Goal: Task Accomplishment & Management: Use online tool/utility

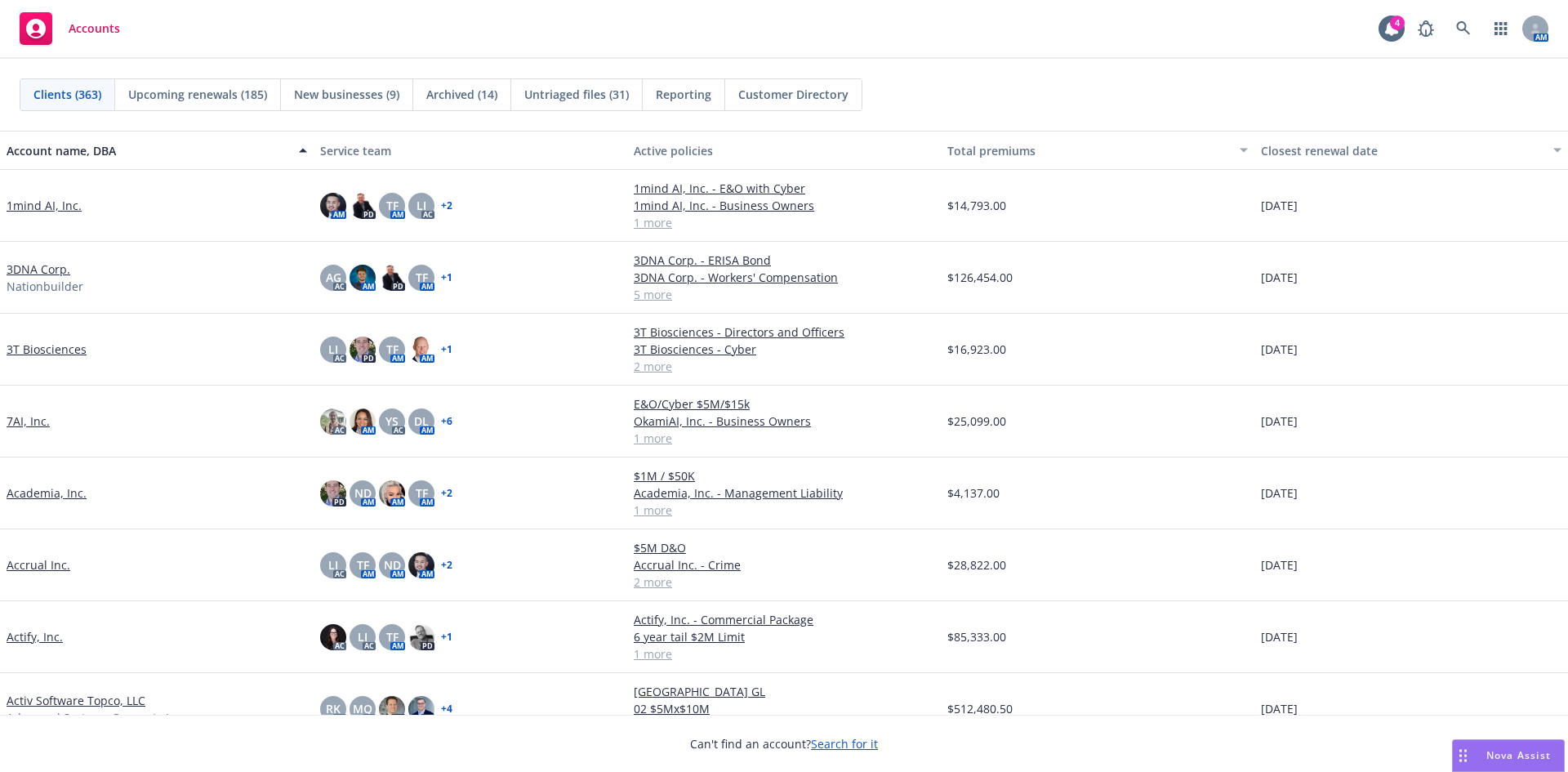
drag, startPoint x: 532, startPoint y: 21, endPoint x: 550, endPoint y: 21, distance: 18.0
click at [532, 21] on div "Accounts 4 AM" at bounding box center [784, 29] width 1568 height 59
click at [1471, 27] on icon at bounding box center [1463, 28] width 15 height 15
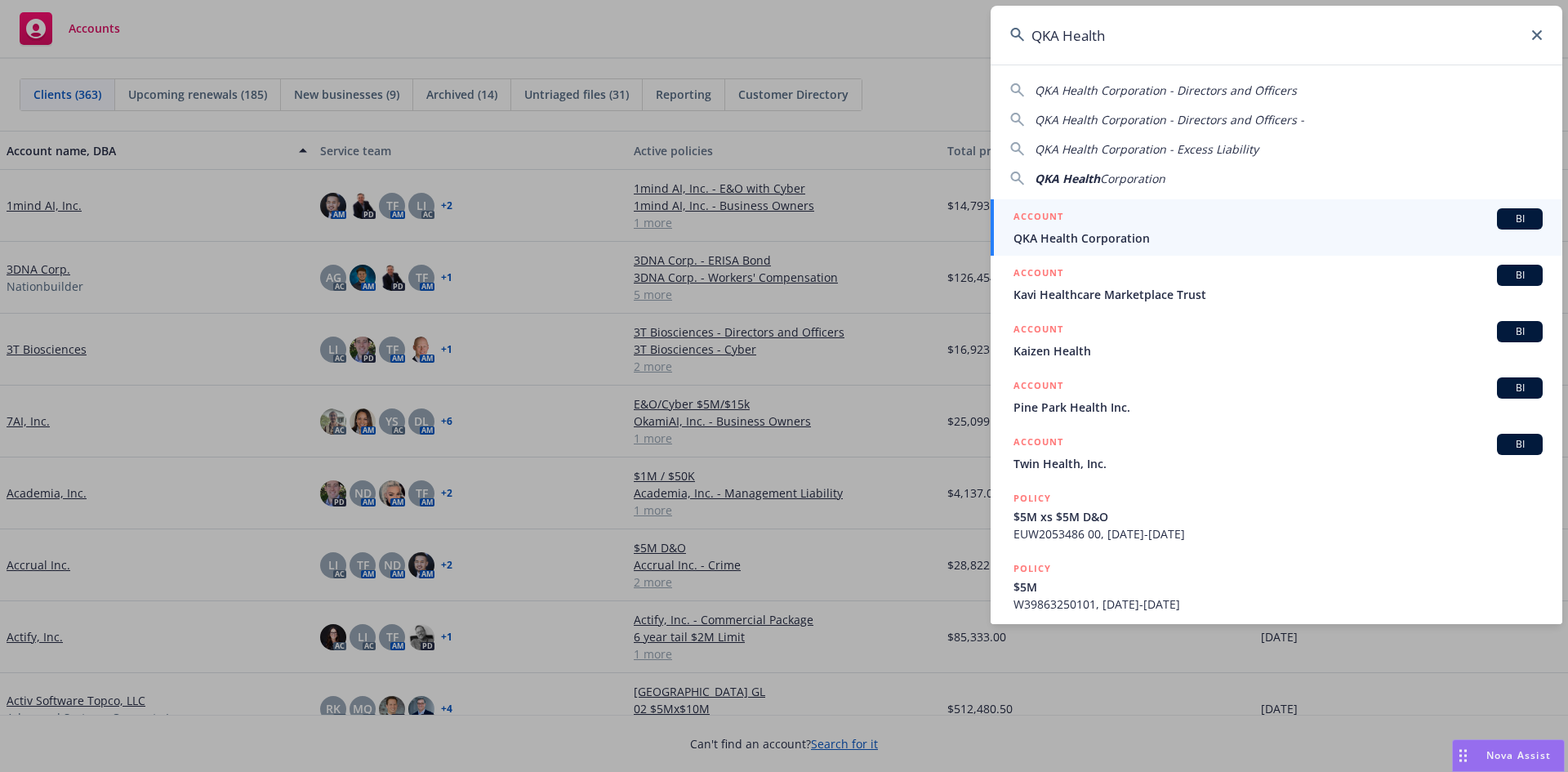
type input "QKA Health"
click at [1122, 228] on div "ACCOUNT BI" at bounding box center [1278, 218] width 530 height 21
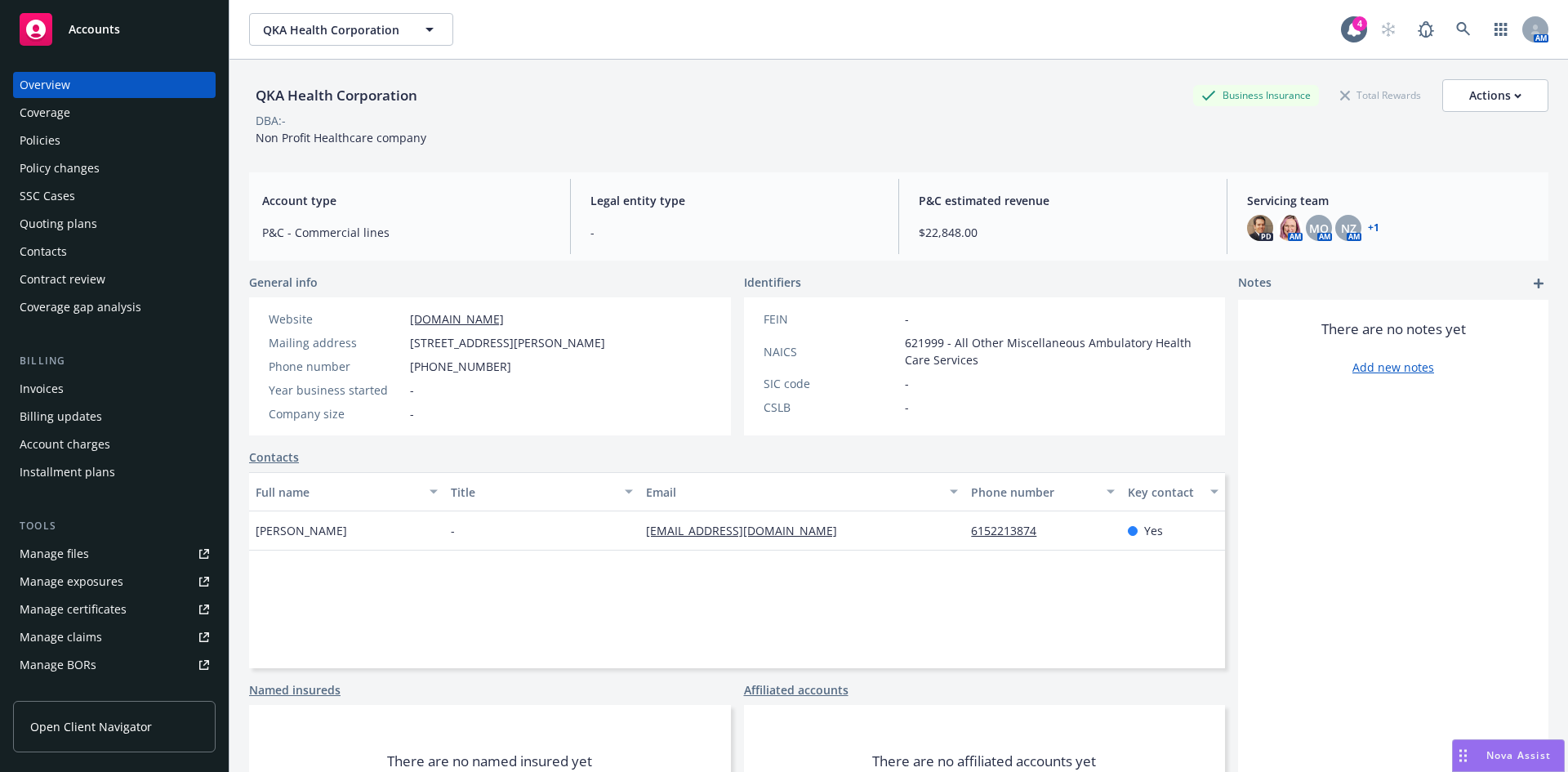
click at [38, 141] on div "Policies" at bounding box center [39, 140] width 40 height 26
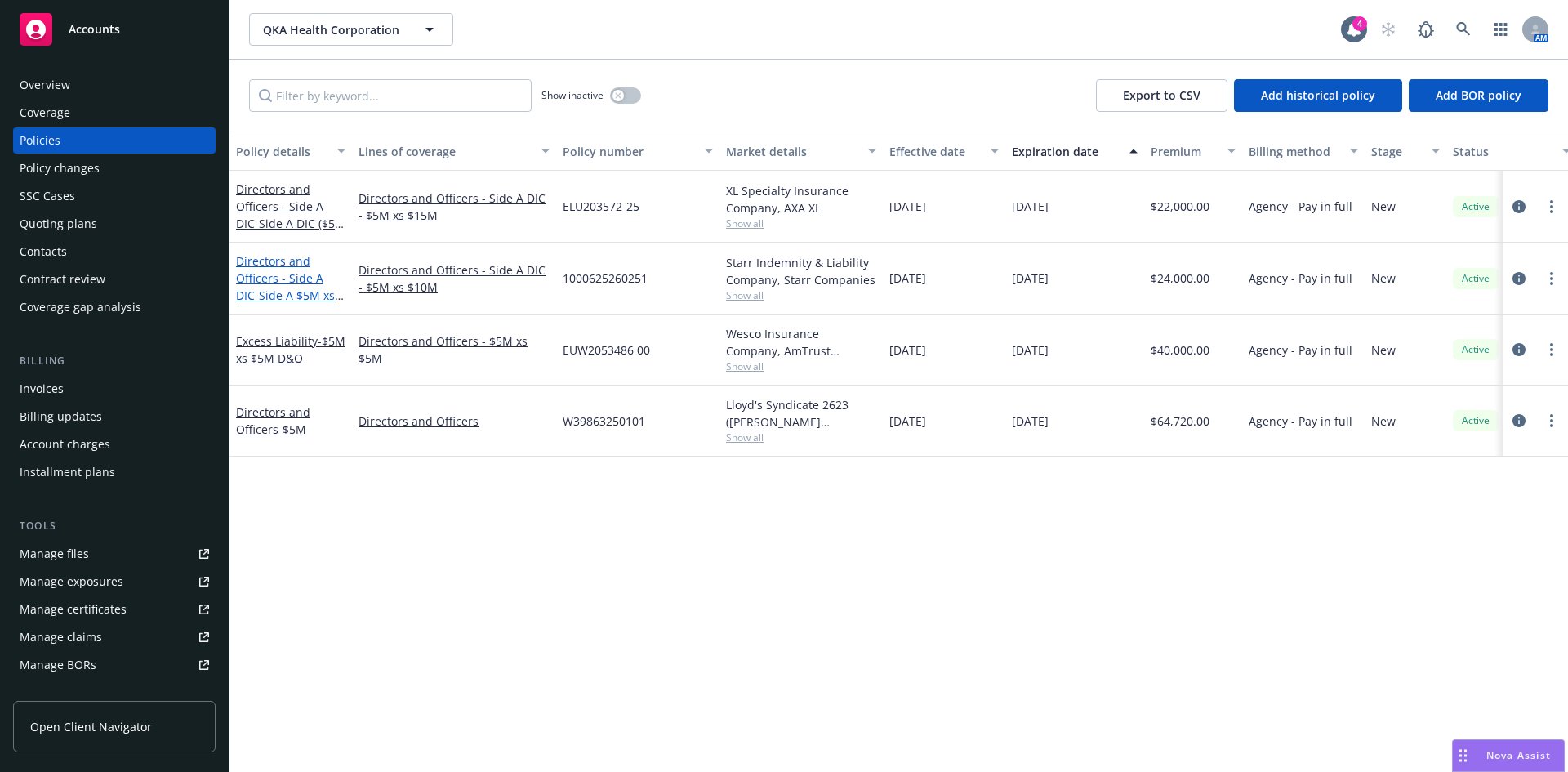
click at [260, 285] on link "Directors and Officers - Side A DIC - Side A $5M xs $10M D&O Limit" at bounding box center [286, 286] width 99 height 67
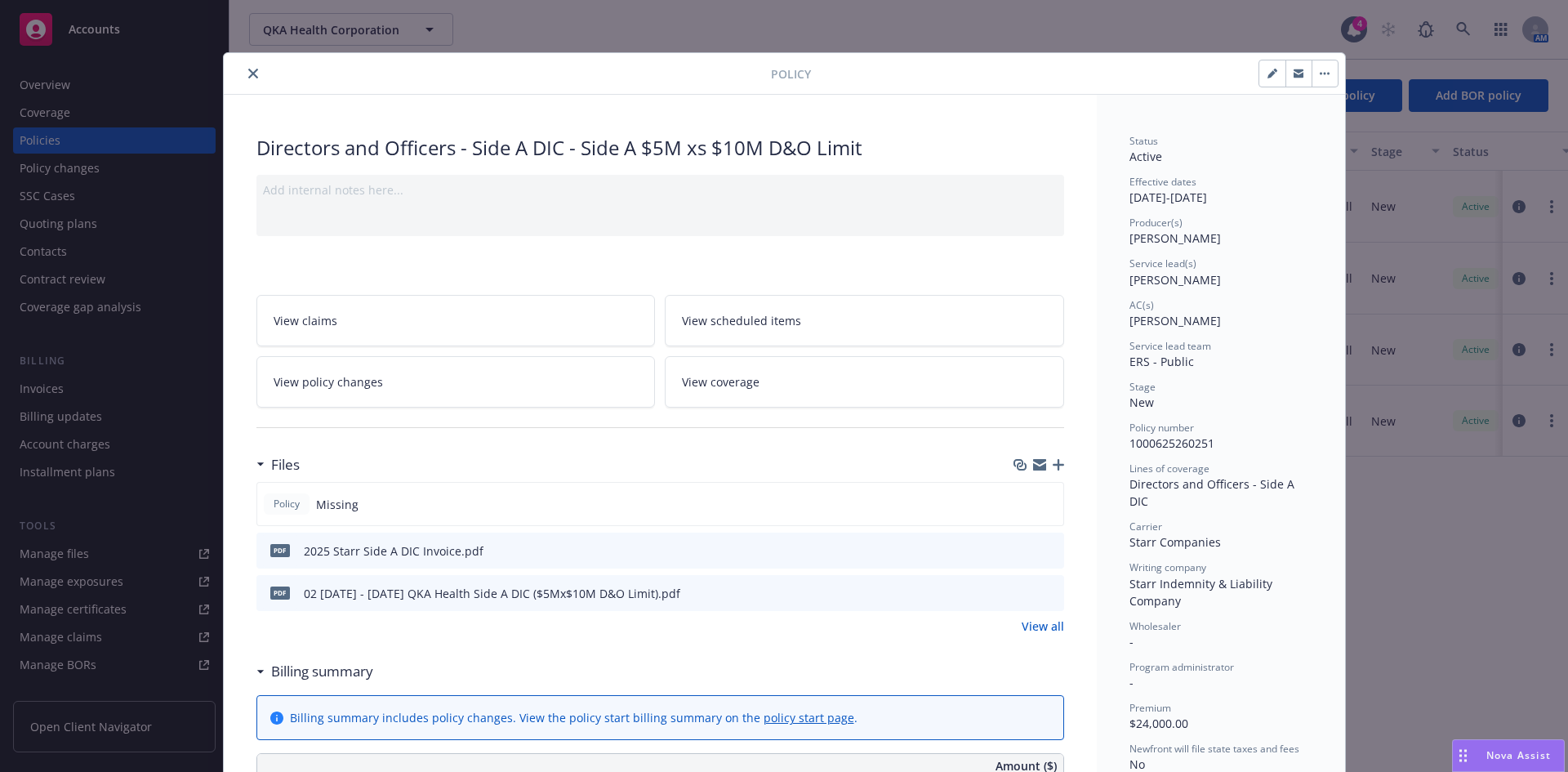
click at [1053, 461] on icon "button" at bounding box center [1058, 464] width 11 height 11
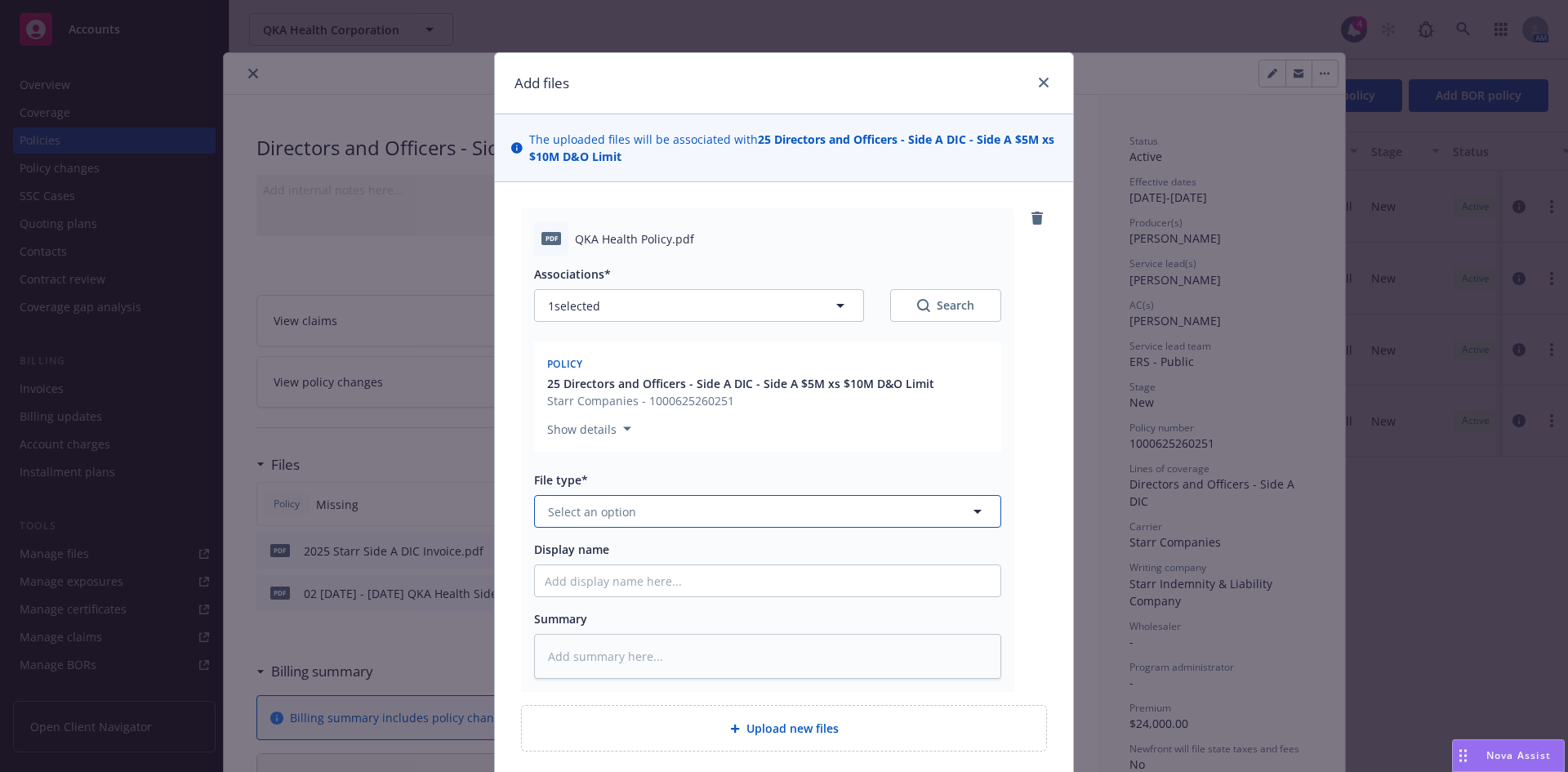
click at [653, 515] on button "Select an option" at bounding box center [767, 511] width 467 height 33
type input "policy"
click at [640, 561] on div "Policy" at bounding box center [767, 556] width 446 height 24
click at [597, 589] on input "Display name" at bounding box center [767, 581] width 465 height 31
paste input "QKA Health C"
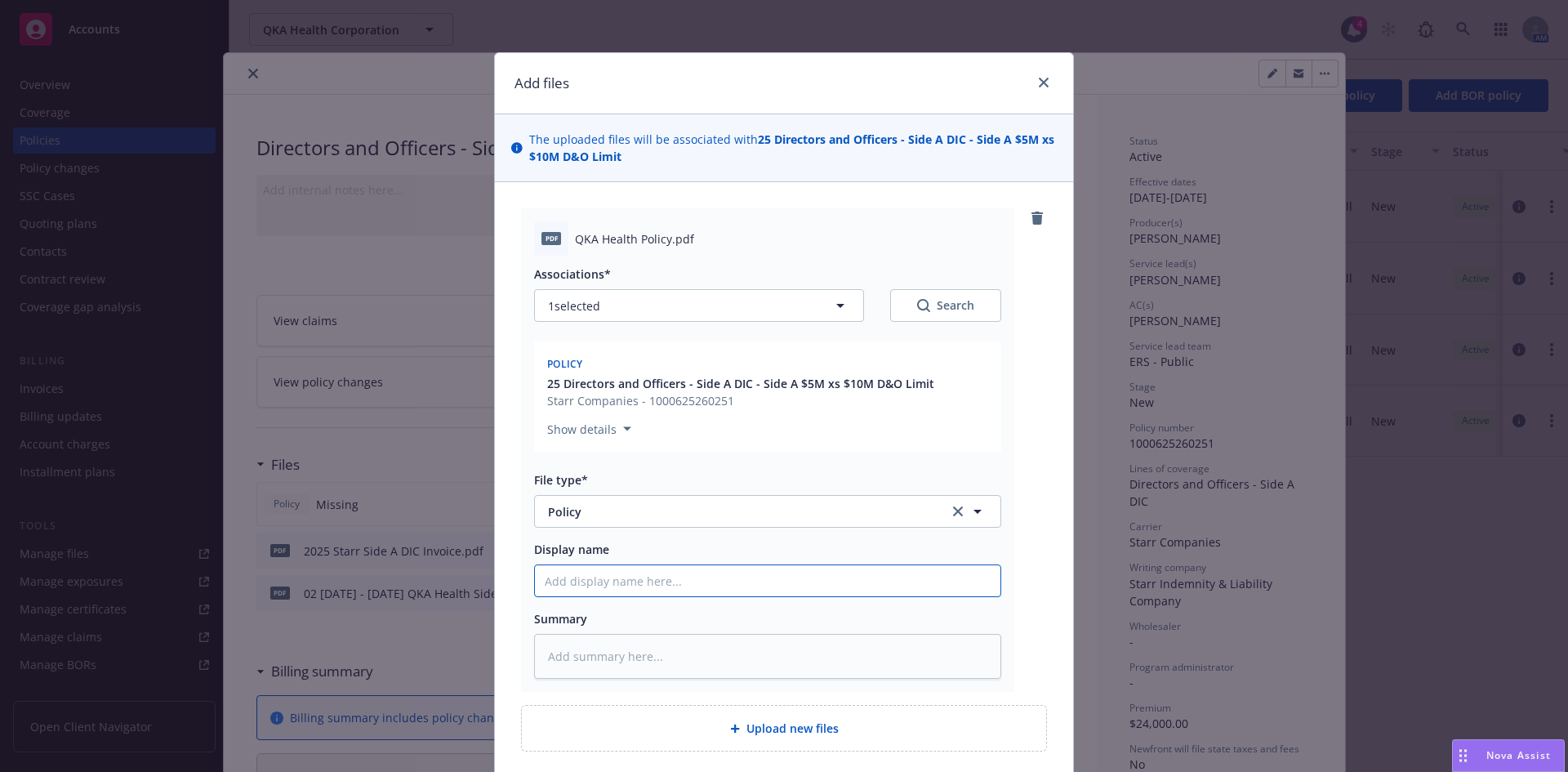
type textarea "x"
type input "QKA Health C"
type textarea "x"
type input "QKA Health Corporation 2025-26 D&O Policy"
click at [740, 577] on input "QKA Health Corporation 2025-26 D&O Policy" at bounding box center [767, 581] width 465 height 31
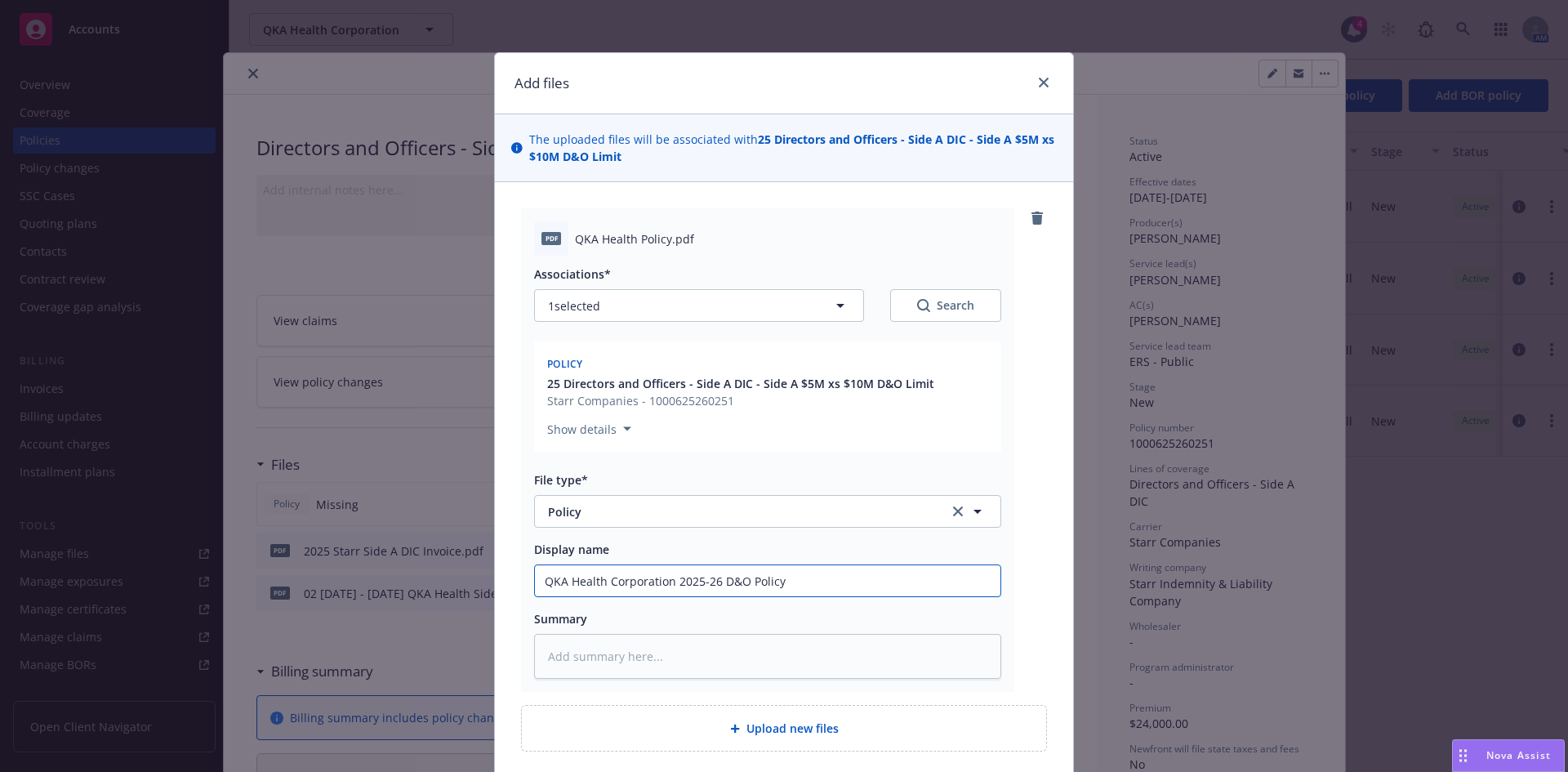
type textarea "x"
type input "QKA Health Corporation 2025-26 D& Policy"
type textarea "x"
type input "QKA Health Corporation 2025-26 D Policy"
type textarea "x"
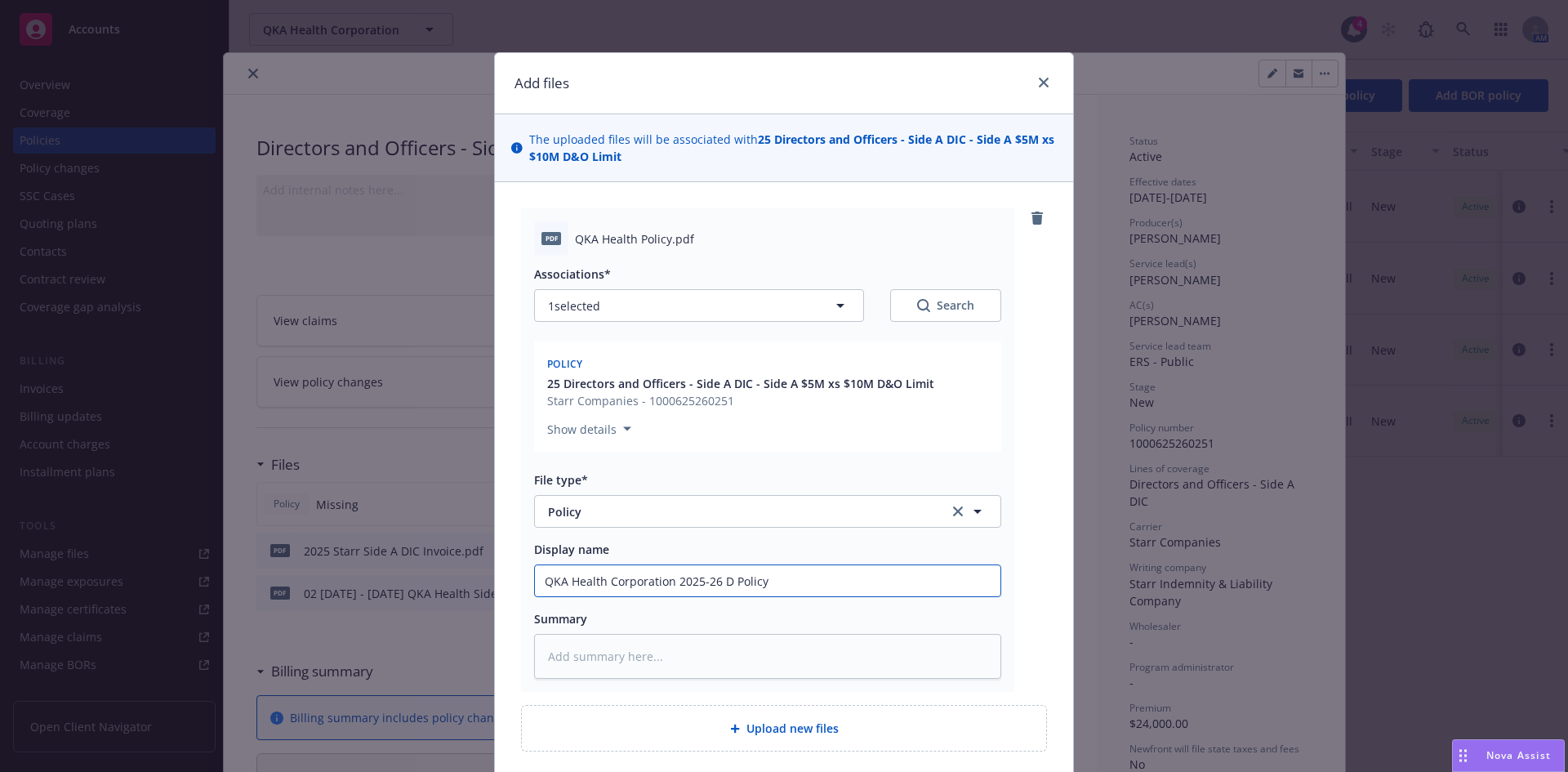
type input "QKA Health Corporation 2025-26 Policy"
type textarea "x"
type input "QKA Health Corporation 2025-26 S Policy"
type textarea "x"
type input "QKA Health Corporation 2025-26 Si Policy"
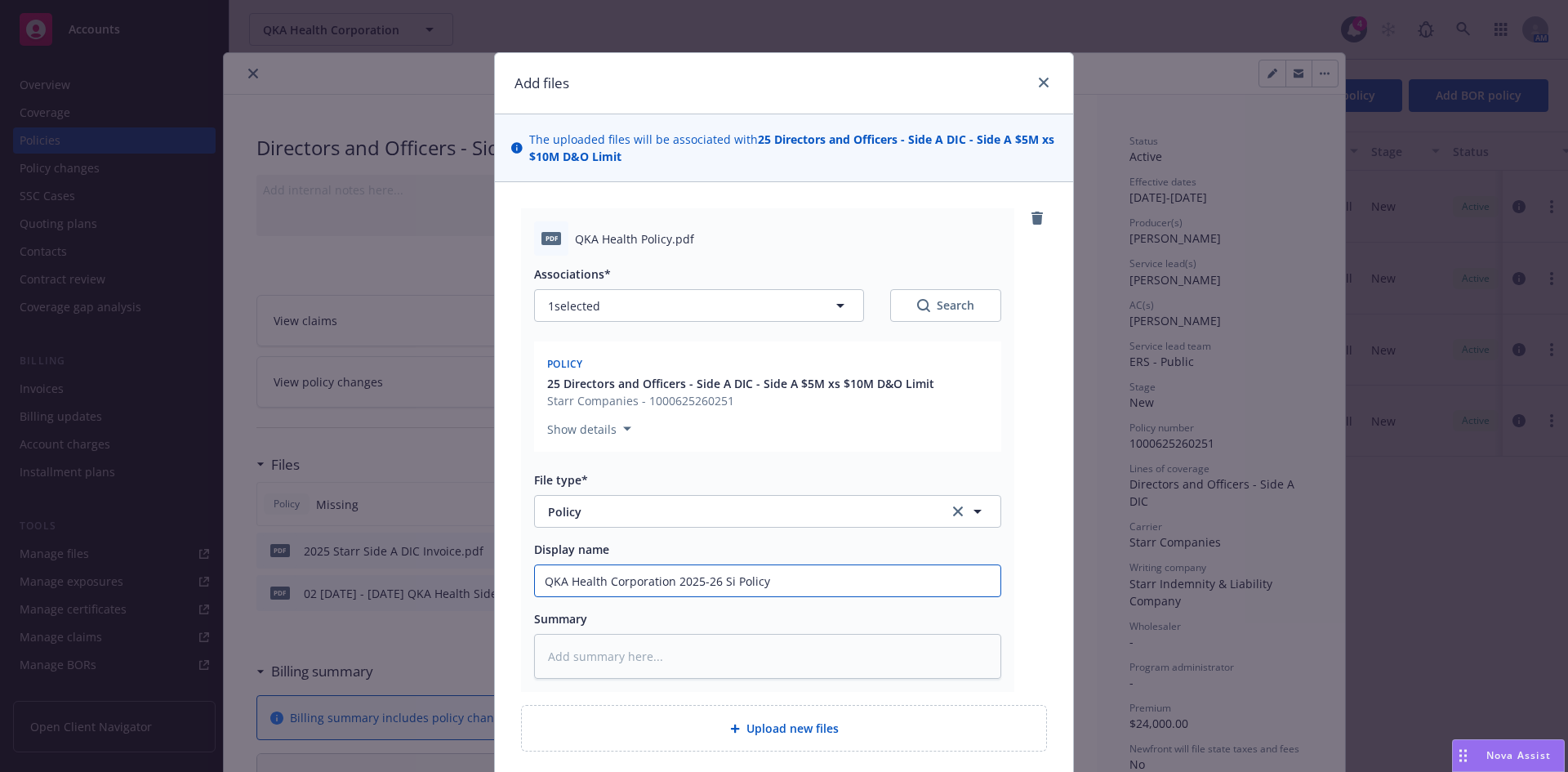
type textarea "x"
type input "QKA Health Corporation 2025-26 Sid Policy"
type textarea "x"
type input "QKA Health Corporation 2025-26 Side Policy"
type textarea "x"
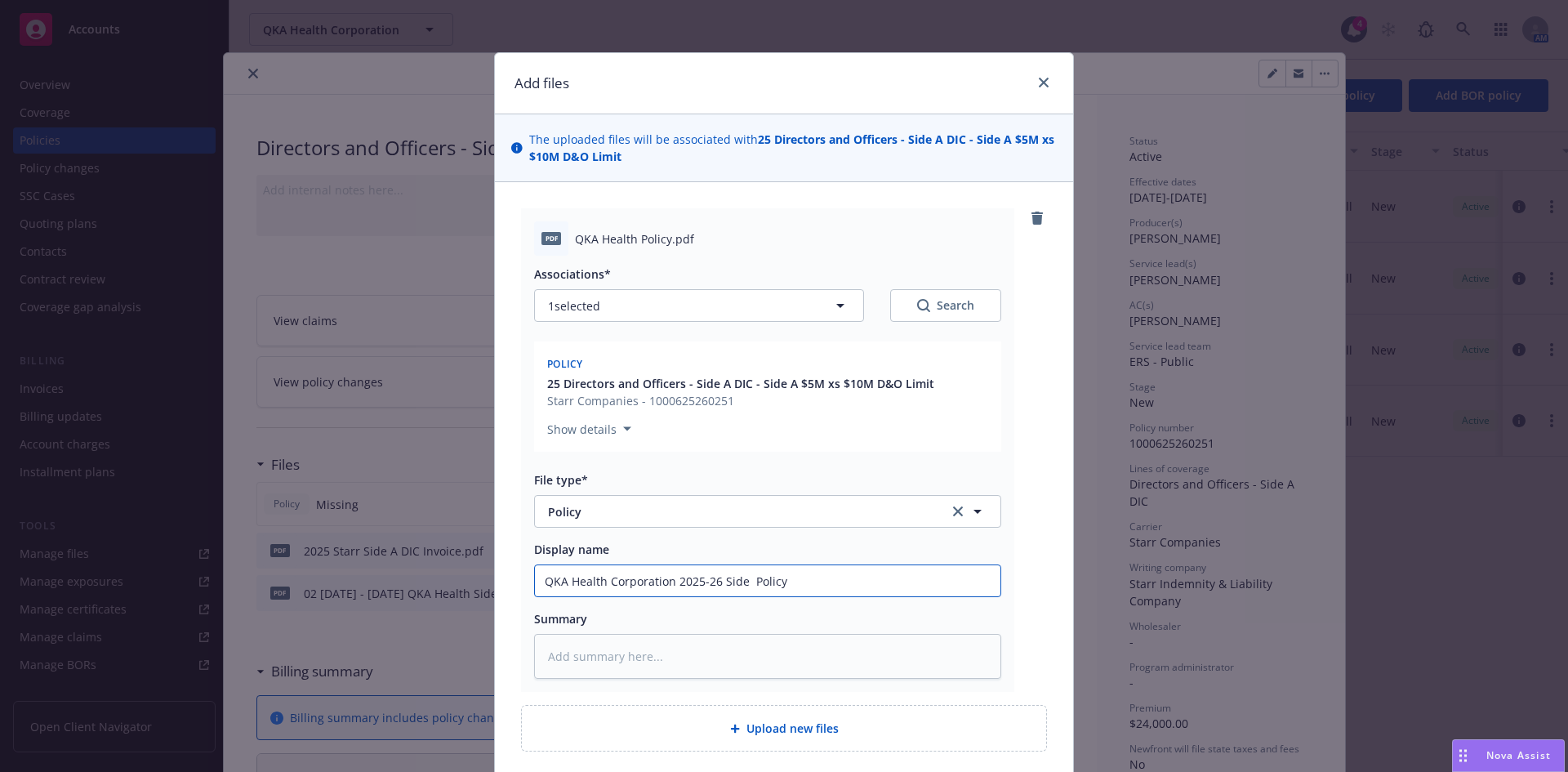
type input "QKA Health Corporation 2025-26 Side A Policy"
type textarea "x"
type input "QKA Health Corporation 2025-26 Side A Policy"
type textarea "x"
type input "QKA Health Corporation 2025-26 Side A D Policy"
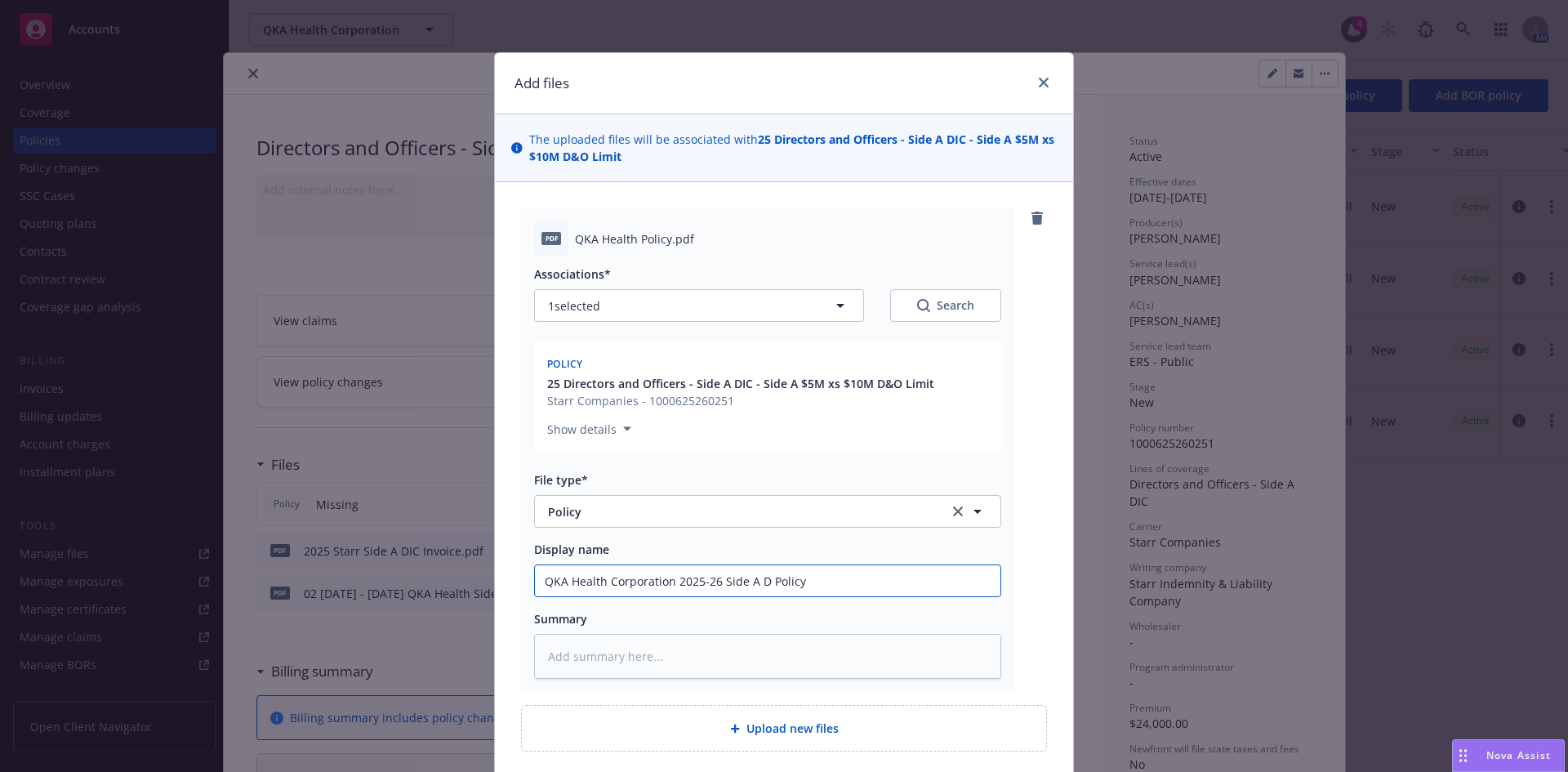
type textarea "x"
type input "QKA Health Corporation 2025-26 Side A DI Policy"
type textarea "x"
type input "QKA Health Corporation 2025-26 Side A DIC Policy"
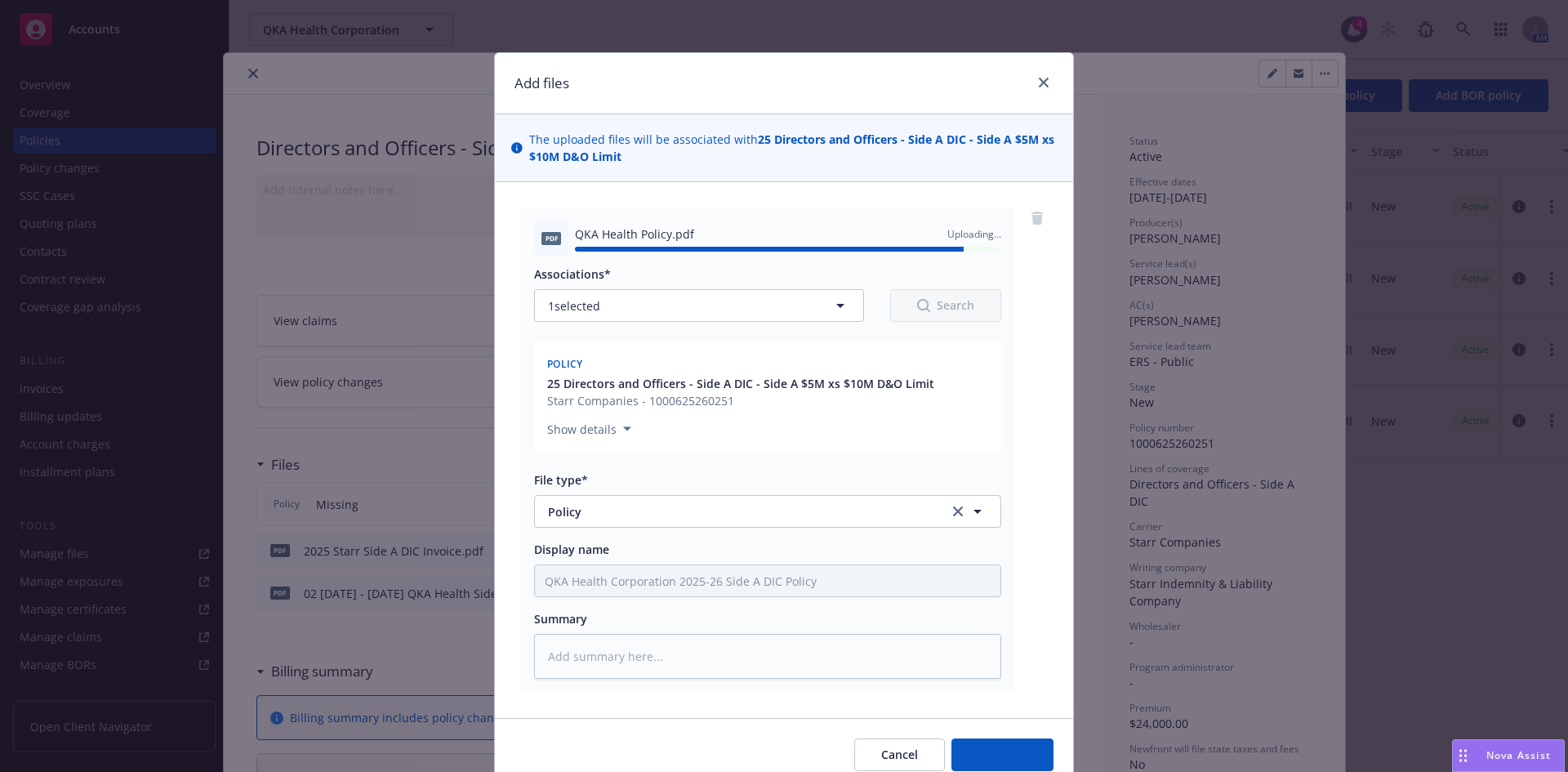
type textarea "x"
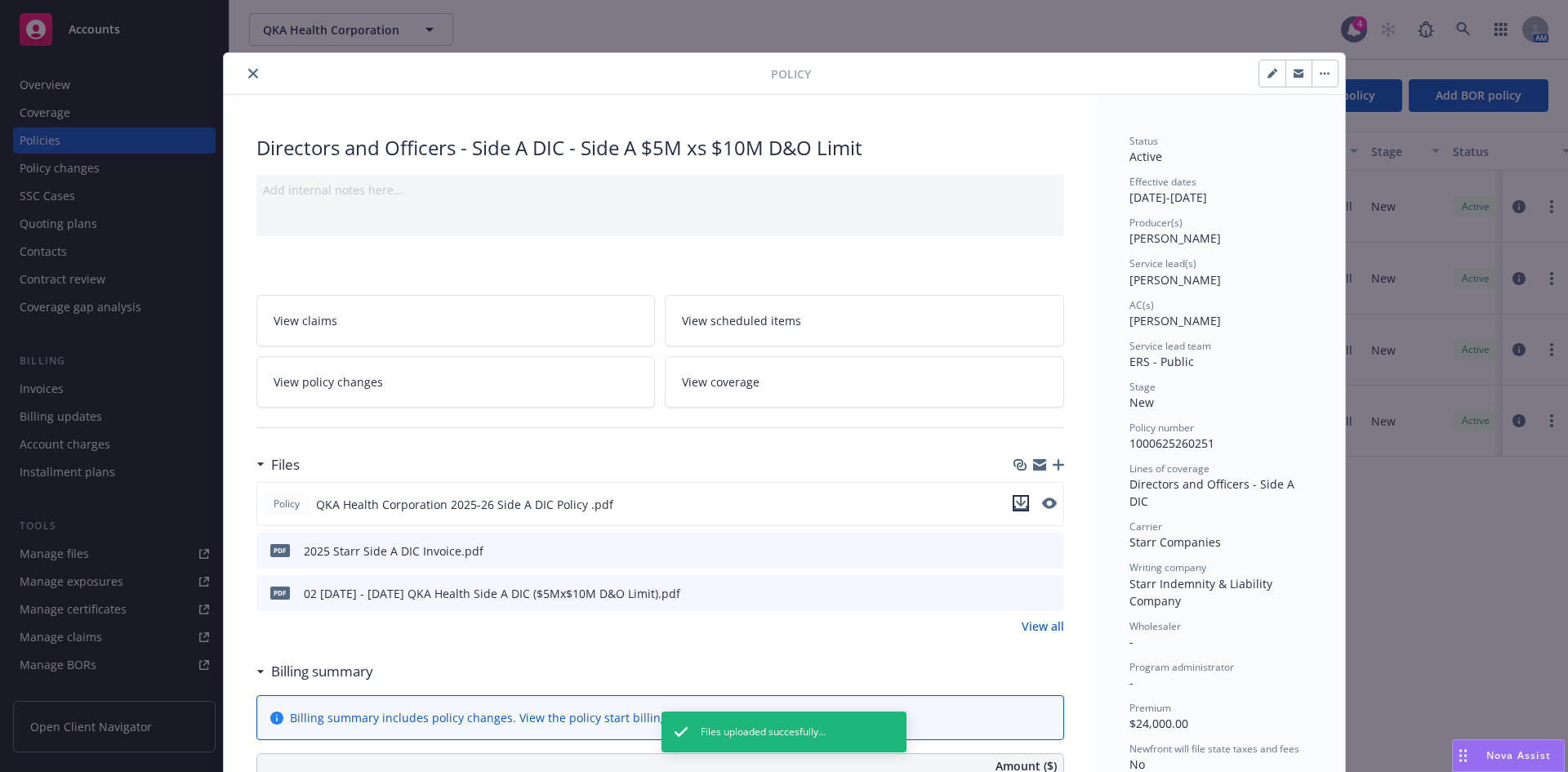
click at [1014, 503] on icon "download file" at bounding box center [1021, 503] width 13 height 13
click at [641, 90] on div "Policy" at bounding box center [785, 73] width 1122 height 41
click at [248, 69] on icon "close" at bounding box center [252, 73] width 10 height 10
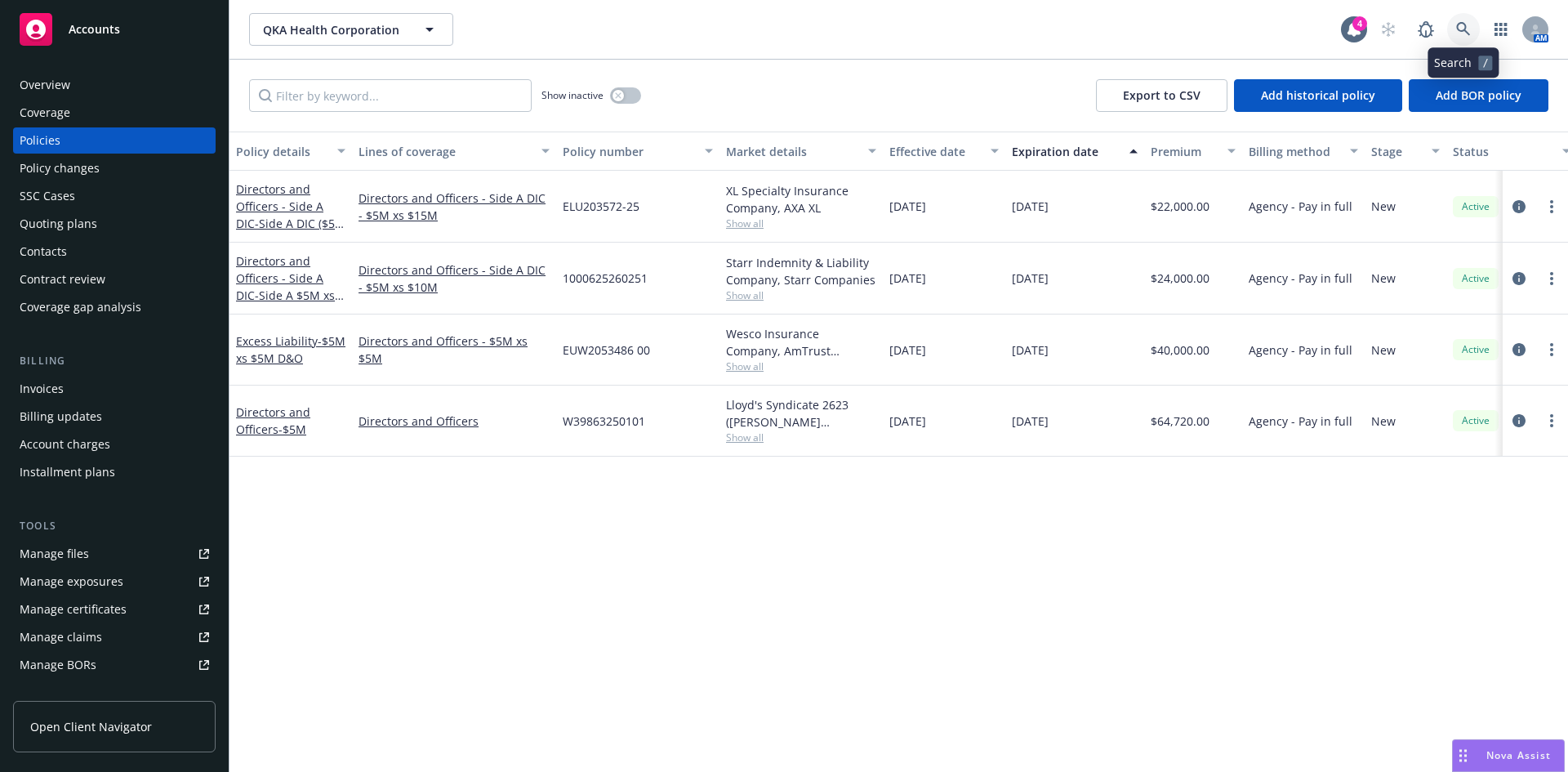
click at [1459, 26] on icon at bounding box center [1462, 28] width 14 height 14
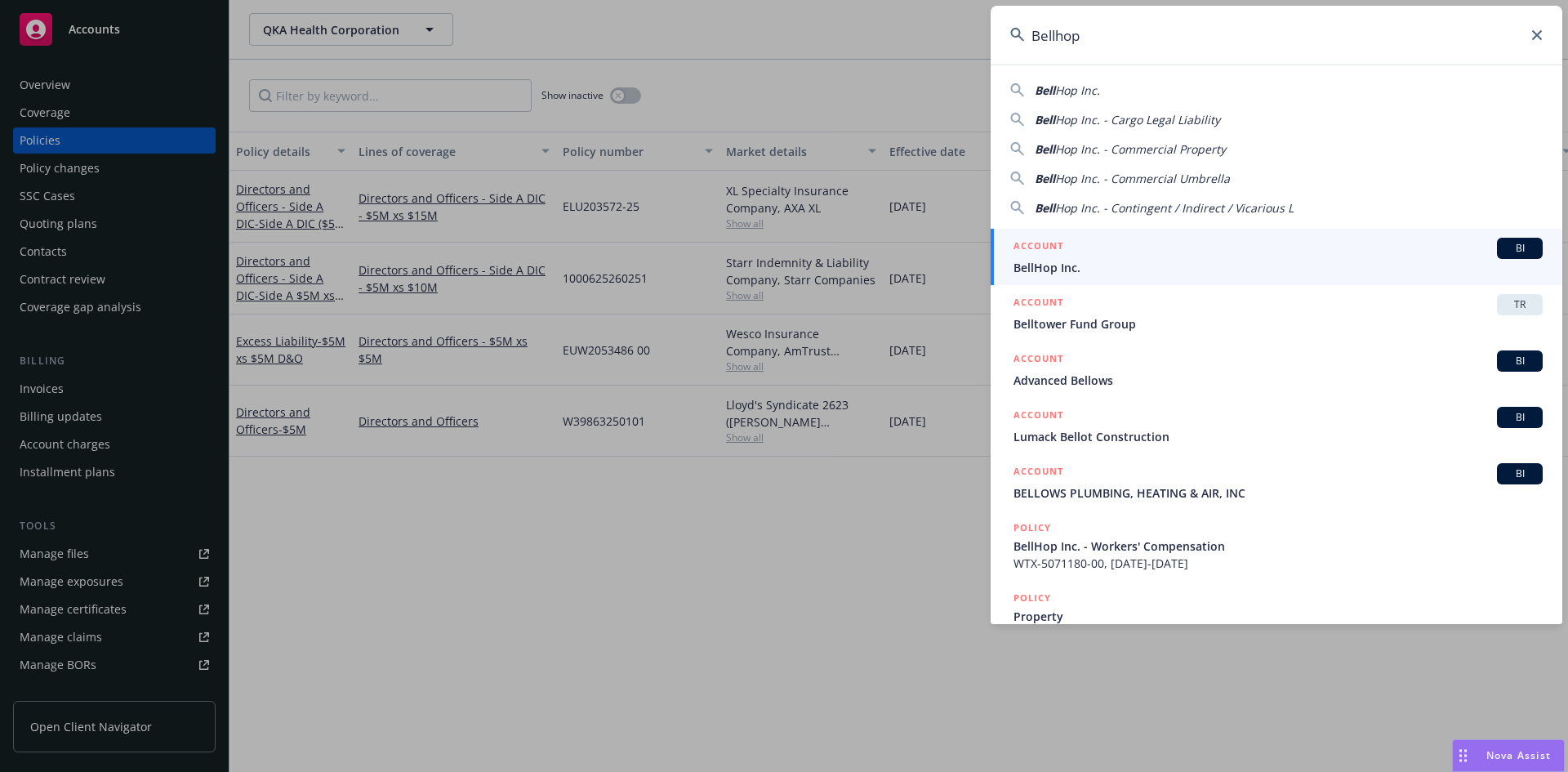
type input "Bellhop"
click at [1088, 273] on span "BellHop Inc." at bounding box center [1278, 267] width 530 height 17
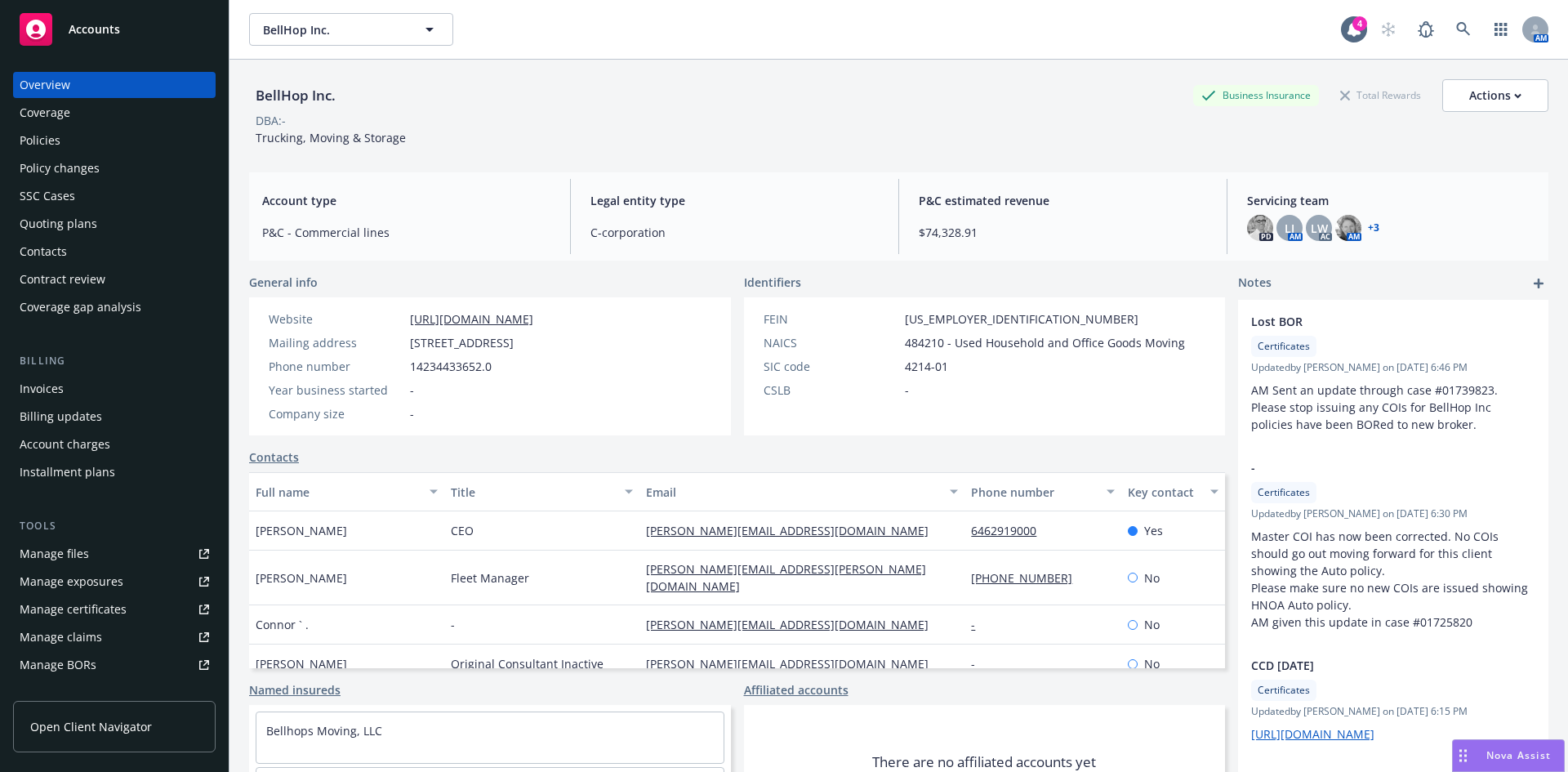
click at [50, 137] on div "Policies" at bounding box center [39, 140] width 40 height 26
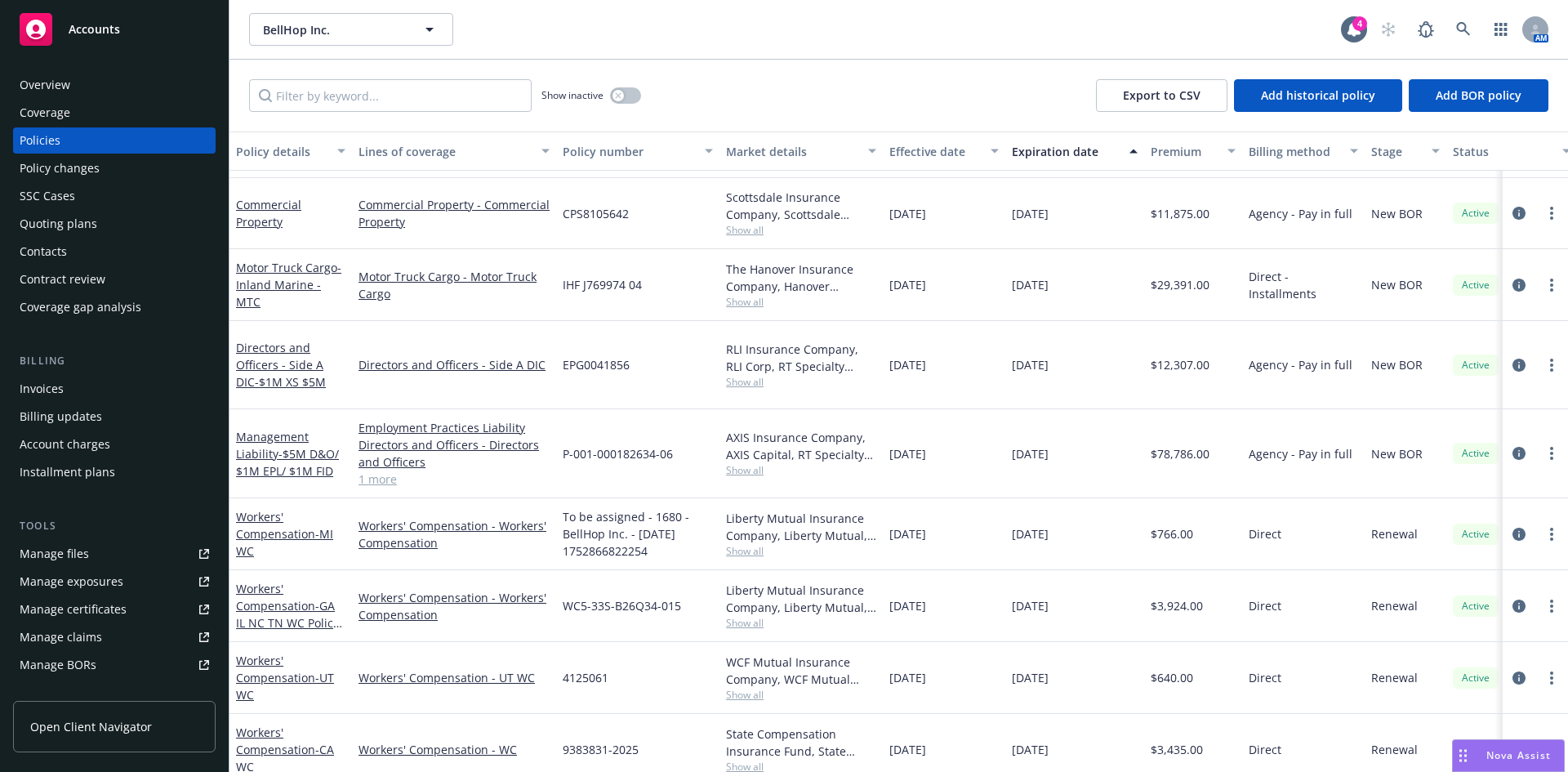
scroll to position [596, 0]
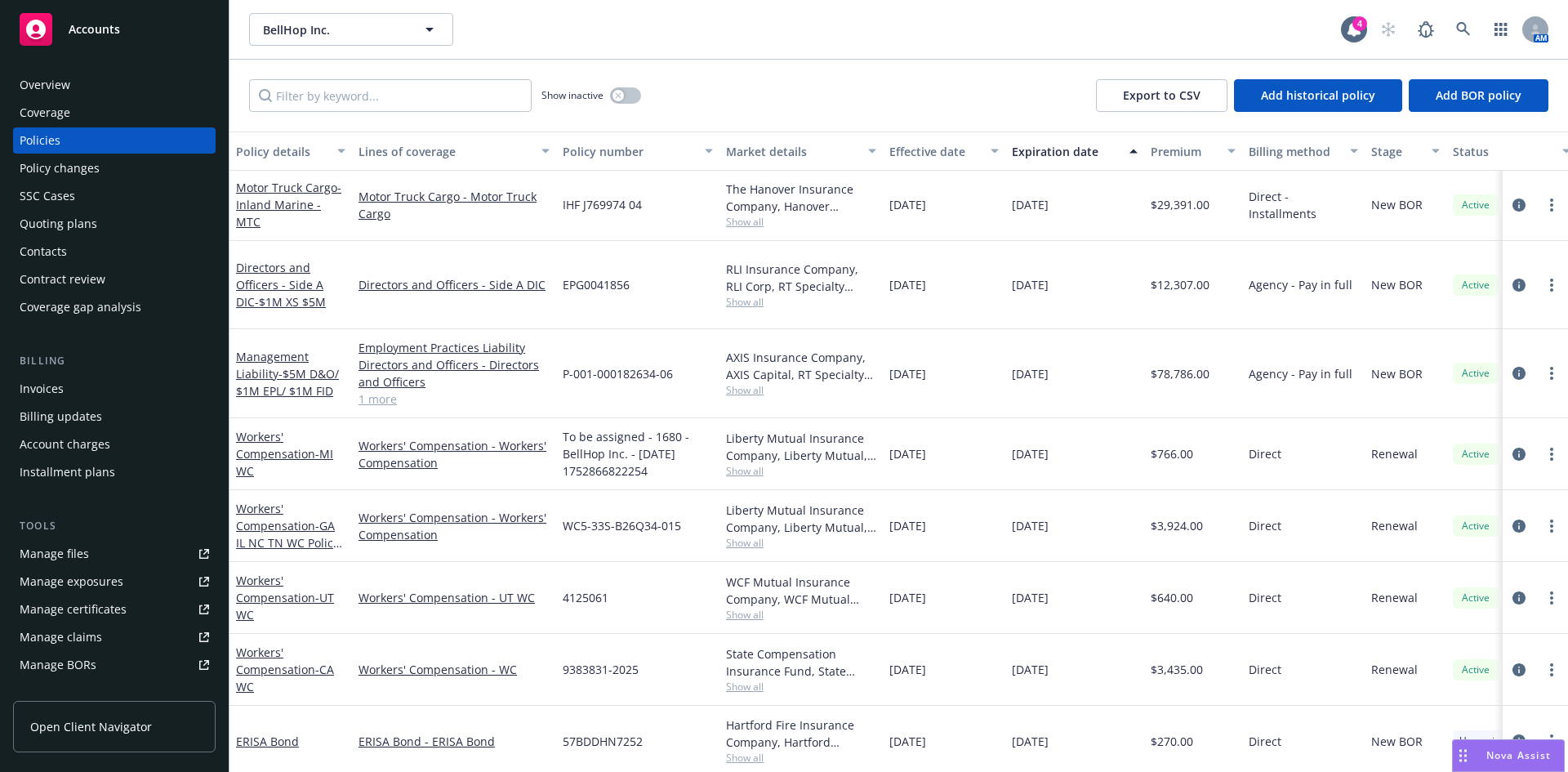
click at [1551, 363] on div at bounding box center [1535, 374] width 65 height 89
click at [1545, 364] on link "more" at bounding box center [1551, 373] width 19 height 19
click at [1458, 452] on link "End policy" at bounding box center [1452, 455] width 192 height 33
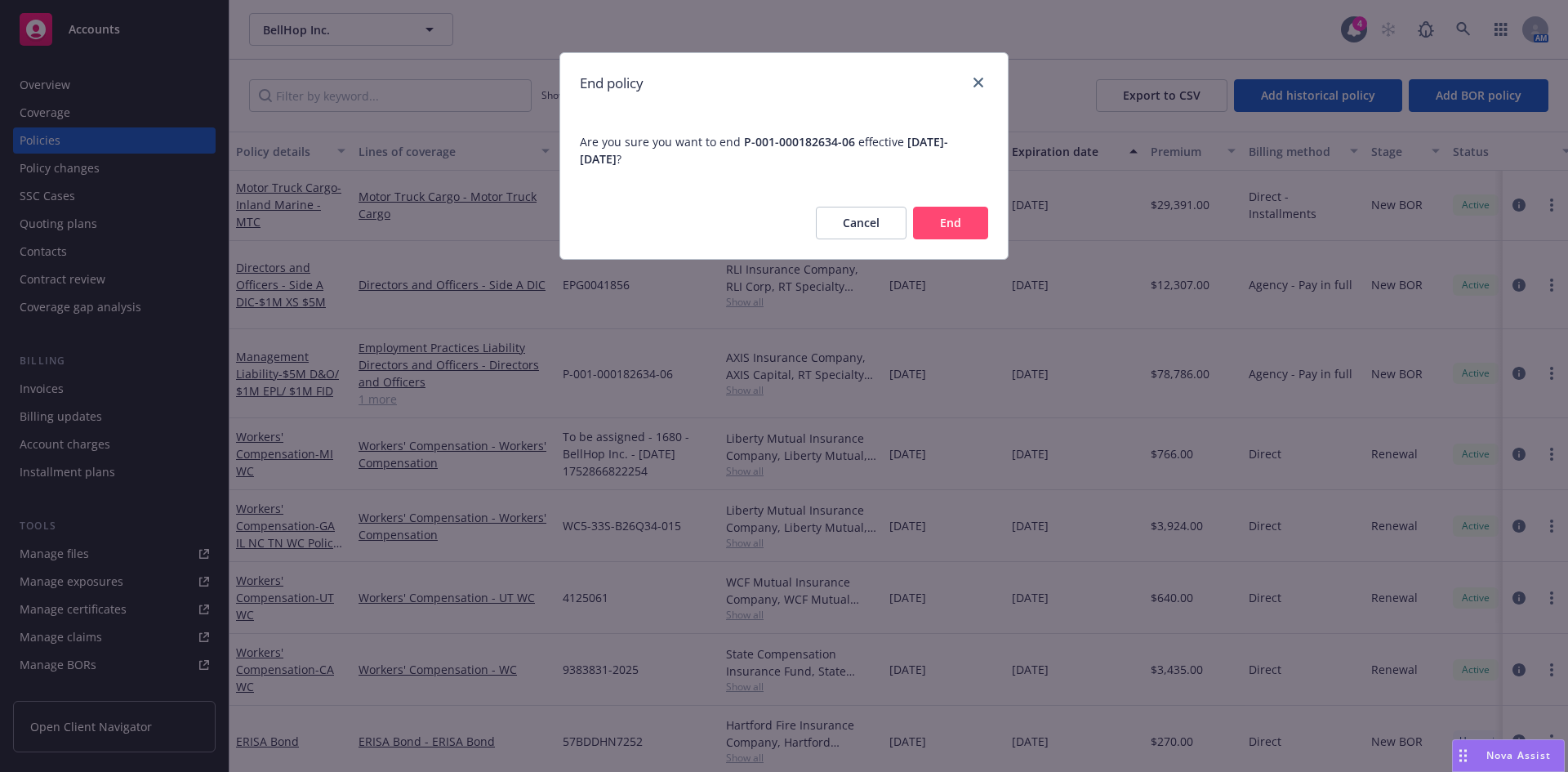
click at [1012, 202] on div "End policy Are you sure you want to end P-001-000182634-06 effective 09/04/2024…" at bounding box center [784, 386] width 1568 height 772
click at [958, 219] on button "End" at bounding box center [951, 223] width 75 height 33
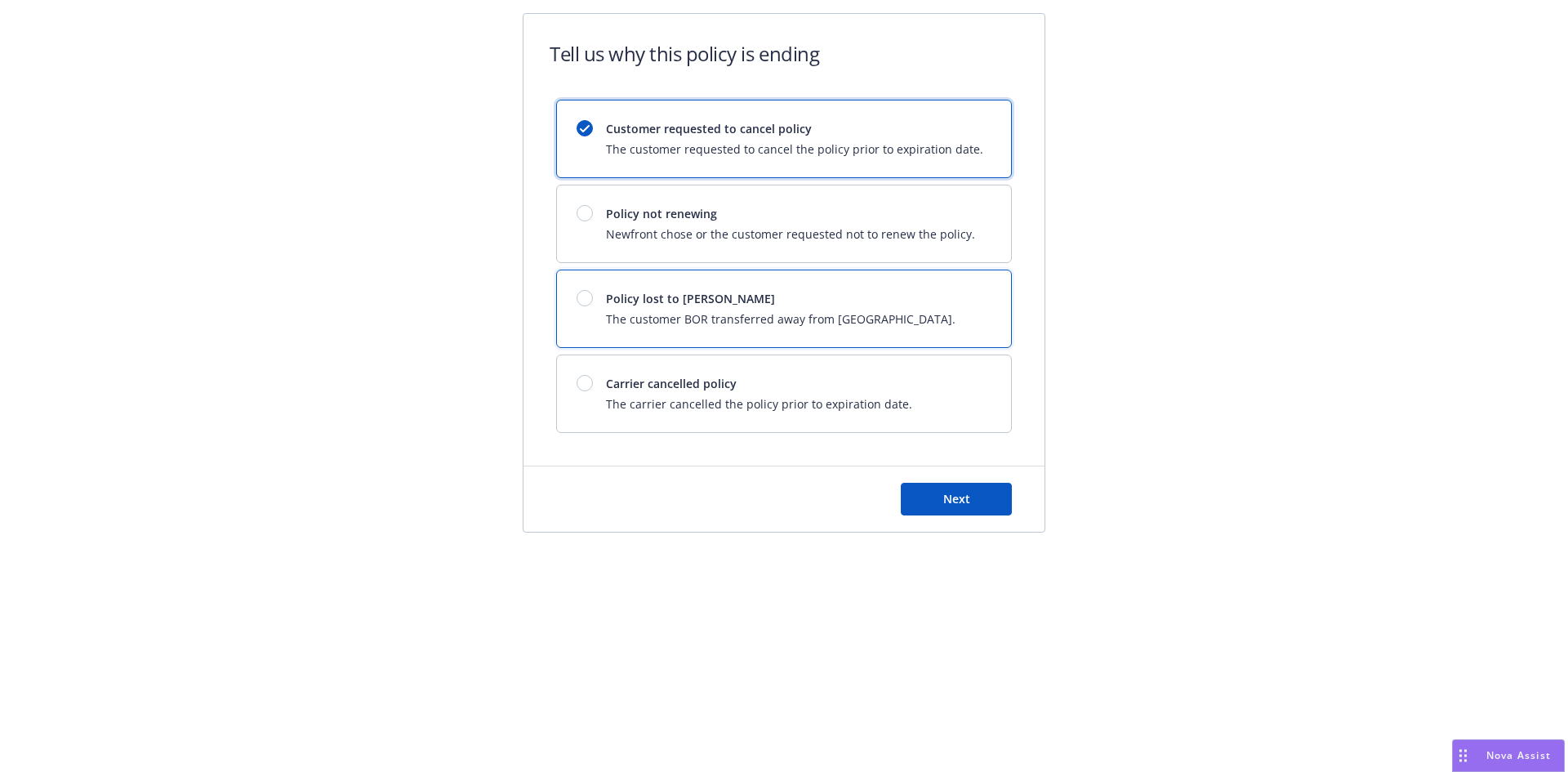
click at [585, 300] on div at bounding box center [585, 298] width 17 height 17
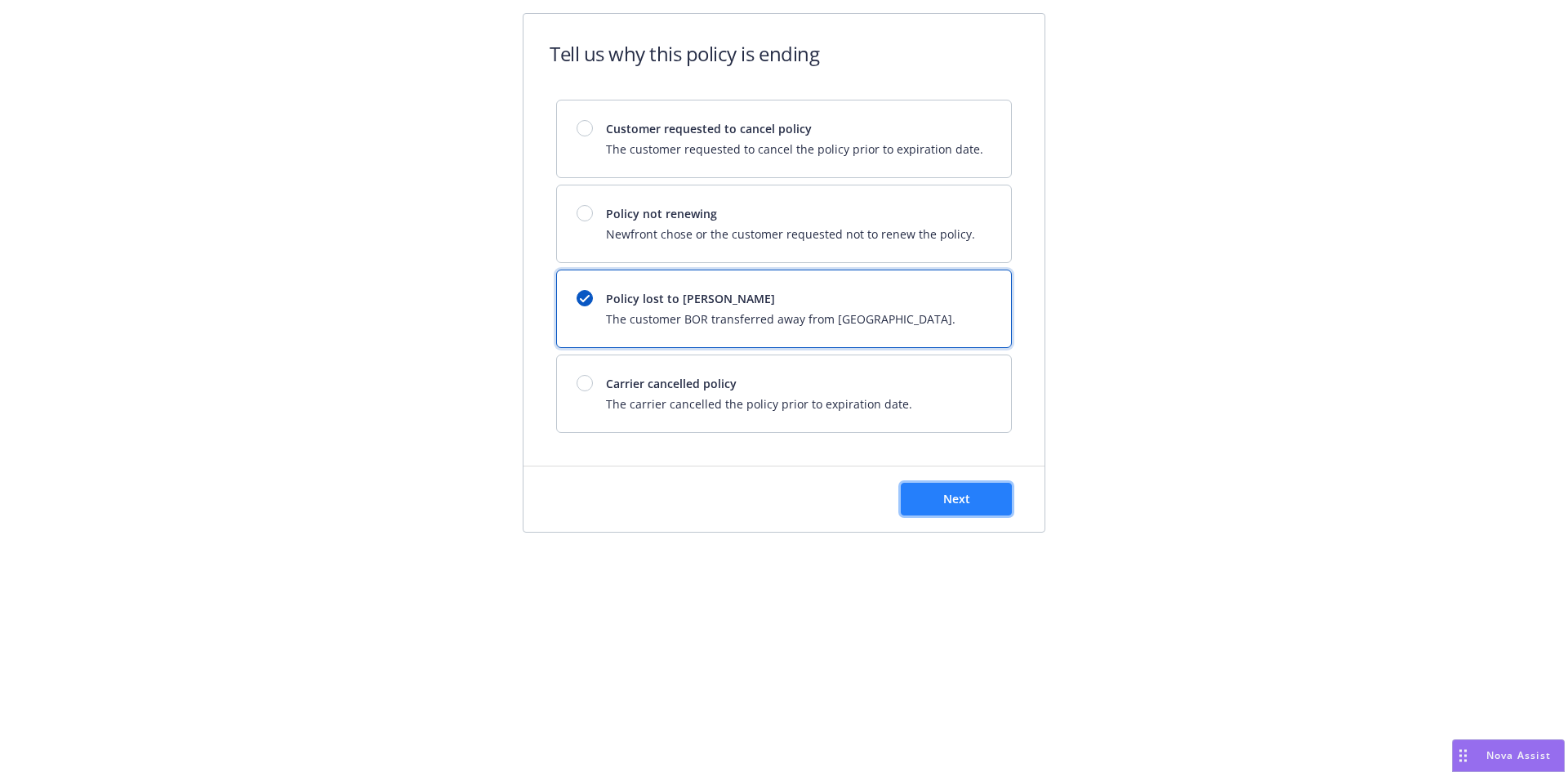
click at [945, 511] on button "Next" at bounding box center [956, 499] width 111 height 33
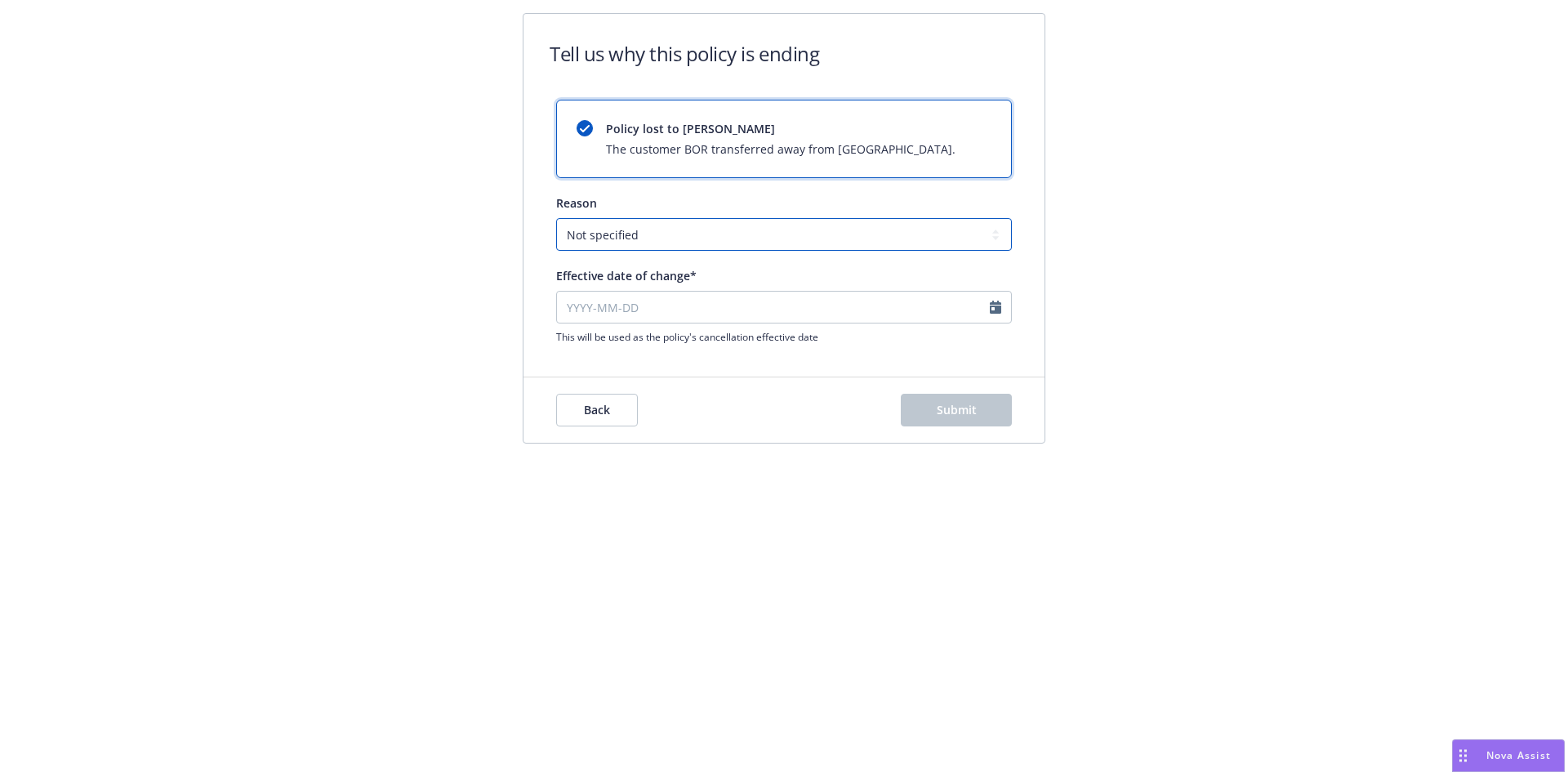
click at [648, 244] on select "Not specified Service Pricing Buyer change M&A, Bankruptcy, or Out of business …" at bounding box center [784, 235] width 455 height 33
click at [556, 218] on select "Not specified Service Pricing Buyer change M&A, Bankruptcy, or Out of business …" at bounding box center [784, 235] width 455 height 33
click at [991, 307] on input "Effective date of change*" at bounding box center [784, 308] width 455 height 33
select select "August"
select select "2025"
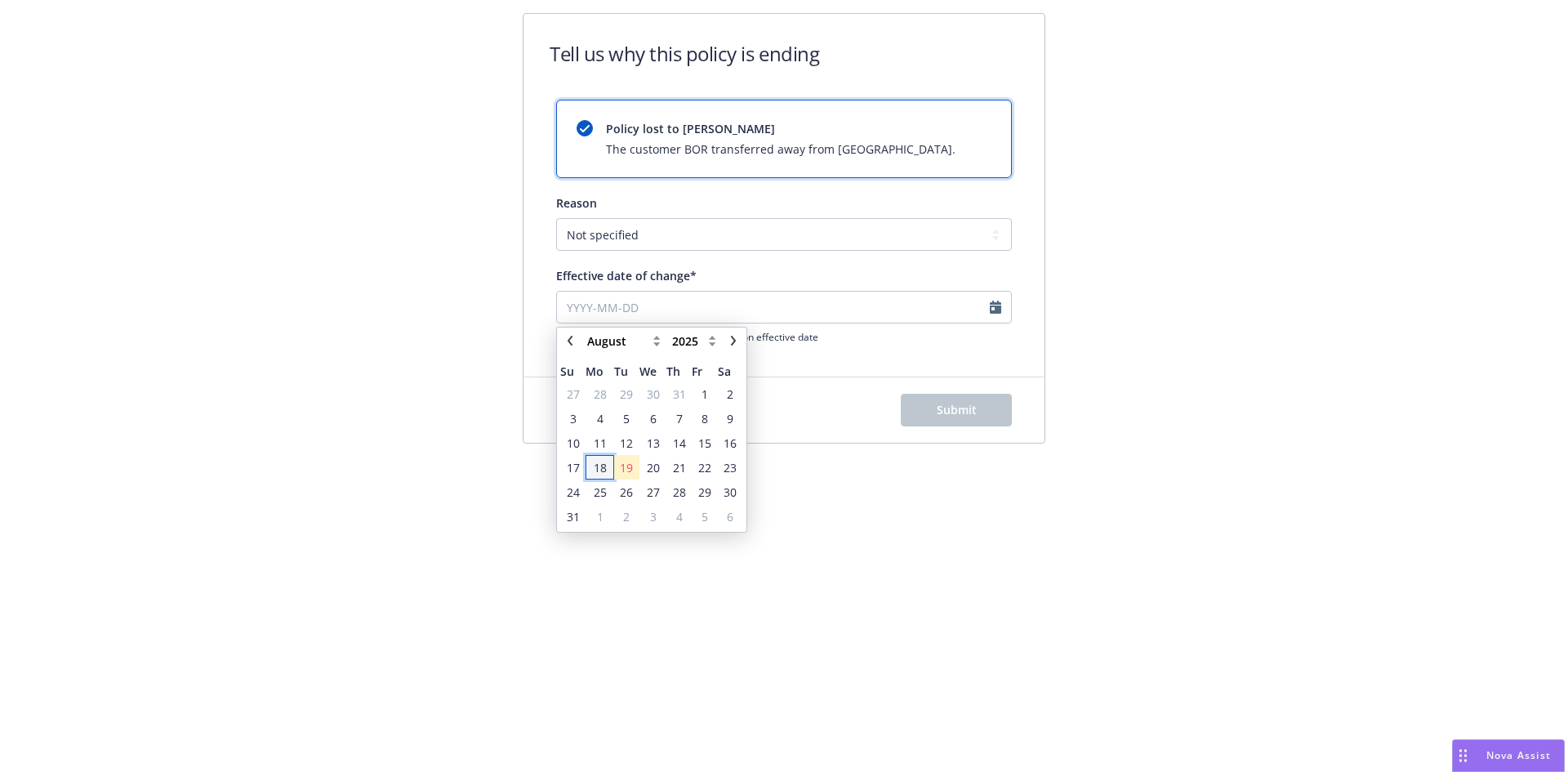
click at [599, 465] on span "18" at bounding box center [600, 467] width 13 height 17
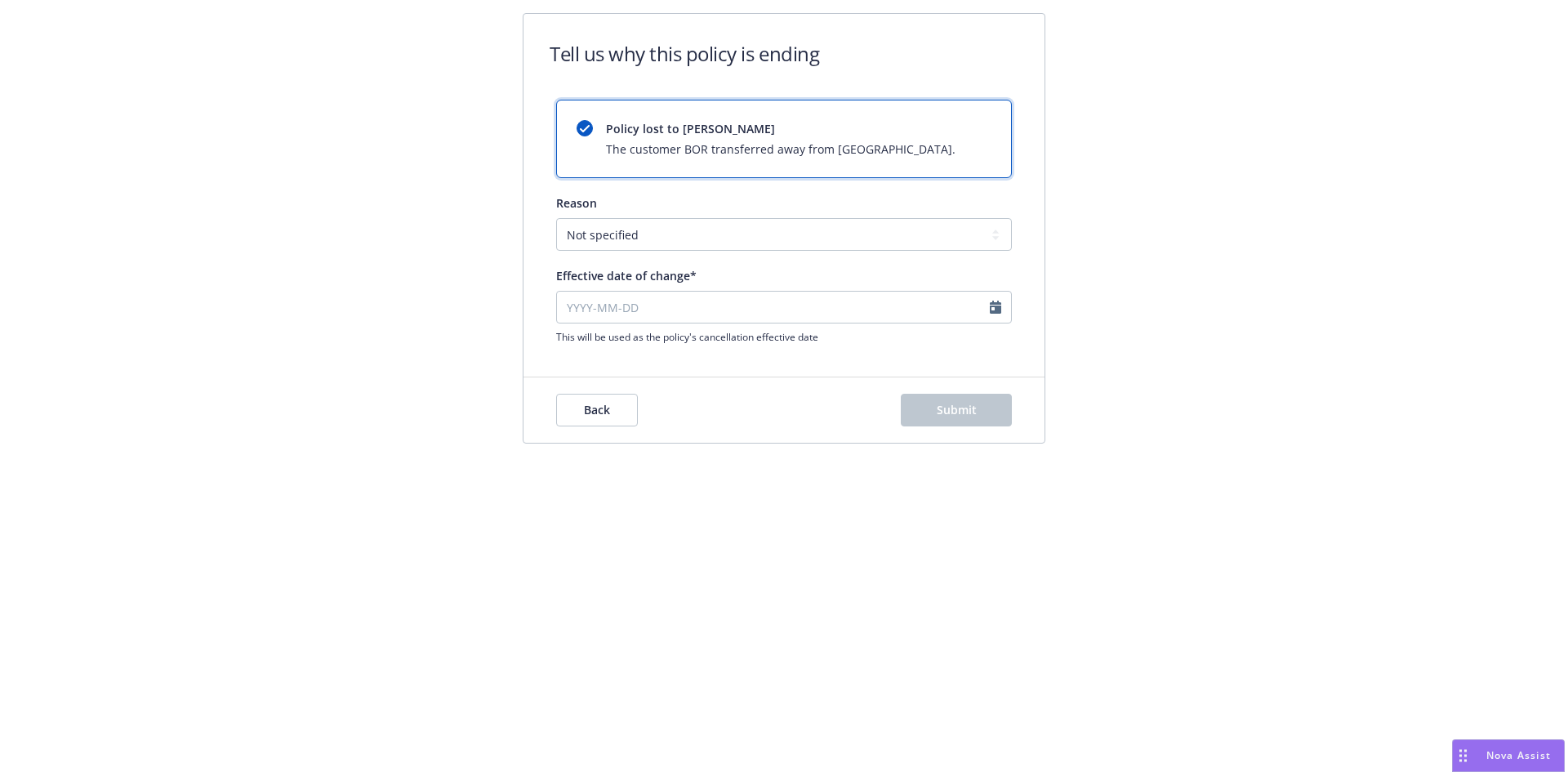
type input "2025-08-18"
click at [996, 418] on button "Submit" at bounding box center [956, 410] width 111 height 33
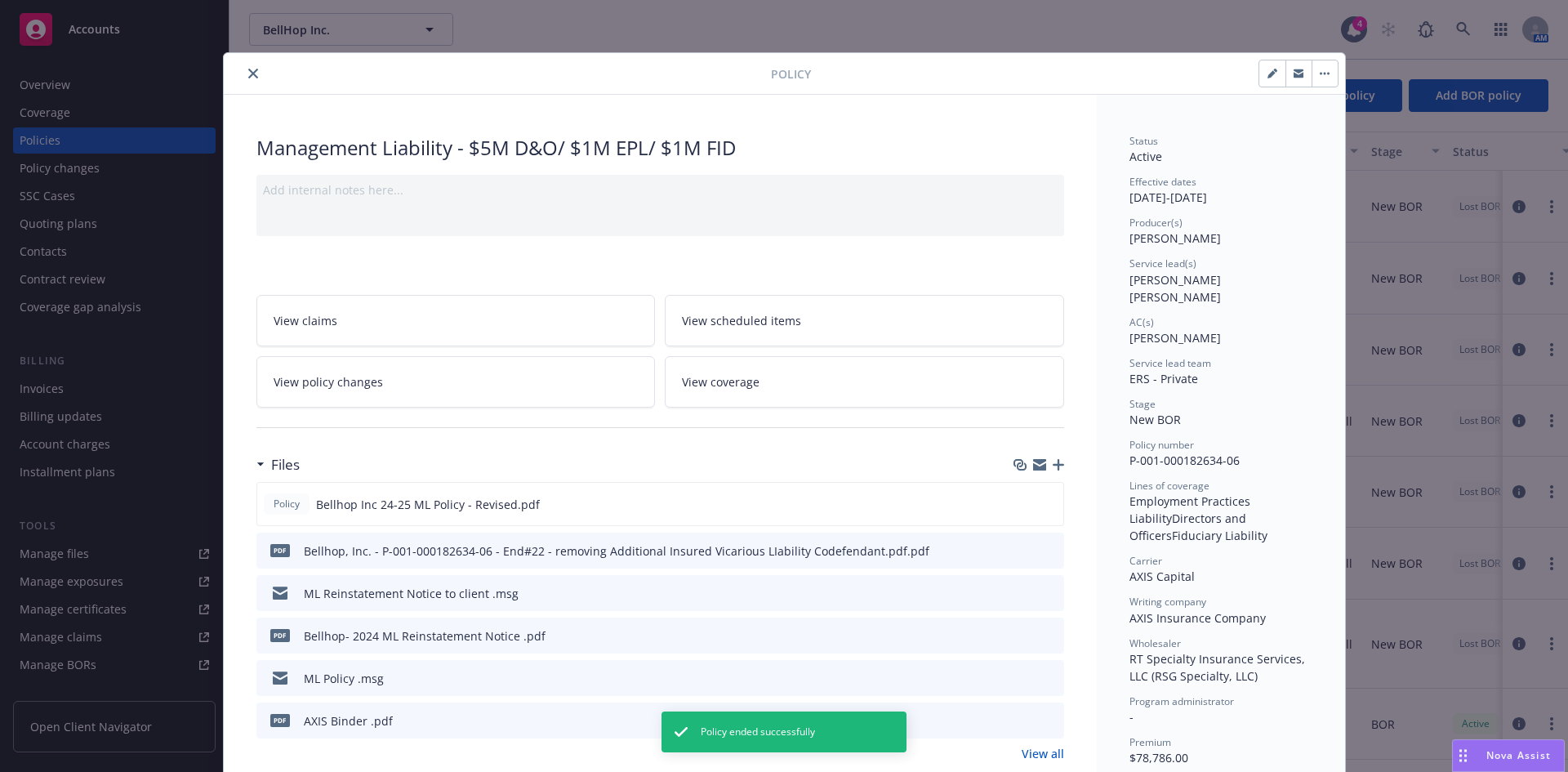
scroll to position [49, 0]
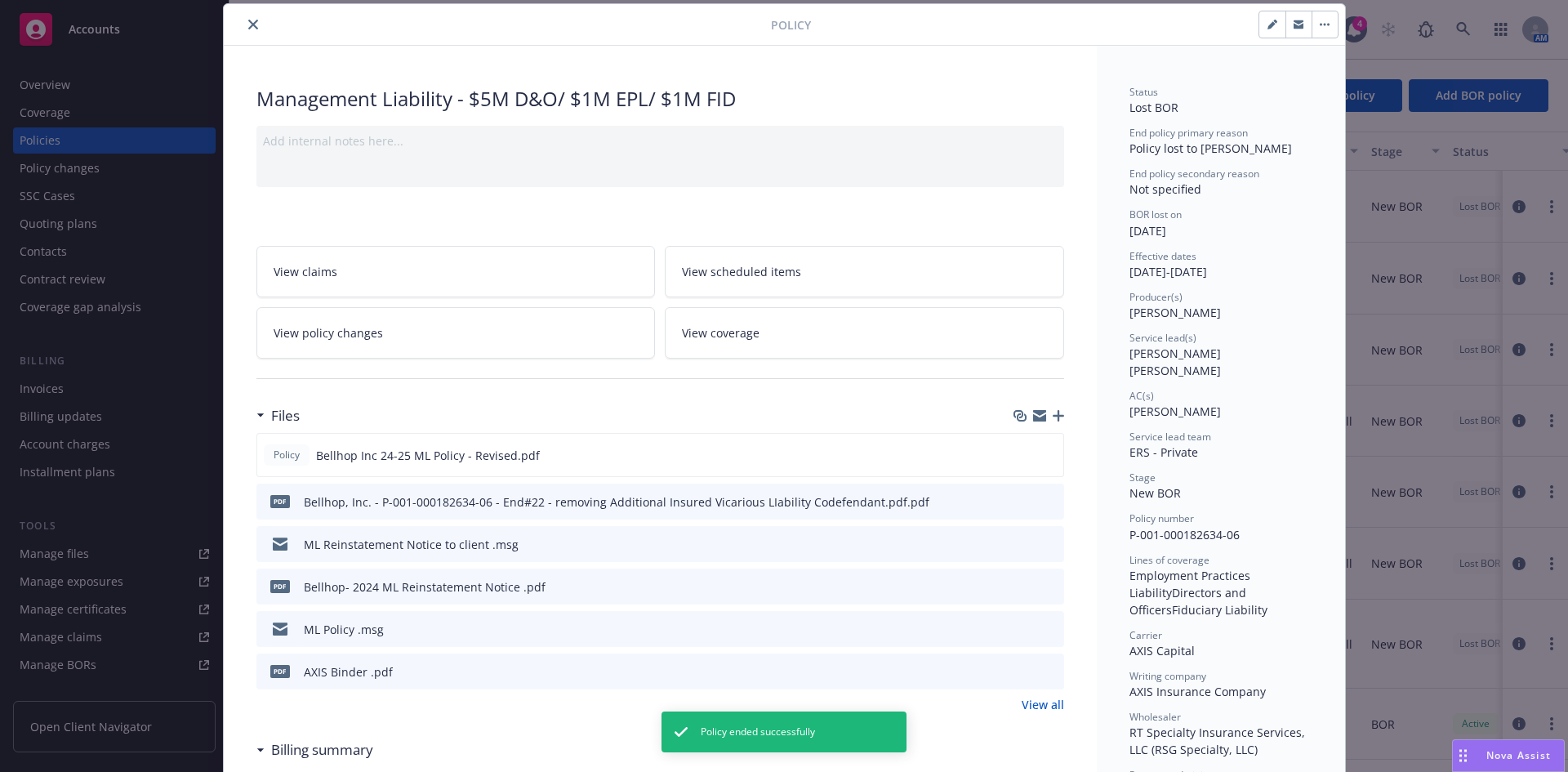
click at [1056, 416] on icon "button" at bounding box center [1058, 416] width 11 height 11
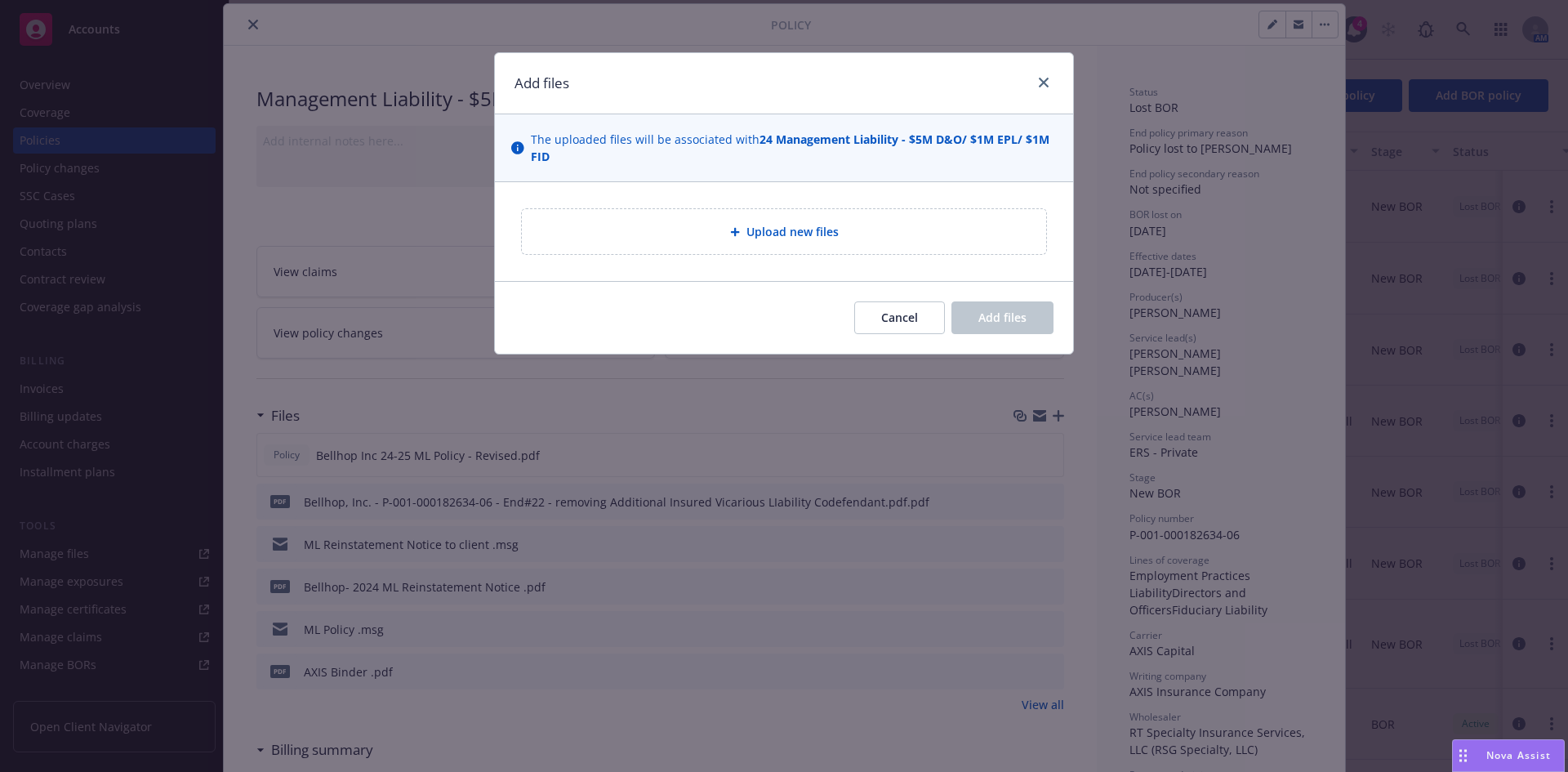
type textarea "x"
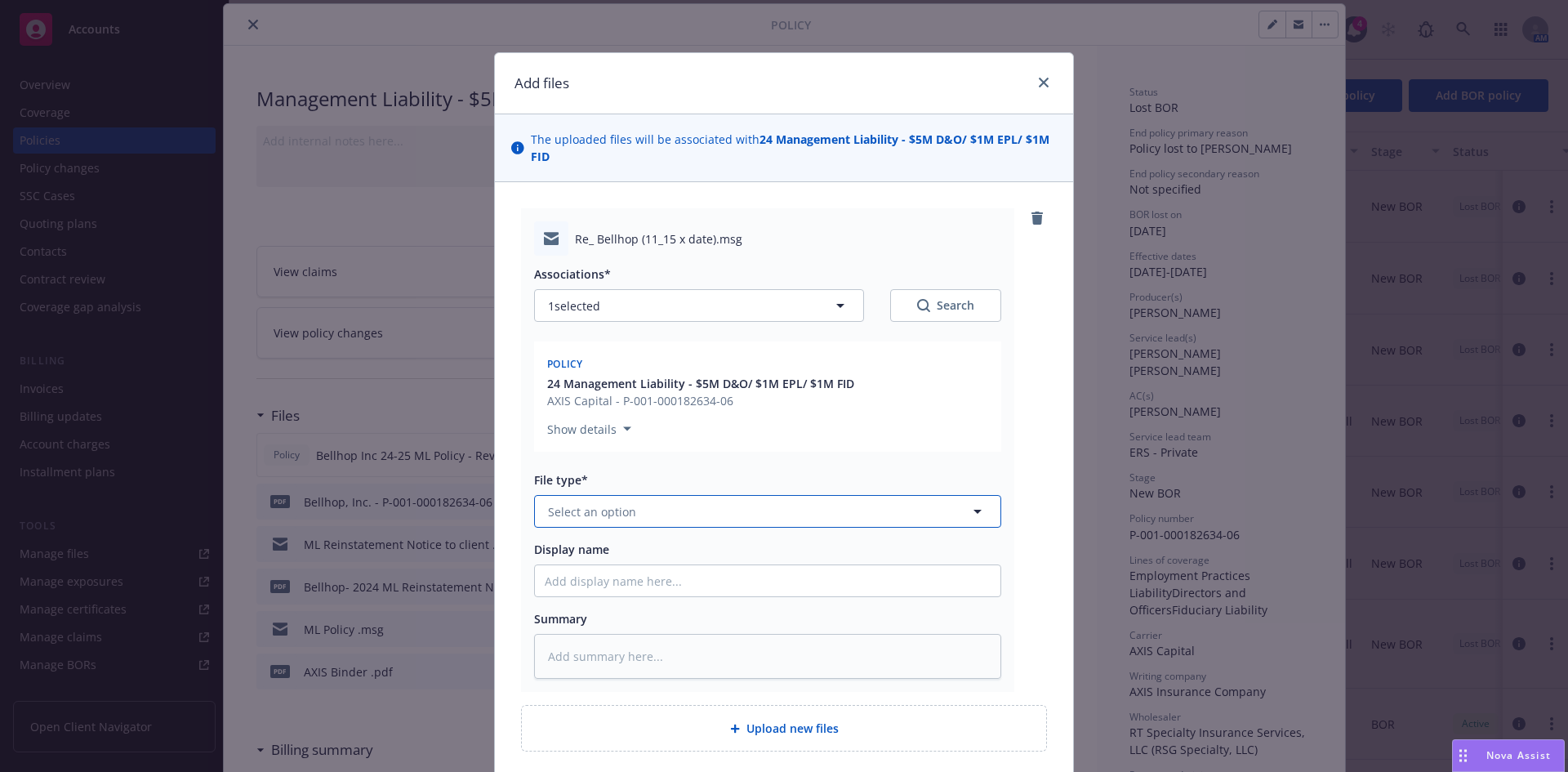
click at [604, 511] on span "Select an option" at bounding box center [592, 511] width 88 height 17
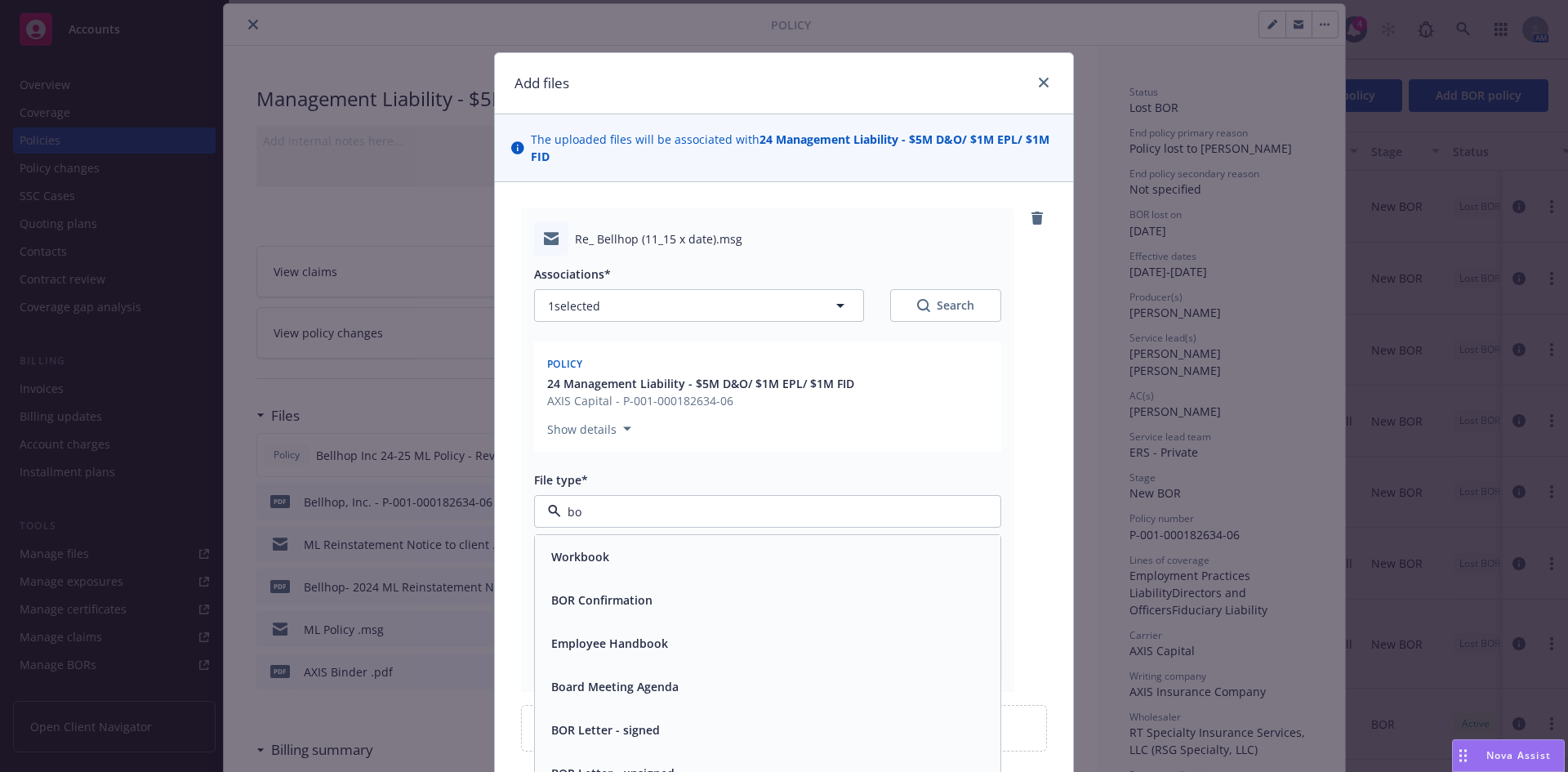
type input "bor"
click at [623, 562] on span "BOR Confirmation" at bounding box center [602, 556] width 101 height 17
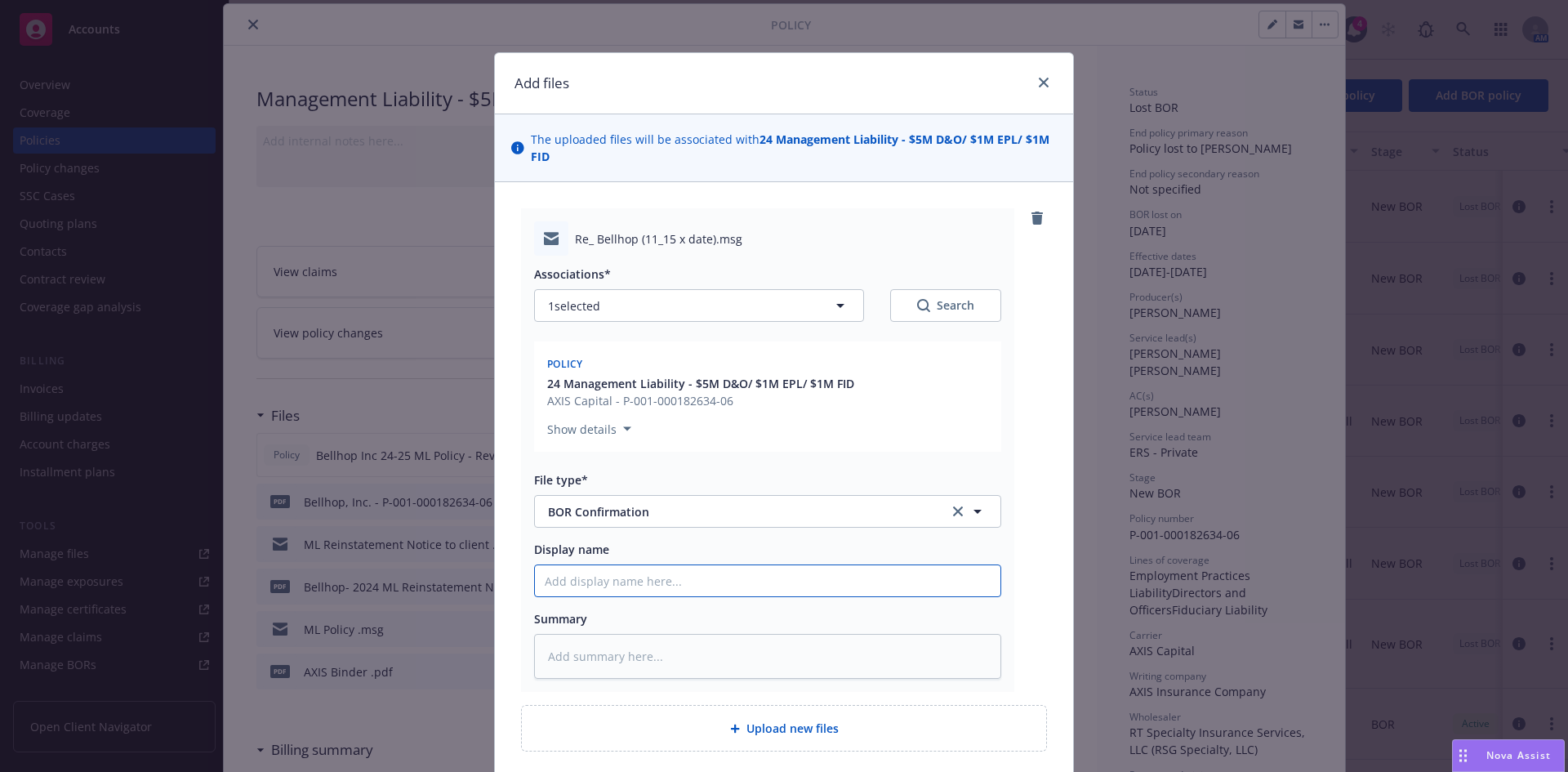
click at [589, 596] on input "Display name" at bounding box center [767, 581] width 465 height 31
type textarea "x"
type input "B"
type textarea "x"
type input "Bo"
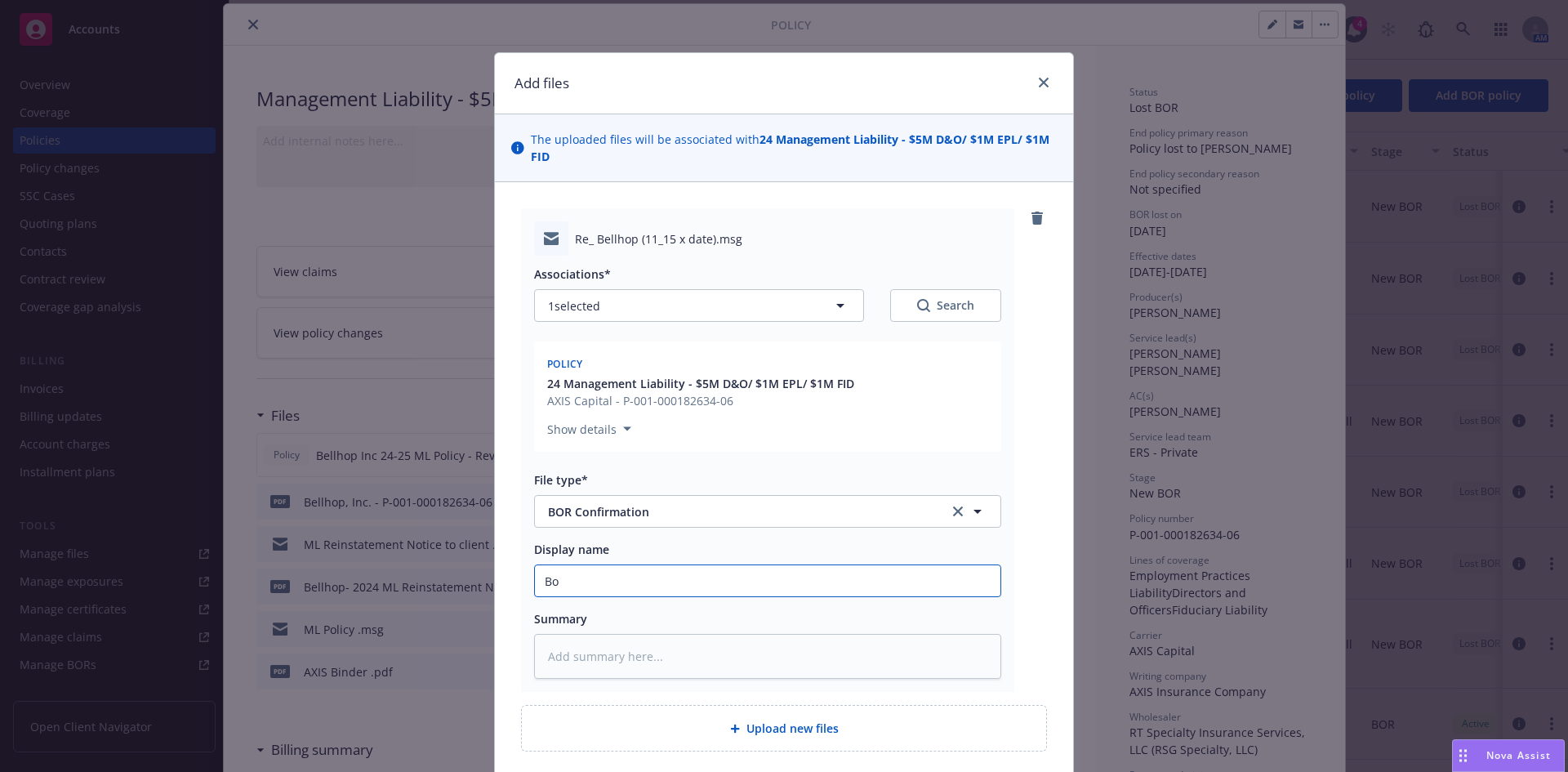
type textarea "x"
type input "B"
type textarea "x"
type input "BO"
type textarea "x"
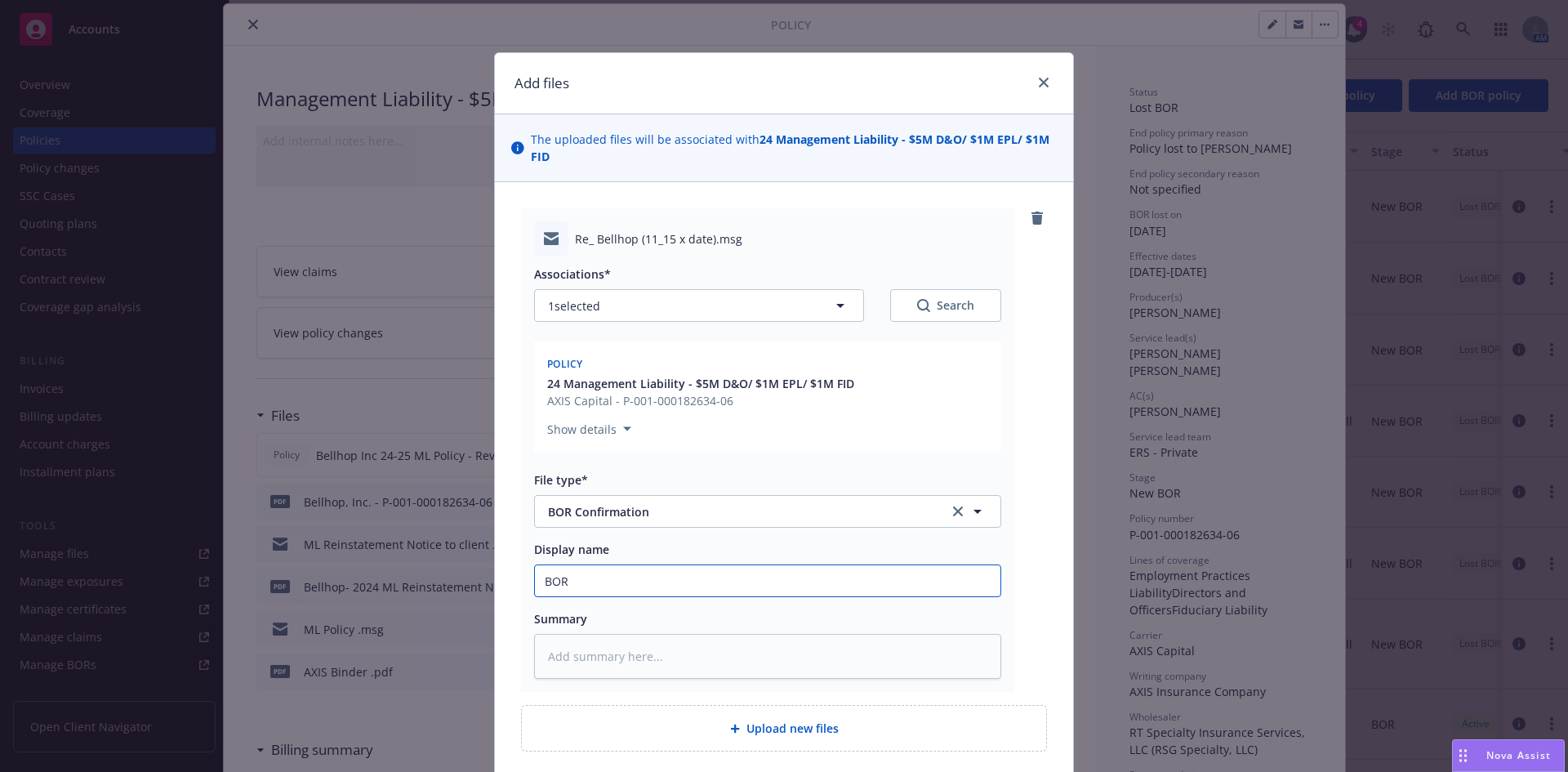
type input "BOR"
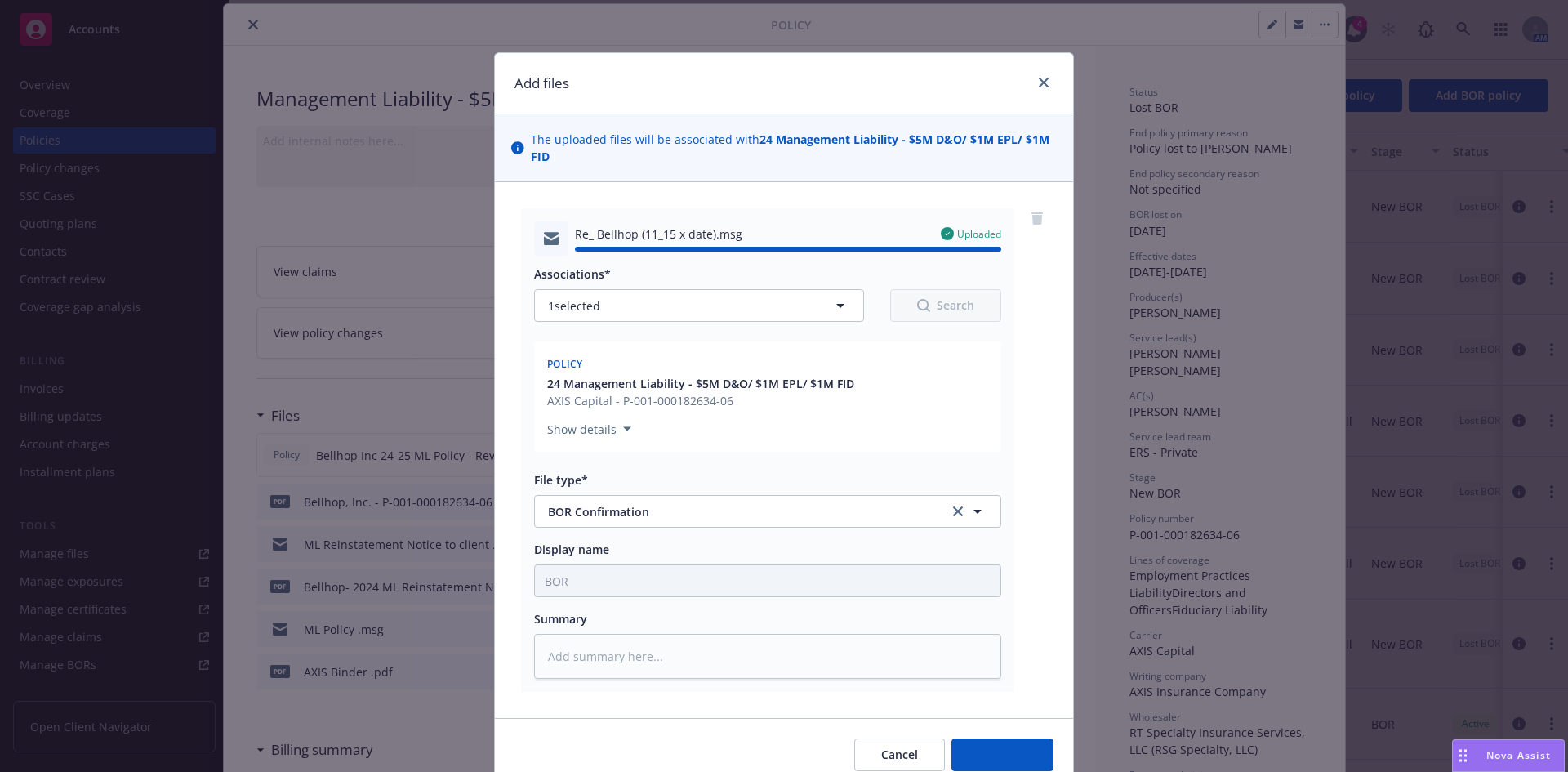
type textarea "x"
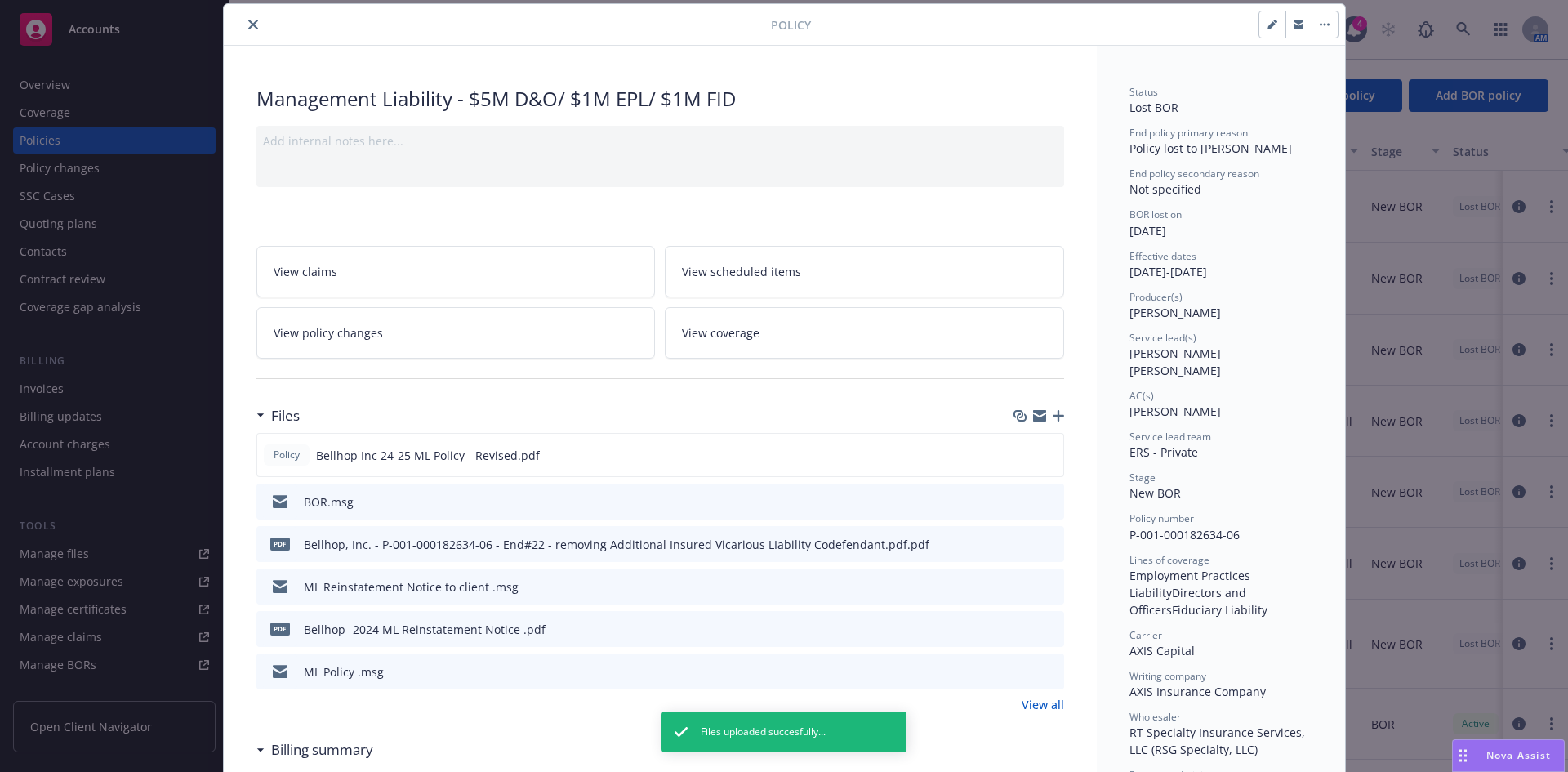
click at [249, 21] on icon "close" at bounding box center [252, 24] width 10 height 10
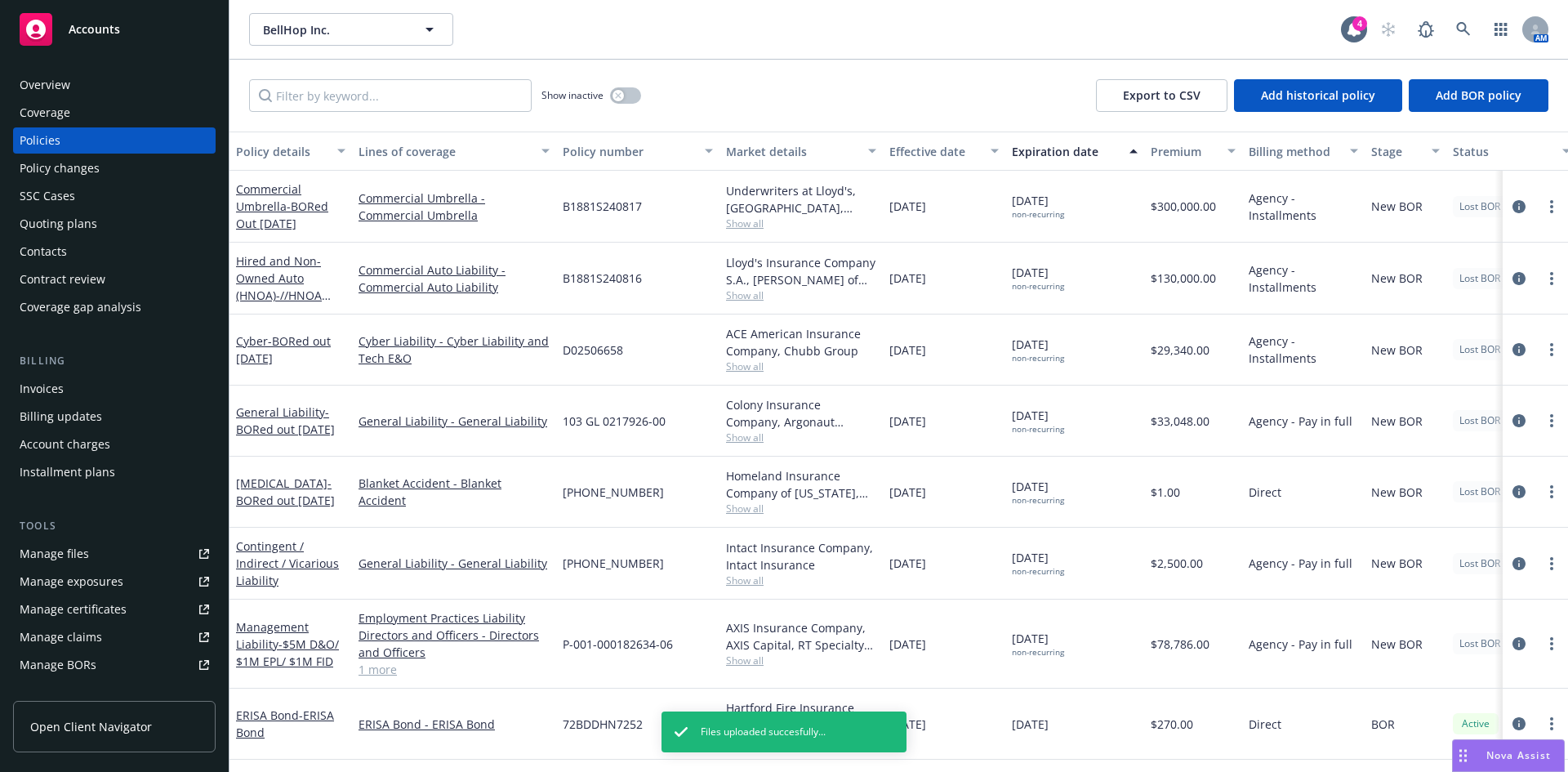
click at [101, 551] on link "Manage files" at bounding box center [114, 554] width 203 height 26
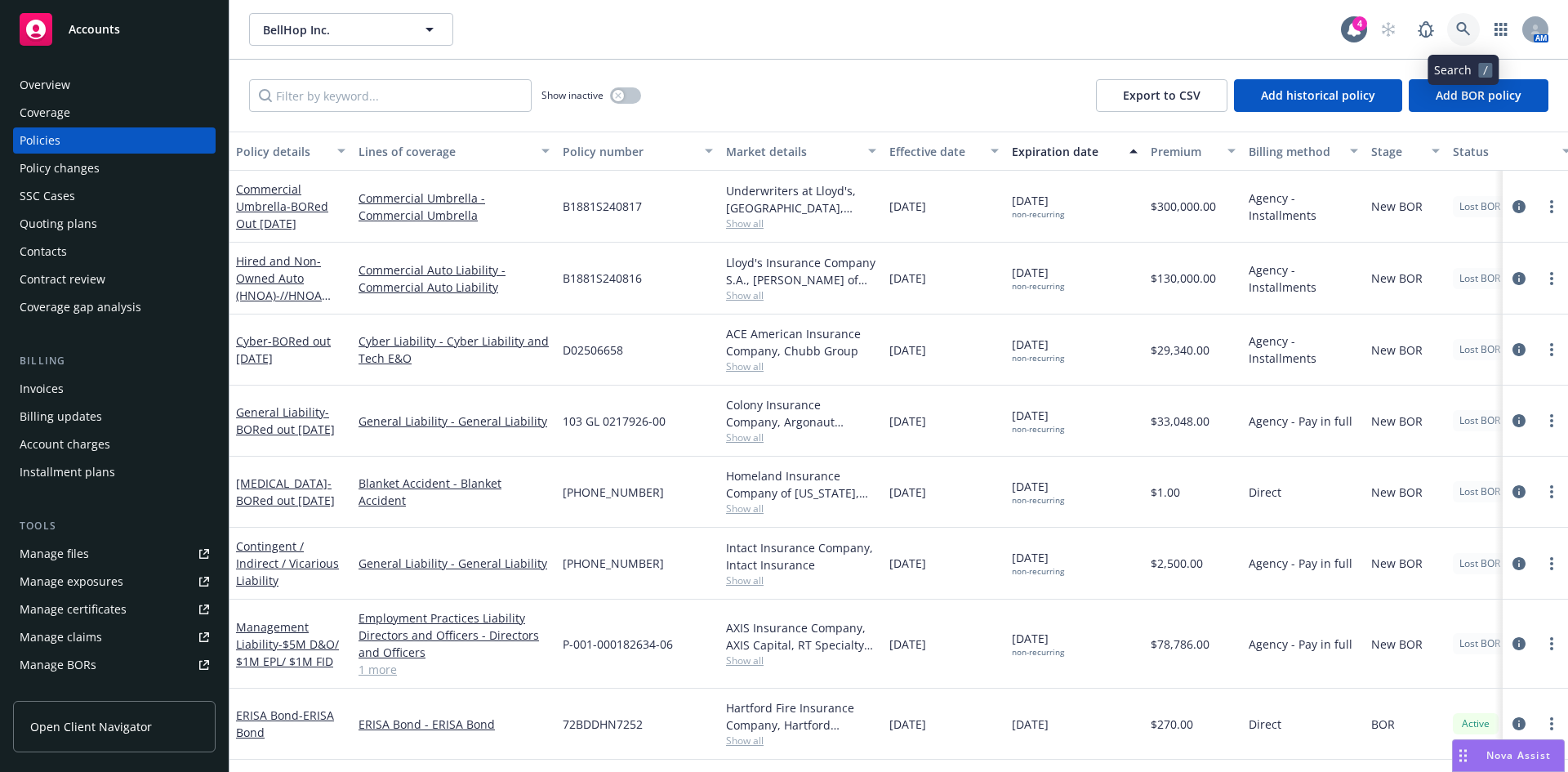
click at [1465, 28] on icon at bounding box center [1462, 28] width 14 height 14
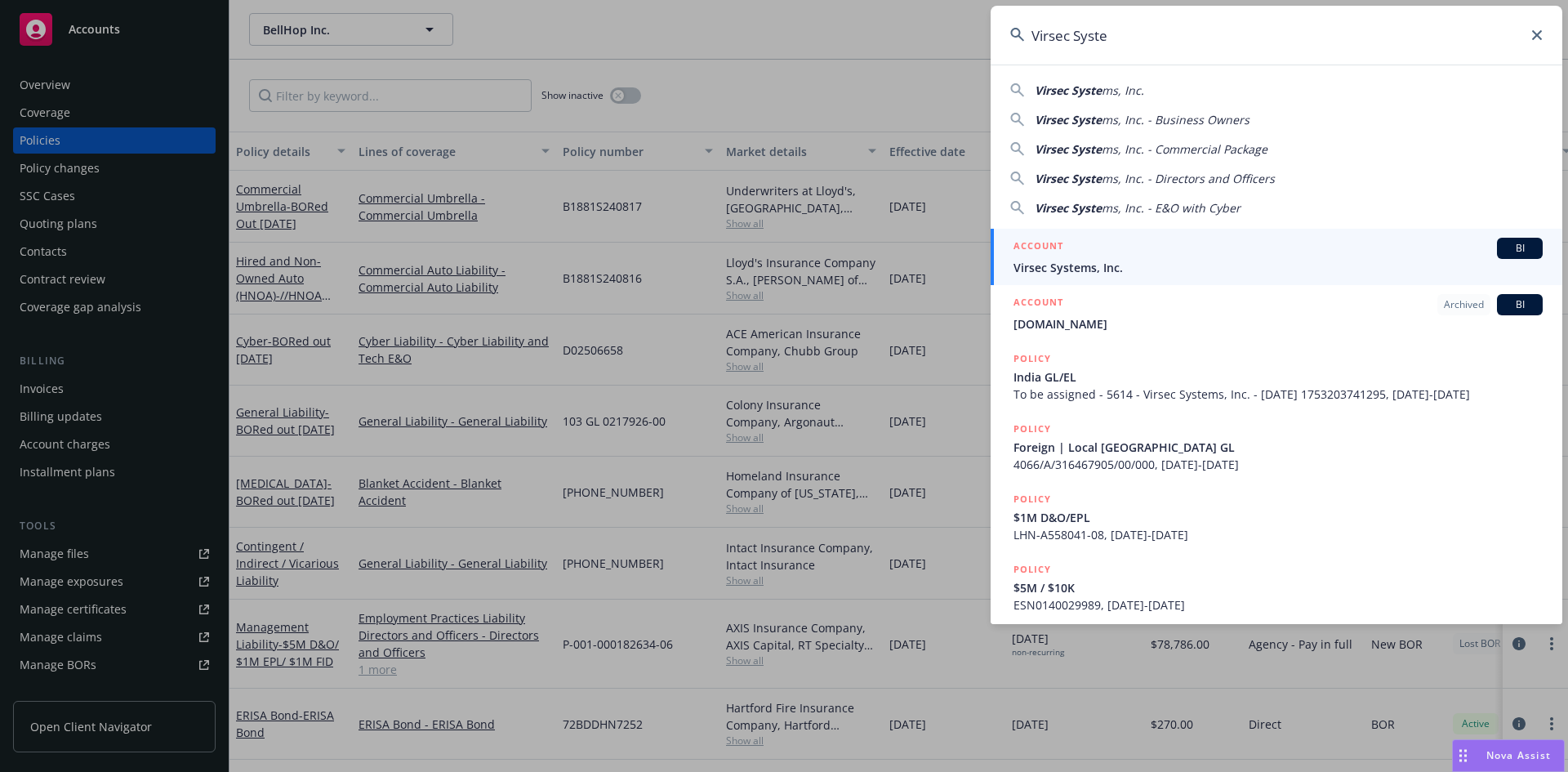
type input "Virsec Syste"
click at [1062, 265] on span "Virsec Systems, Inc." at bounding box center [1278, 267] width 530 height 17
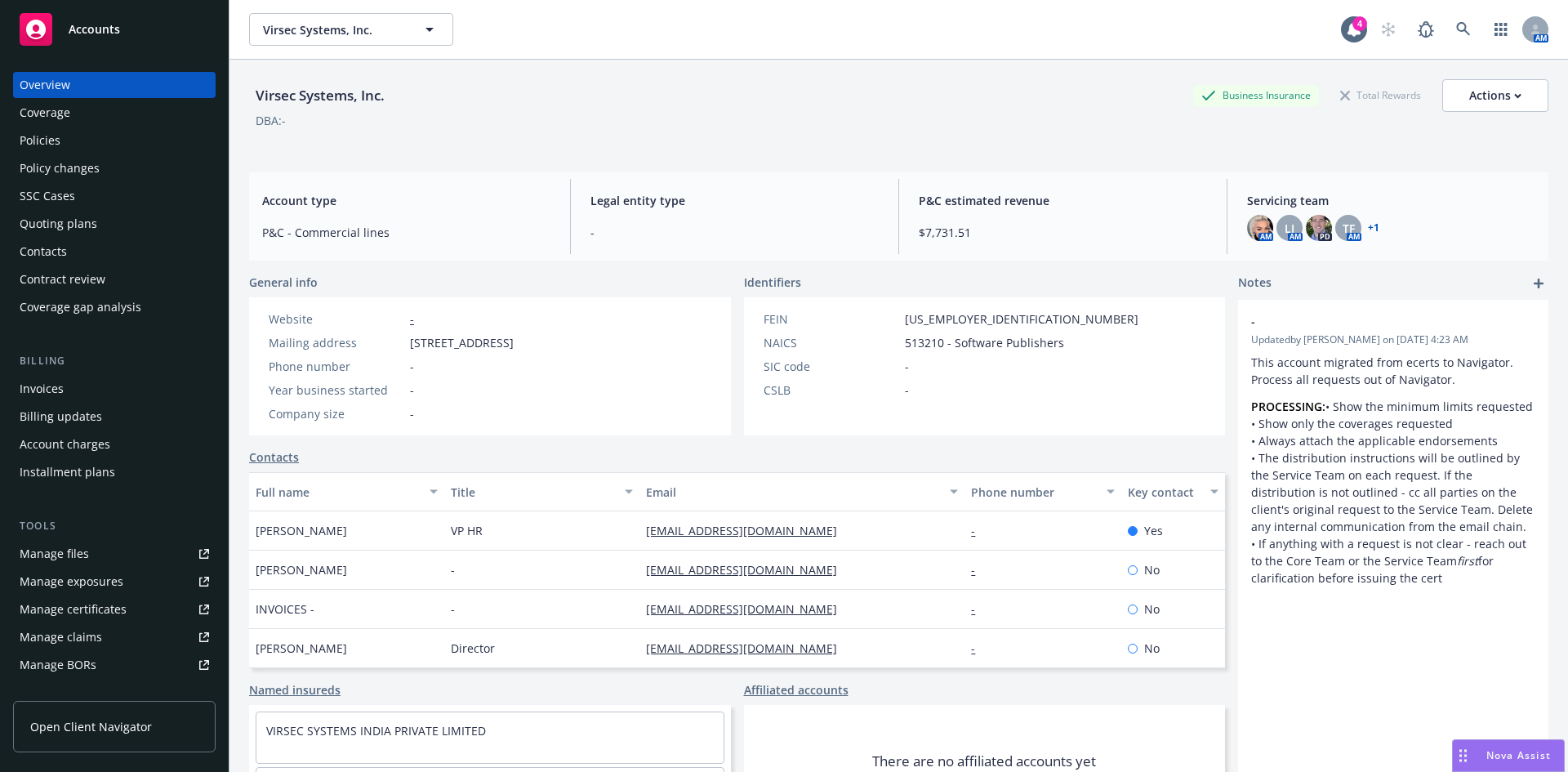
click at [56, 149] on div "Policies" at bounding box center [39, 140] width 40 height 26
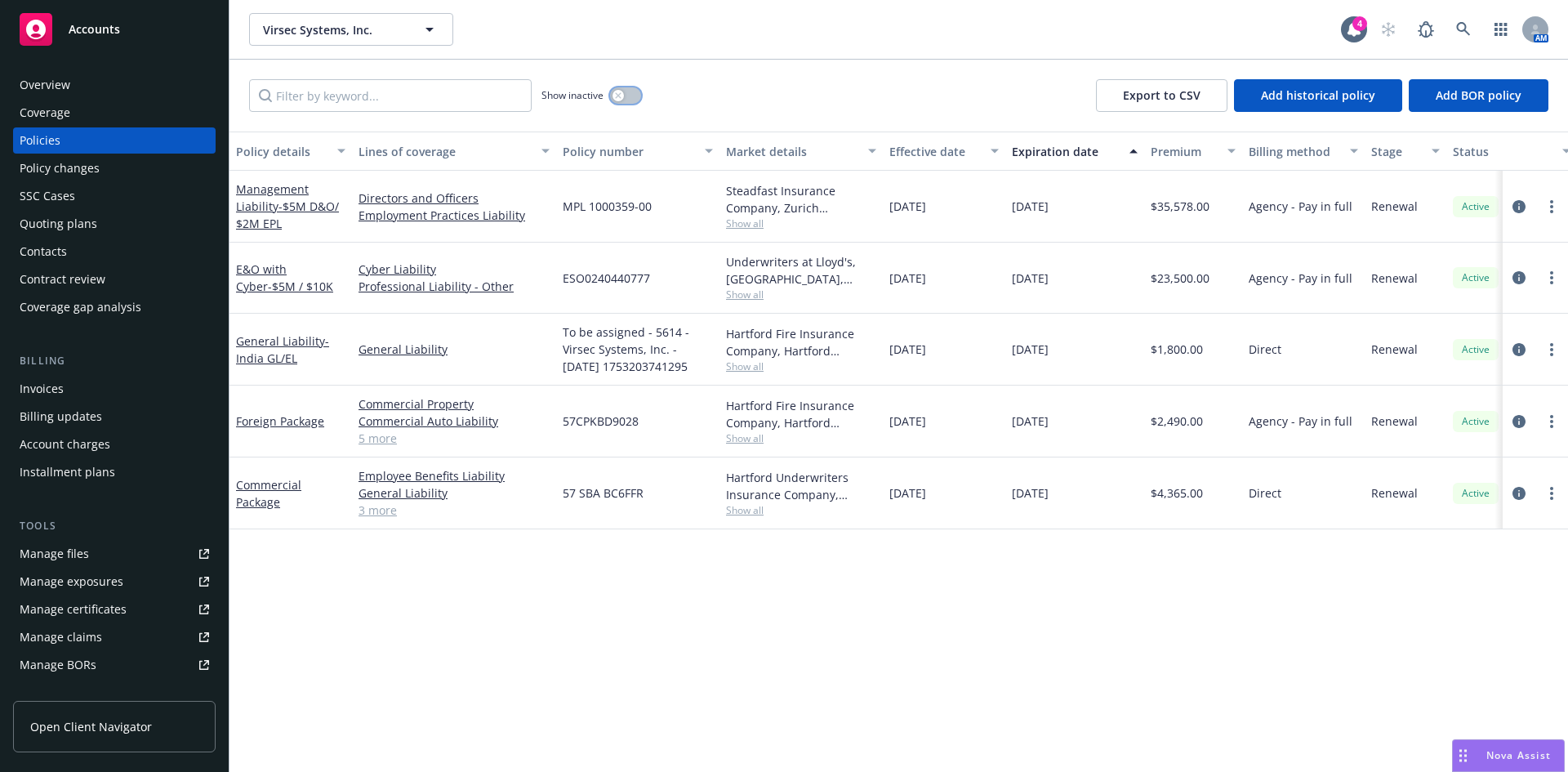
click at [616, 94] on icon "button" at bounding box center [618, 95] width 6 height 6
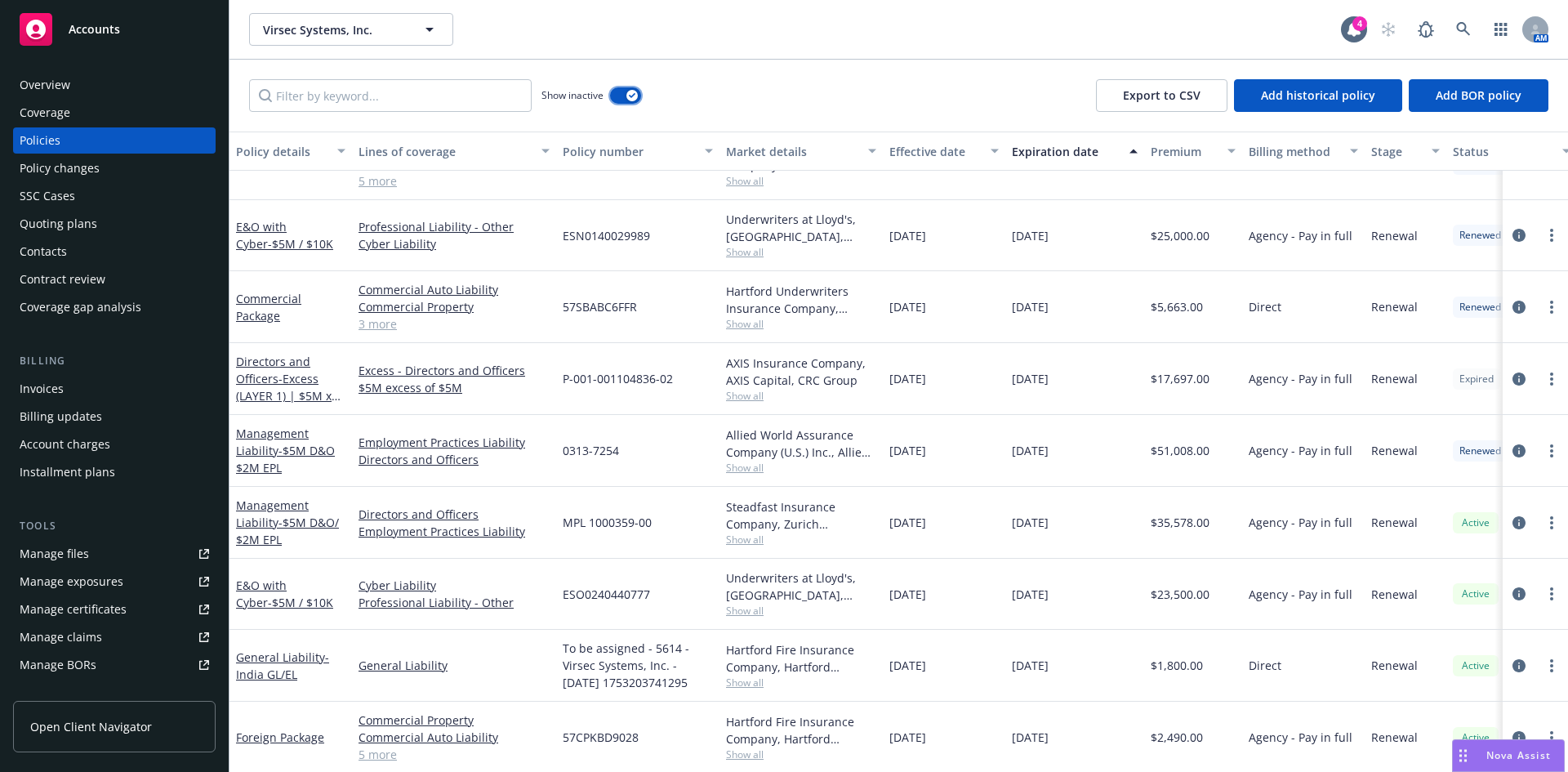
scroll to position [860, 0]
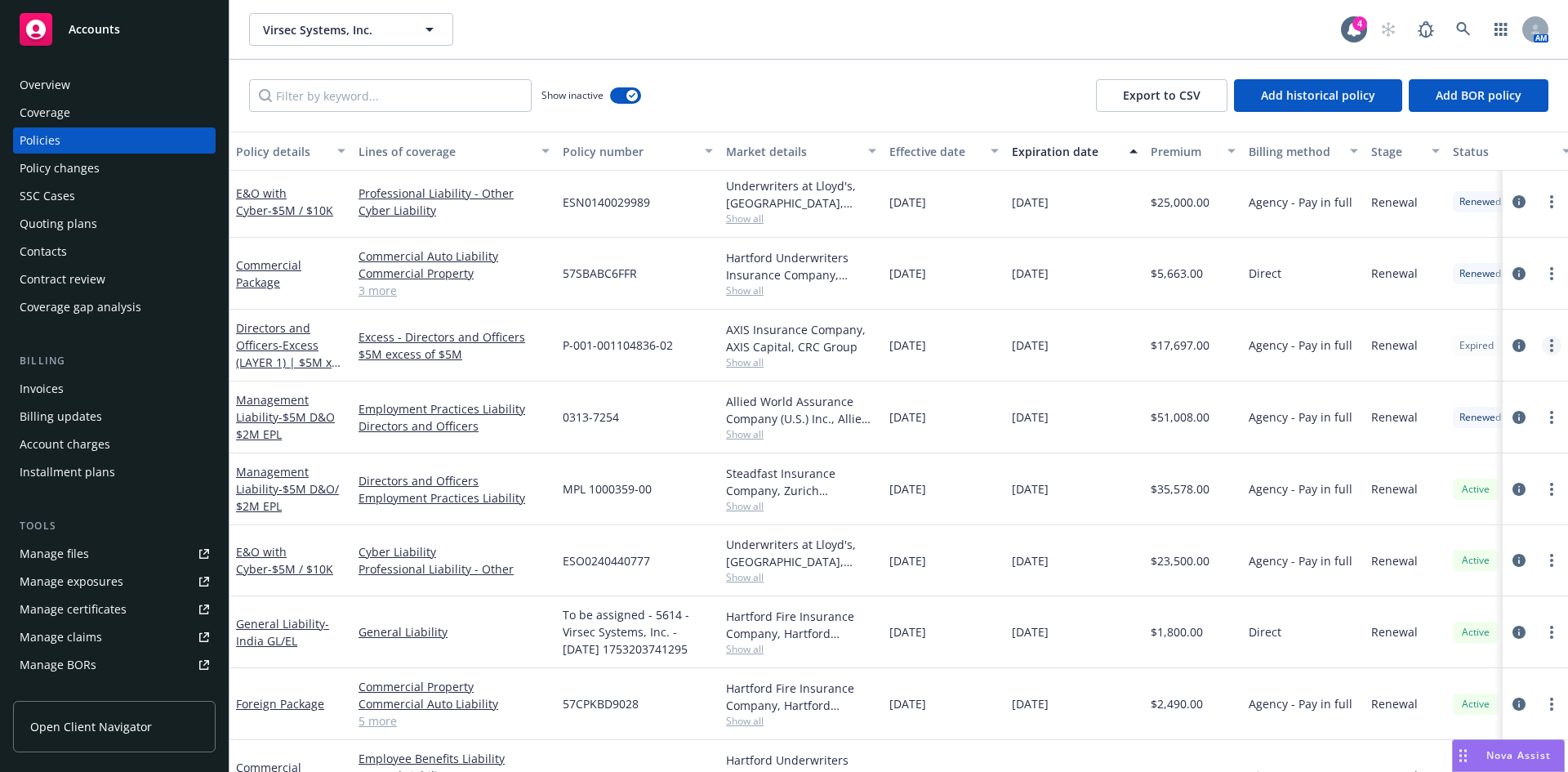
click at [1545, 342] on link "more" at bounding box center [1551, 345] width 19 height 19
click at [1458, 414] on link "Renew with incumbent" at bounding box center [1452, 412] width 192 height 33
select select "12"
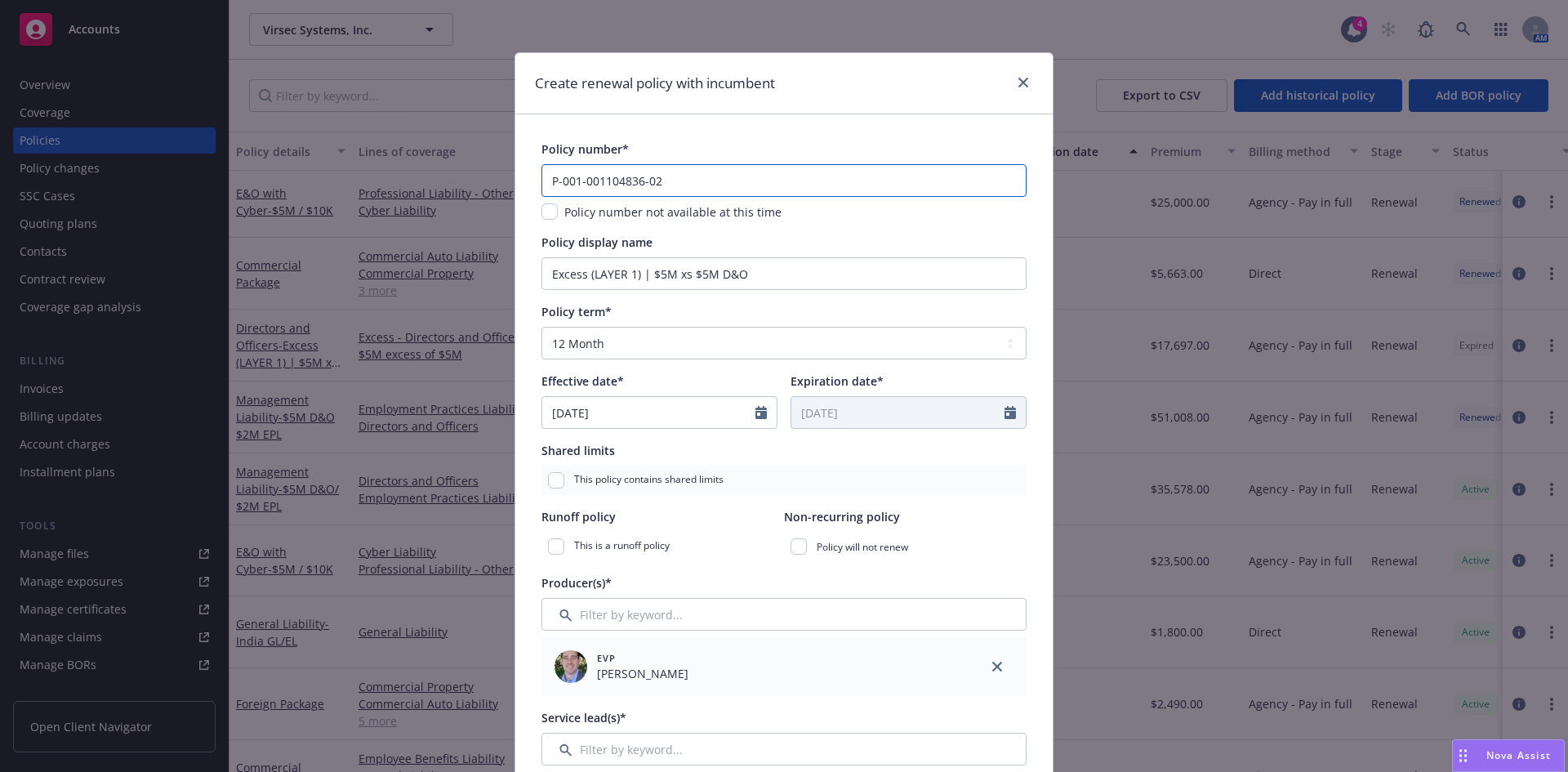
click at [656, 183] on input "P-001-001104836-02" at bounding box center [784, 181] width 486 height 33
type input "P-001-001104836-03"
click at [598, 350] on select "Select policy term 12 Month 6 Month 4 Month 3 Month 2 Month 1 Month 36 Month (3…" at bounding box center [784, 343] width 486 height 33
select select "other"
click at [542, 327] on select "Select policy term 12 Month 6 Month 4 Month 3 Month 2 Month 1 Month 36 Month (3…" at bounding box center [784, 343] width 486 height 33
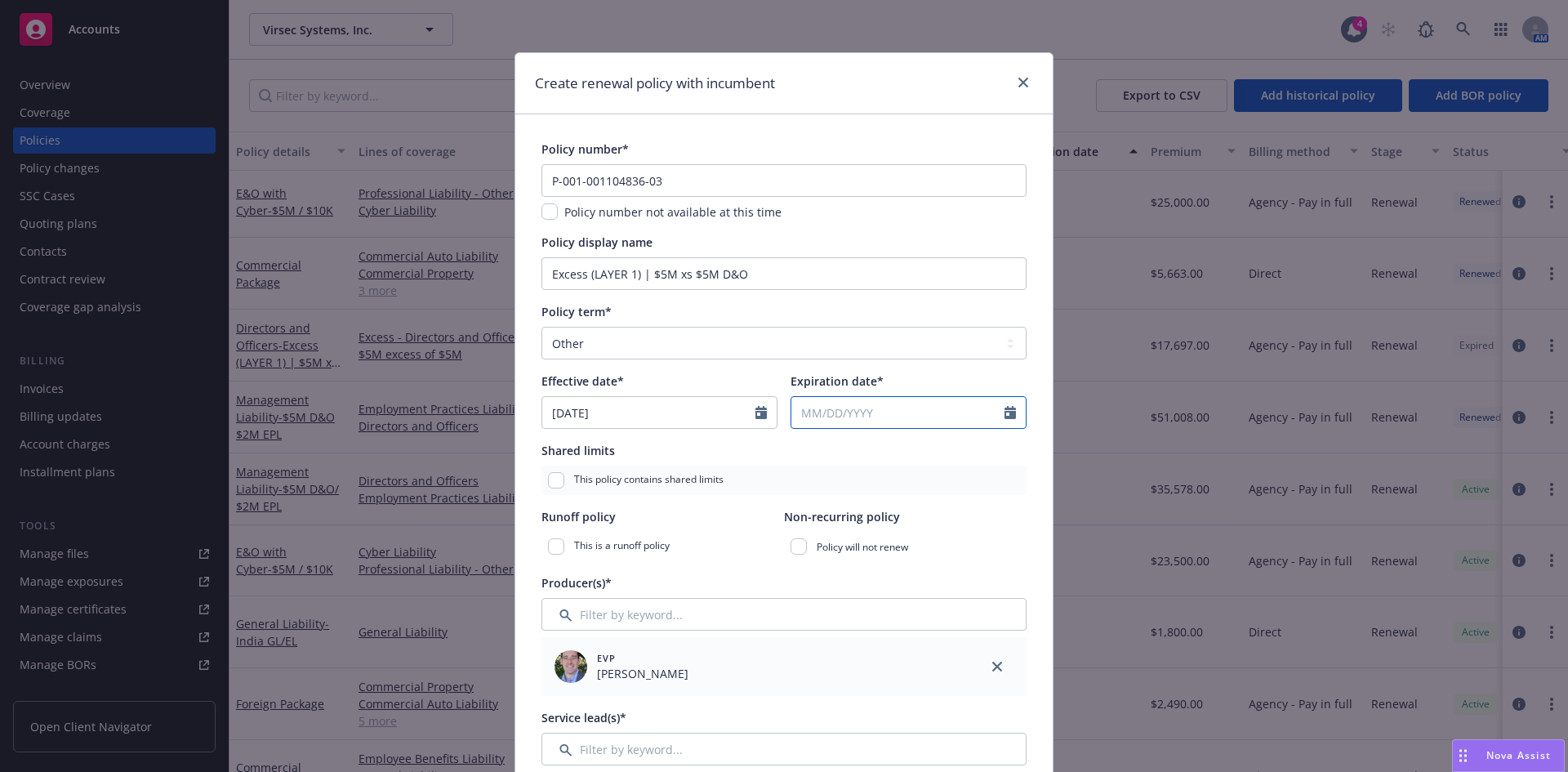
select select "8"
click at [857, 411] on input "Expiration date*" at bounding box center [898, 412] width 213 height 31
type input "2026"
click at [948, 450] on input "2026" at bounding box center [932, 451] width 53 height 17
click at [870, 453] on select "January February March April May June July August September October November De…" at bounding box center [862, 451] width 82 height 18
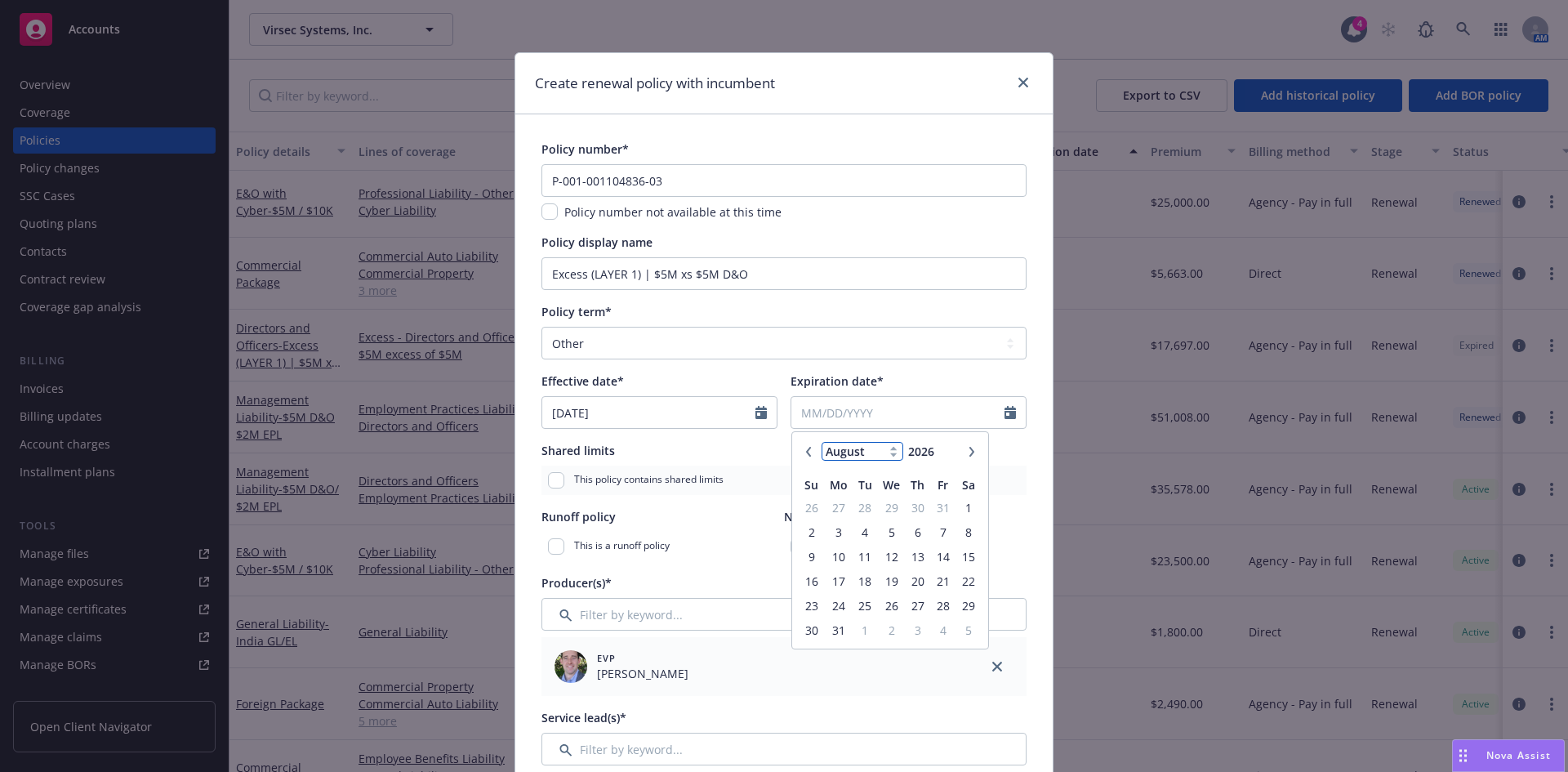
select select "7"
click at [822, 442] on select "January February March April May June July August September October November De…" at bounding box center [862, 451] width 82 height 18
click at [833, 582] on span "20" at bounding box center [838, 581] width 25 height 20
type input "07/20/2026"
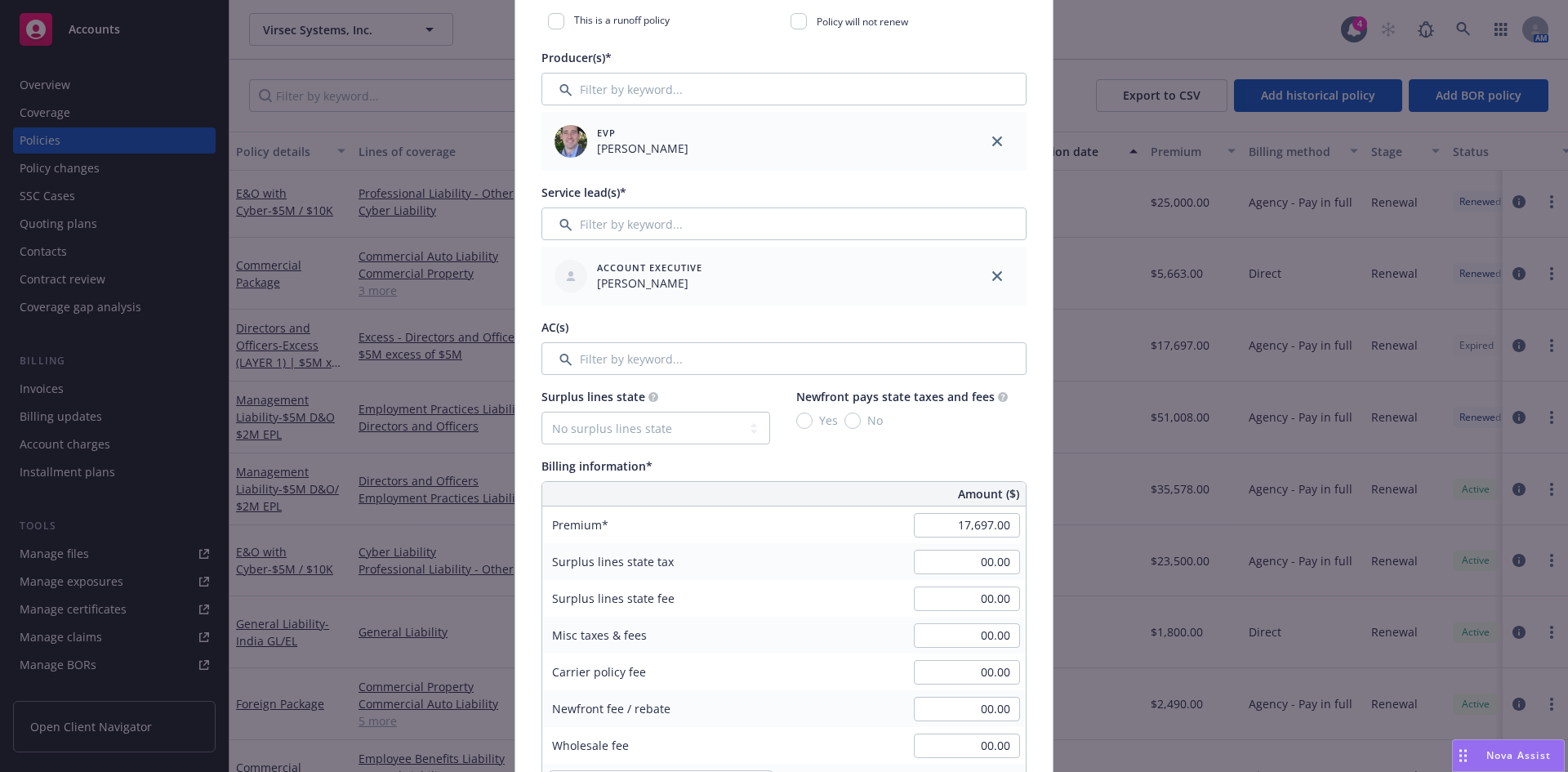
scroll to position [528, 0]
click at [698, 362] on input "Filter by keyword..." at bounding box center [784, 356] width 486 height 33
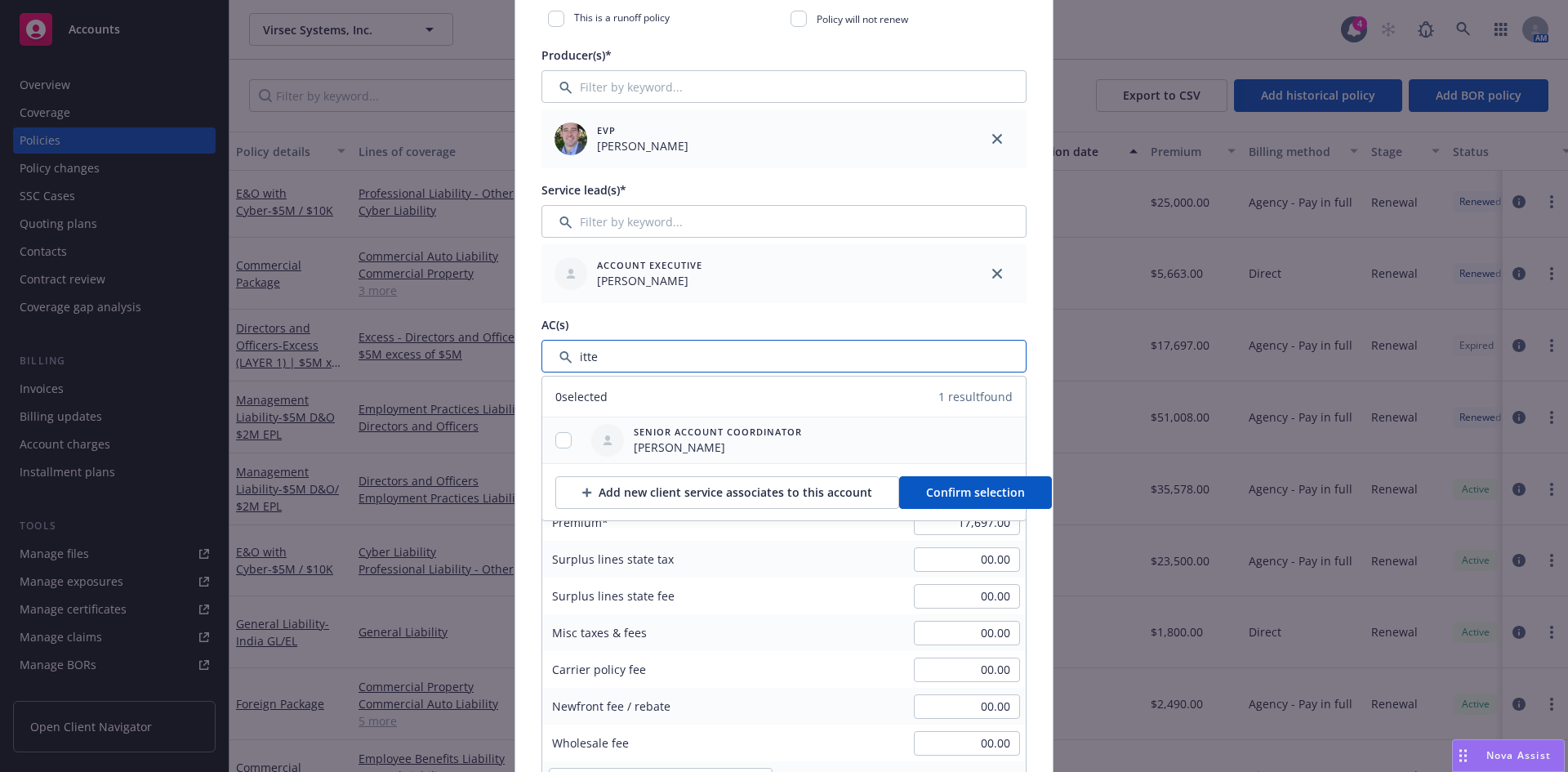
type input "itte"
click at [565, 439] on input "checkbox" at bounding box center [564, 441] width 17 height 17
checkbox input "true"
click at [986, 491] on span "Confirm selection" at bounding box center [976, 492] width 99 height 16
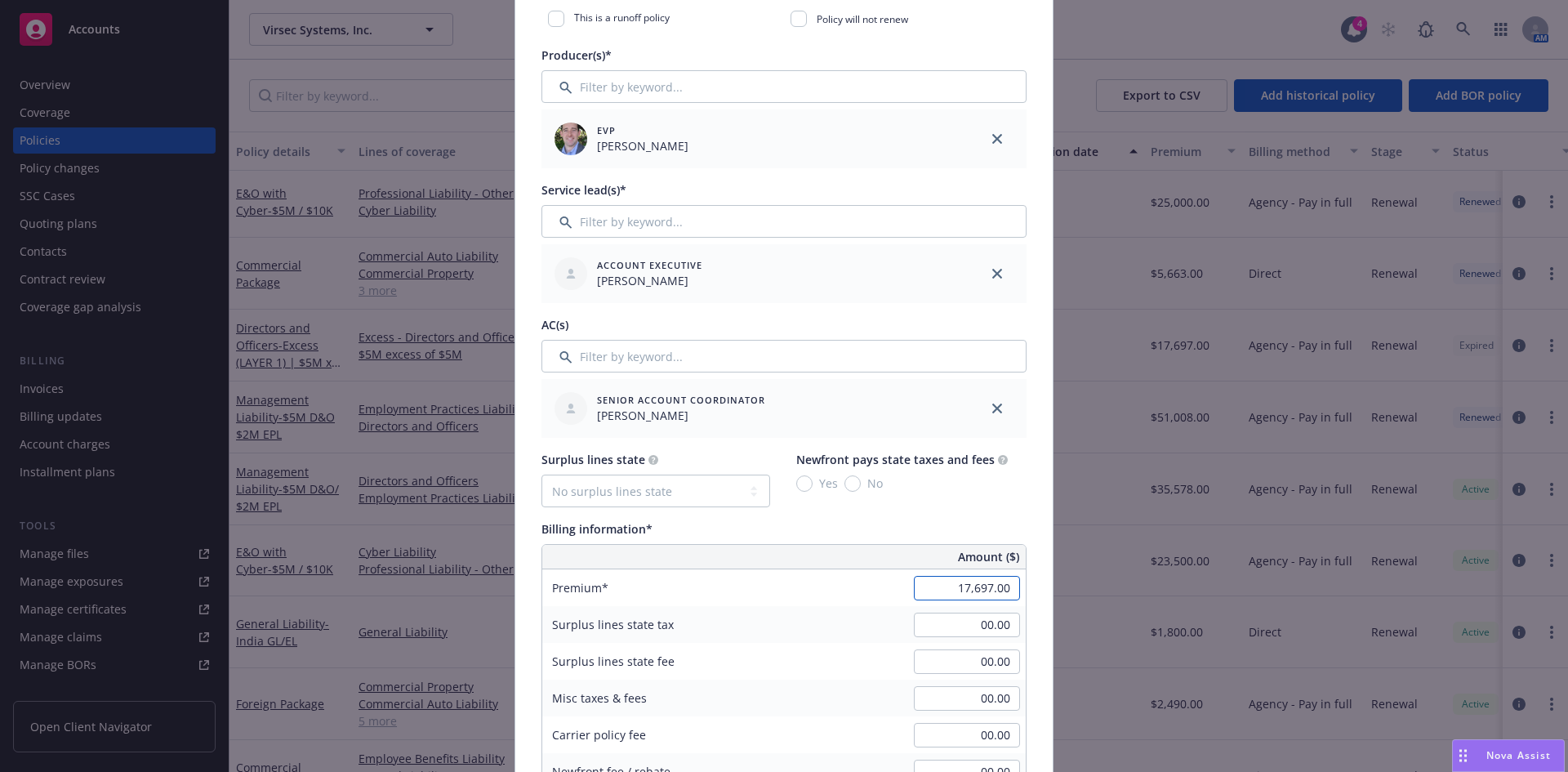
click at [1002, 593] on input "17,697.00" at bounding box center [968, 587] width 106 height 25
type input "14,393.00"
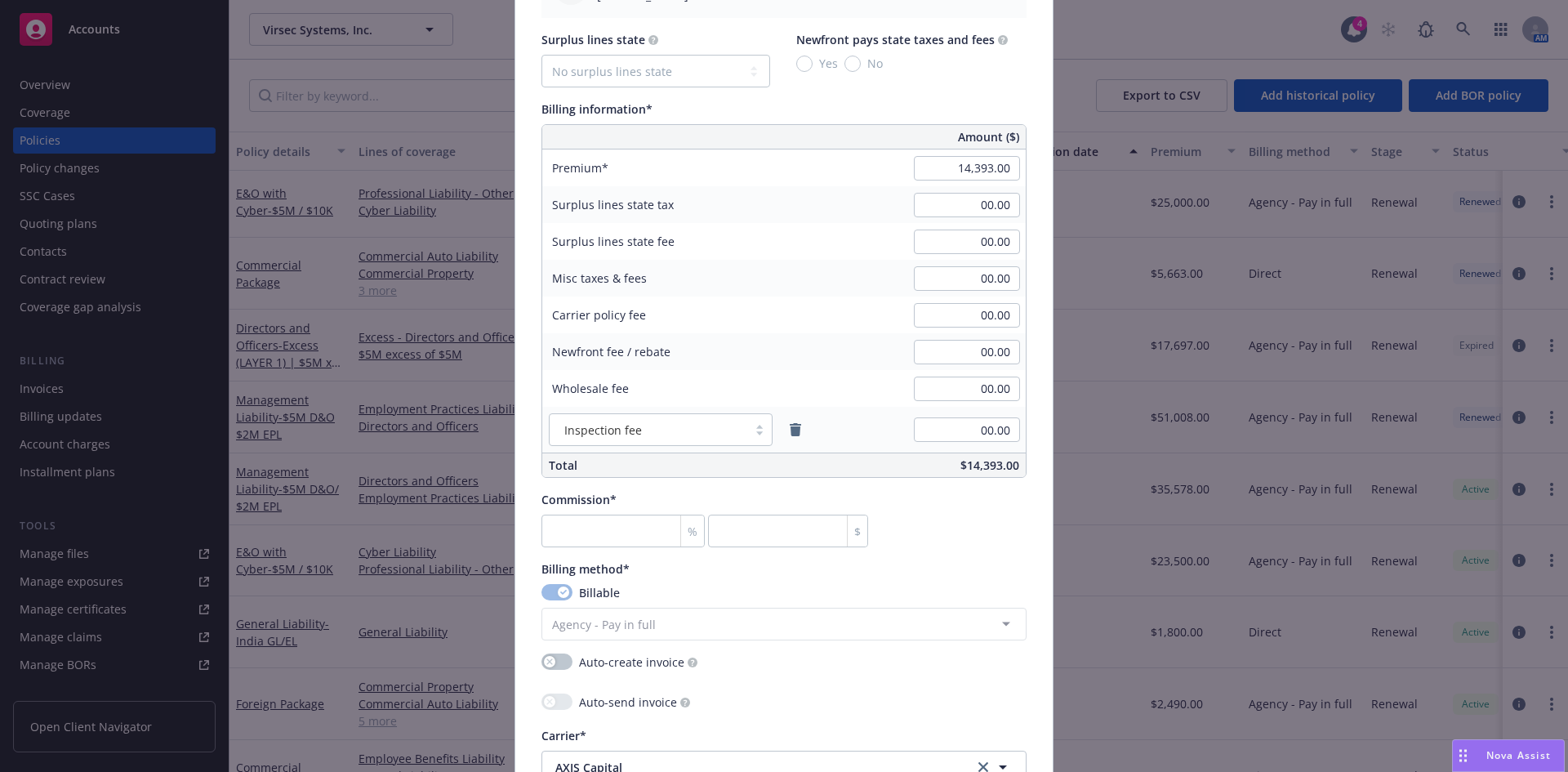
scroll to position [956, 0]
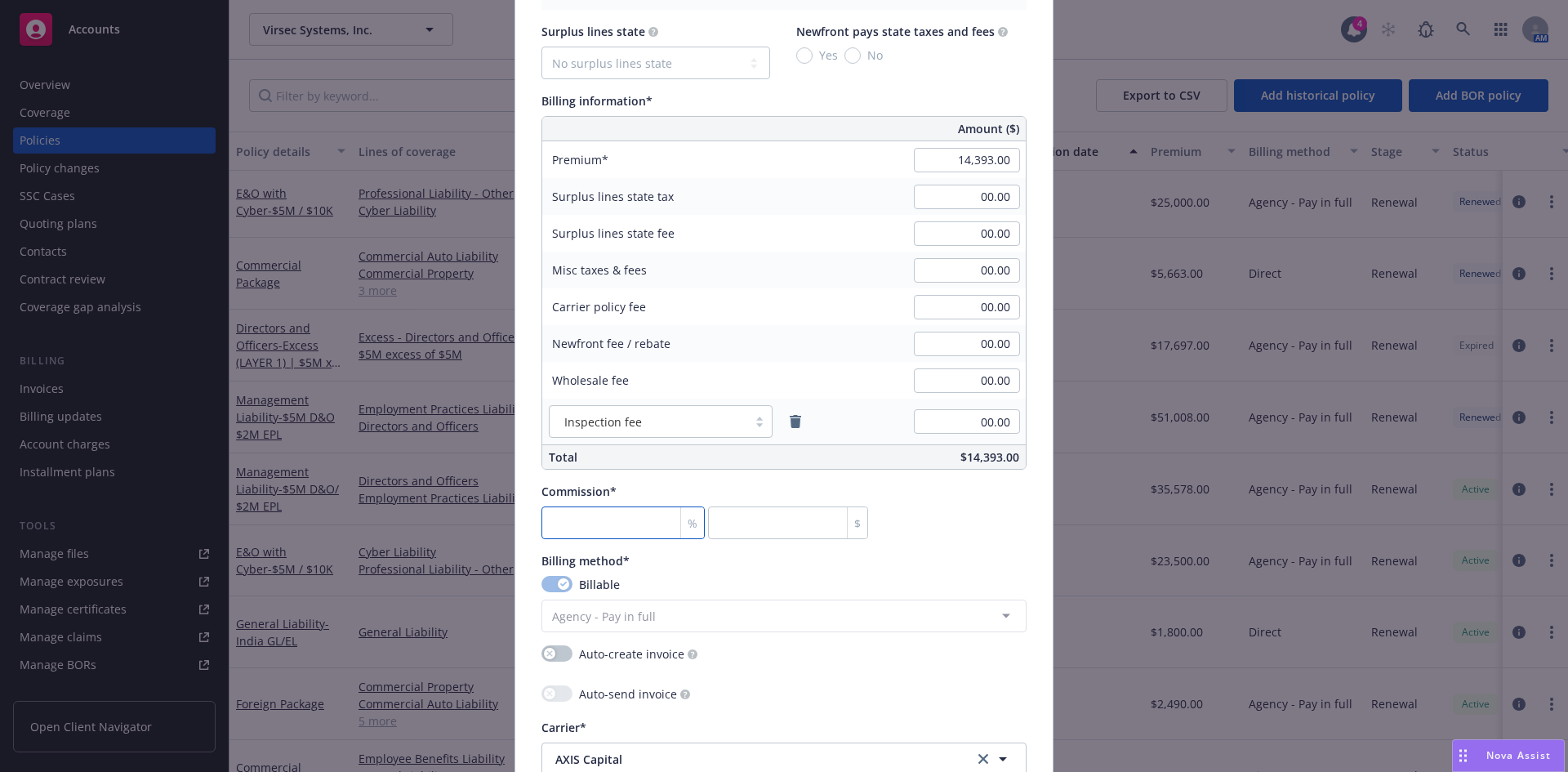
click at [589, 534] on input "number" at bounding box center [623, 523] width 163 height 33
type input "1"
type input "143.93"
type input "12"
type input "1727.16"
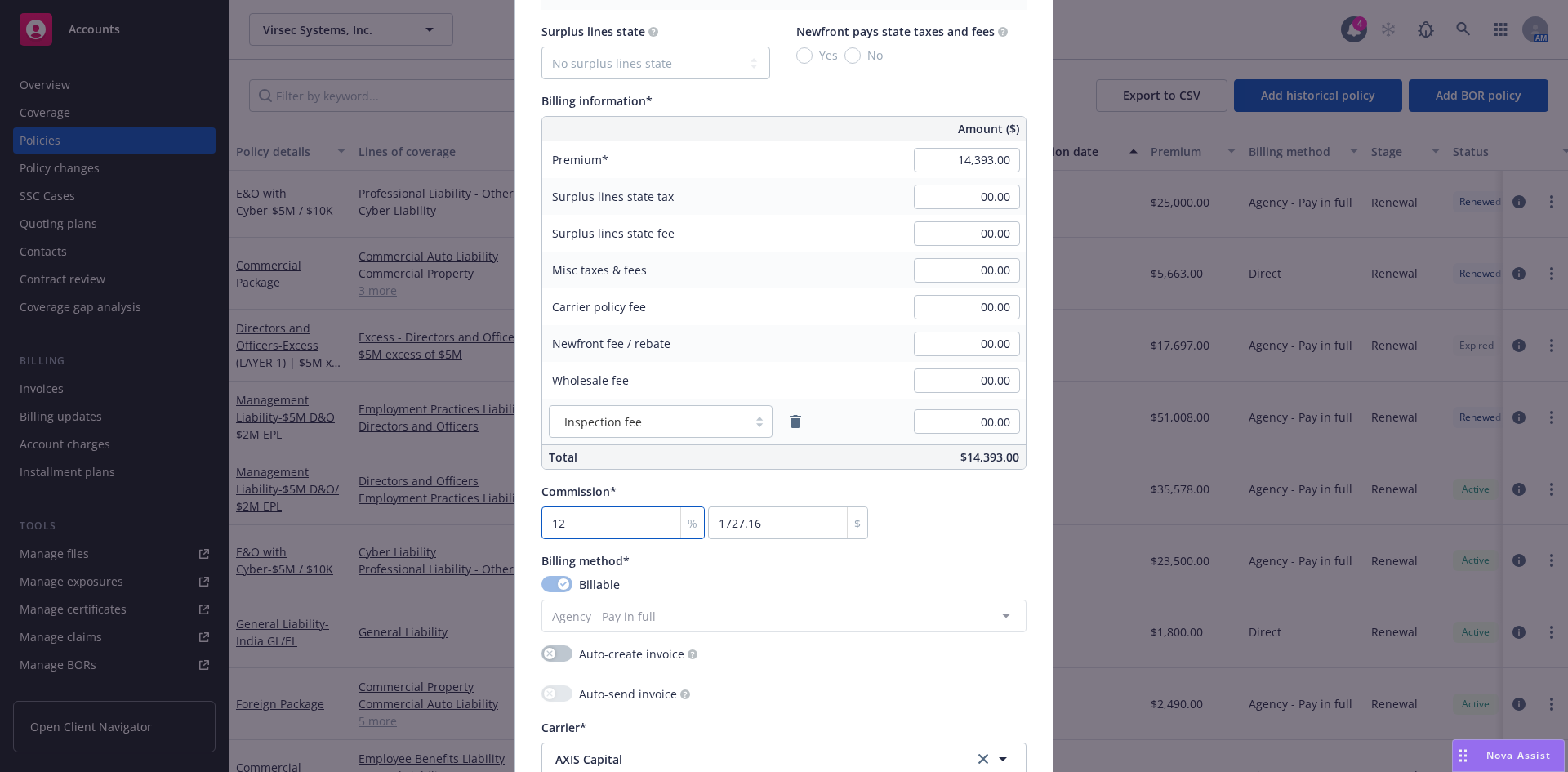
type input "12"
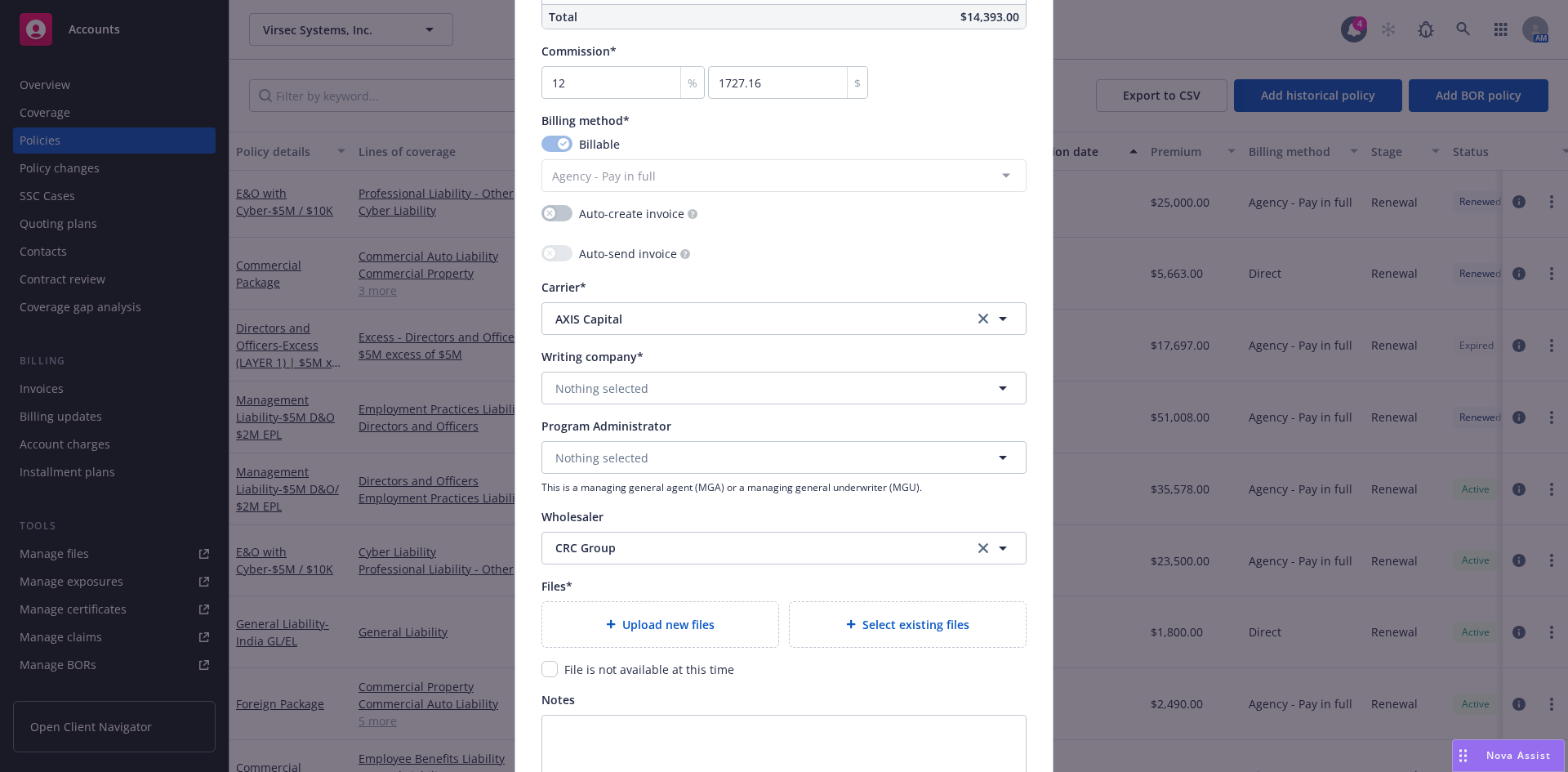
scroll to position [1404, 0]
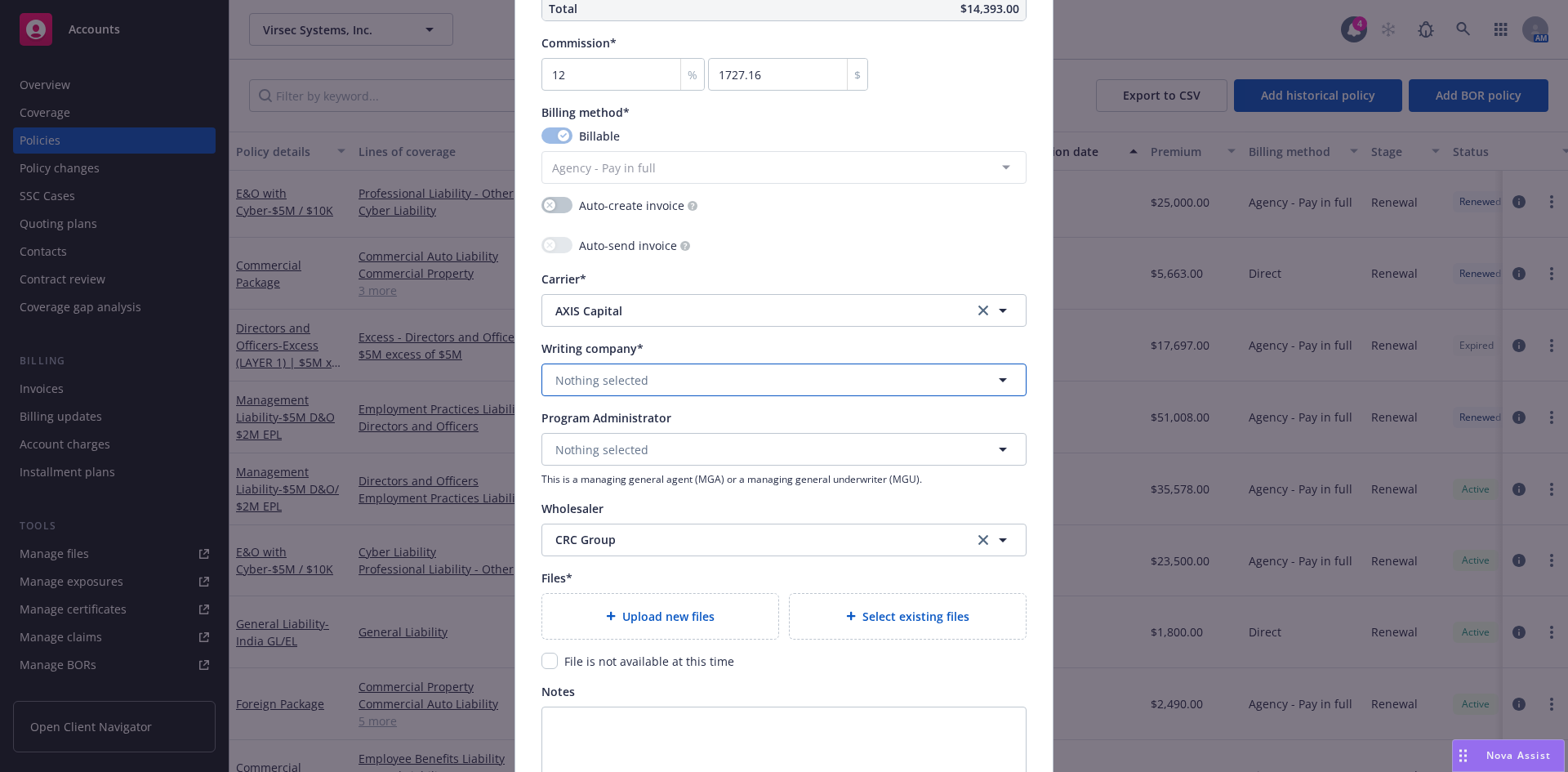
click at [604, 386] on span "Nothing selected" at bounding box center [601, 380] width 93 height 17
click at [607, 434] on span "AXIS Insurance Company" at bounding box center [628, 426] width 139 height 17
type textarea "x"
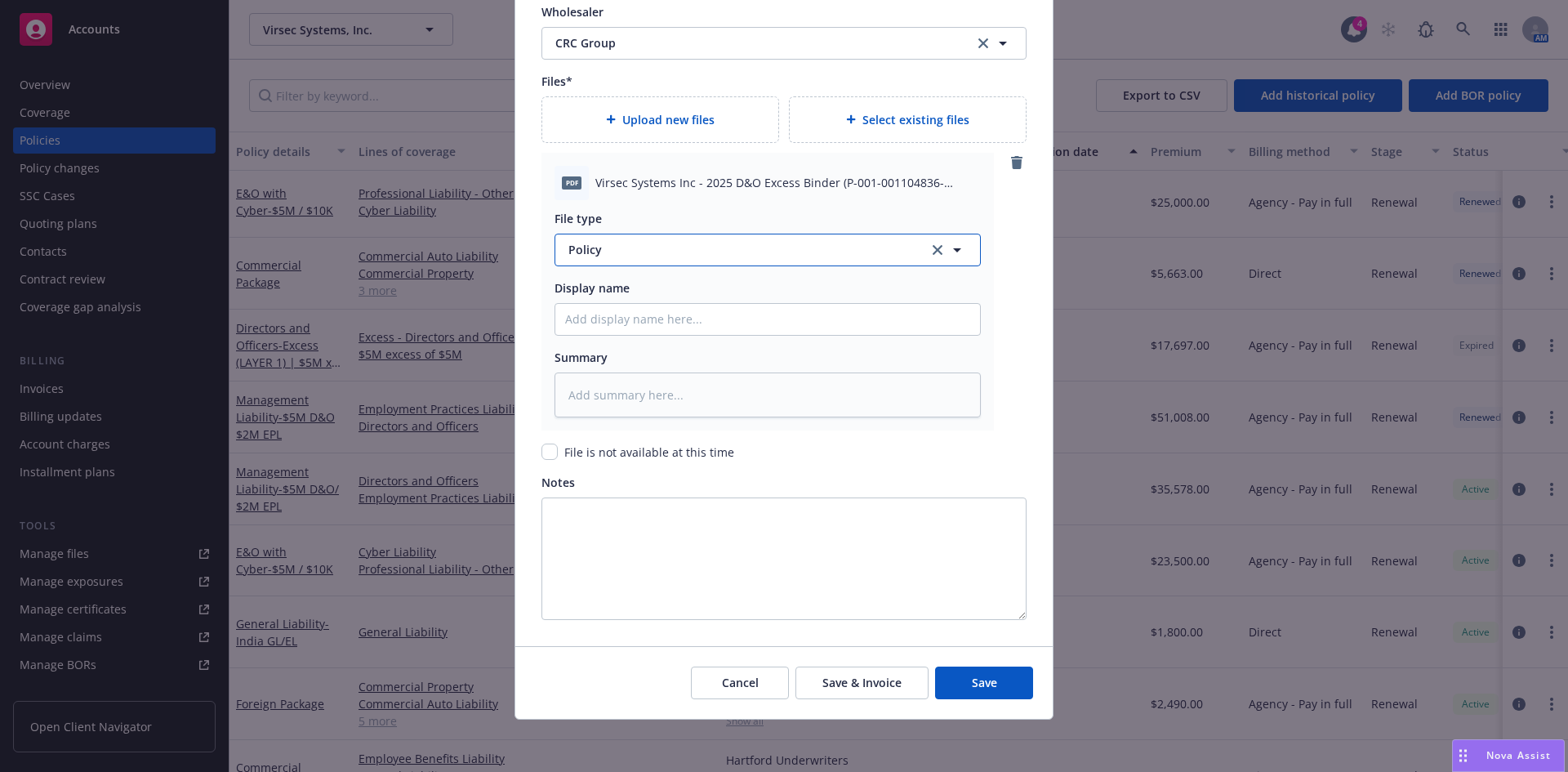
click at [599, 240] on button "Policy" at bounding box center [767, 250] width 426 height 33
type input "binder"
click at [606, 295] on div "Binder" at bounding box center [767, 296] width 405 height 24
click at [608, 325] on input "Policy display name" at bounding box center [767, 319] width 425 height 31
paste input "Virsec Syste"
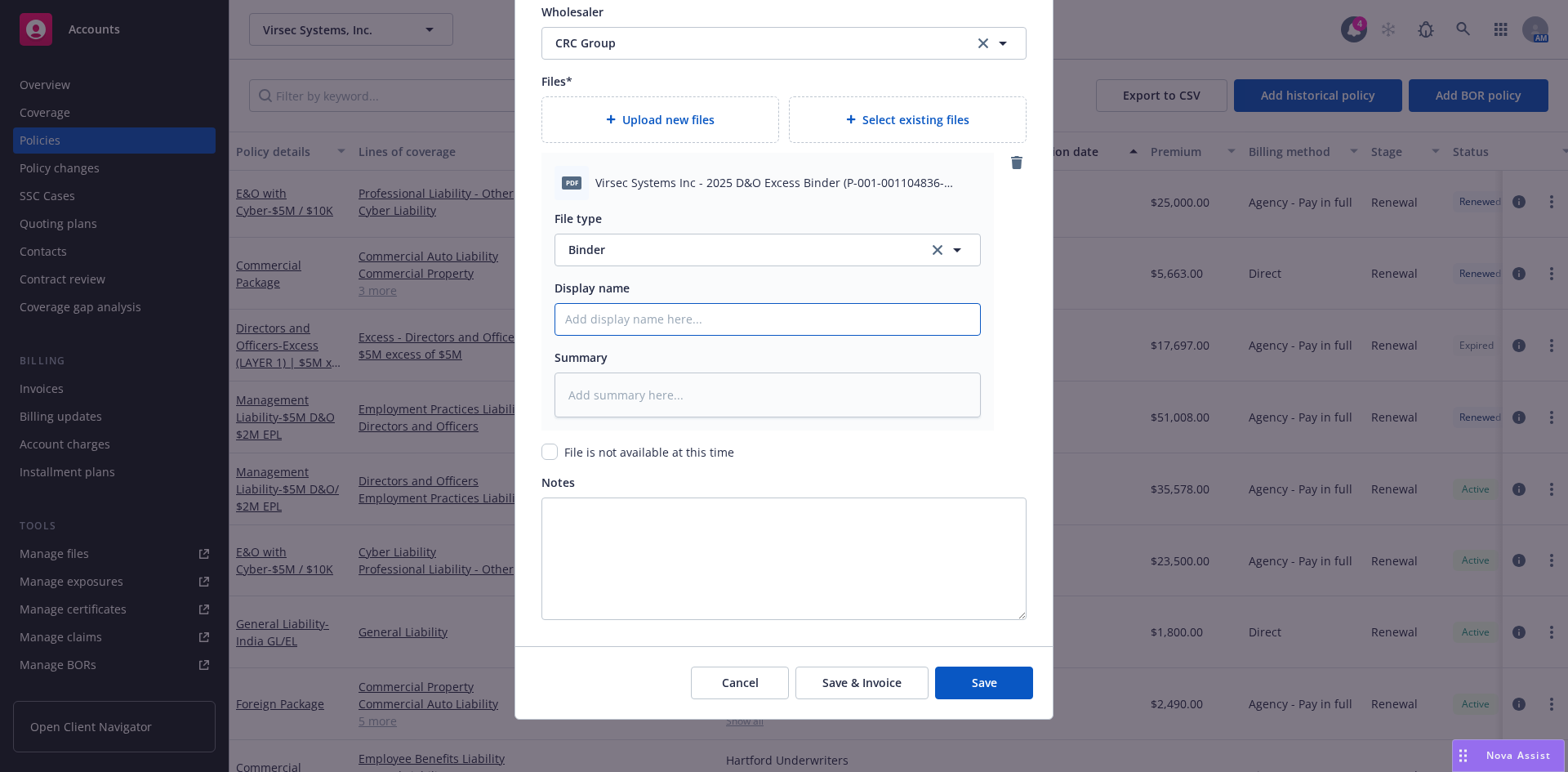
type textarea "x"
type input "Virsec Systems, Inc- ML Extension Endorsement"
drag, startPoint x: 834, startPoint y: 319, endPoint x: 663, endPoint y: 321, distance: 171.0
click at [663, 321] on input "Virsec Systems, Inc- ML Extension Endorsement" at bounding box center [767, 319] width 425 height 31
type textarea "x"
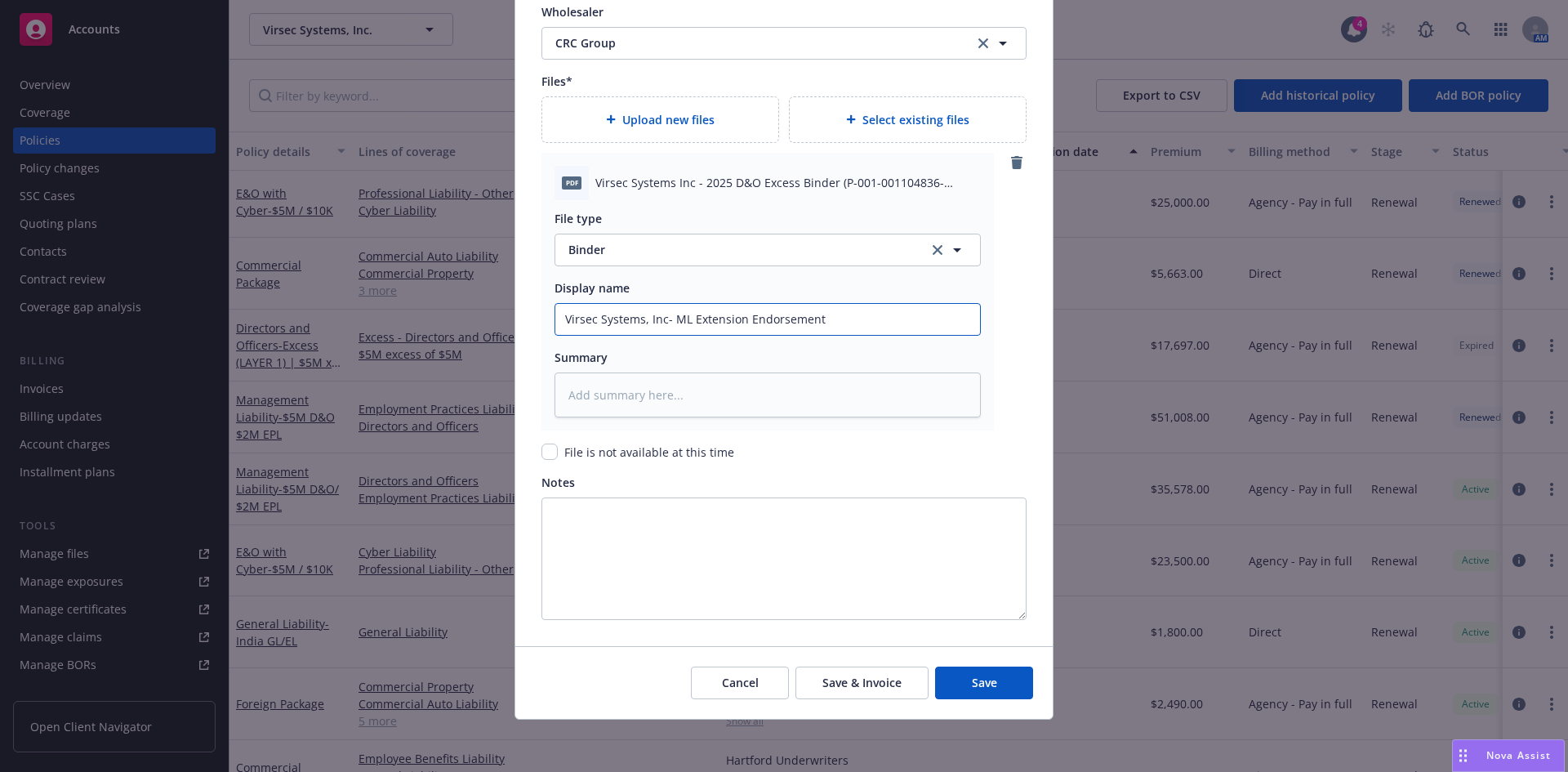
type input "Virsec Systems, Inc-"
type textarea "x"
type input "Virsec Systems, Inc"
type textarea "x"
type input "Virsec Systems, Inc"
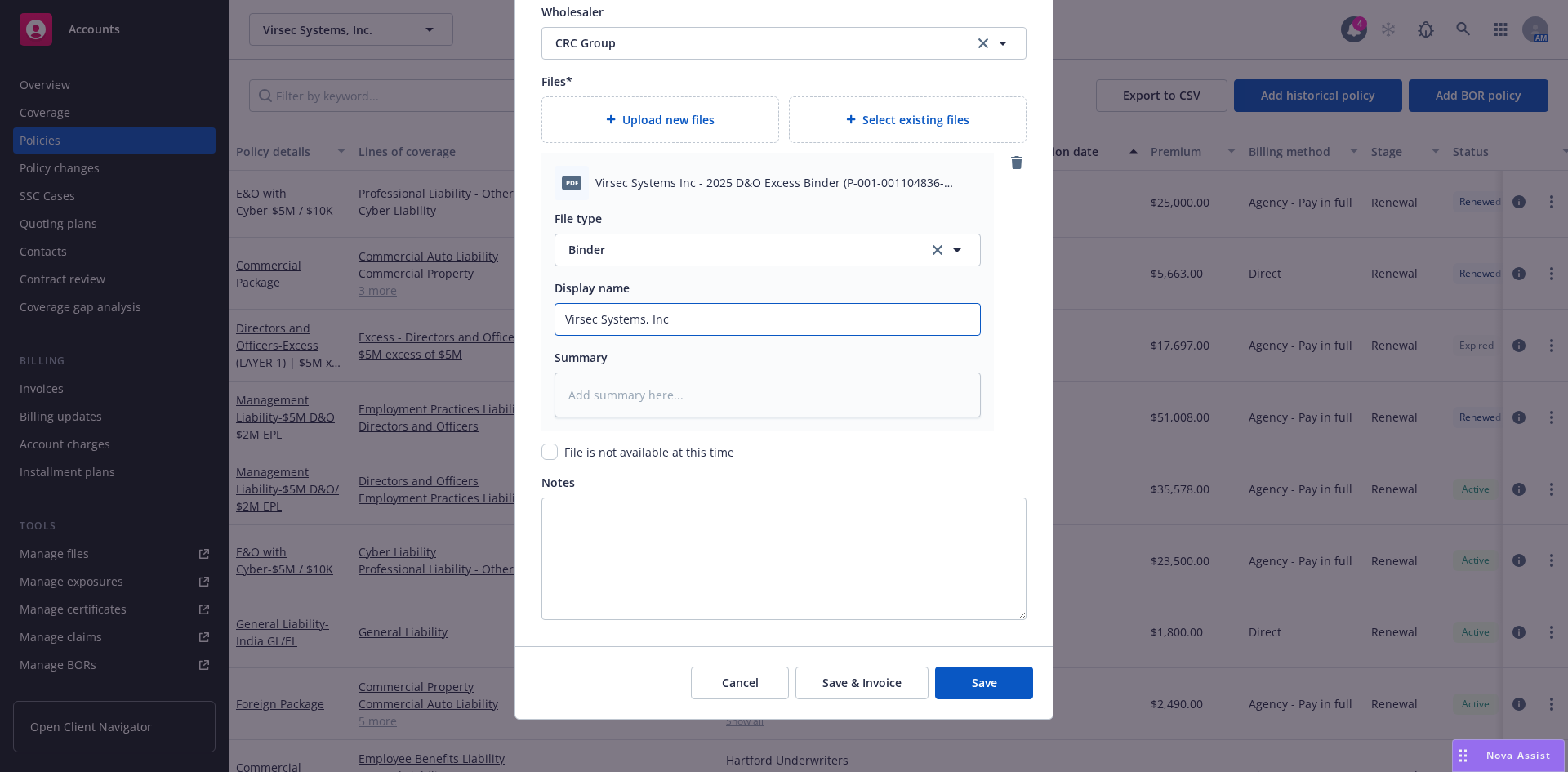
type textarea "x"
type input "Virsec Systems, Inc 2"
type textarea "x"
type input "Virsec Systems, Inc 20"
type textarea "x"
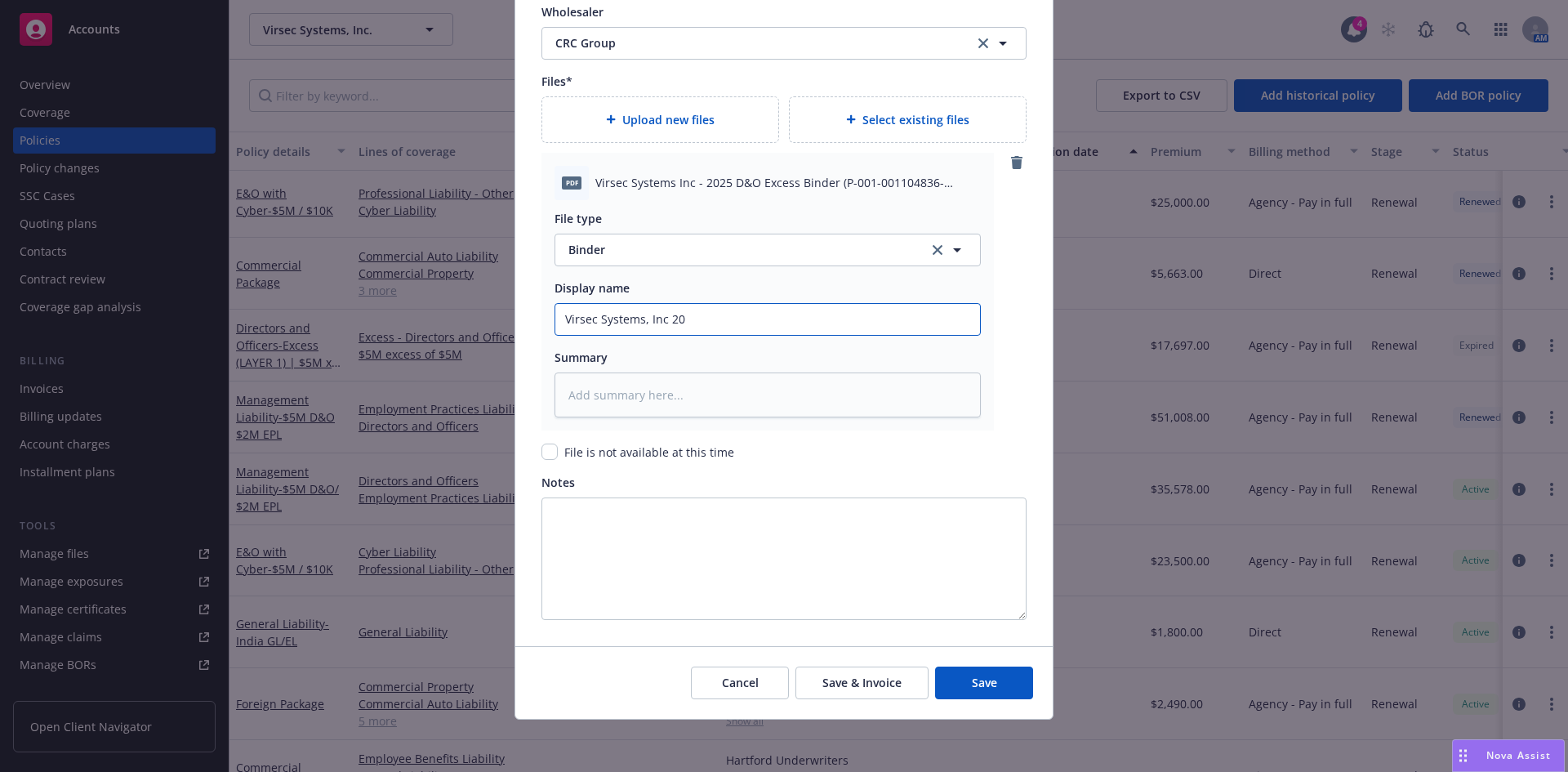
type input "Virsec Systems, Inc 202"
type textarea "x"
type input "Virsec Systems, Inc 2025"
type textarea "x"
type input "Virsec Systems, Inc 2025-"
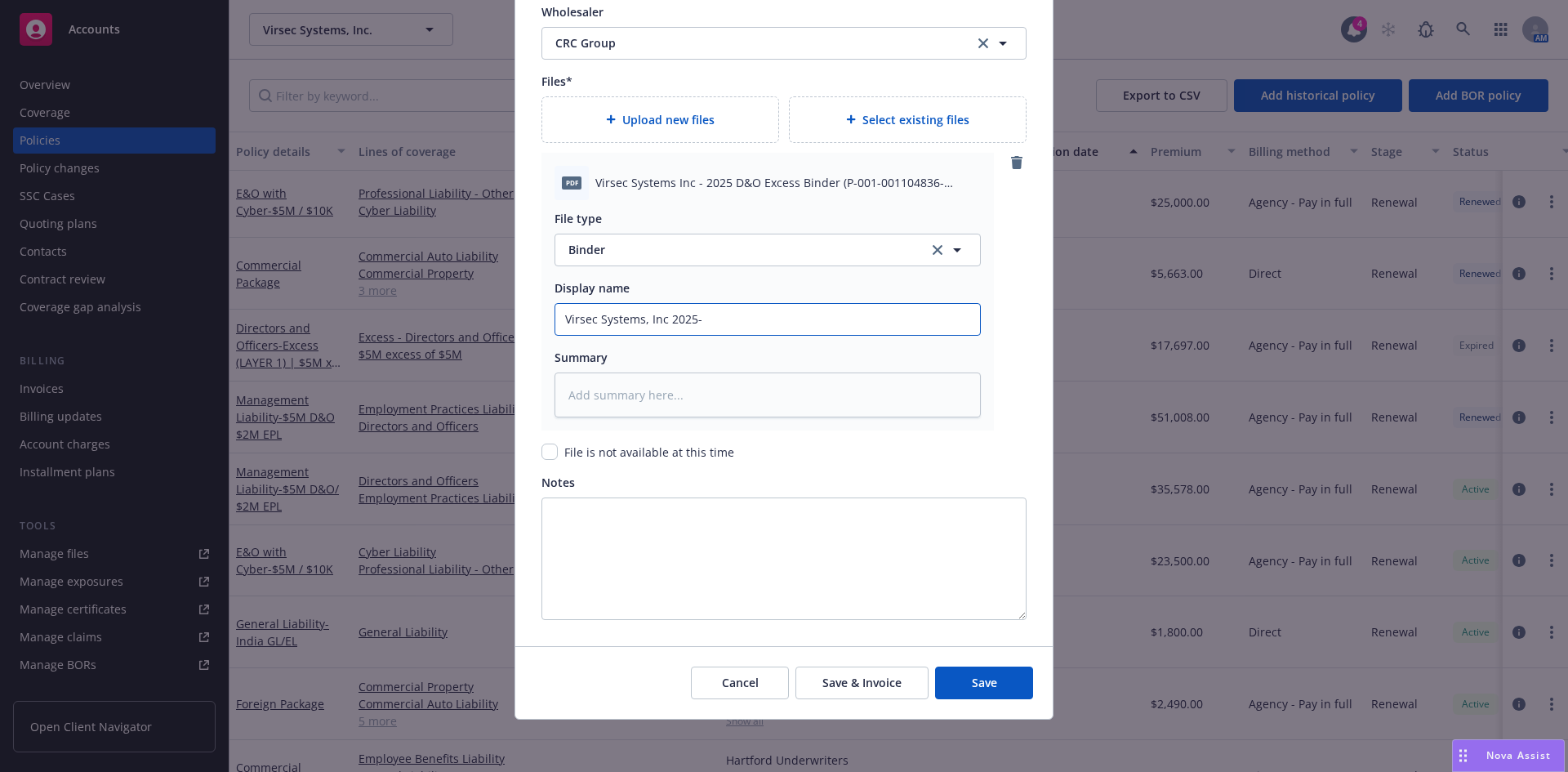
type textarea "x"
type input "Virsec Systems, Inc 2025-2"
type textarea "x"
type input "Virsec Systems, Inc 2025-26"
type textarea "x"
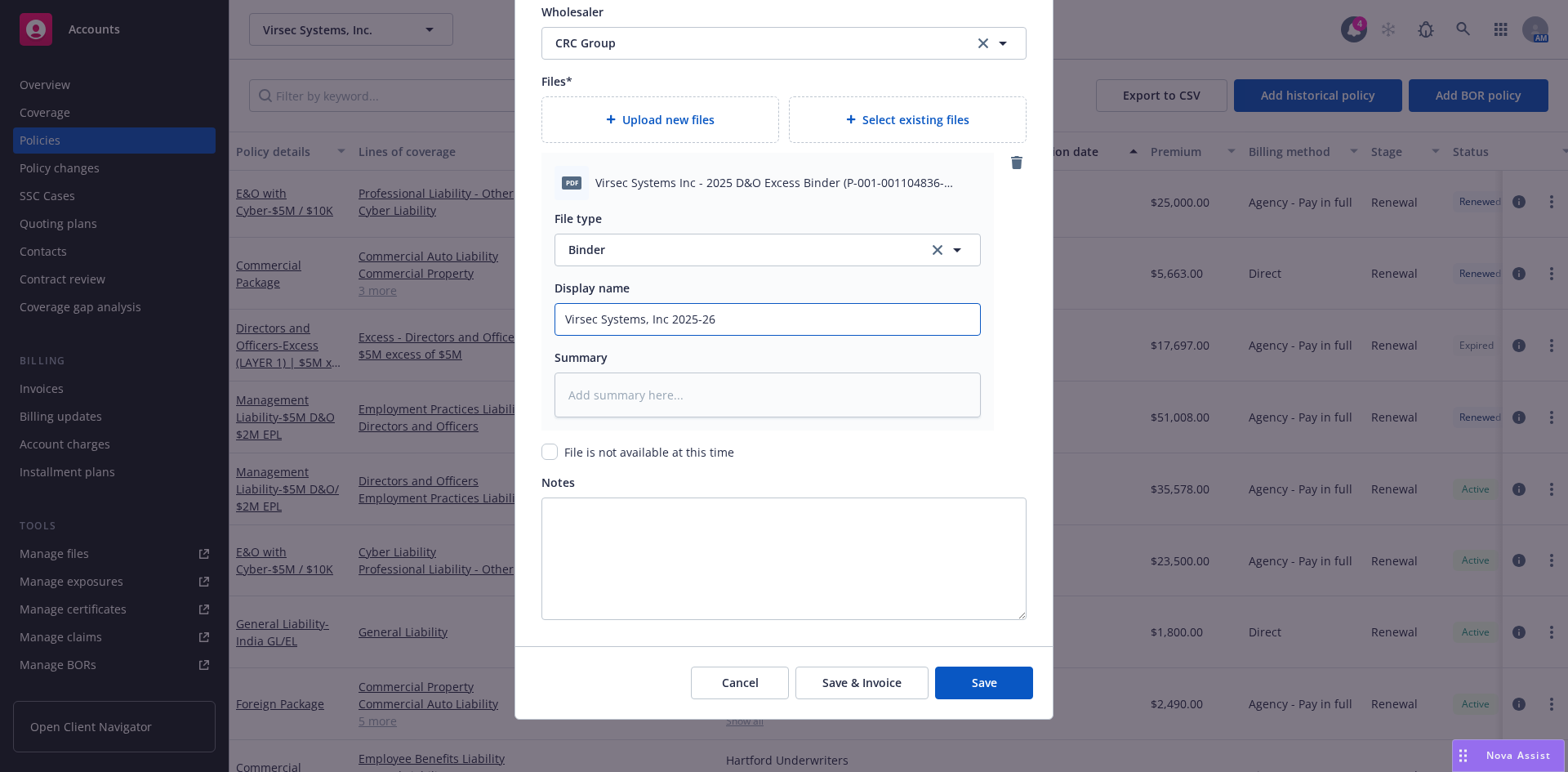
type input "Virsec Systems, Inc 2025-26"
type textarea "x"
type input "Virsec Systems, Inc 2025-26 E"
type textarea "x"
type input "Virsec Systems, Inc 2025-26 Ex"
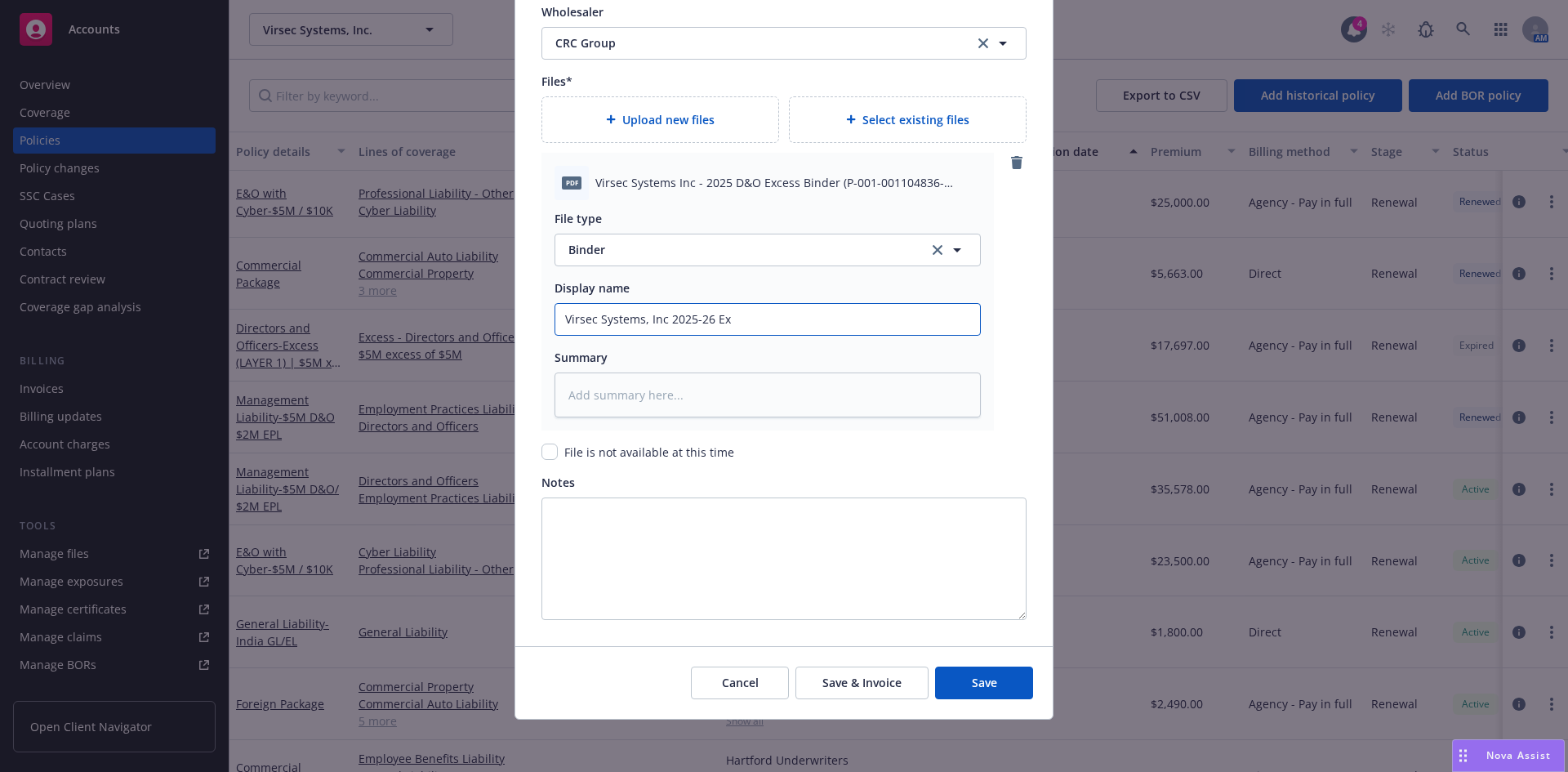
type textarea "x"
type input "Virsec Systems, Inc 2025-26 Exc"
type textarea "x"
type input "Virsec Systems, Inc 2025-26 Exce"
type textarea "x"
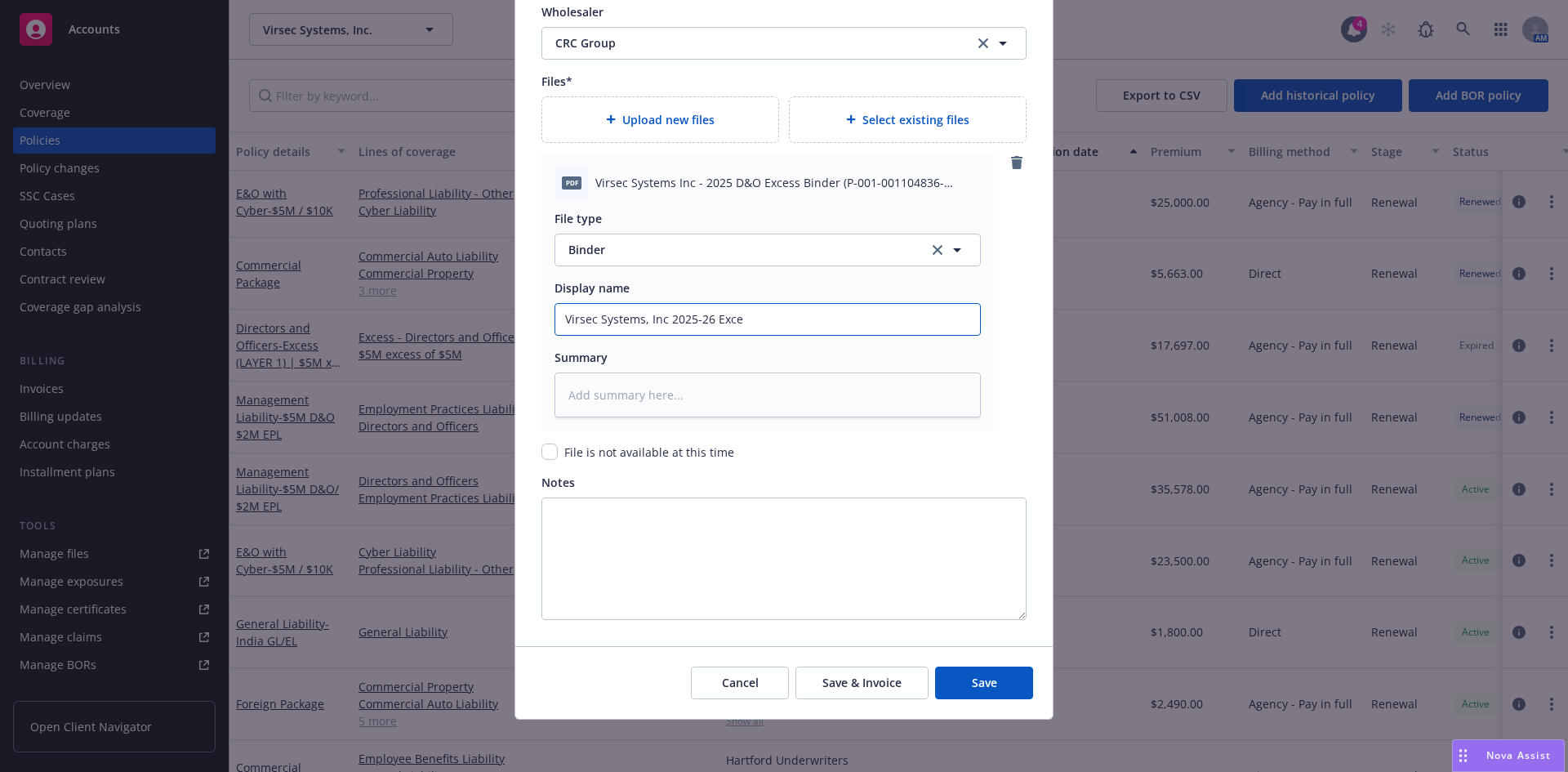
type input "Virsec Systems, Inc 2025-26 Exces"
type textarea "x"
type input "Virsec Systems, Inc 2025-26 Excess"
type textarea "x"
type input "Virsec Systems, Inc 2025-26 Excess"
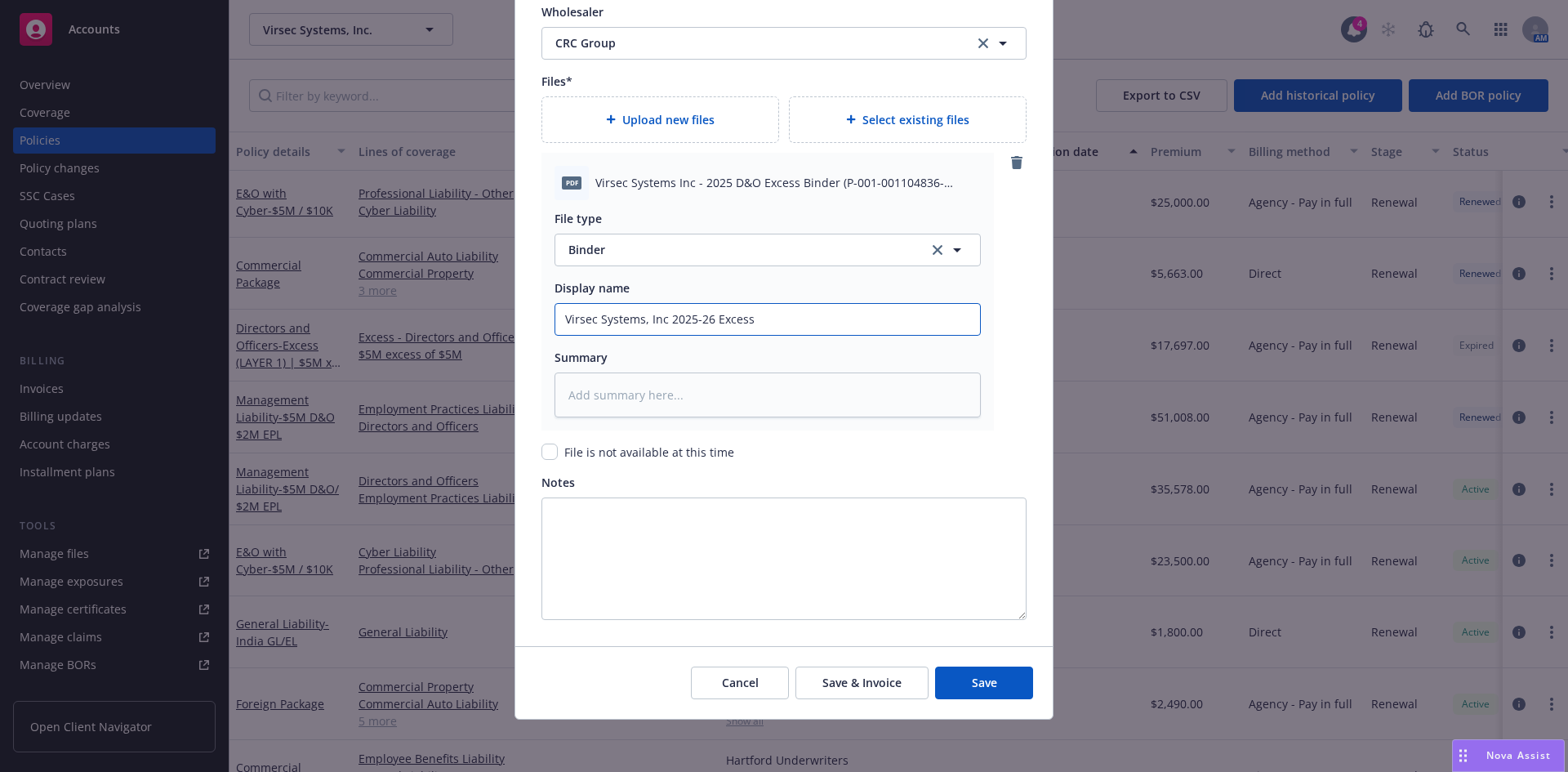
type textarea "x"
type input "Virsec Systems, Inc 2025-26 Excess D"
type textarea "x"
type input "Virsec Systems, Inc 2025-26 Excess D&"
type textarea "x"
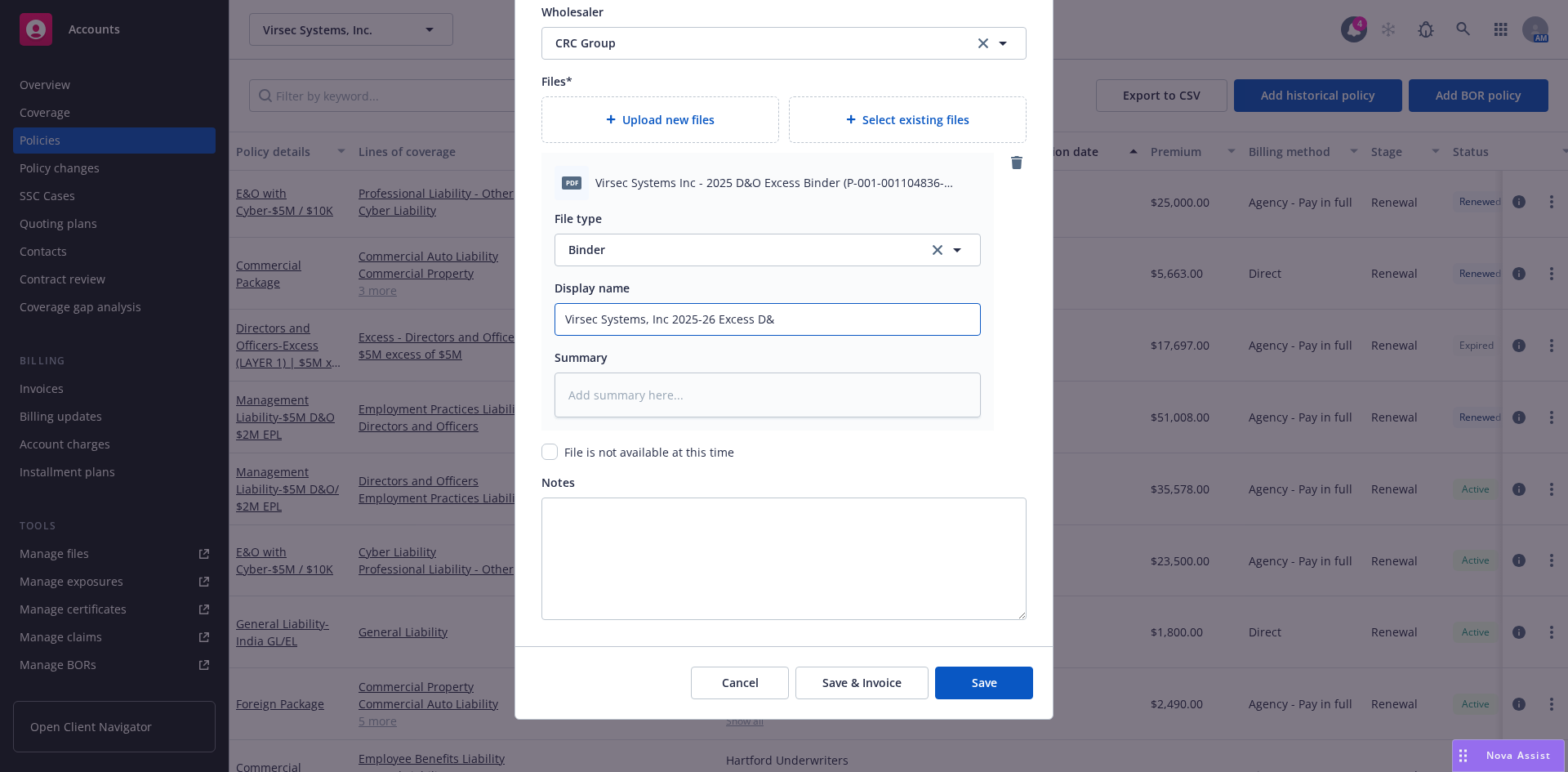
type input "Virsec Systems, Inc 2025-26 Excess D&O"
type textarea "x"
type input "Virsec Systems, Inc 2025-26 Excess D&O"
type textarea "x"
type input "Virsec Systems, Inc 2025-26 Excess D&O B"
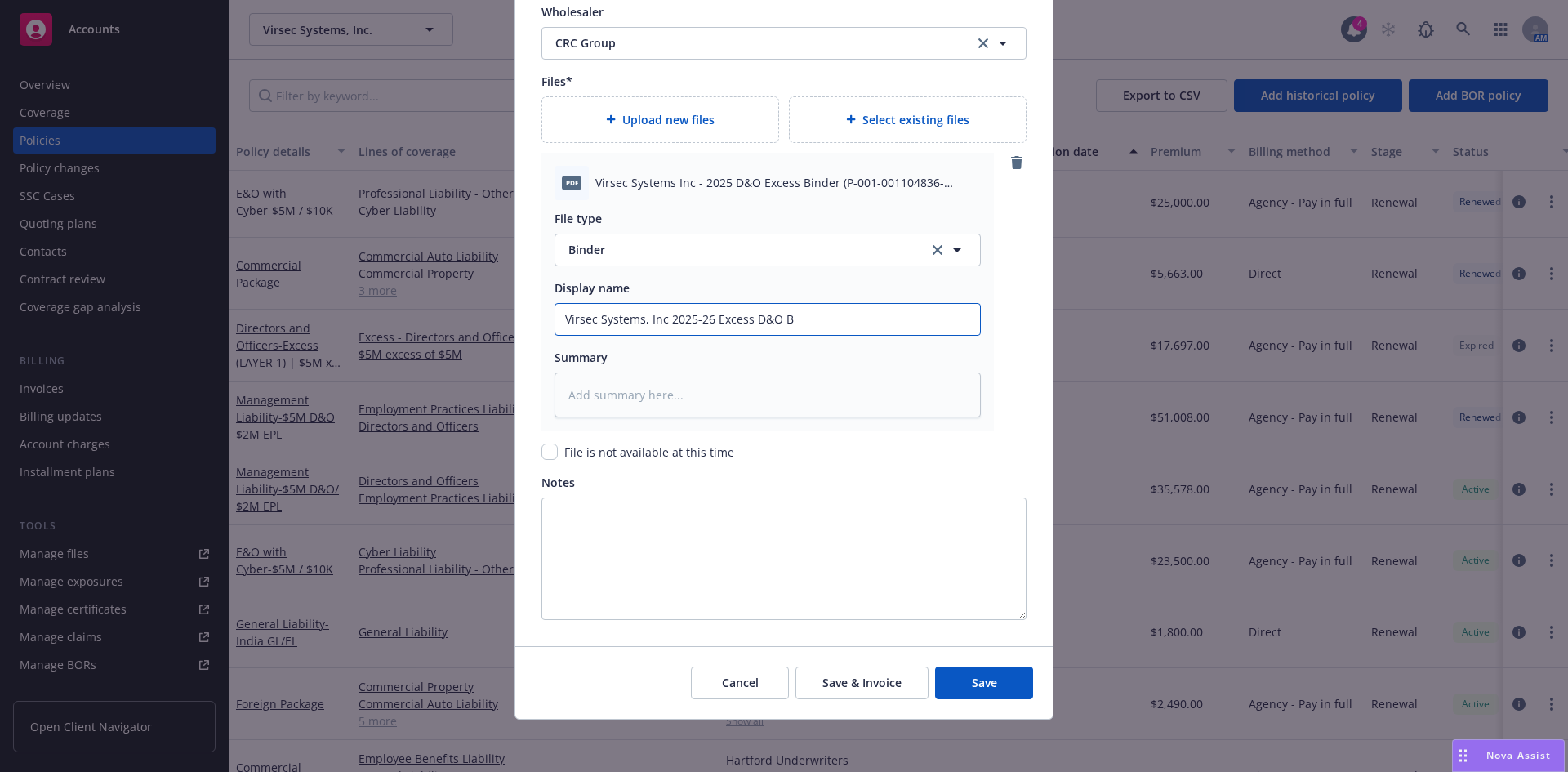
type textarea "x"
type input "Virsec Systems, Inc 2025-26 Excess D&O Bi"
type textarea "x"
type input "Virsec Systems, Inc 2025-26 Excess D&O Bin"
type textarea "x"
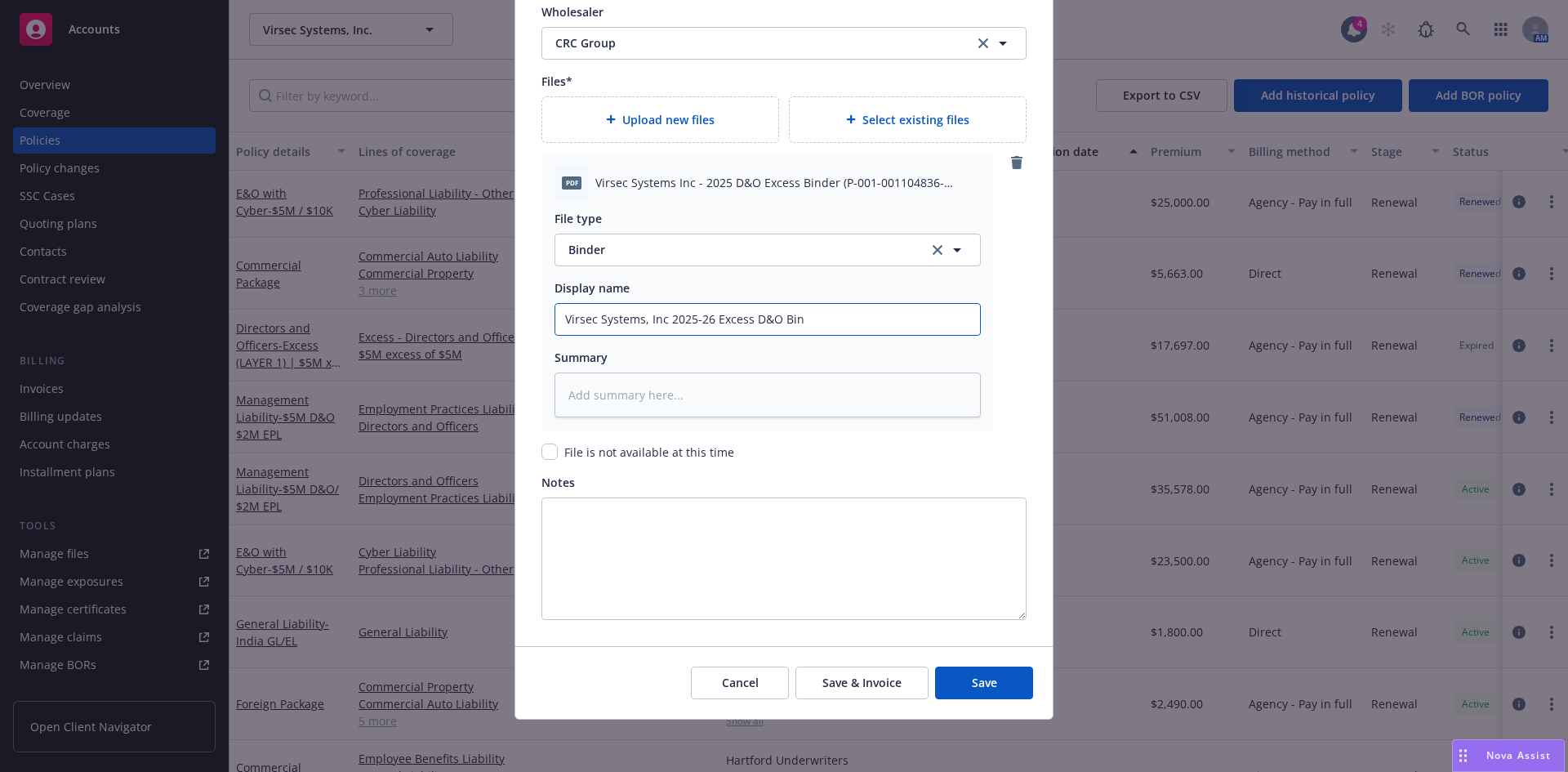
type input "Virsec Systems, Inc 2025-26 Excess D&O Bind"
type textarea "x"
type input "Virsec Systems, Inc 2025-26 Excess D&O Binde"
type textarea "x"
type input "Virsec Systems, Inc 2025-26 Excess D&O Binder"
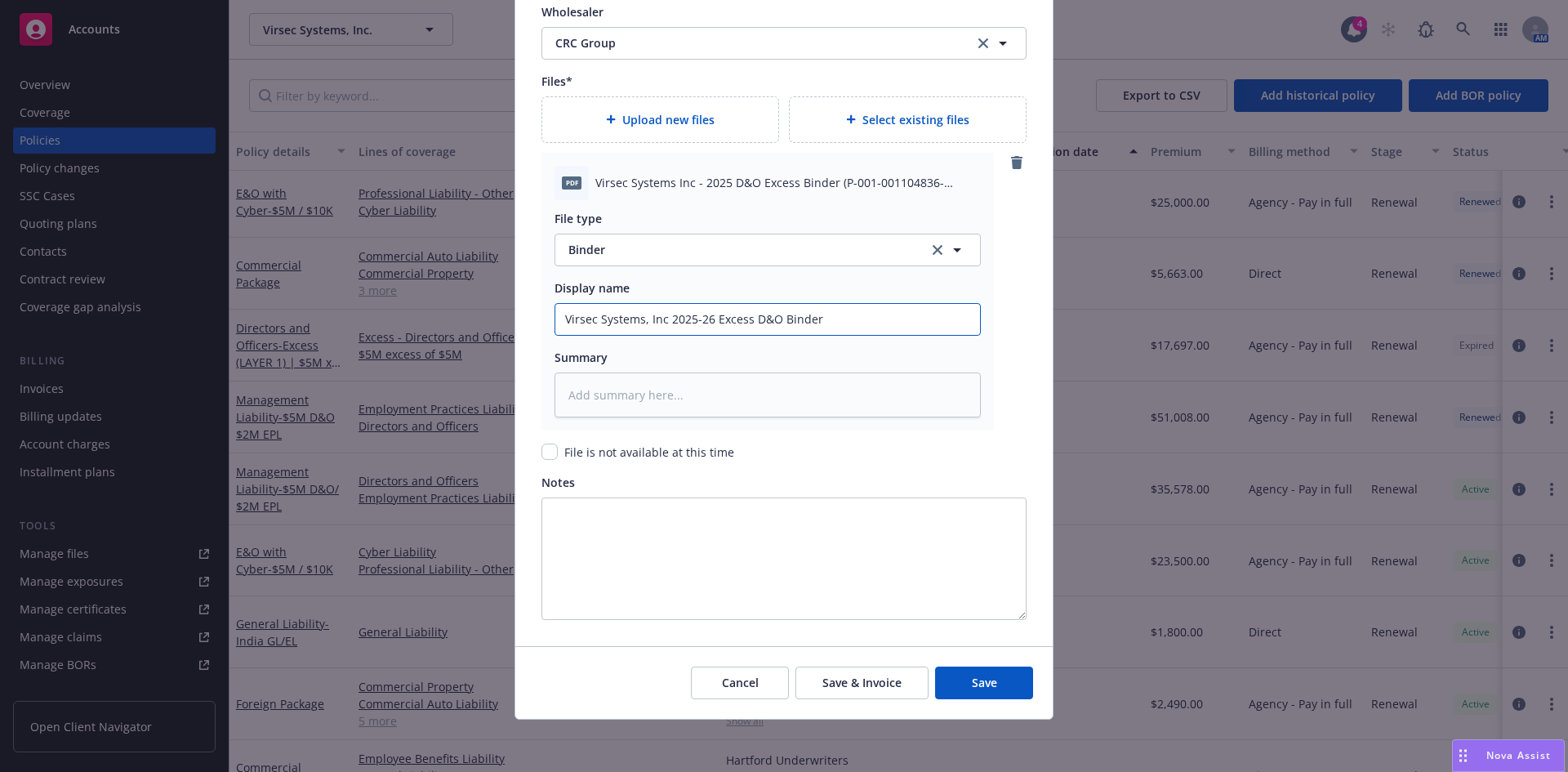
type textarea "x"
type input "Virsec Systems, Inc 2025-26 Excess D&O Binder"
type textarea "x"
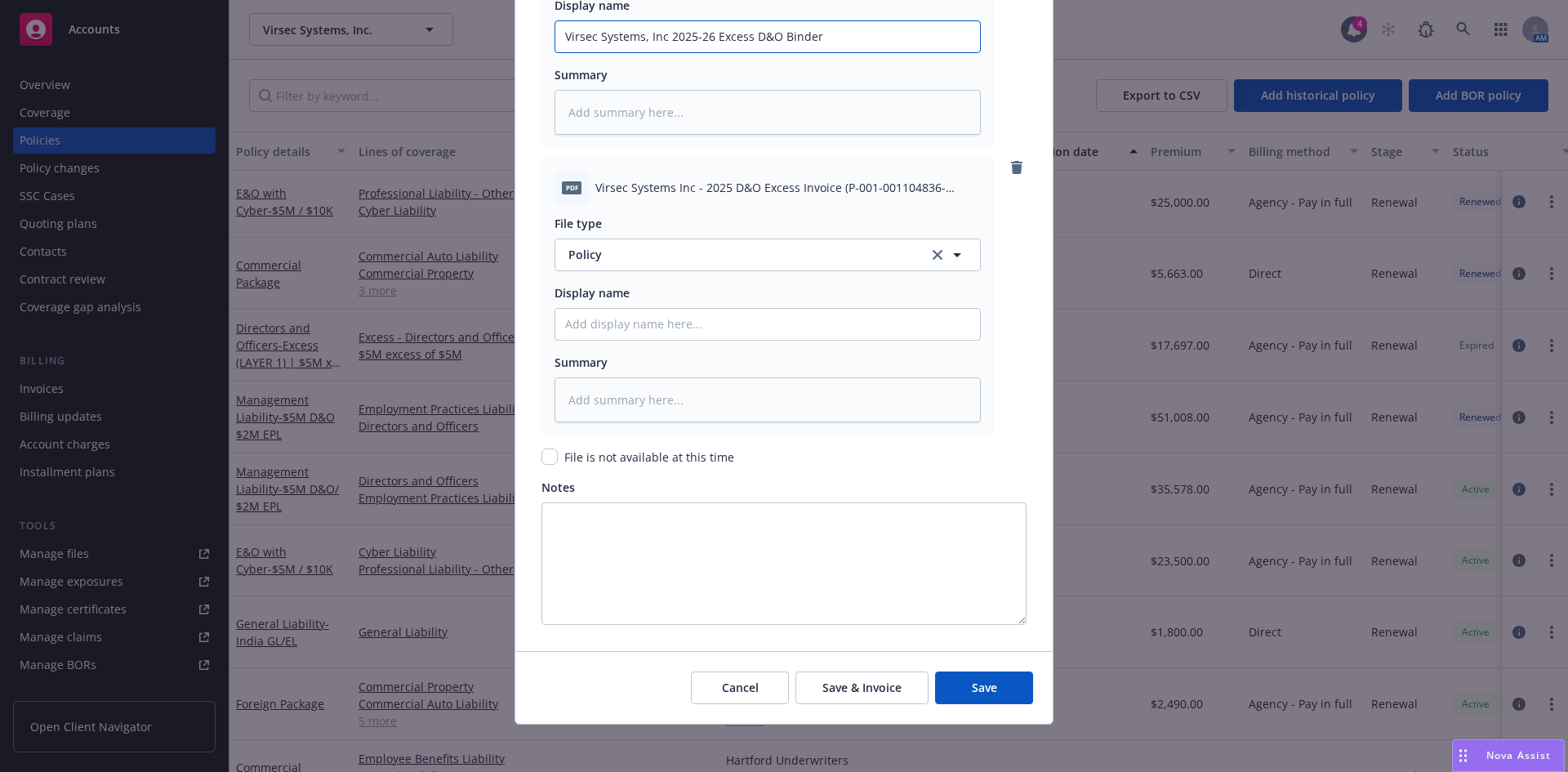
scroll to position [2188, 0]
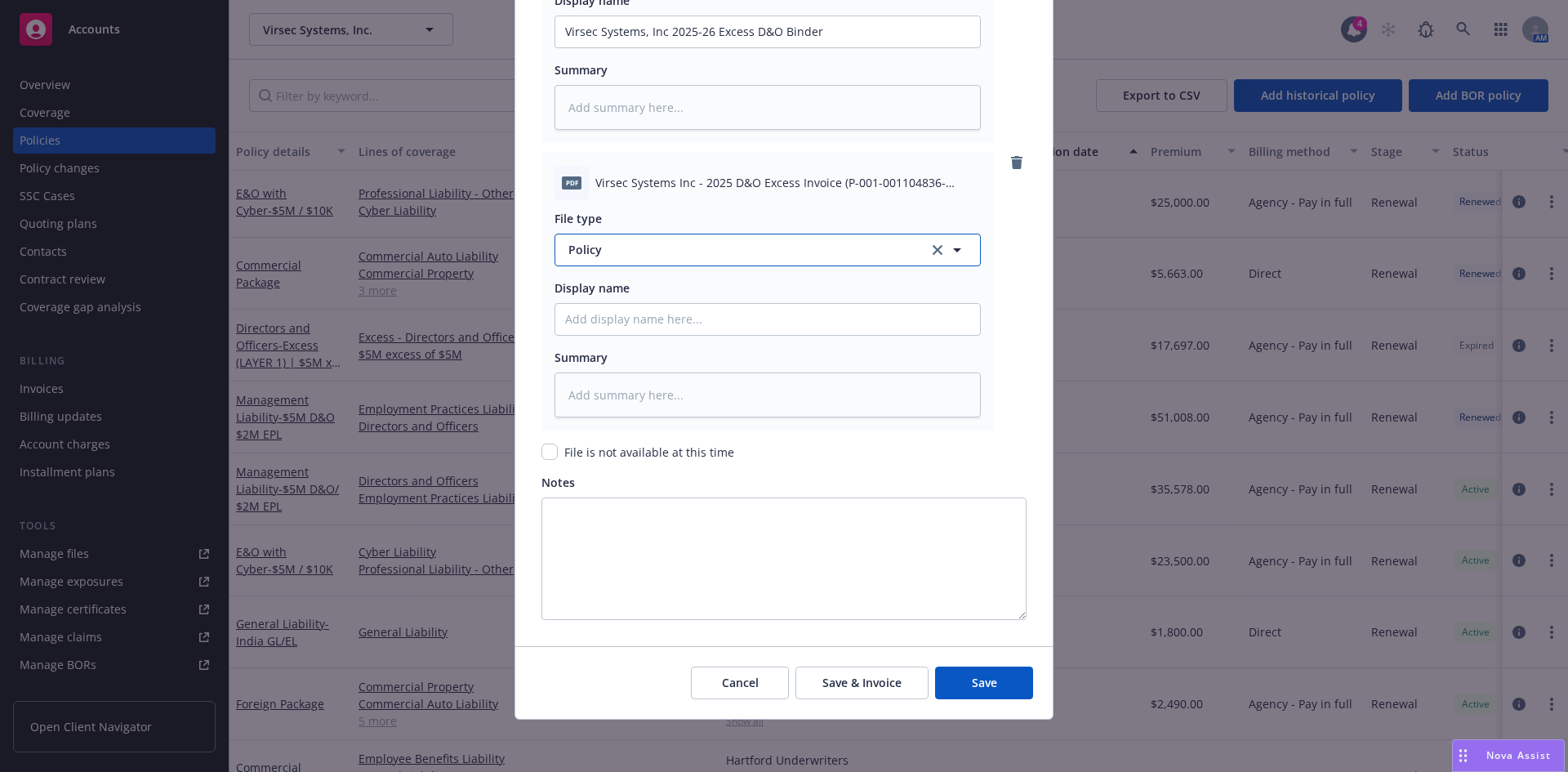
click at [616, 253] on span "Policy" at bounding box center [739, 249] width 342 height 17
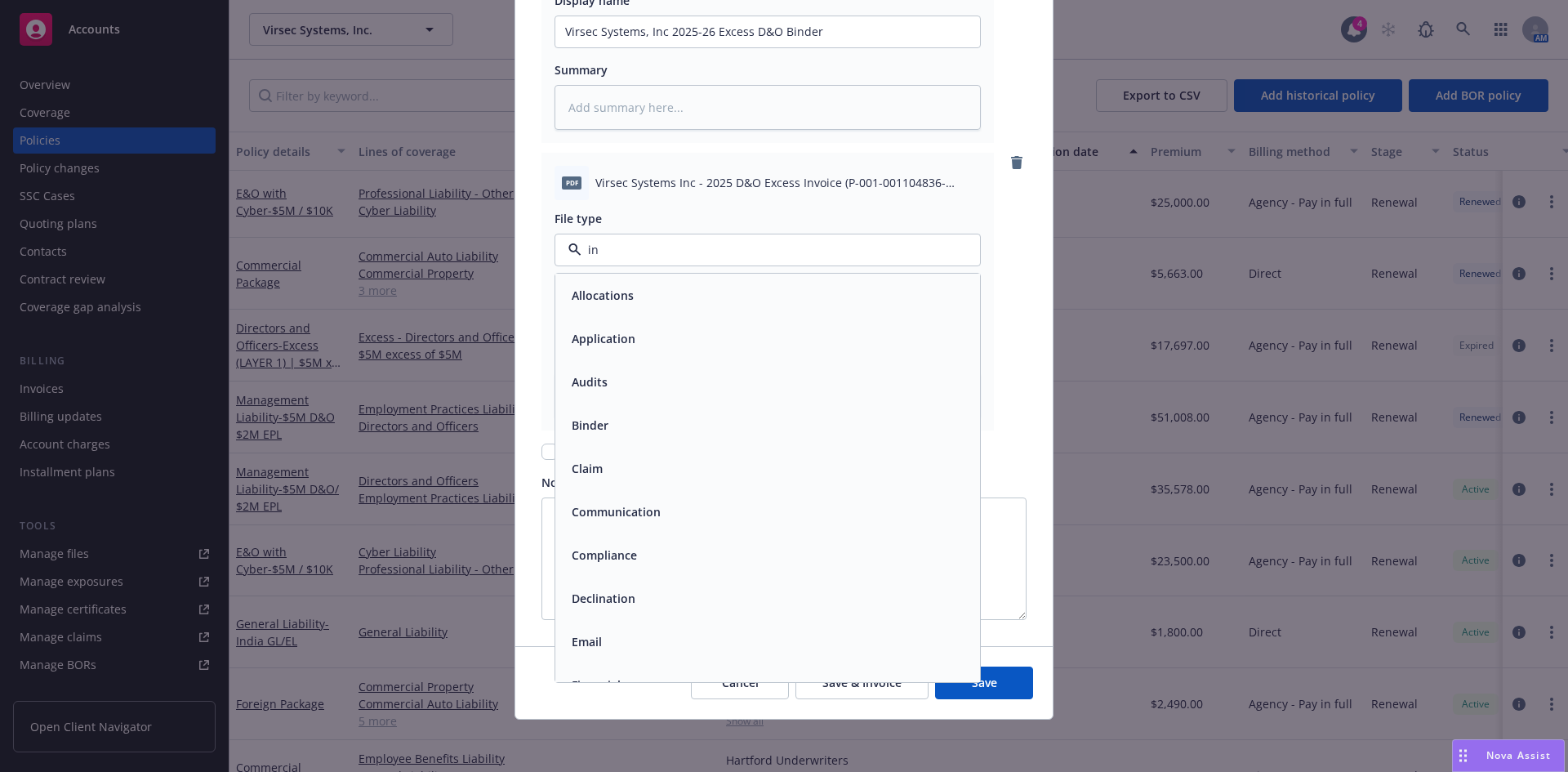
type input "inv"
click at [641, 340] on span "Invoice - Third Party" at bounding box center [628, 338] width 113 height 17
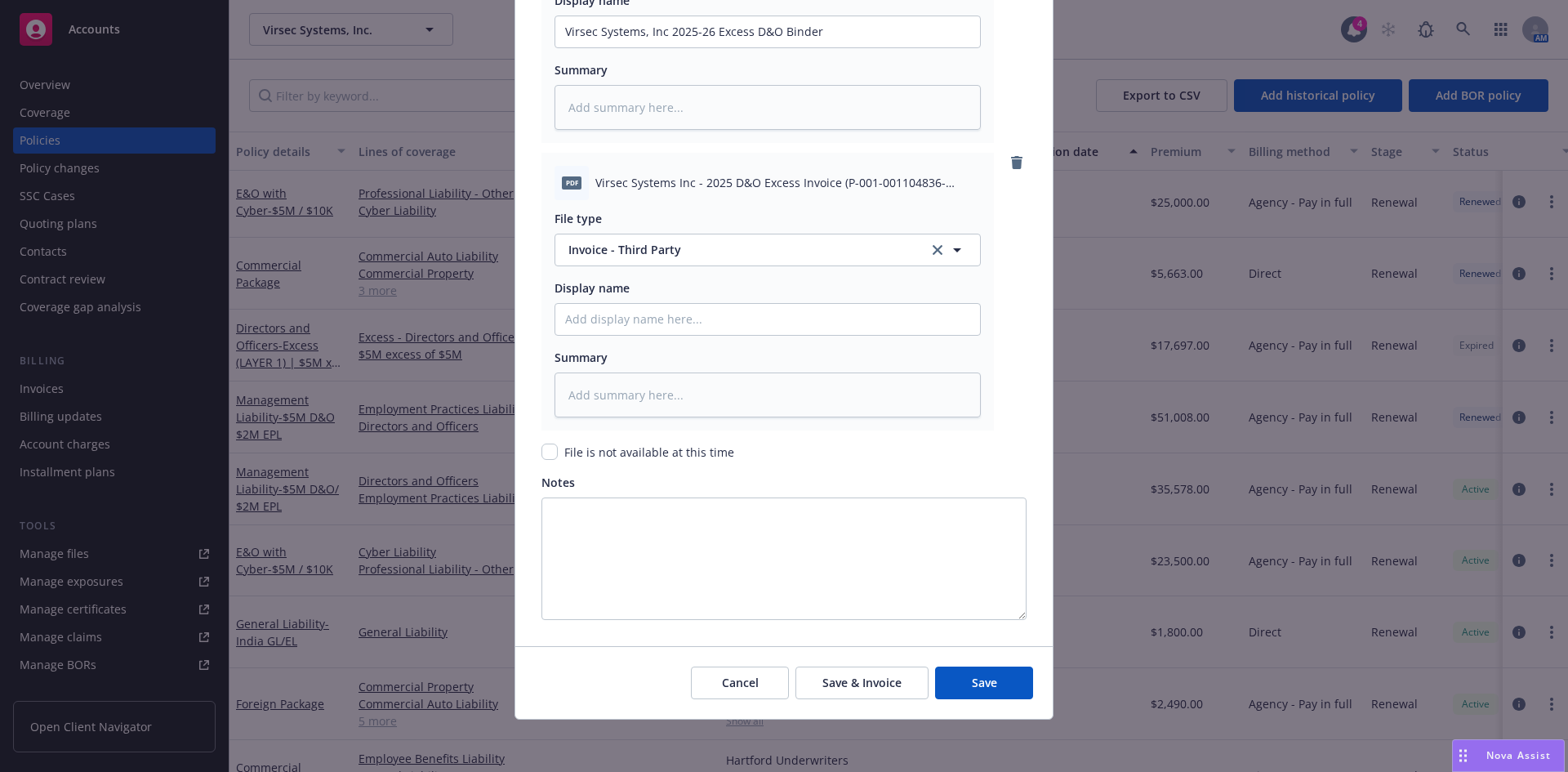
click at [609, 298] on div "Display name" at bounding box center [767, 307] width 426 height 56
click at [615, 48] on input "Policy display name" at bounding box center [767, 32] width 425 height 31
type textarea "x"
type input "2"
type textarea "x"
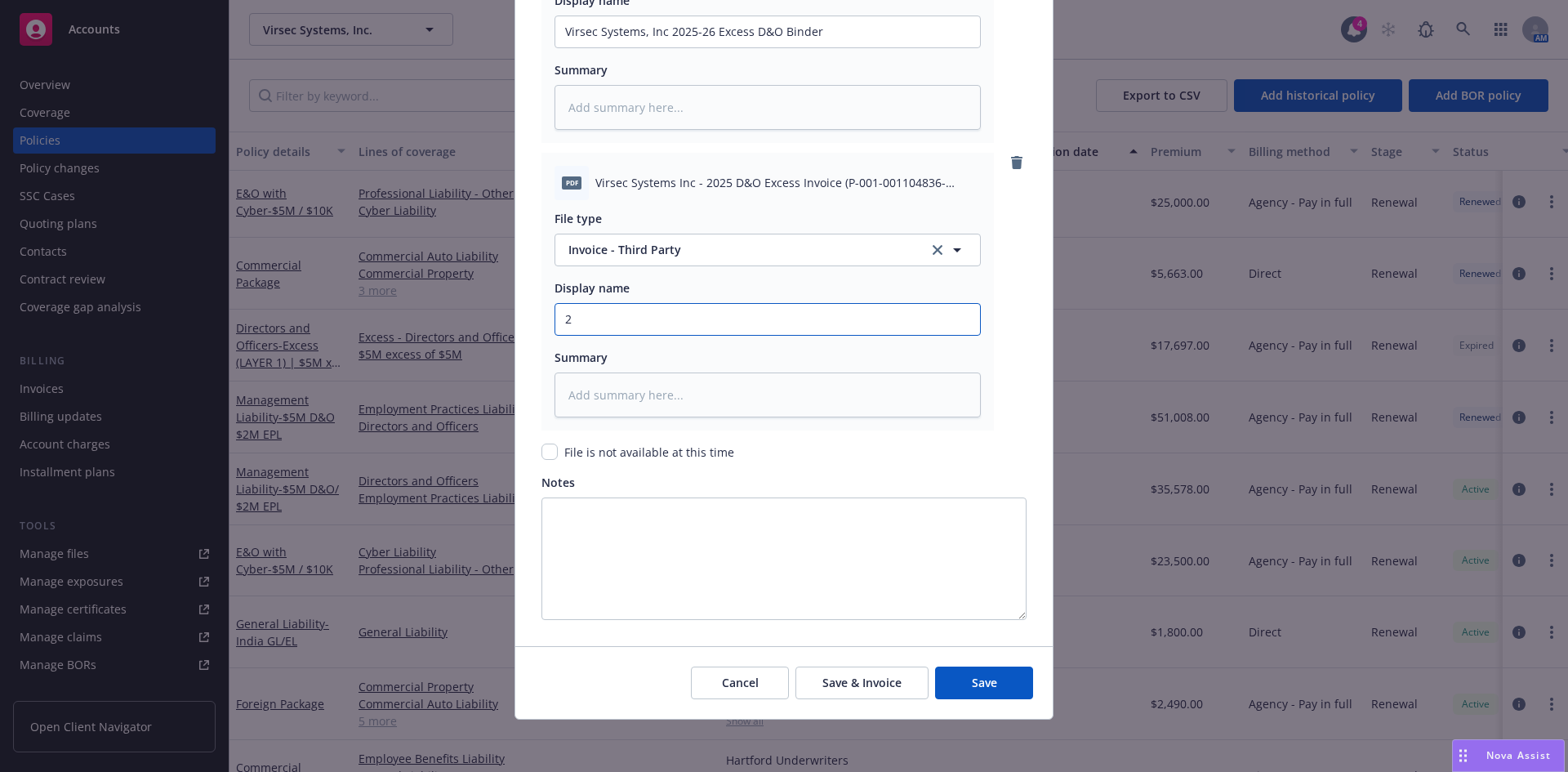
type input "25"
type textarea "x"
type input "25-"
type textarea "x"
type input "25-2"
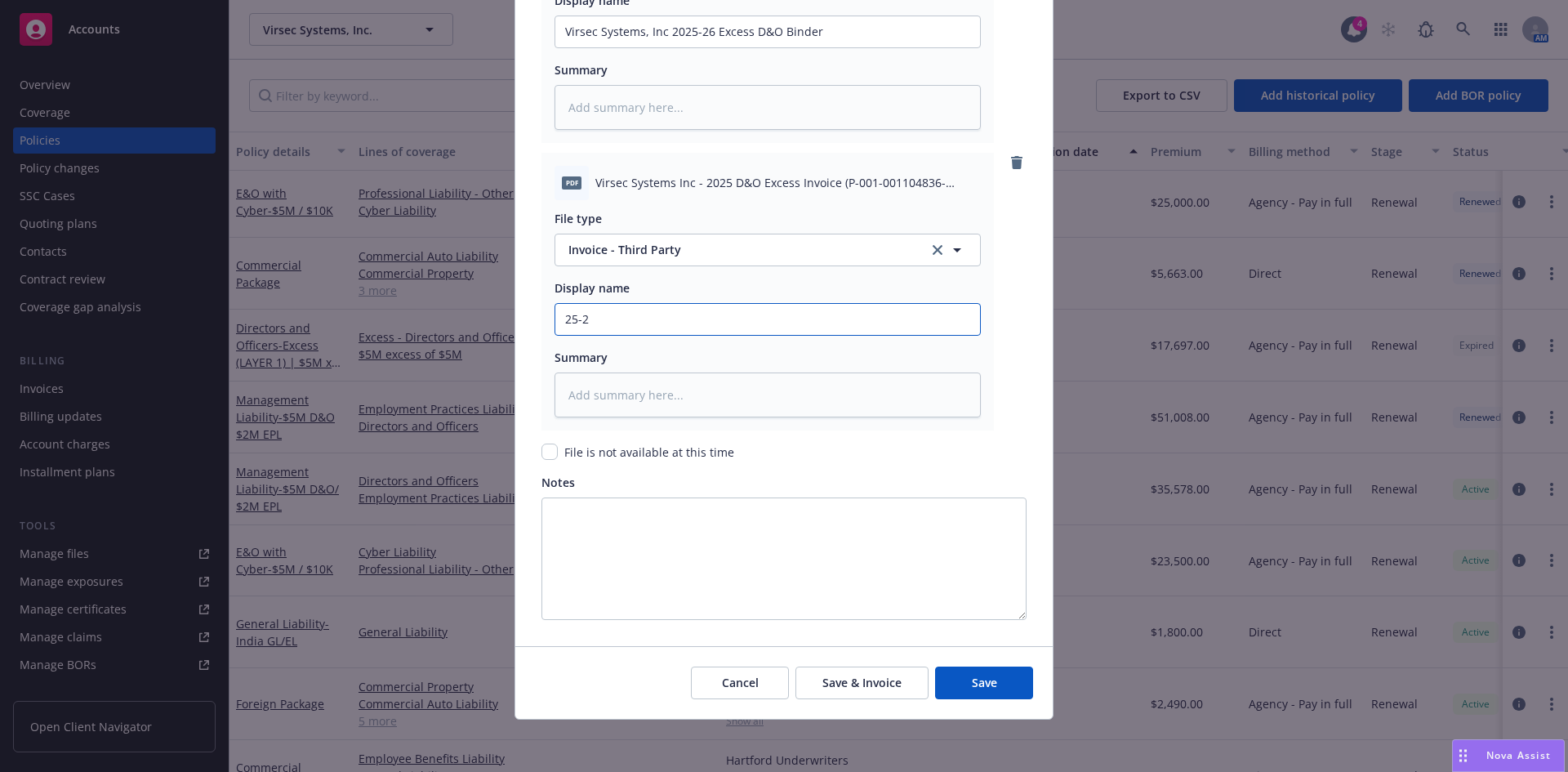
type textarea "x"
type input "25-26"
type textarea "x"
type input "25-26"
type textarea "x"
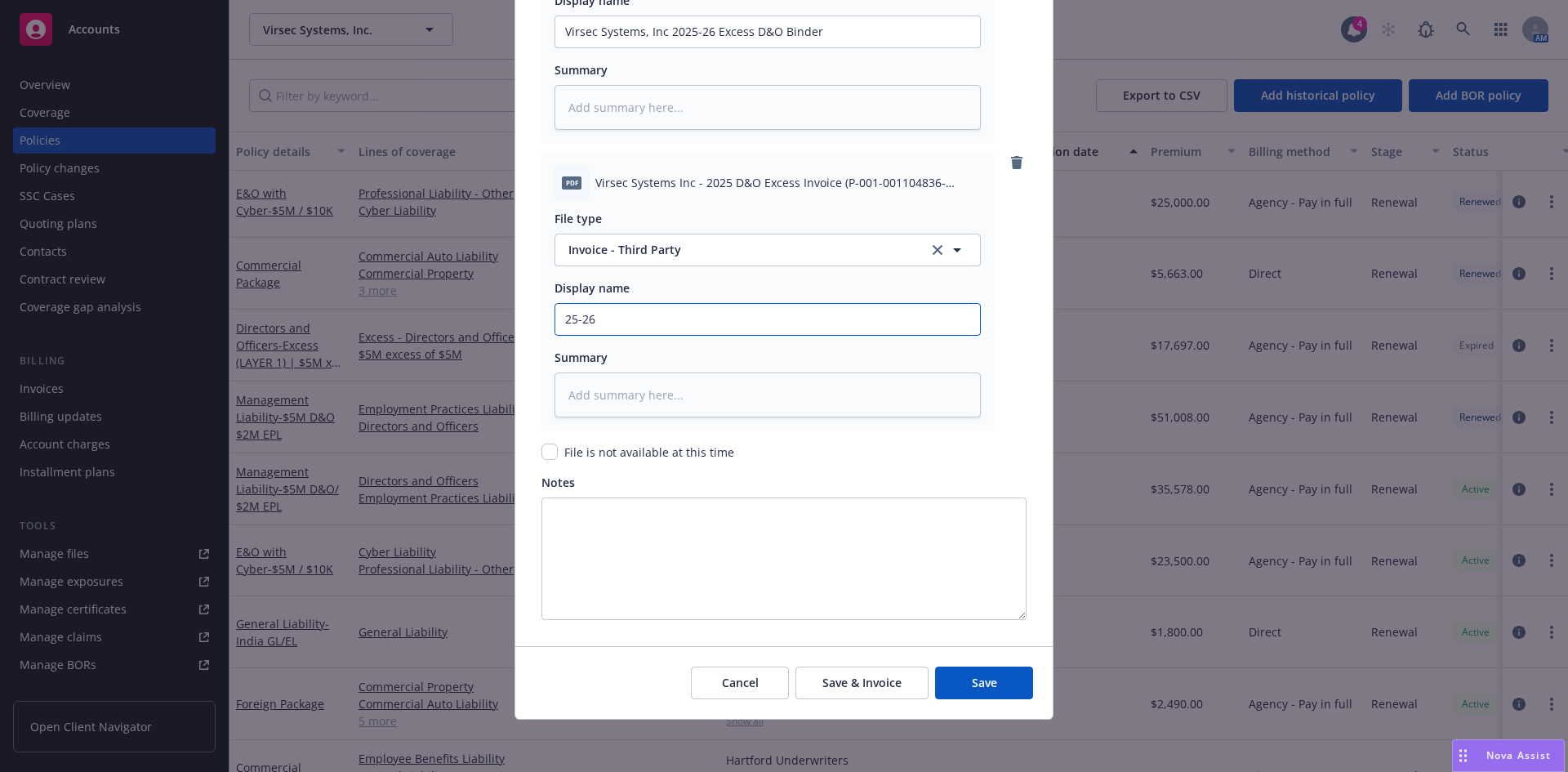
type input "25-26 E"
type textarea "x"
type input "25-26 Ex"
type textarea "x"
type input "25-26 Exc"
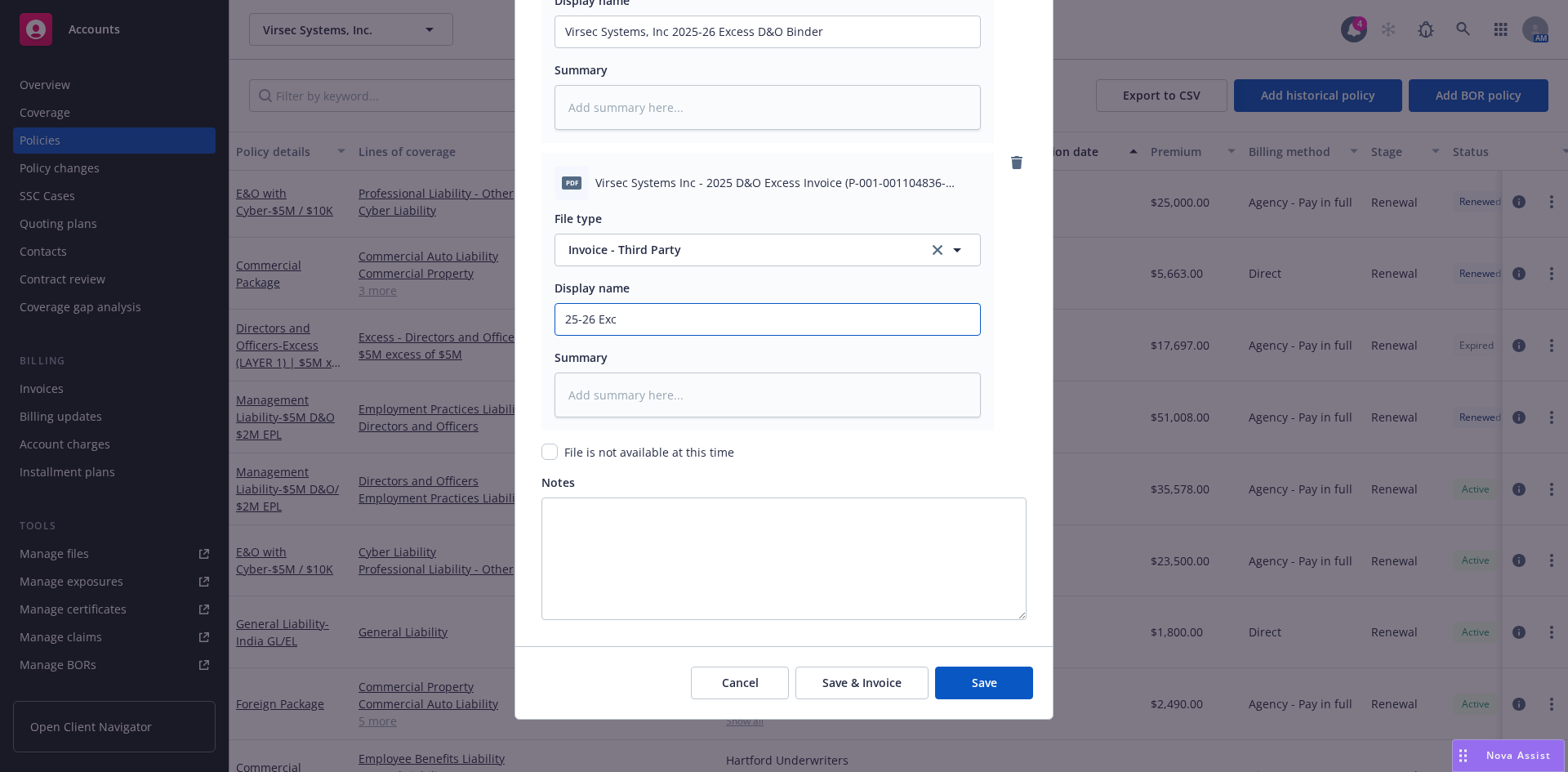
type textarea "x"
type input "25-26 Exce"
type textarea "x"
type input "25-26 Exces"
type textarea "x"
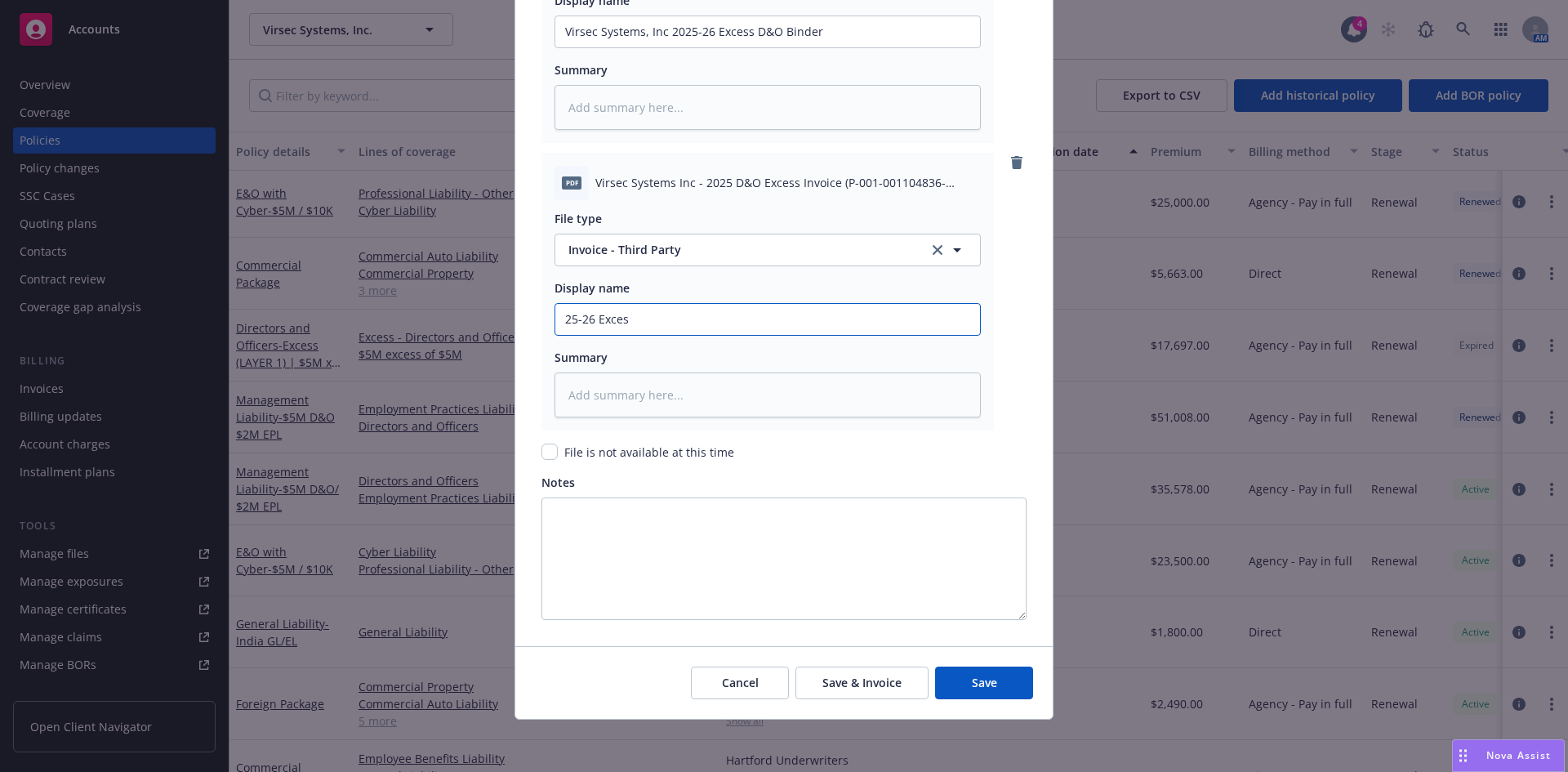
type input "25-26 Excess"
type textarea "x"
type input "25-26 Excess"
type textarea "x"
type input "25-26 Excess D"
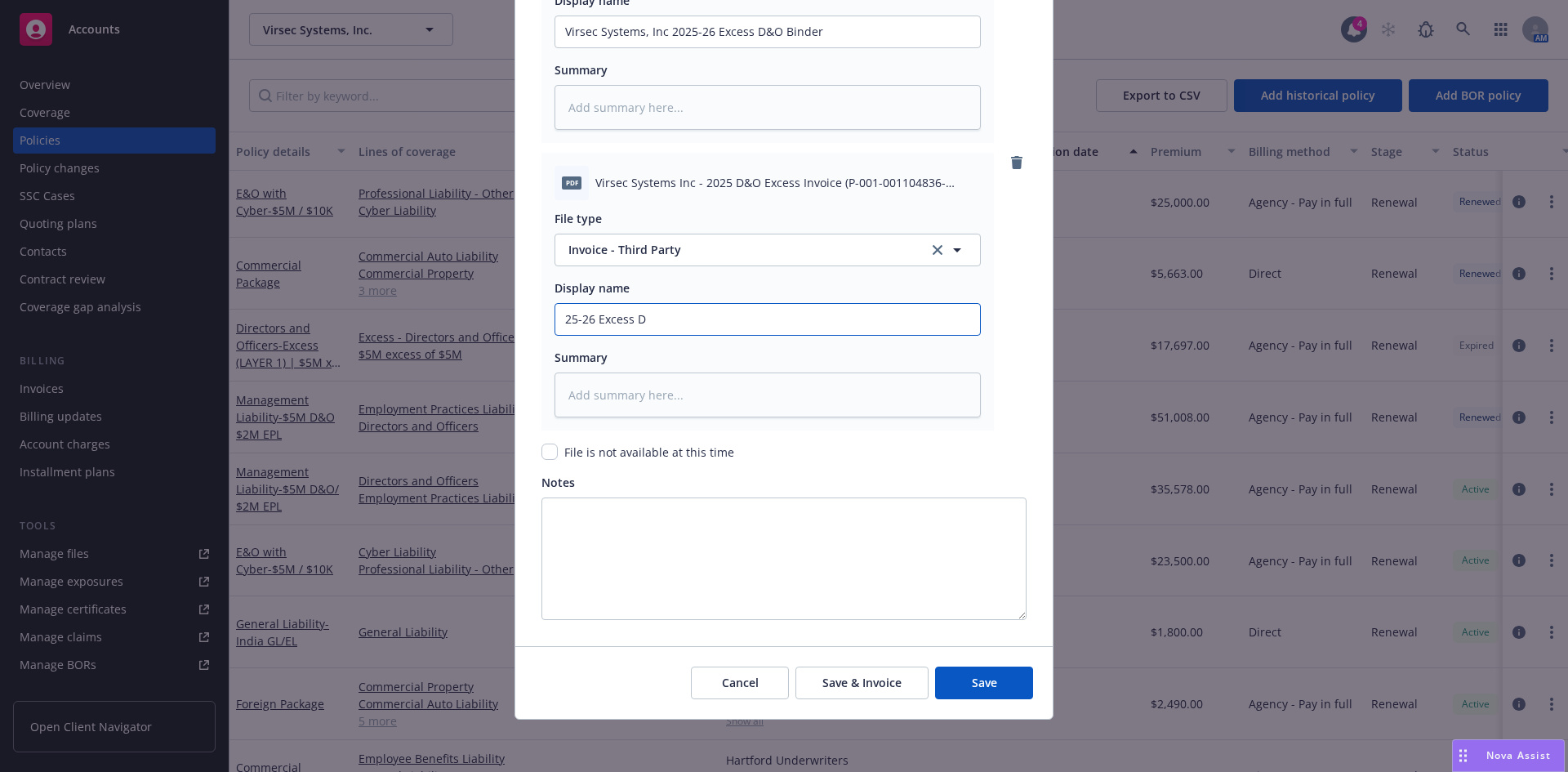
type textarea "x"
type input "25-26 Excess D&"
type textarea "x"
type input "25-26 Excess D&O"
type textarea "x"
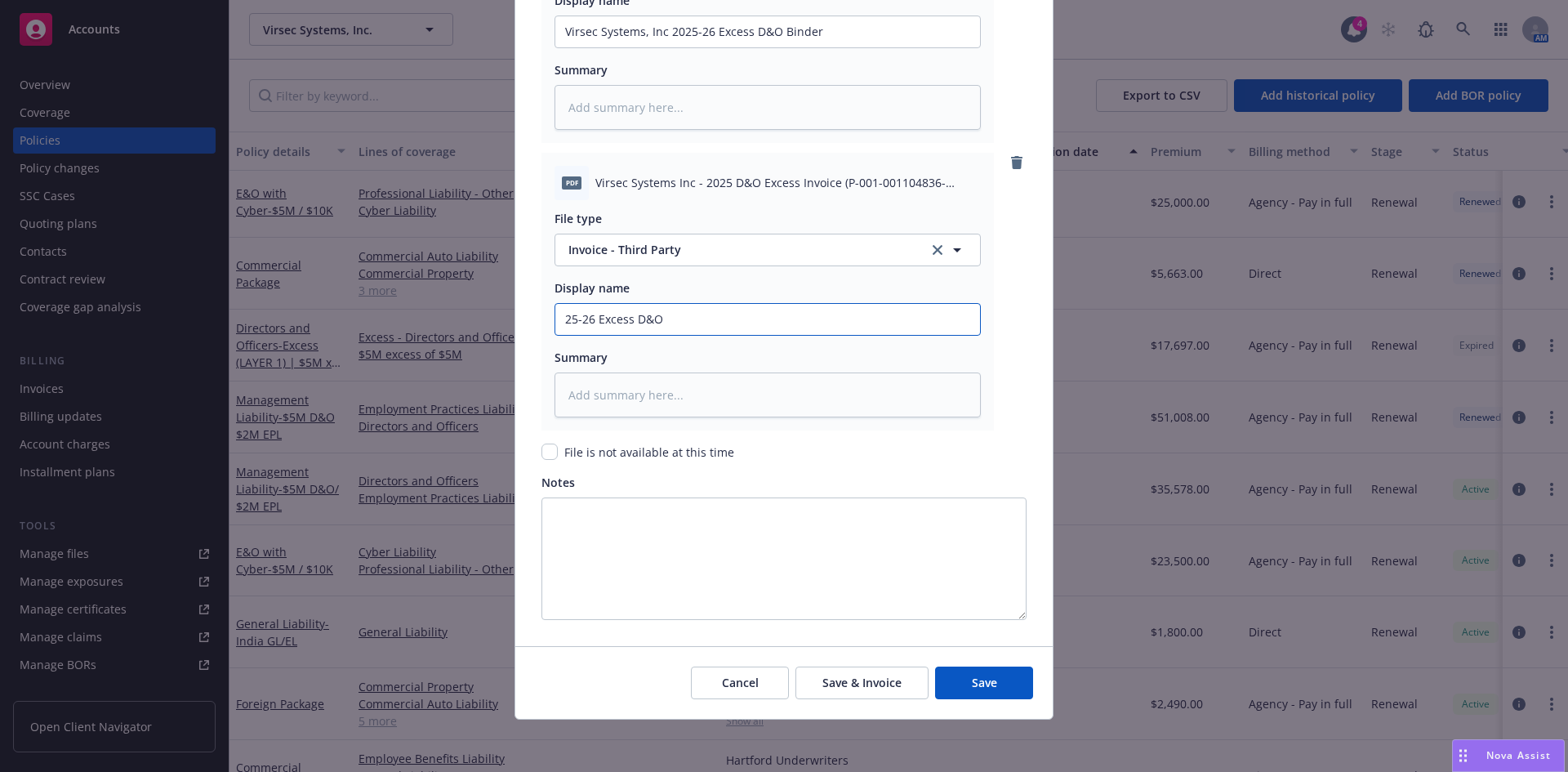
type input "25-26 Excess D&O"
type textarea "x"
type input "25-26 Excess D&O I"
type textarea "x"
type input "25-26 Excess D&O Inv"
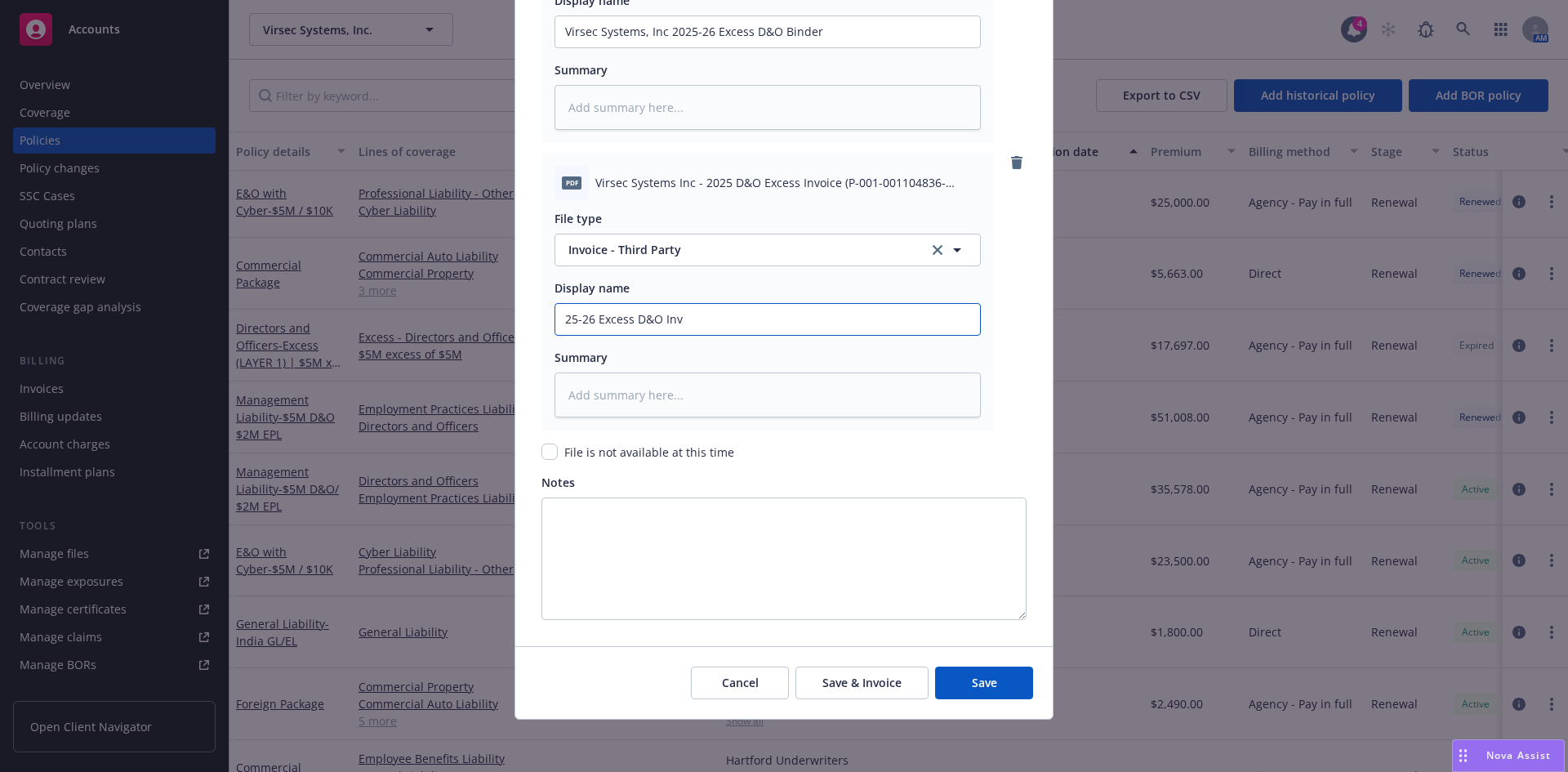
type textarea "x"
type input "25-26 Excess D&O Invoc"
type textarea "x"
type input "25-26 Excess D&O Invoci"
type textarea "x"
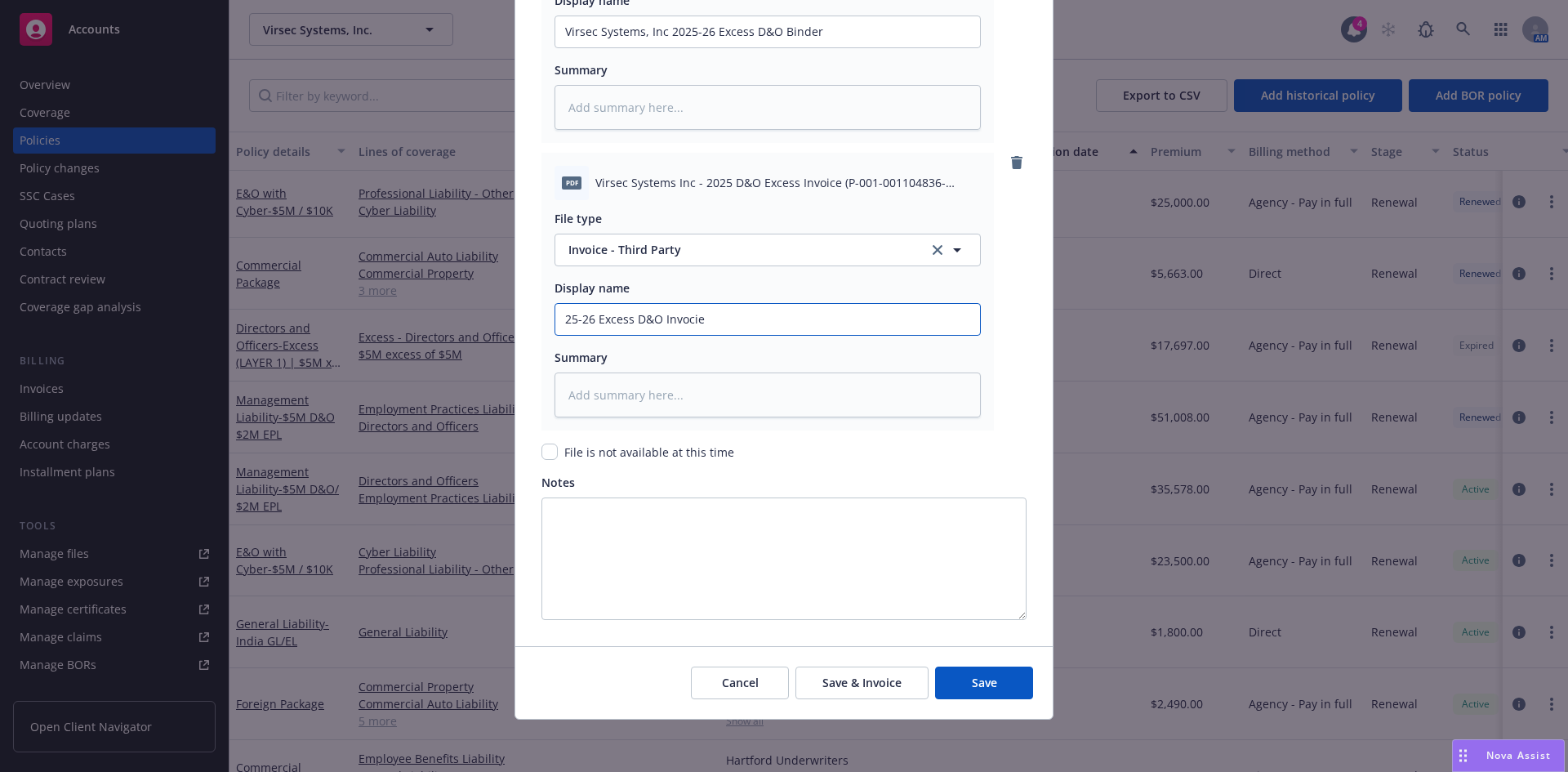
type input "25-26 Excess D&O Invocie"
type textarea "x"
type input "25-26 Excess D&O Invocie"
type textarea "x"
type input "25-26 Excess D&O Invoci"
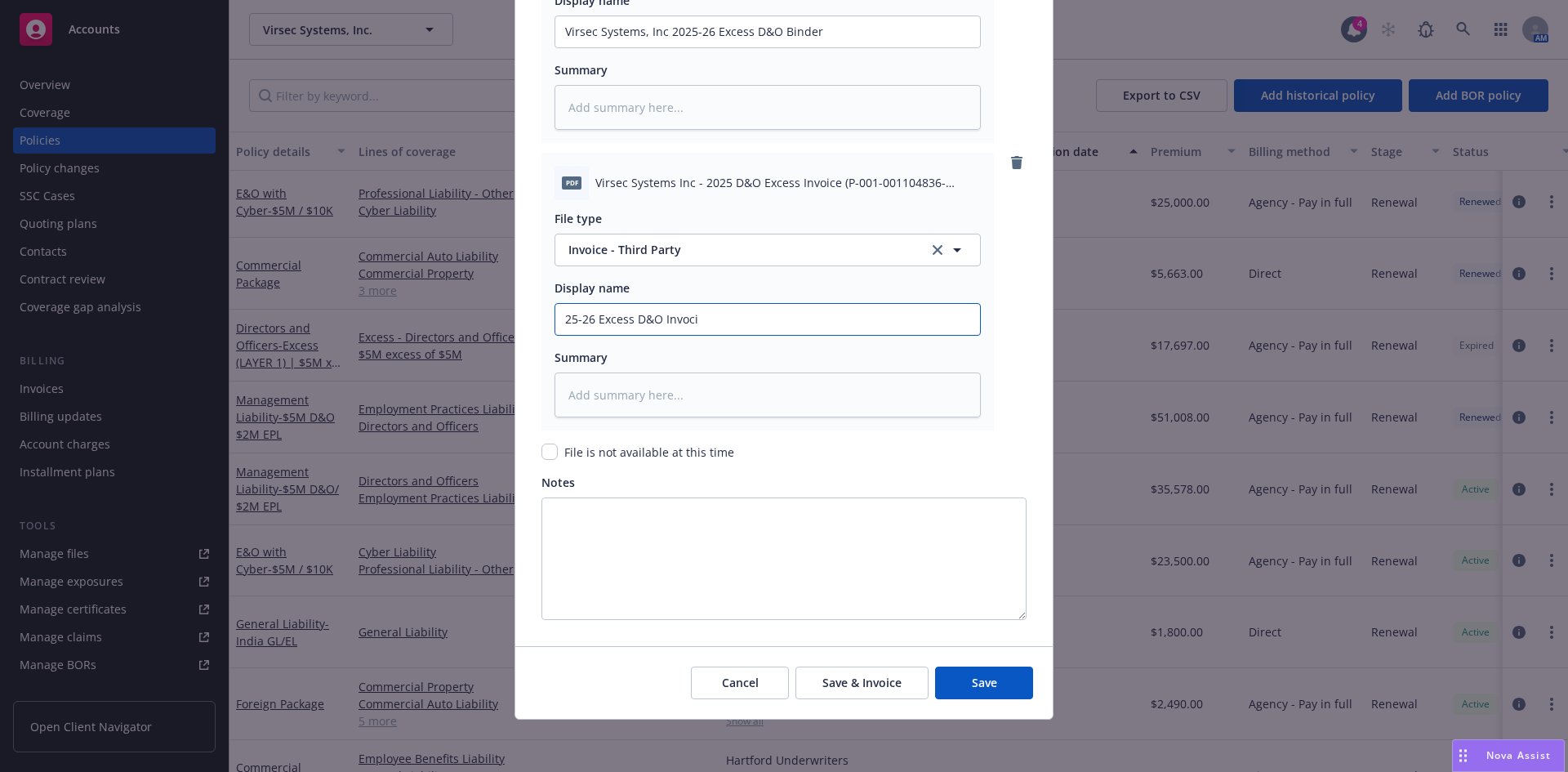
type textarea "x"
type input "25-26 Excess D&O Invoc"
type textarea "x"
type input "25-26 Excess D&O Invo"
type textarea "x"
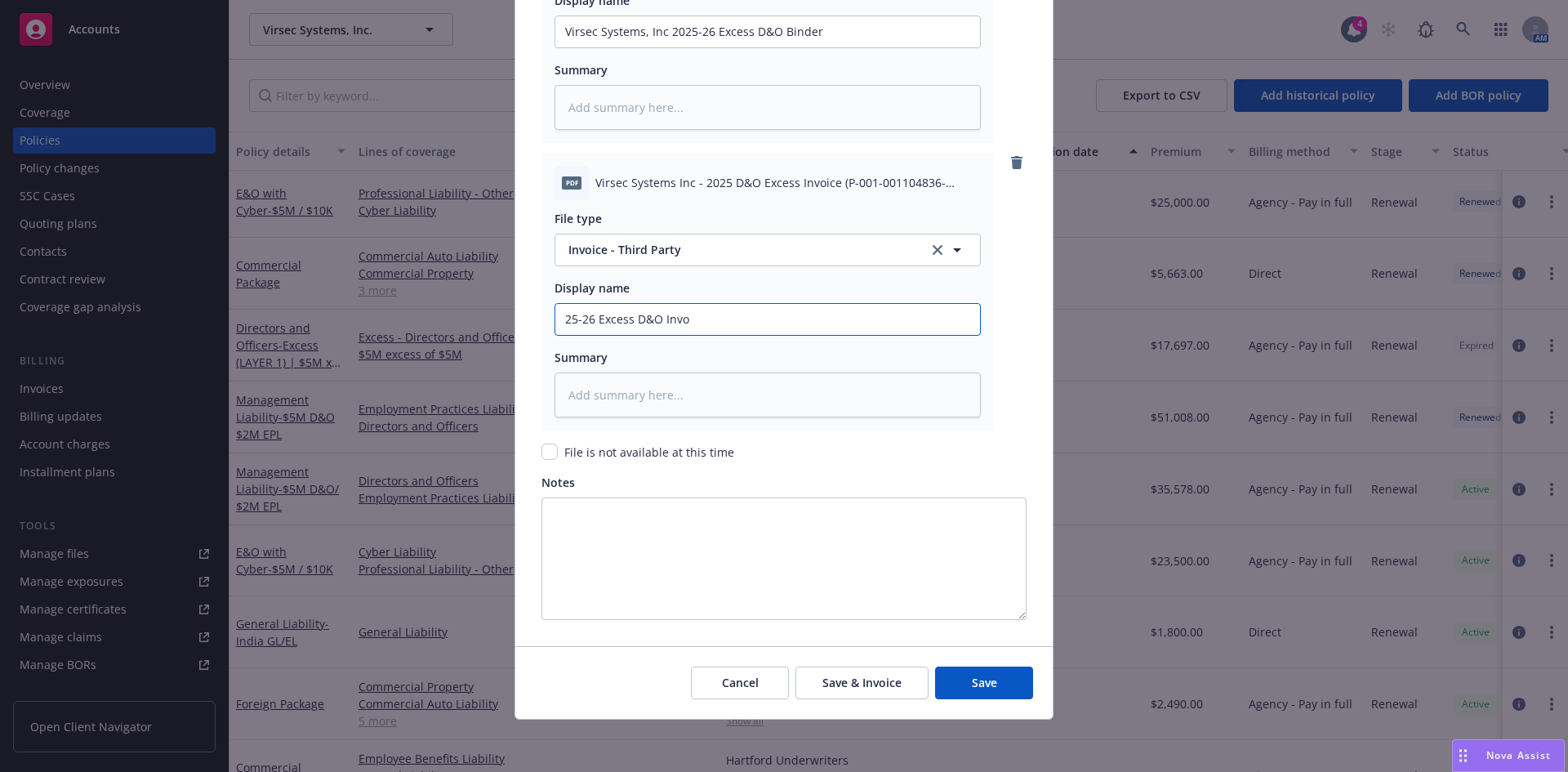
type input "25-26 Excess D&O Invoi"
type textarea "x"
type input "25-26 Excess D&O Invoic"
type textarea "x"
type input "25-26 Excess D&O Invoice"
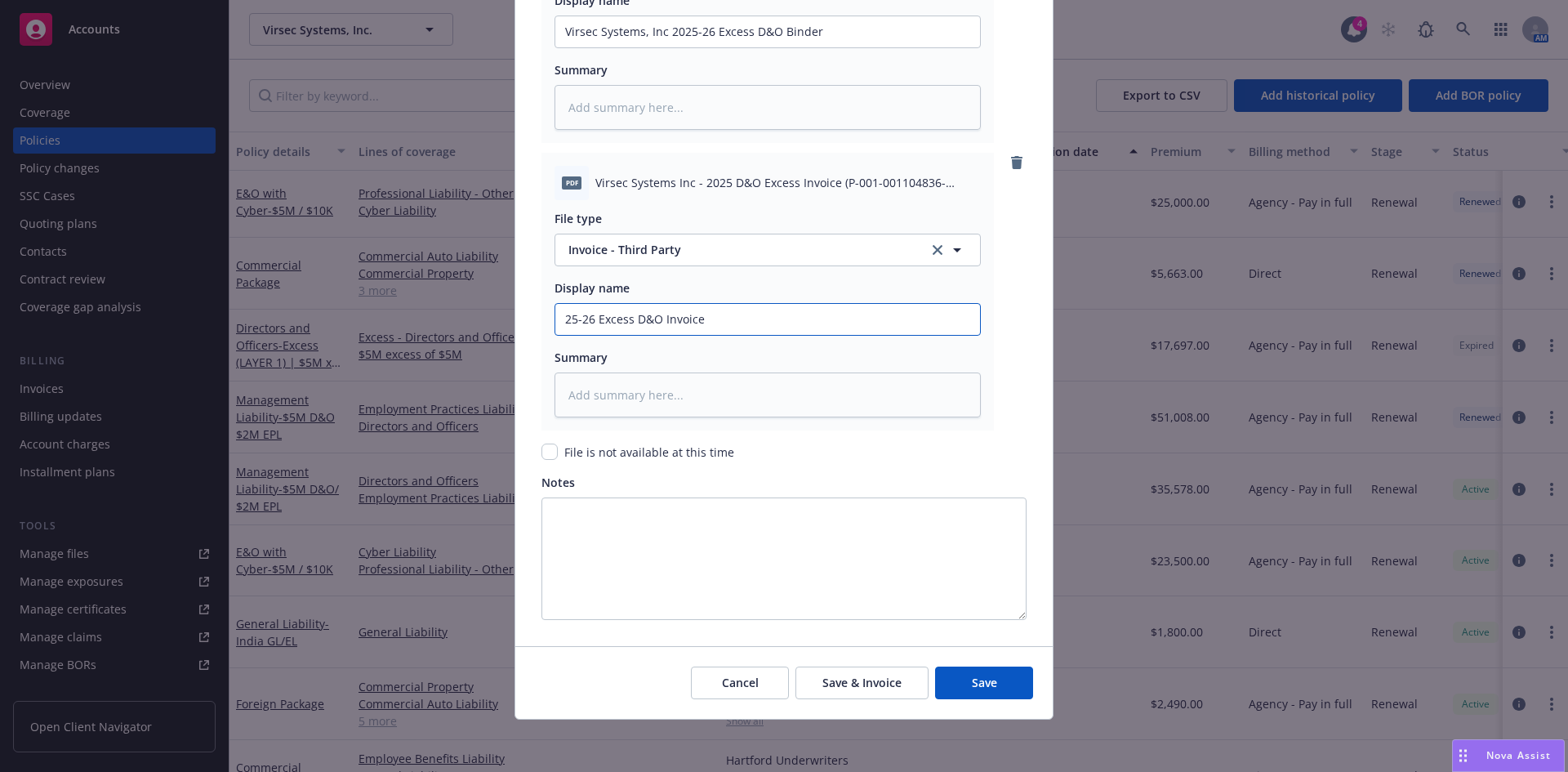
type textarea "x"
type input "25-26 Excess D&O Invoice-"
type textarea "x"
type input "25-26 Excess D&O Invoice-"
type textarea "x"
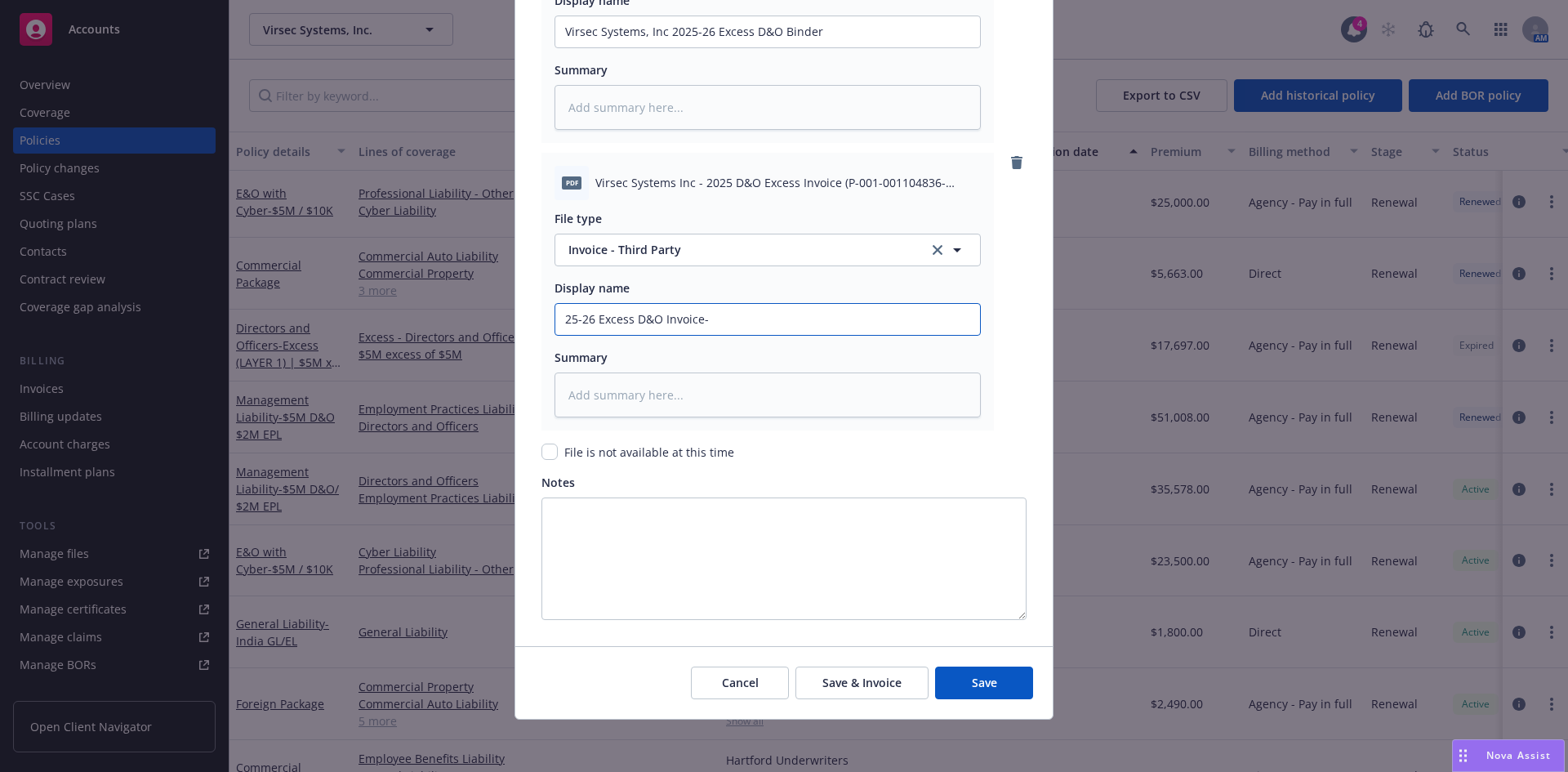
type input "25-26 Excess D&O Invoice- C"
type textarea "x"
type input "25-26 Excess D&O Invoice- CR"
type textarea "x"
type input "25-26 Excess D&O Invoice- CRC"
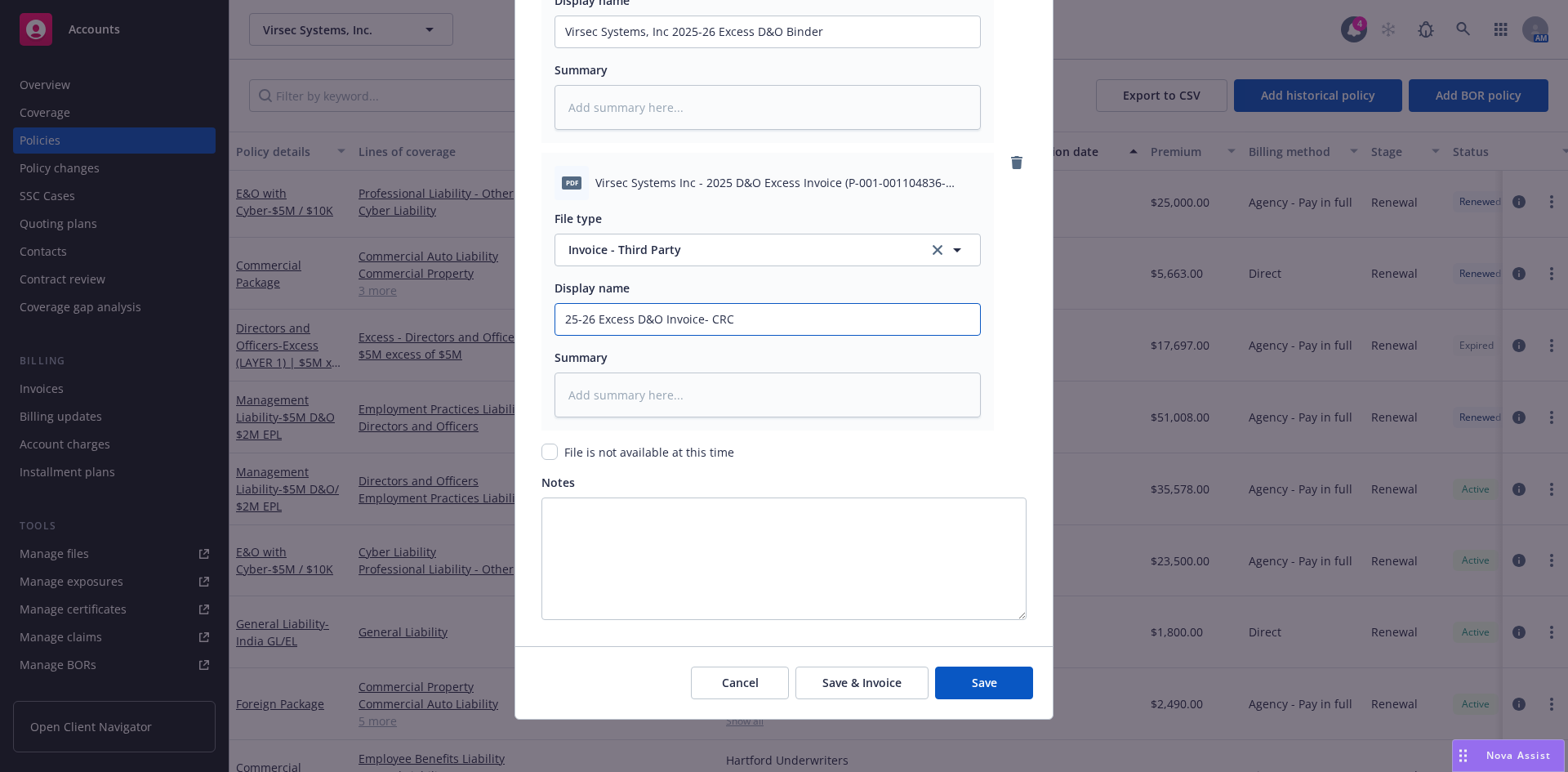
type textarea "x"
type input "25-26 Excess D&O Invoice- CRC"
click at [935, 666] on button "Save" at bounding box center [984, 683] width 98 height 33
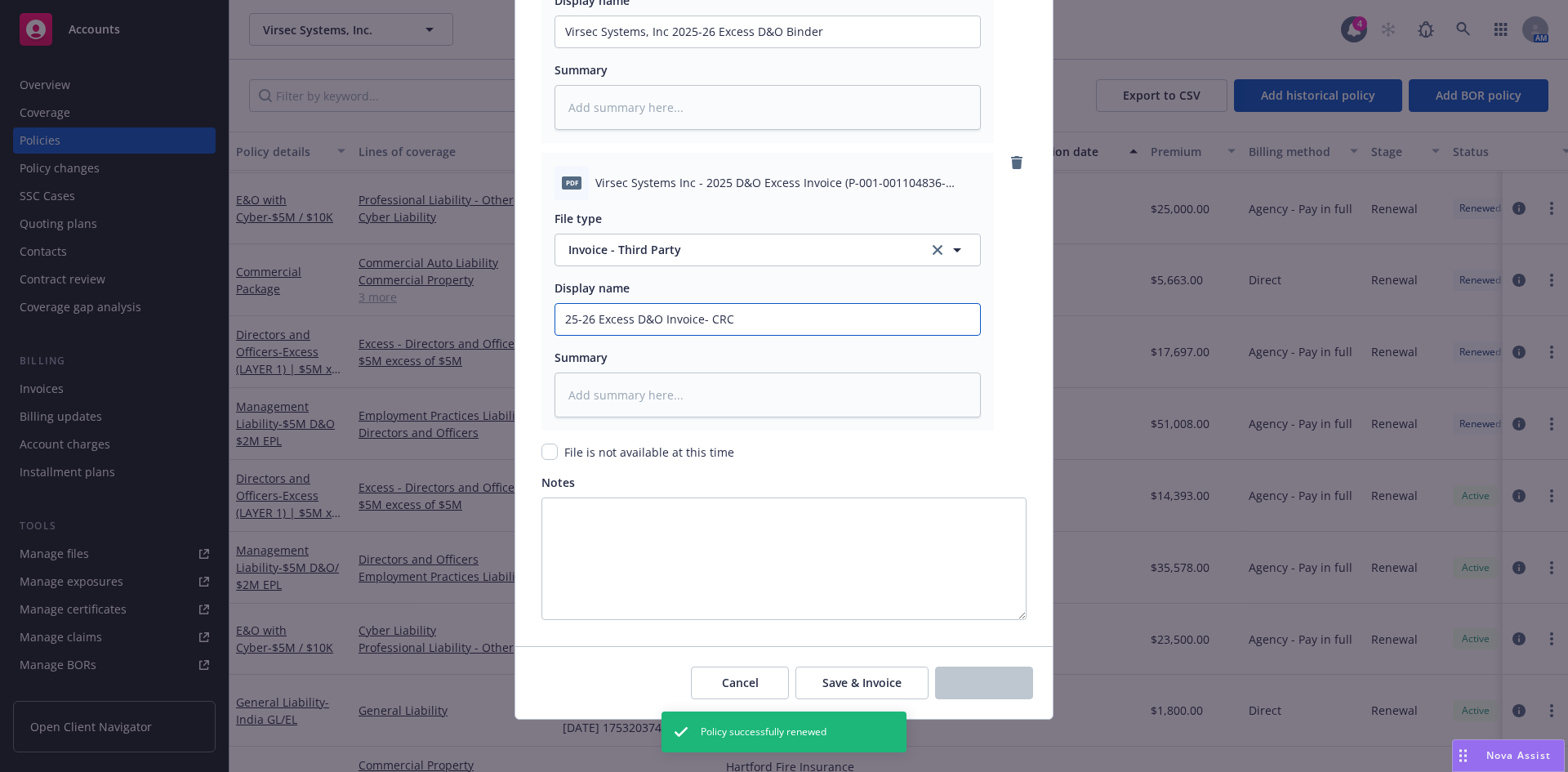
scroll to position [789, 0]
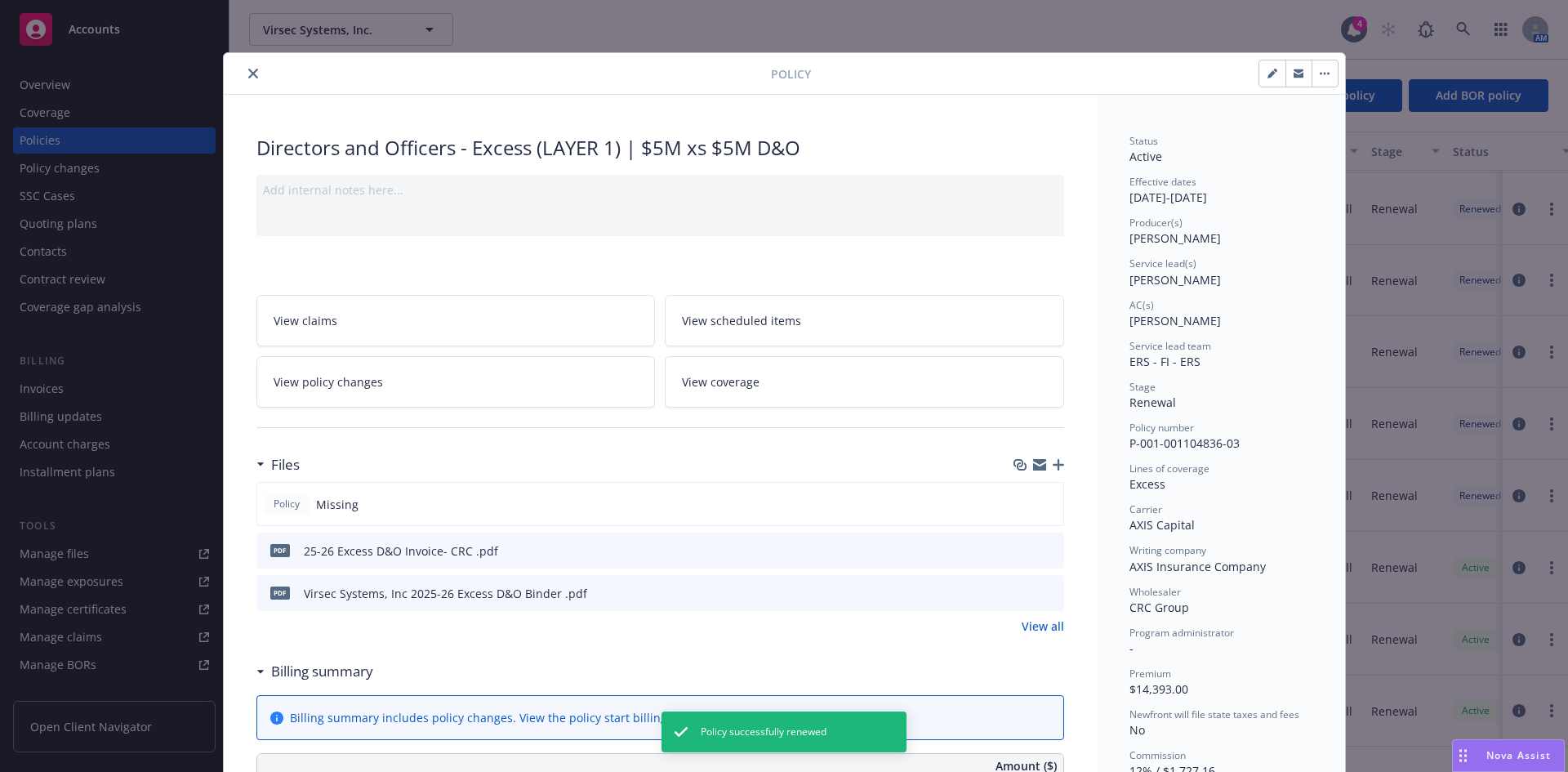
scroll to position [1014, 0]
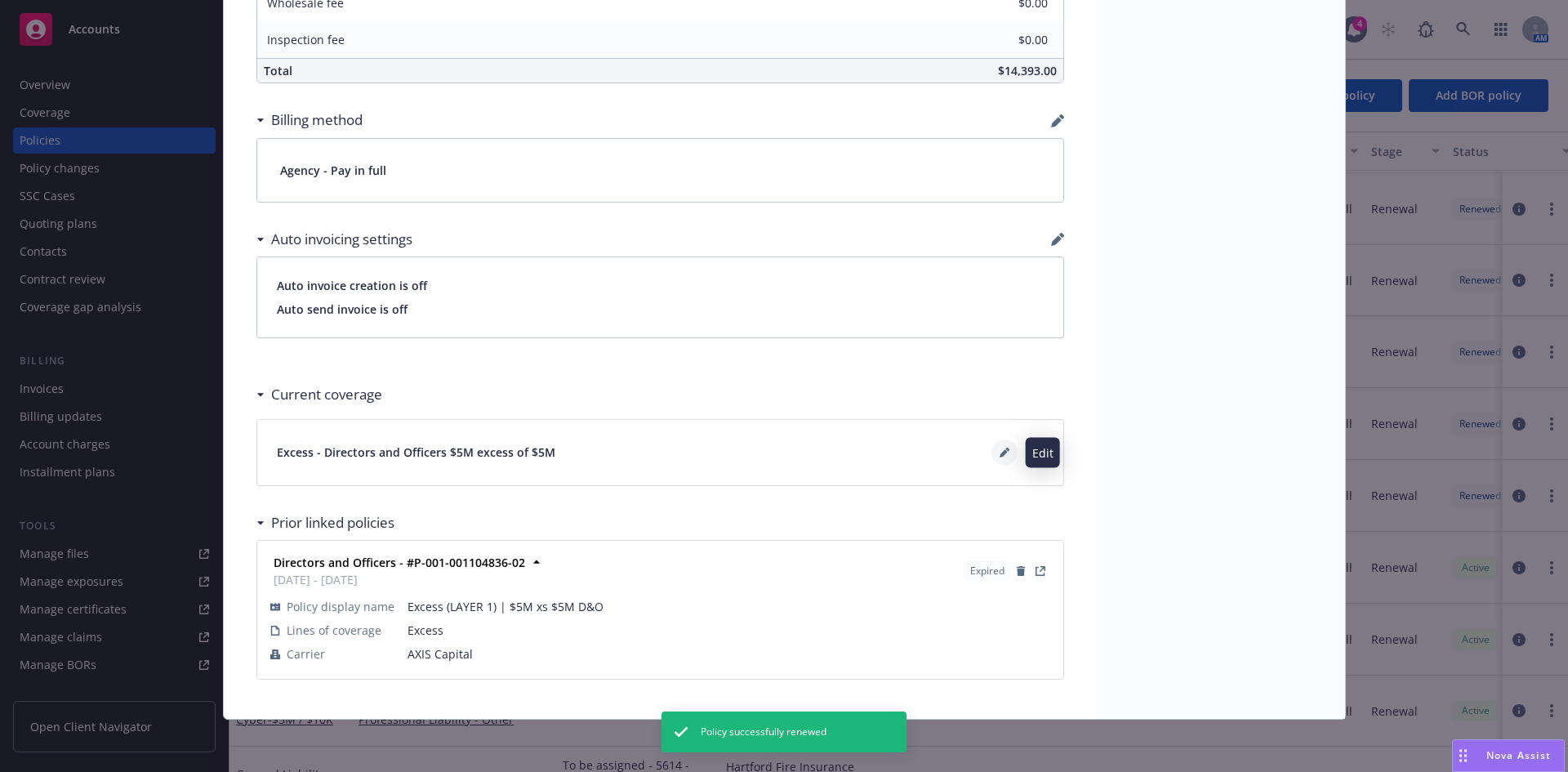
click at [1000, 452] on icon at bounding box center [1004, 453] width 10 height 10
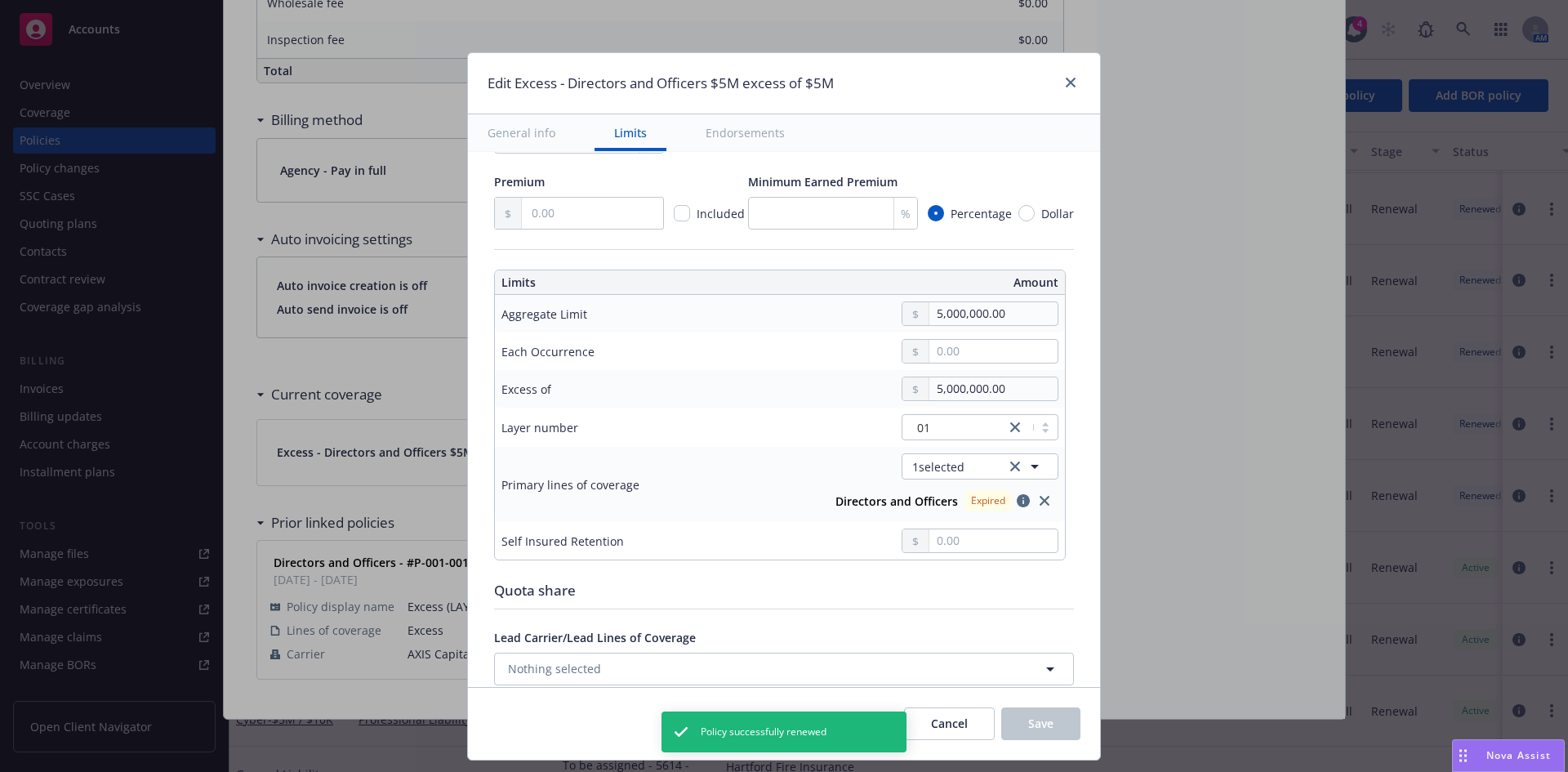
scroll to position [342, 0]
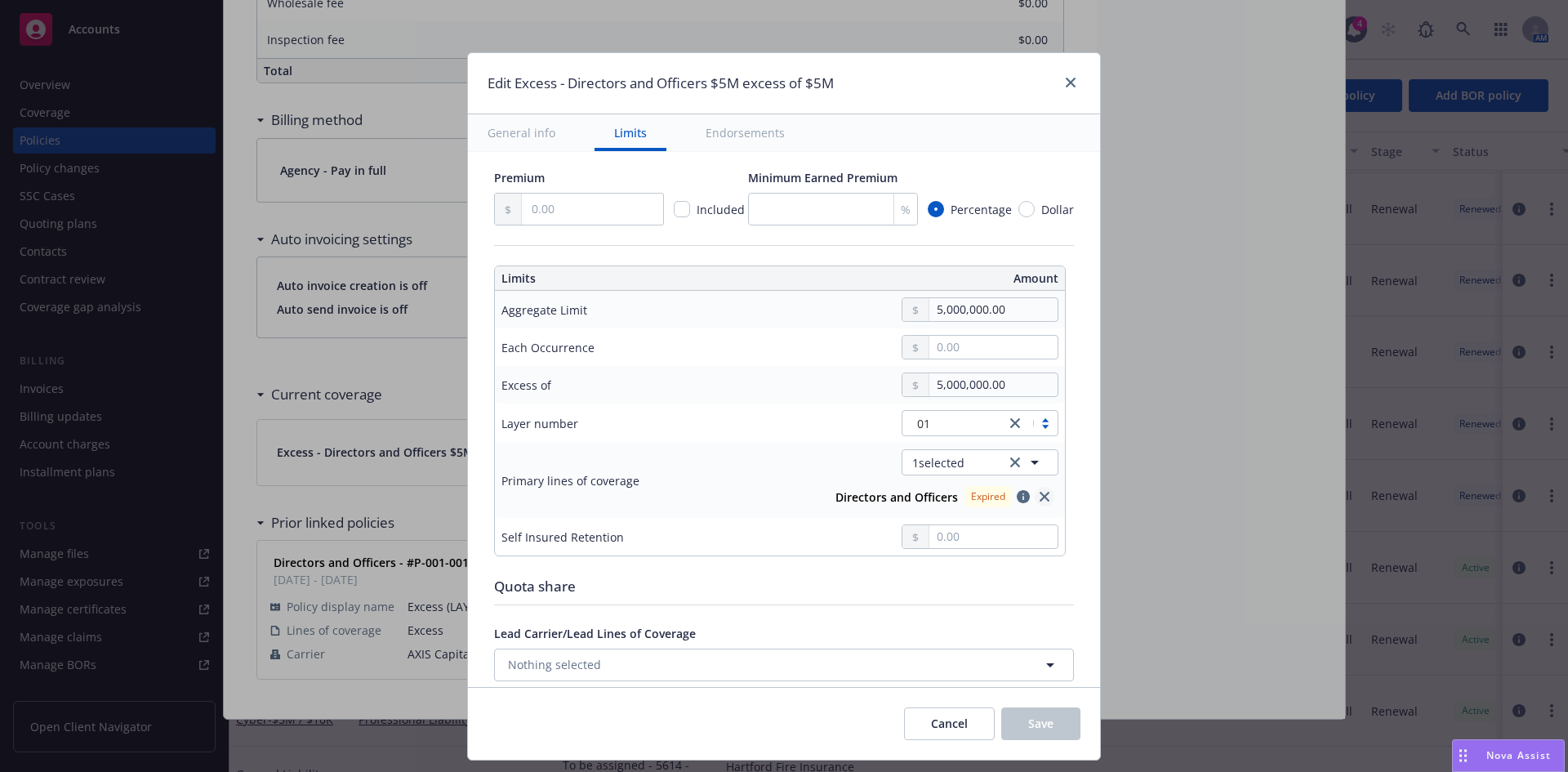
click at [1040, 498] on icon "close" at bounding box center [1045, 497] width 10 height 10
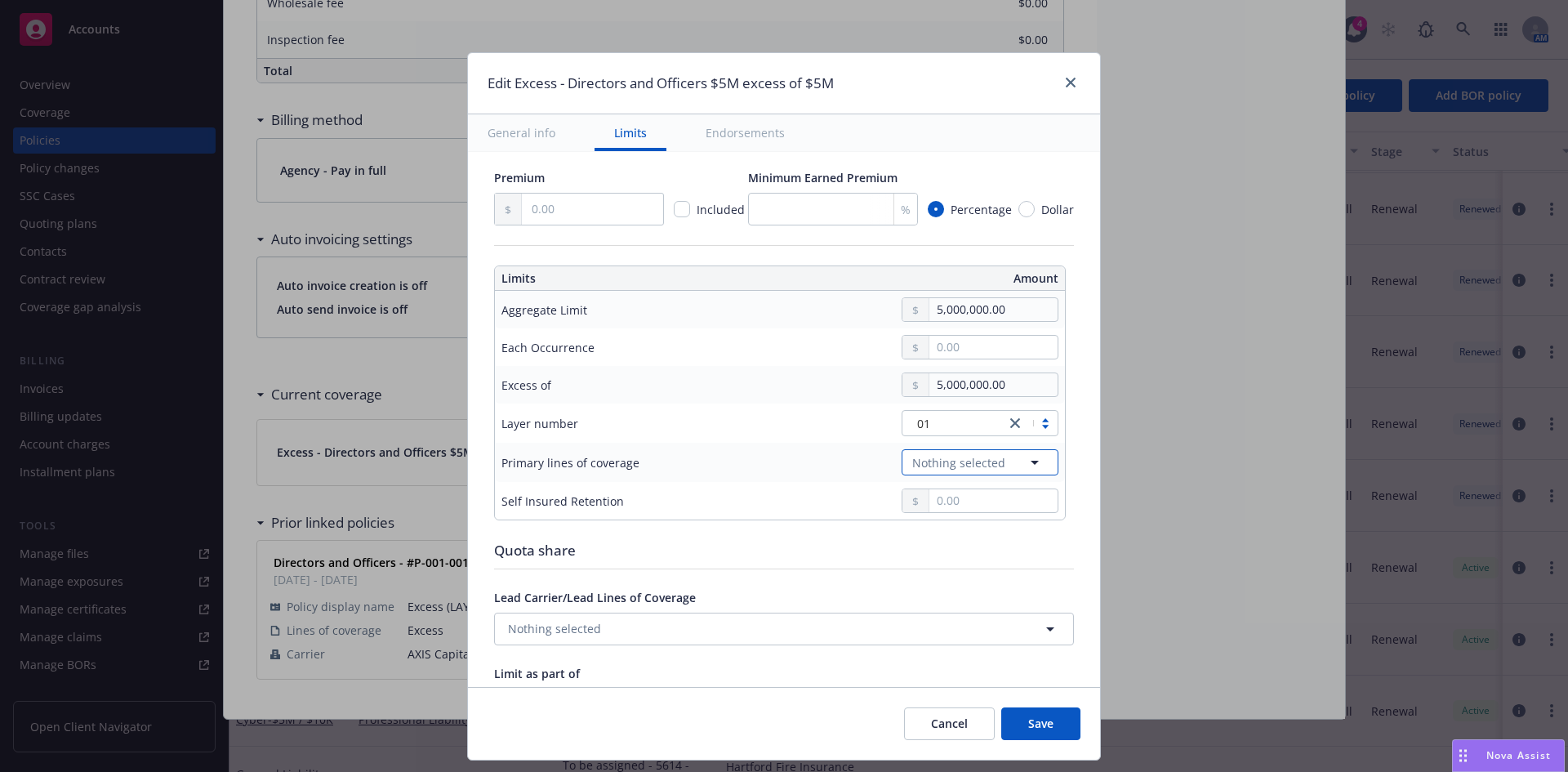
click at [1031, 463] on icon "button" at bounding box center [1035, 463] width 8 height 4
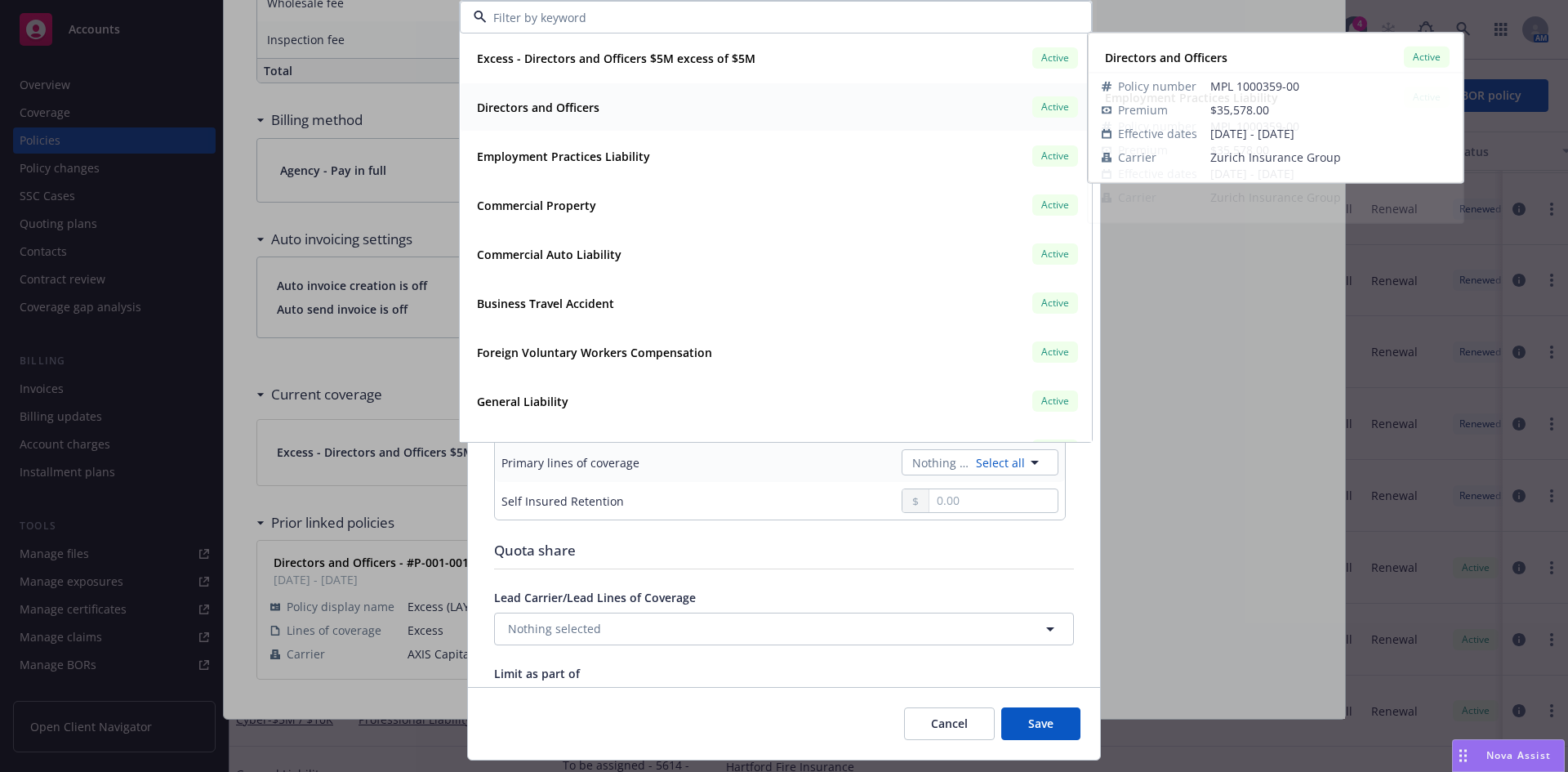
click at [612, 108] on div "Directors and Officers Active" at bounding box center [776, 106] width 611 height 28
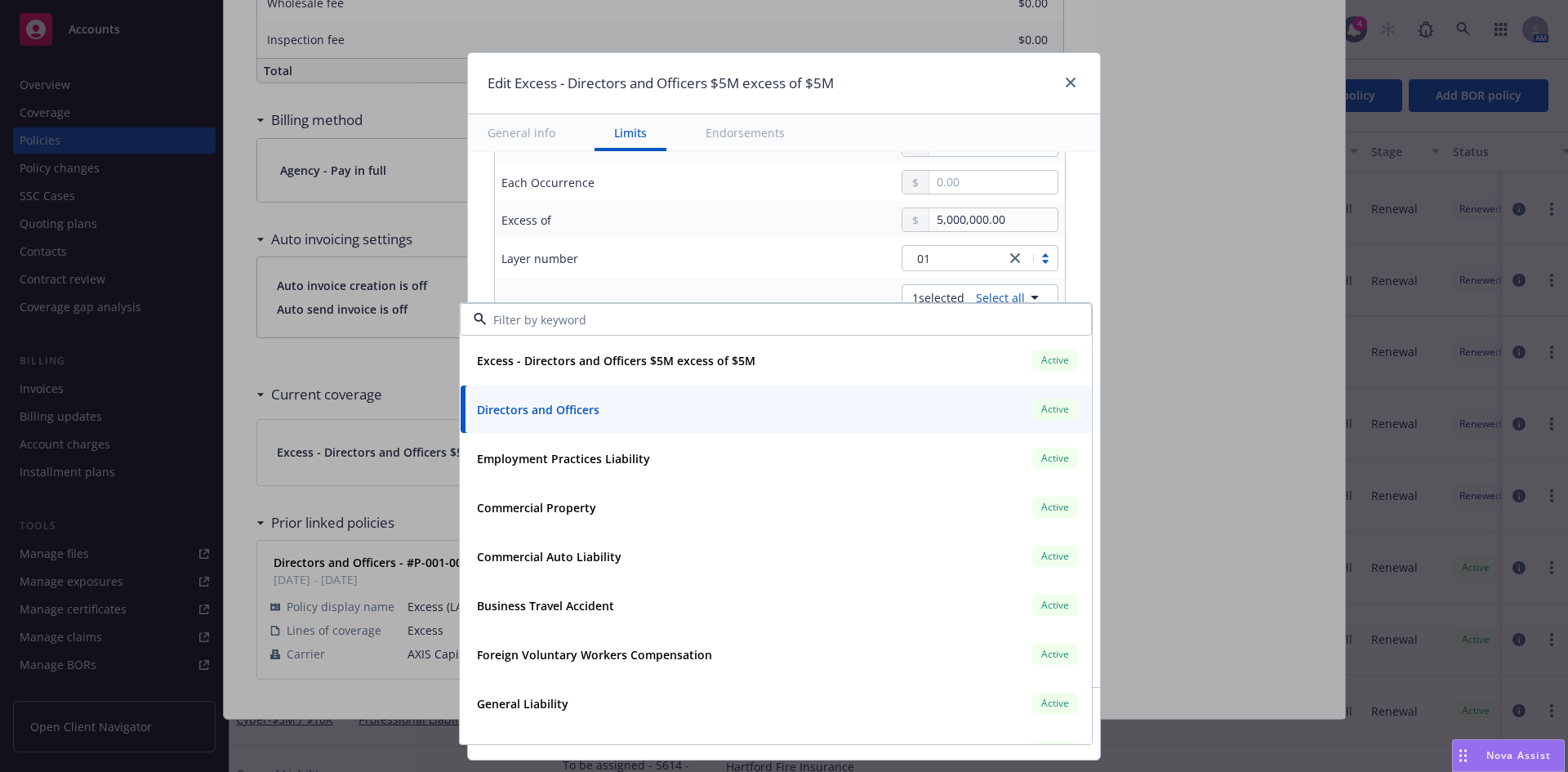
scroll to position [522, 0]
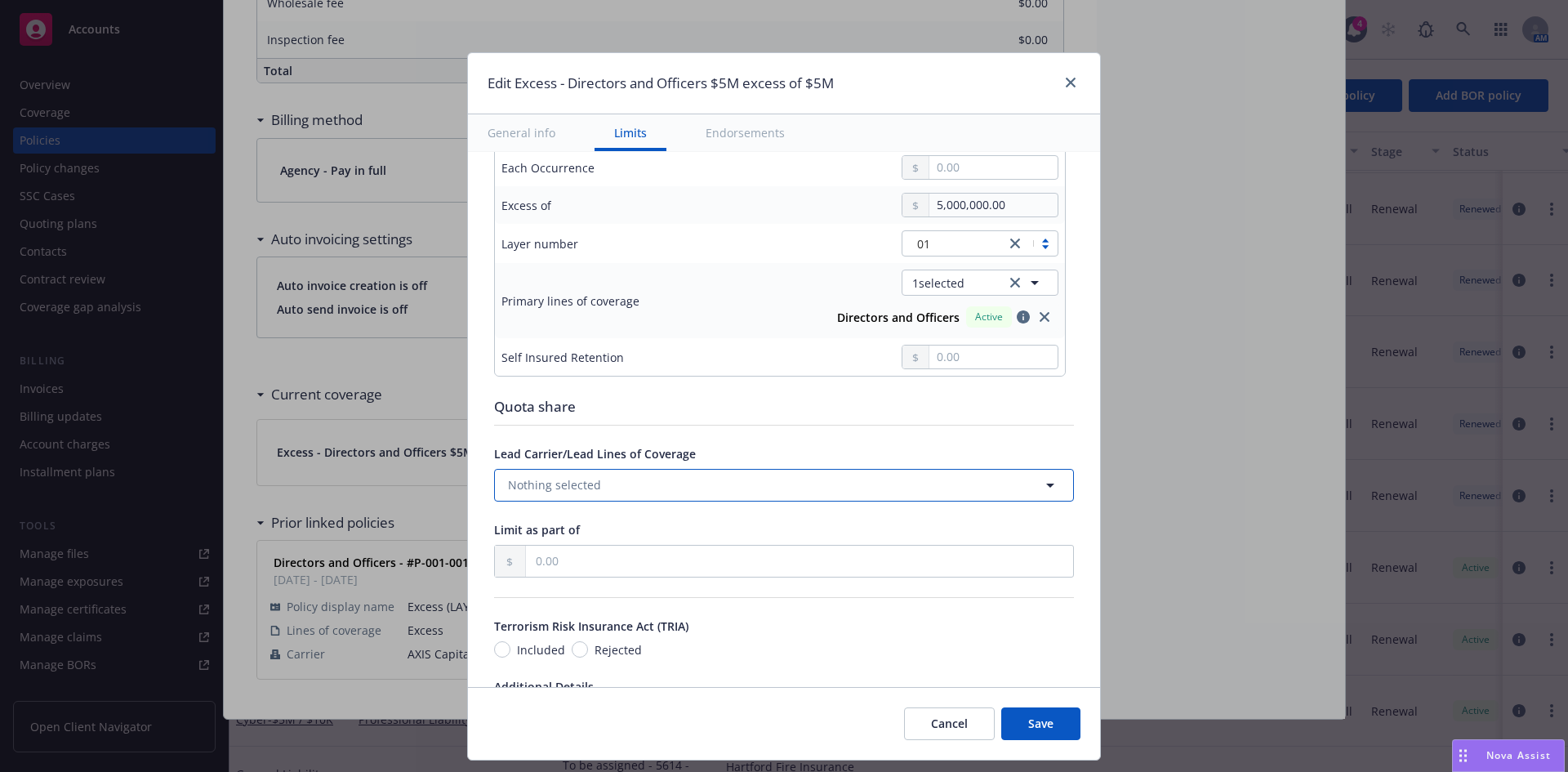
click at [1025, 481] on button "Nothing selected" at bounding box center [784, 486] width 580 height 33
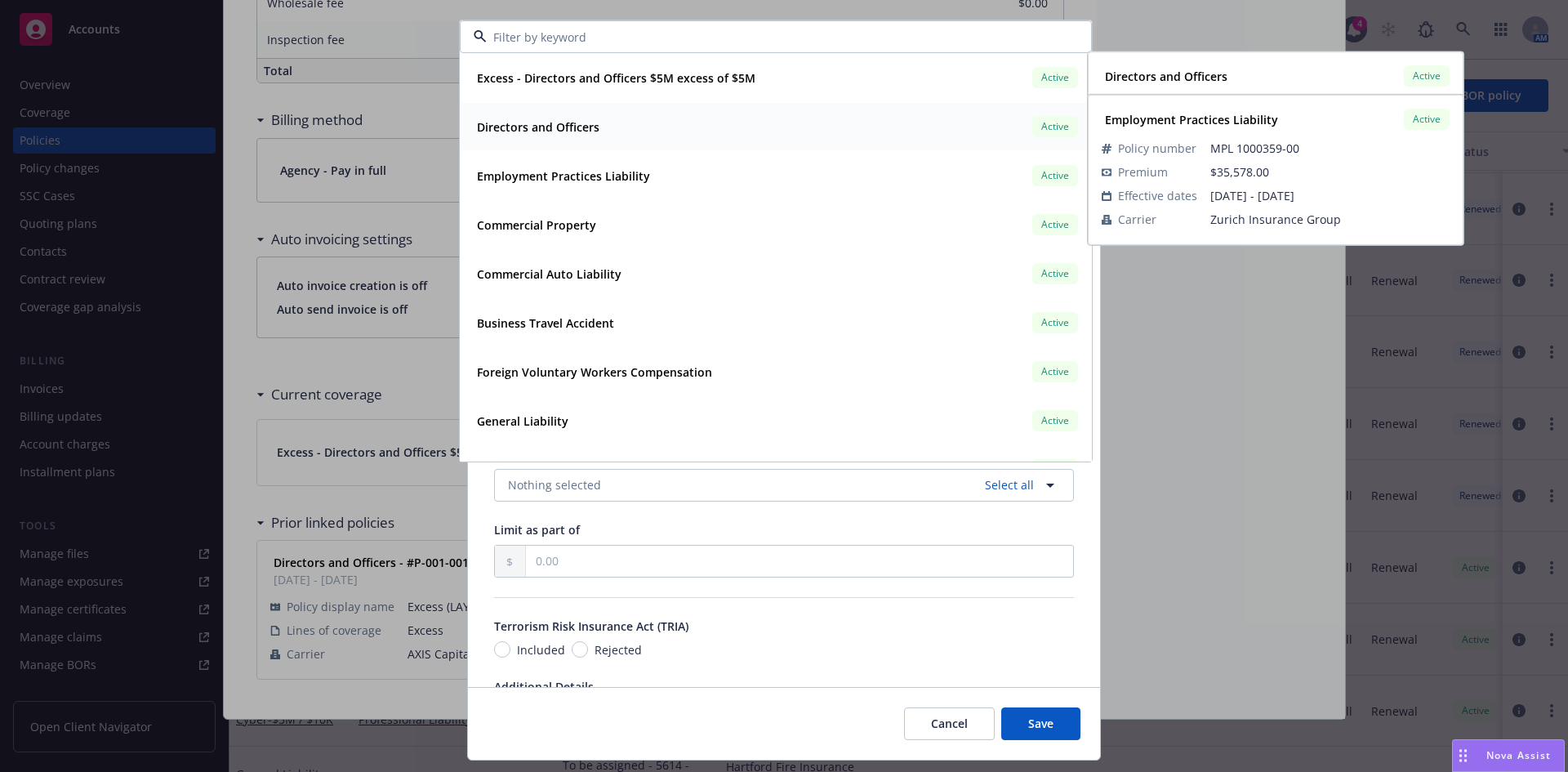
click at [533, 128] on strong "Directors and Officers" at bounding box center [538, 127] width 122 height 16
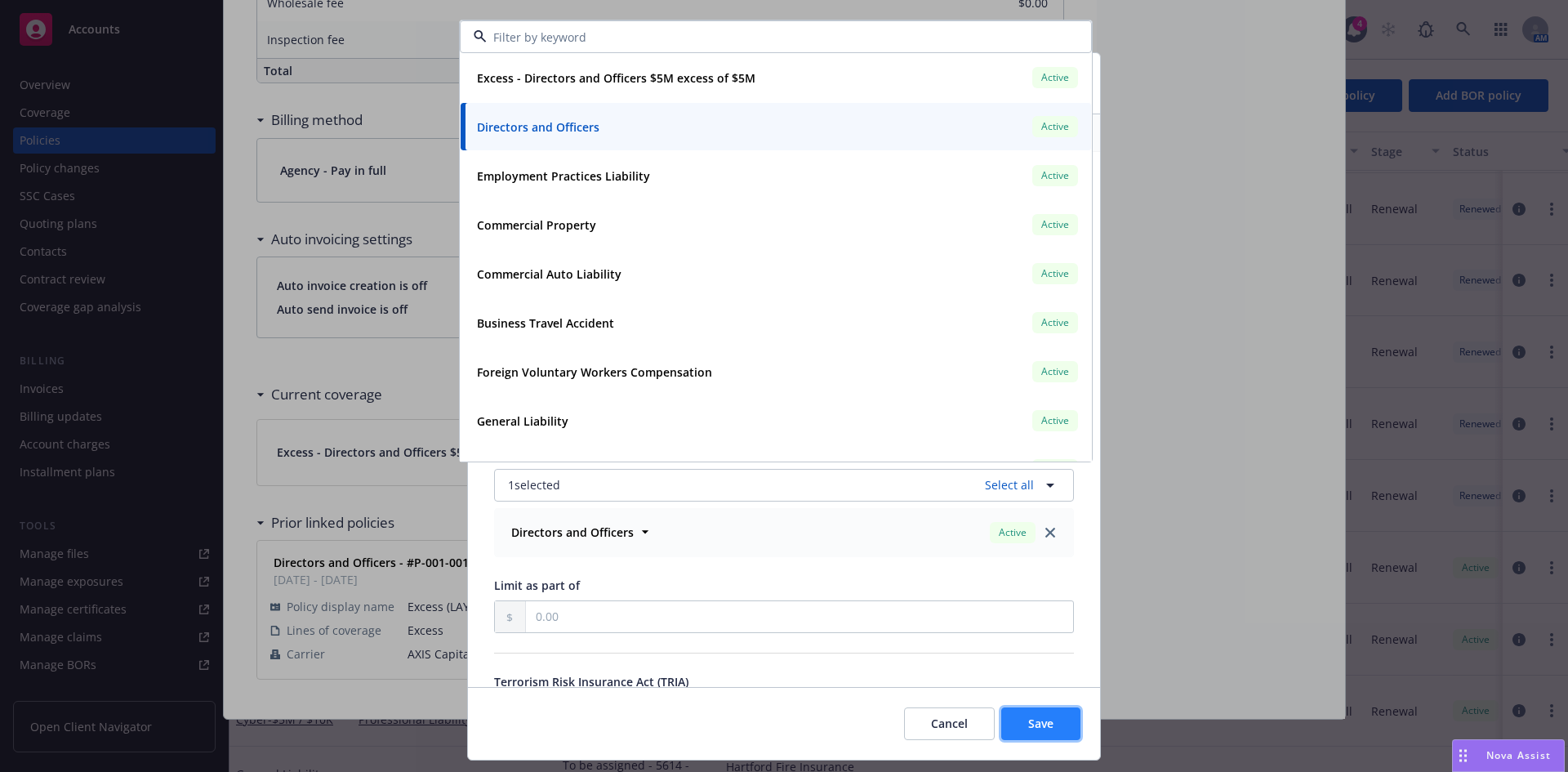
click at [1041, 720] on span "Save" at bounding box center [1041, 722] width 26 height 16
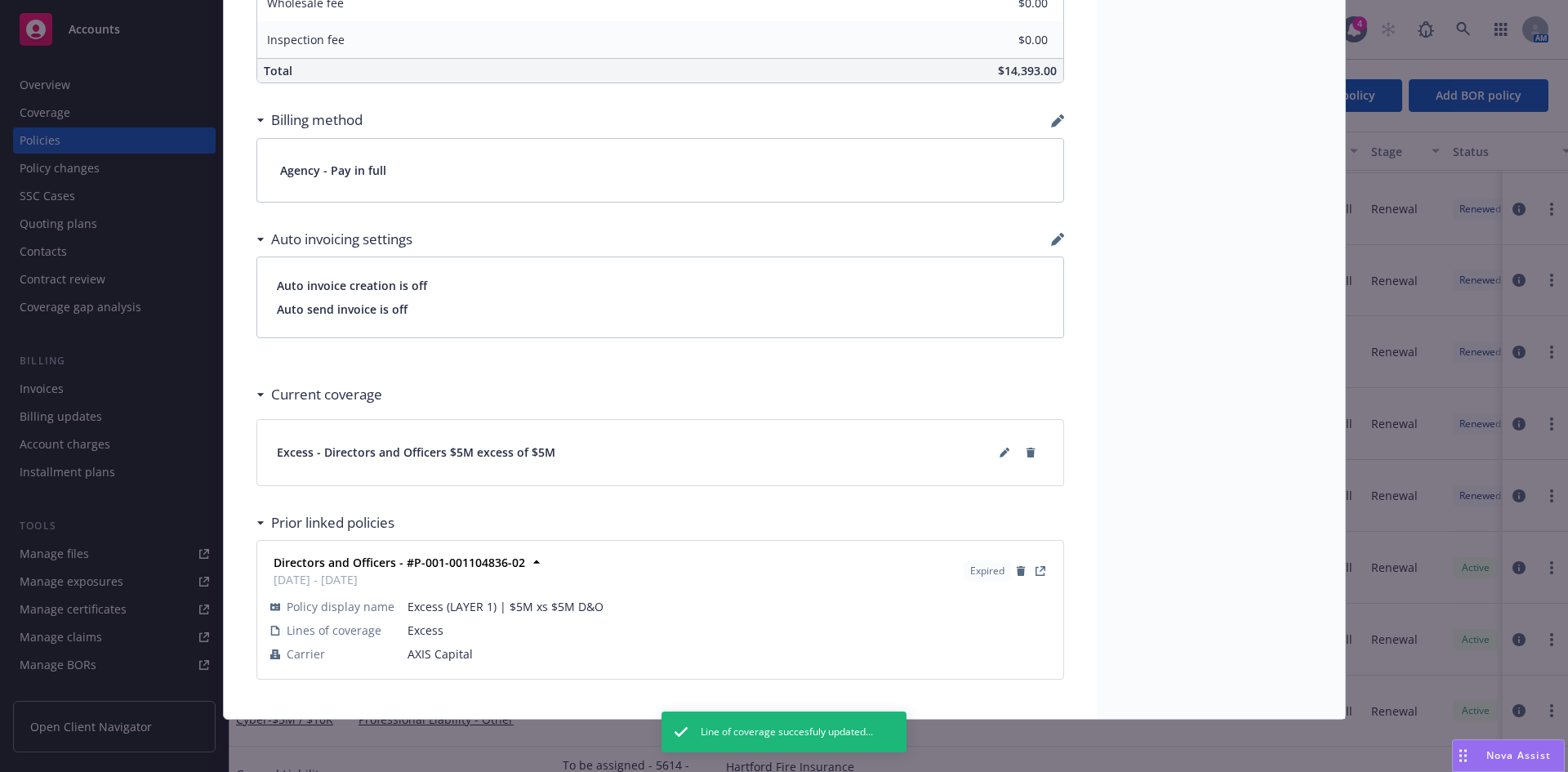
scroll to position [0, 0]
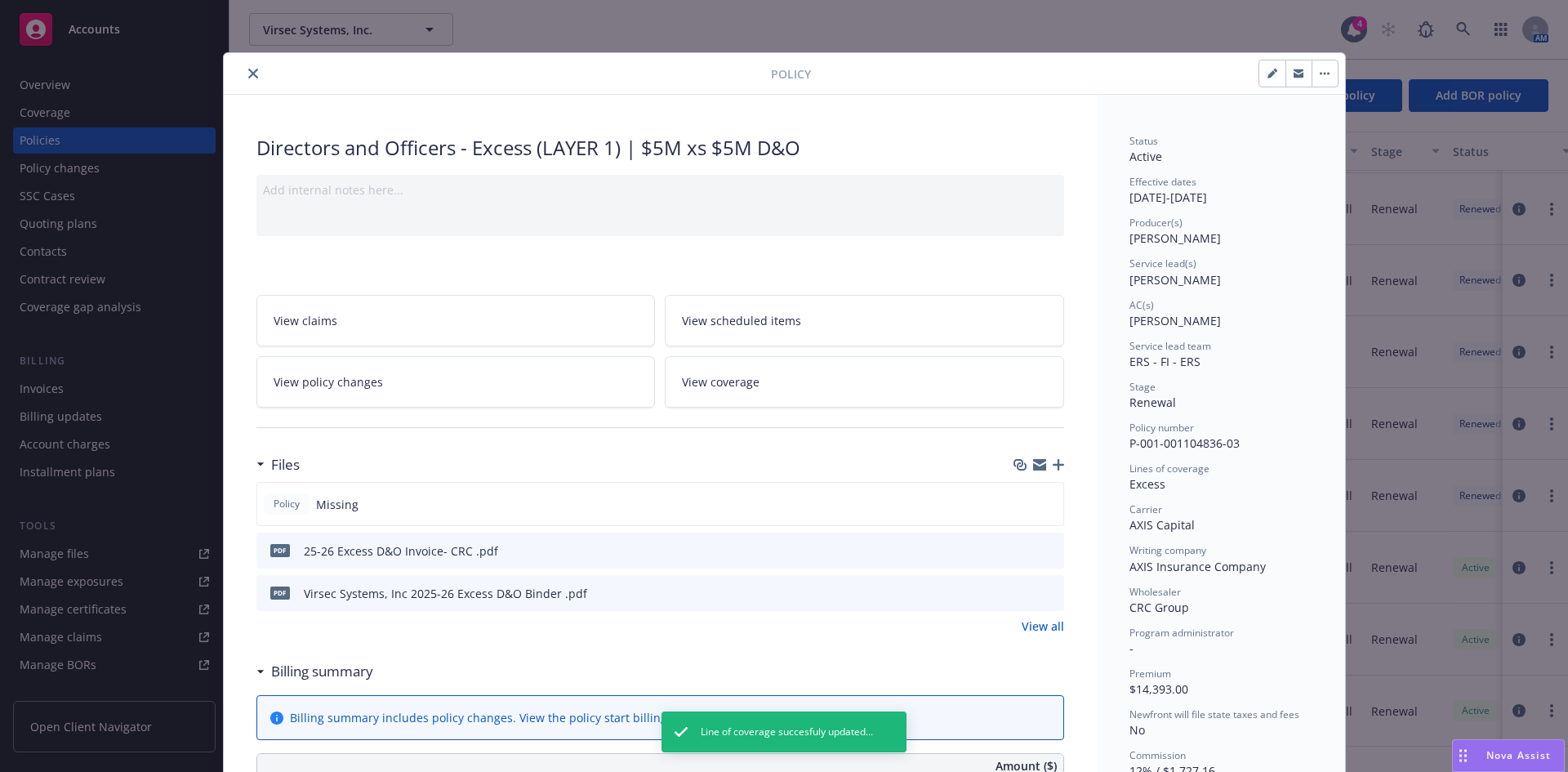
click at [1015, 592] on icon "download file" at bounding box center [1022, 592] width 13 height 13
click at [248, 74] on icon "close" at bounding box center [252, 73] width 10 height 10
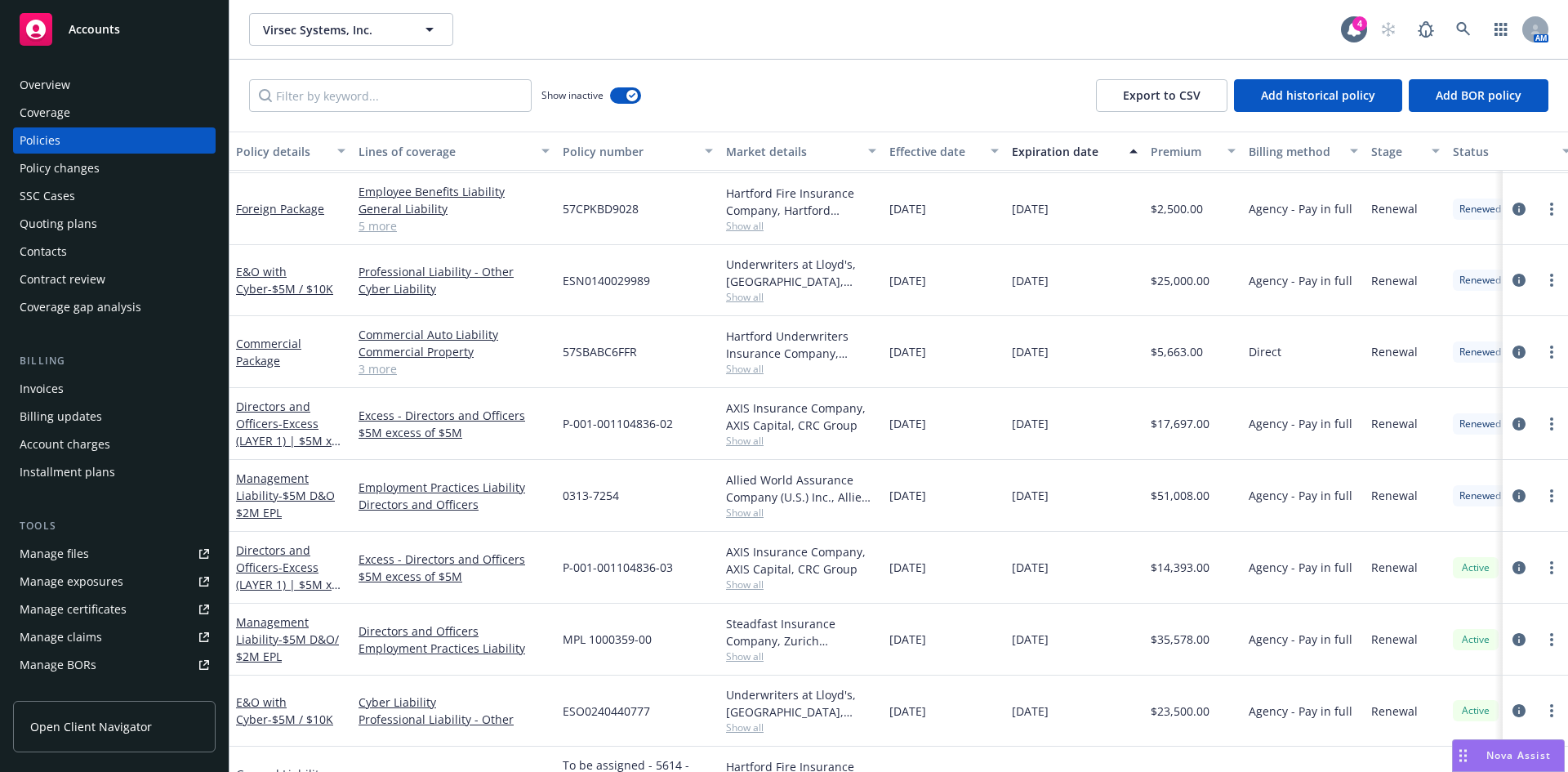
click at [64, 386] on div "Invoices" at bounding box center [114, 388] width 189 height 26
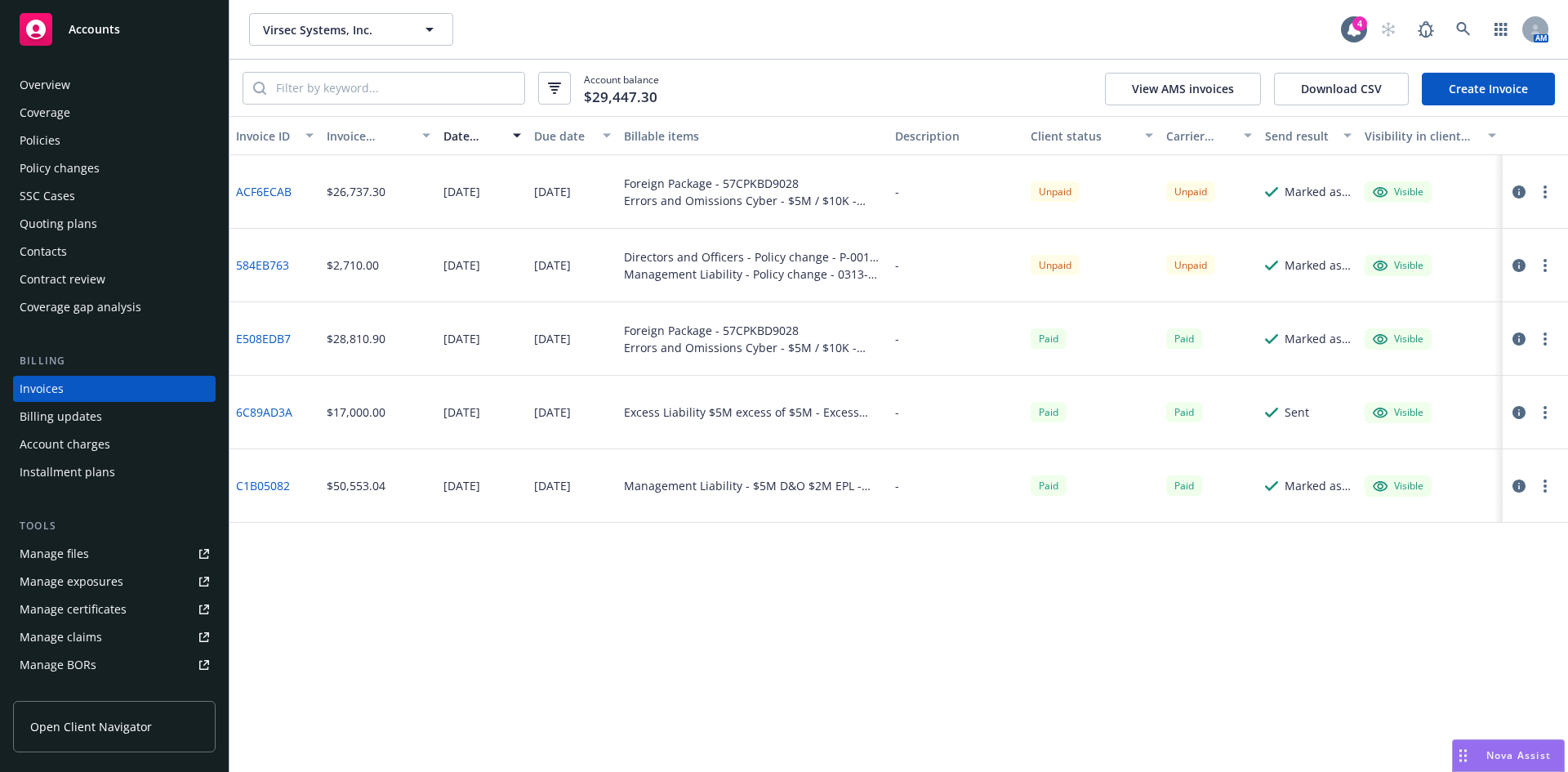
click at [1457, 85] on link "Create Invoice" at bounding box center [1488, 89] width 133 height 33
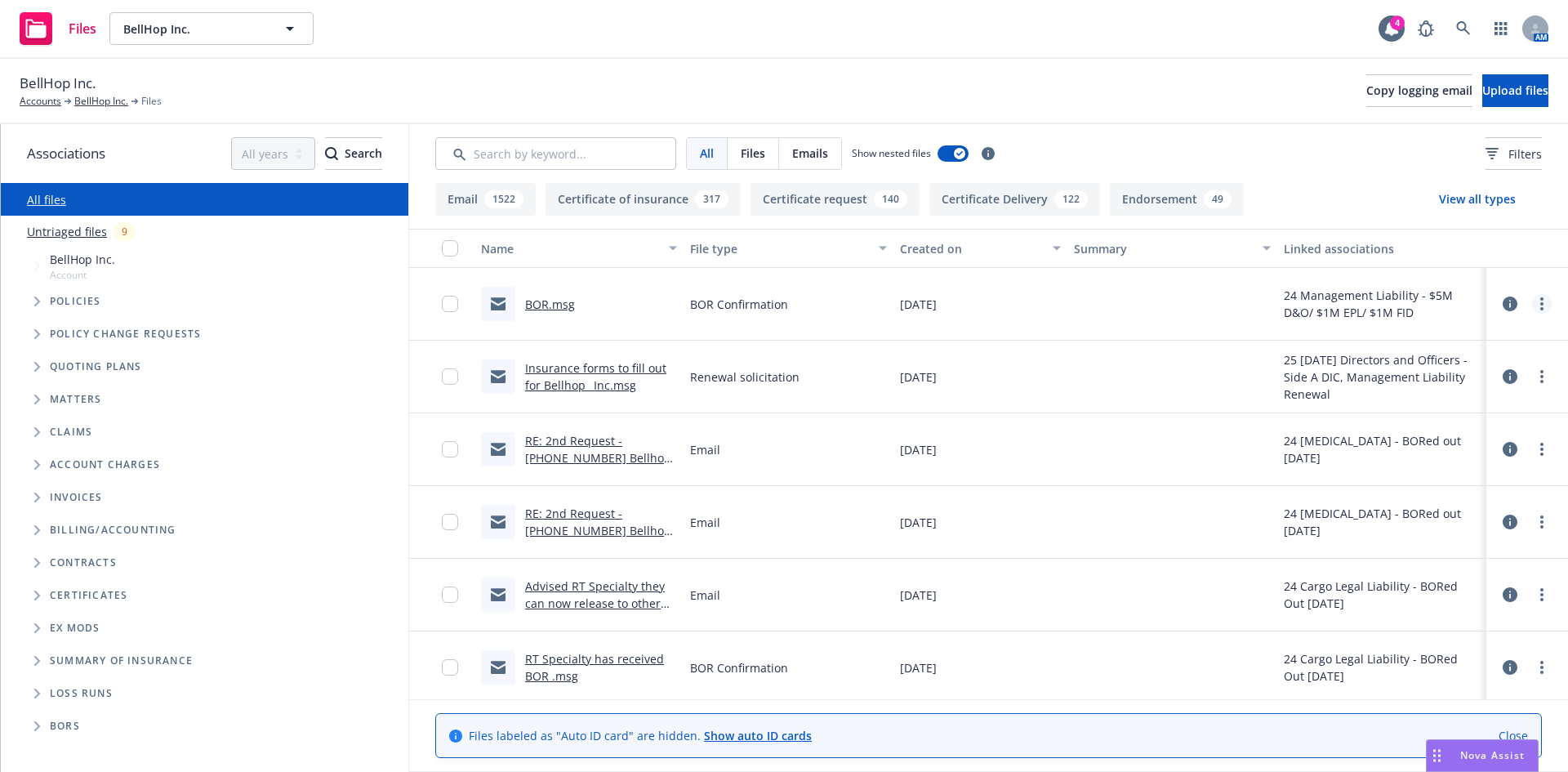
click at [1540, 302] on icon "more" at bounding box center [1542, 304] width 4 height 13
click at [1405, 405] on link "Edit" at bounding box center [1457, 403] width 162 height 33
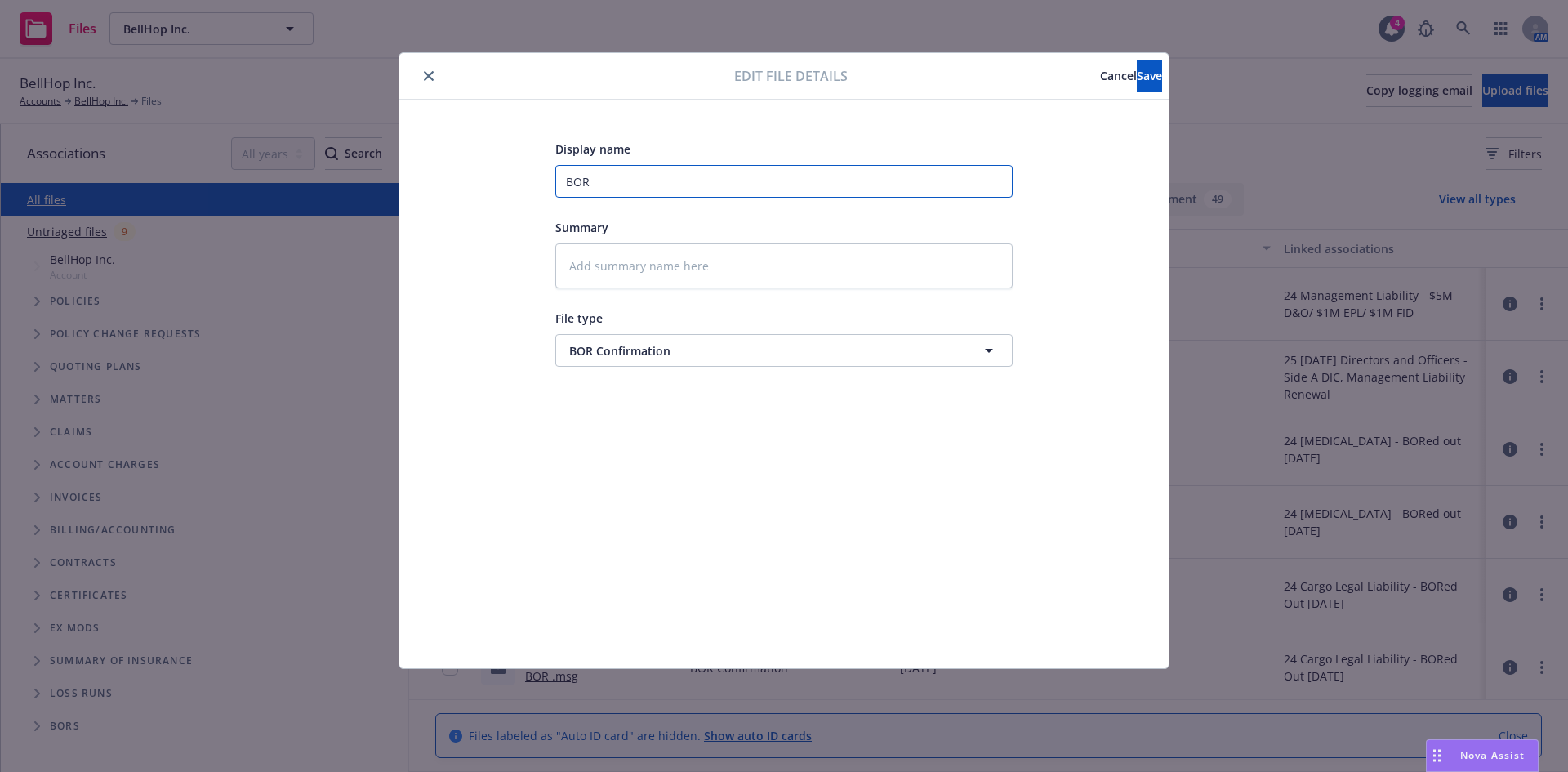
click at [590, 179] on input "BOR" at bounding box center [784, 182] width 457 height 33
type textarea "x"
type input "BOR'"
type textarea "x"
type input "BOR'd"
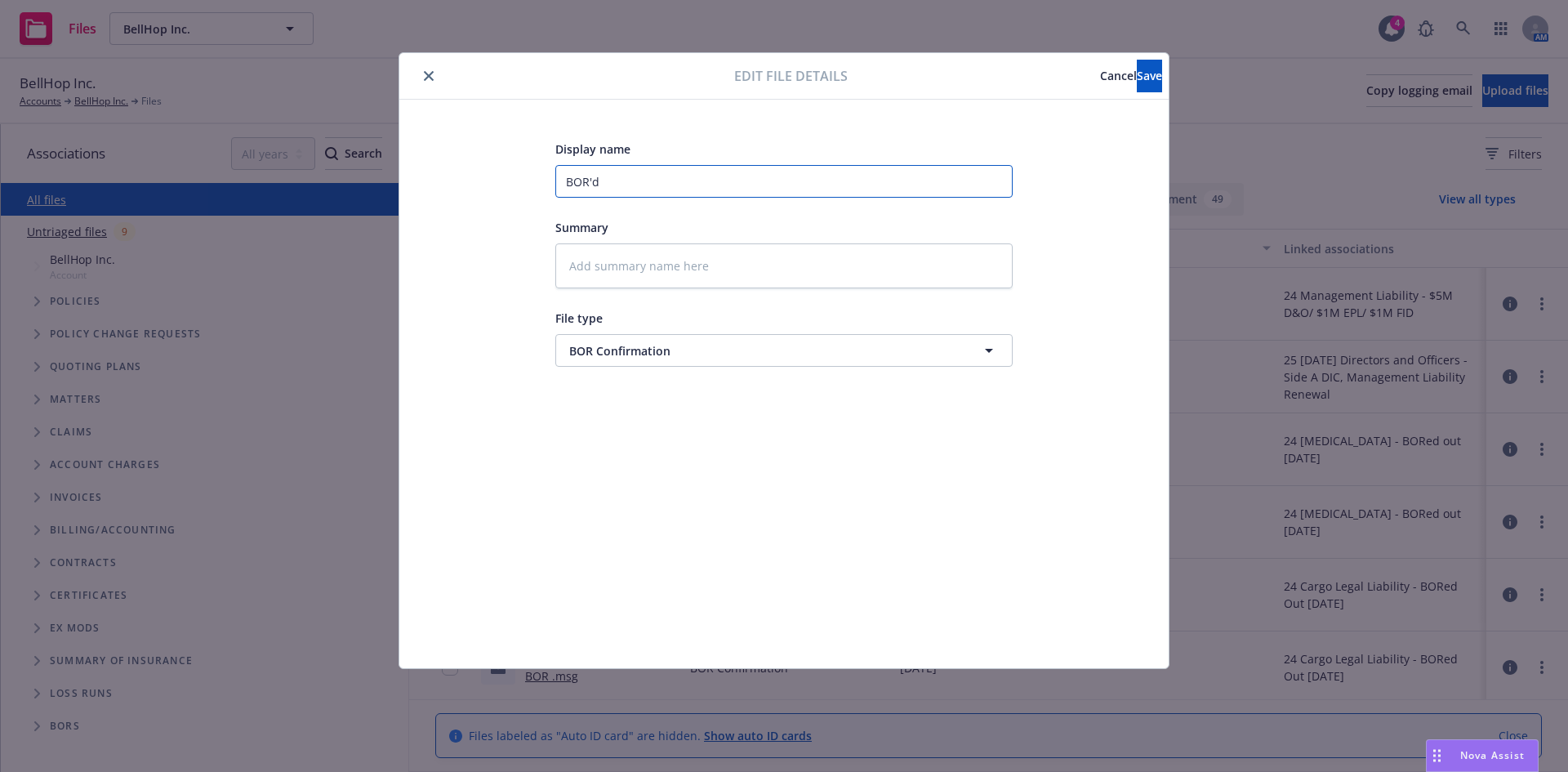
type textarea "x"
type input "BOR'd"
type textarea "x"
type input "BOR'd A"
type textarea "x"
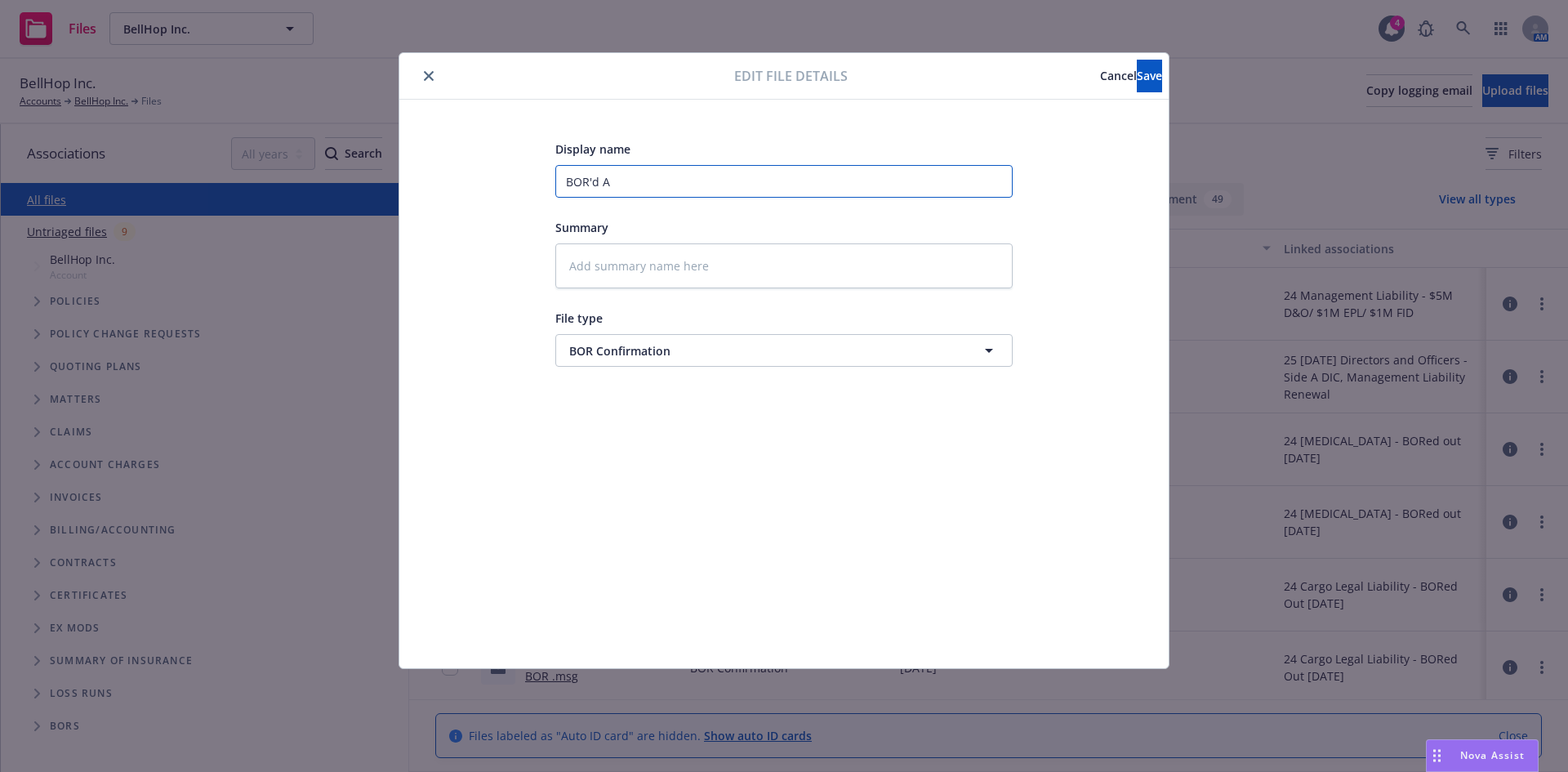
type input "BOR'd Aw"
type textarea "x"
type input "BOR'd Awa"
type textarea "x"
type input "BOR'd Away"
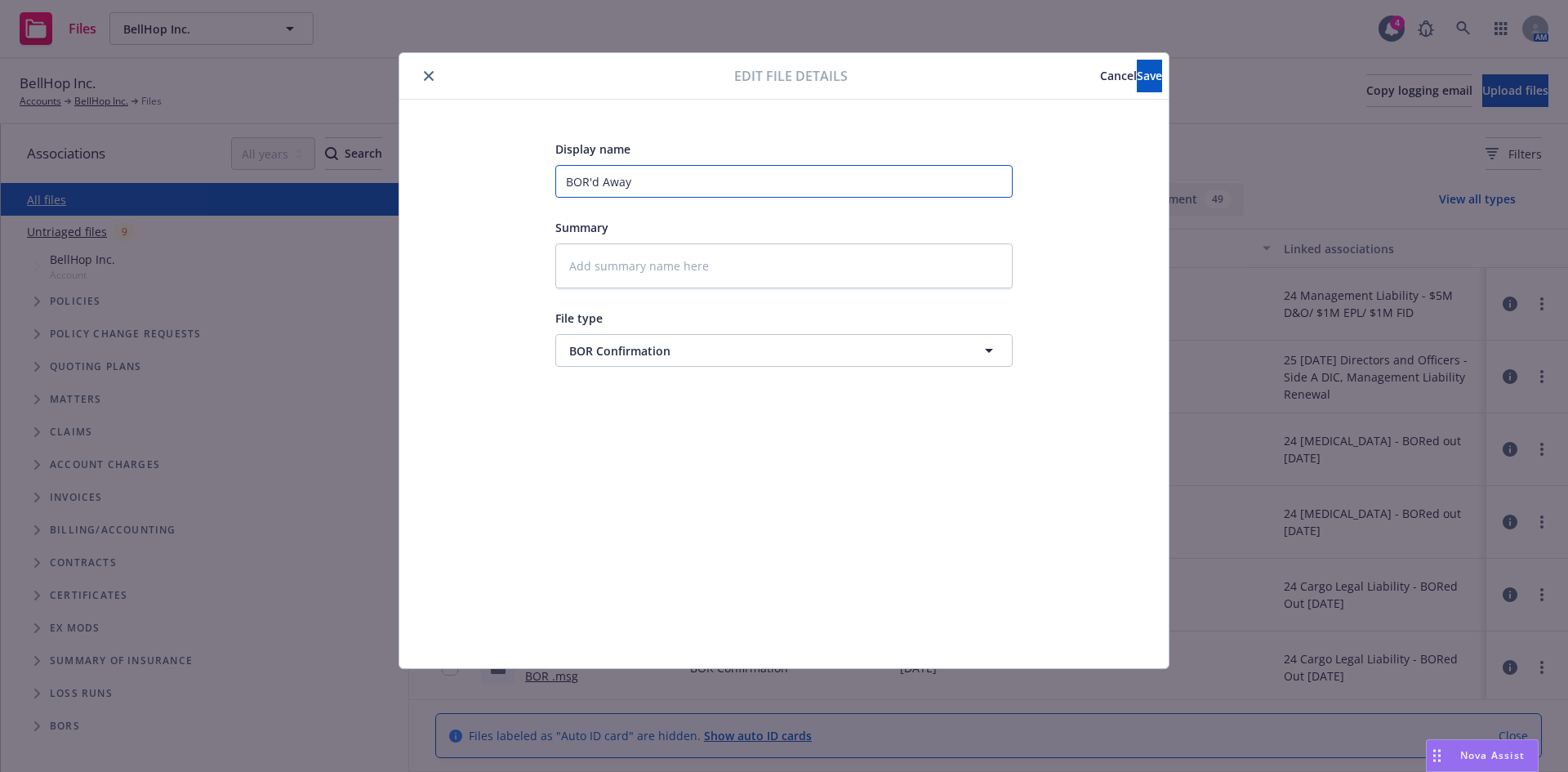
type textarea "x"
type input "BOR'd Away c"
type textarea "x"
type input "BOR'd Away co"
type textarea "x"
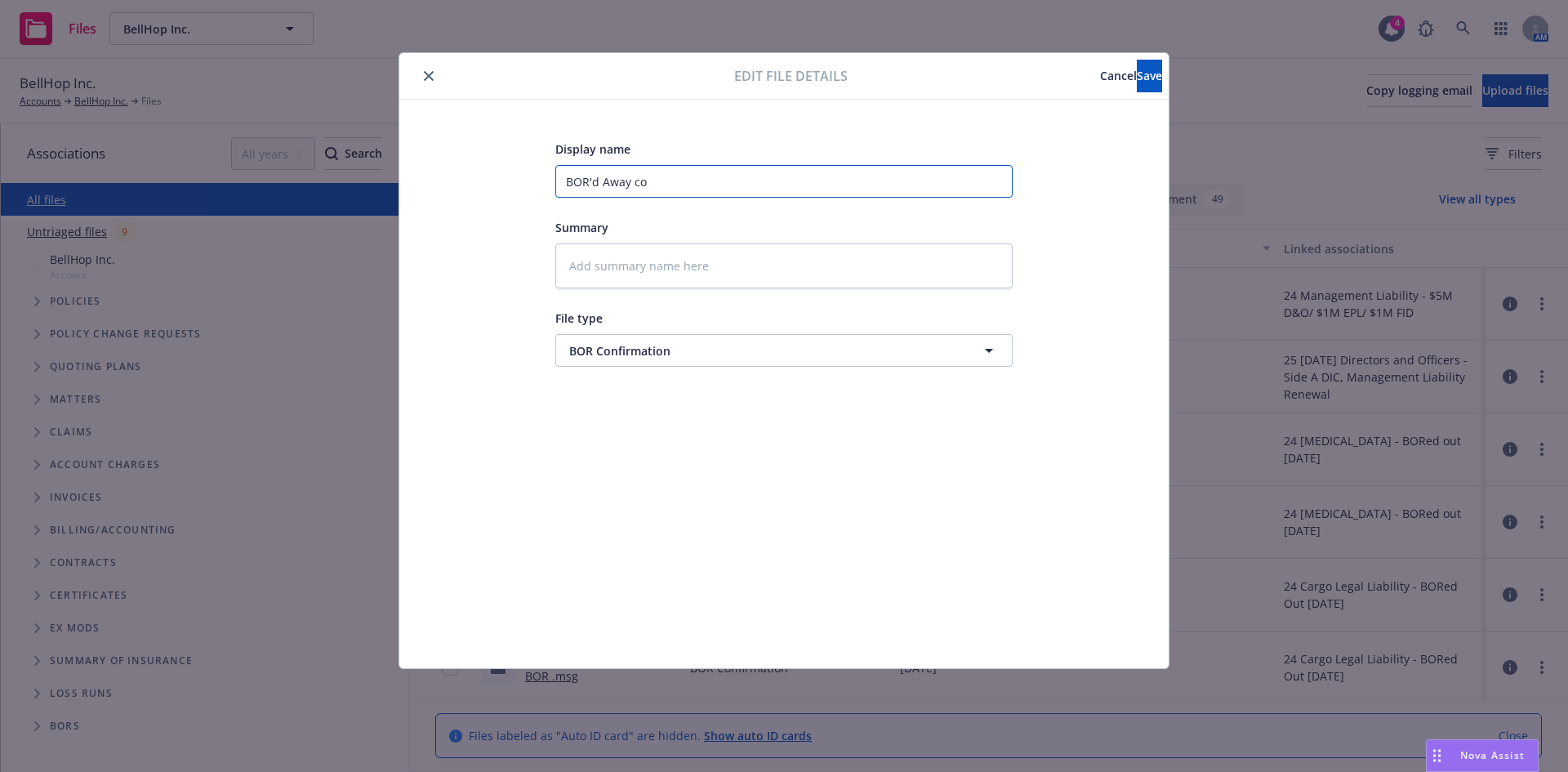
type input "BOR'd Away con"
type textarea "x"
type input "BOR'd Away confi"
type textarea "x"
type input "BOR'd Away confir"
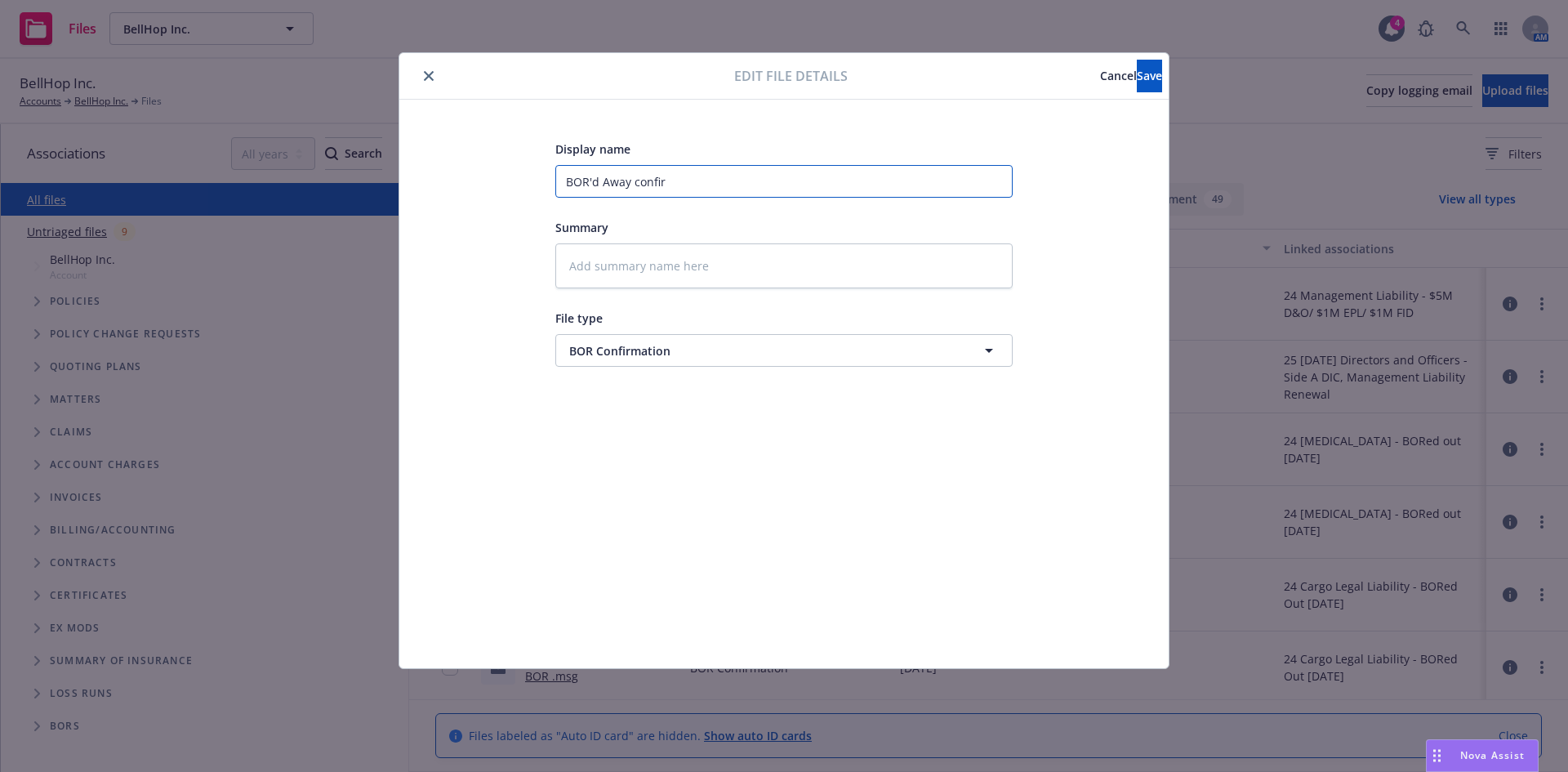
type textarea "x"
type input "BOR'd Away confirm"
type textarea "x"
type input "BOR'd Away confirm"
type textarea "x"
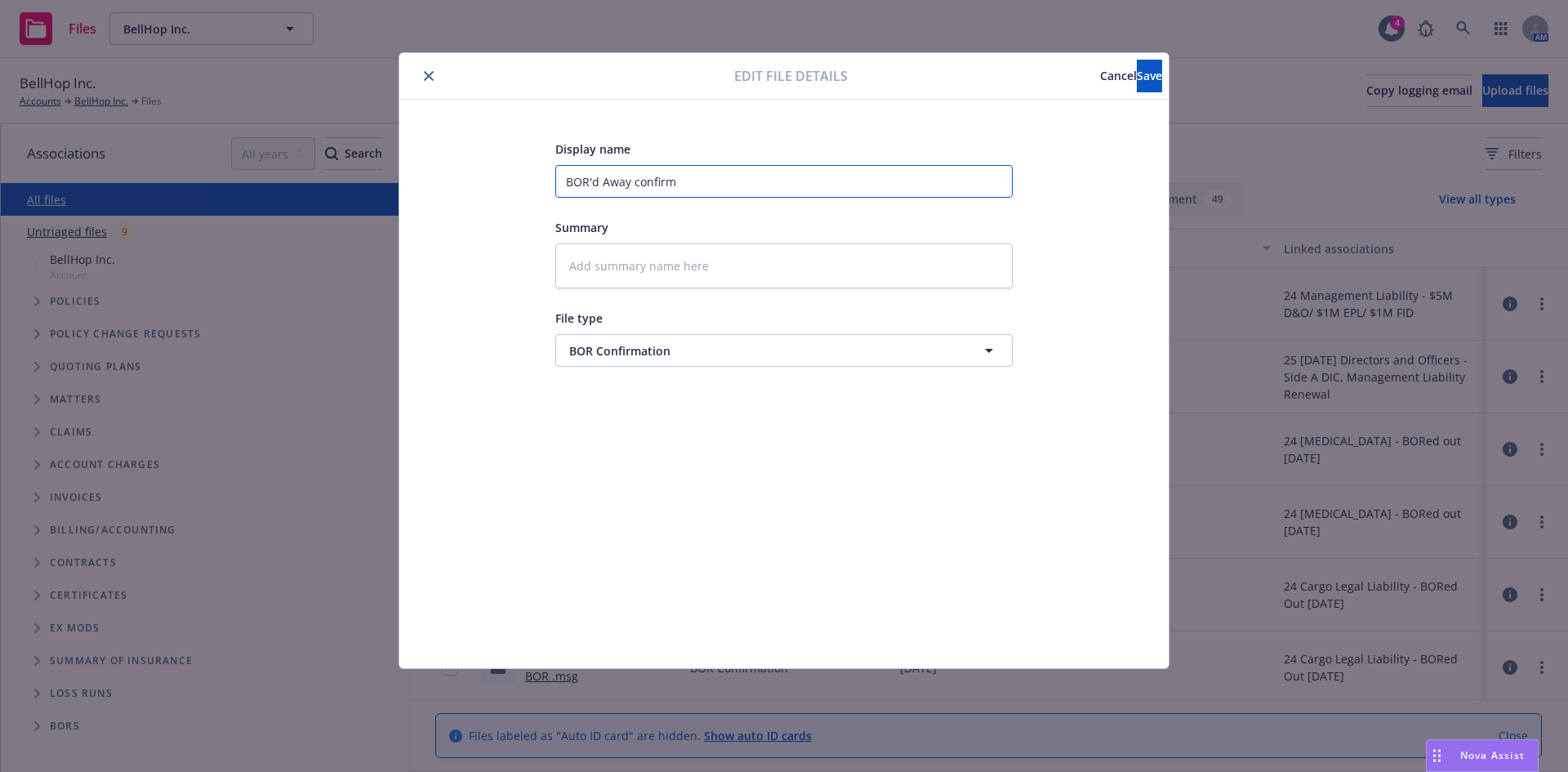
type input "BOR'd Away confirm"
type textarea "x"
type input "BOR'd Away confirma"
type textarea "x"
type input "BOR'd Away confirmat"
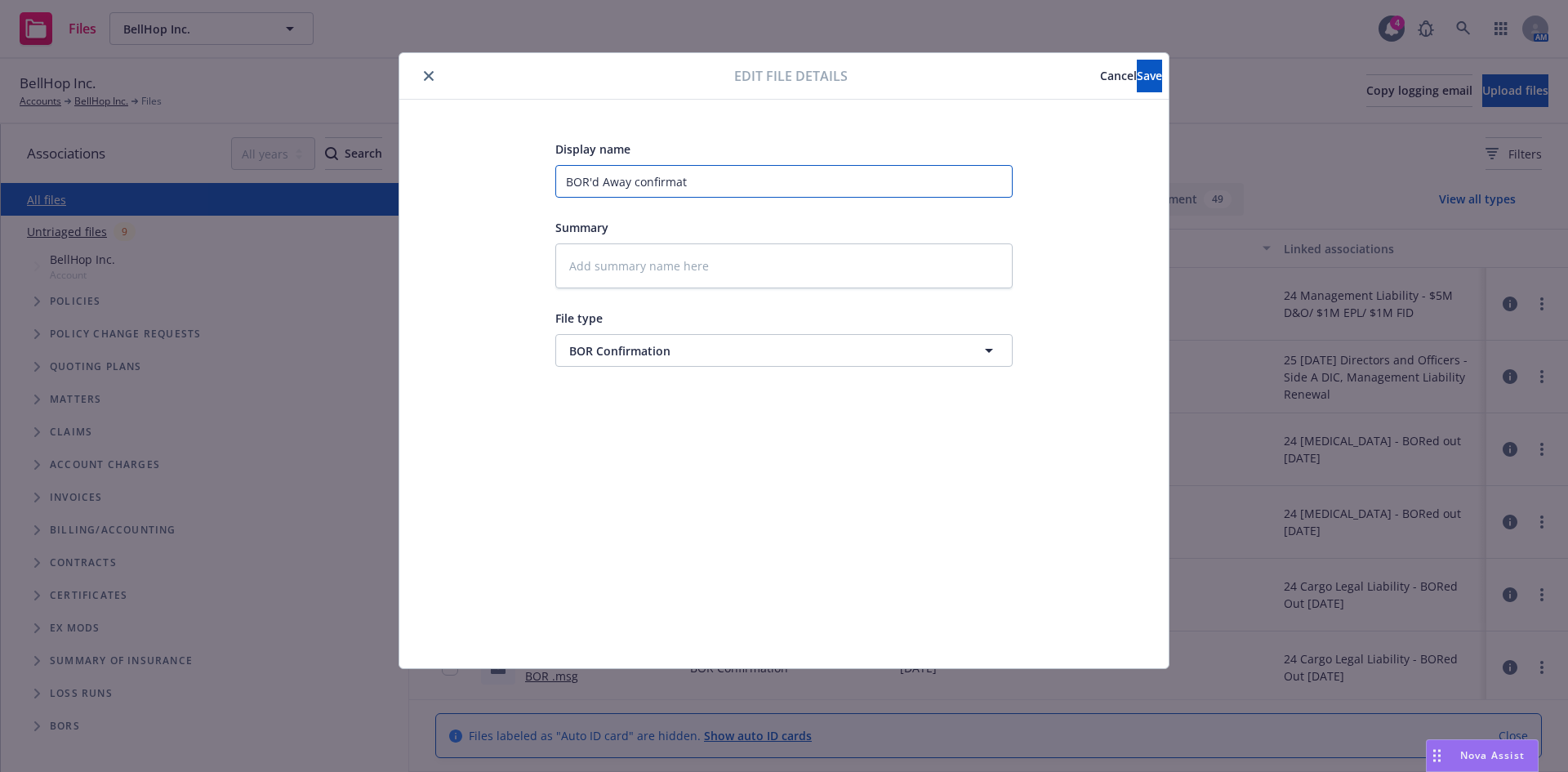
type textarea "x"
type input "BOR'd Away confirmati"
type textarea "x"
type input "BOR'd Away confirmatio"
type textarea "x"
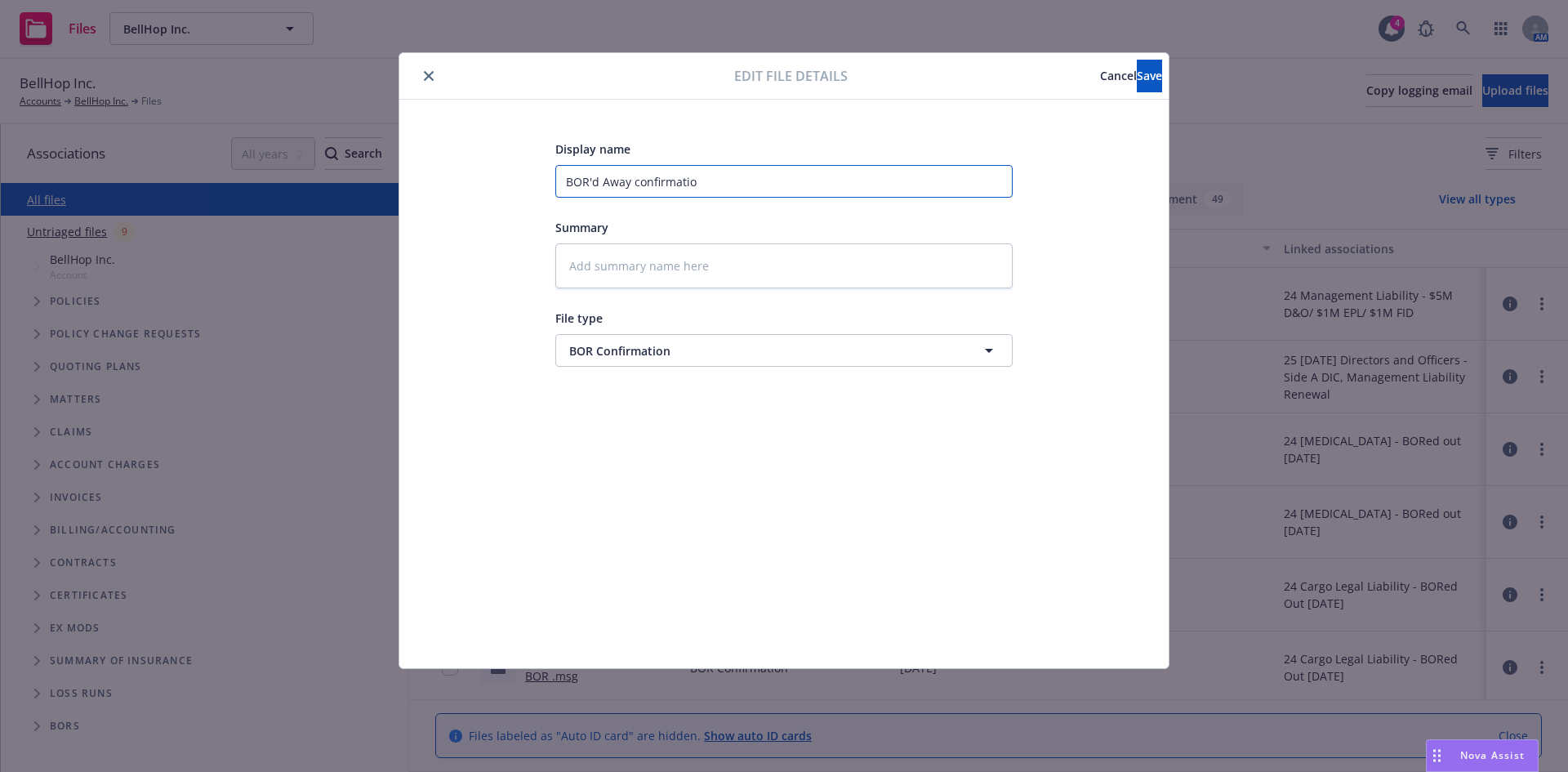
type input "BOR'd Away confirmation"
type textarea "x"
type input "BOR'd Away confirmation"
type textarea "x"
type input "BOR'd Away confirmation f"
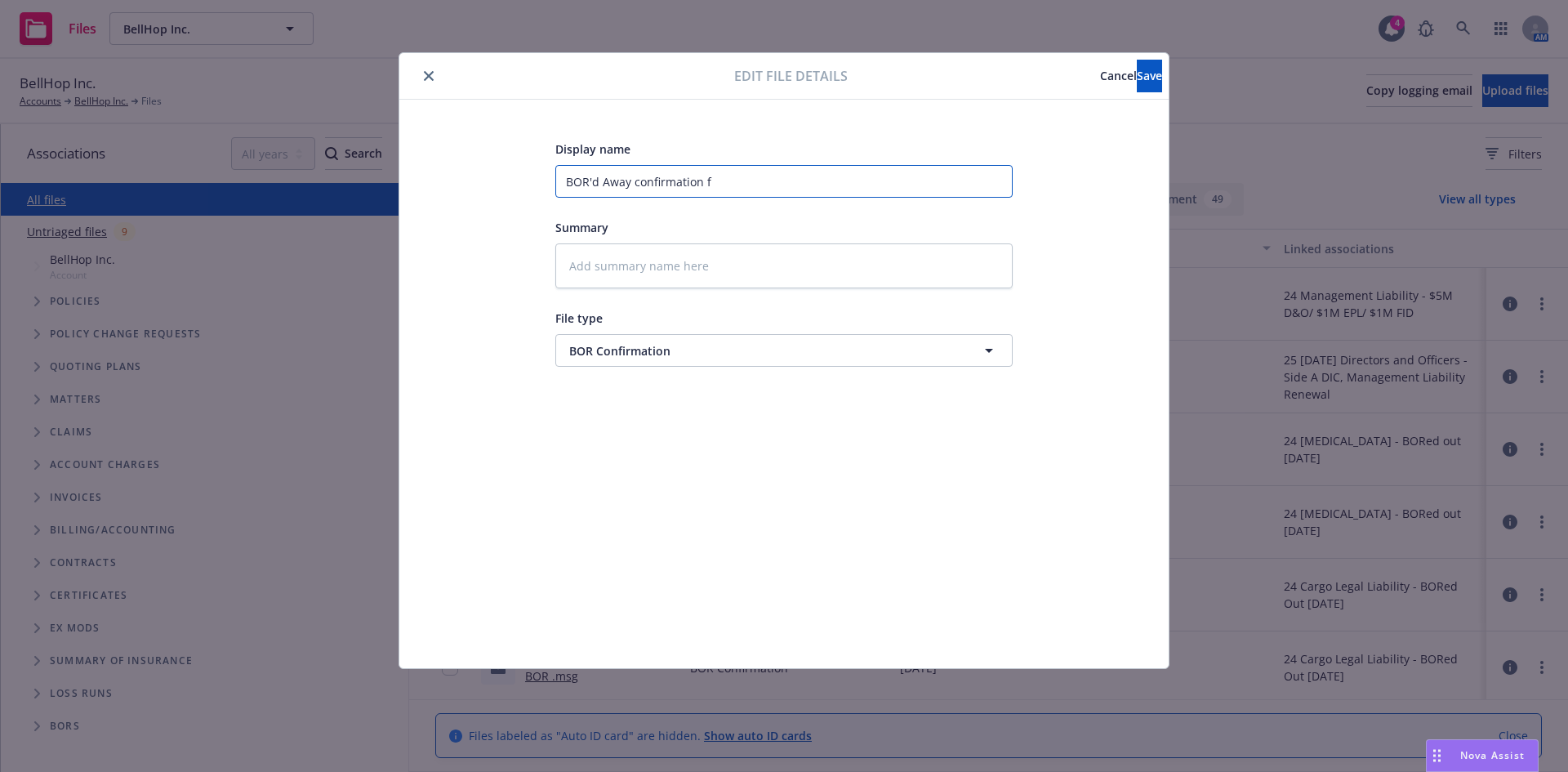
type textarea "x"
type input "BOR'd Away confirmation fr"
type textarea "x"
type input "BOR'd Away confirmation fro"
type textarea "x"
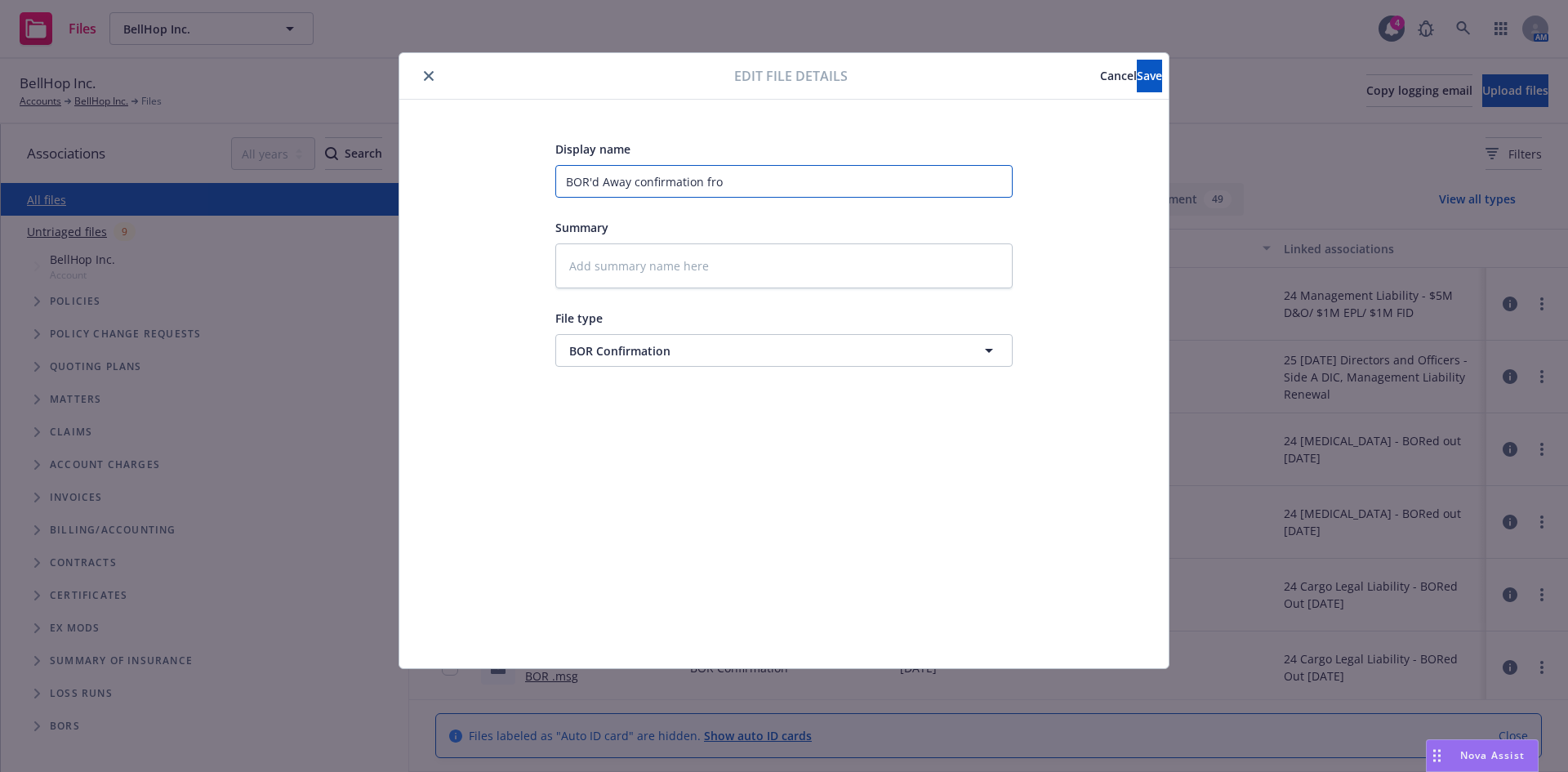
type input "BOR'd Away confirmation from"
type textarea "x"
type input "BOR'd Away confirmation from"
type textarea "x"
type input "BOR'd Away confirmation from P"
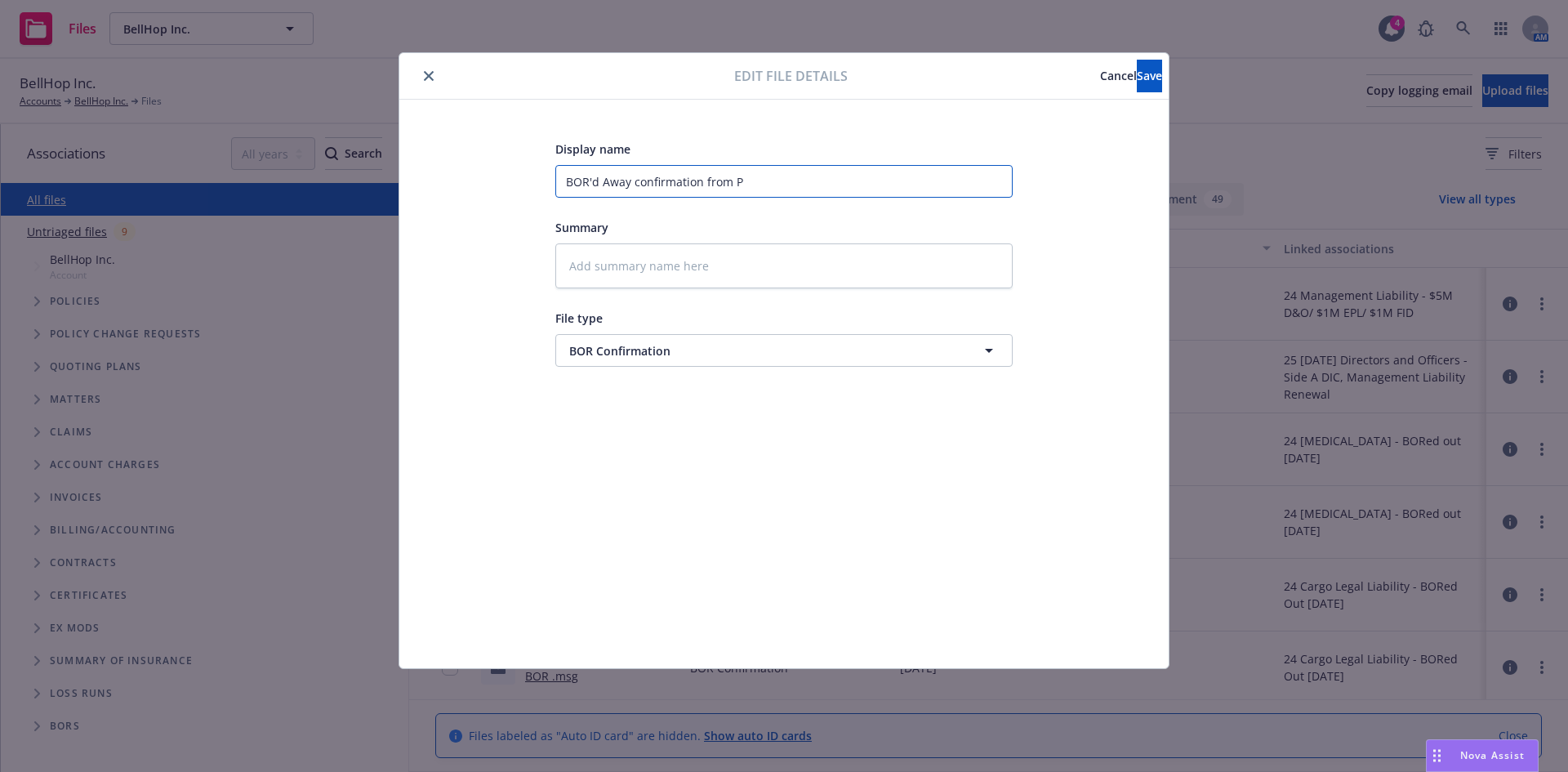
type textarea "x"
type input "BOR'd Away confirmation from Pr"
type textarea "x"
type input "BOR'd Away confirmation from Pro"
type textarea "x"
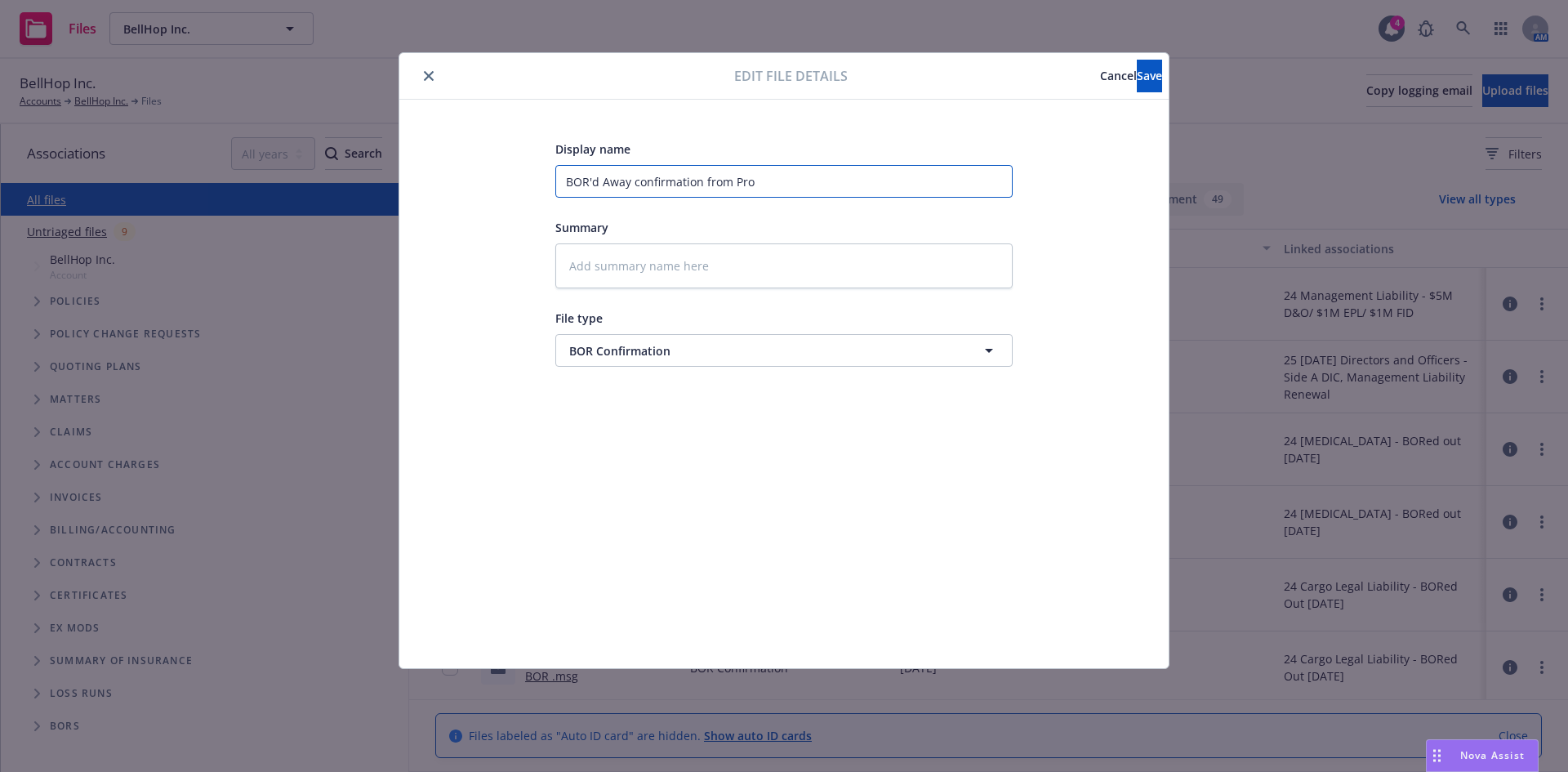
type input "BOR'd Away confirmation from Prod"
type textarea "x"
type input "BOR'd Away confirmation from Produ"
type textarea "x"
type input "BOR'd Away confirmation from Produc"
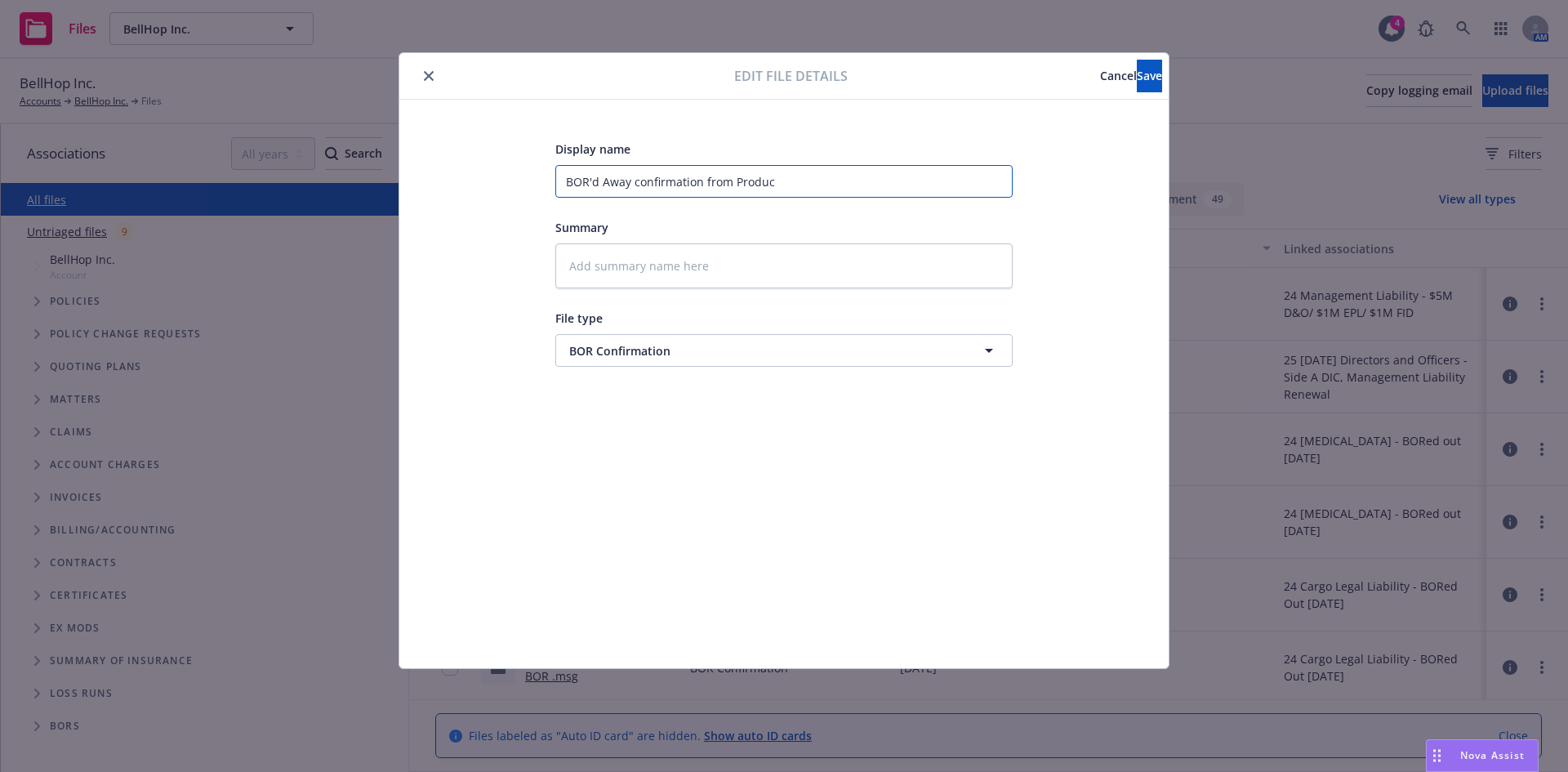
type textarea "x"
type input "BOR'd Away confirmation from Produce"
type textarea "x"
type input "BOR'd Away confirmation from Producer"
type textarea "x"
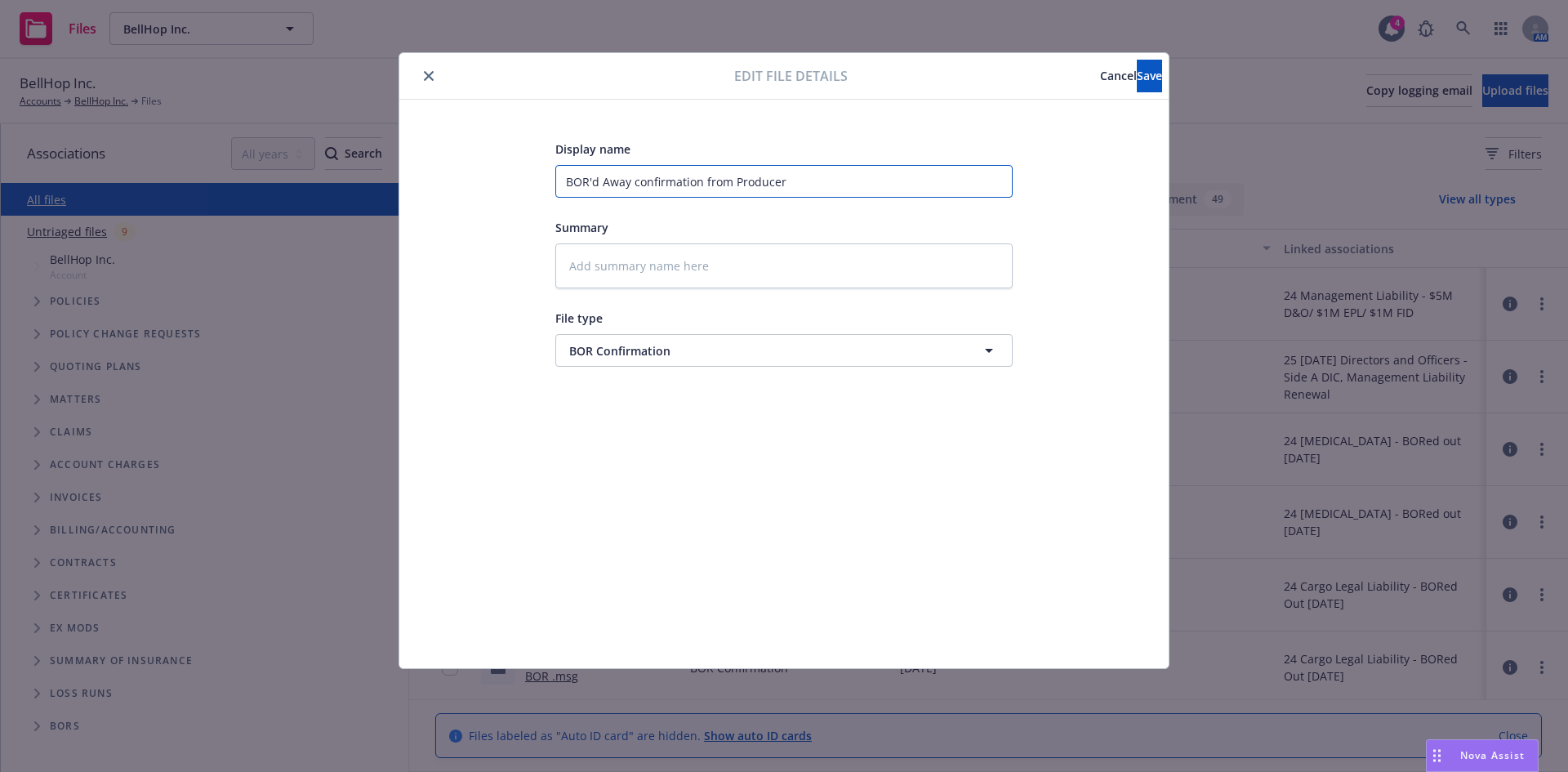
type input "BOR'd Away confirmation from Producer"
click at [1145, 77] on button "Save" at bounding box center [1150, 76] width 26 height 33
type textarea "x"
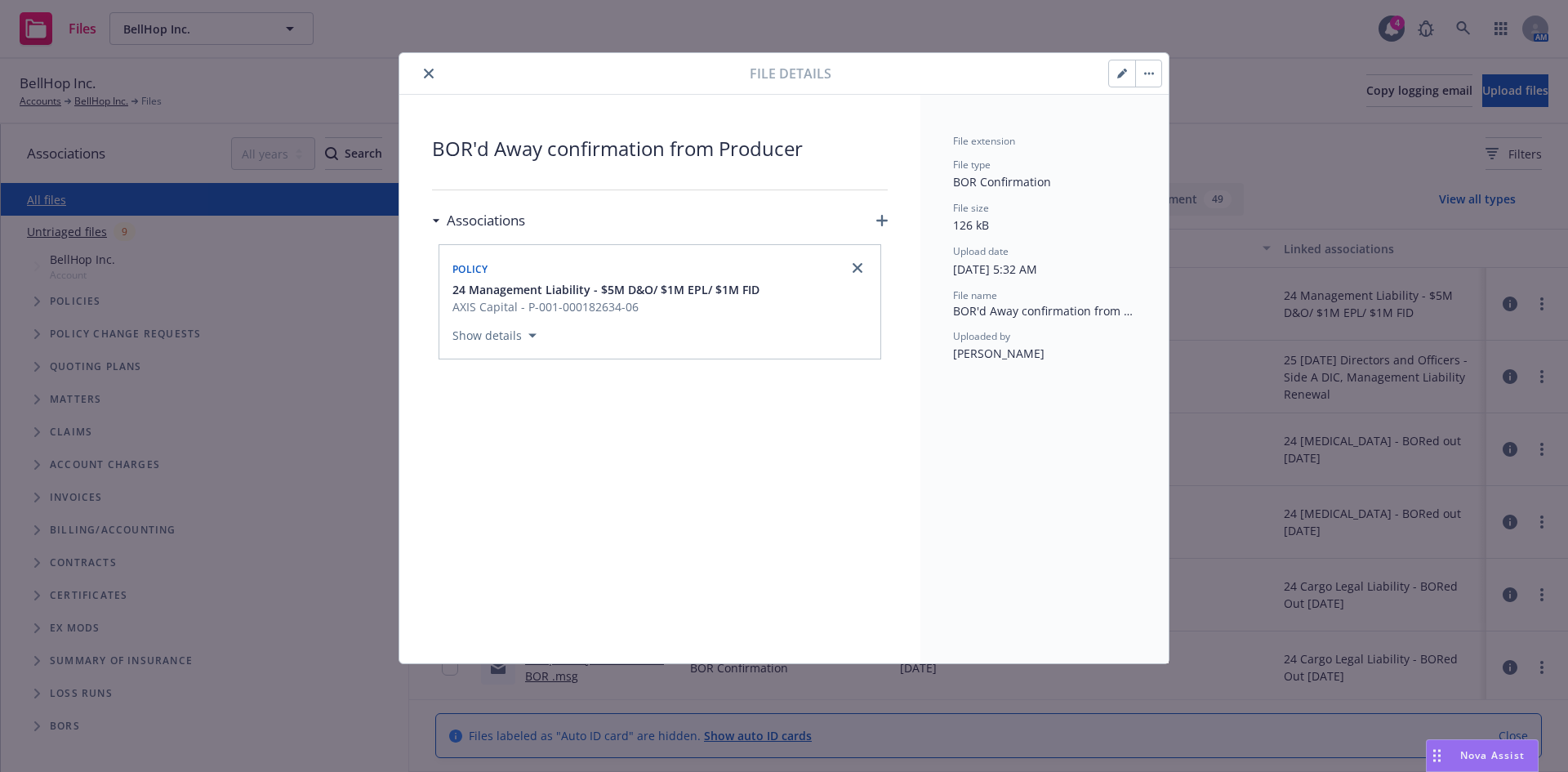
click at [422, 69] on button "close" at bounding box center [428, 73] width 19 height 19
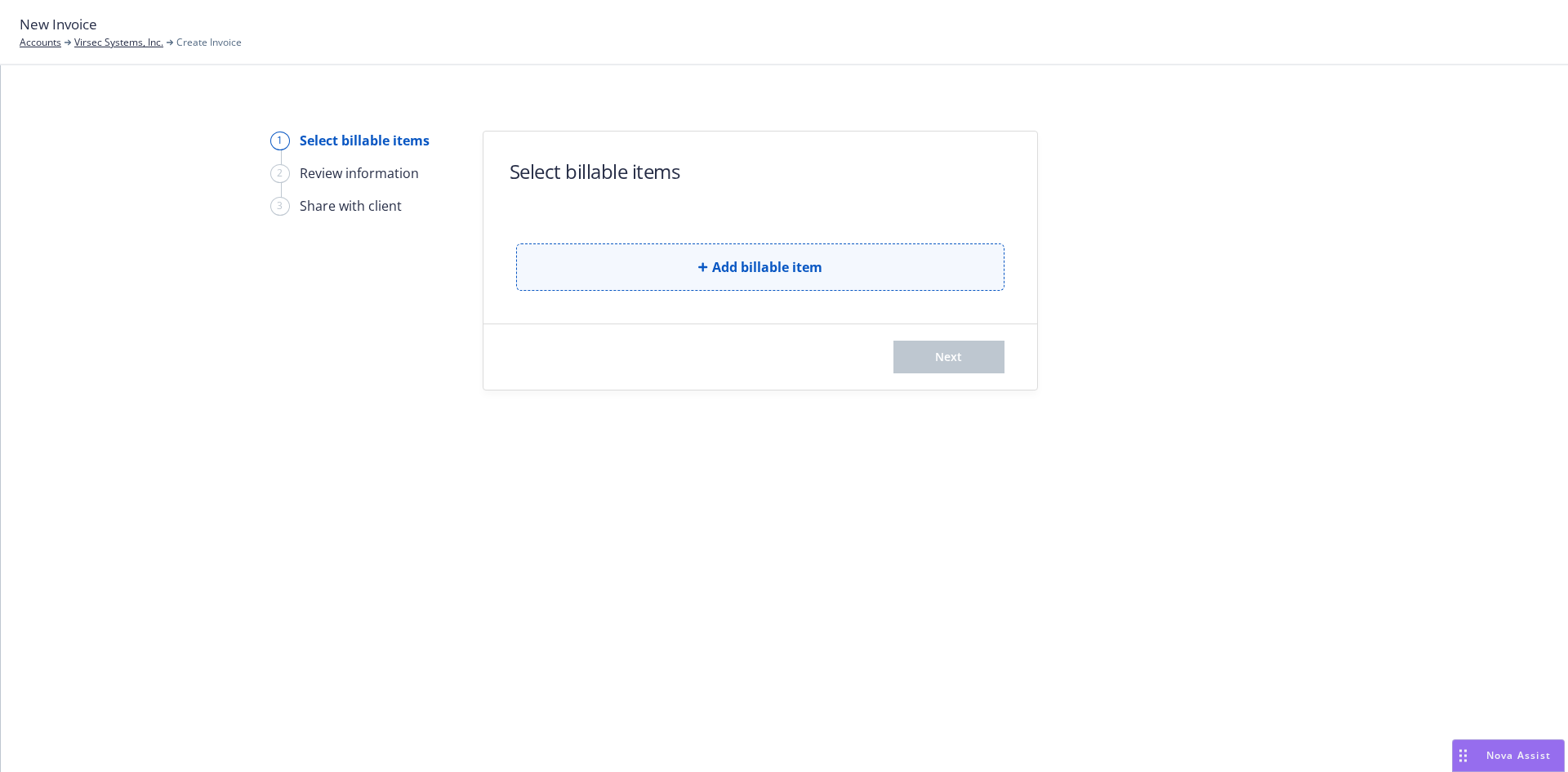
click at [786, 279] on button "Add billable item" at bounding box center [760, 267] width 488 height 48
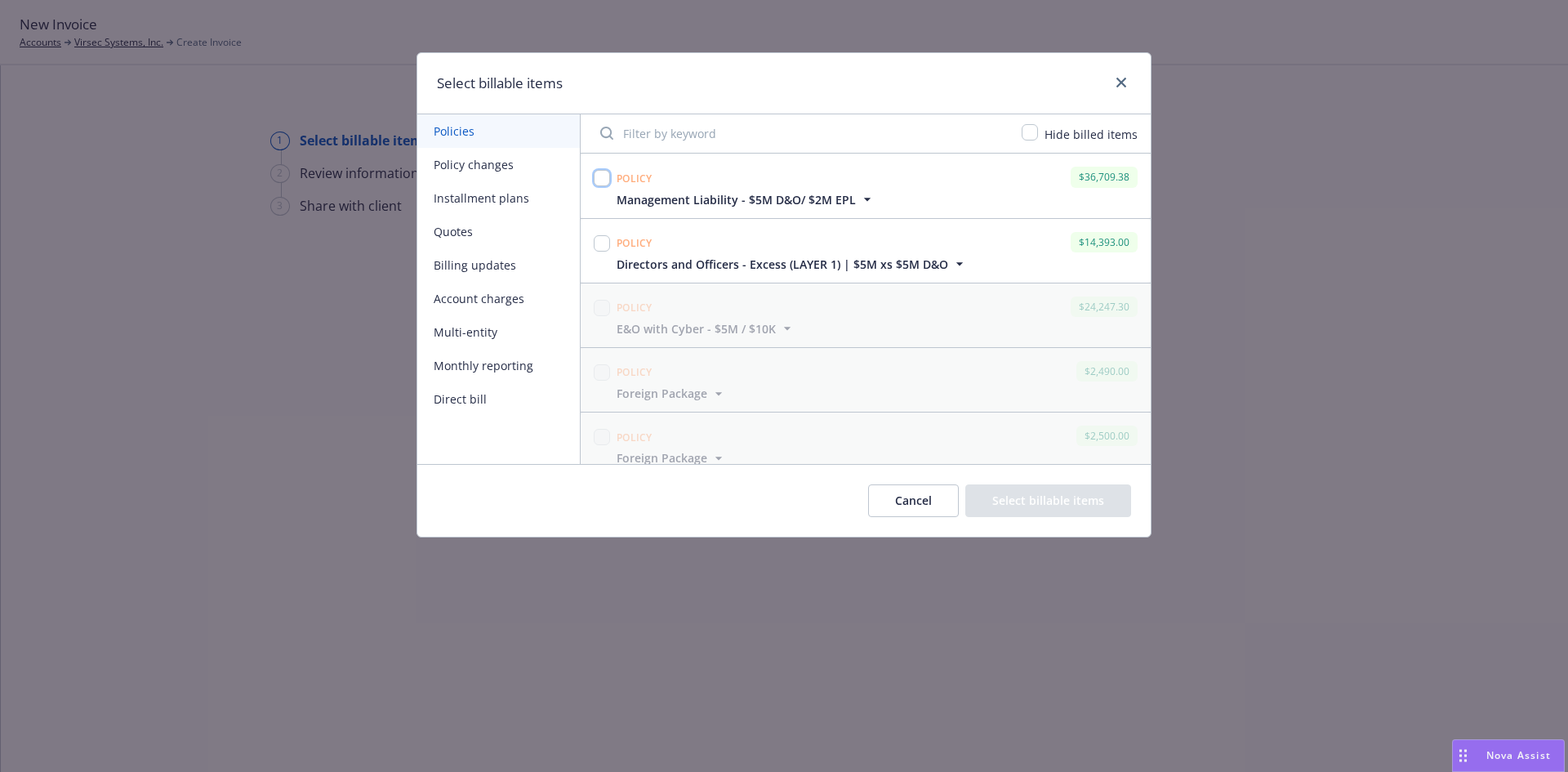
click at [604, 175] on input "checkbox" at bounding box center [602, 178] width 17 height 17
checkbox input "true"
click at [603, 245] on input "checkbox" at bounding box center [602, 243] width 17 height 17
checkbox input "true"
click at [602, 178] on input "checkbox" at bounding box center [602, 178] width 17 height 17
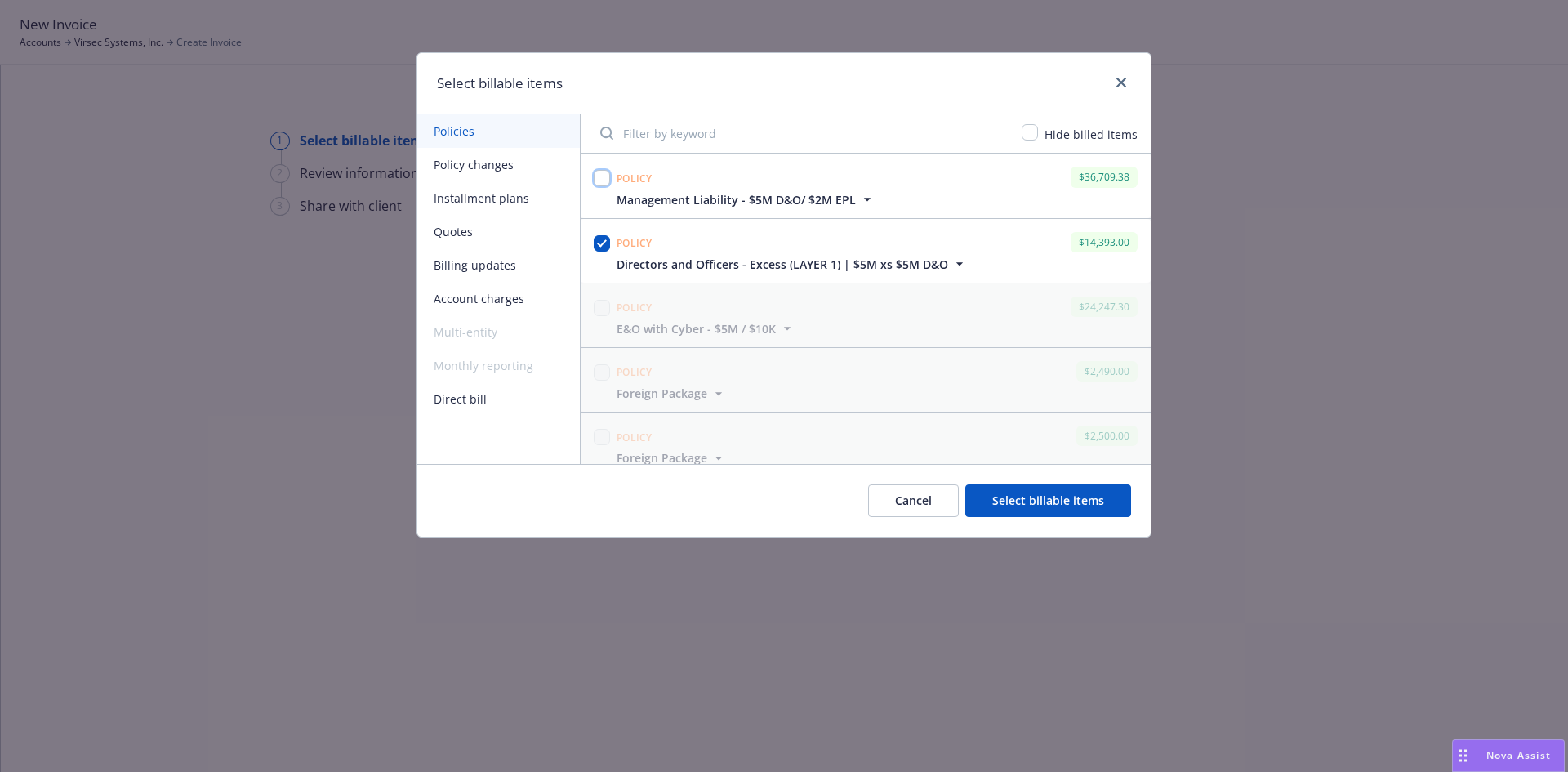
checkbox input "false"
click at [604, 243] on input "checkbox" at bounding box center [602, 243] width 17 height 17
checkbox input "false"
click at [1114, 80] on link "close" at bounding box center [1121, 82] width 19 height 19
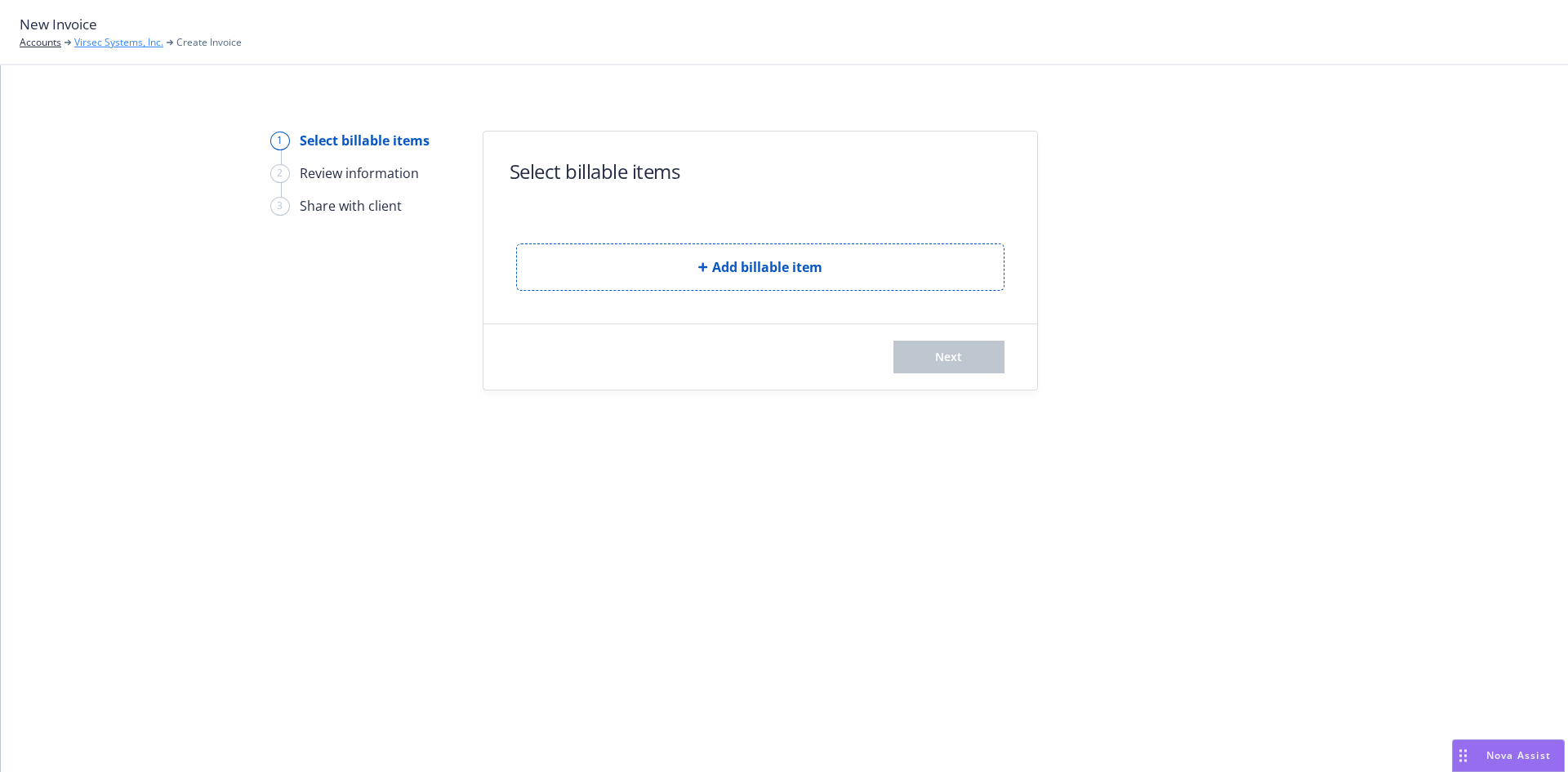
click at [128, 39] on link "Virsec Systems, Inc." at bounding box center [118, 42] width 89 height 15
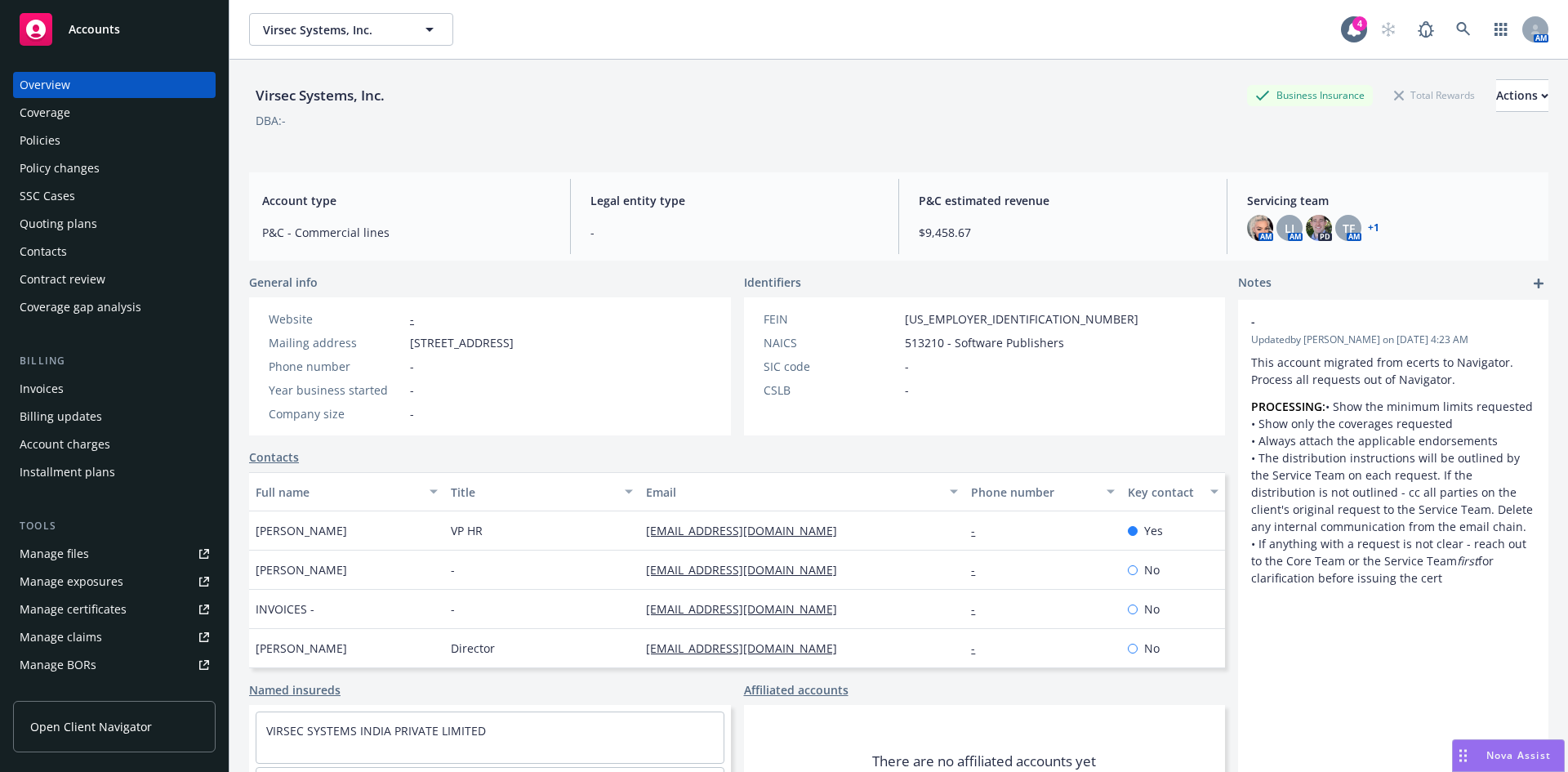
click at [49, 141] on div "Policies" at bounding box center [39, 140] width 40 height 26
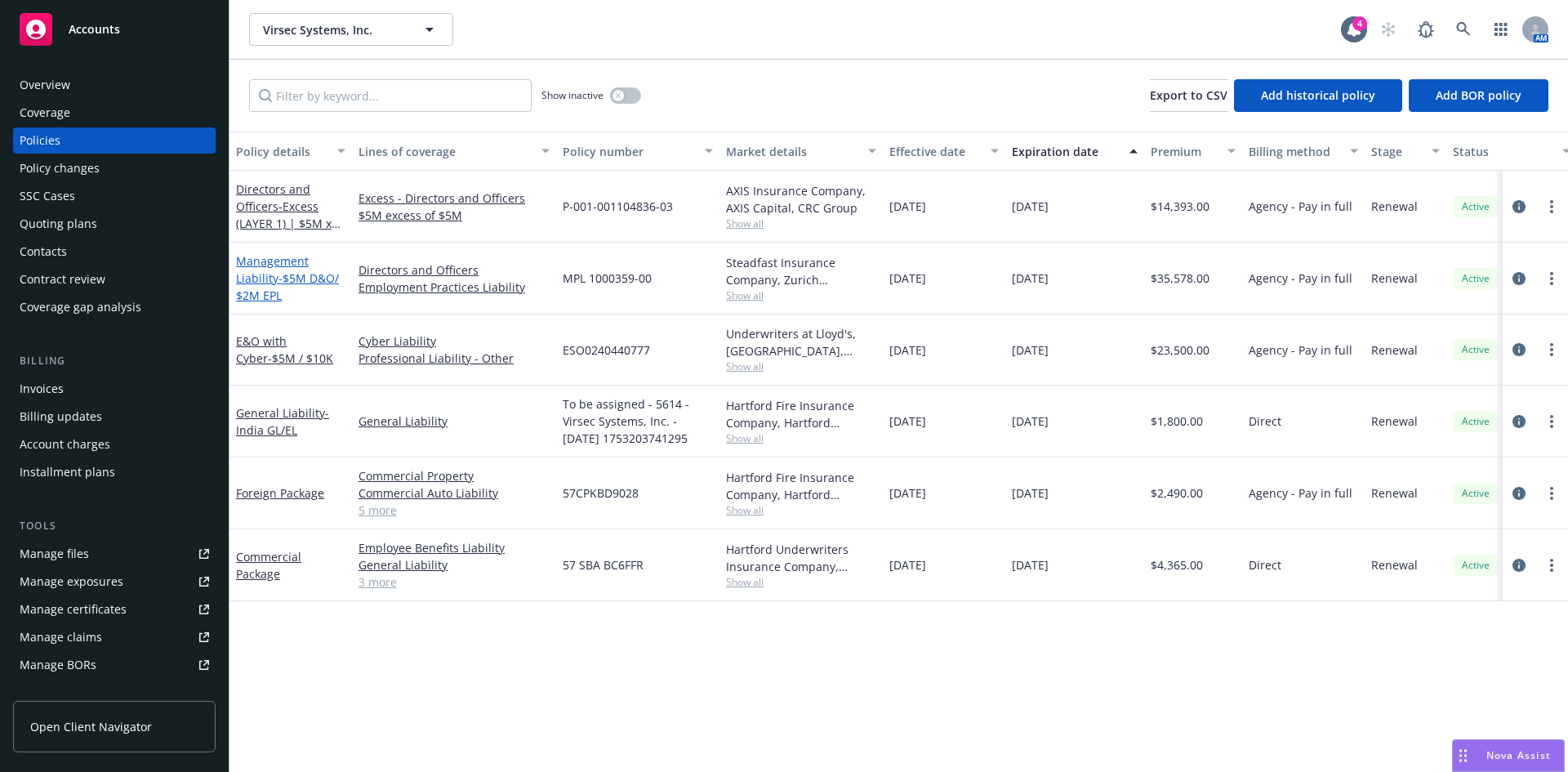
click at [272, 278] on link "Management Liability - $5M D&O/ $2M EPL" at bounding box center [287, 278] width 103 height 50
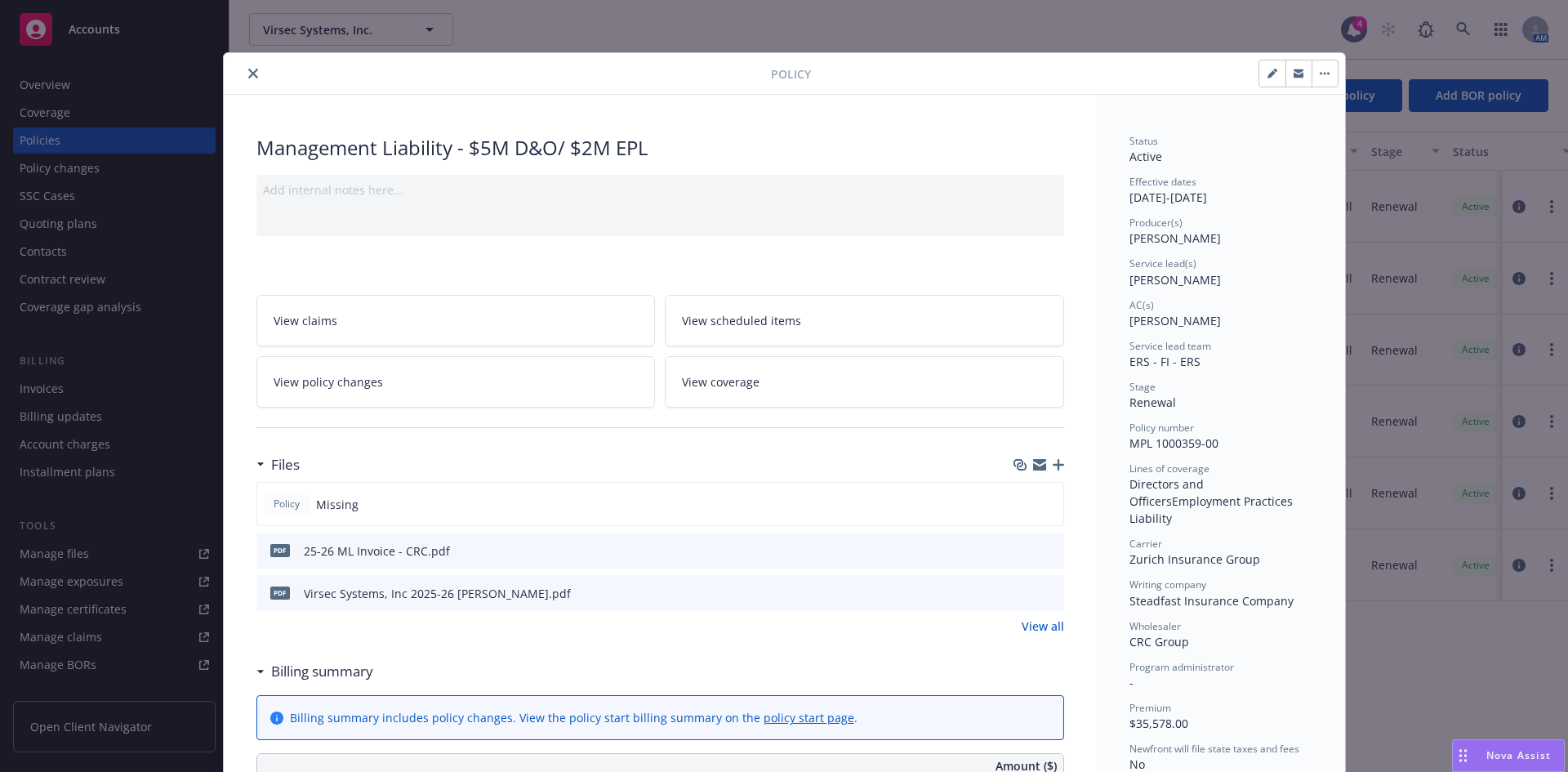
click at [1268, 73] on icon "button" at bounding box center [1272, 73] width 10 height 10
select select "RENEWAL"
select select "other"
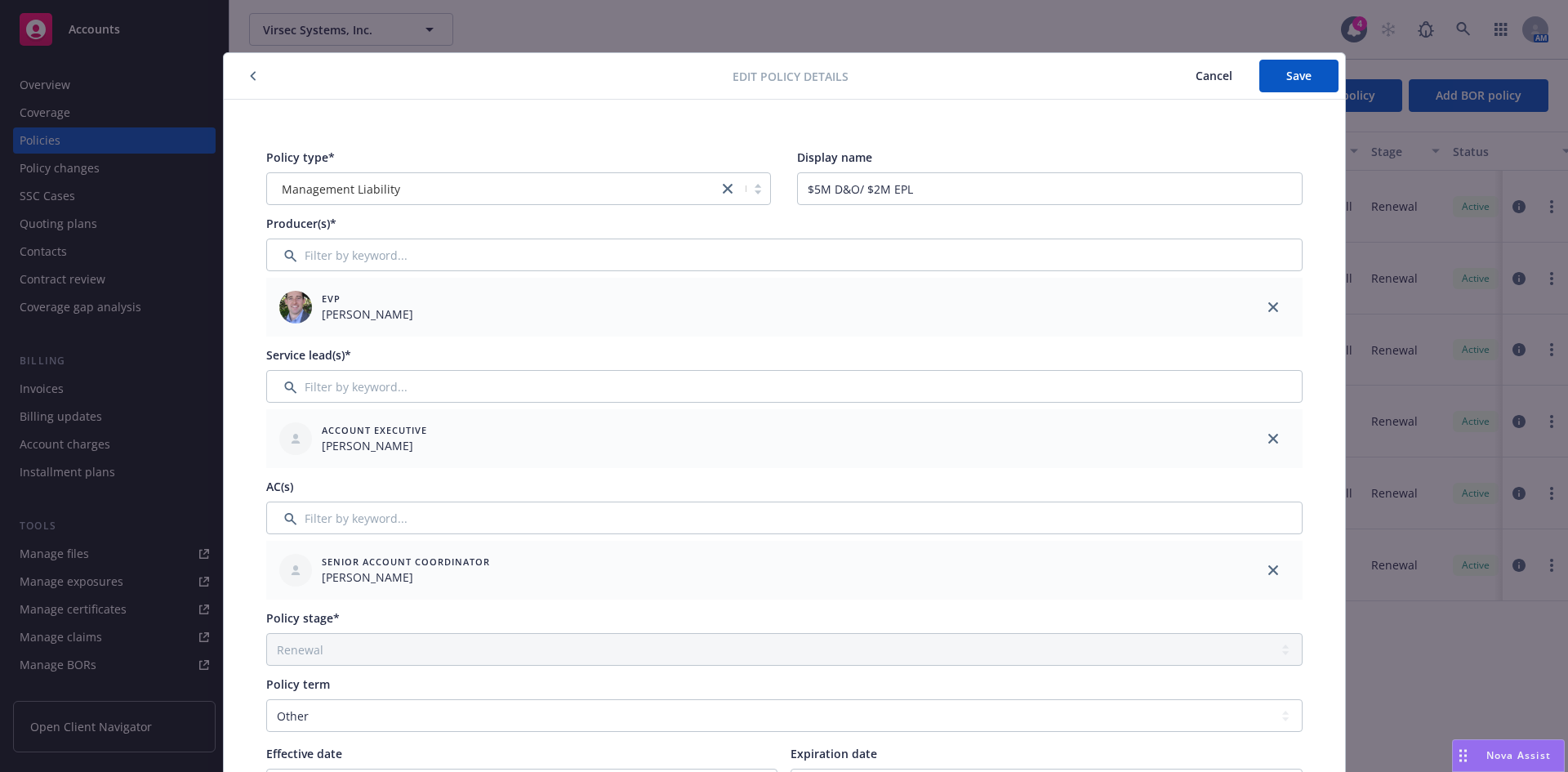
click at [1226, 78] on button "Cancel" at bounding box center [1214, 76] width 91 height 33
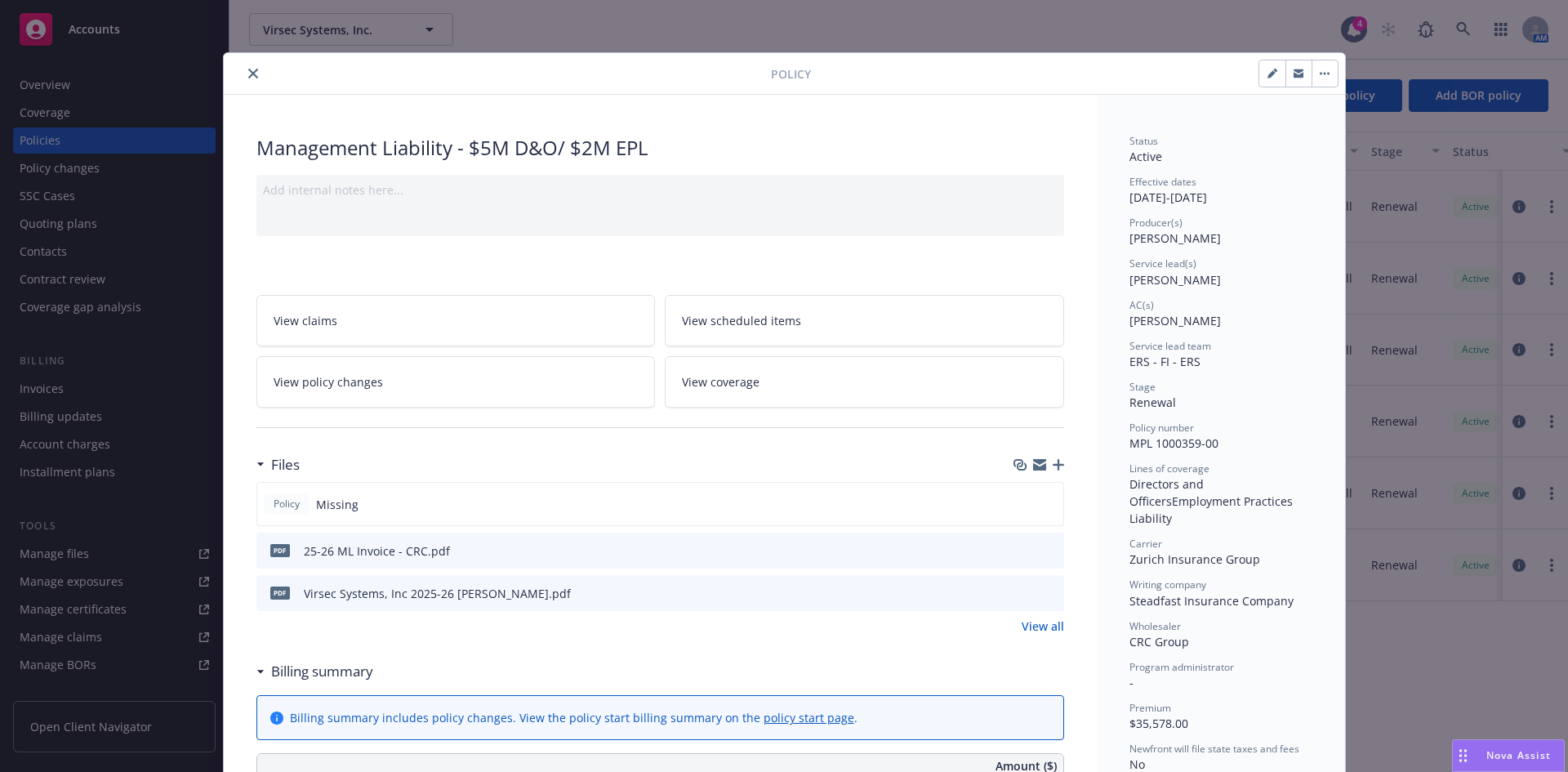
click at [249, 70] on icon "close" at bounding box center [252, 73] width 10 height 10
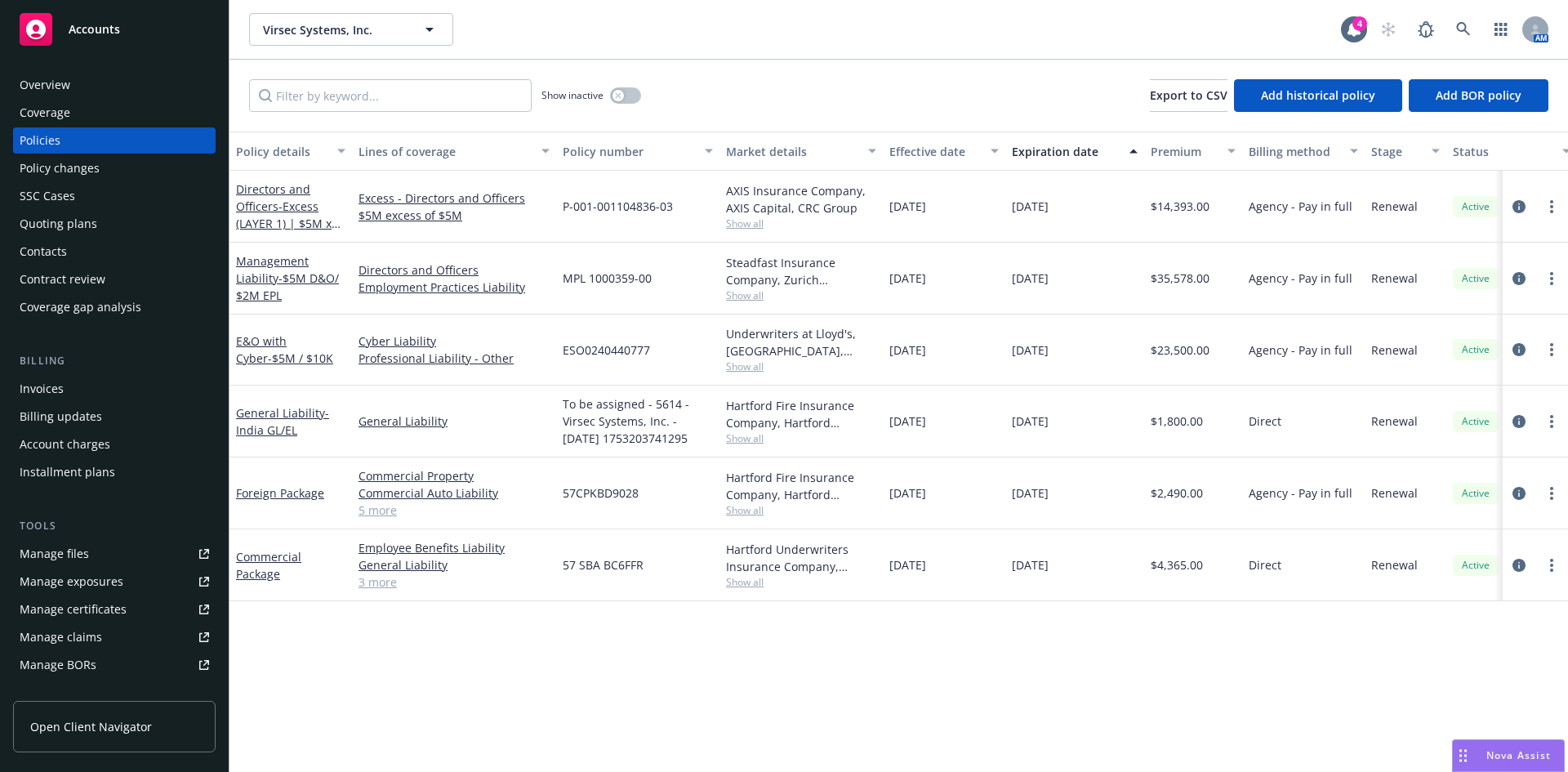
click at [85, 387] on div "Invoices" at bounding box center [114, 388] width 189 height 26
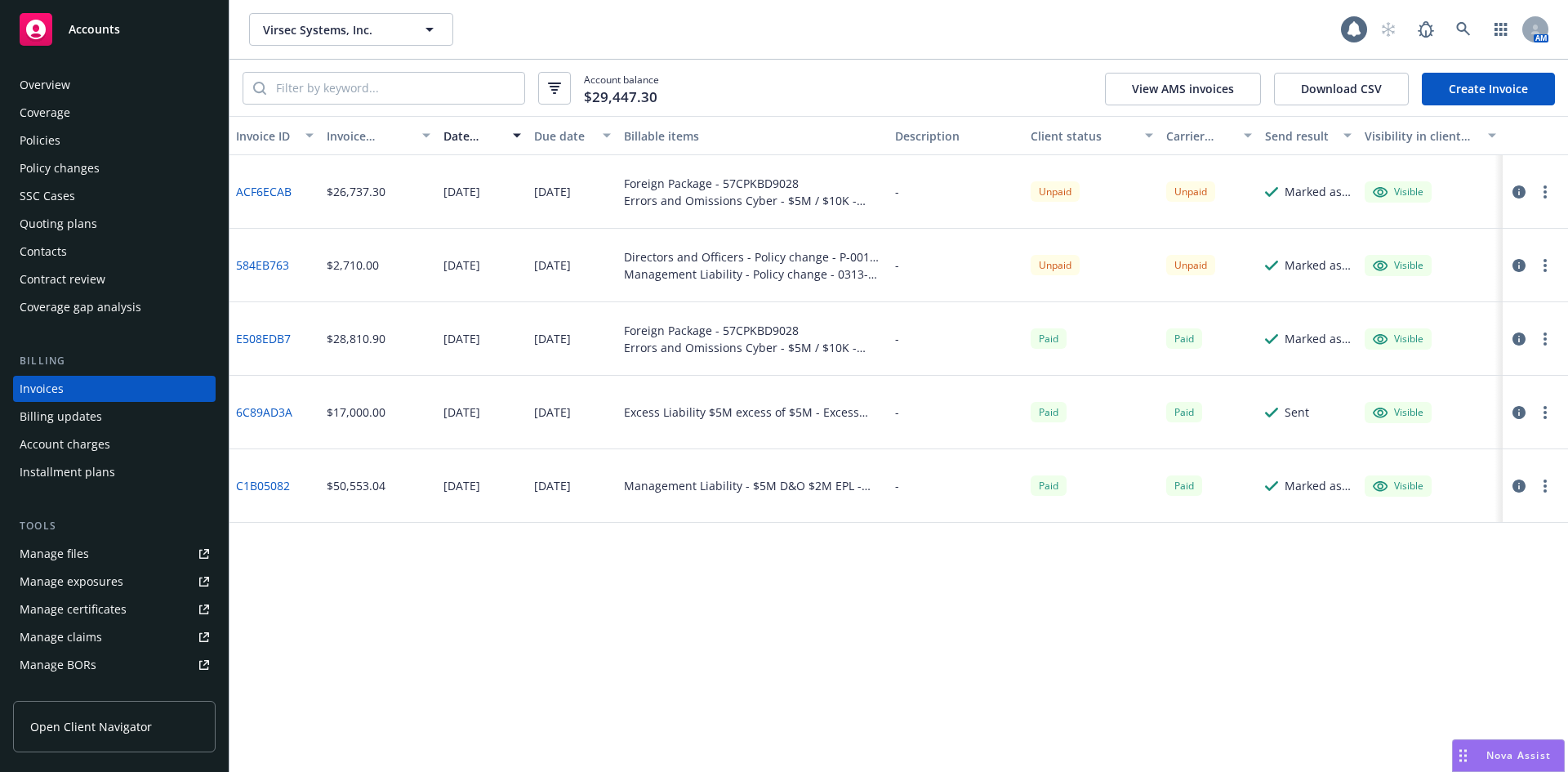
click at [1498, 99] on link "Create Invoice" at bounding box center [1488, 89] width 133 height 33
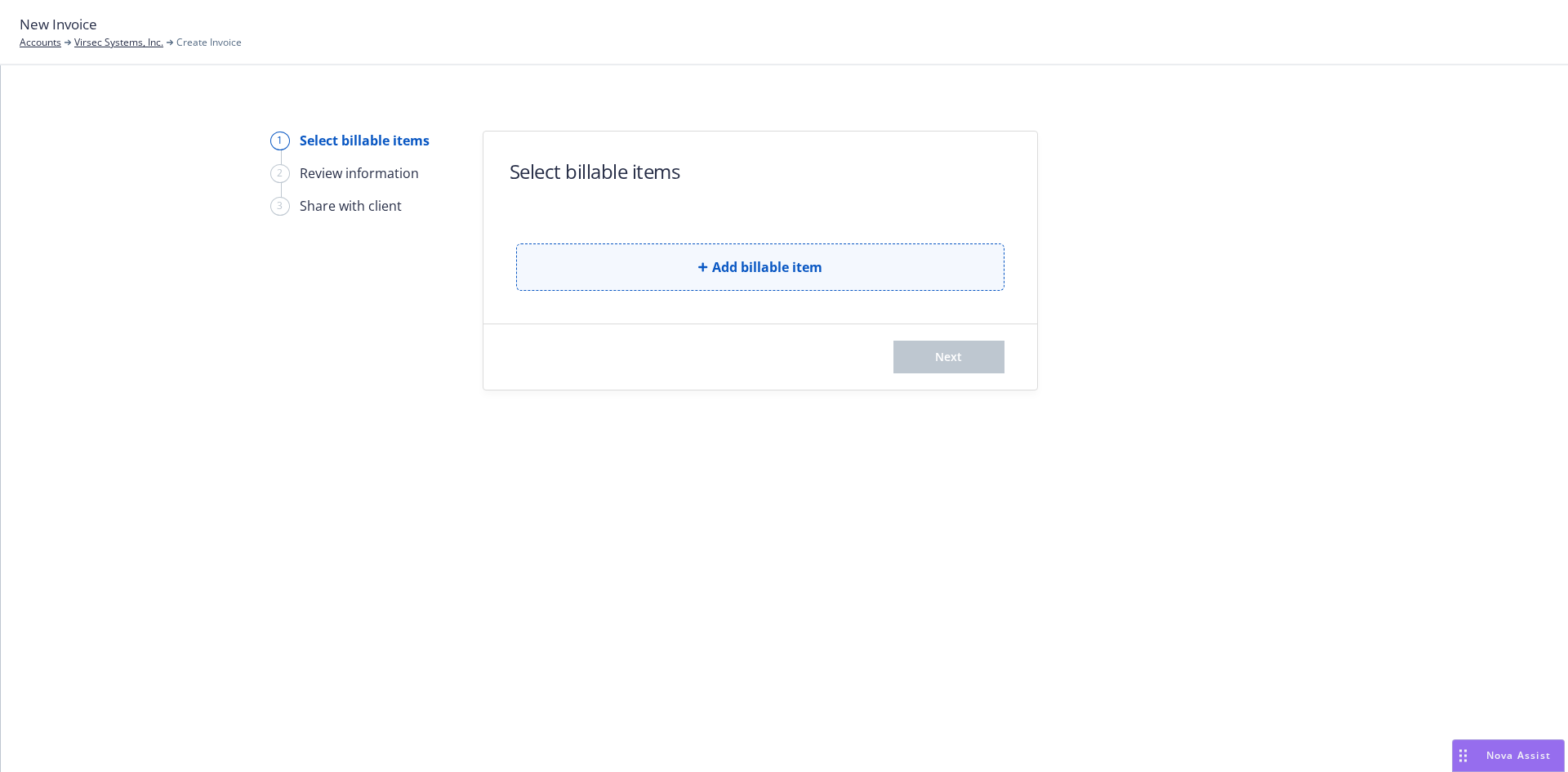
click at [636, 281] on button "Add billable item" at bounding box center [760, 267] width 488 height 48
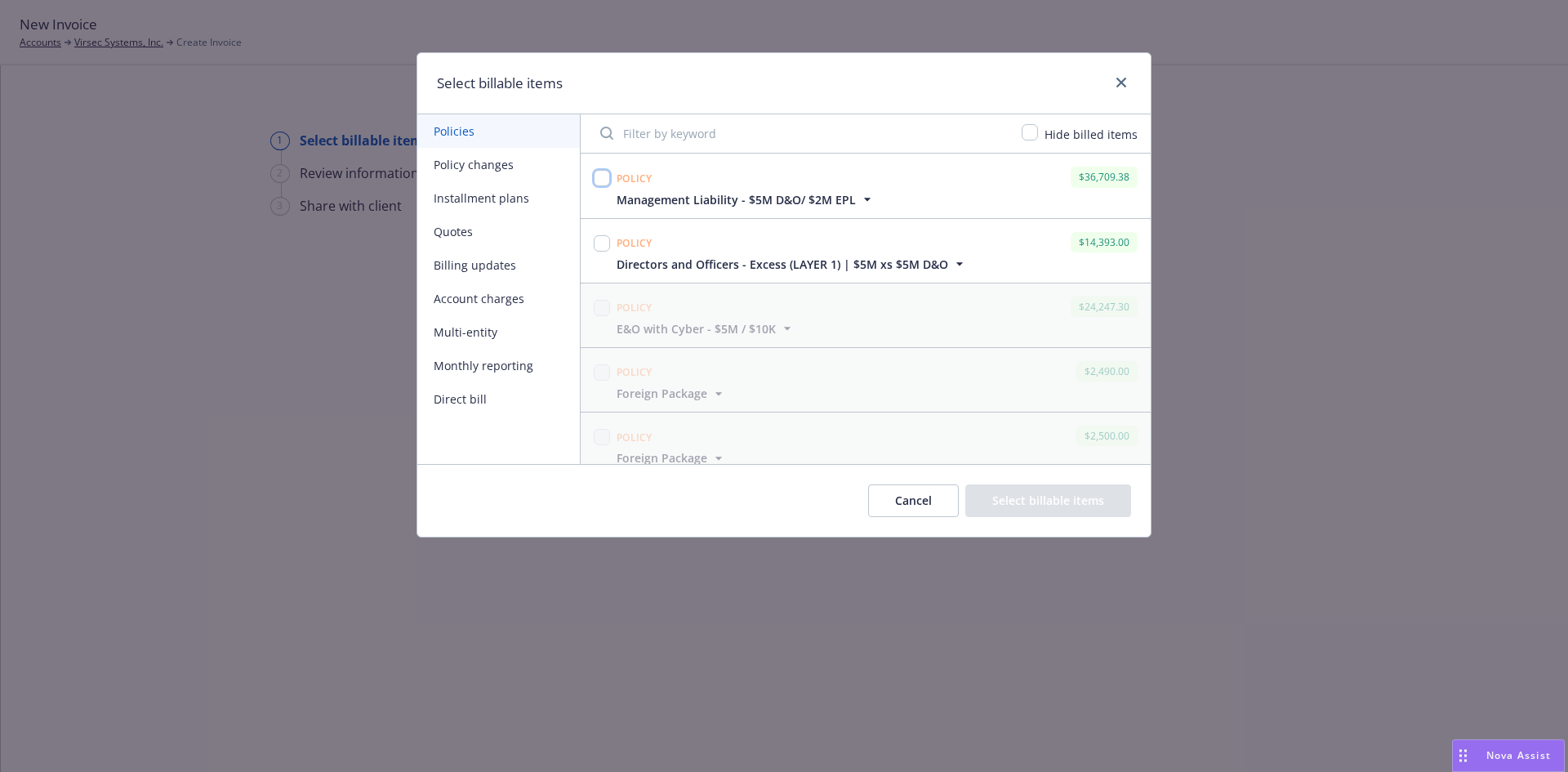
drag, startPoint x: 603, startPoint y: 174, endPoint x: 604, endPoint y: 210, distance: 36.0
click at [604, 175] on input "checkbox" at bounding box center [602, 178] width 17 height 17
checkbox input "true"
click at [608, 246] on input "checkbox" at bounding box center [602, 243] width 17 height 17
checkbox input "true"
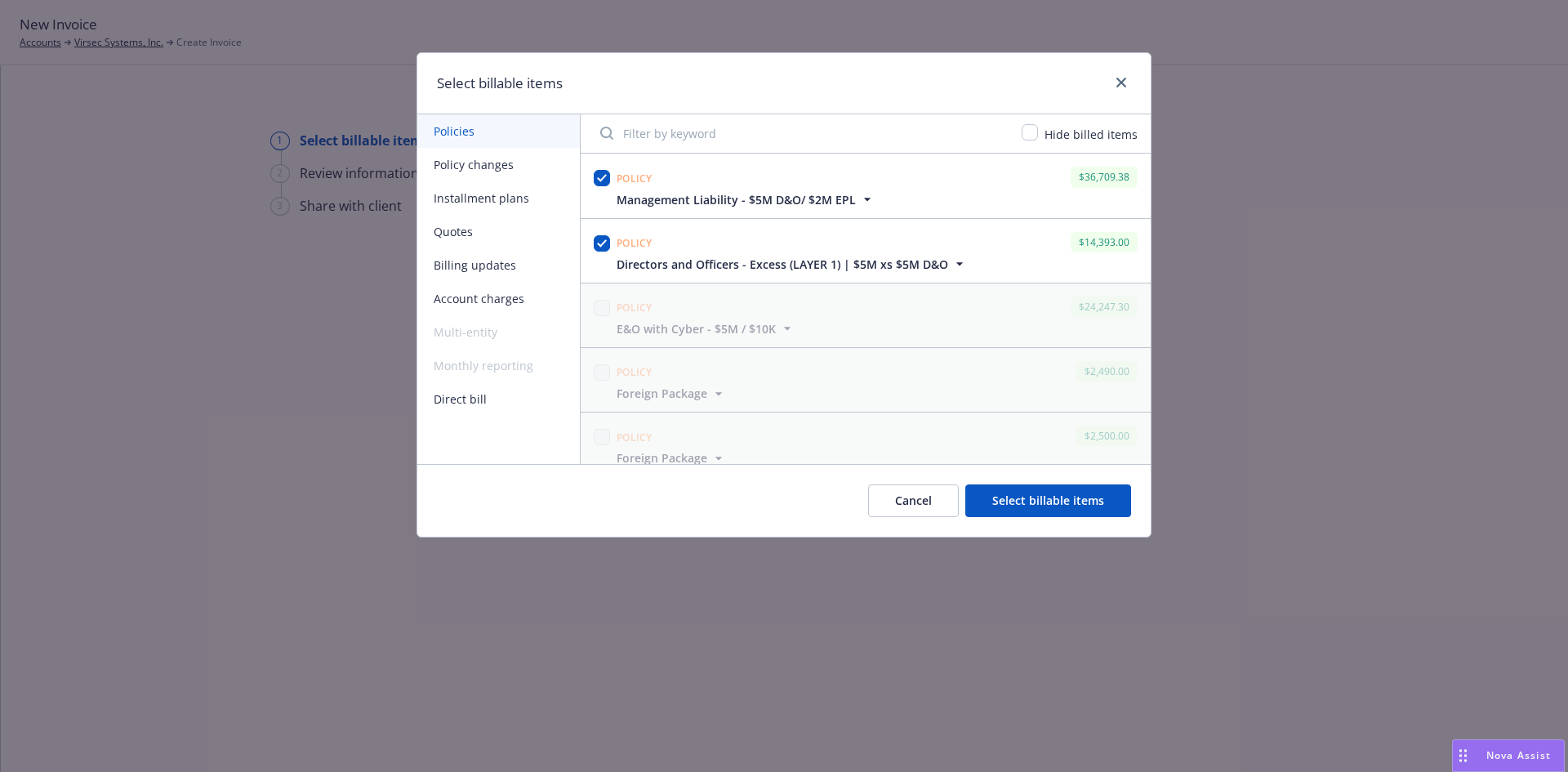
click at [1058, 515] on button "Select billable items" at bounding box center [1048, 501] width 166 height 33
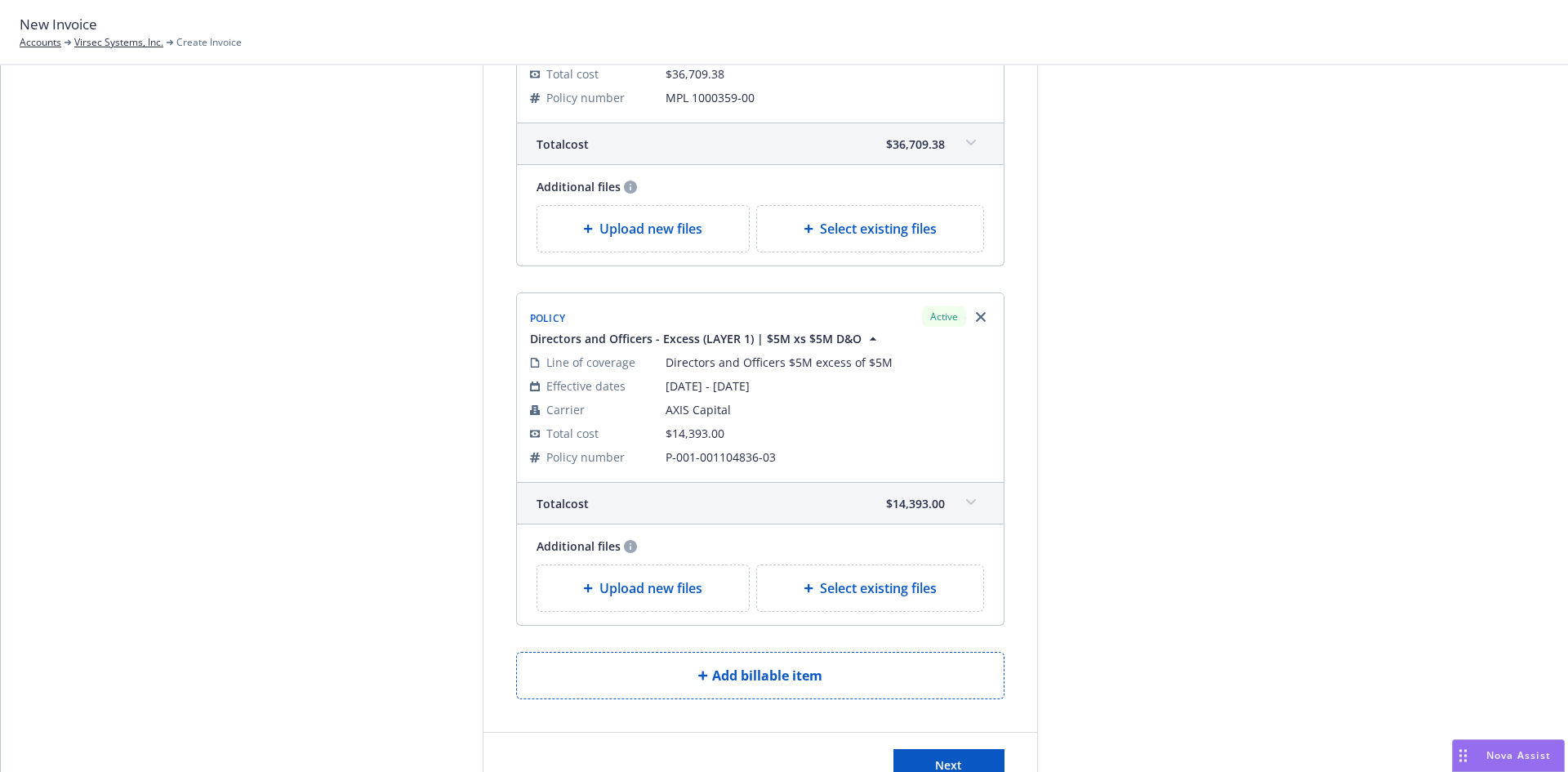
scroll to position [376, 0]
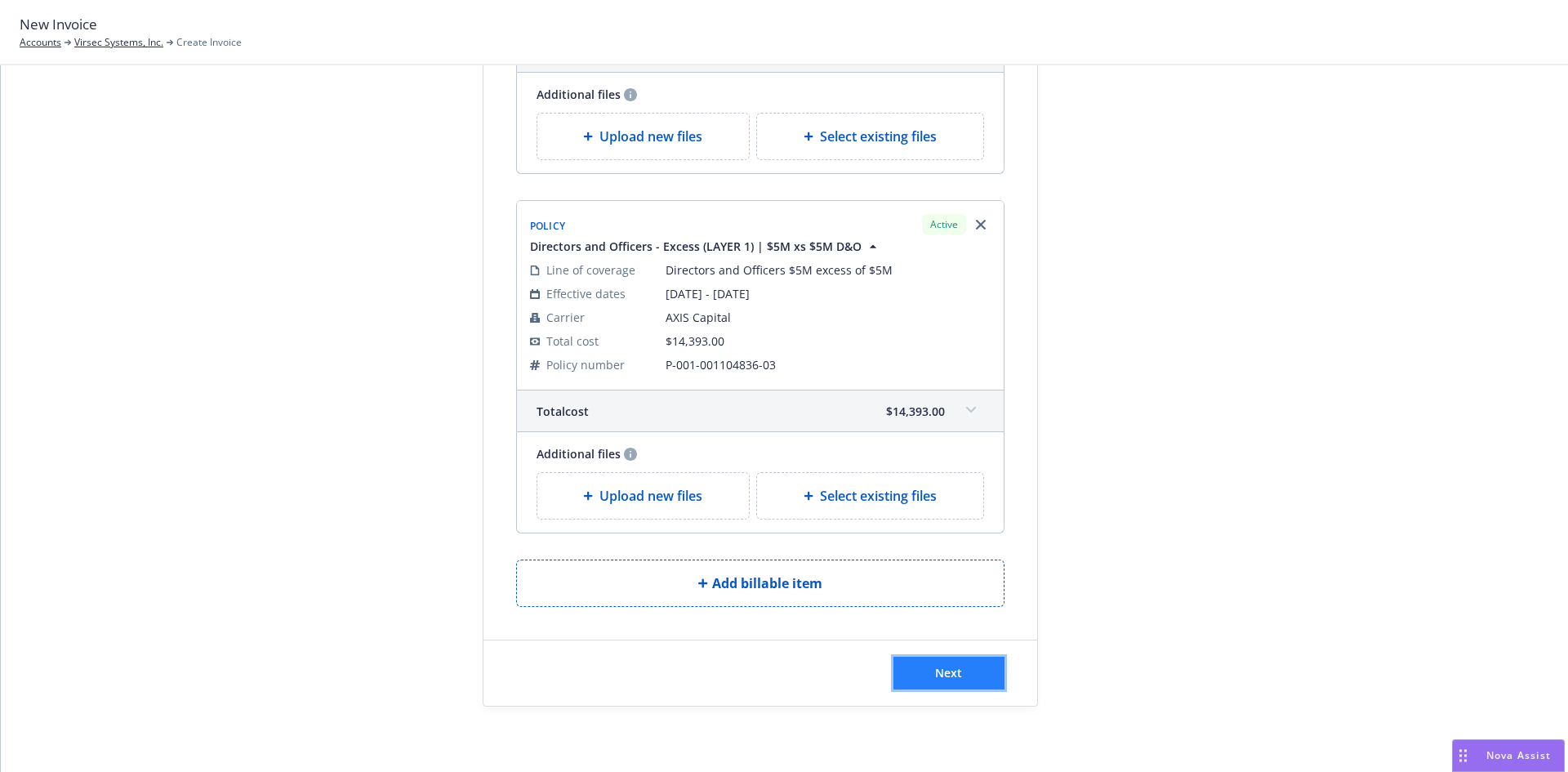
click at [946, 687] on button "Next" at bounding box center [948, 673] width 111 height 33
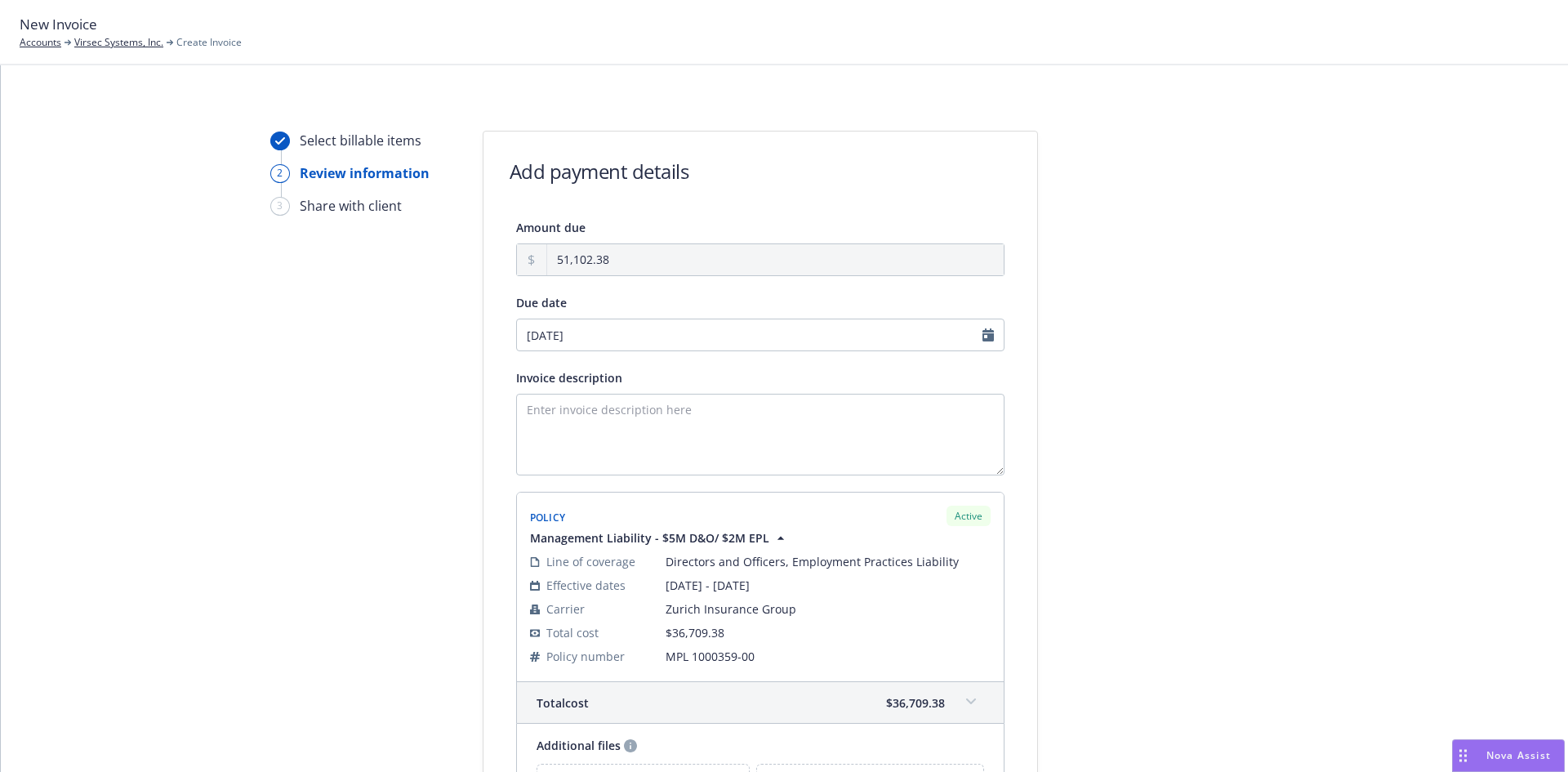
scroll to position [577, 0]
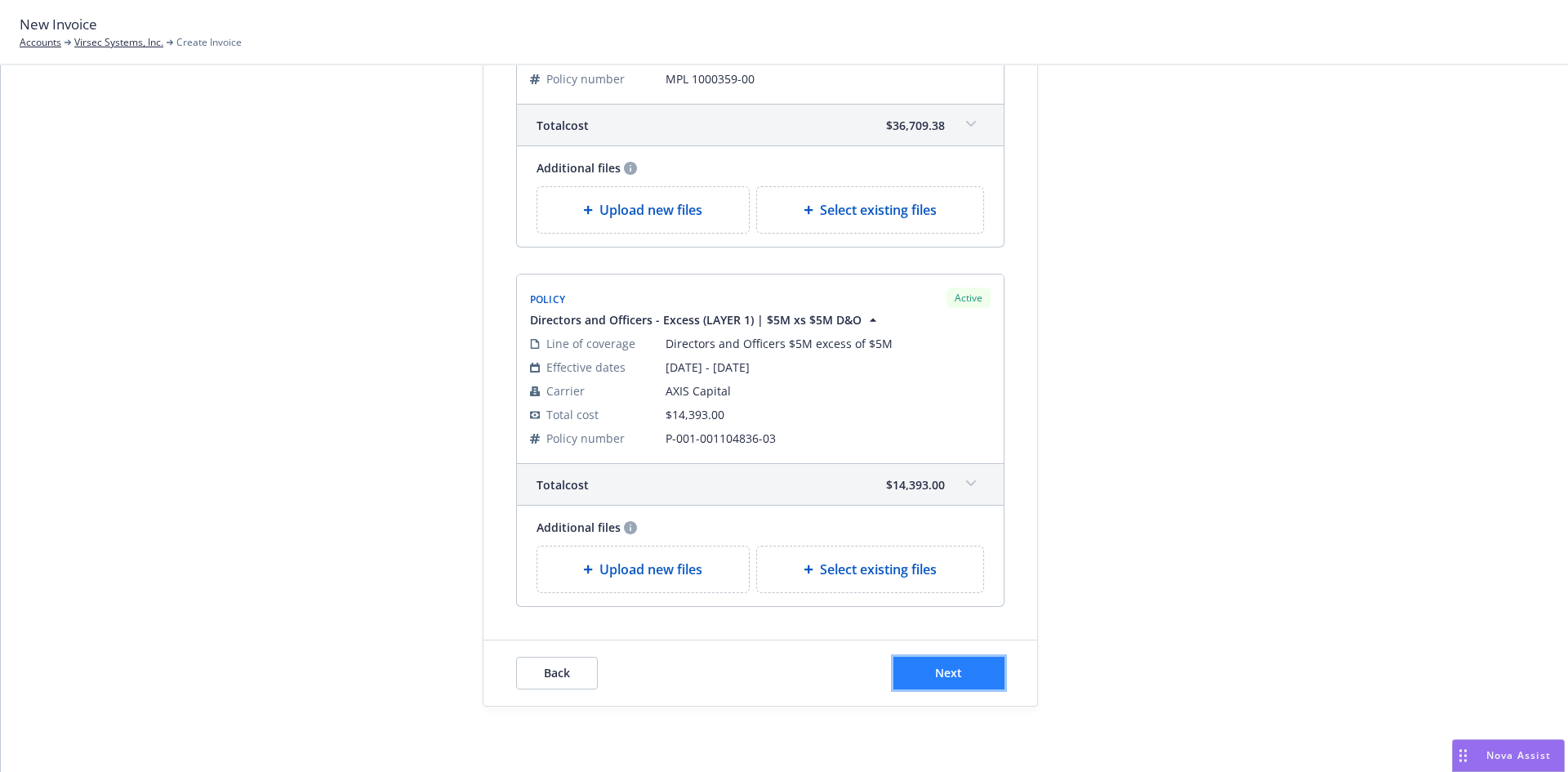
click at [937, 665] on span "Next" at bounding box center [948, 672] width 27 height 16
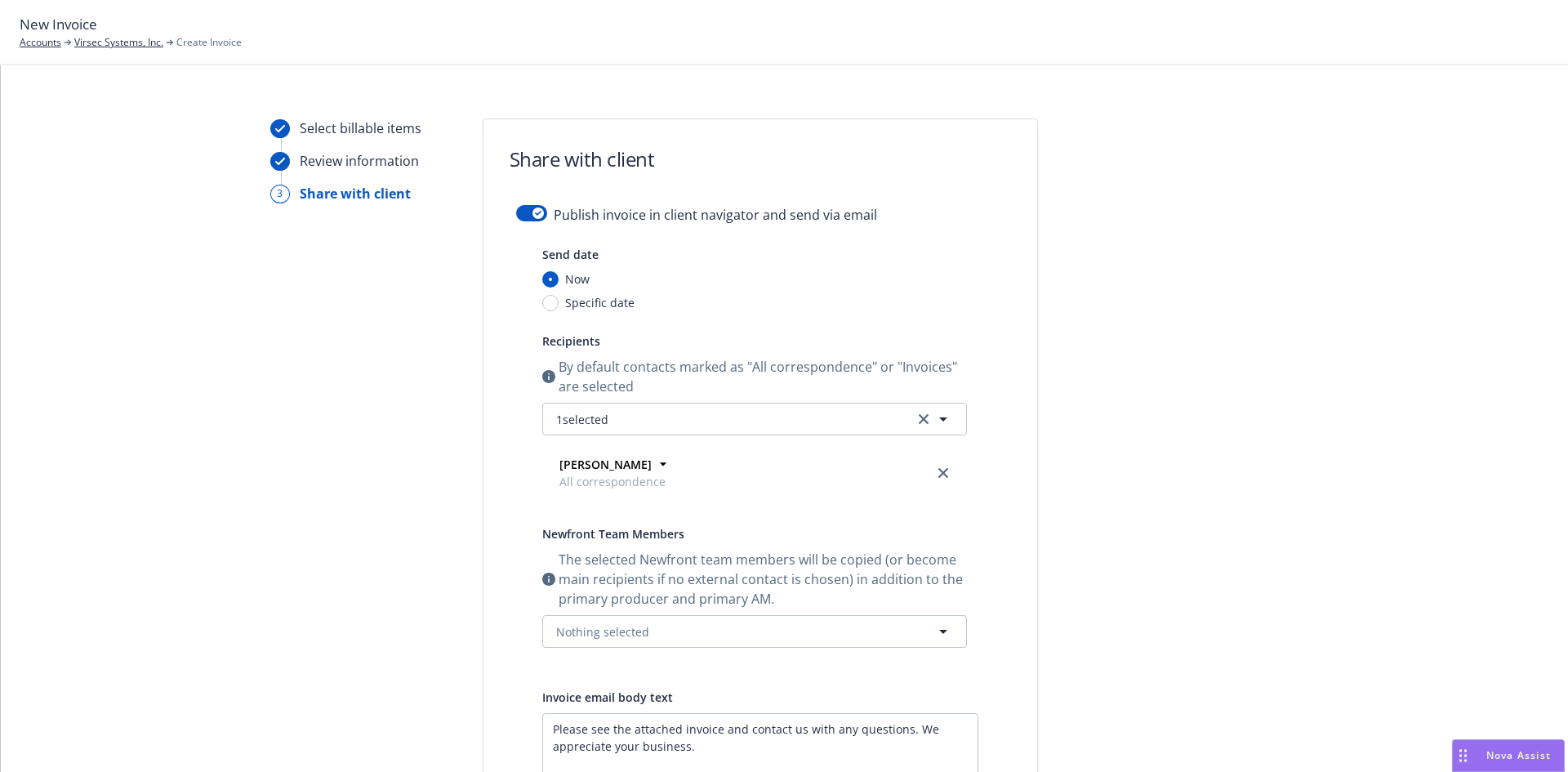
scroll to position [0, 0]
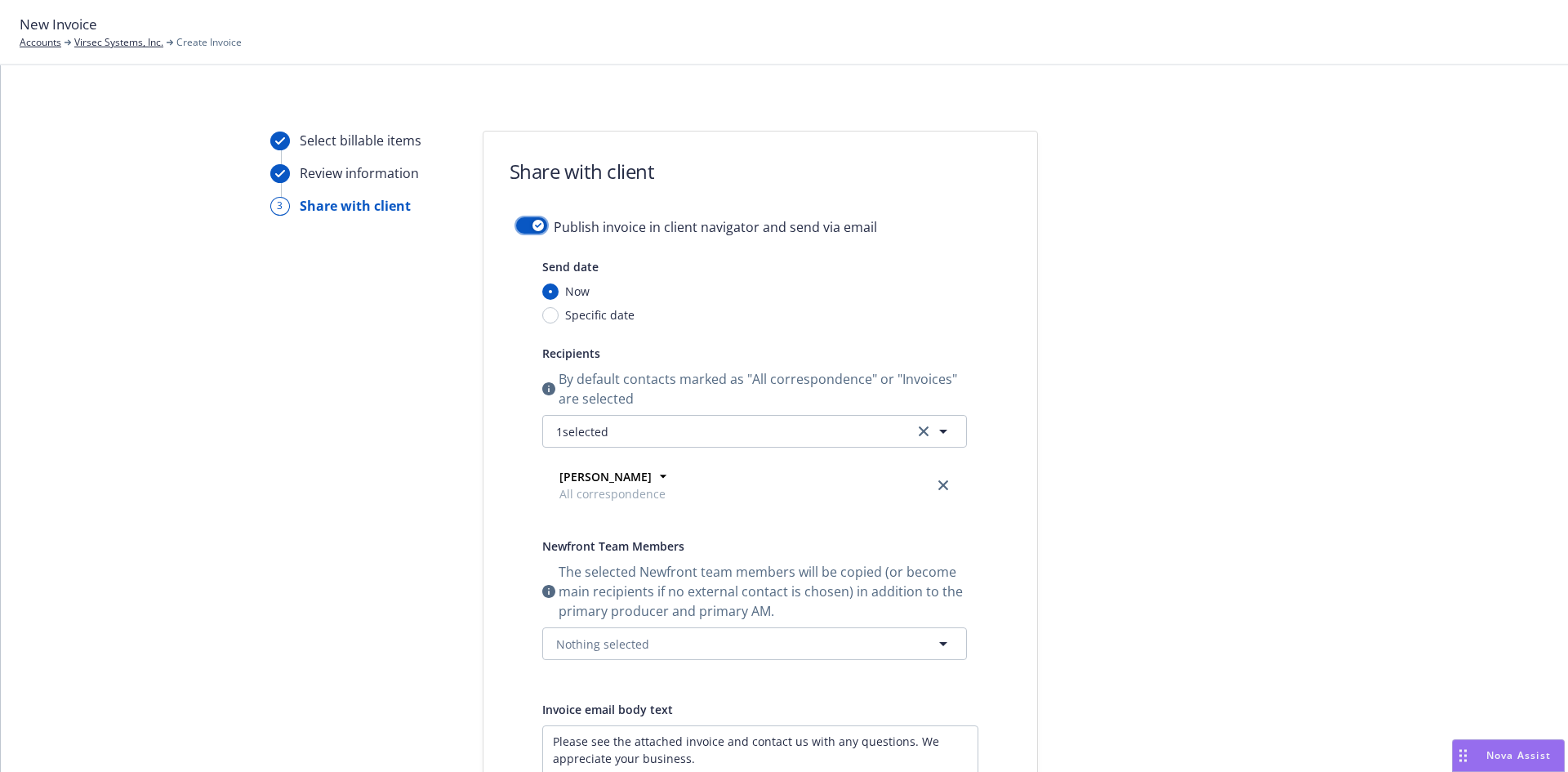
click at [525, 222] on button "button" at bounding box center [532, 226] width 31 height 17
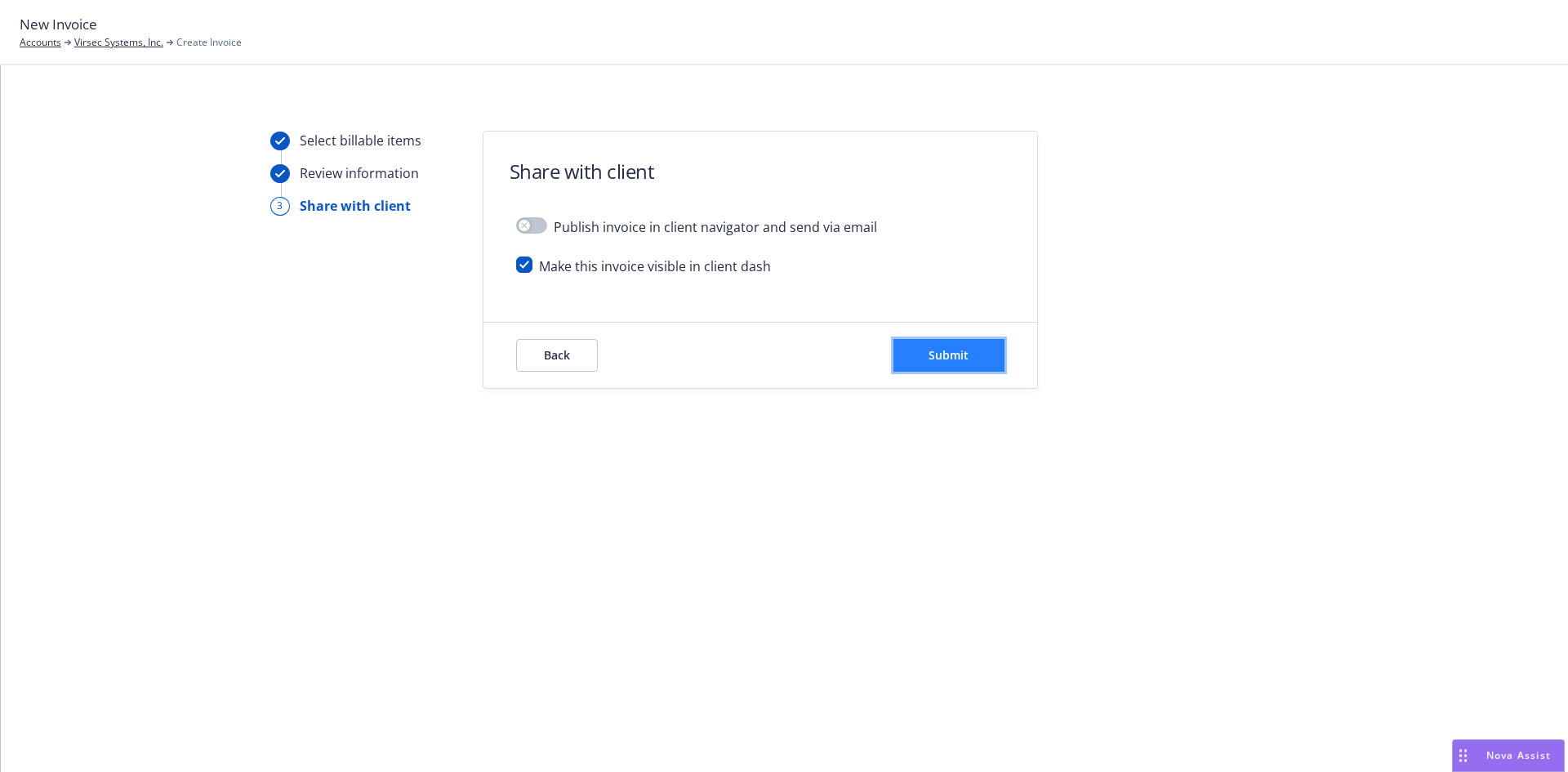
click at [948, 361] on span "Submit" at bounding box center [949, 354] width 40 height 16
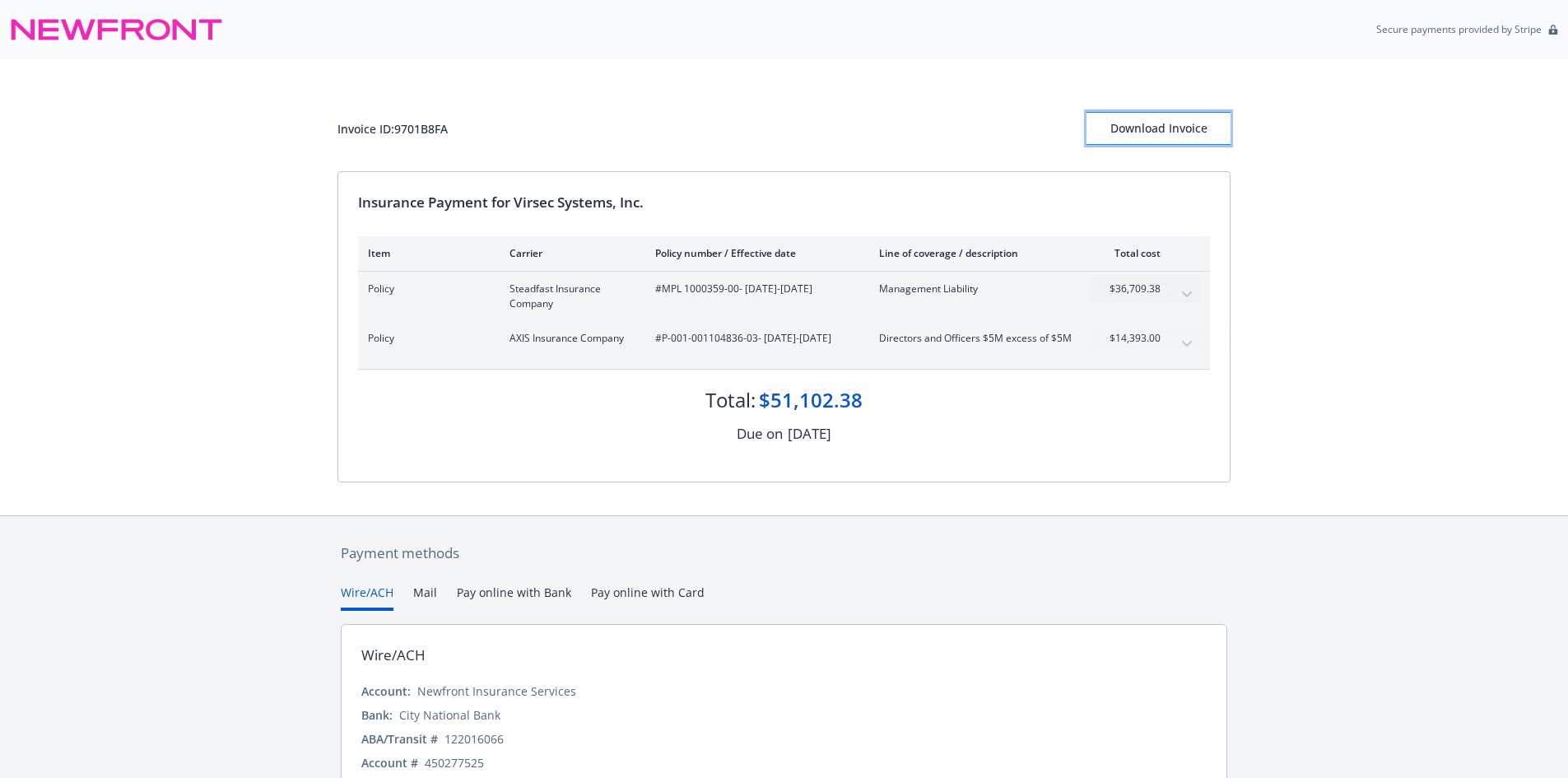
click at [1113, 123] on button "Download Invoice" at bounding box center [1158, 129] width 144 height 33
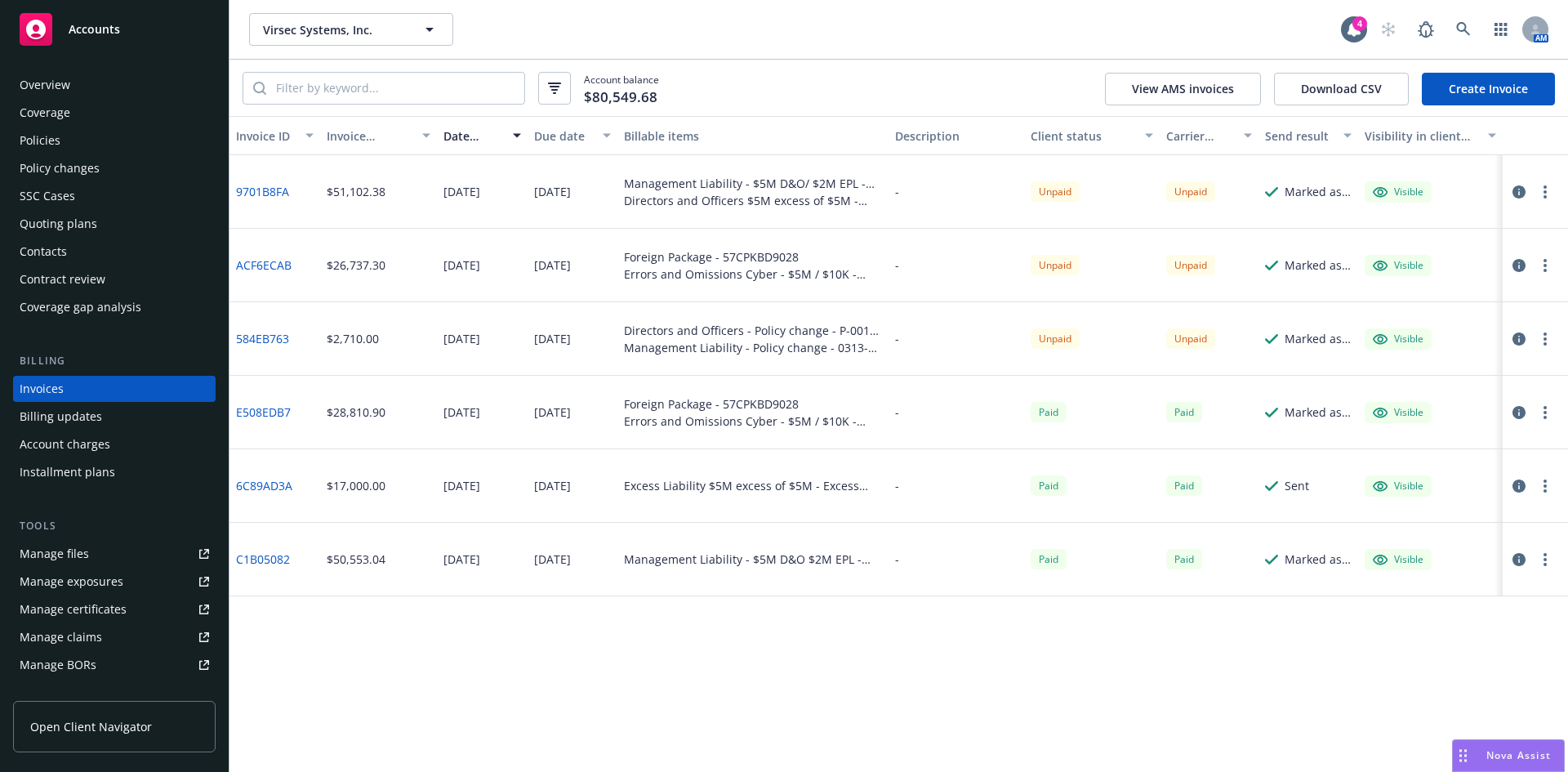
click at [64, 137] on div "Policies" at bounding box center [114, 140] width 189 height 26
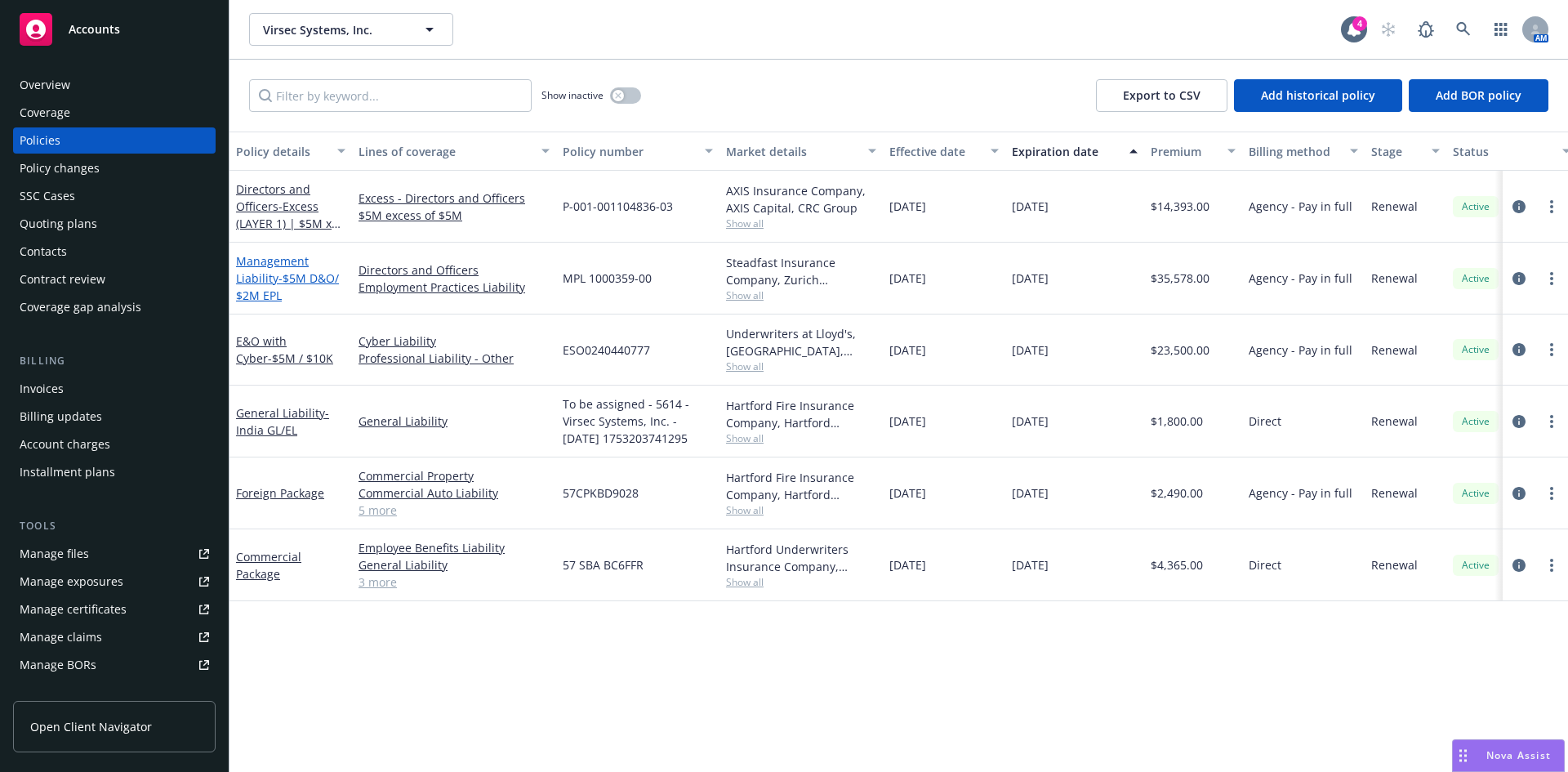
click at [278, 276] on span "- $5M D&O/ $2M EPL" at bounding box center [287, 287] width 103 height 33
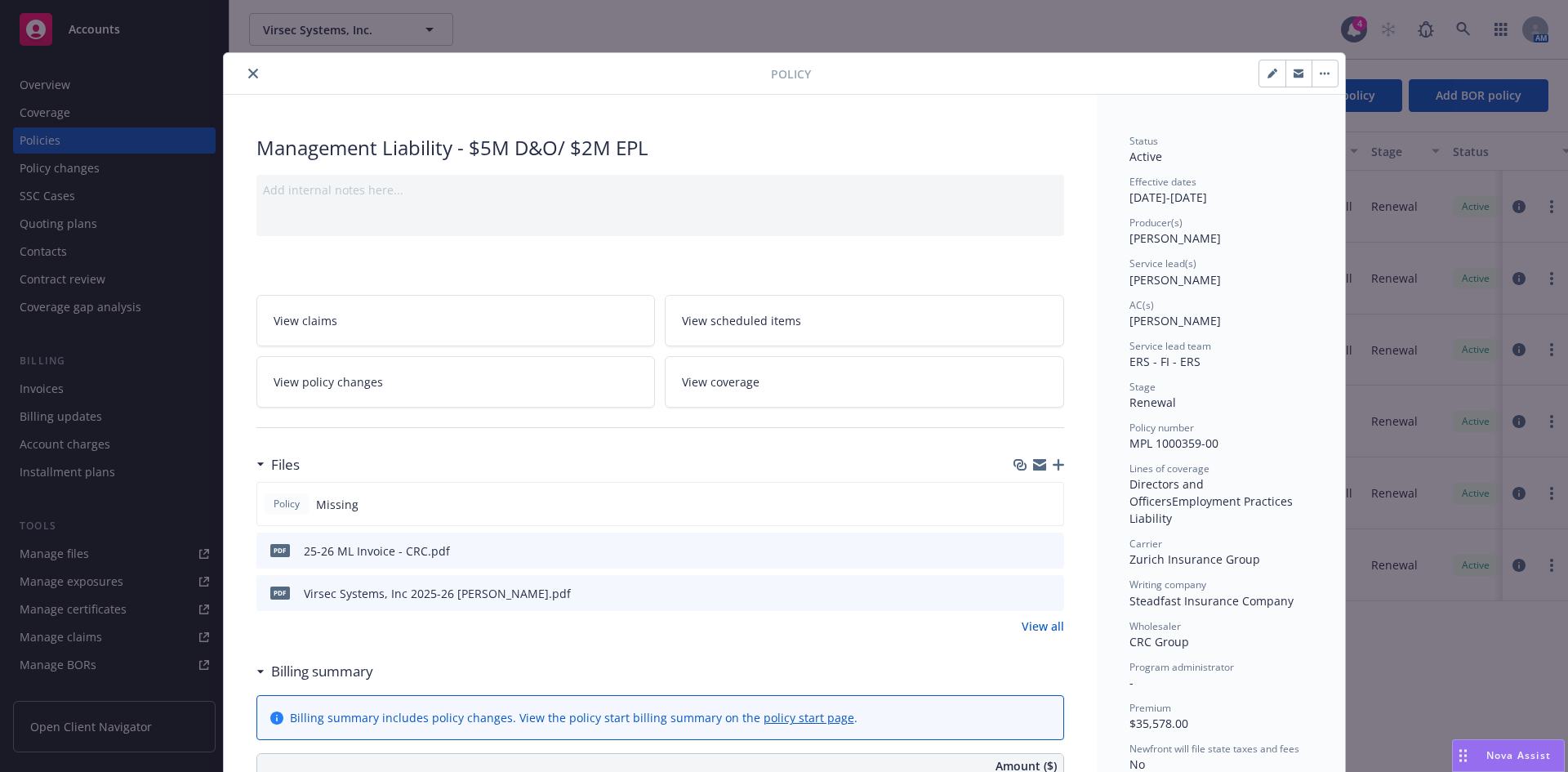
click at [1053, 464] on icon "button" at bounding box center [1058, 464] width 11 height 11
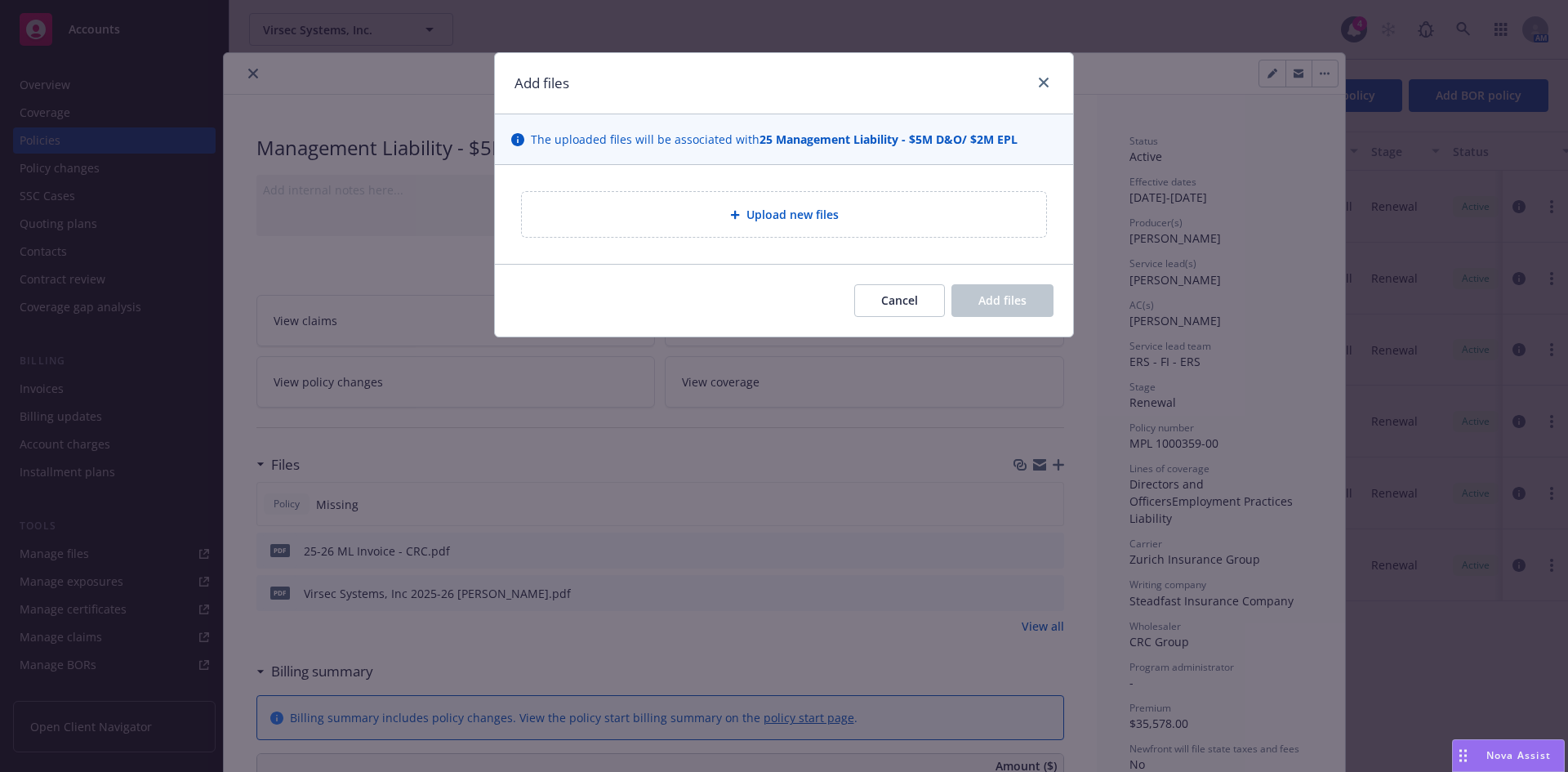
click at [787, 224] on div "Upload new files" at bounding box center [784, 214] width 498 height 18
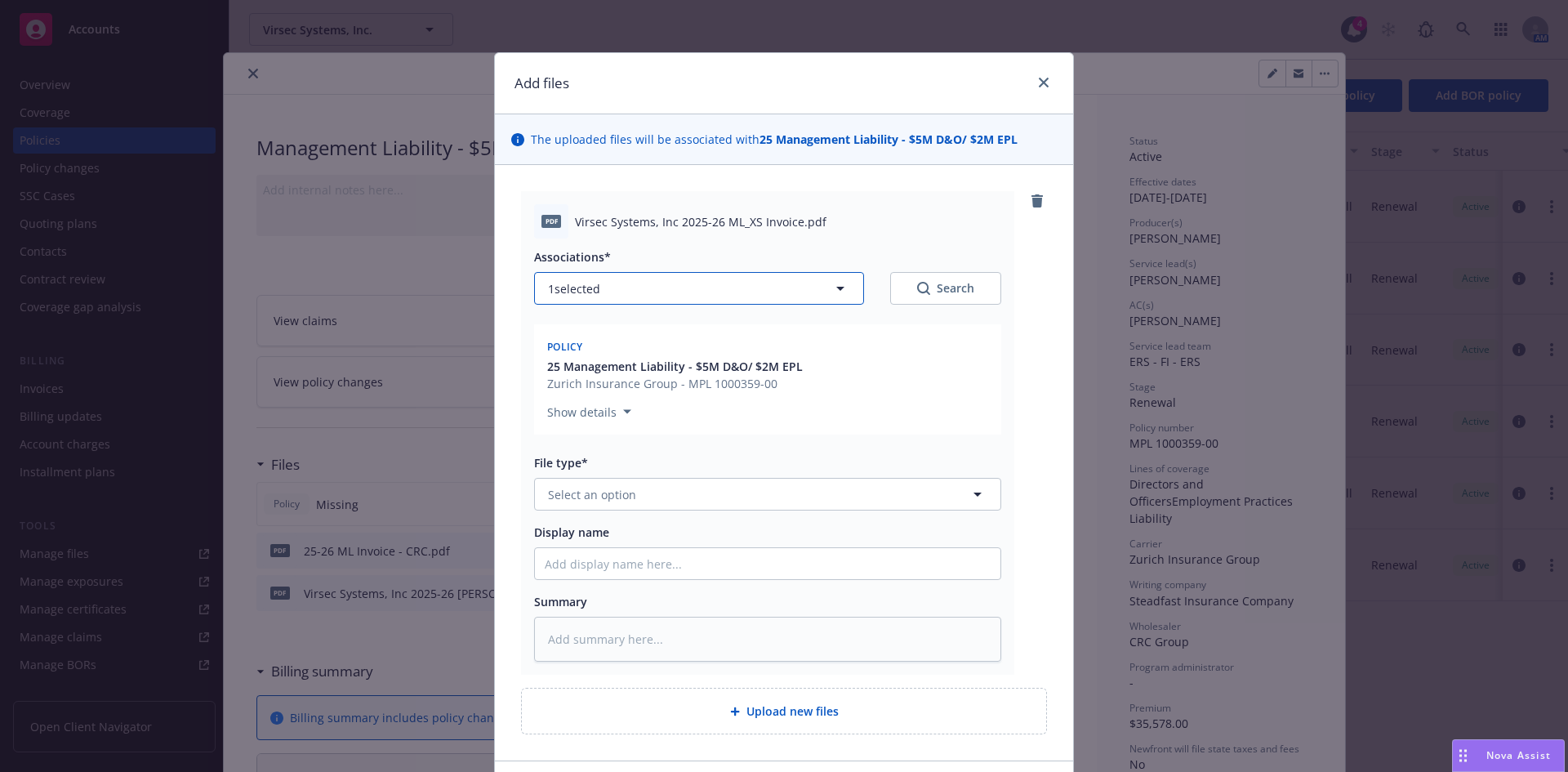
click at [583, 286] on span "1 selected" at bounding box center [574, 288] width 52 height 17
type textarea "x"
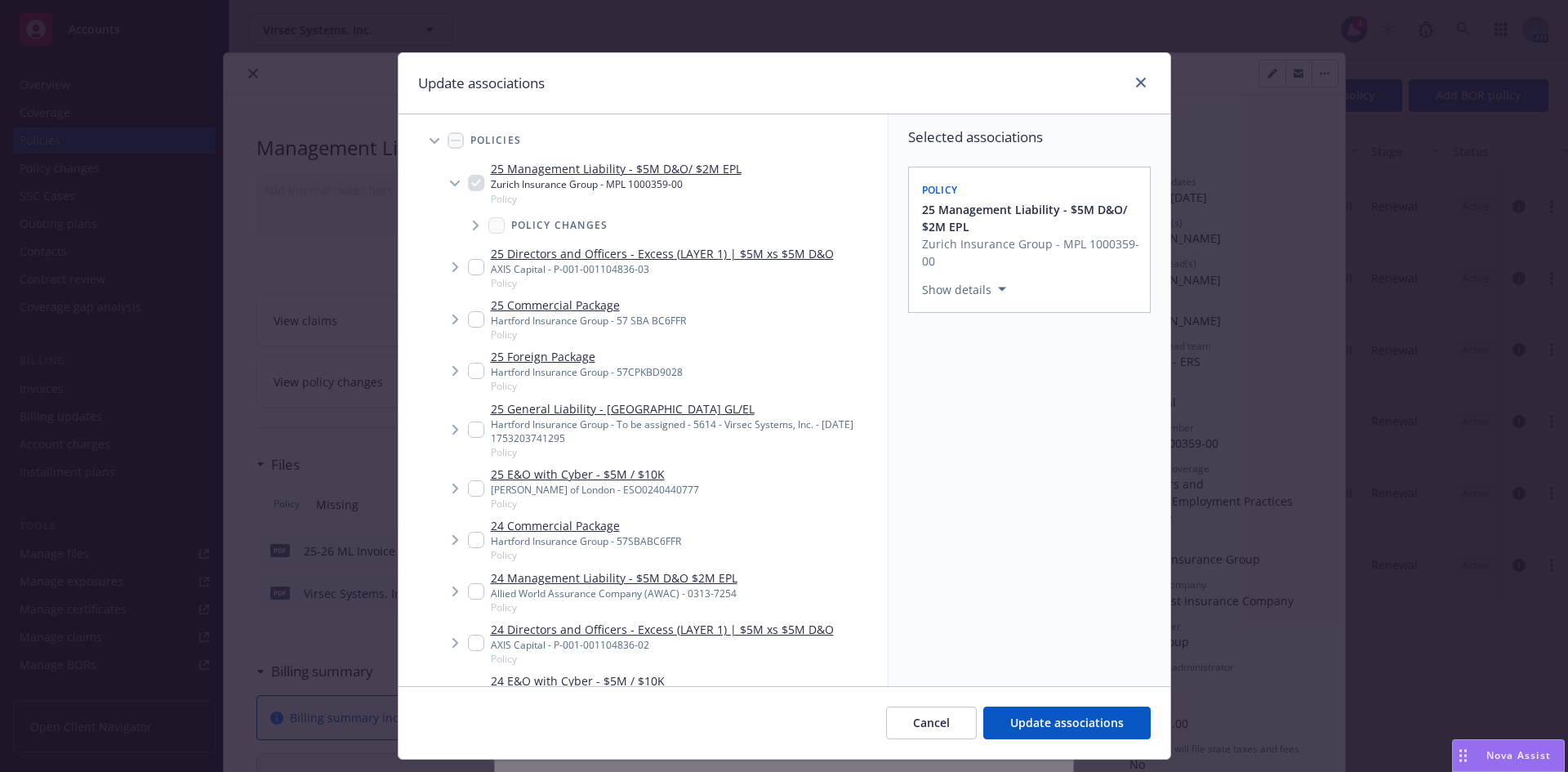
click at [469, 272] on input "Tree Example" at bounding box center [476, 267] width 17 height 17
checkbox input "true"
click at [1063, 723] on span "Update associations" at bounding box center [1068, 722] width 114 height 16
type textarea "x"
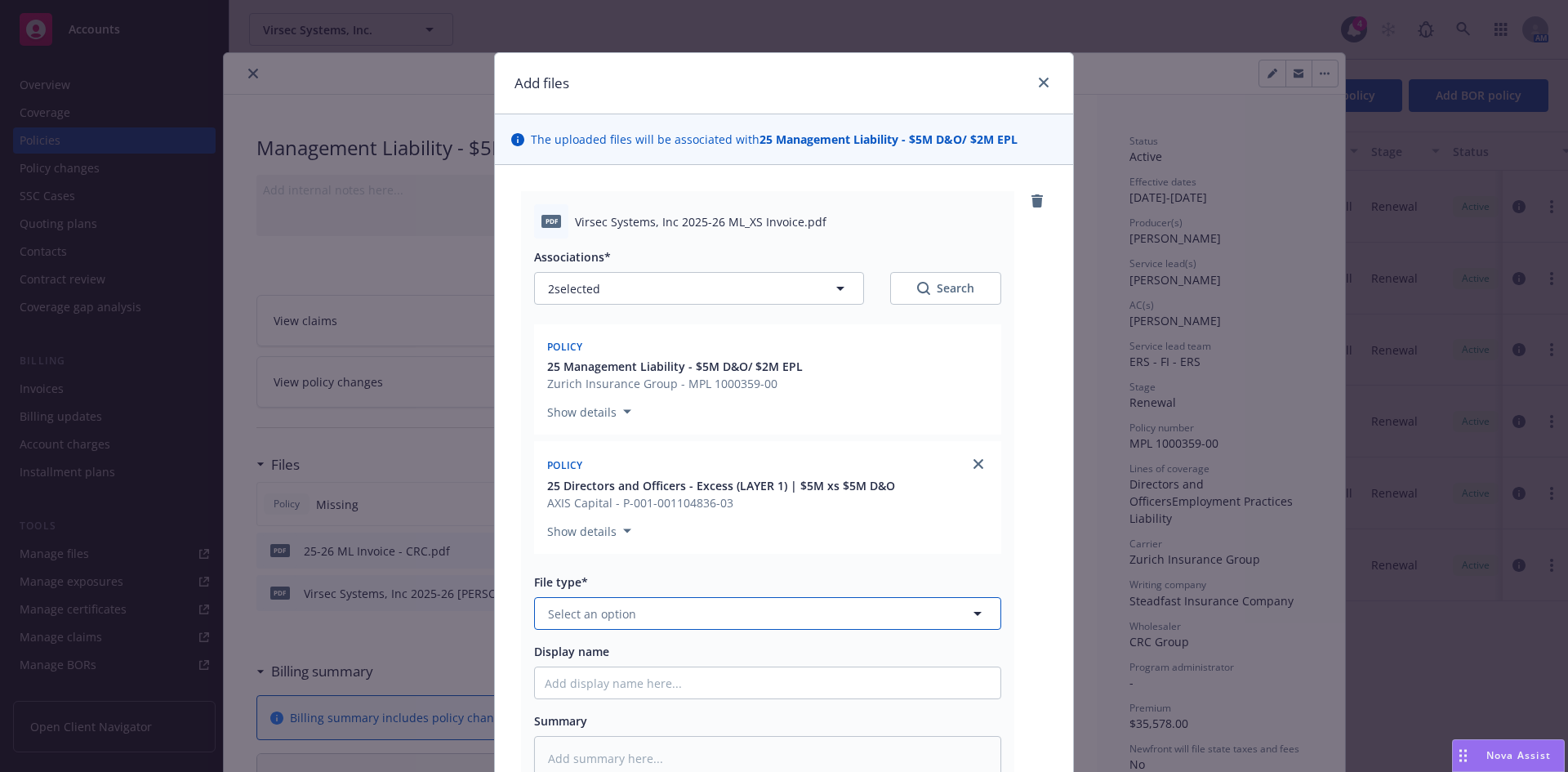
click at [580, 617] on span "Select an option" at bounding box center [592, 613] width 88 height 17
type input "inv"
click at [660, 668] on div "Invoice - Newfront" at bounding box center [767, 659] width 446 height 24
click at [627, 677] on input "Display name" at bounding box center [767, 683] width 465 height 31
drag, startPoint x: 774, startPoint y: 219, endPoint x: 569, endPoint y: 212, distance: 205.1
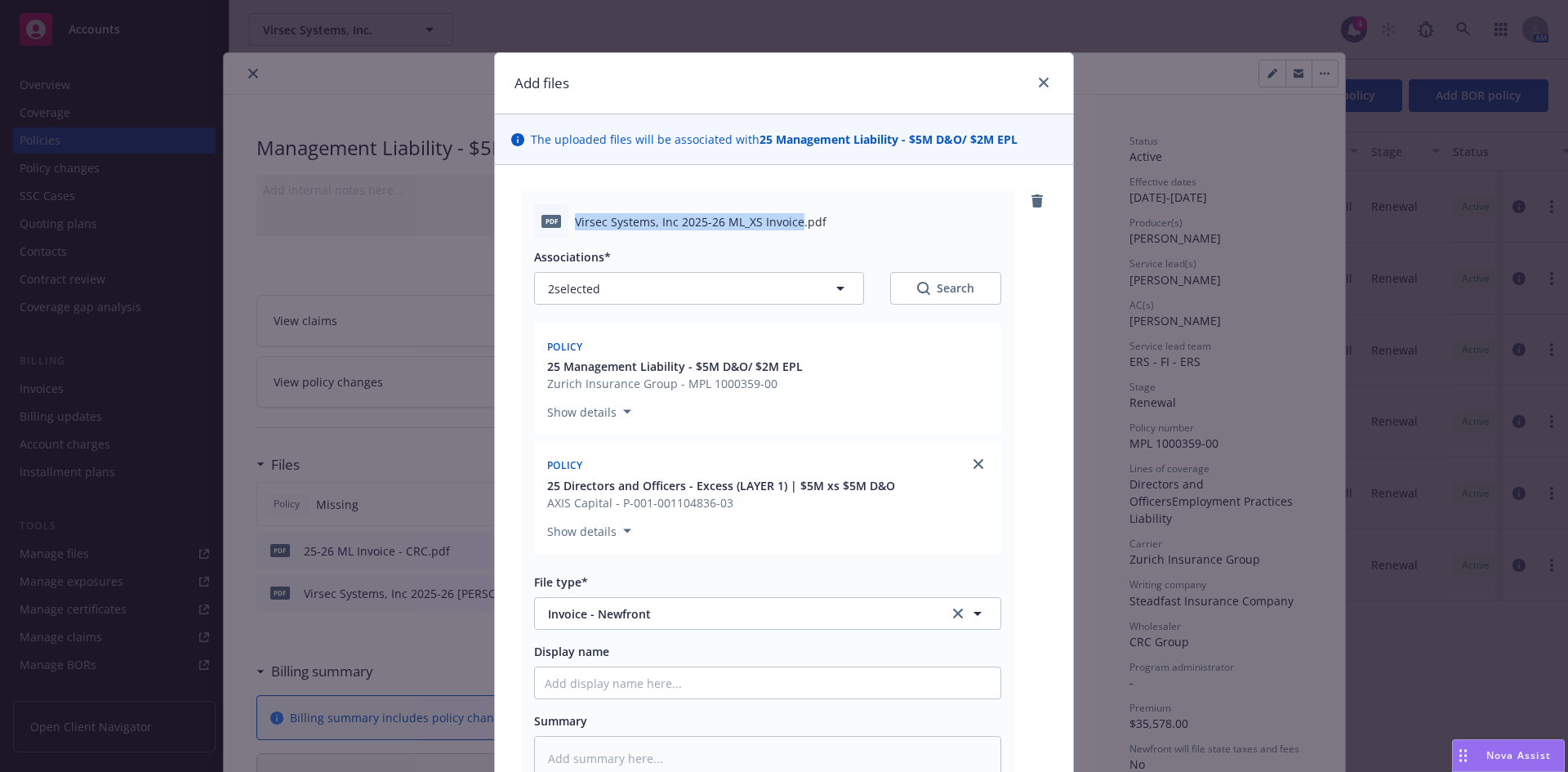
click at [575, 213] on span "Virsec Systems, Inc 2025-26 ML_XS Invoice.pdf" at bounding box center [700, 221] width 252 height 17
copy span "Virsec Systems, Inc 2025-26 ML_XS Invoice"
click at [712, 693] on input "Display name" at bounding box center [767, 683] width 465 height 31
paste input "Virsec Systems, Inc 2025-26 ML_XS Invoice"
type textarea "x"
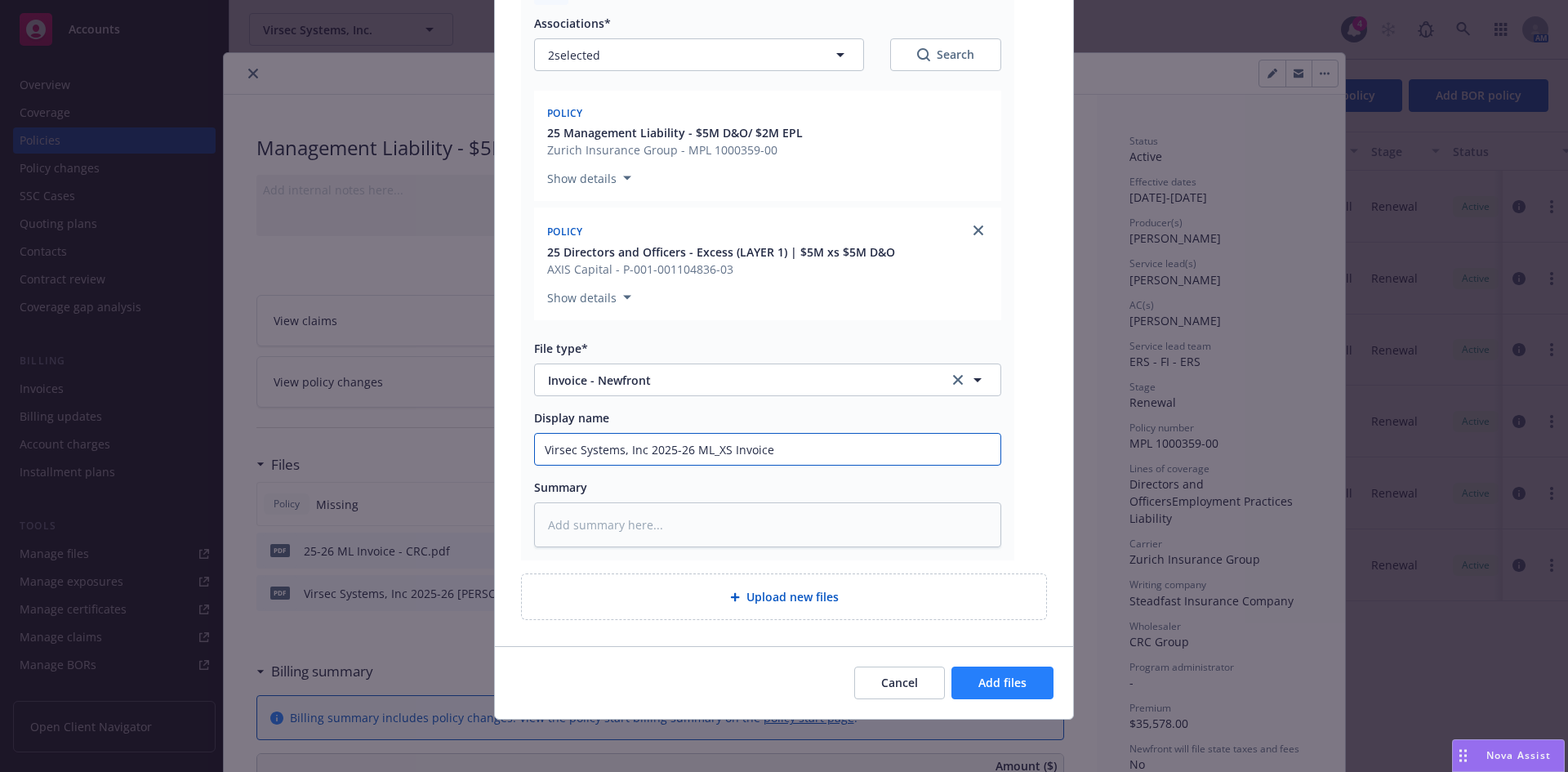
type input "Virsec Systems, Inc 2025-26 ML_XS Invoice"
click at [1022, 692] on button "Add files" at bounding box center [1002, 683] width 102 height 33
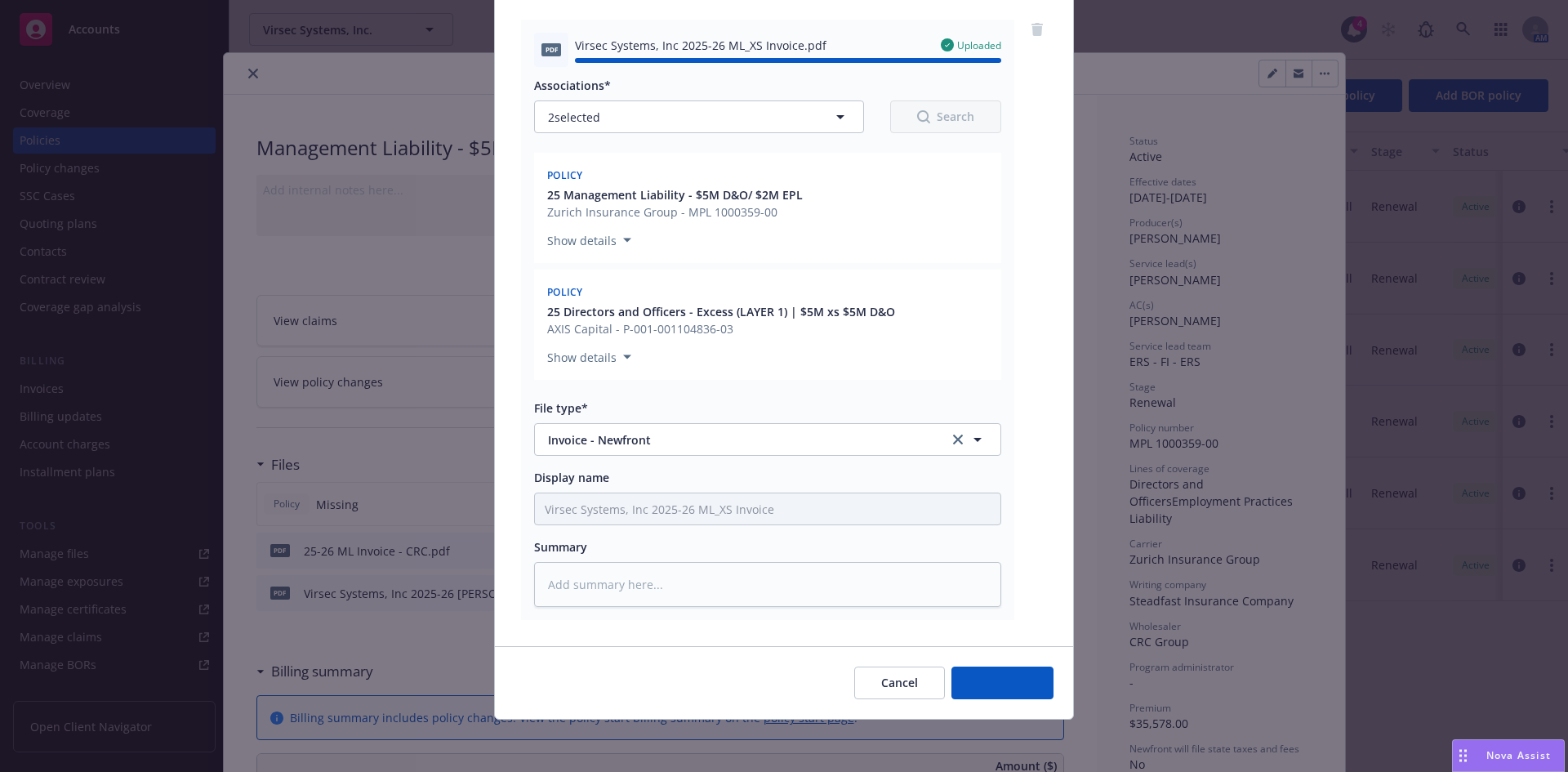
type textarea "x"
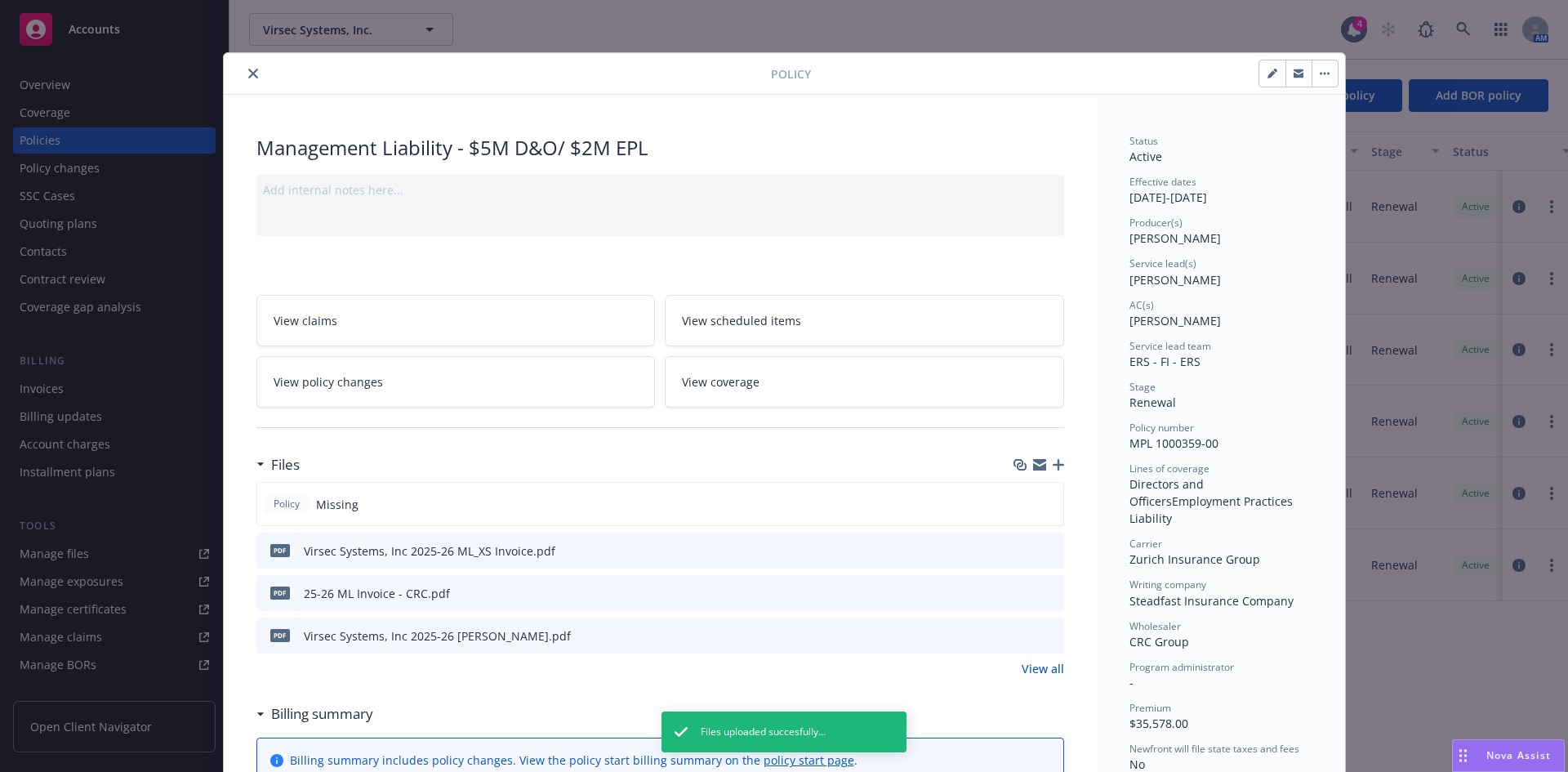
click at [1015, 633] on icon "download file" at bounding box center [1022, 634] width 13 height 13
click at [248, 73] on icon "close" at bounding box center [252, 73] width 10 height 10
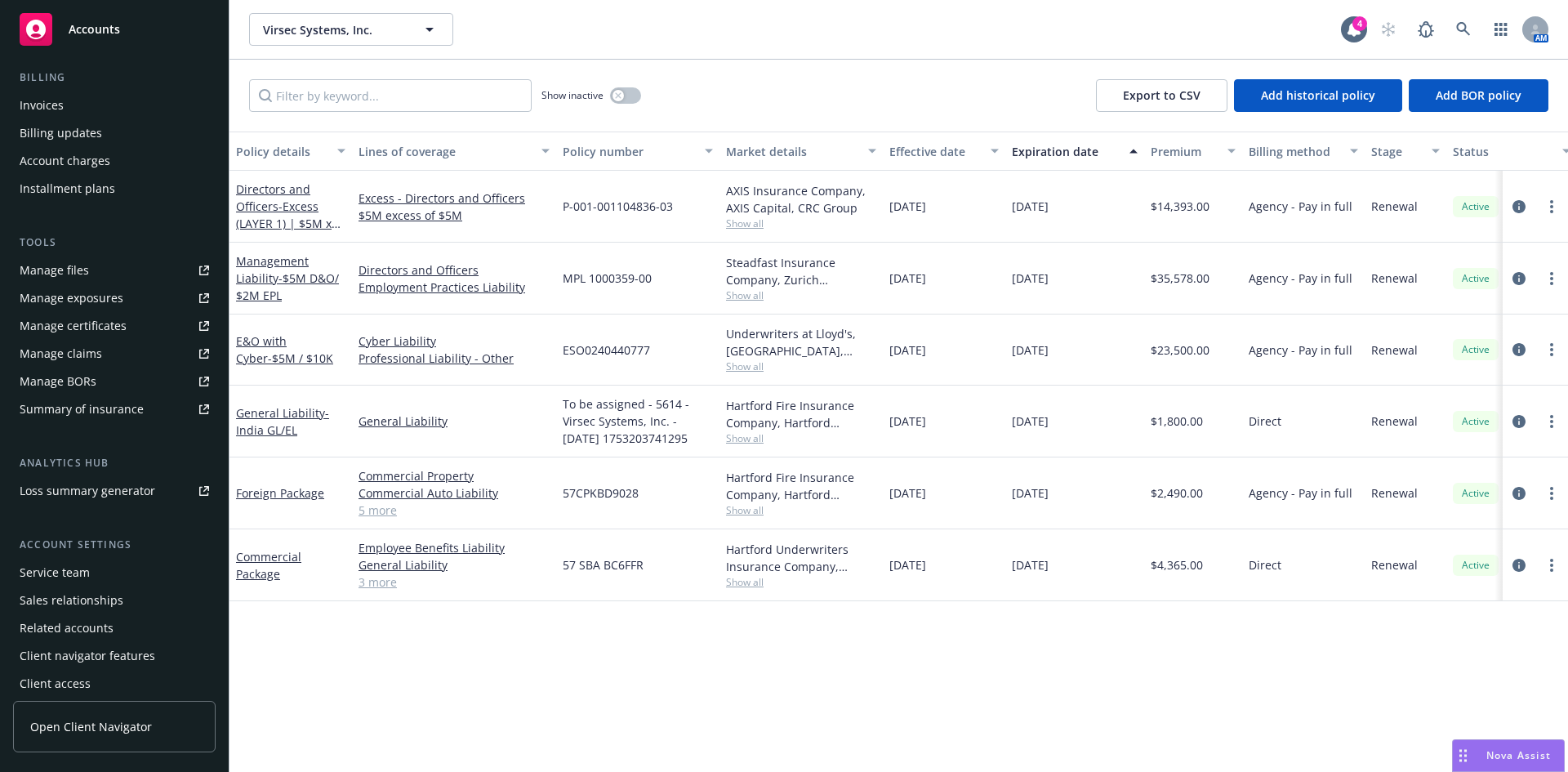
scroll to position [293, 0]
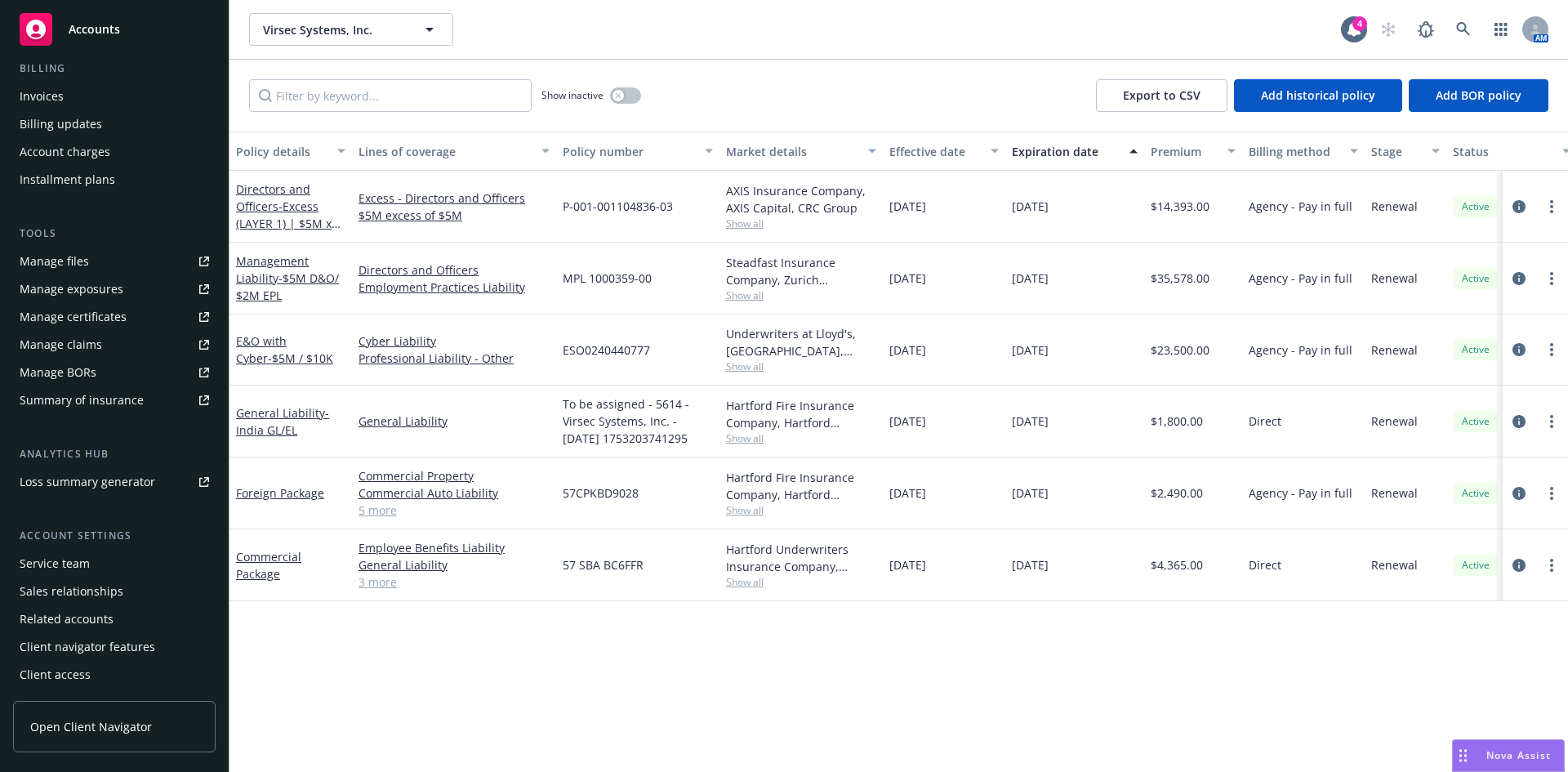
click at [73, 263] on div "Manage files" at bounding box center [54, 261] width 70 height 26
click at [754, 296] on span "Show all" at bounding box center [801, 295] width 151 height 14
click at [851, 93] on div "Show inactive Export to CSV Add historical policy Add BOR policy" at bounding box center [899, 95] width 1338 height 72
click at [854, 86] on div "Show inactive Export to CSV Add historical policy Add BOR policy" at bounding box center [899, 95] width 1338 height 72
click at [752, 712] on div "Policy details Lines of coverage Policy number Market details Effective date Ex…" at bounding box center [899, 452] width 1338 height 641
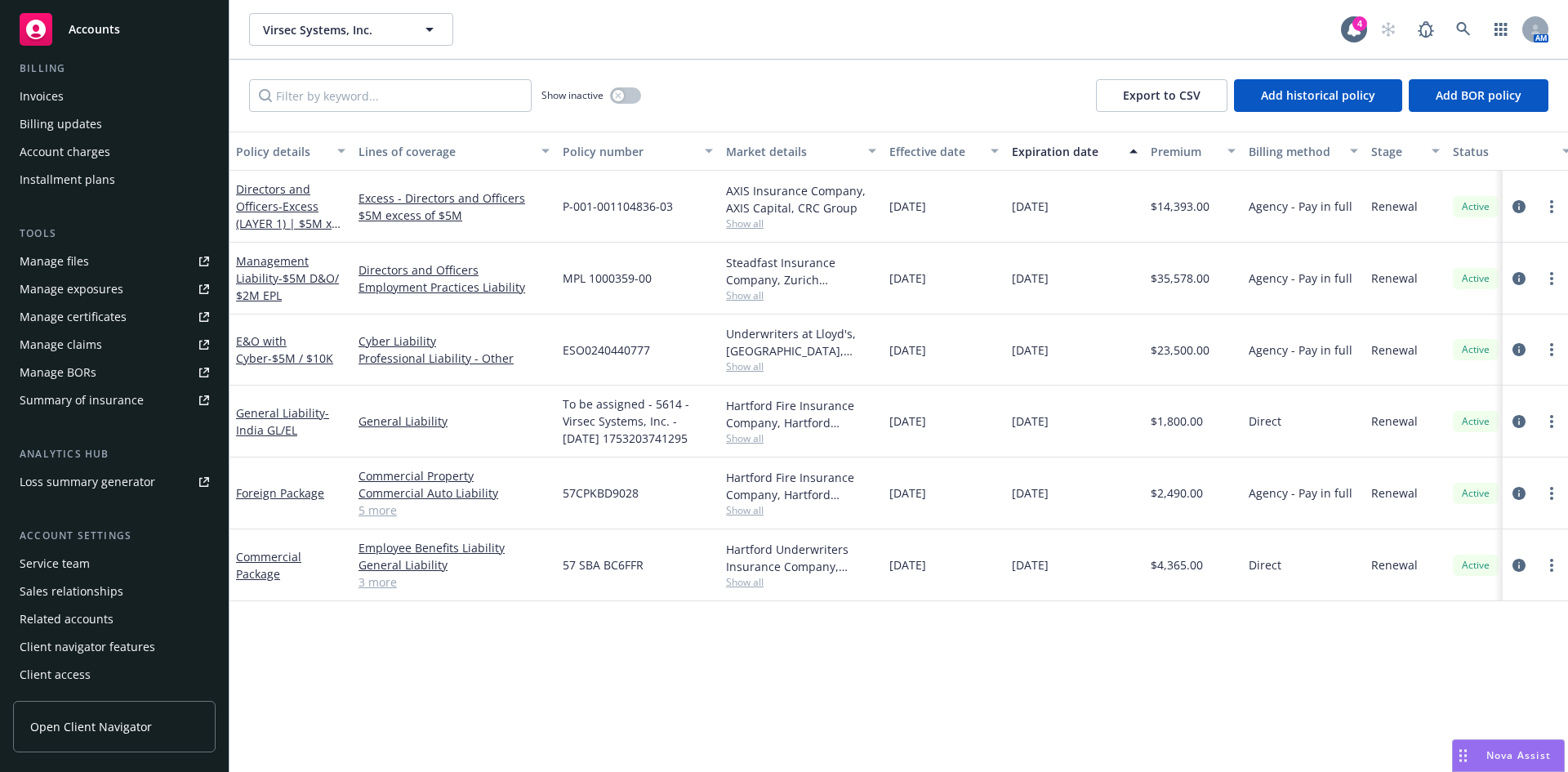
click at [78, 265] on div "Manage files" at bounding box center [54, 261] width 70 height 26
click at [1469, 28] on icon at bounding box center [1463, 29] width 15 height 15
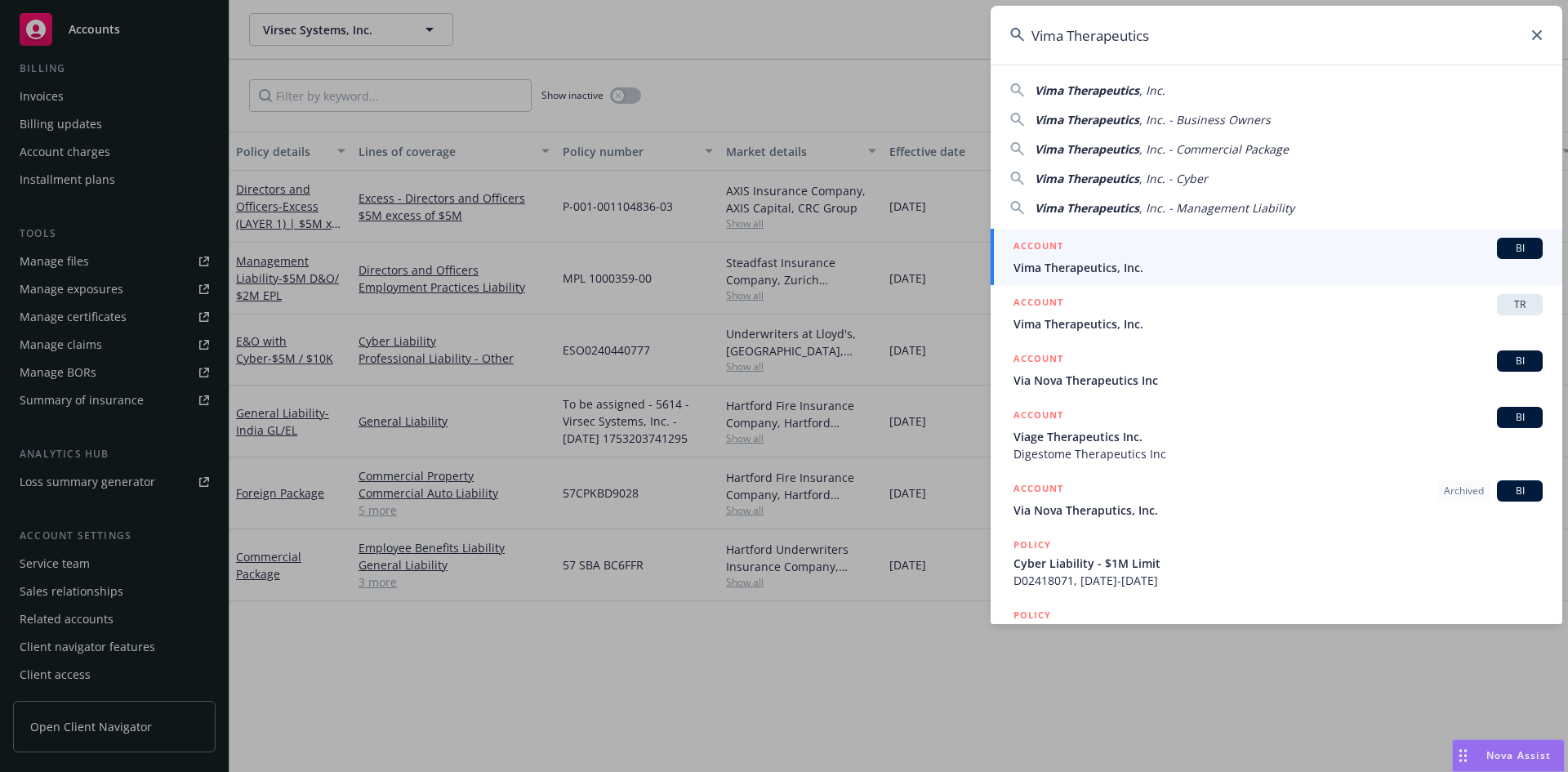
type input "Vima Therapeutics"
click at [1074, 257] on div "ACCOUNT BI" at bounding box center [1278, 248] width 530 height 21
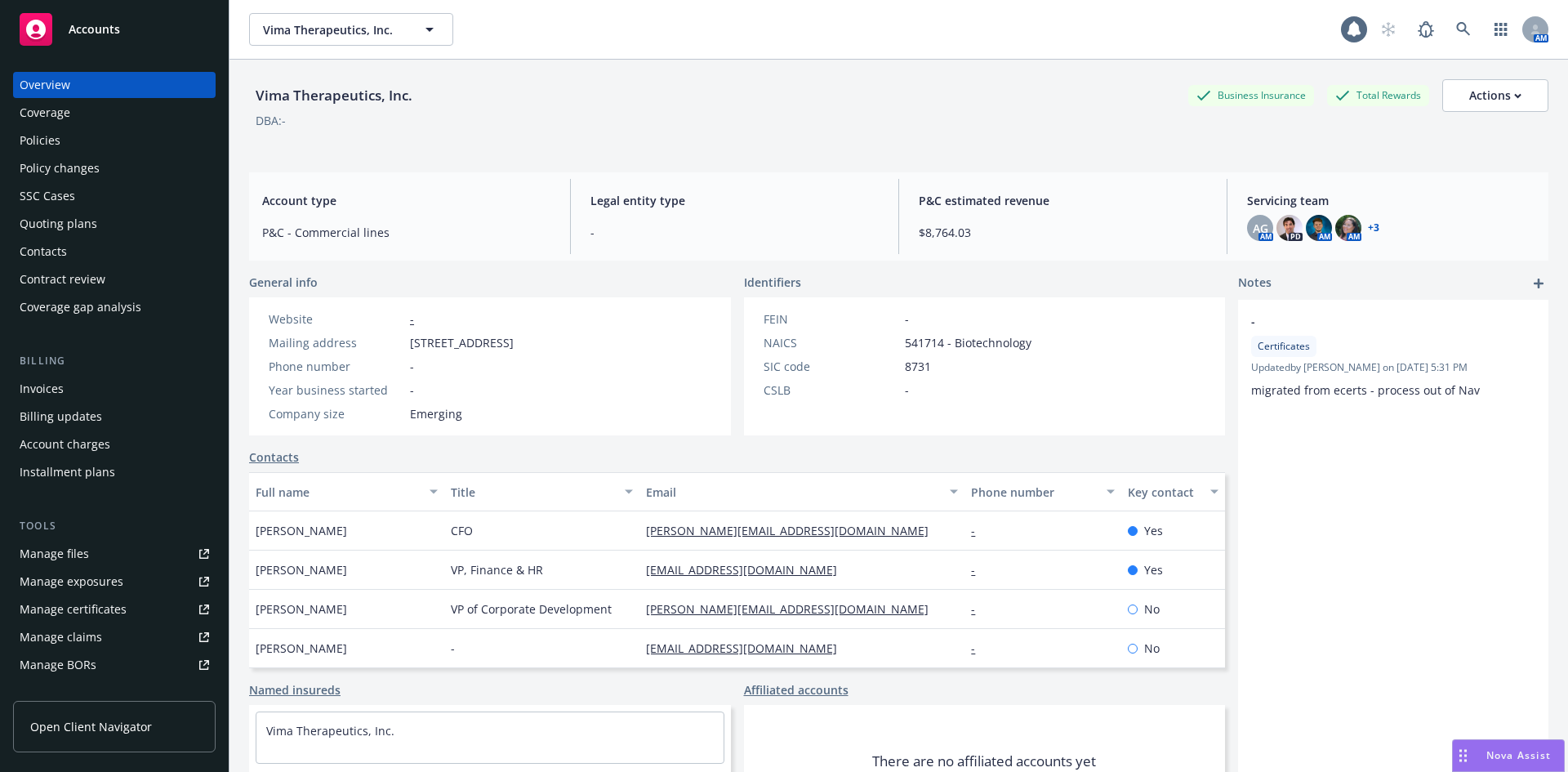
click at [62, 141] on div "Policies" at bounding box center [114, 140] width 189 height 26
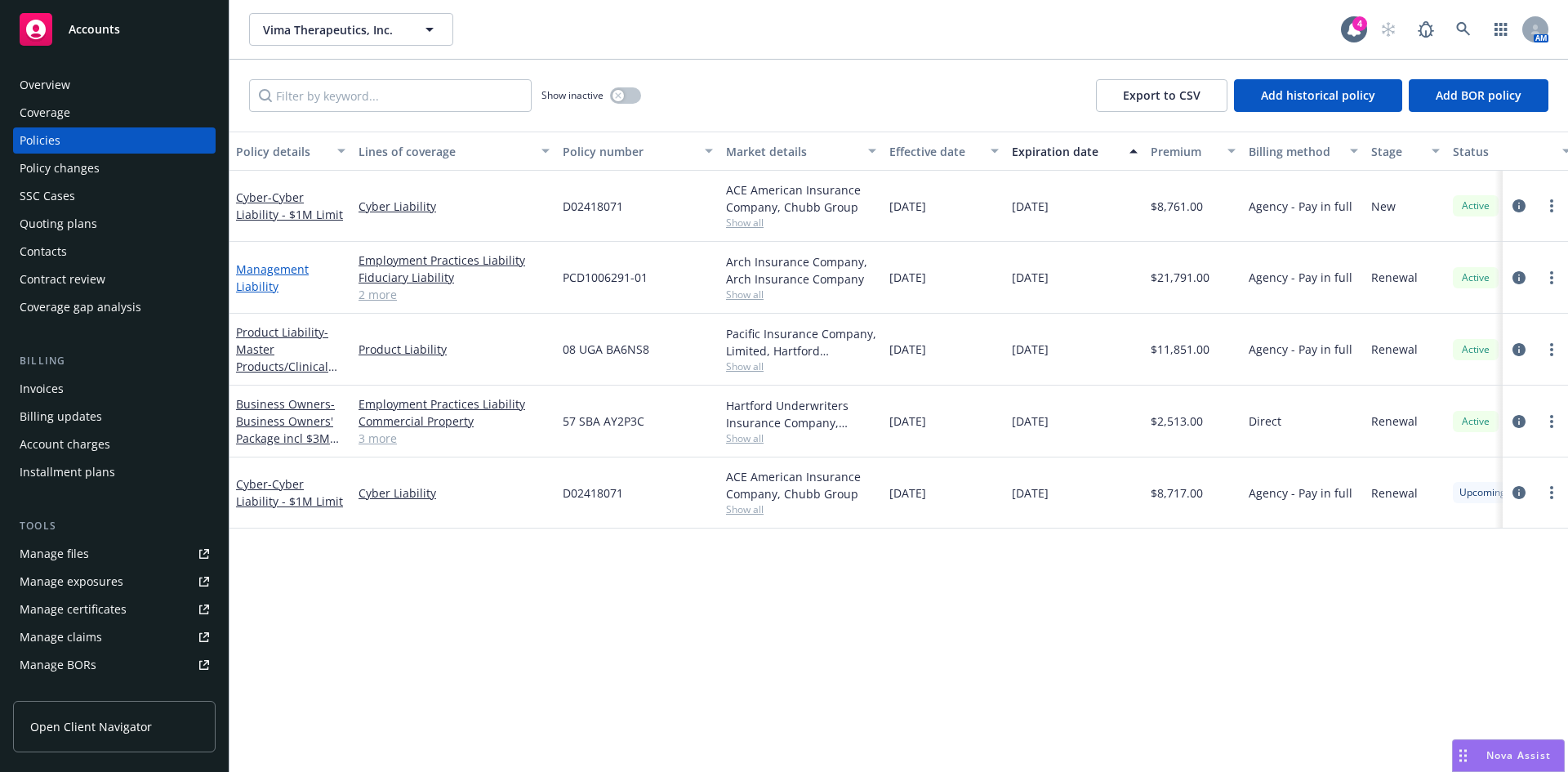
click at [271, 274] on link "Management Liability" at bounding box center [272, 278] width 73 height 33
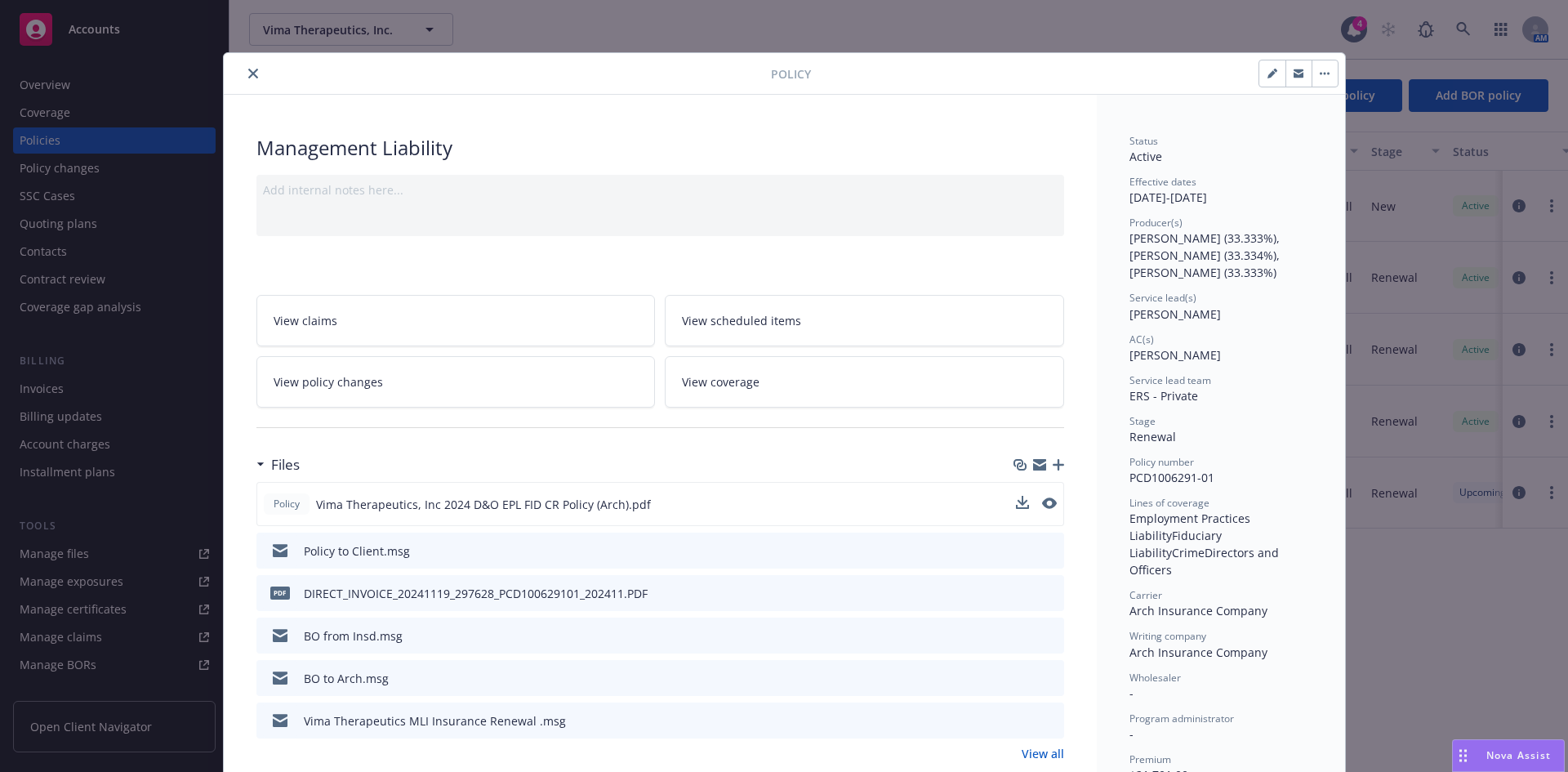
click at [1042, 509] on button at bounding box center [1049, 504] width 15 height 17
click at [1042, 501] on icon "preview file" at bounding box center [1048, 503] width 15 height 11
click at [1019, 677] on icon "download file" at bounding box center [1022, 677] width 13 height 13
click at [250, 67] on button "close" at bounding box center [252, 73] width 19 height 19
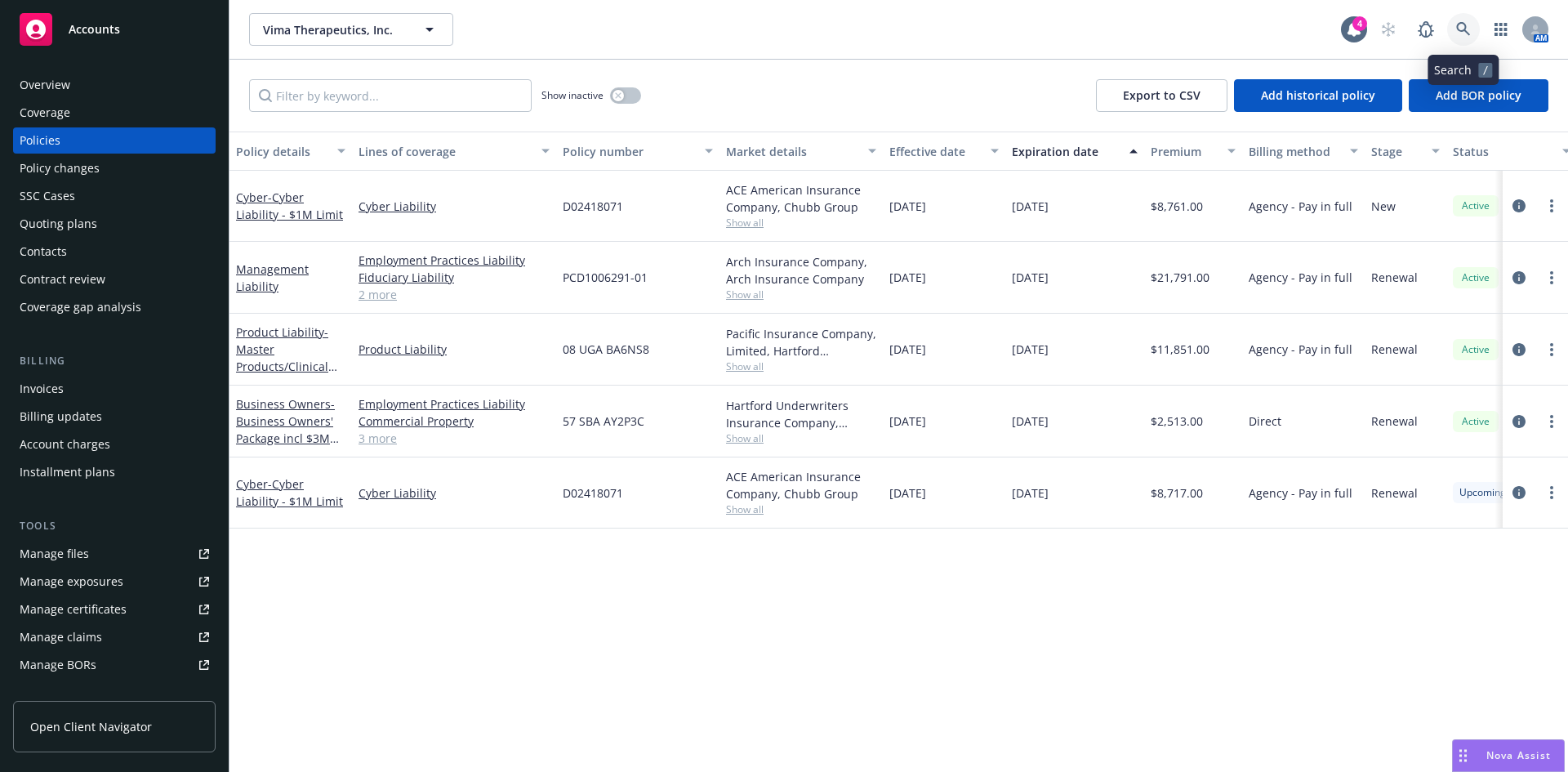
click at [1471, 33] on link at bounding box center [1464, 29] width 33 height 33
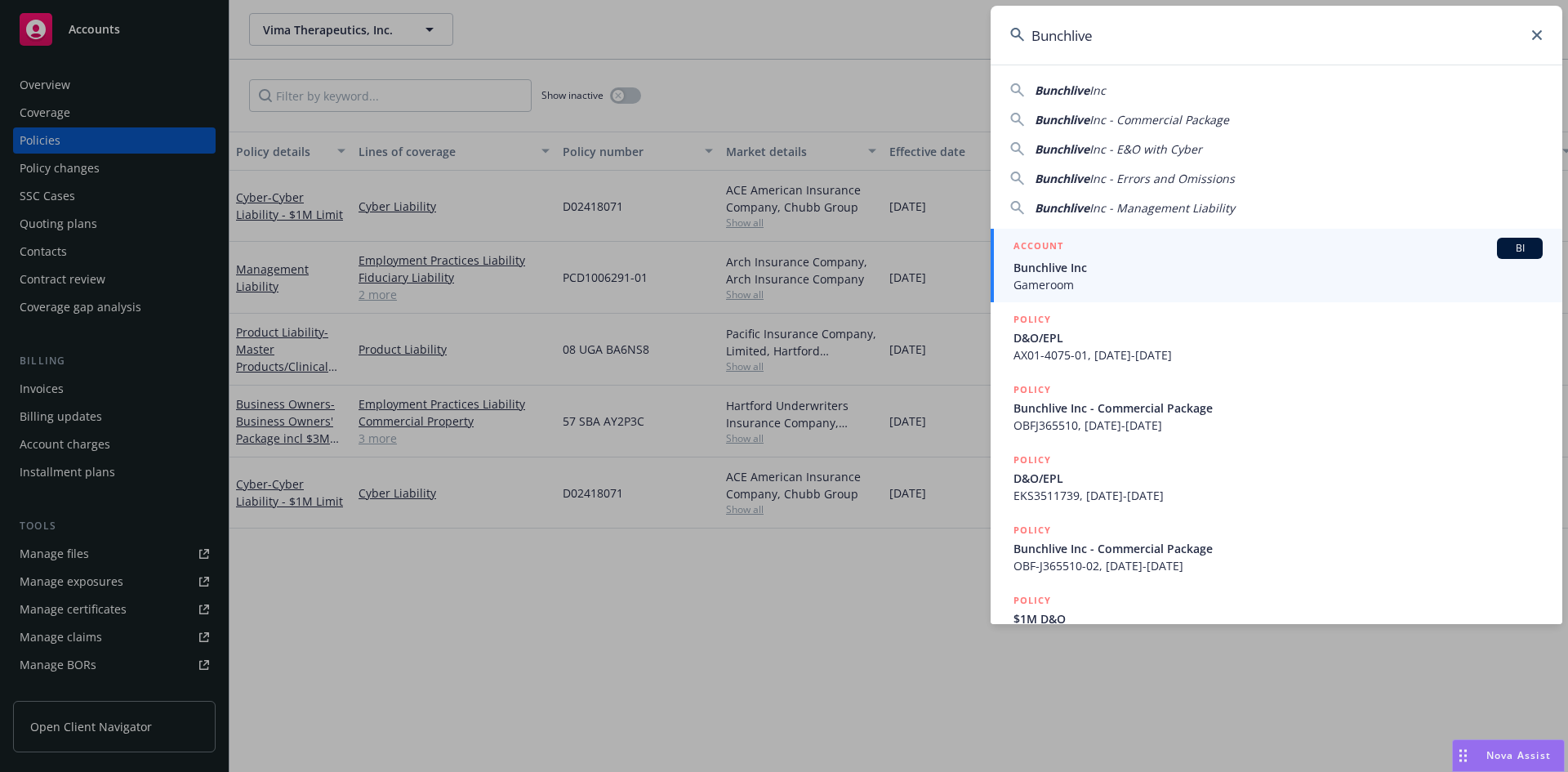
type input "Bunchlive"
click at [1099, 274] on span "Bunchlive Inc" at bounding box center [1278, 267] width 530 height 17
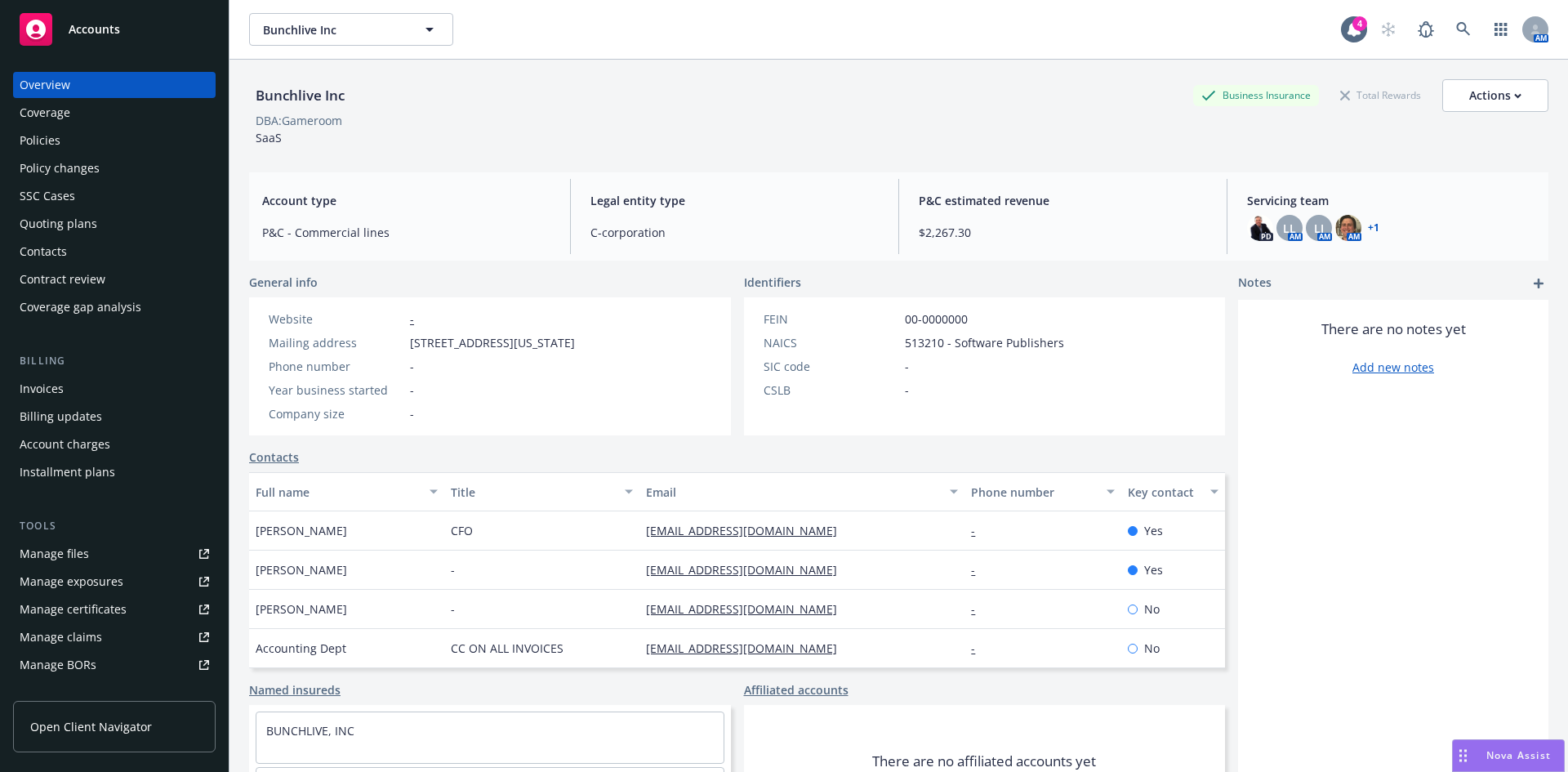
click at [46, 142] on div "Policies" at bounding box center [39, 140] width 40 height 26
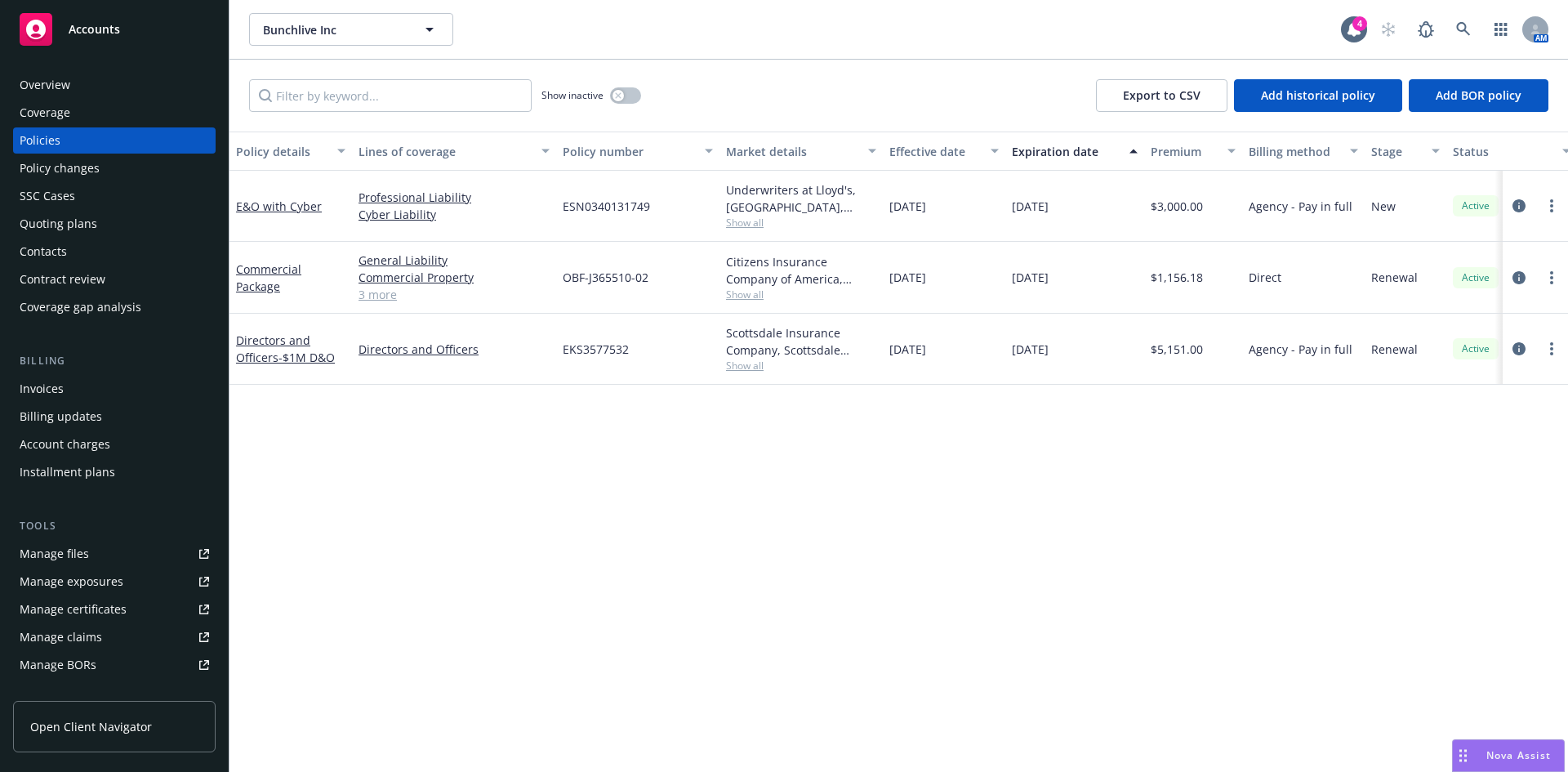
click at [1445, 28] on div "AM" at bounding box center [1461, 29] width 176 height 33
click at [1471, 29] on link at bounding box center [1464, 29] width 33 height 33
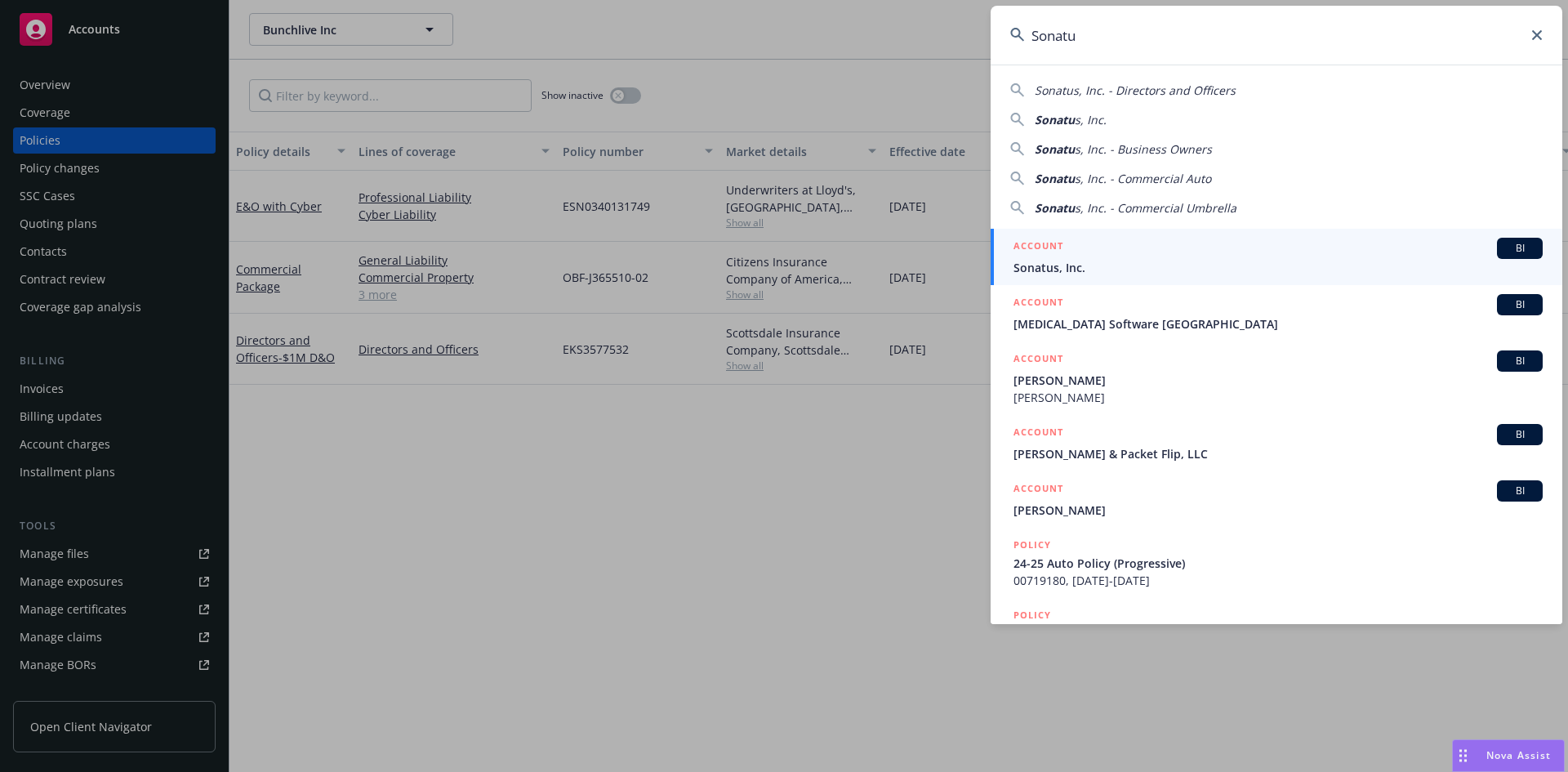
type input "Sonatu"
click at [1052, 266] on span "Sonatus, Inc." at bounding box center [1278, 267] width 530 height 17
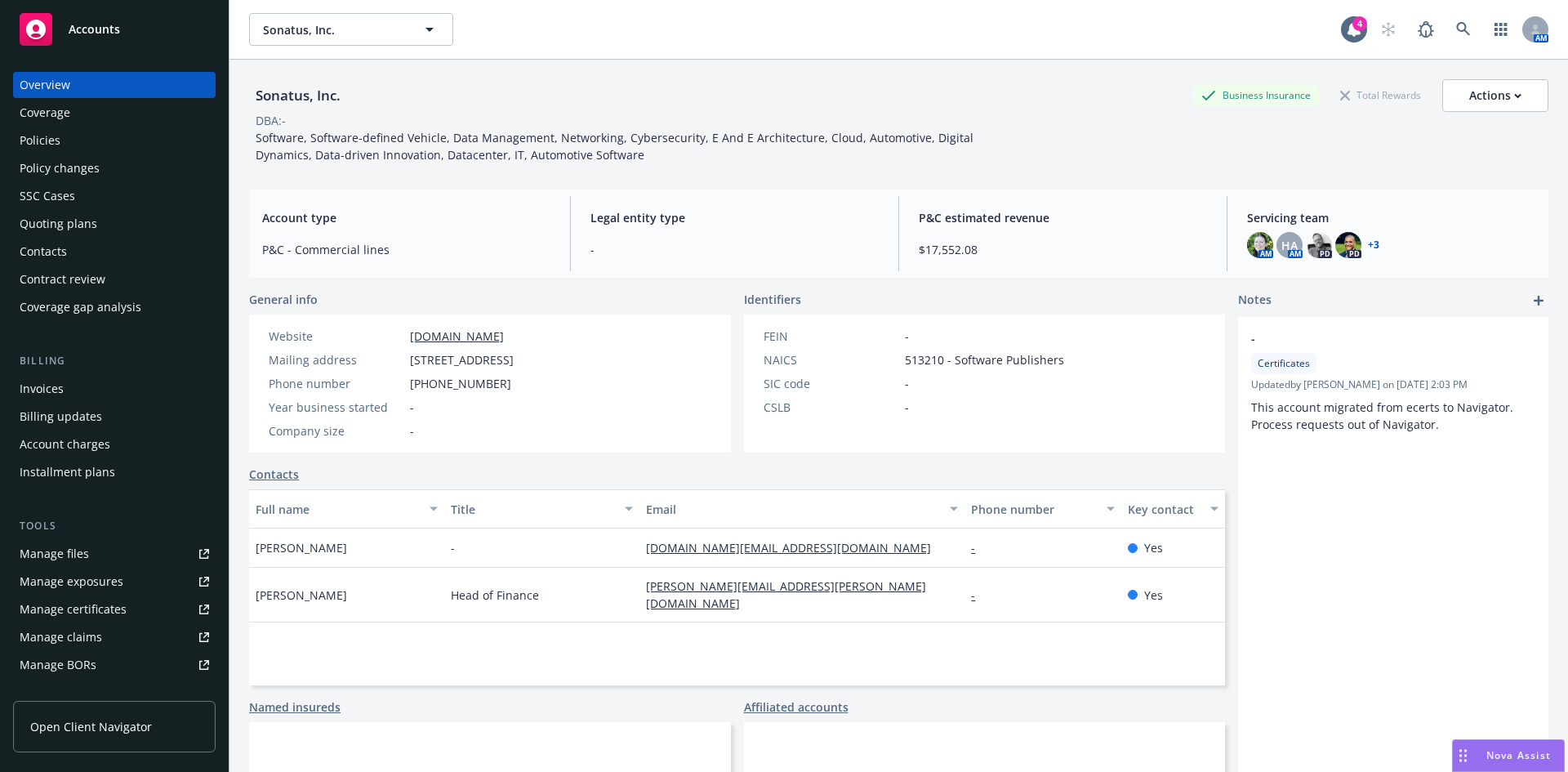
click at [48, 136] on div "Policies" at bounding box center [39, 140] width 40 height 26
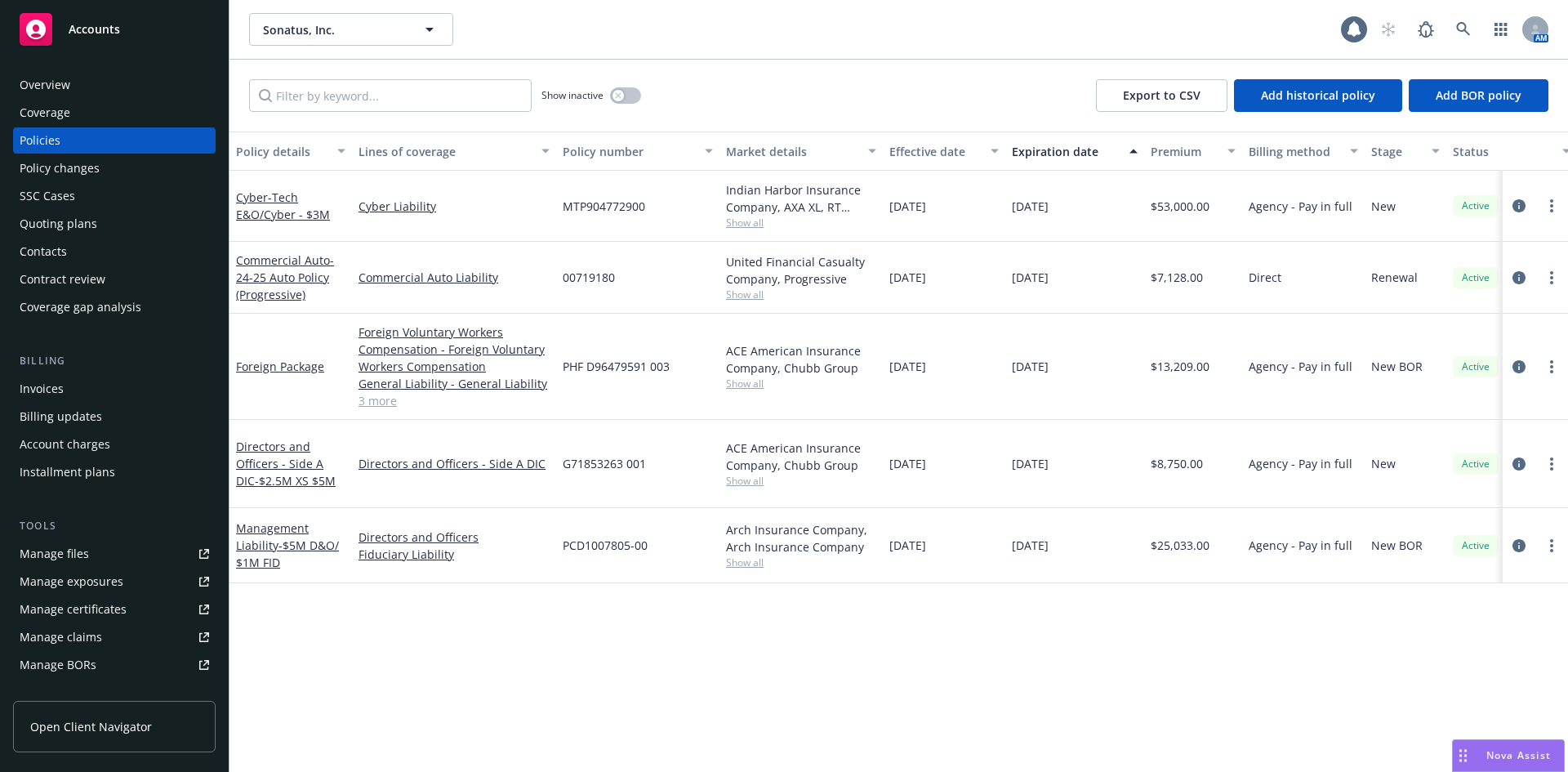
click at [88, 392] on div "Invoices" at bounding box center [114, 388] width 189 height 26
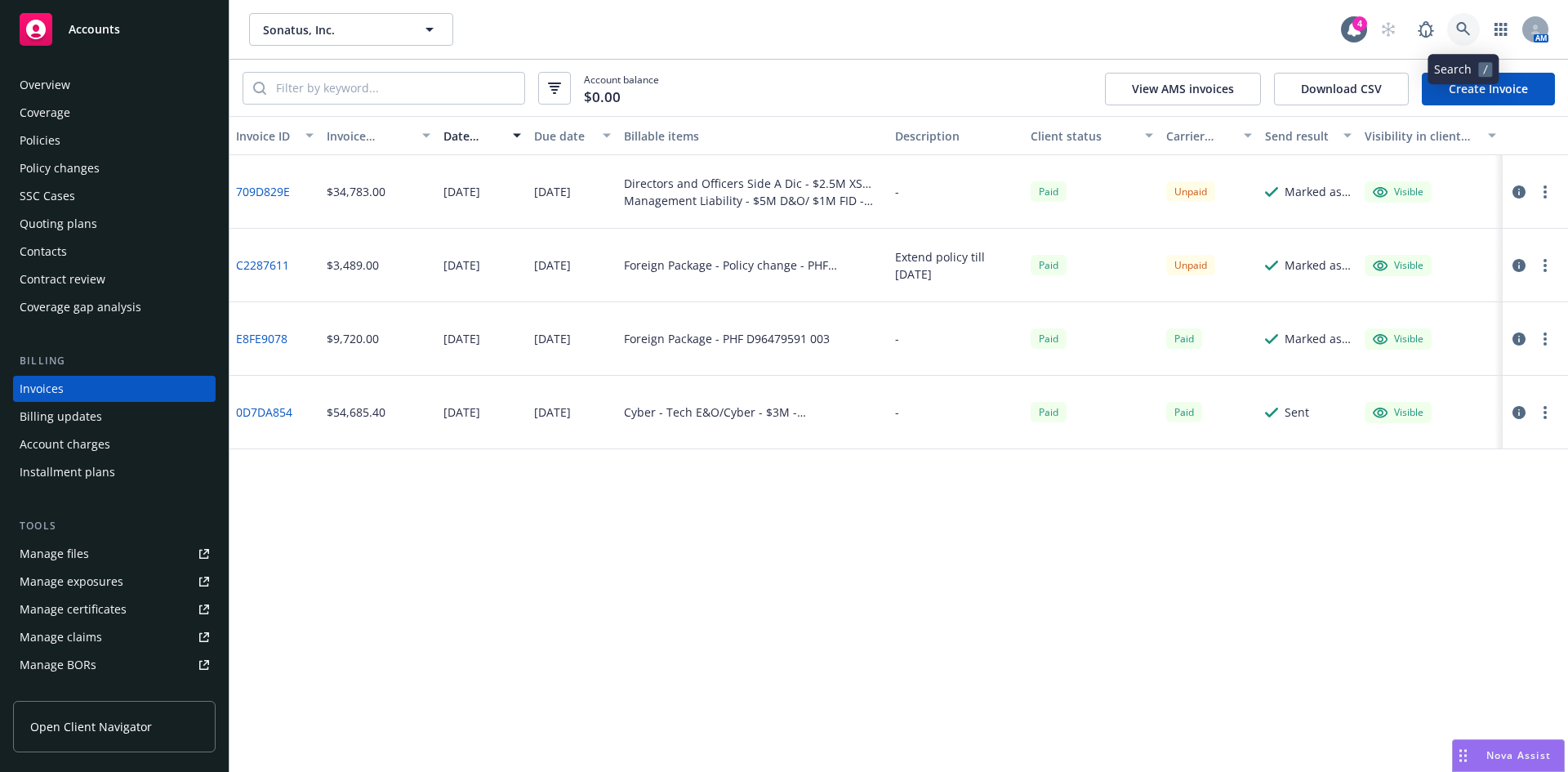
click at [1462, 27] on icon at bounding box center [1463, 29] width 15 height 15
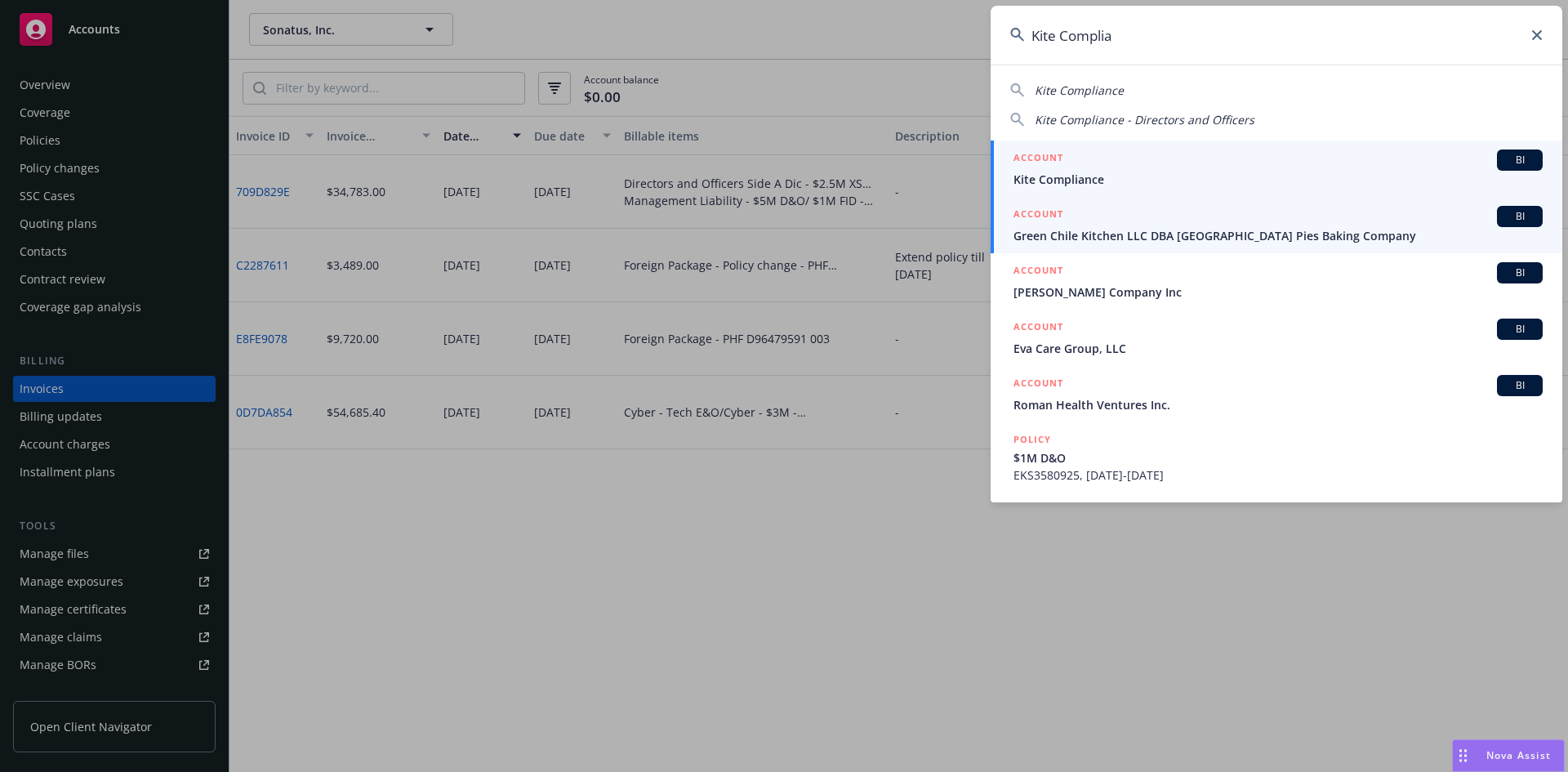
type input "Kite Complia"
click at [1097, 172] on span "Kite Compliance" at bounding box center [1278, 179] width 530 height 17
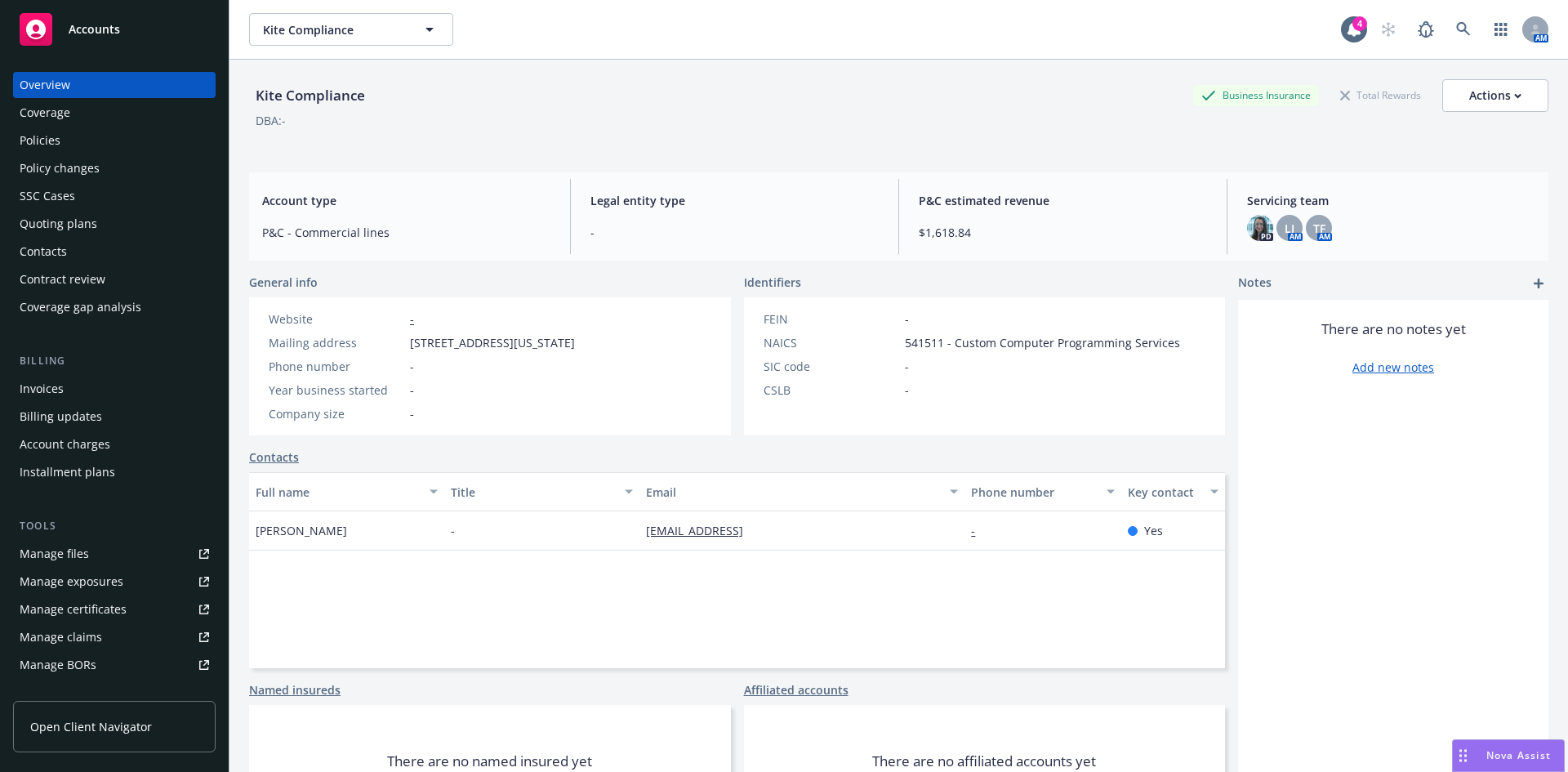
click at [98, 396] on div "Invoices" at bounding box center [114, 388] width 189 height 26
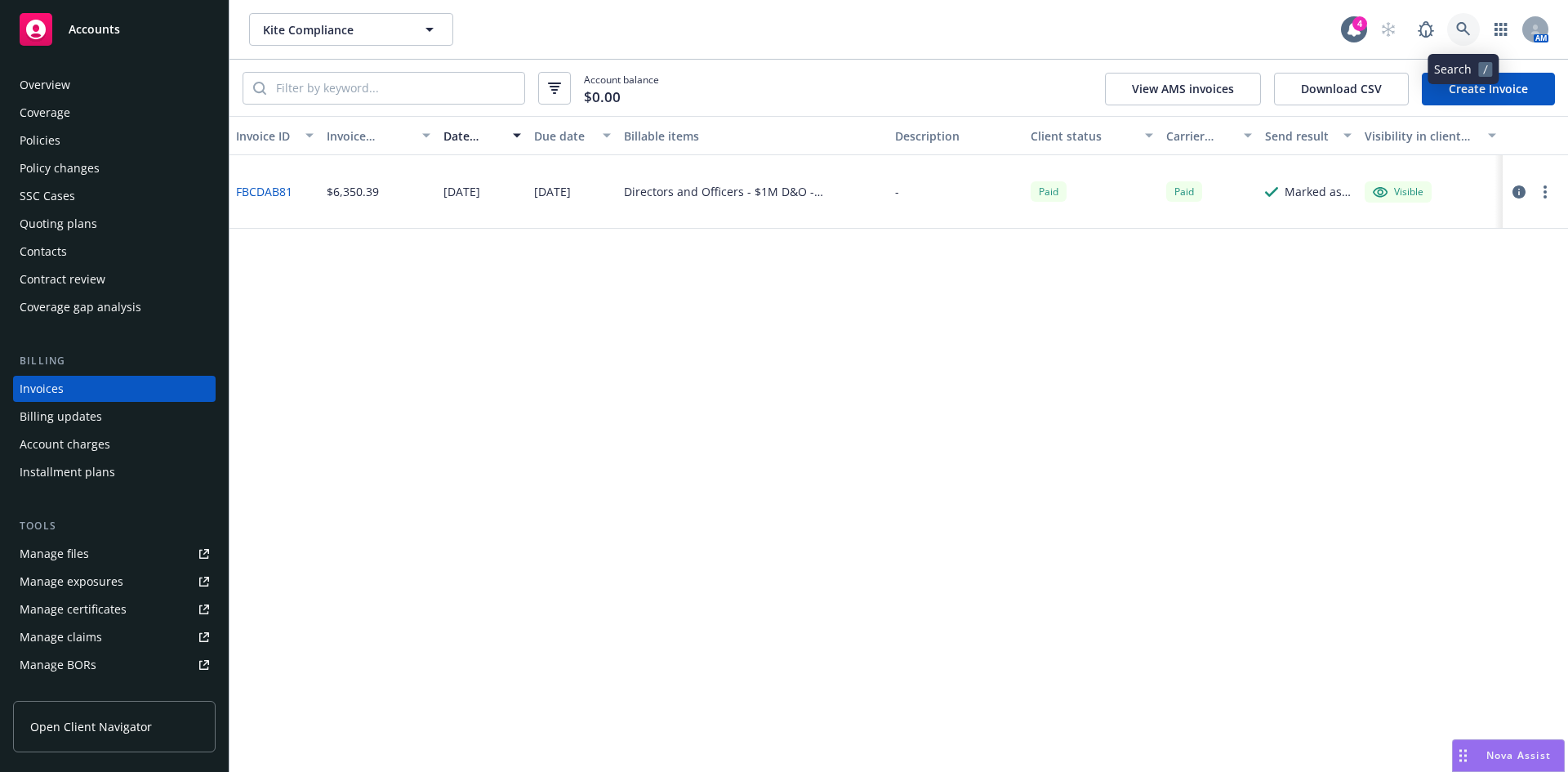
click at [1456, 28] on icon at bounding box center [1463, 29] width 15 height 15
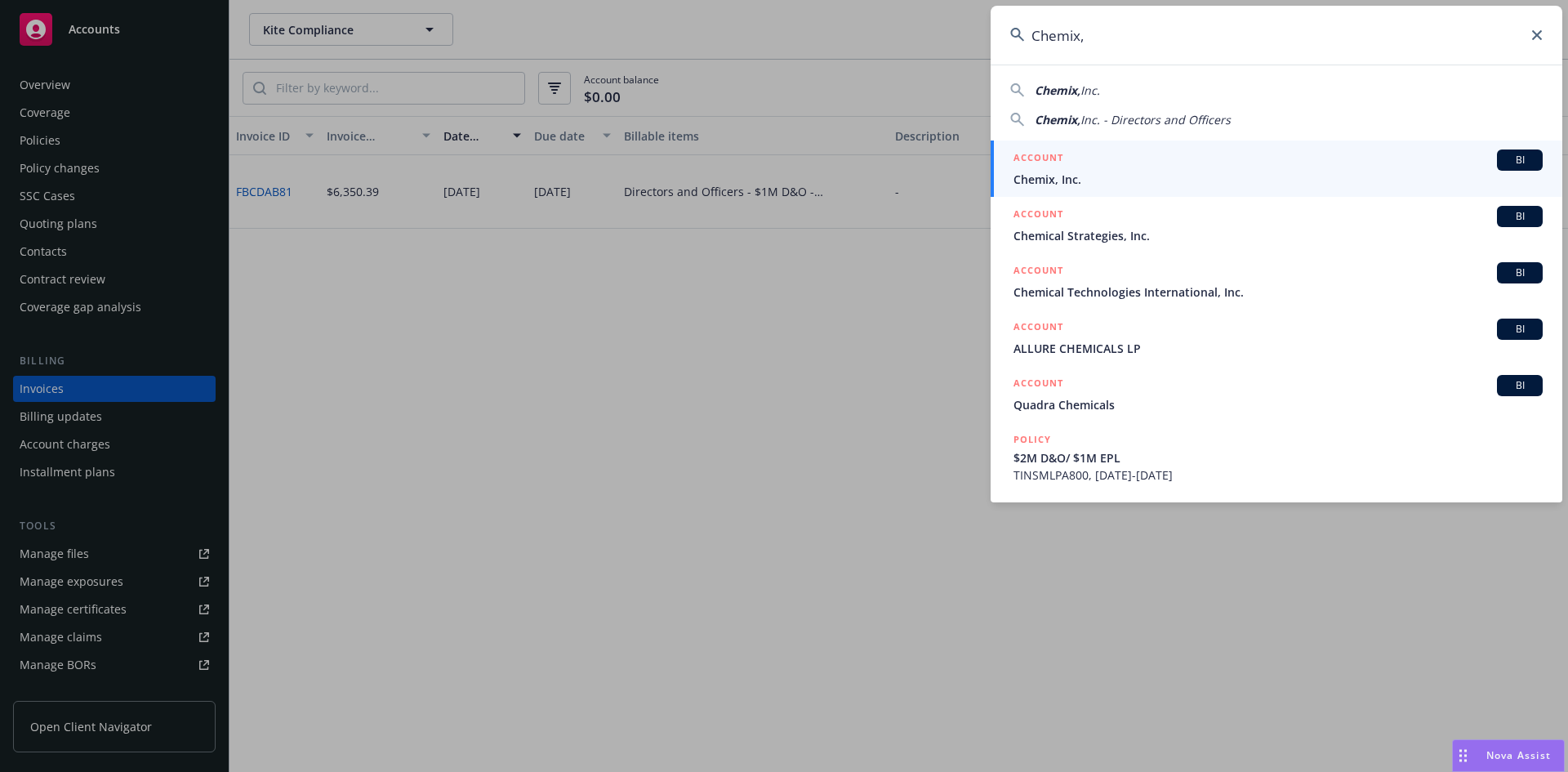
type input "Chemix,"
click at [1114, 164] on div "ACCOUNT BI" at bounding box center [1278, 160] width 530 height 21
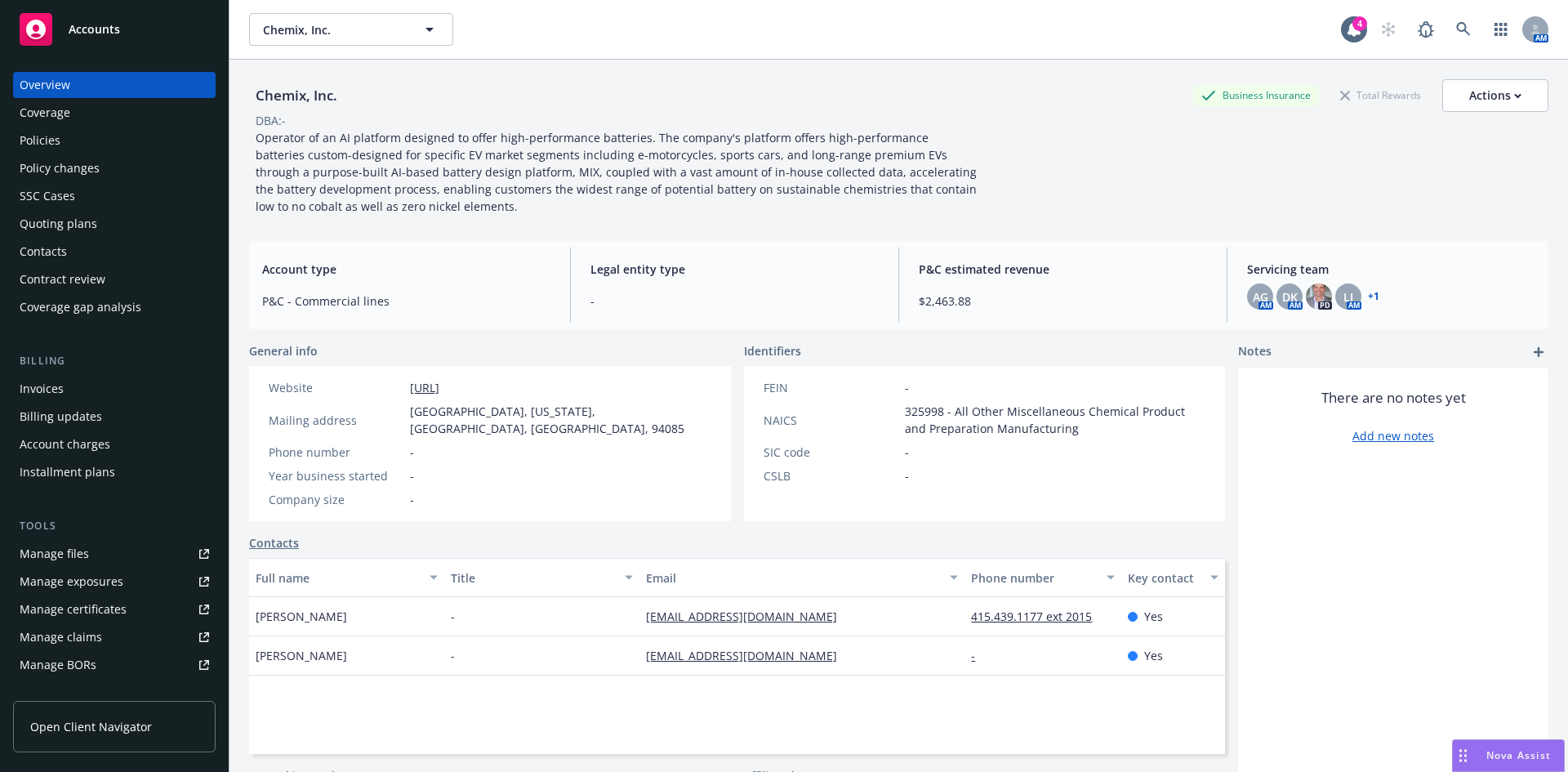
click at [87, 552] on link "Manage files" at bounding box center [114, 554] width 203 height 26
click at [1462, 30] on link at bounding box center [1464, 29] width 33 height 33
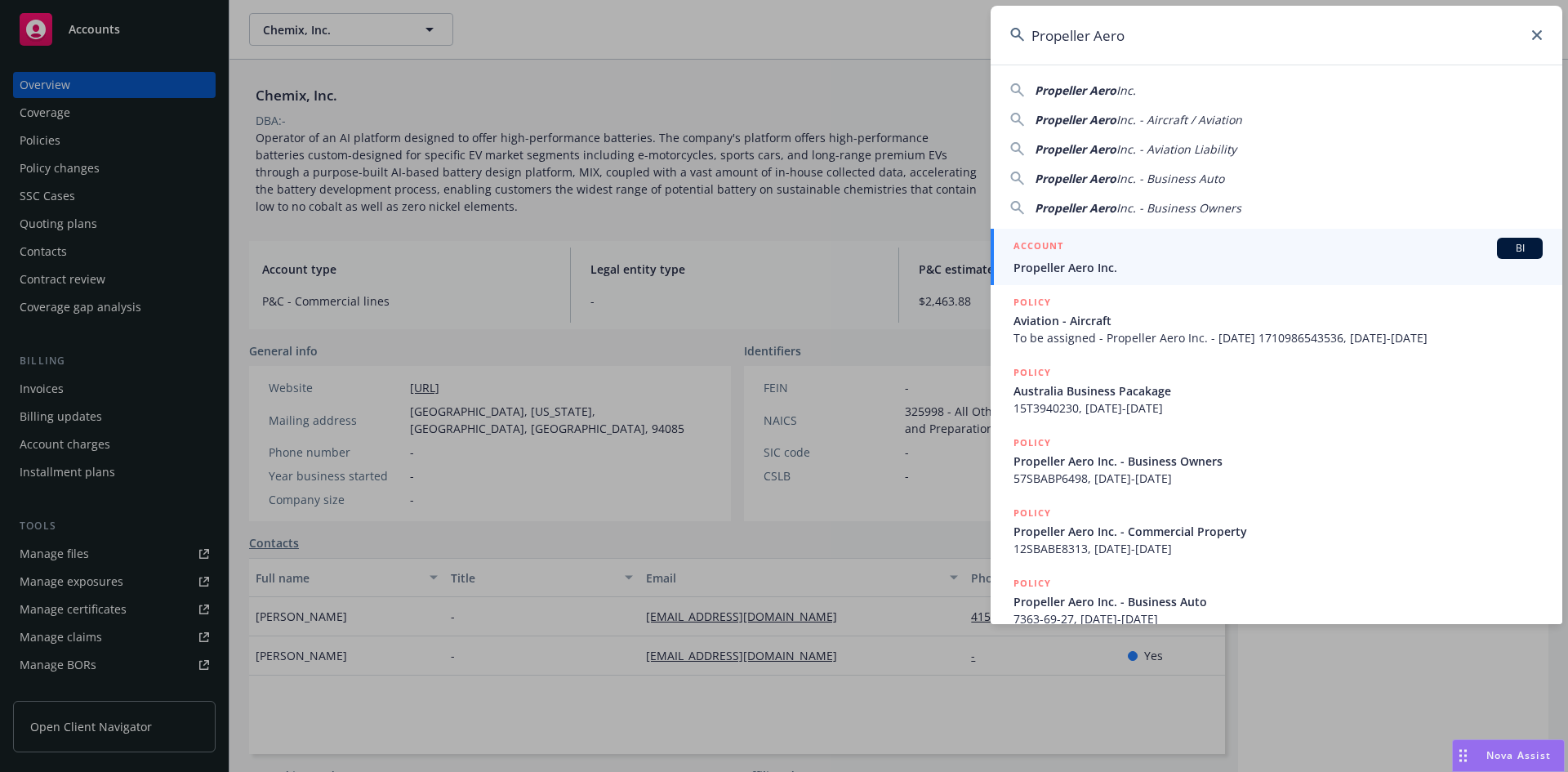
type input "Propeller Aero"
click at [1100, 258] on div "ACCOUNT BI" at bounding box center [1278, 248] width 530 height 21
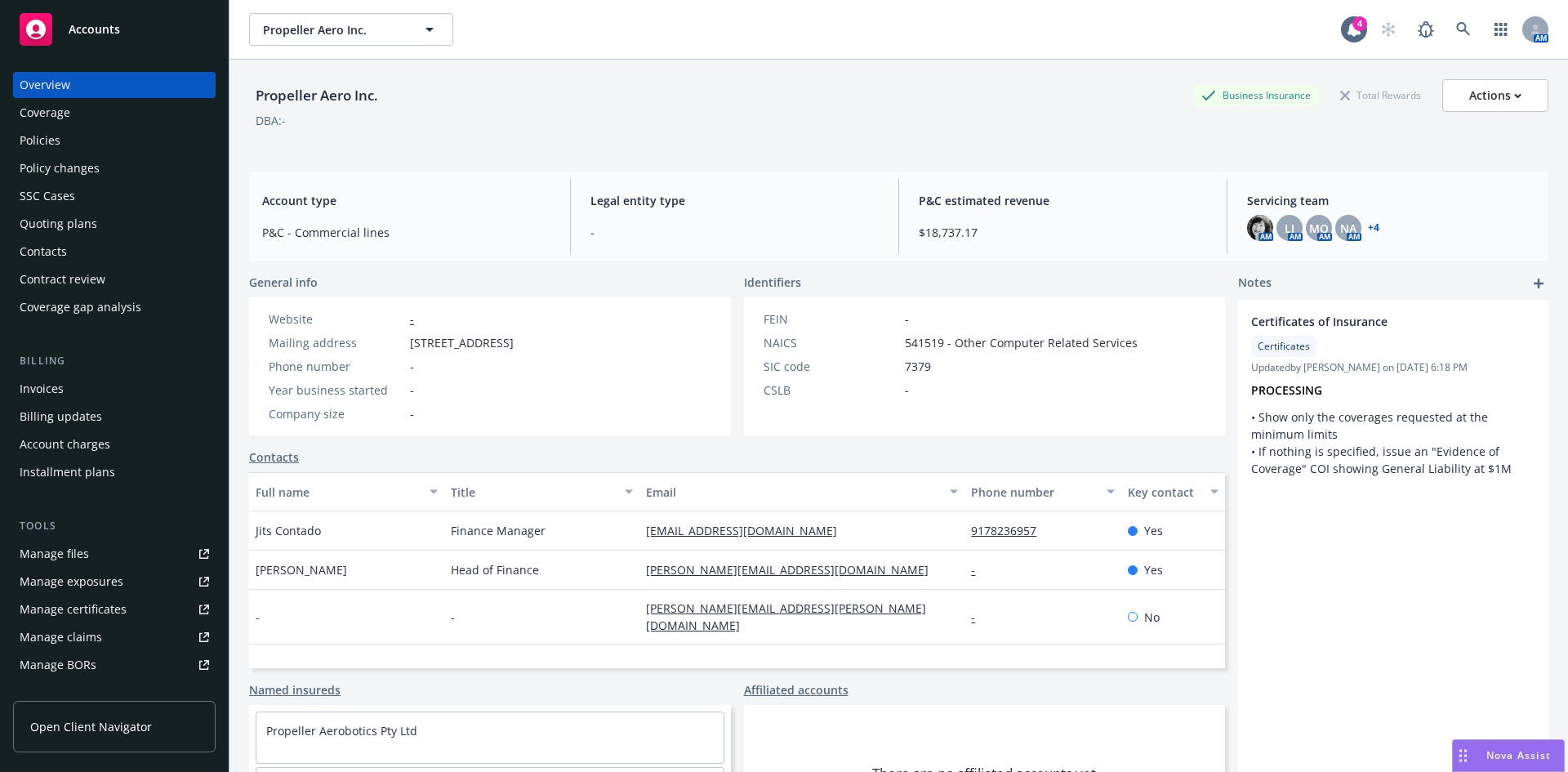
click at [45, 140] on div "Policies" at bounding box center [39, 140] width 40 height 26
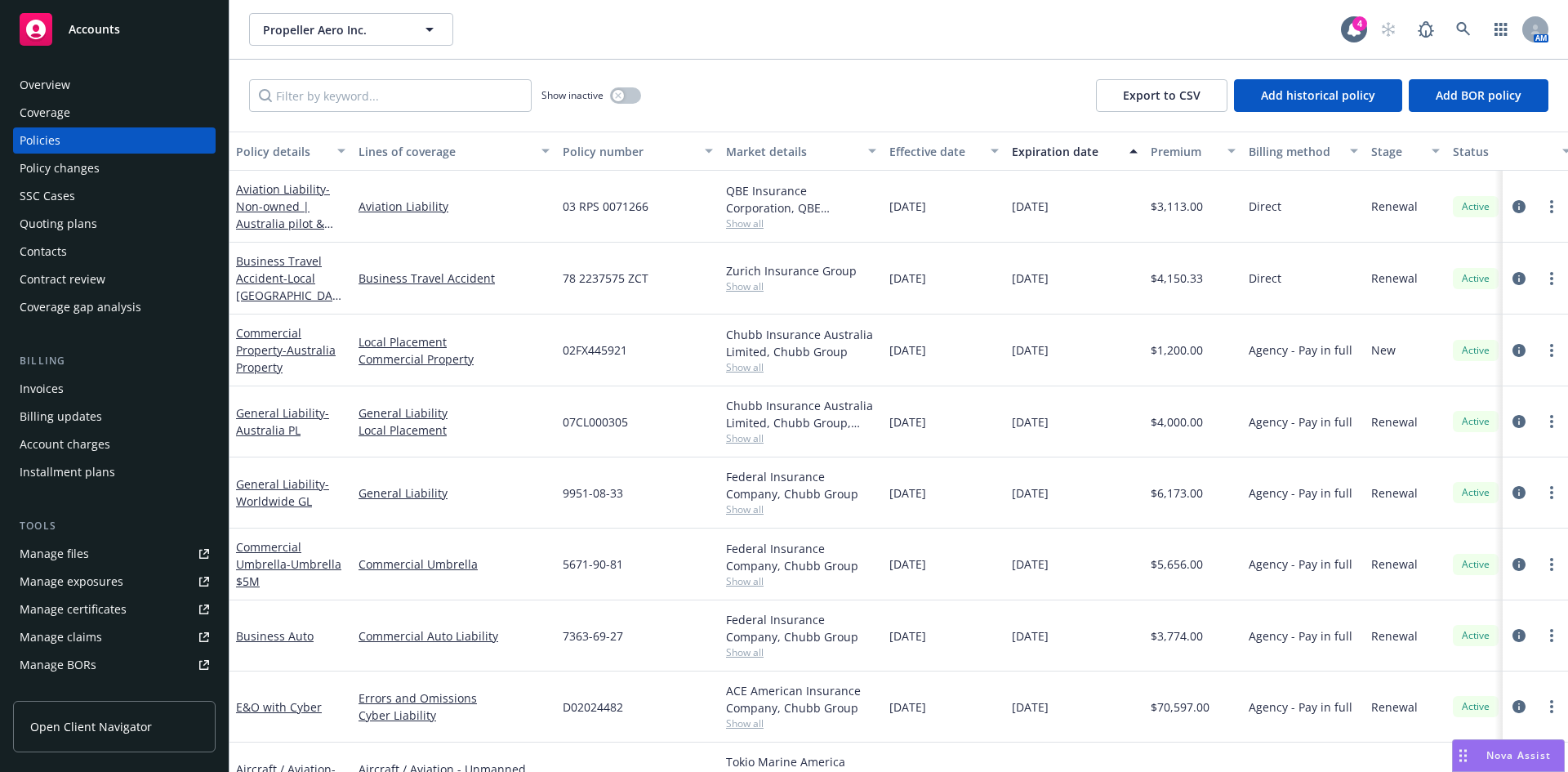
click at [103, 559] on link "Manage files" at bounding box center [114, 554] width 203 height 26
click at [1460, 19] on link at bounding box center [1464, 29] width 33 height 33
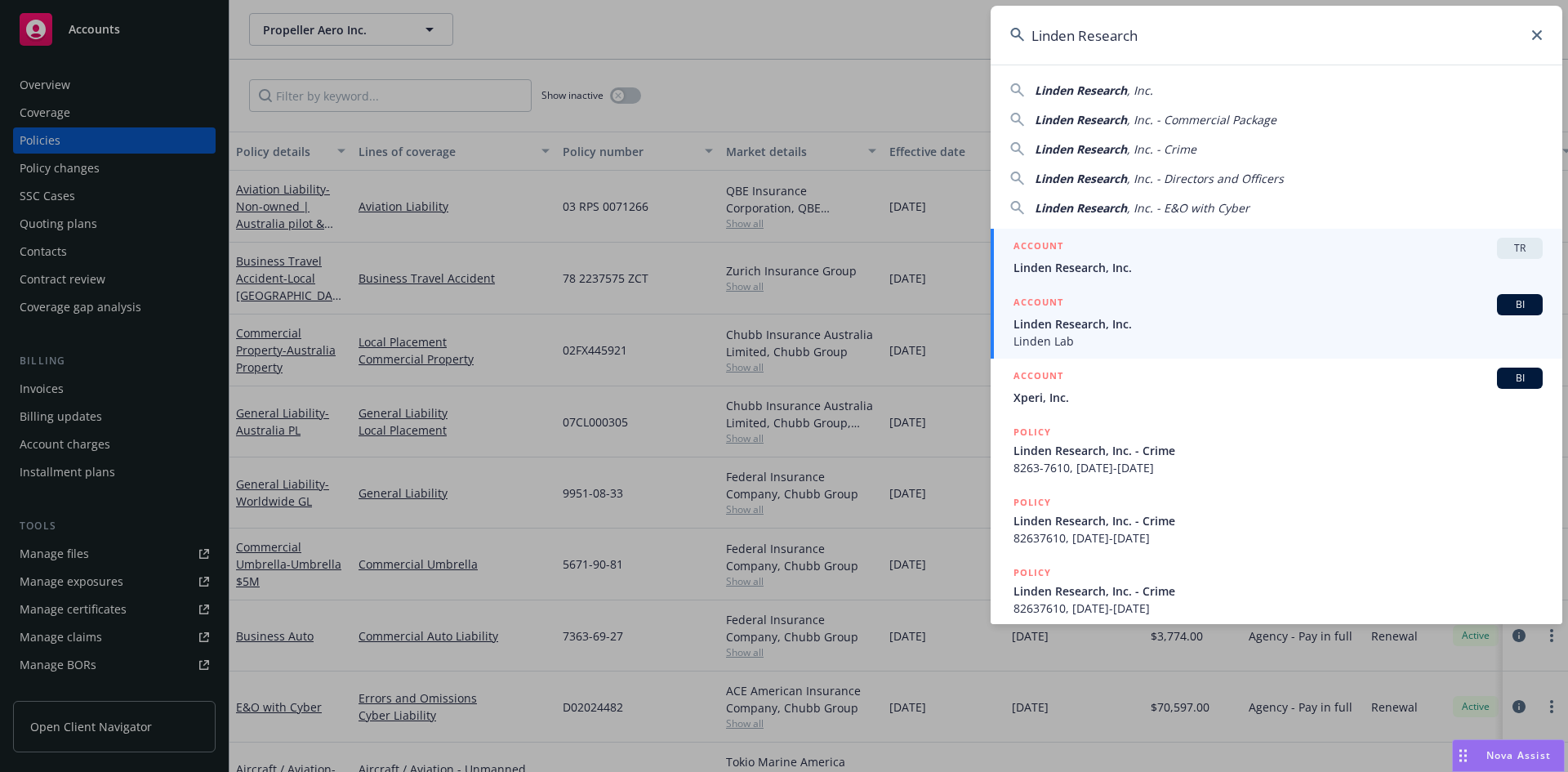
type input "Linden Research"
click at [1096, 325] on span "Linden Research, Inc." at bounding box center [1278, 323] width 530 height 17
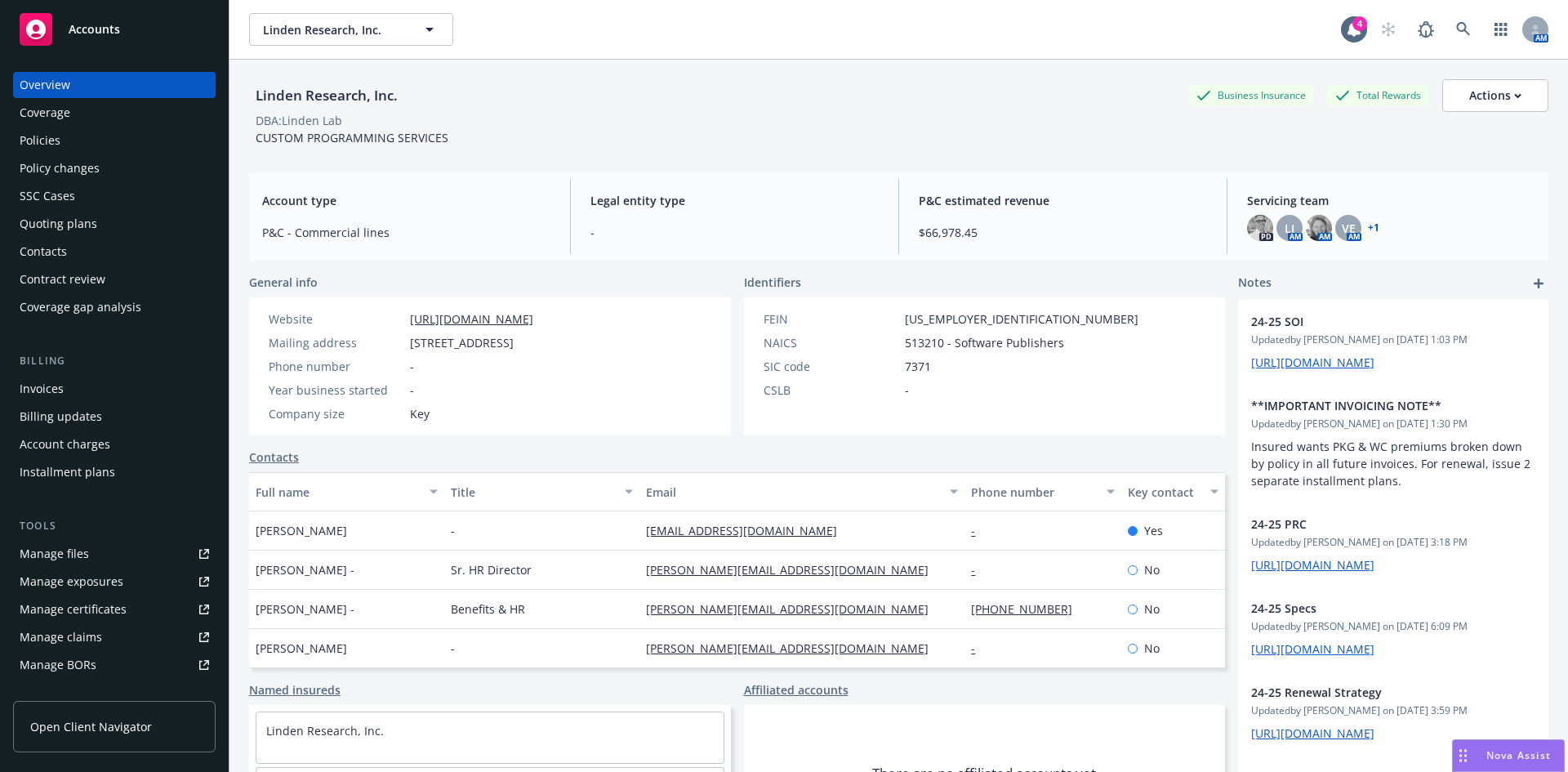
click at [69, 392] on div "Invoices" at bounding box center [114, 388] width 189 height 26
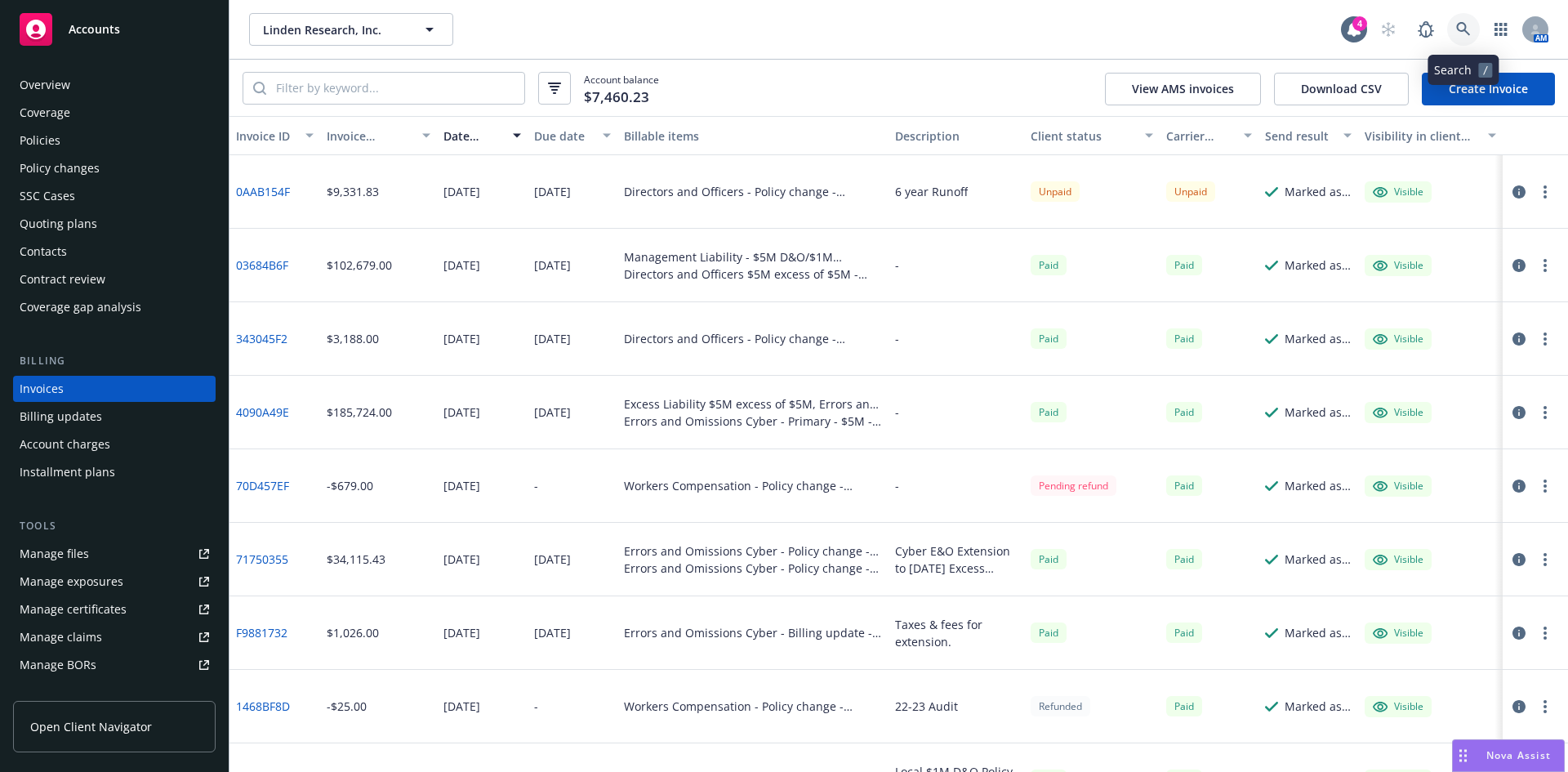
click at [1452, 32] on link at bounding box center [1464, 29] width 33 height 33
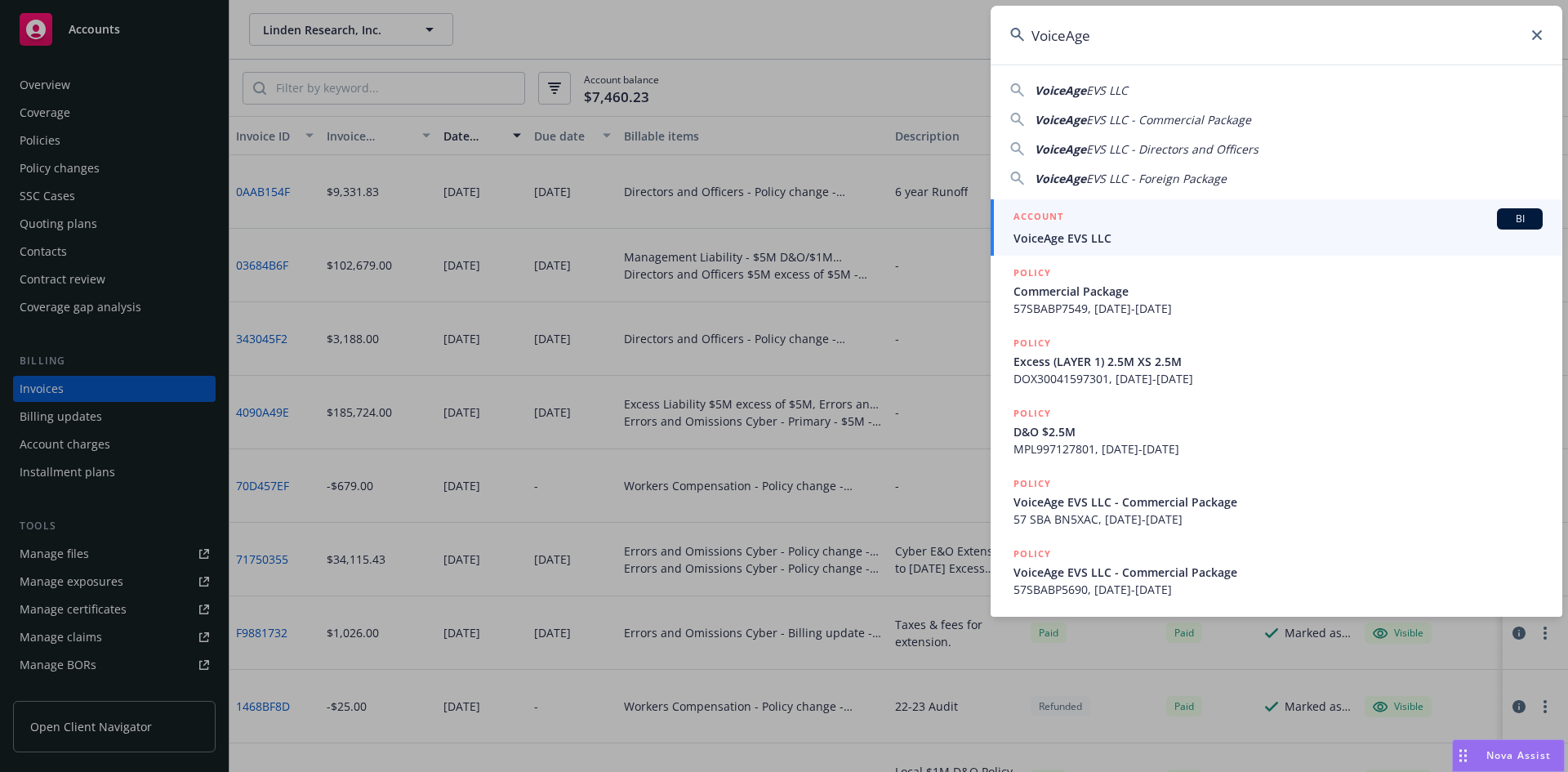
type input "VoiceAge"
click at [1082, 244] on span "VoiceAge EVS LLC" at bounding box center [1278, 238] width 530 height 17
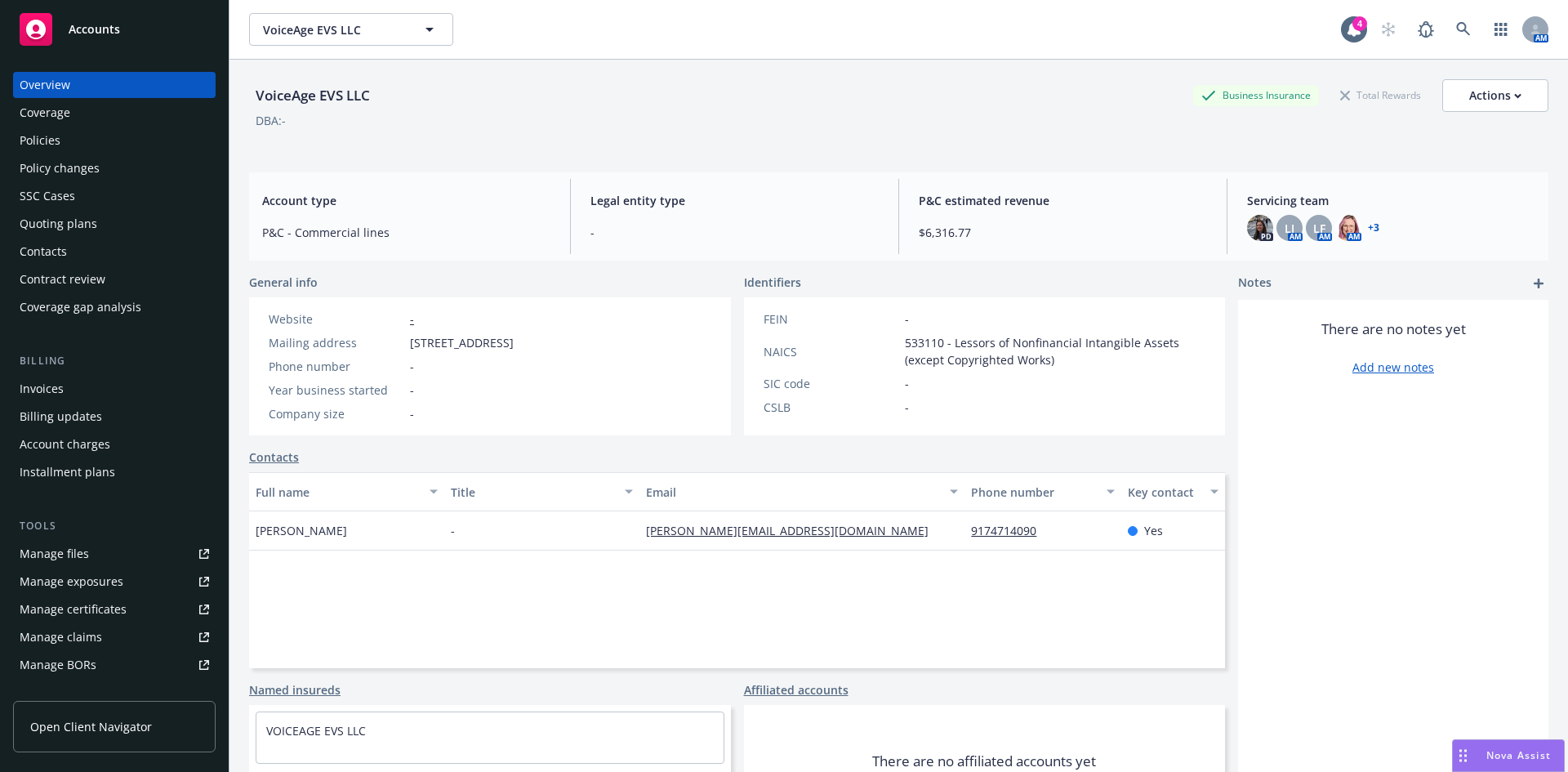
click at [56, 392] on div "Invoices" at bounding box center [41, 388] width 44 height 26
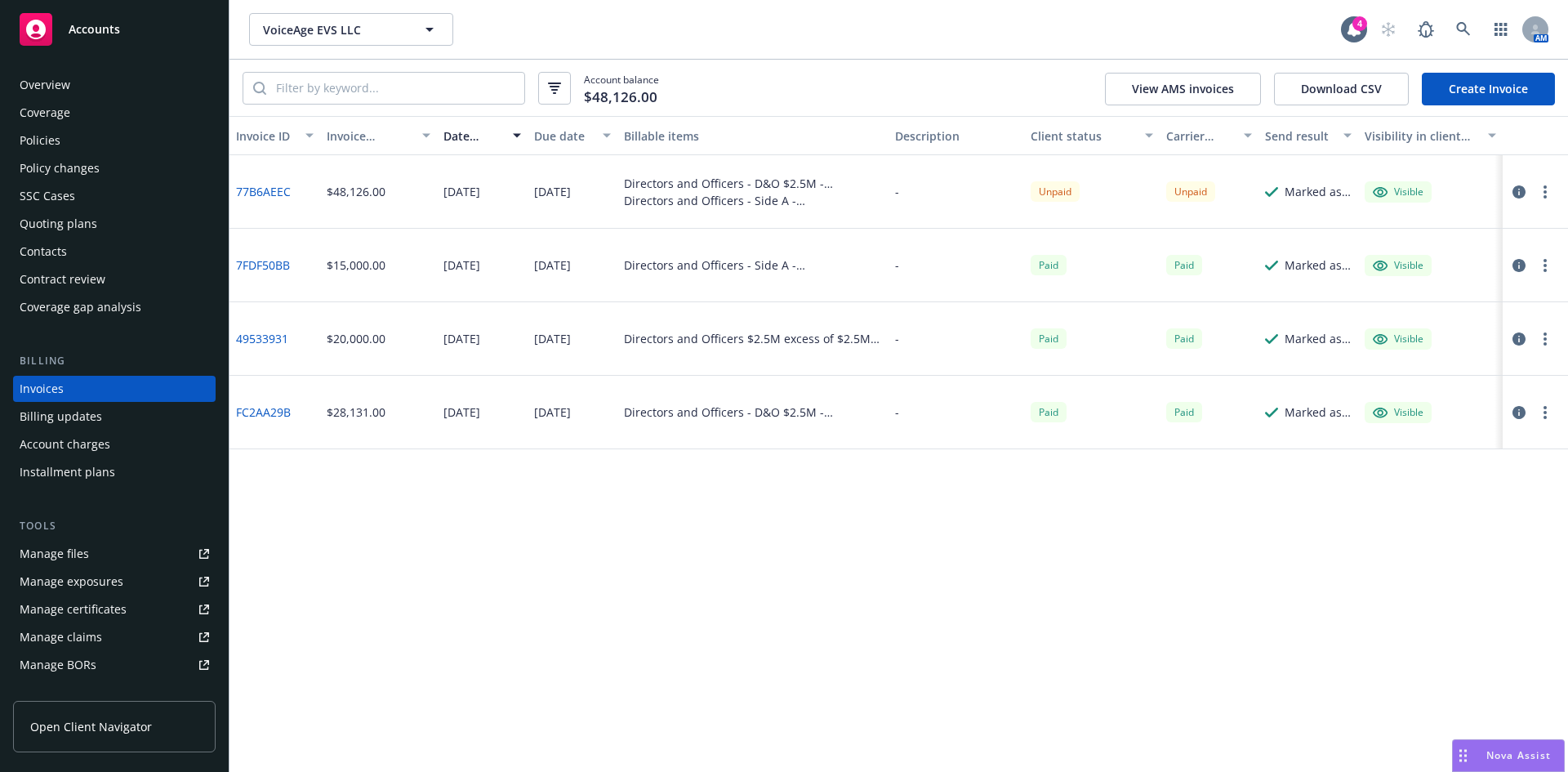
click at [62, 557] on div "Manage files" at bounding box center [54, 554] width 70 height 26
click at [71, 143] on div "Policies" at bounding box center [114, 140] width 189 height 26
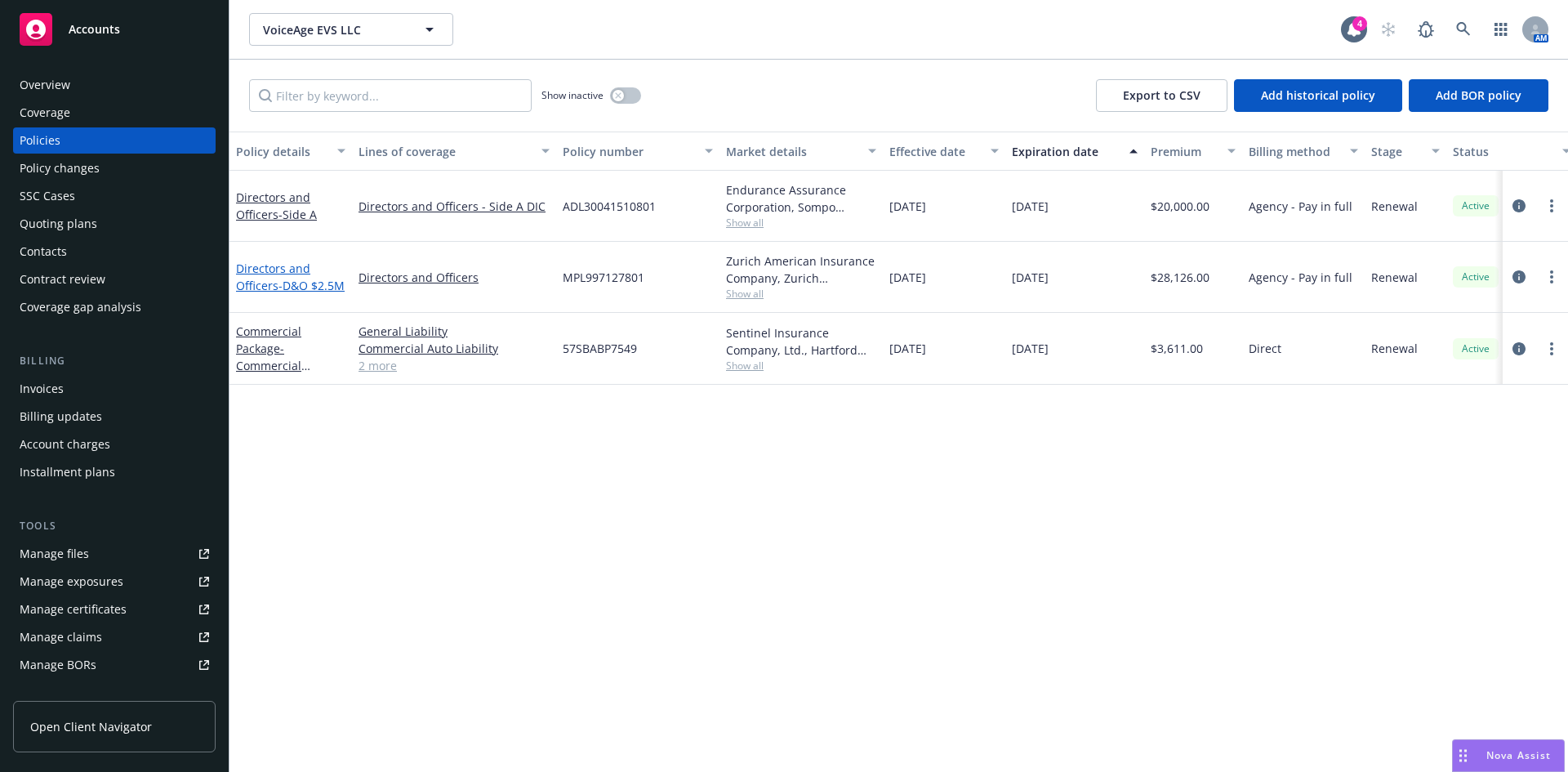
click at [273, 275] on link "Directors and Officers - D&O $2.5M" at bounding box center [290, 277] width 108 height 33
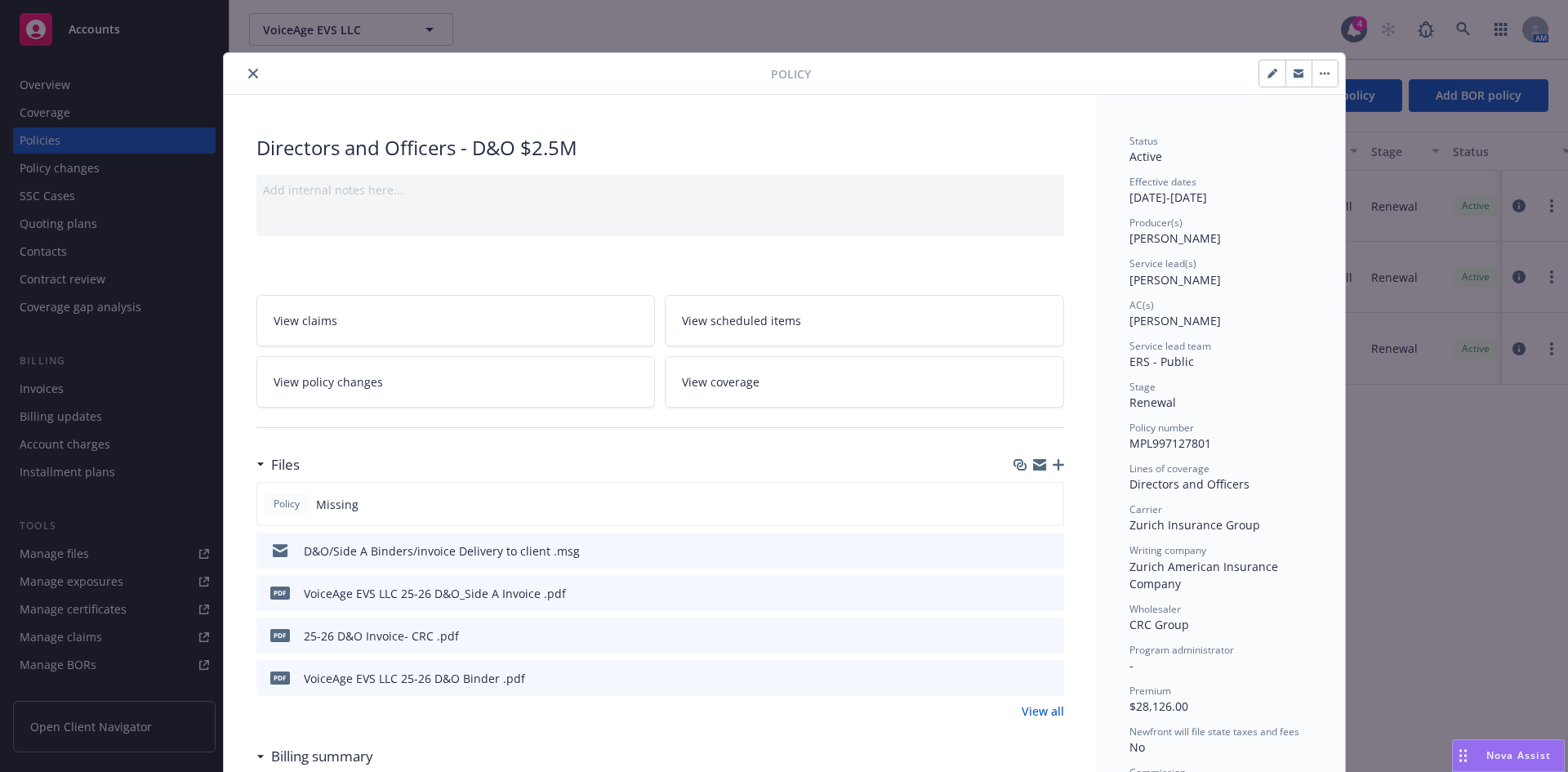
click at [248, 71] on icon "close" at bounding box center [252, 73] width 10 height 10
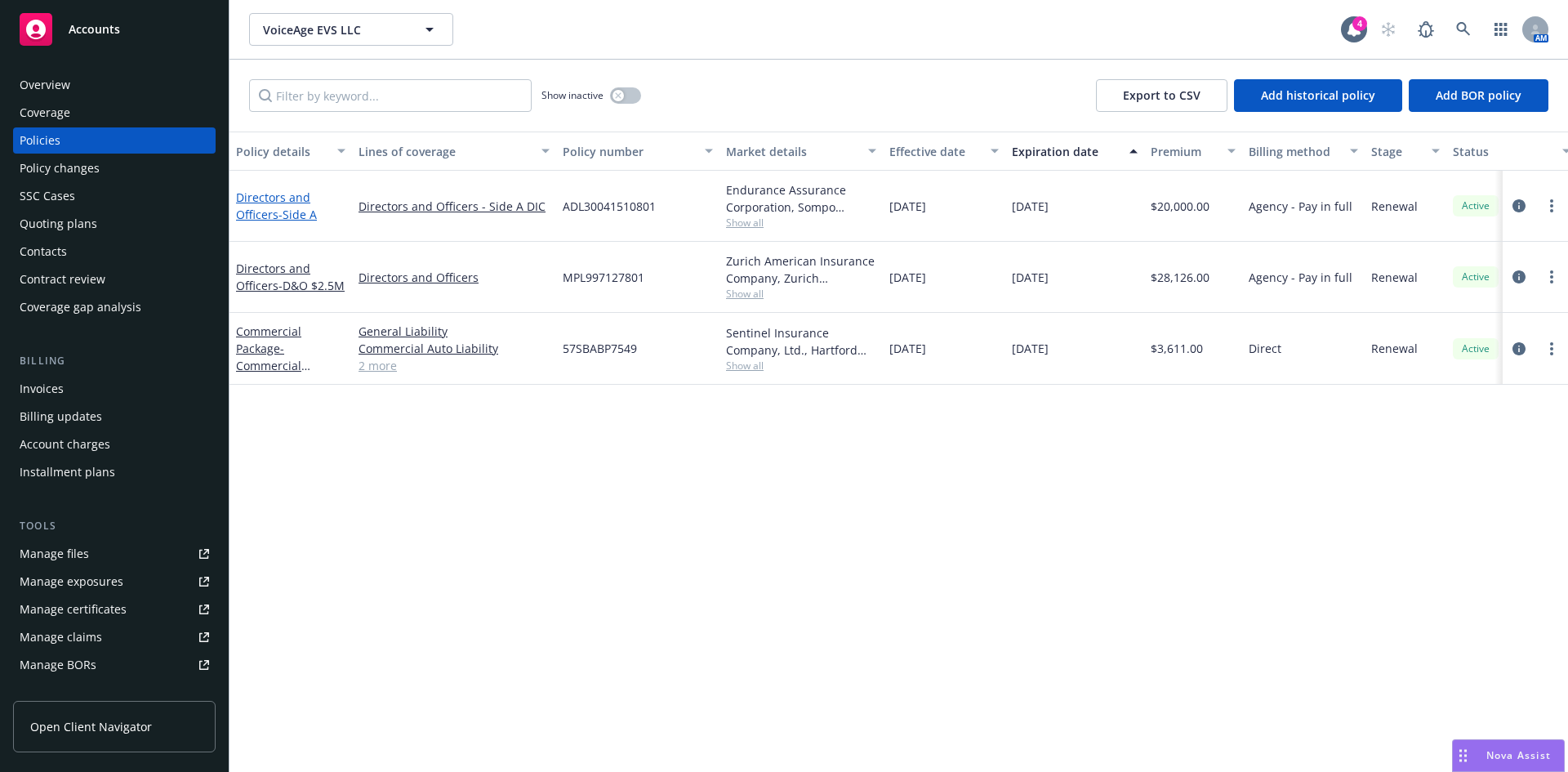
click at [278, 209] on span "- Side A" at bounding box center [297, 214] width 39 height 16
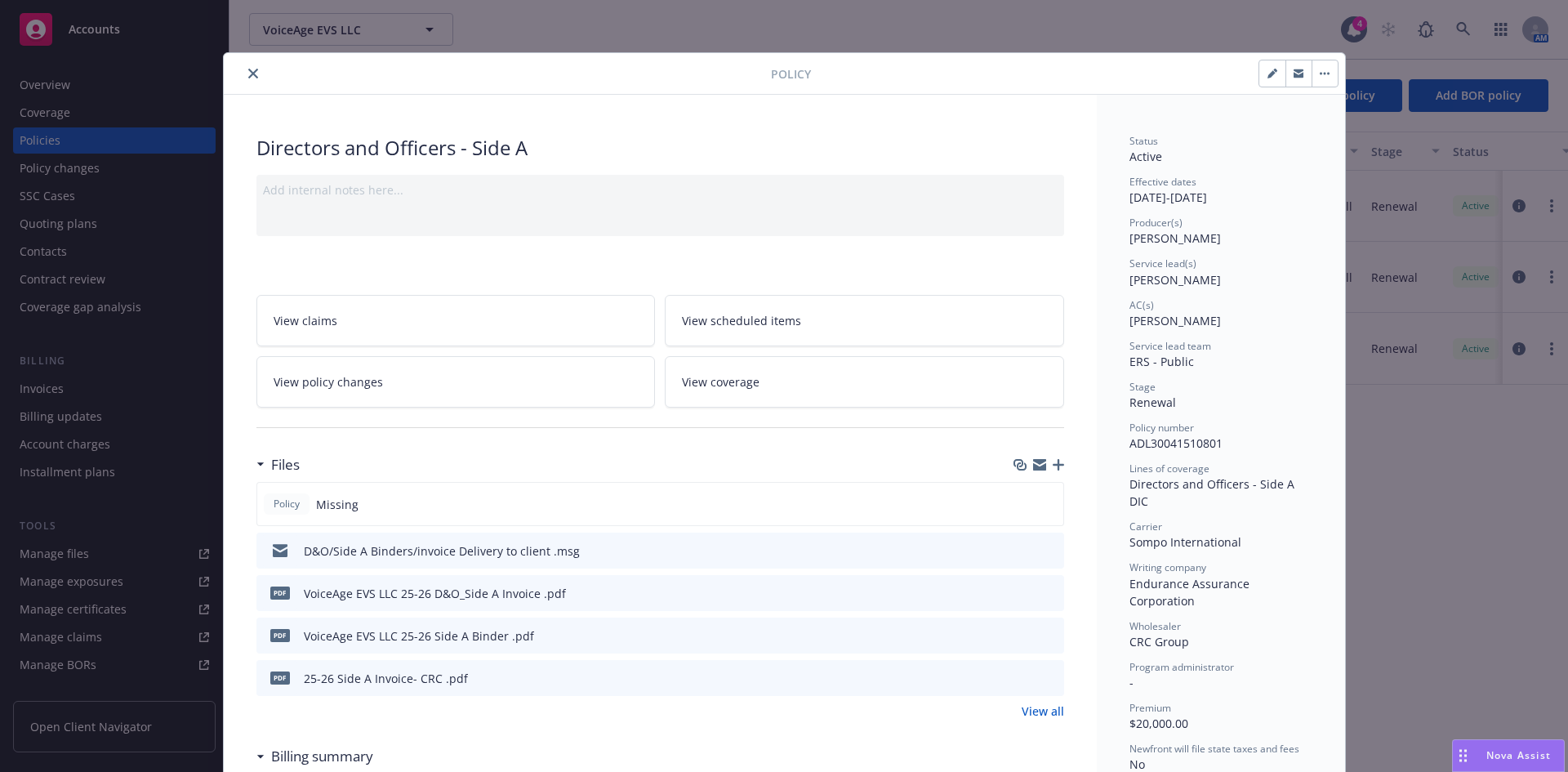
click at [243, 71] on button "close" at bounding box center [252, 73] width 19 height 19
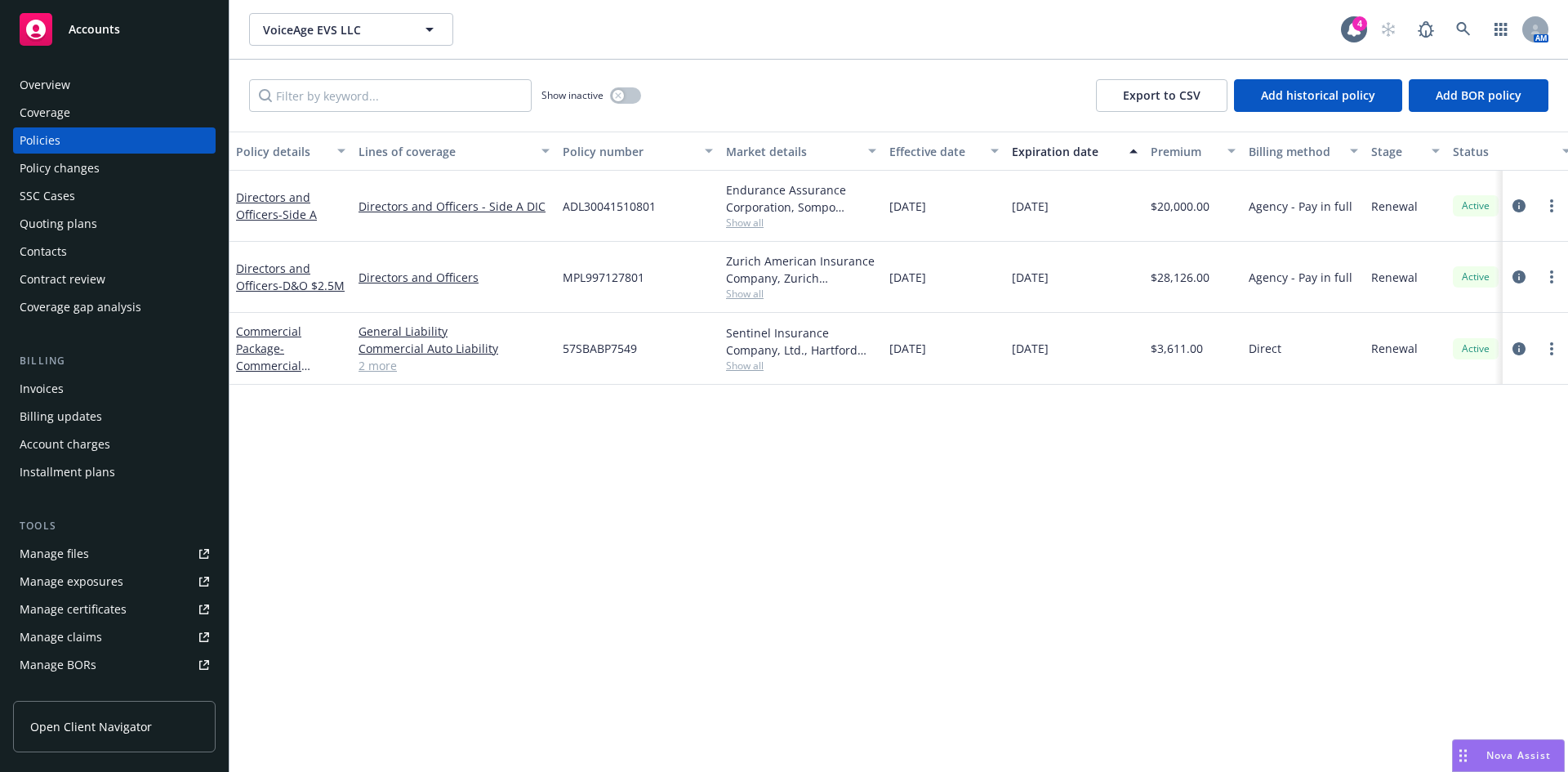
click at [661, 610] on div "Policy details Lines of coverage Policy number Market details Effective date Ex…" at bounding box center [899, 452] width 1338 height 641
click at [1472, 26] on link at bounding box center [1464, 29] width 33 height 33
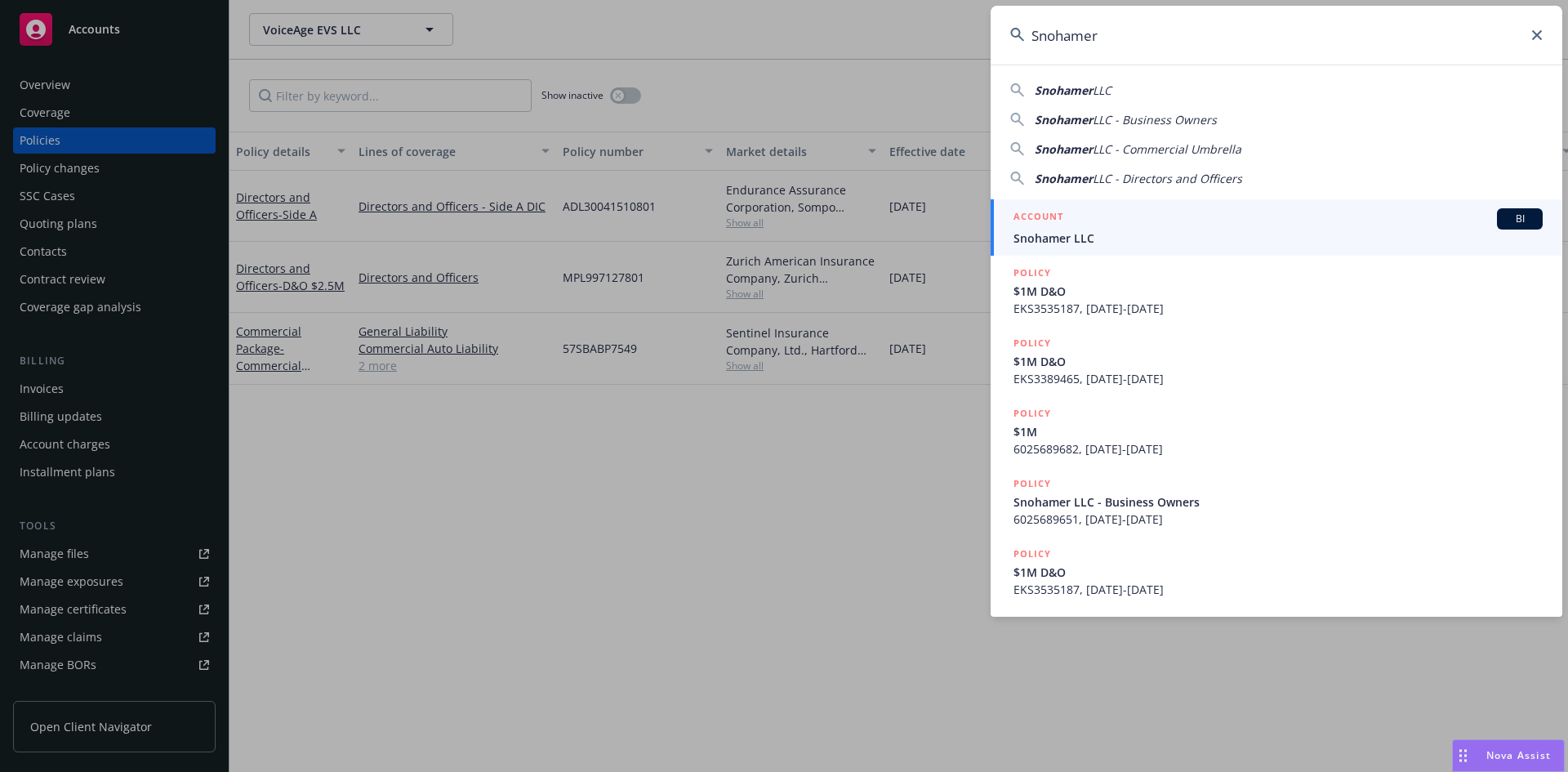
type input "Snohamer"
click at [1105, 230] on span "Snohamer LLC" at bounding box center [1278, 238] width 530 height 17
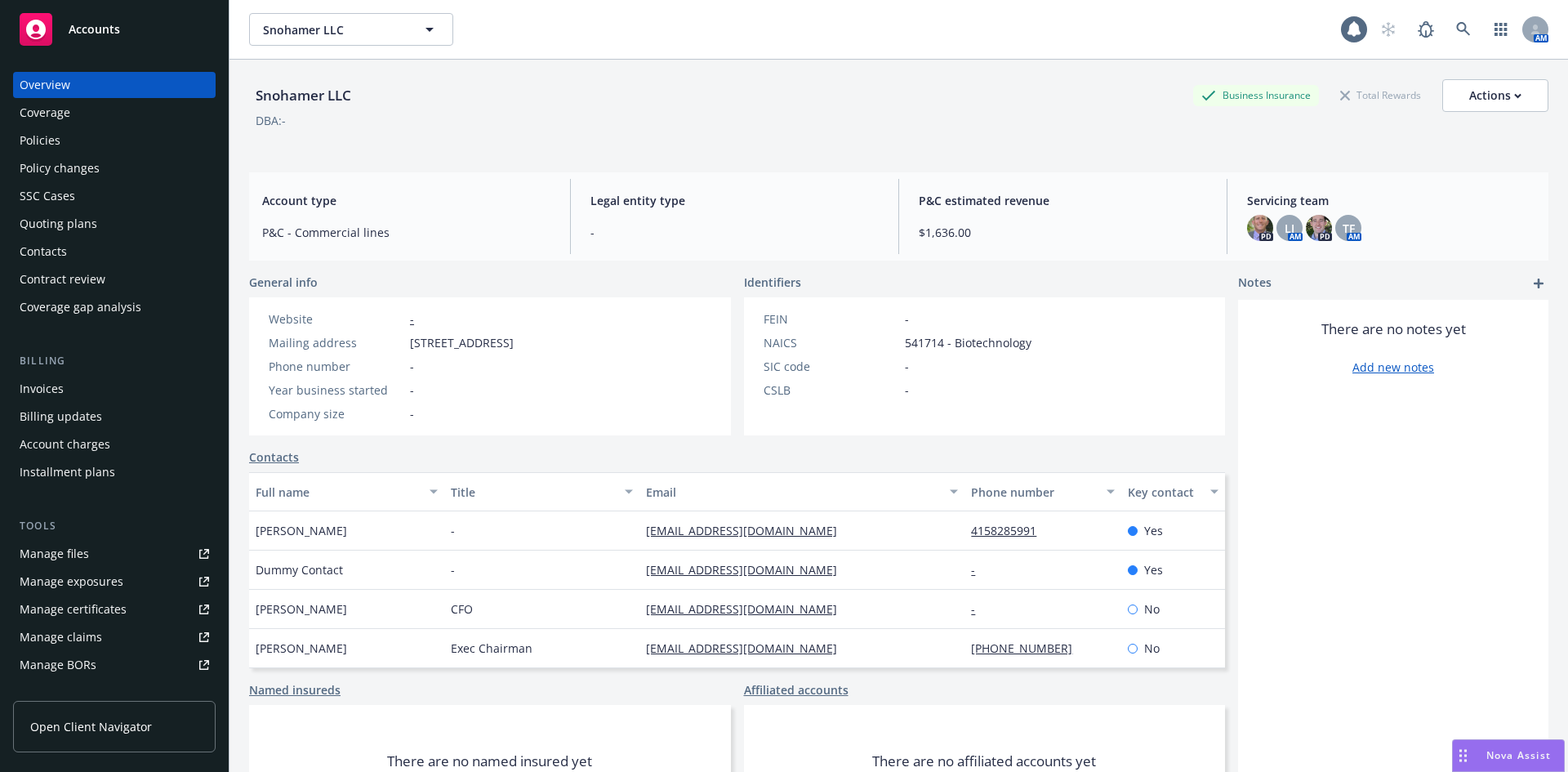
click at [66, 389] on div "Invoices" at bounding box center [114, 388] width 189 height 26
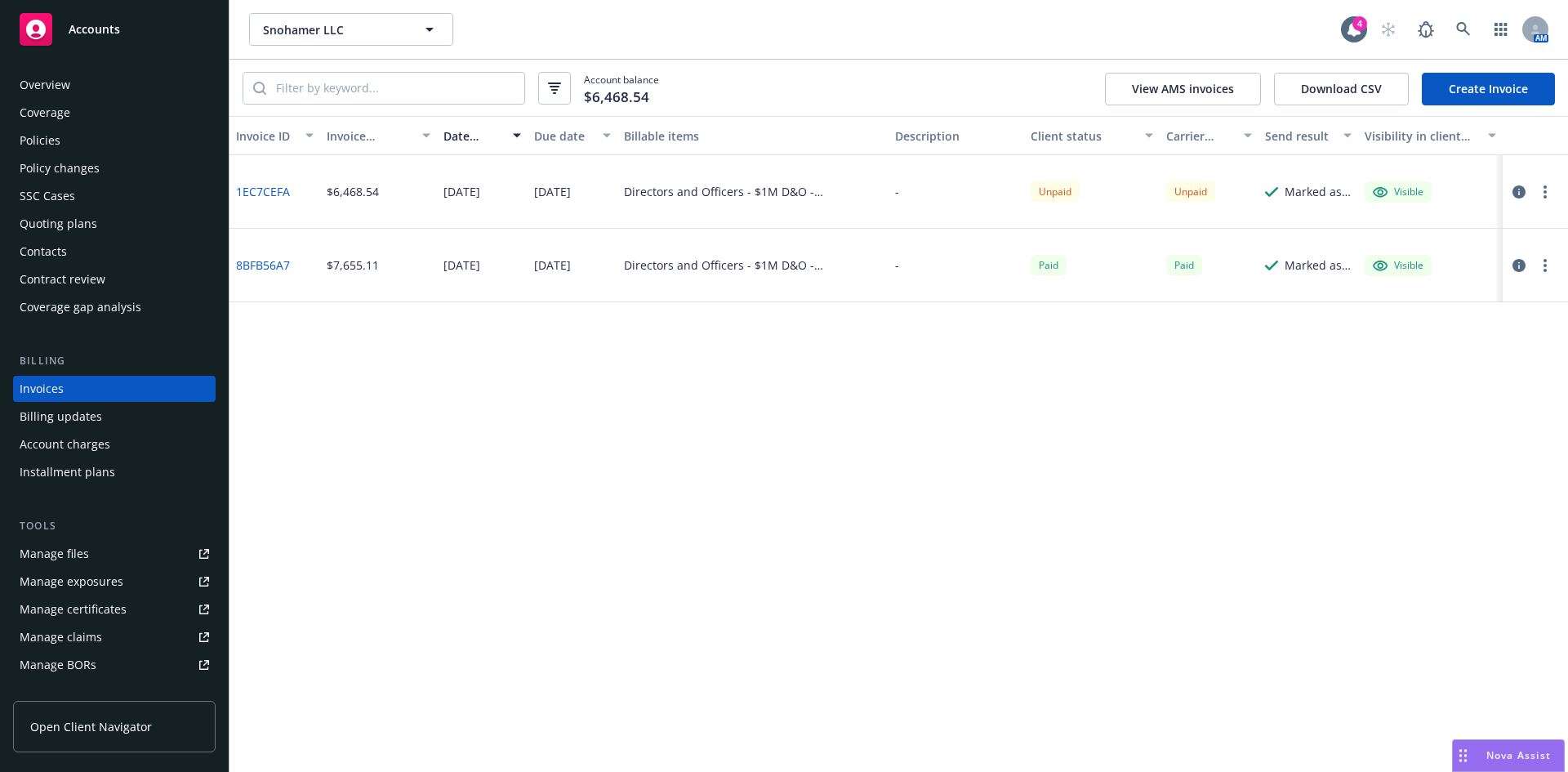
click at [84, 559] on div "Manage files" at bounding box center [54, 554] width 70 height 26
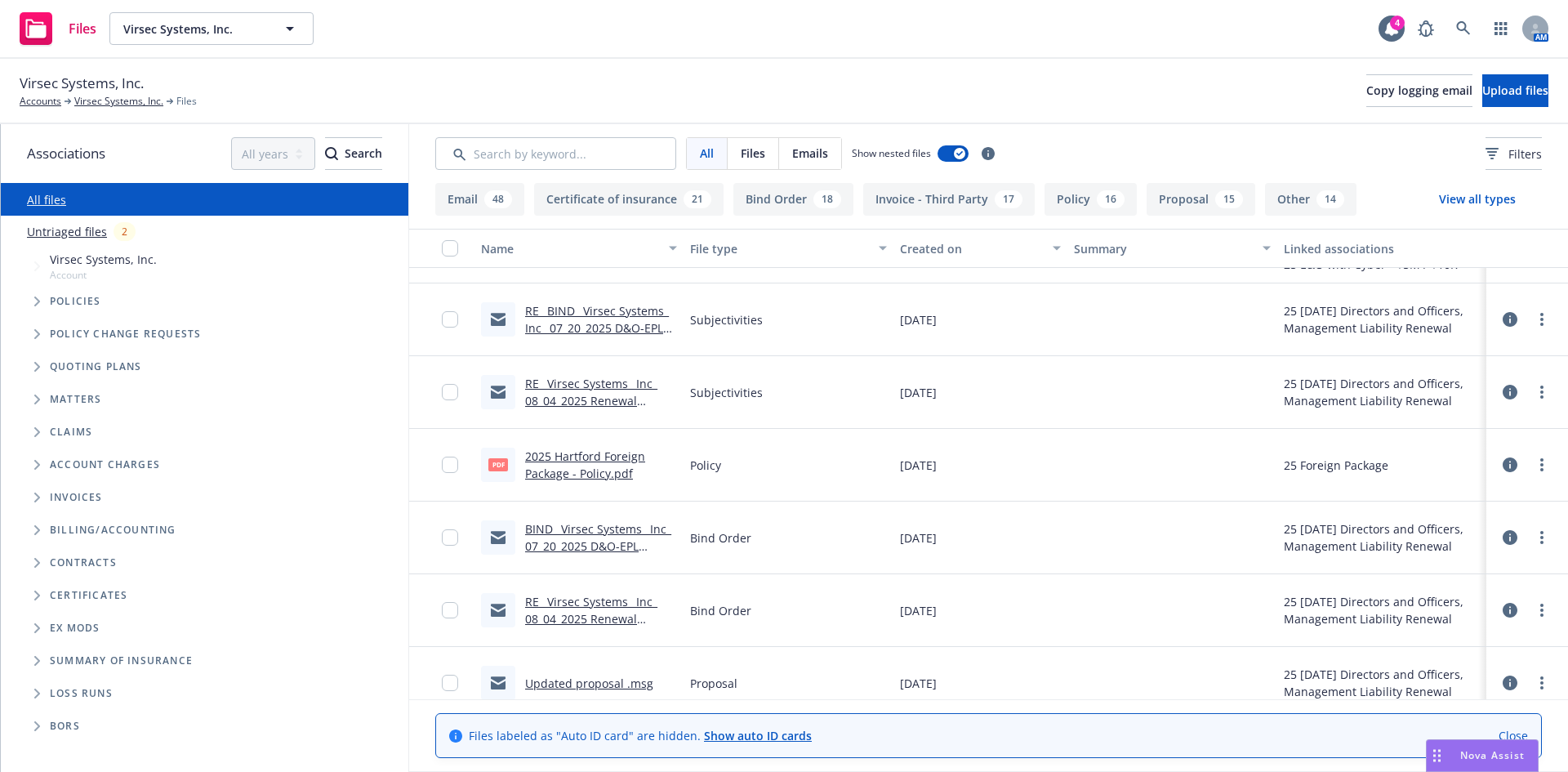
scroll to position [1382, 0]
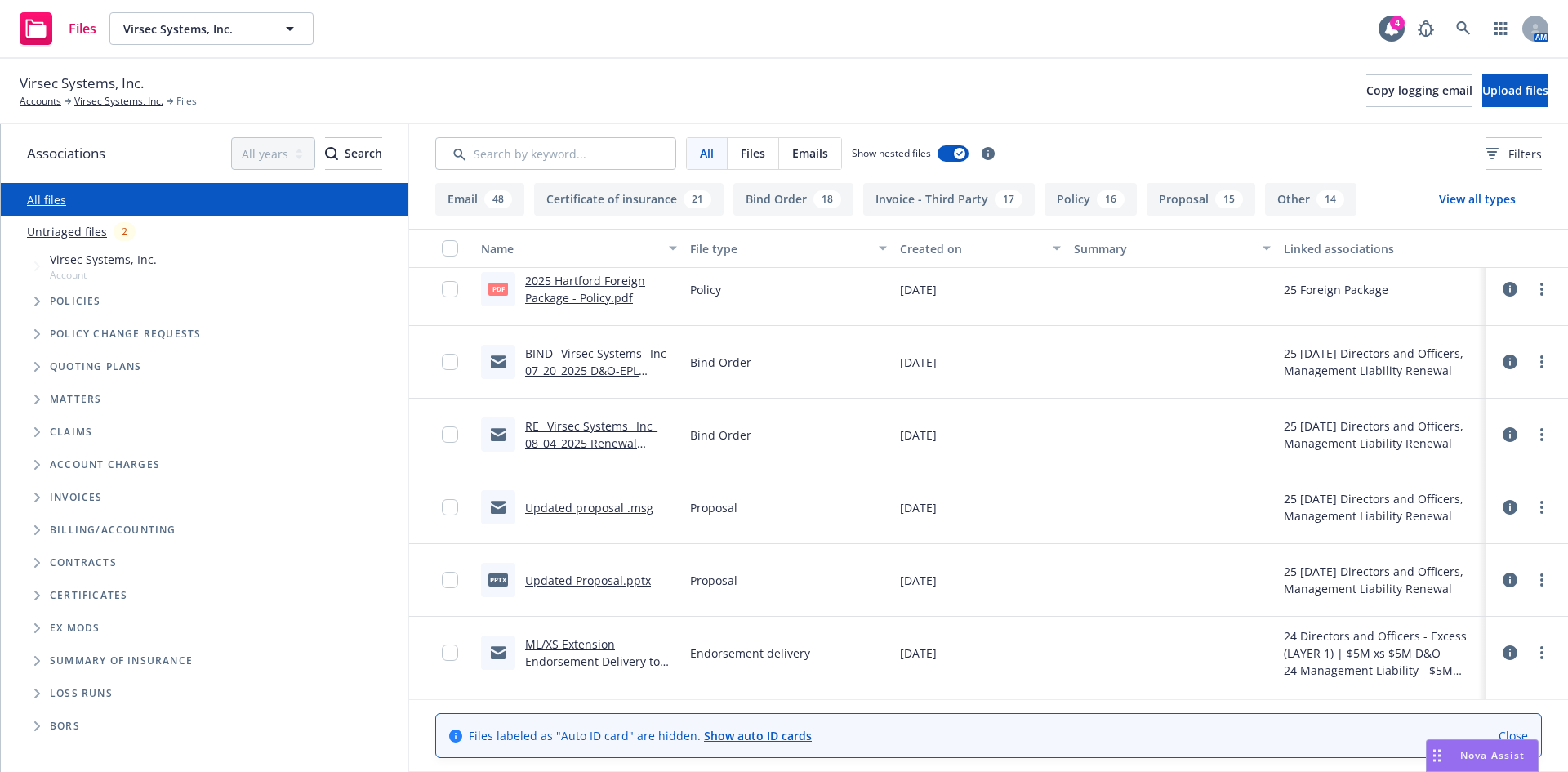
click at [589, 369] on link "BIND_ Virsec Systems_ Inc_ 07_20_2025 D&O-EPL Renewal Submission (AXIS Renewal …" at bounding box center [598, 378] width 146 height 67
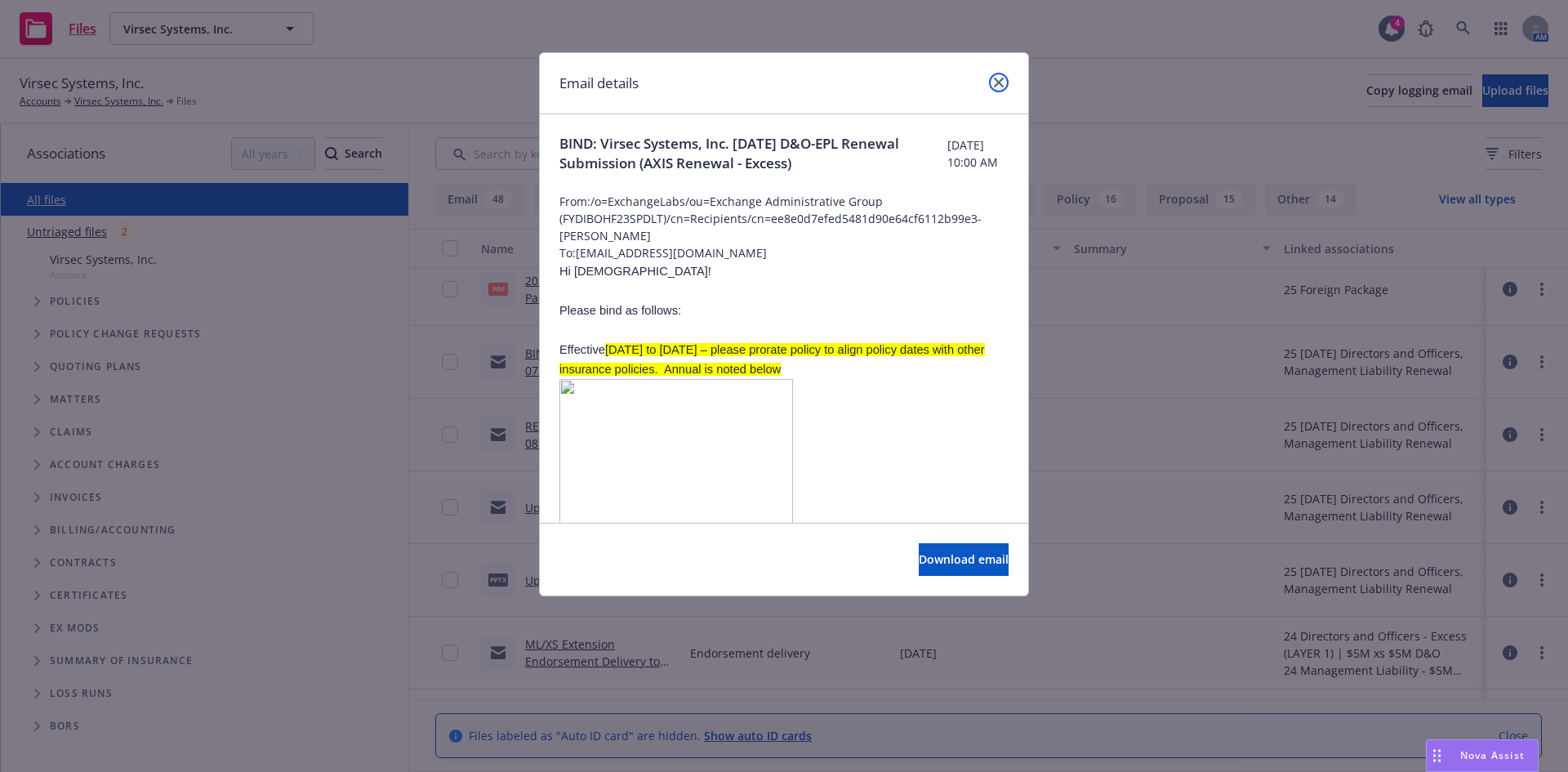
click at [1002, 83] on icon "close" at bounding box center [999, 83] width 10 height 10
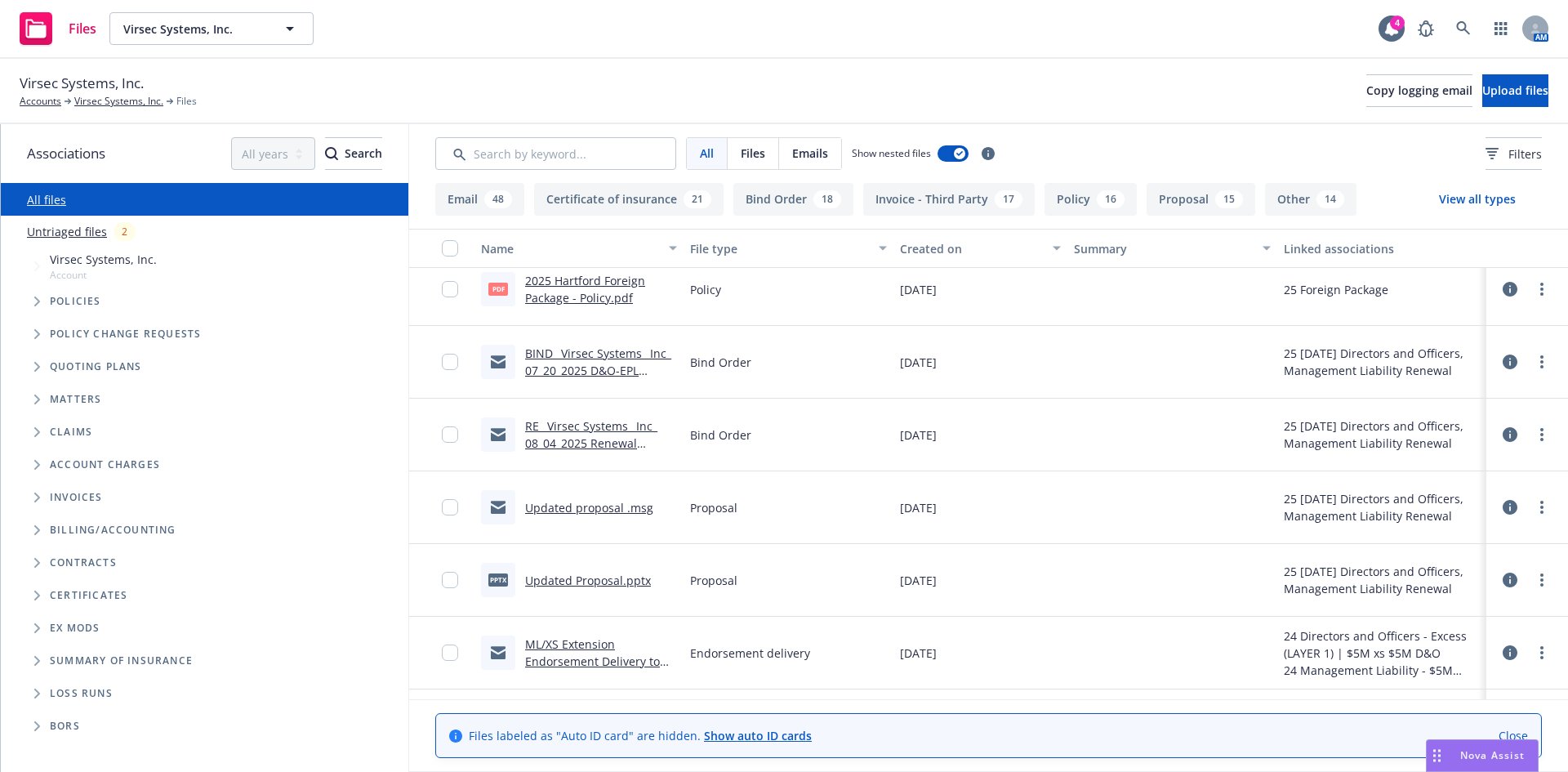
click at [573, 440] on link "RE_ Virsec Systems_ Inc_ 08_04_2025 Renewal Proposal.msg" at bounding box center [591, 443] width 132 height 50
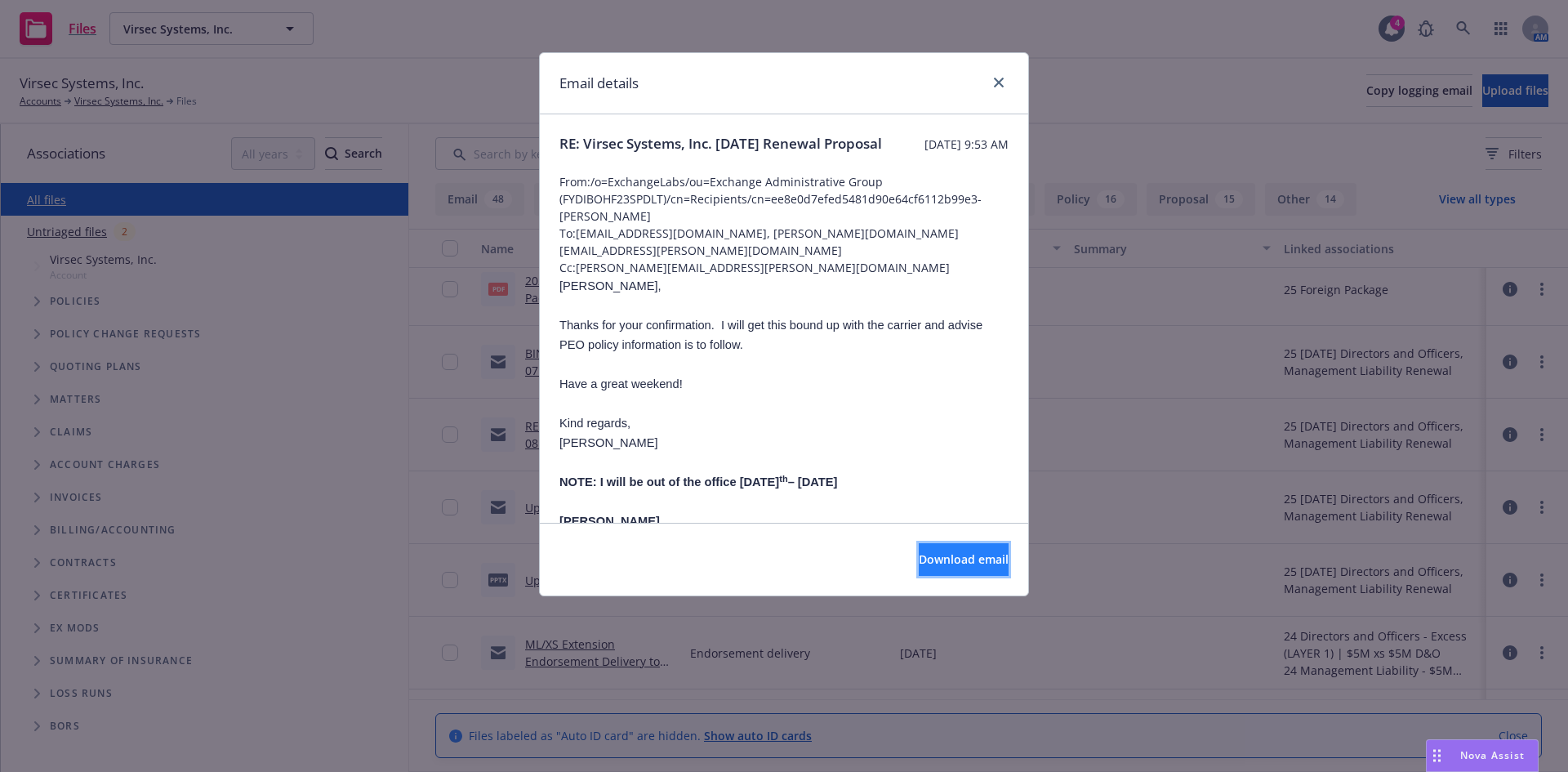
click at [955, 559] on span "Download email" at bounding box center [964, 559] width 90 height 16
click at [1006, 81] on link "close" at bounding box center [998, 82] width 19 height 19
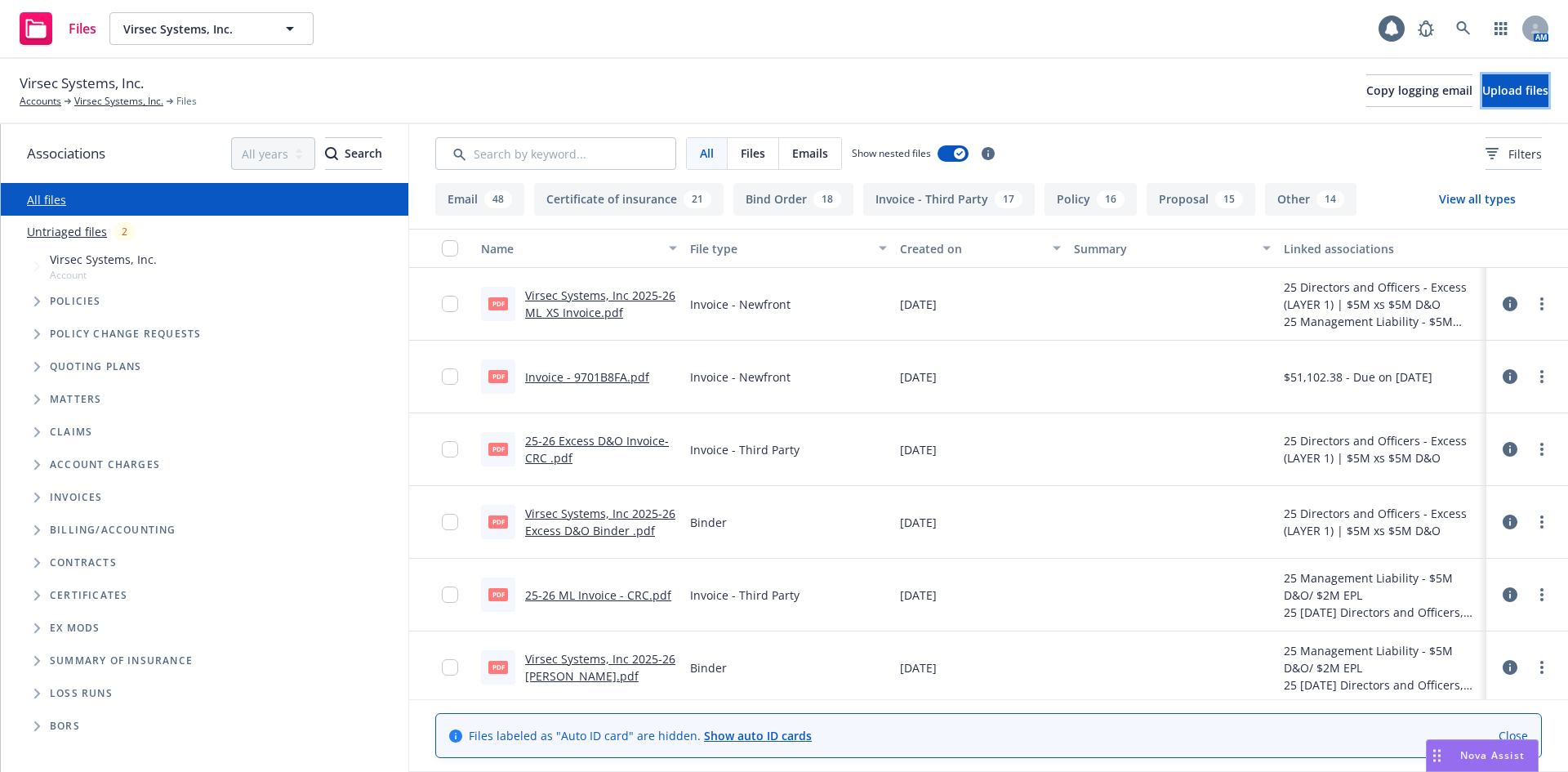
click at [1483, 94] on span "Upload files" at bounding box center [1516, 90] width 66 height 16
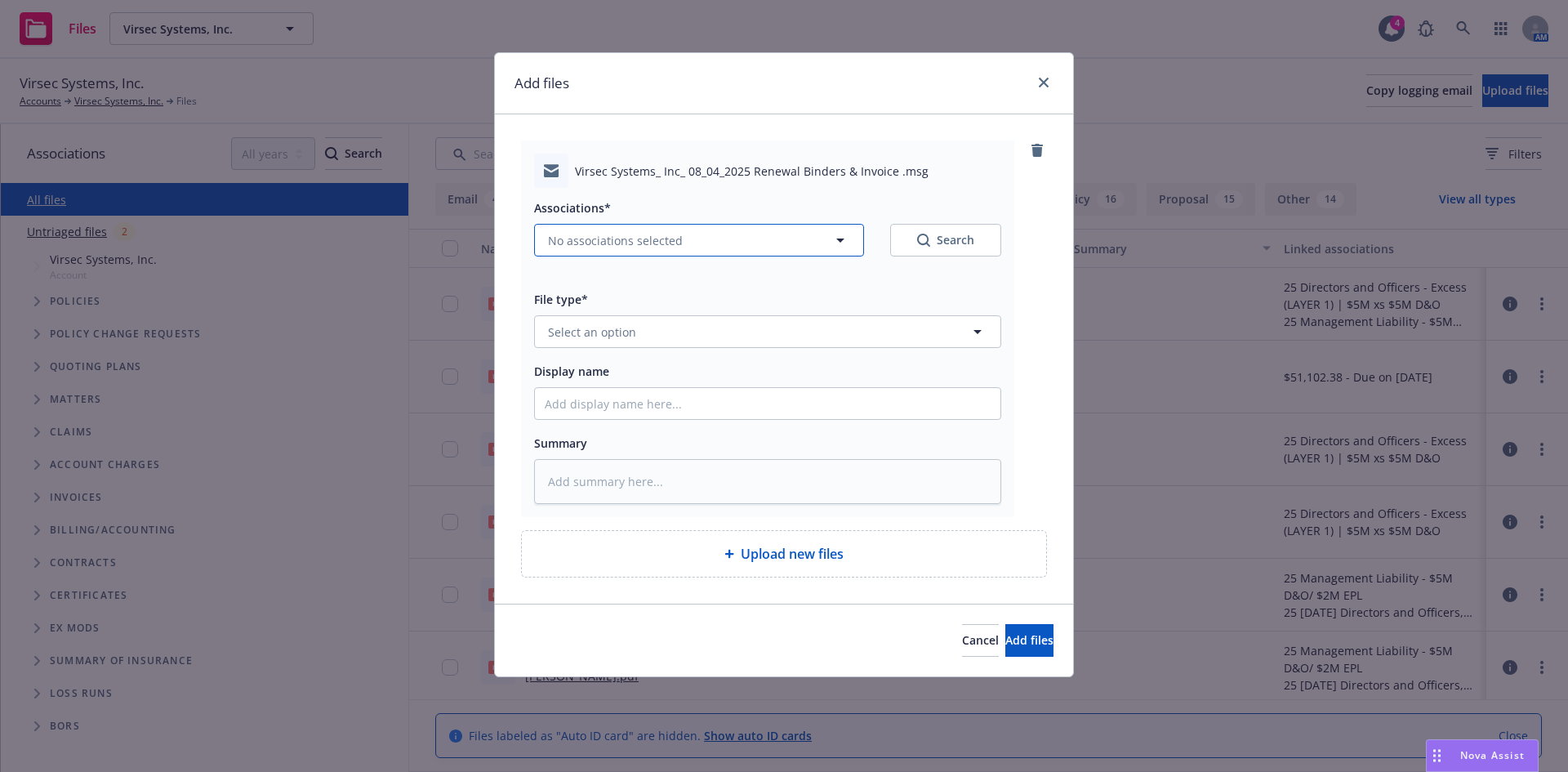
click at [602, 239] on span "No associations selected" at bounding box center [615, 241] width 135 height 17
type textarea "x"
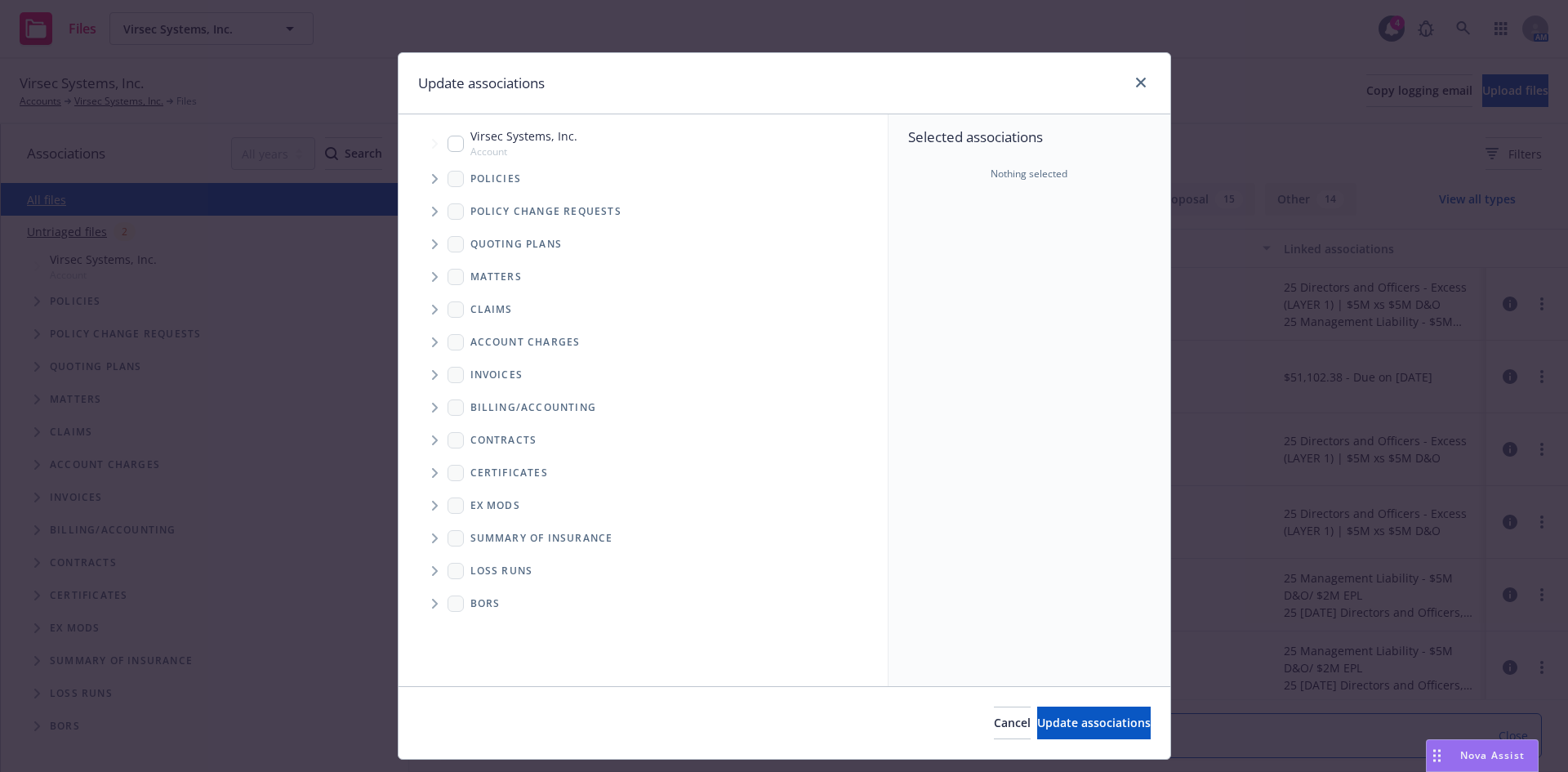
click at [432, 178] on icon "Tree Example" at bounding box center [435, 179] width 6 height 10
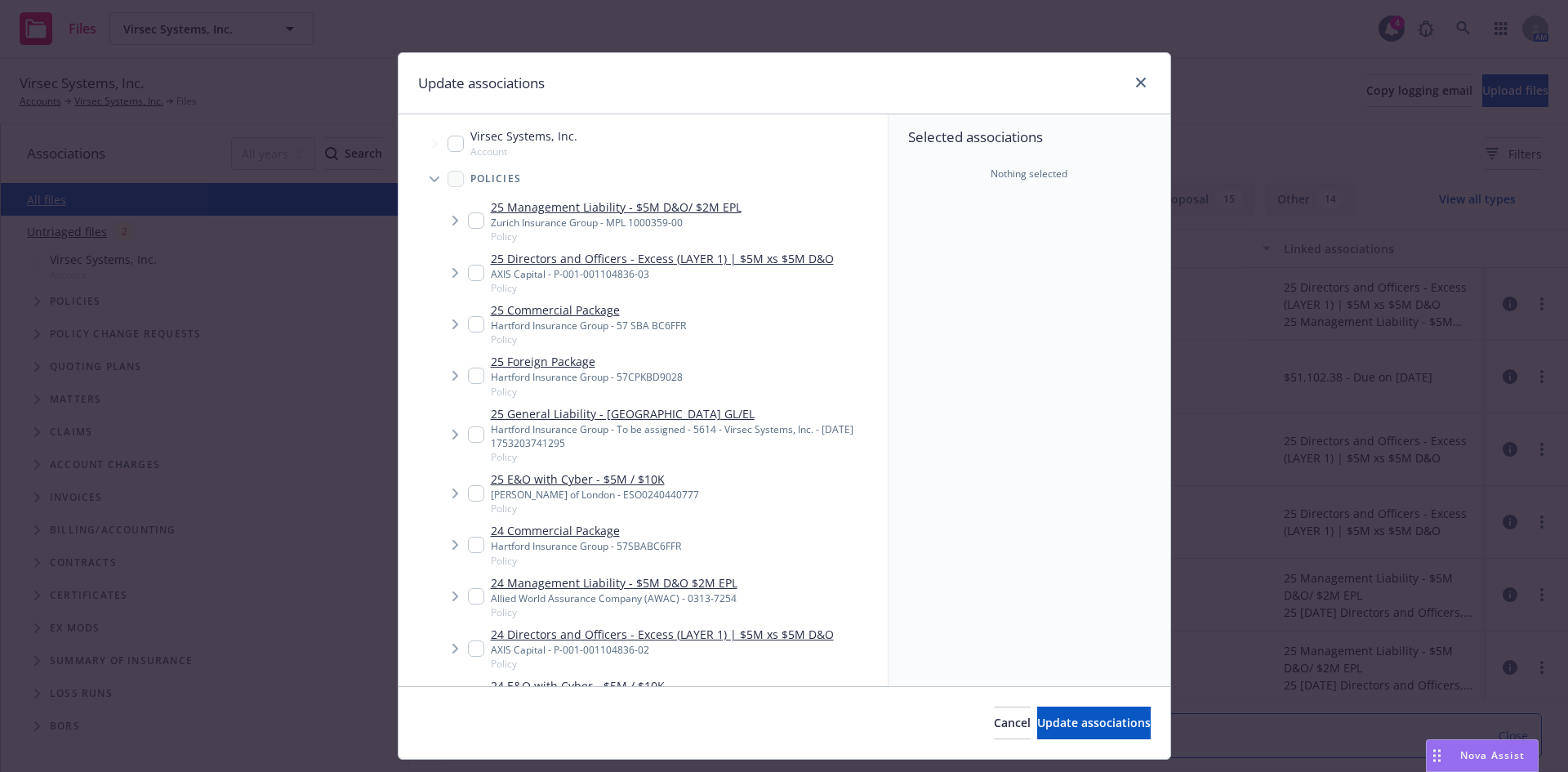
click at [481, 217] on div "25 Management Liability - $5M D&O/ $2M EPL Zurich Insurance Group - MPL 1000359…" at bounding box center [605, 220] width 274 height 45
checkbox input "true"
click at [475, 275] on input "Tree Example" at bounding box center [476, 273] width 17 height 17
checkbox input "true"
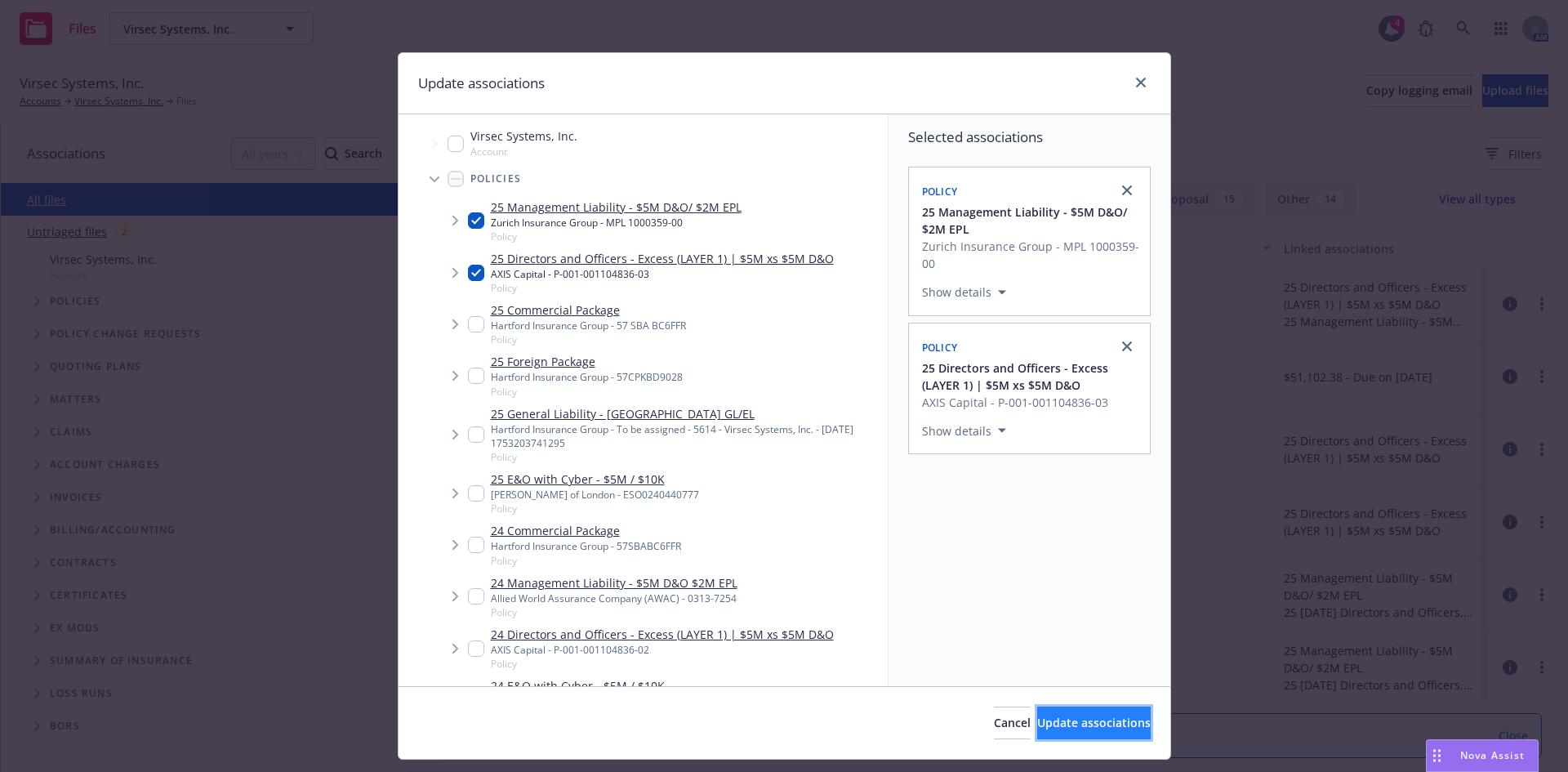
click at [1048, 722] on span "Update associations" at bounding box center [1094, 722] width 114 height 16
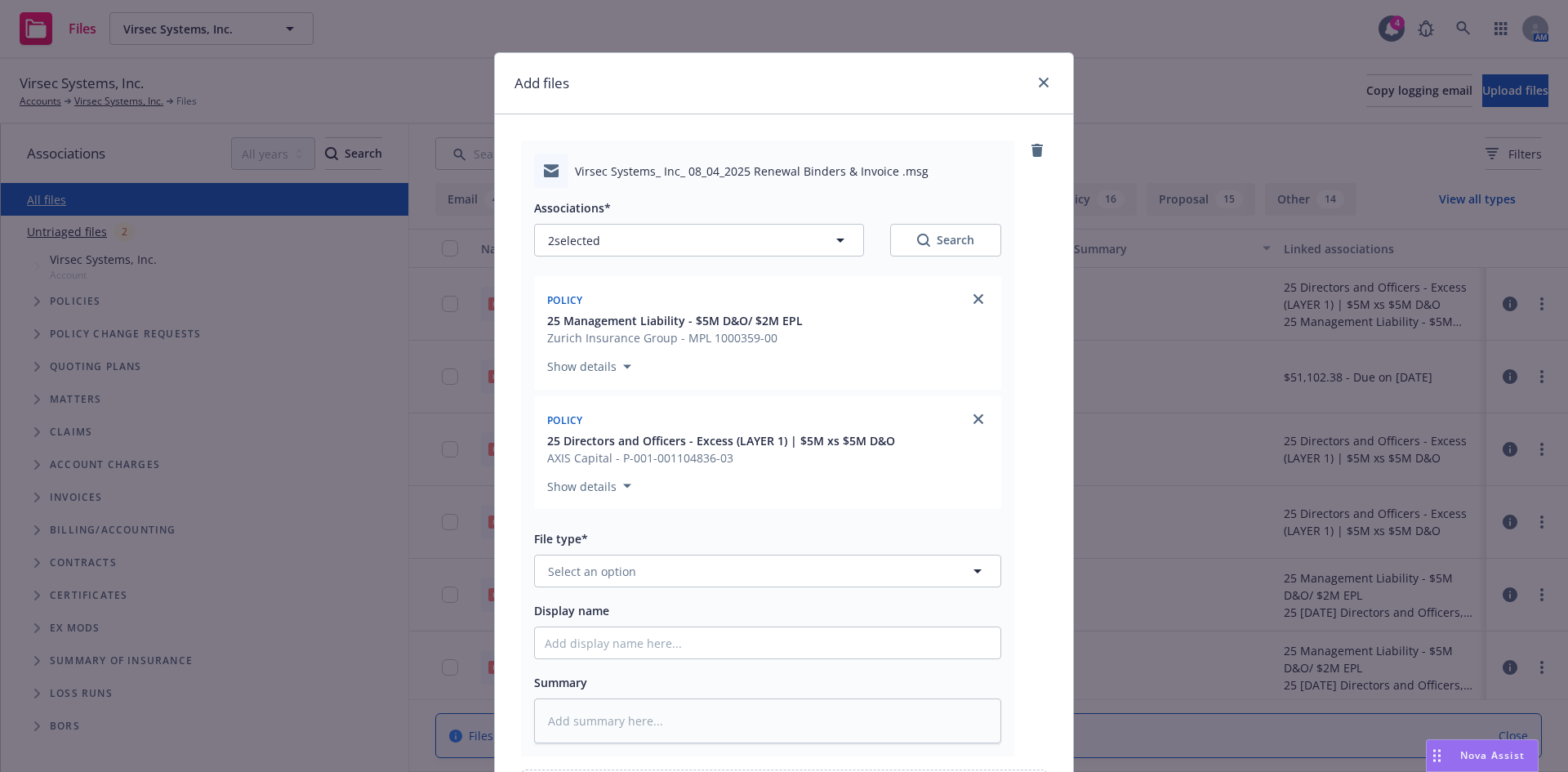
type textarea "x"
click at [610, 580] on button "Select an option" at bounding box center [767, 571] width 467 height 33
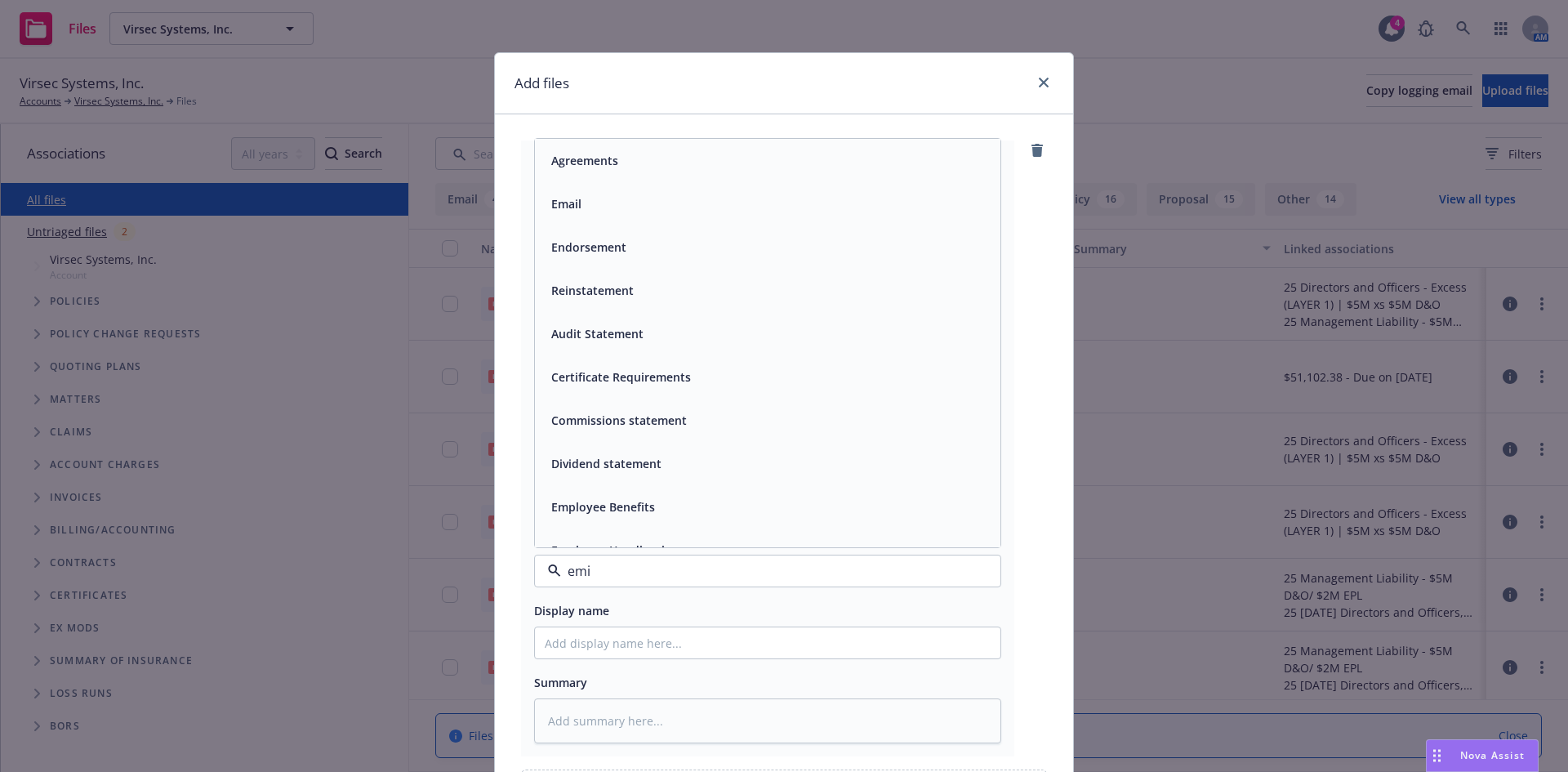
type input "emil"
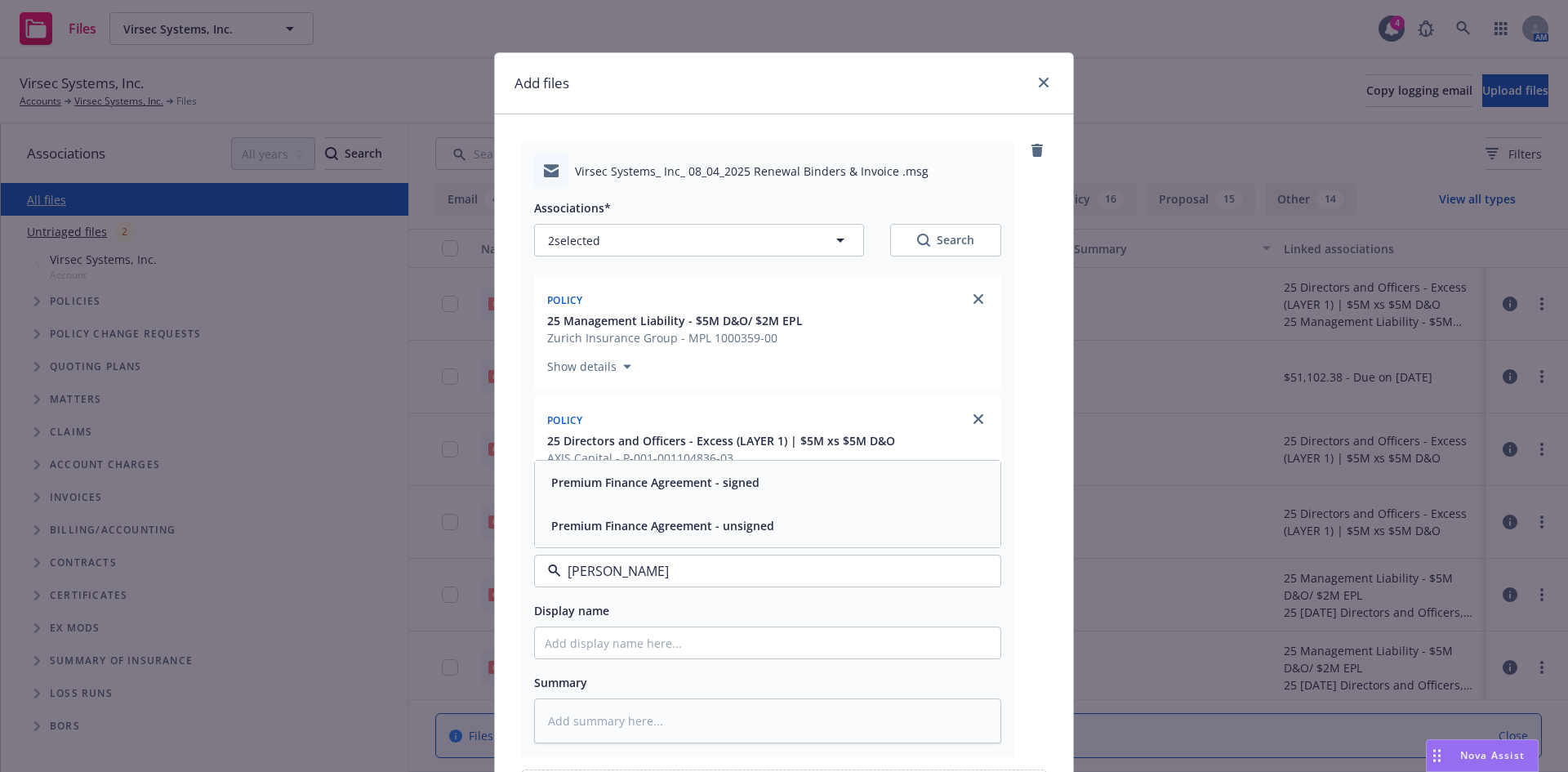
type textarea "x"
type input "ema"
click at [621, 528] on div "Email" at bounding box center [767, 526] width 446 height 24
click at [597, 653] on input "Display name" at bounding box center [767, 643] width 465 height 31
type textarea "x"
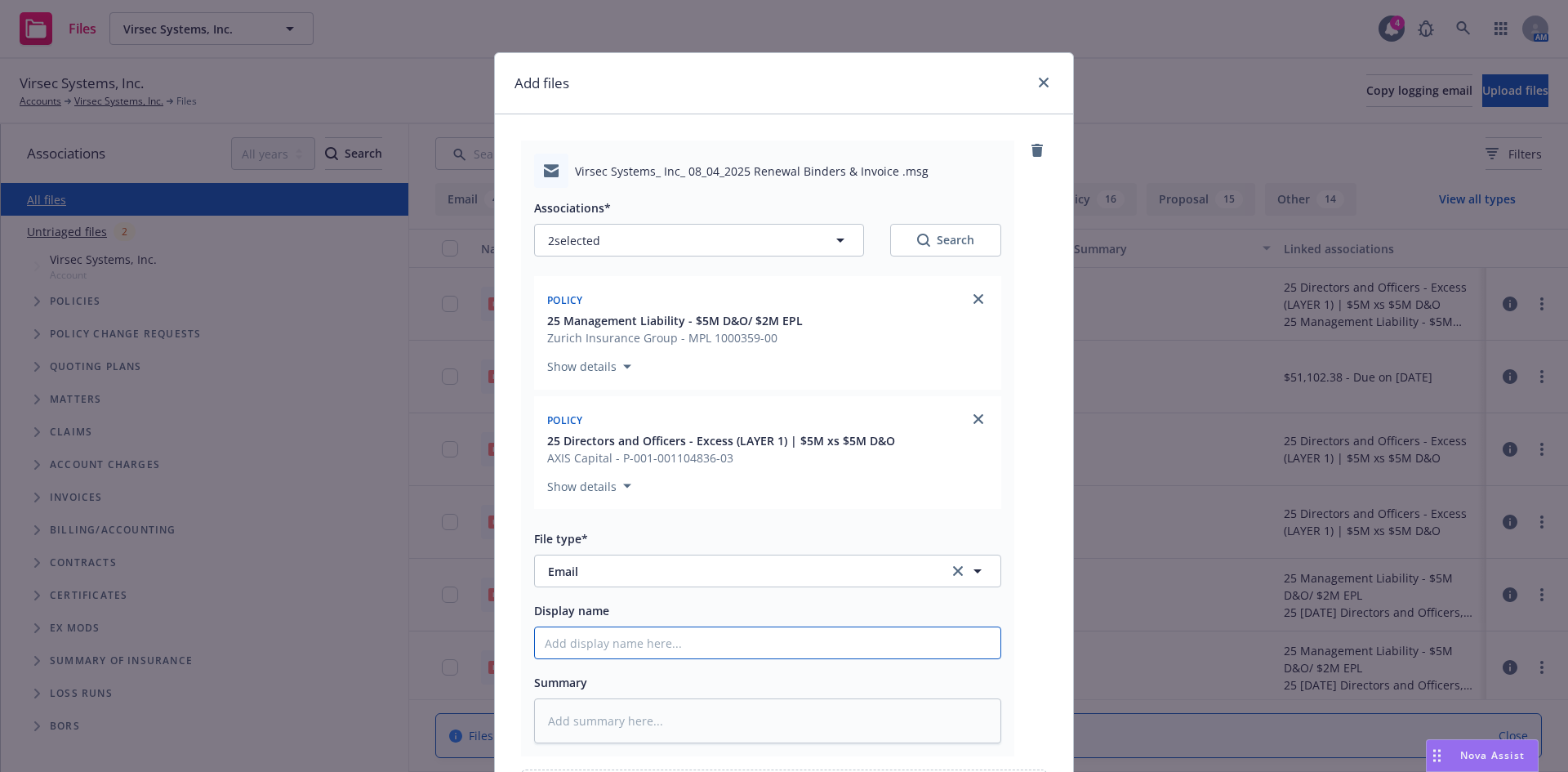
type input "2"
type textarea "x"
type input "25"
type textarea "x"
type input "25-"
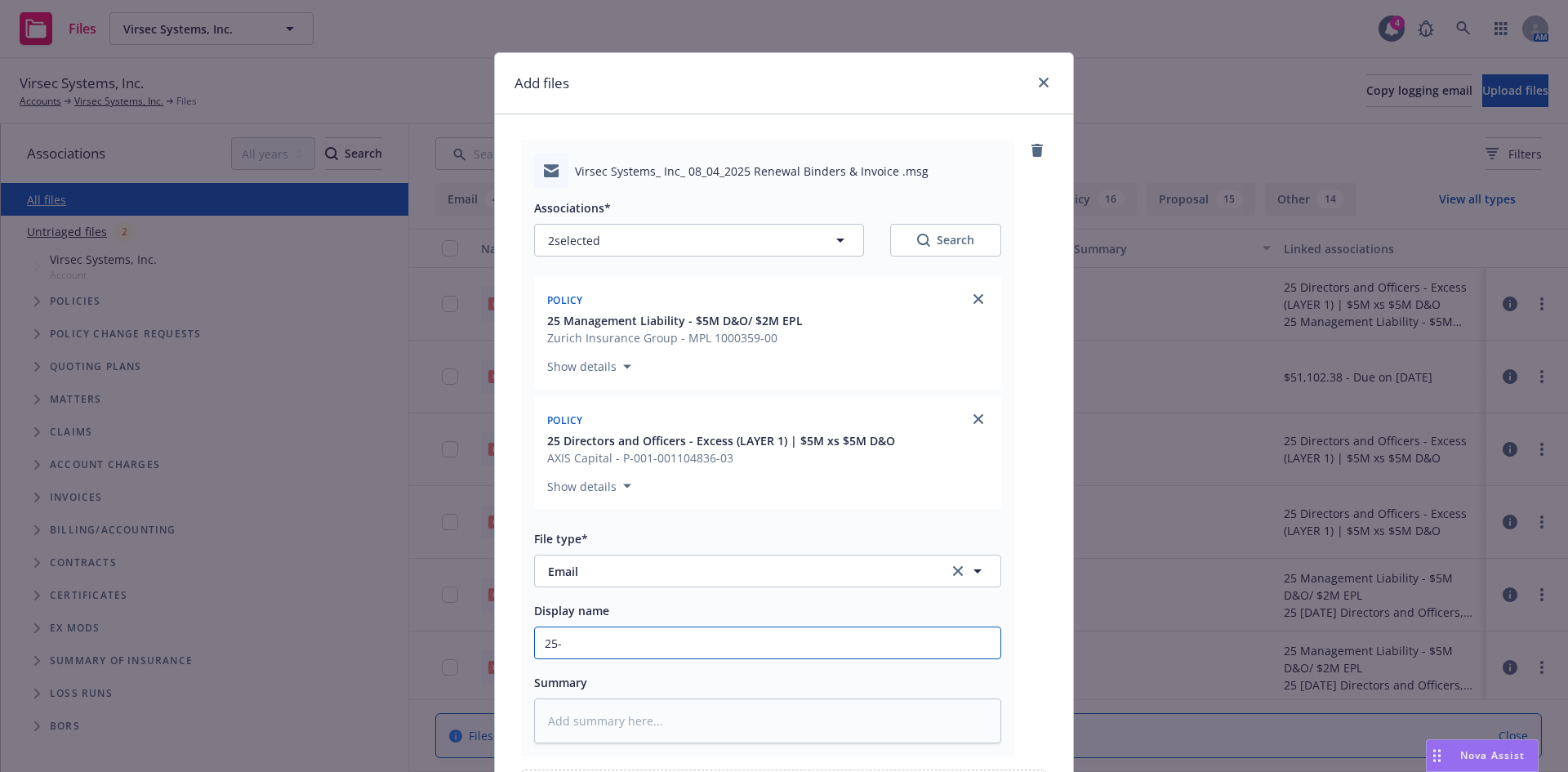
type textarea "x"
type input "25-2"
type textarea "x"
type input "25-26"
type textarea "x"
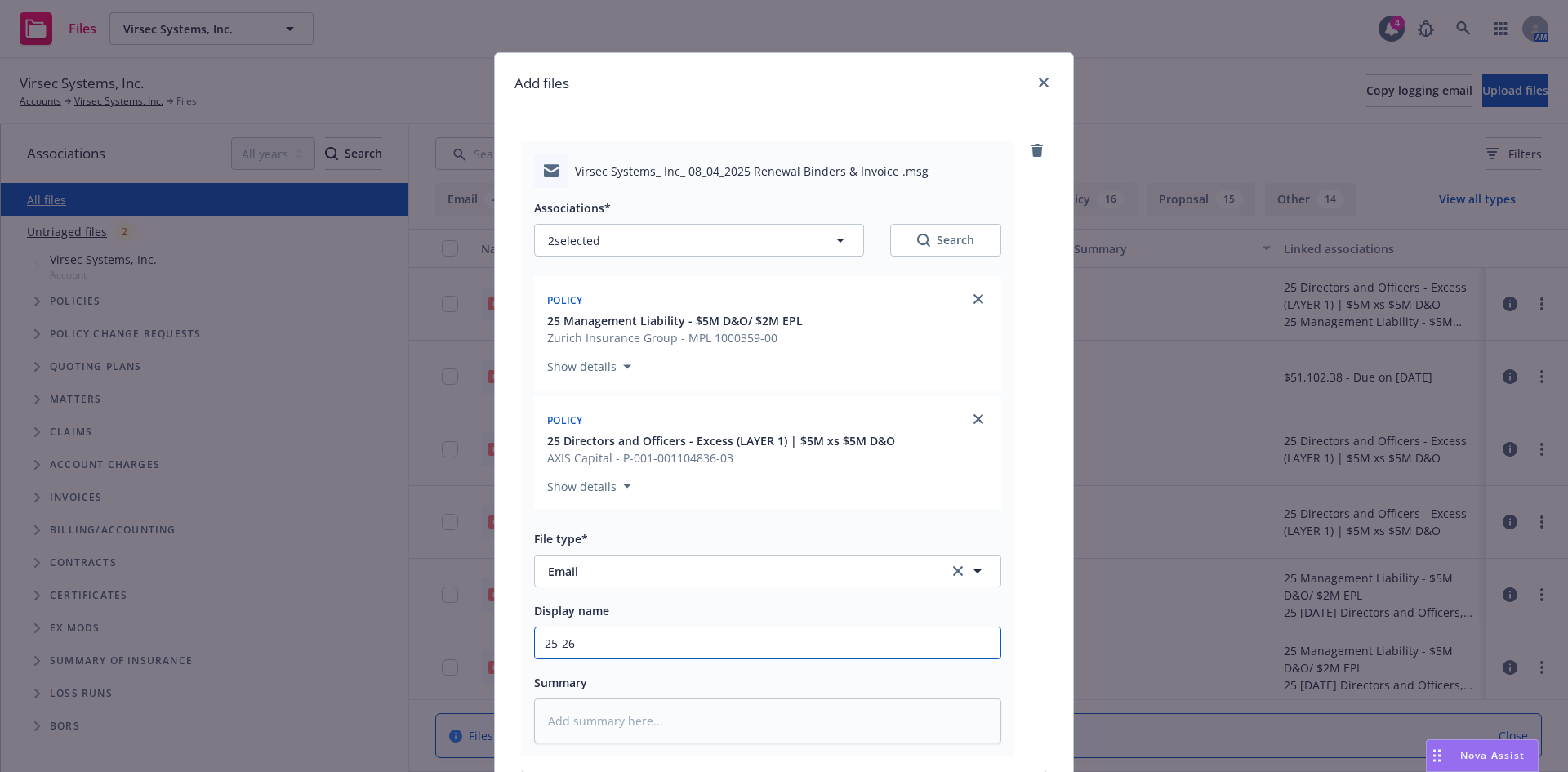
type input "25-26"
type textarea "x"
type input "25-26 M"
type textarea "x"
type input "25-26 ML"
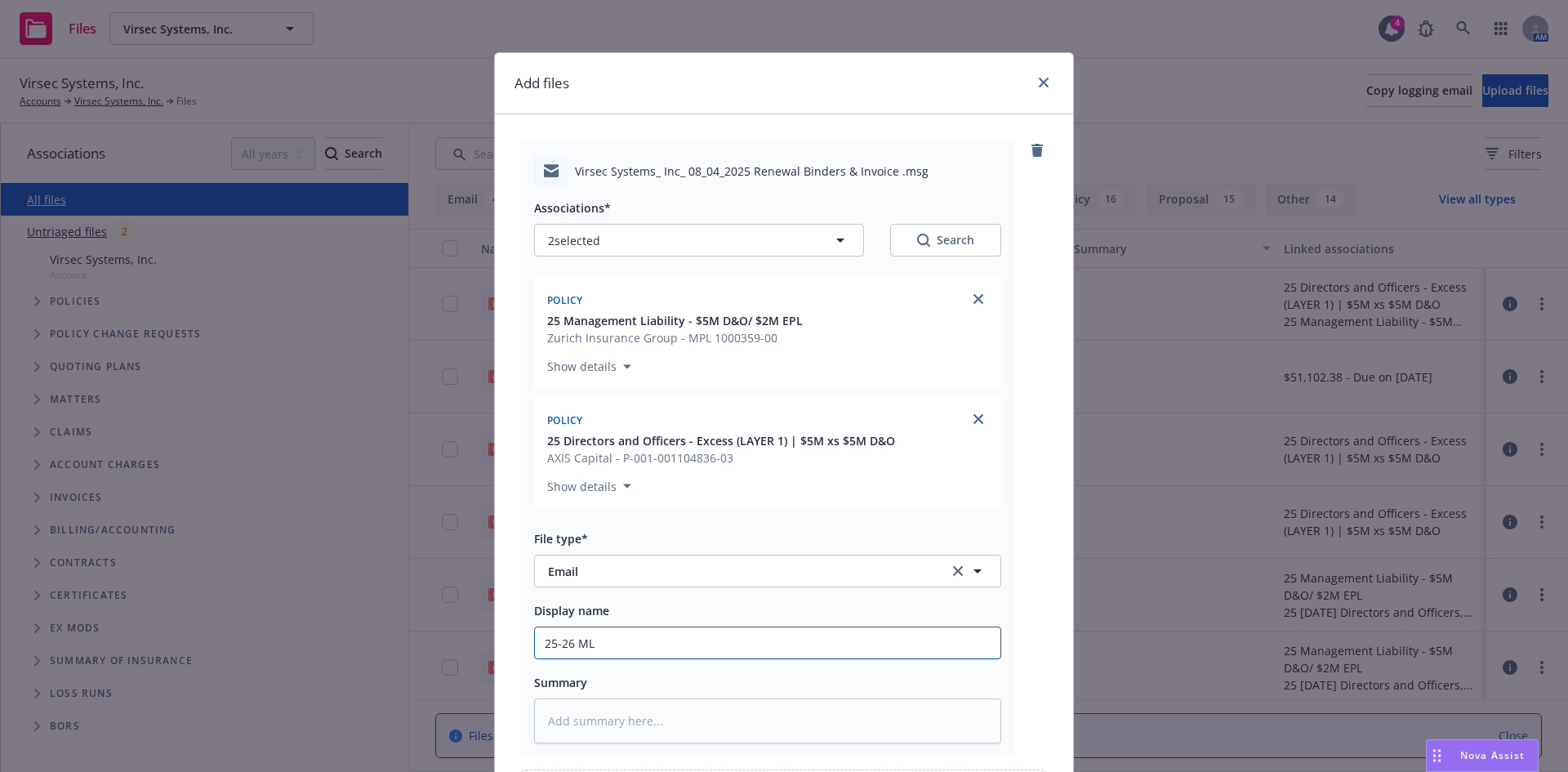
type textarea "x"
type input "25-26 ML/"
type textarea "x"
type input "25-26 ML/X"
type textarea "x"
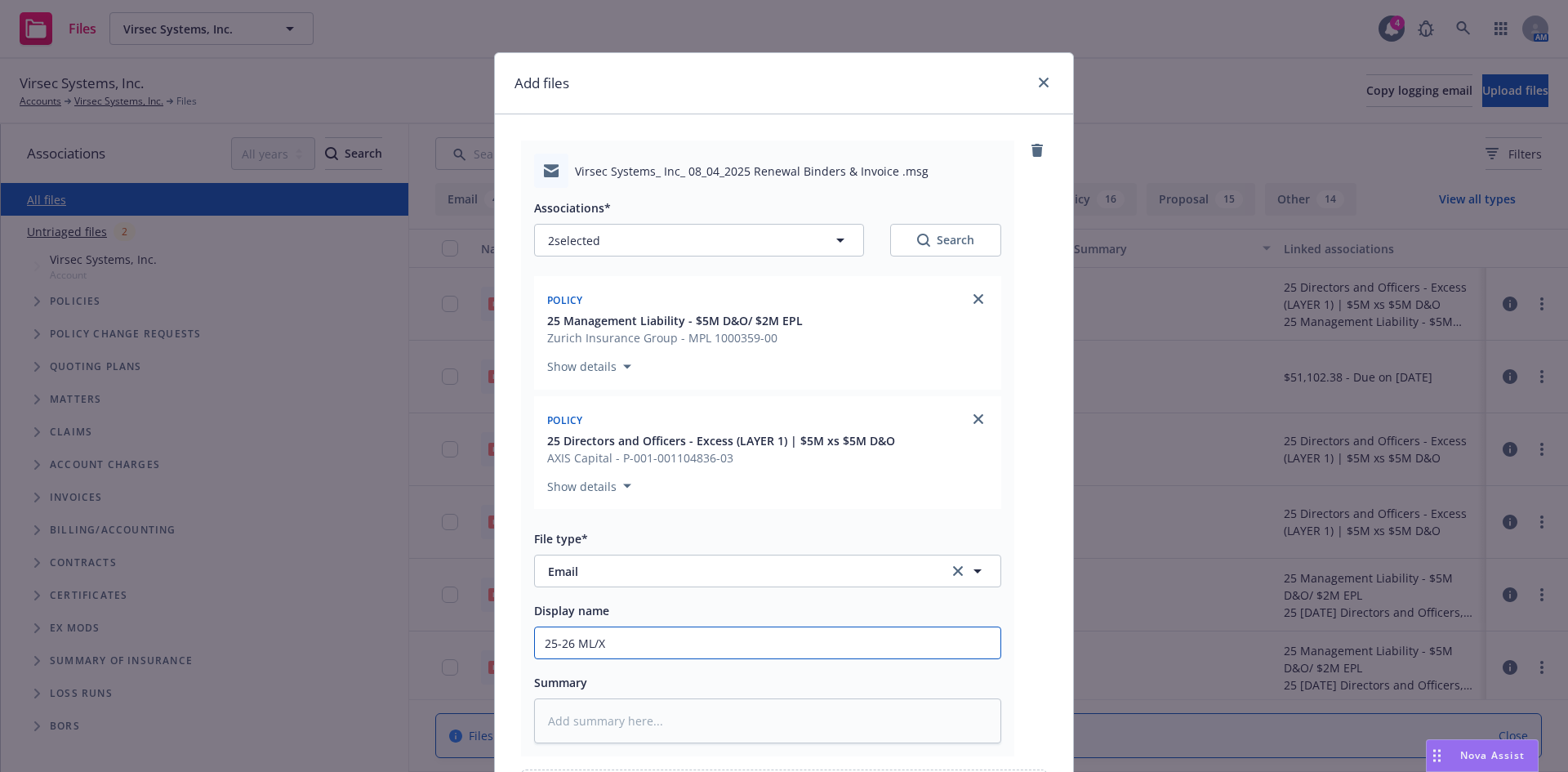
type input "25-26 ML/XS"
type textarea "x"
type input "25-26 ML/XS B"
type textarea "x"
type input "25-26 ML/XS Bi"
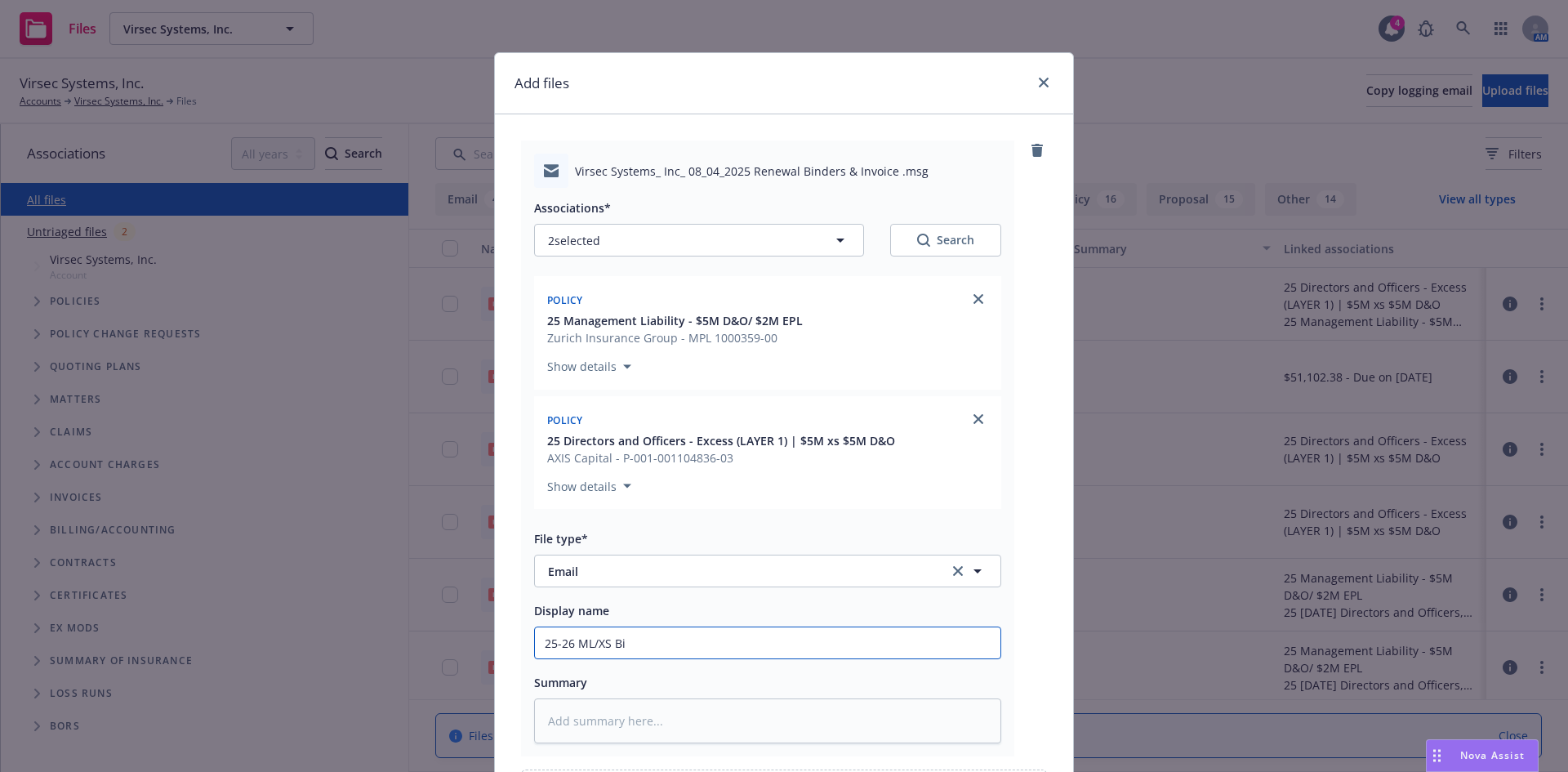
type textarea "x"
type input "25-26 ML/XS Bin"
type textarea "x"
type input "25-26 ML/XS Bind"
type textarea "x"
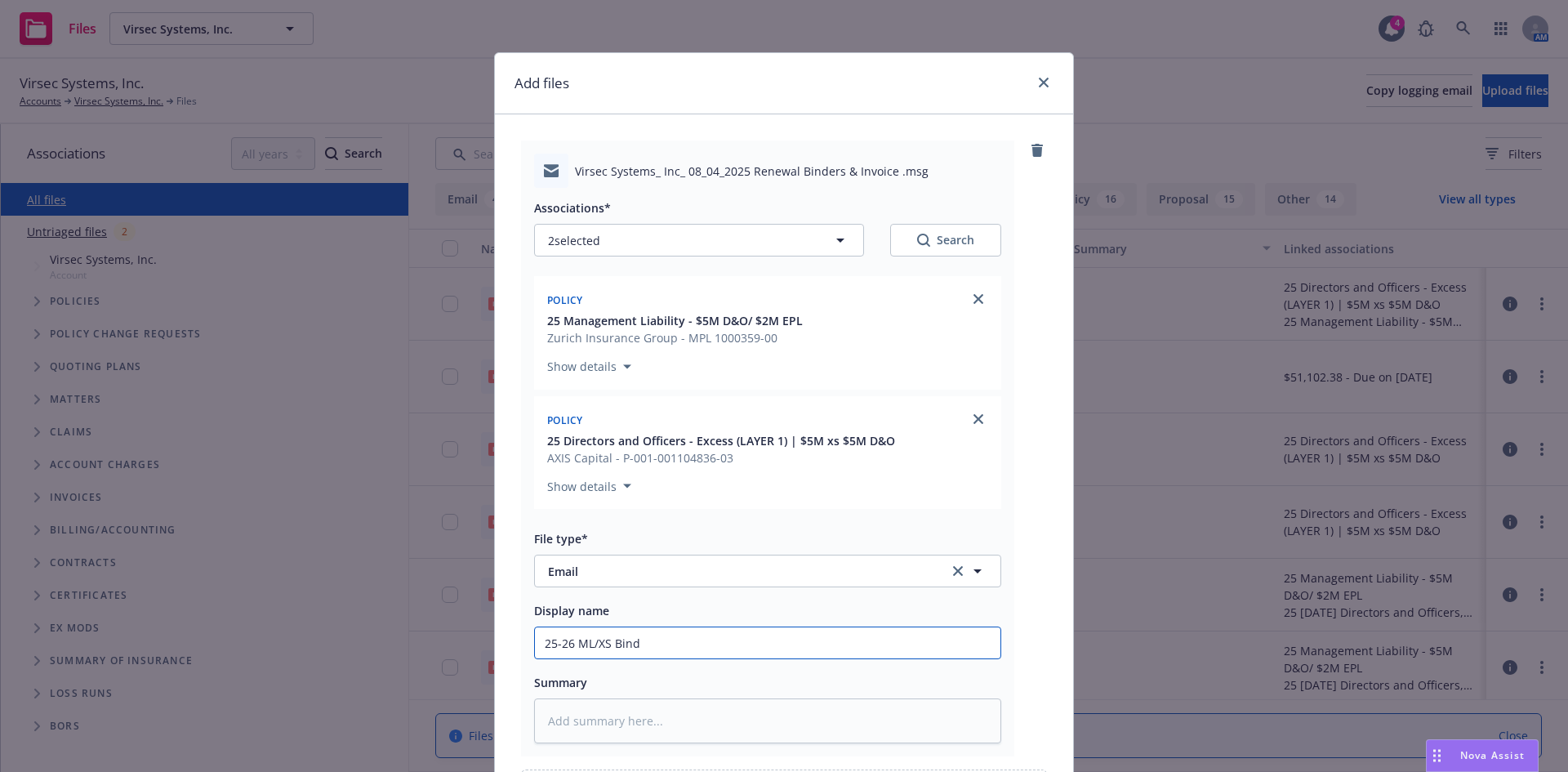
type input "25-26 ML/XS Binde"
type textarea "x"
type input "25-26 ML/XS Bindee"
type textarea "x"
type input "25-26 ML/XS Bindeer"
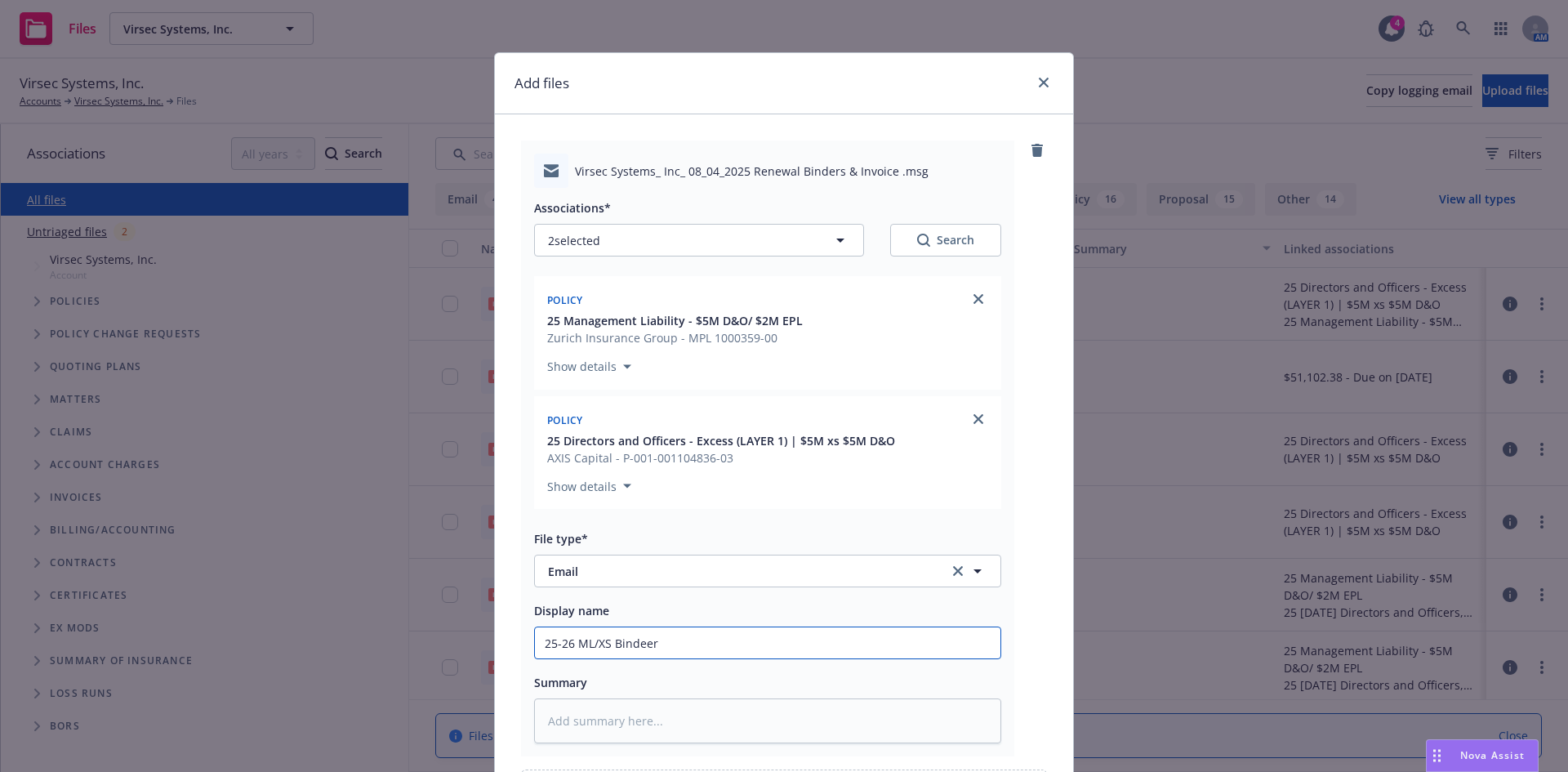
type textarea "x"
type input "25-26 ML/XS Bindeers"
type textarea "x"
type input "25-26 ML/XS Bindeers"
type textarea "x"
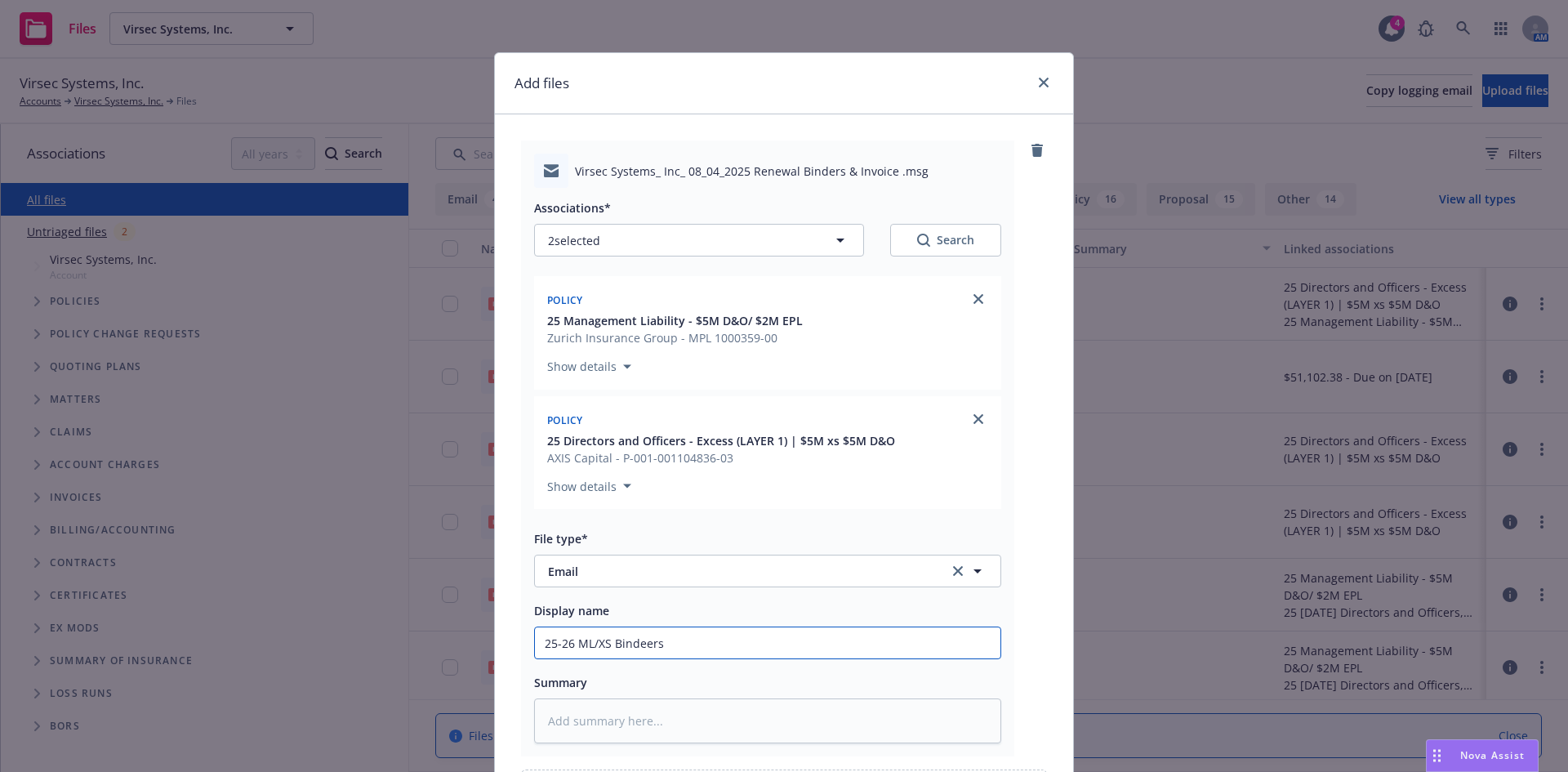
type input "25-26 ML/XS Bindeers"
type textarea "x"
type input "25-26 ML/XS Bindeer"
type textarea "x"
type input "25-26 ML/XS Bindee"
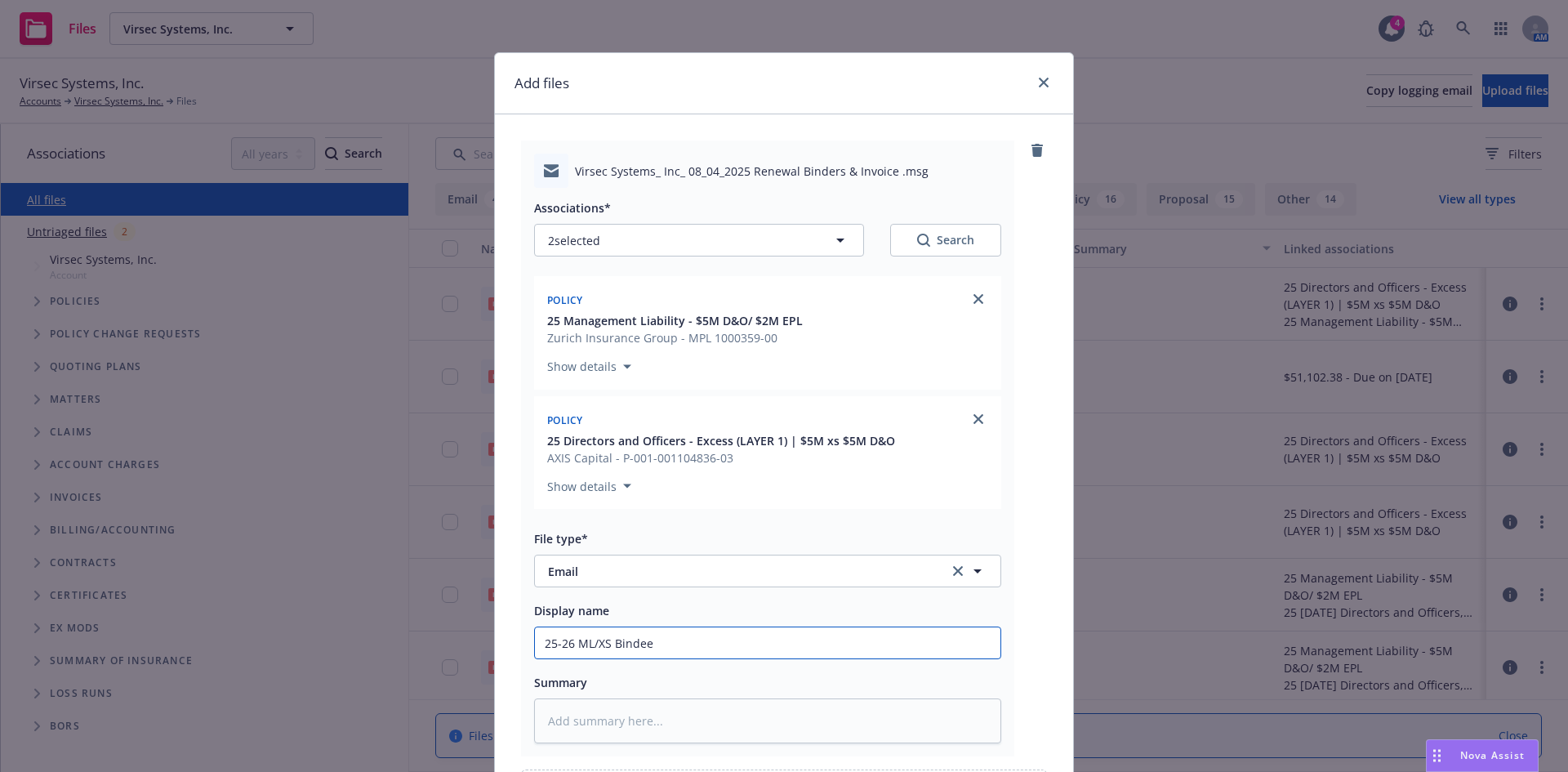
type textarea "x"
type input "25-26 ML/XS Binde"
type textarea "x"
type input "25-26 ML/XS Binder"
type textarea "x"
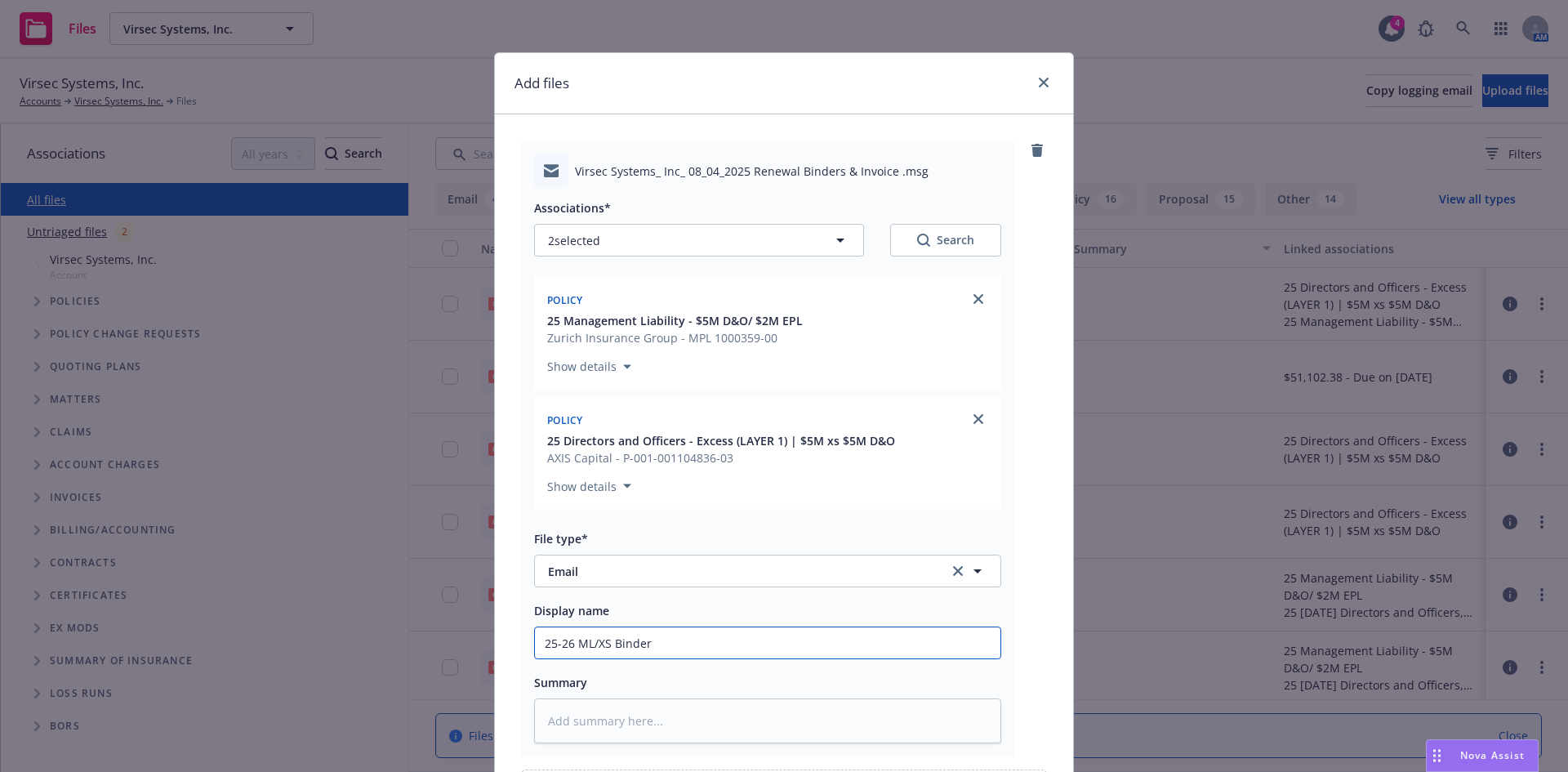
type input "25-26 ML/XS Binders"
type textarea "x"
type input "25-26 ML/XS Binders"
type textarea "x"
type input "25-26 ML/XS Binders &"
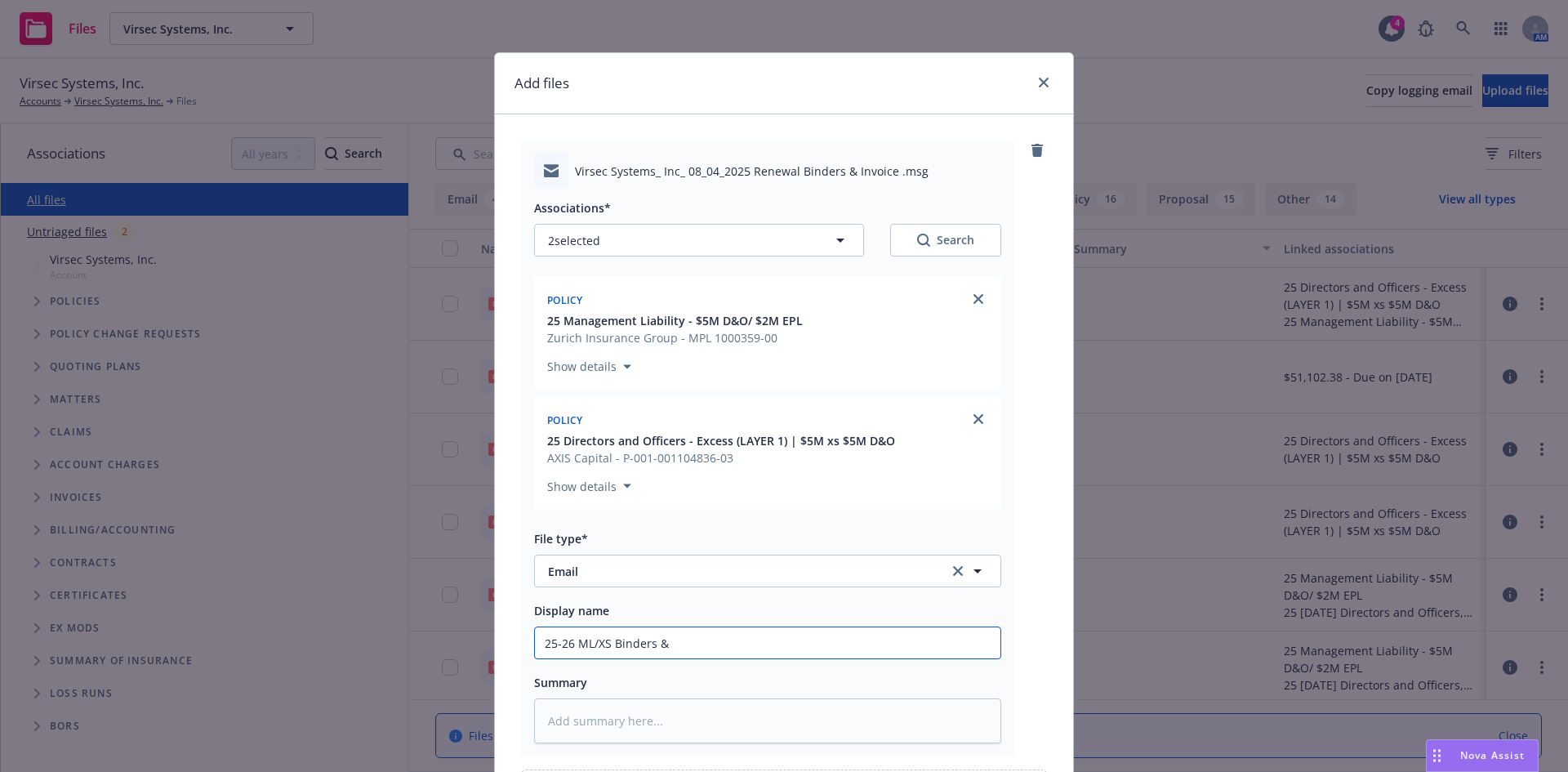
type textarea "x"
type input "25-26 ML/XS Binders &"
type textarea "x"
type input "25-26 ML/XS Binders & I"
type textarea "x"
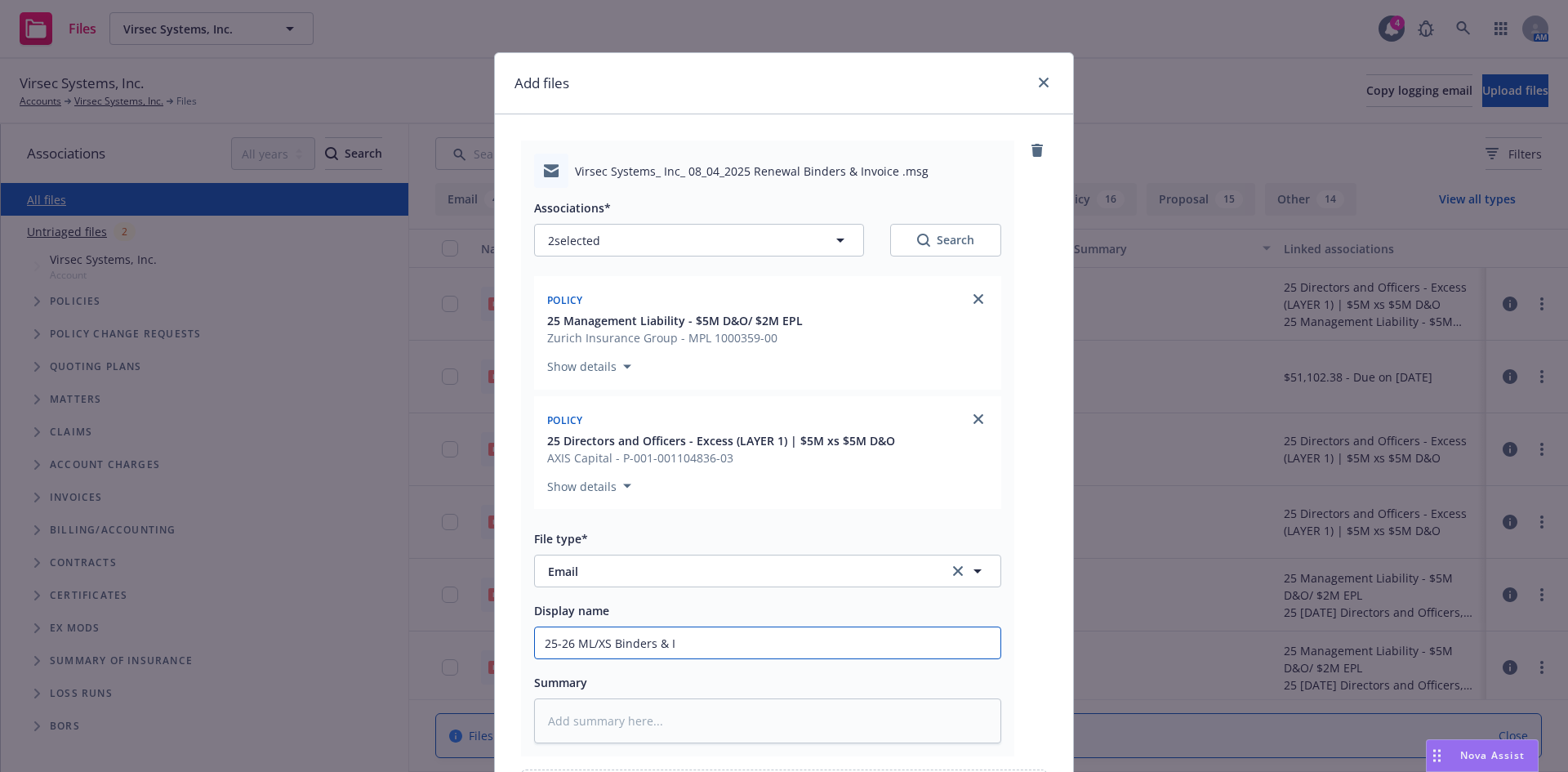
type input "25-26 ML/XS Binders & In"
type textarea "x"
type input "25-26 ML/XS Binders & Inv"
type textarea "x"
type input "25-26 ML/XS Binders & Invo"
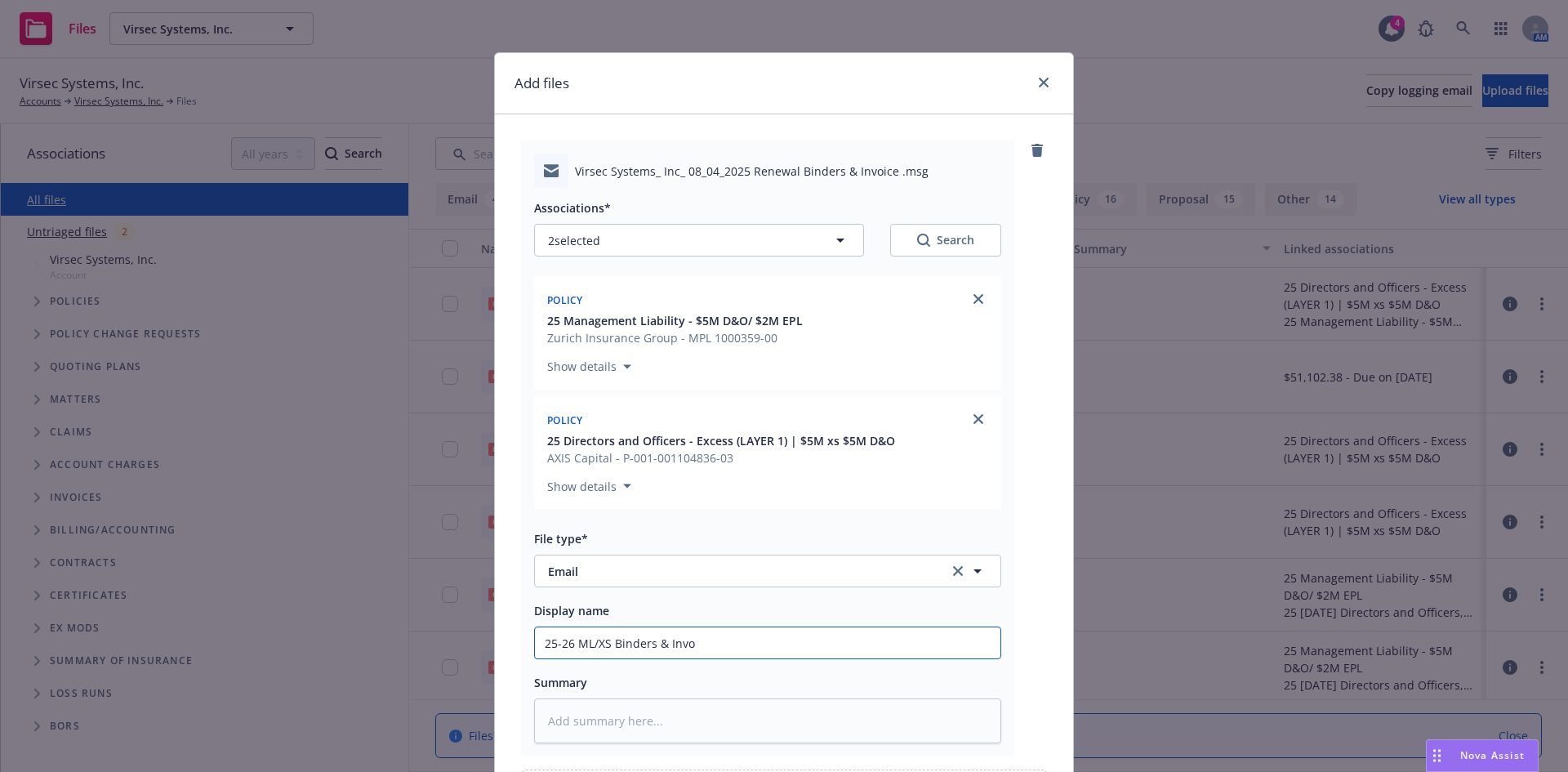
type textarea "x"
type input "25-26 ML/XS Binders & Invoci"
type textarea "x"
type input "25-26 ML/XS Binders & Invocie"
type textarea "x"
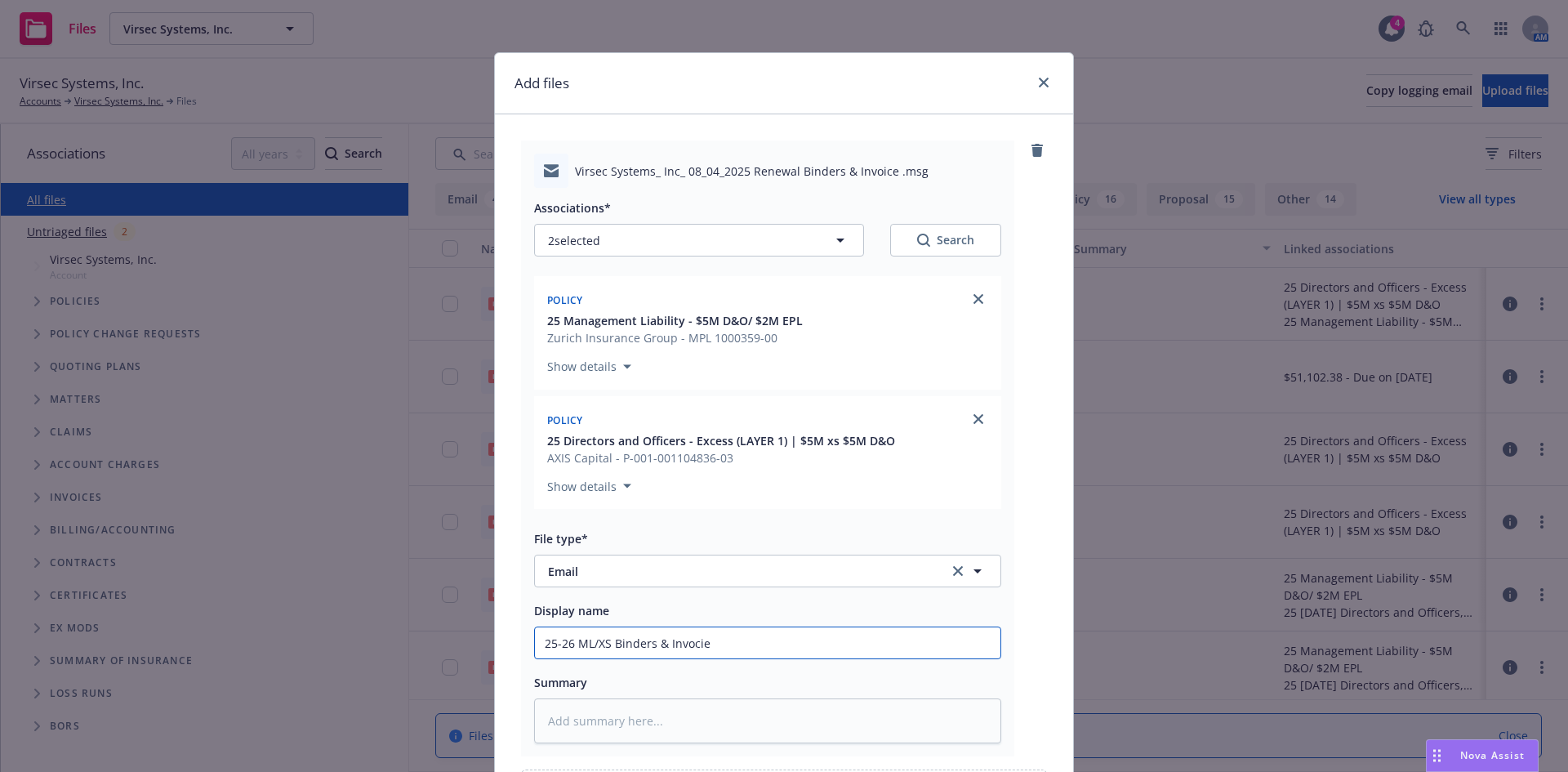
type input "25-26 ML/XS Binders & Invocie"
type textarea "x"
type input "25-26 ML/XS Binders & Invoci"
type textarea "x"
type input "25-26 ML/XS Binders & Invoc"
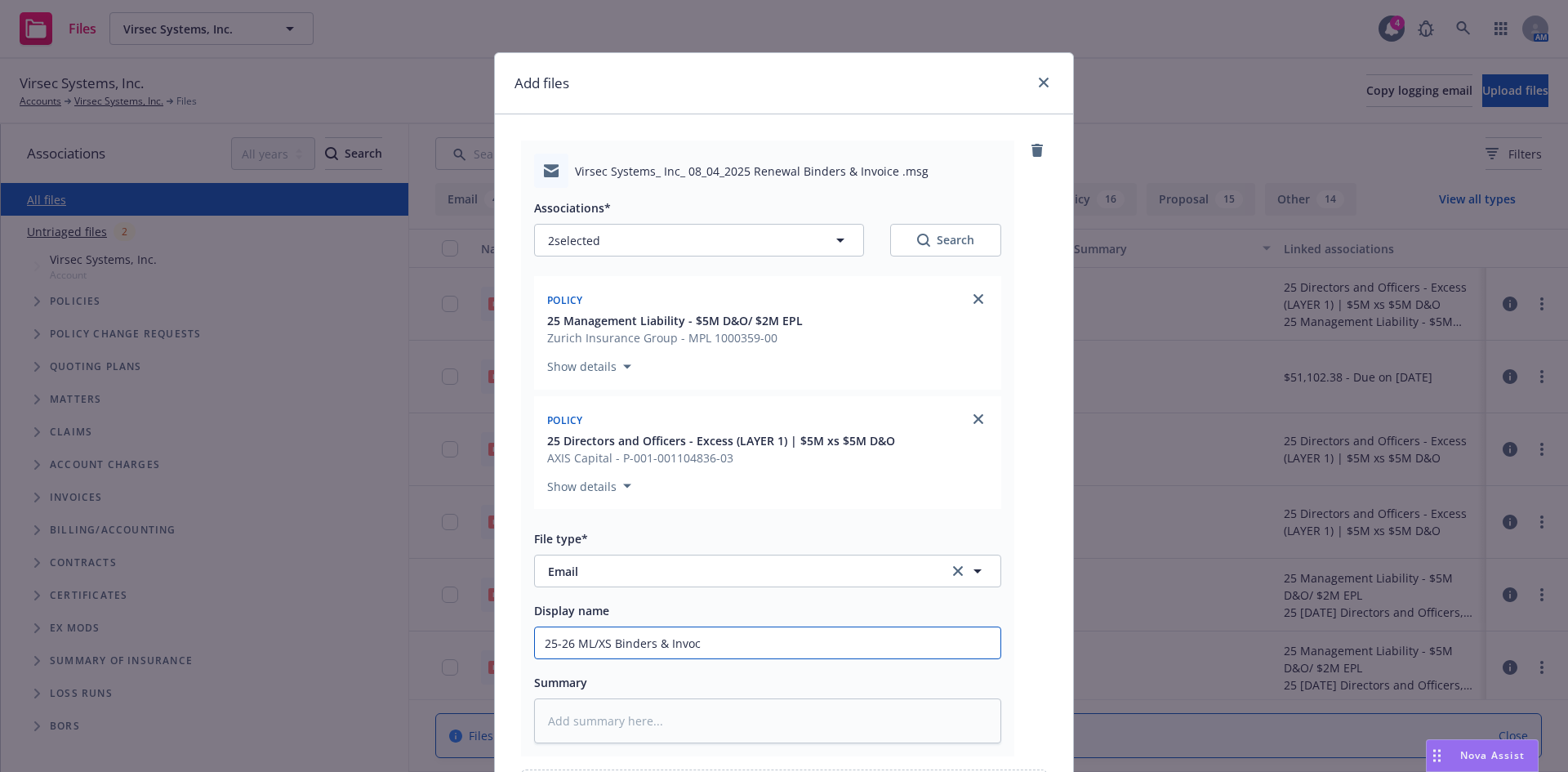
type textarea "x"
type input "25-26 ML/XS Binders & Invo"
type textarea "x"
type input "25-26 ML/XS Binders & Invoic"
type textarea "x"
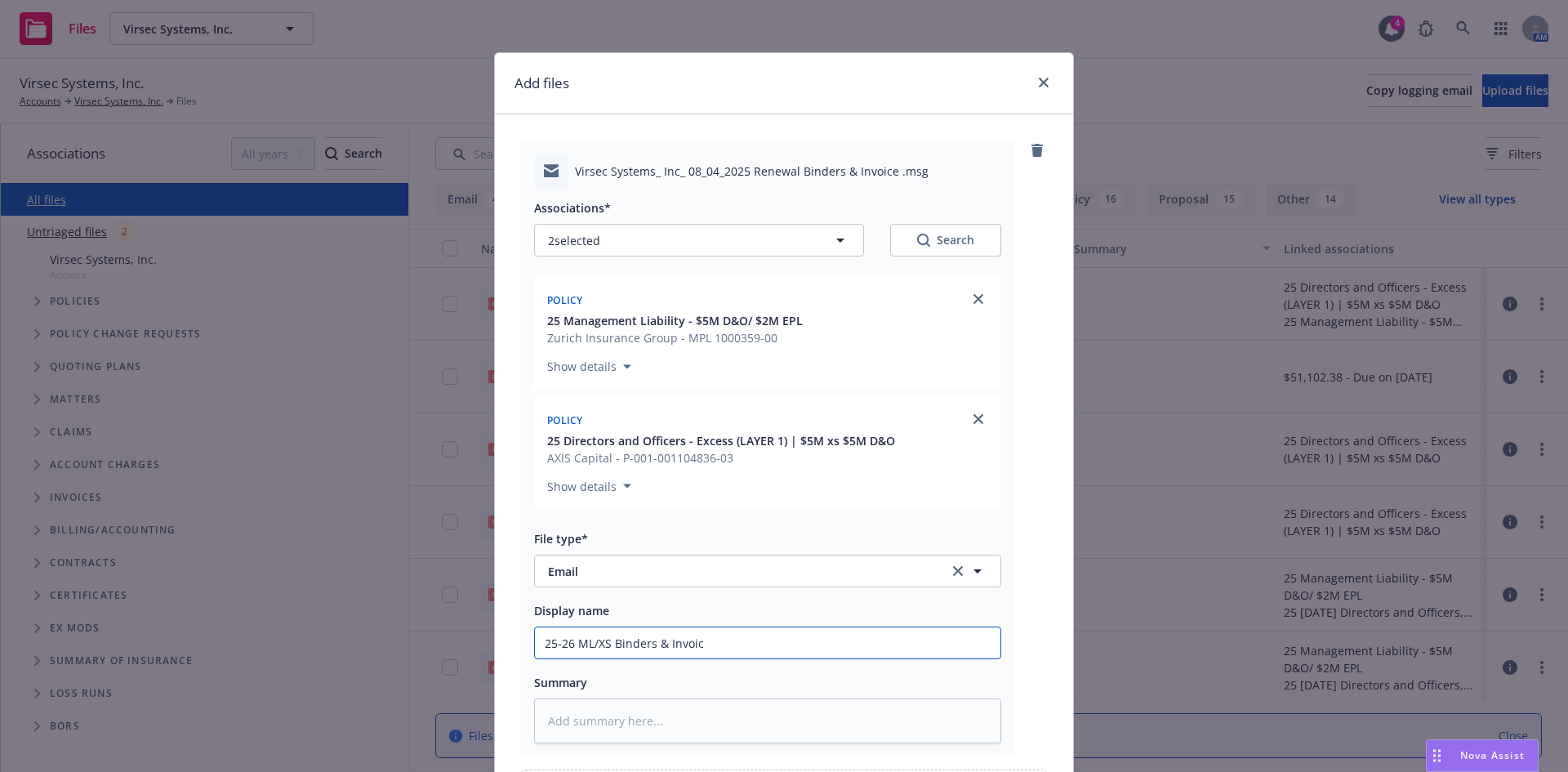
type input "25-26 ML/XS Binders & Invoice"
type textarea "x"
type input "25-26 ML/XS Binders & Invoice"
type textarea "x"
type input "25-26 ML/XS Binders & Invoice t"
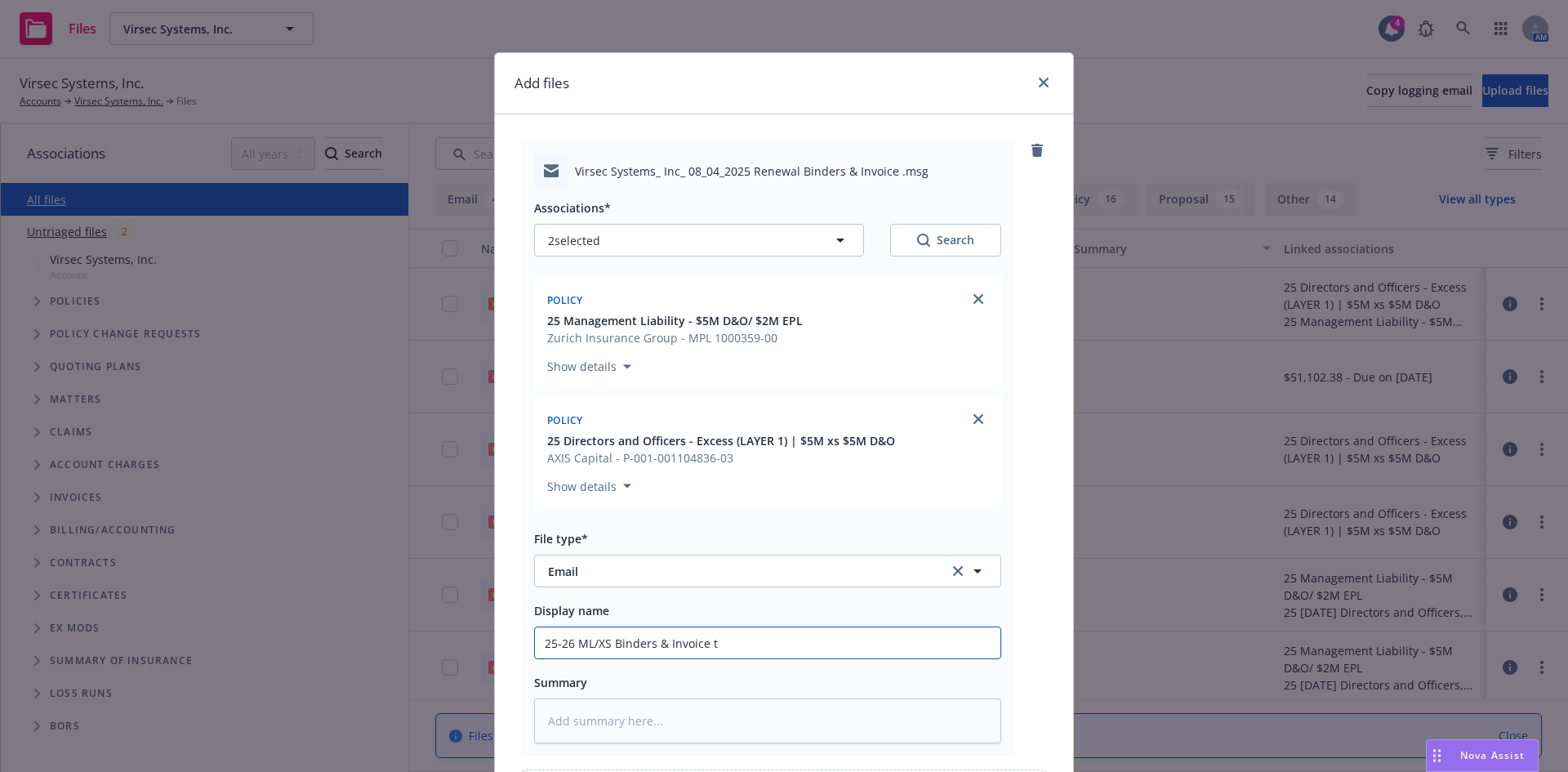
type textarea "x"
type input "25-26 ML/XS Binders & Invoice to"
type textarea "x"
type input "25-26 ML/XS Binders & Invoice to"
type textarea "x"
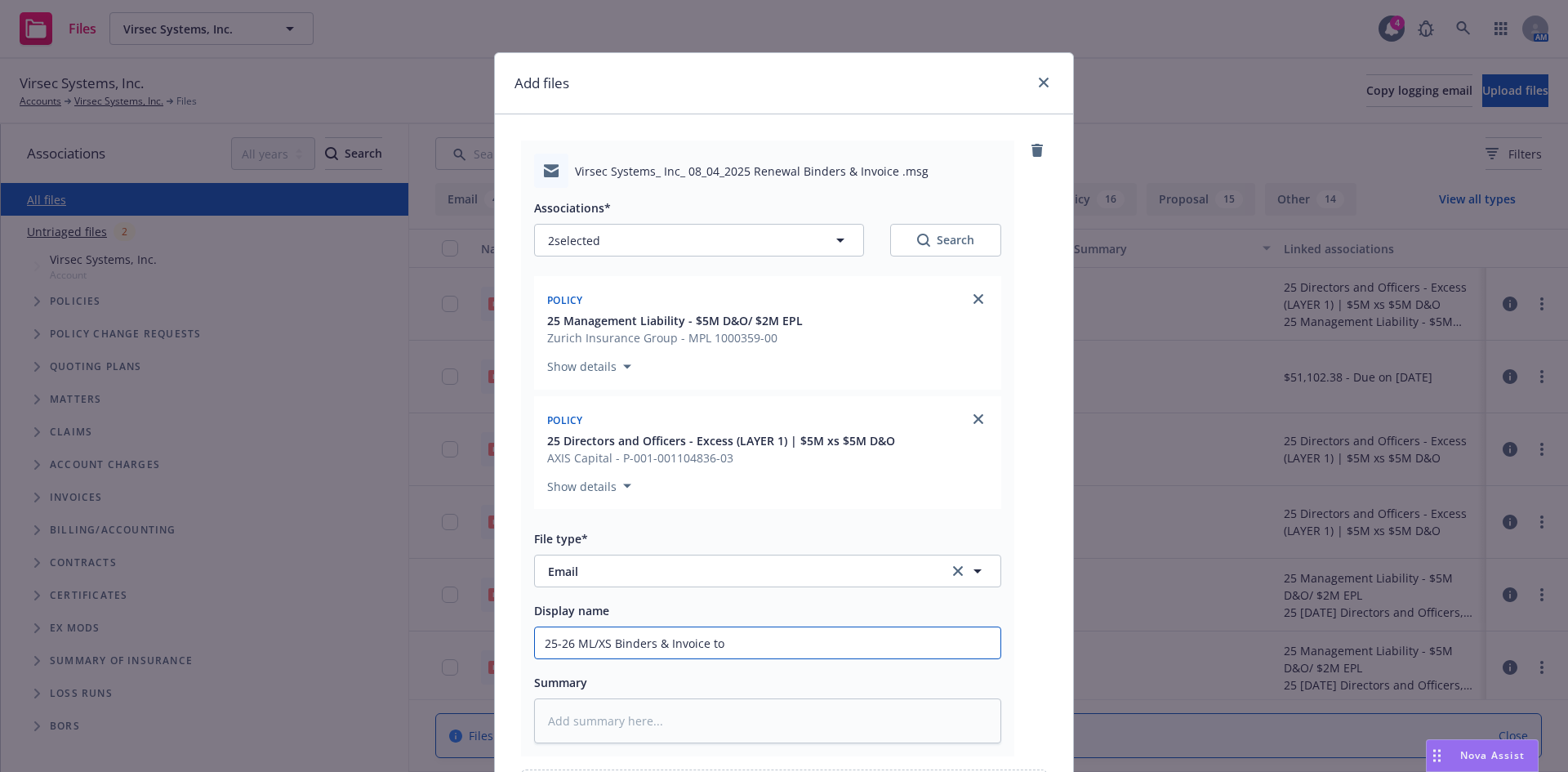
type input "25-26 ML/XS Binders & Invoice to c"
type textarea "x"
type input "25-26 ML/XS Binders & Invoice to cl"
type textarea "x"
type input "25-26 ML/XS Binders & Invoice to cli"
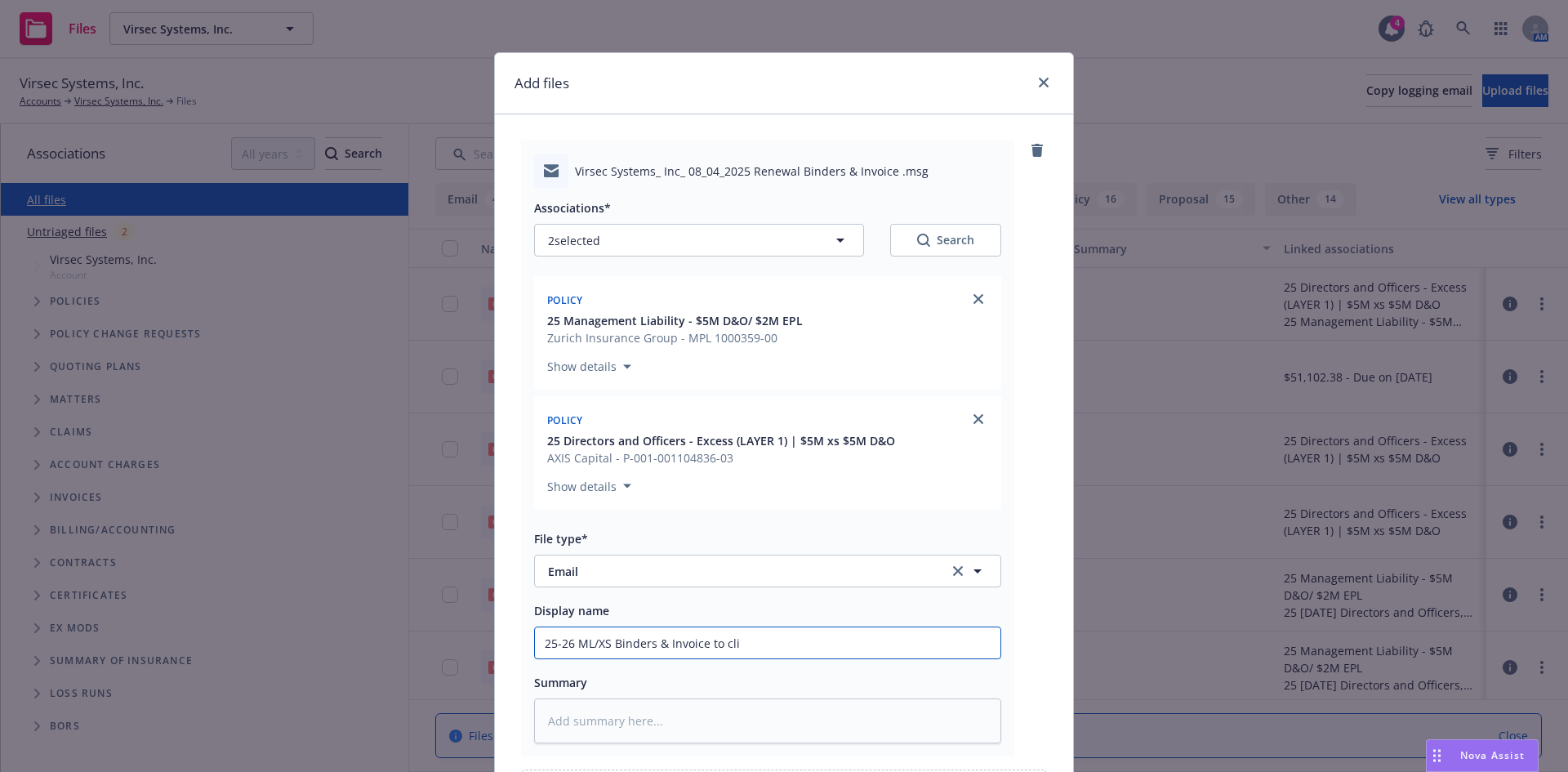
type textarea "x"
type input "25-26 ML/XS Binders & Invoice to clie"
type textarea "x"
type input "25-26 ML/XS Binders & Invoice to clien"
type textarea "x"
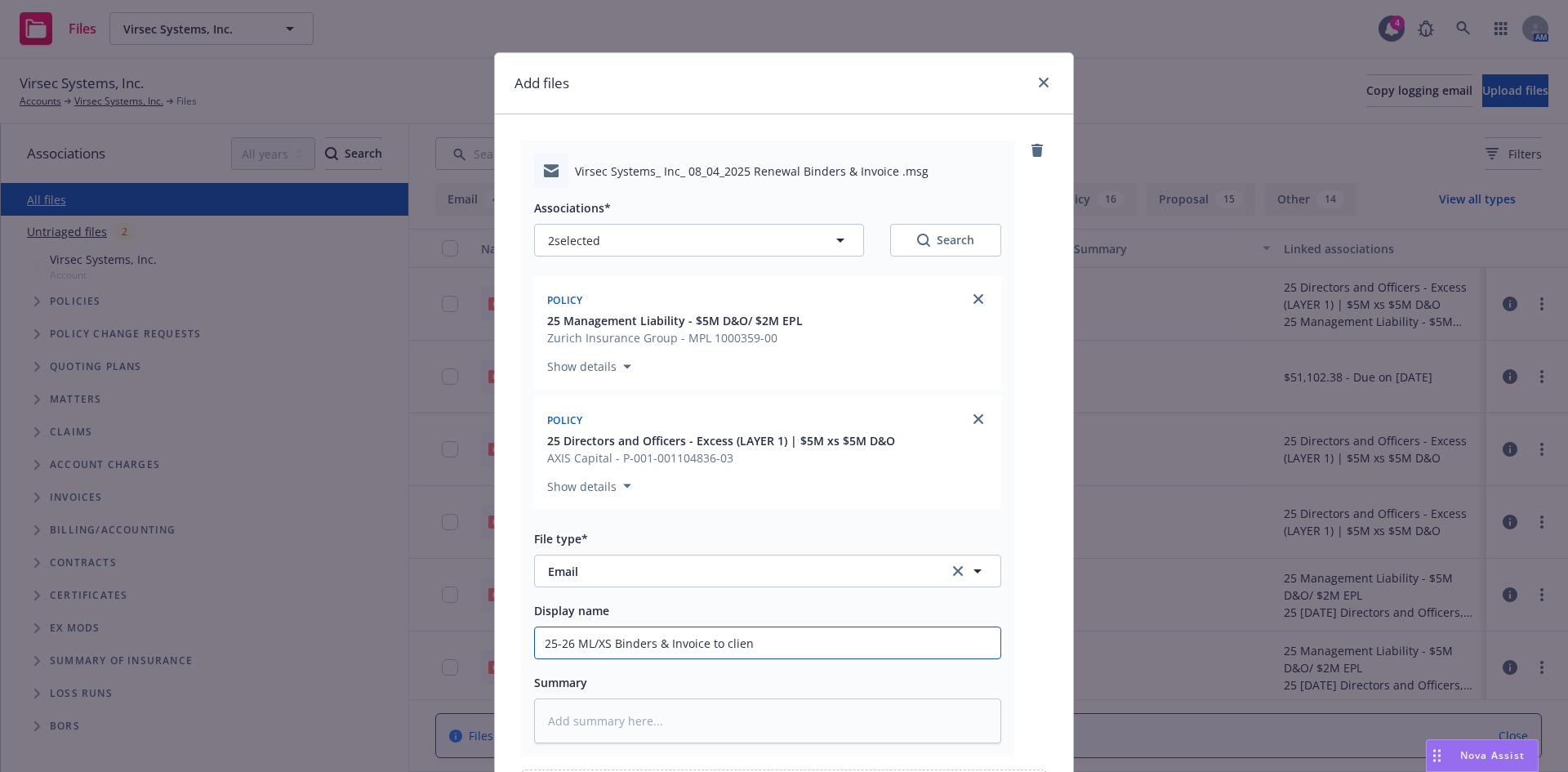
type input "25-26 ML/XS Binders & Invoice to client"
type textarea "x"
type input "25-26 ML/XS Binders & Invoice to client"
type textarea "x"
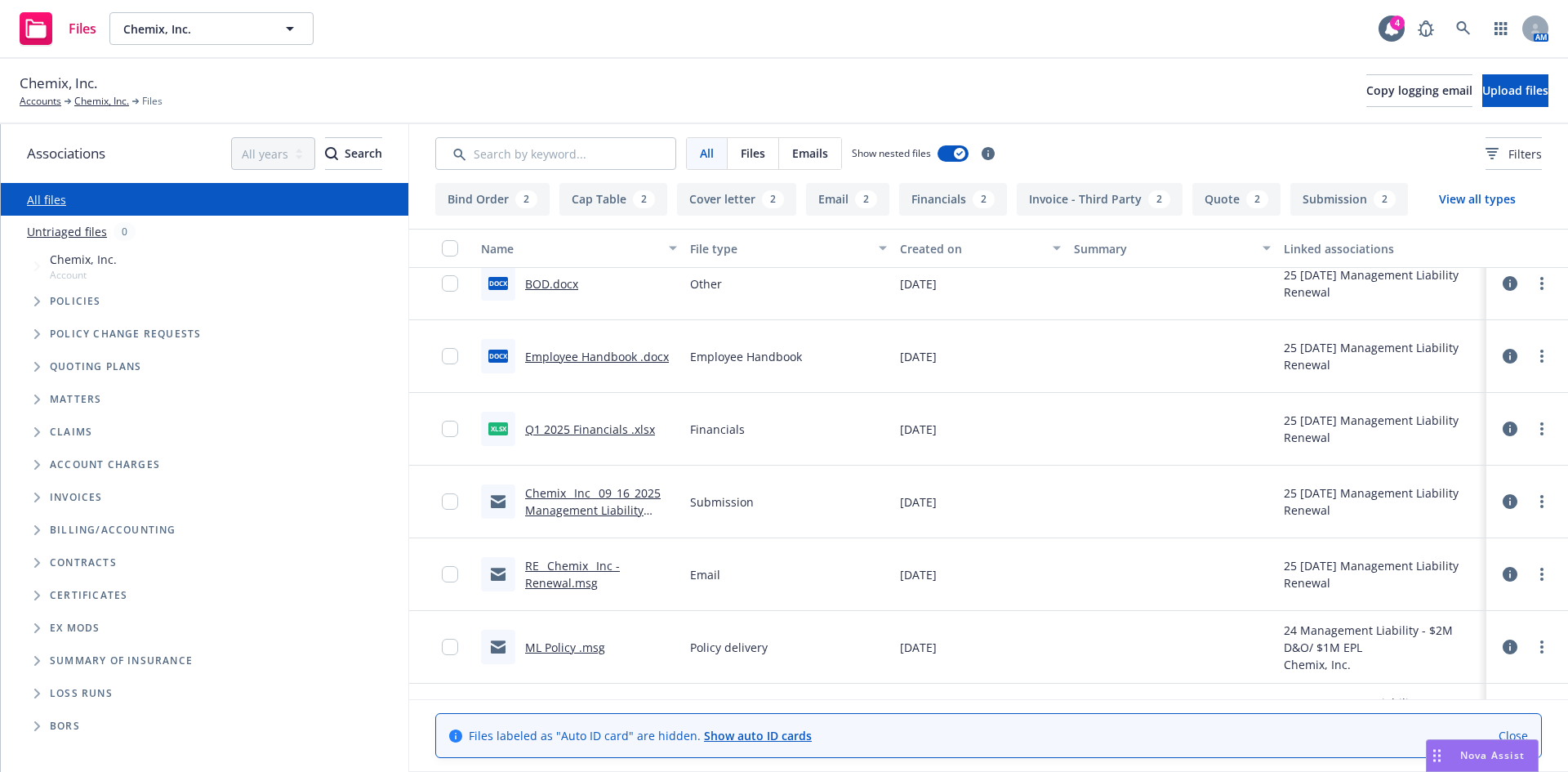
scroll to position [183, 0]
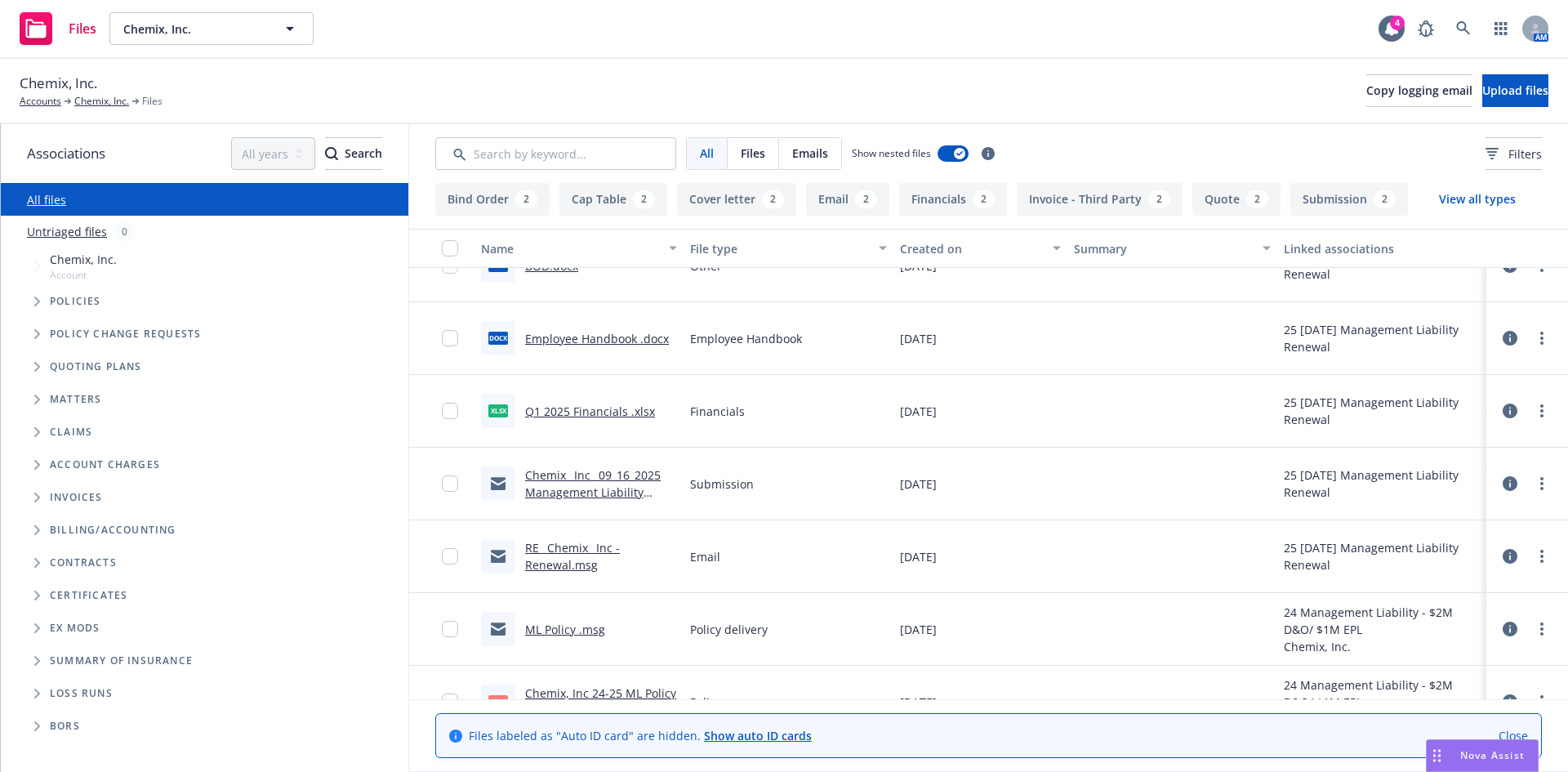
click at [580, 481] on link "Chemix_ Inc_ 09_16_2025 Management Liability Insurance Renewal Submission .msg" at bounding box center [593, 500] width 136 height 67
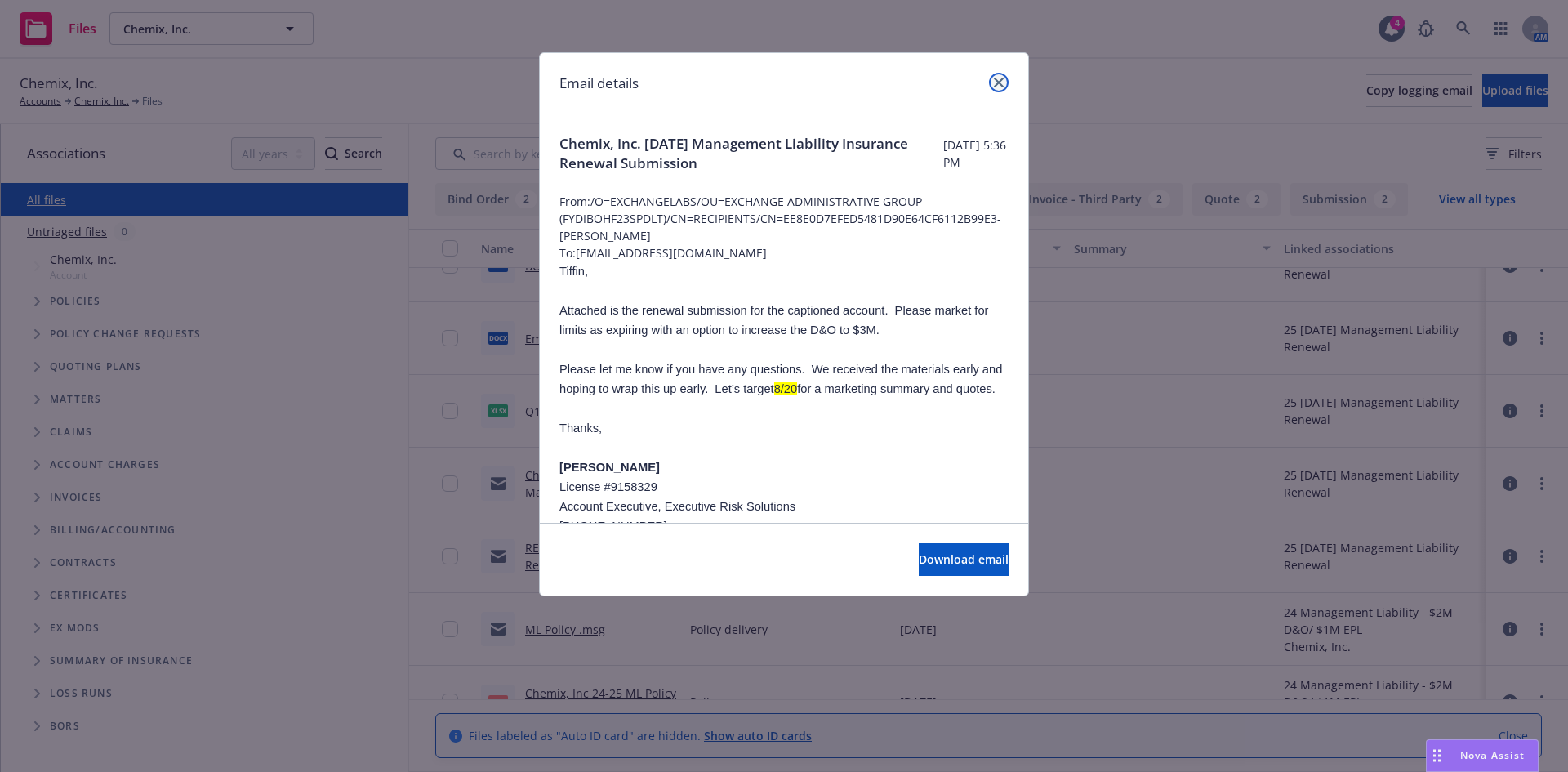
click at [1002, 81] on icon "close" at bounding box center [999, 83] width 10 height 10
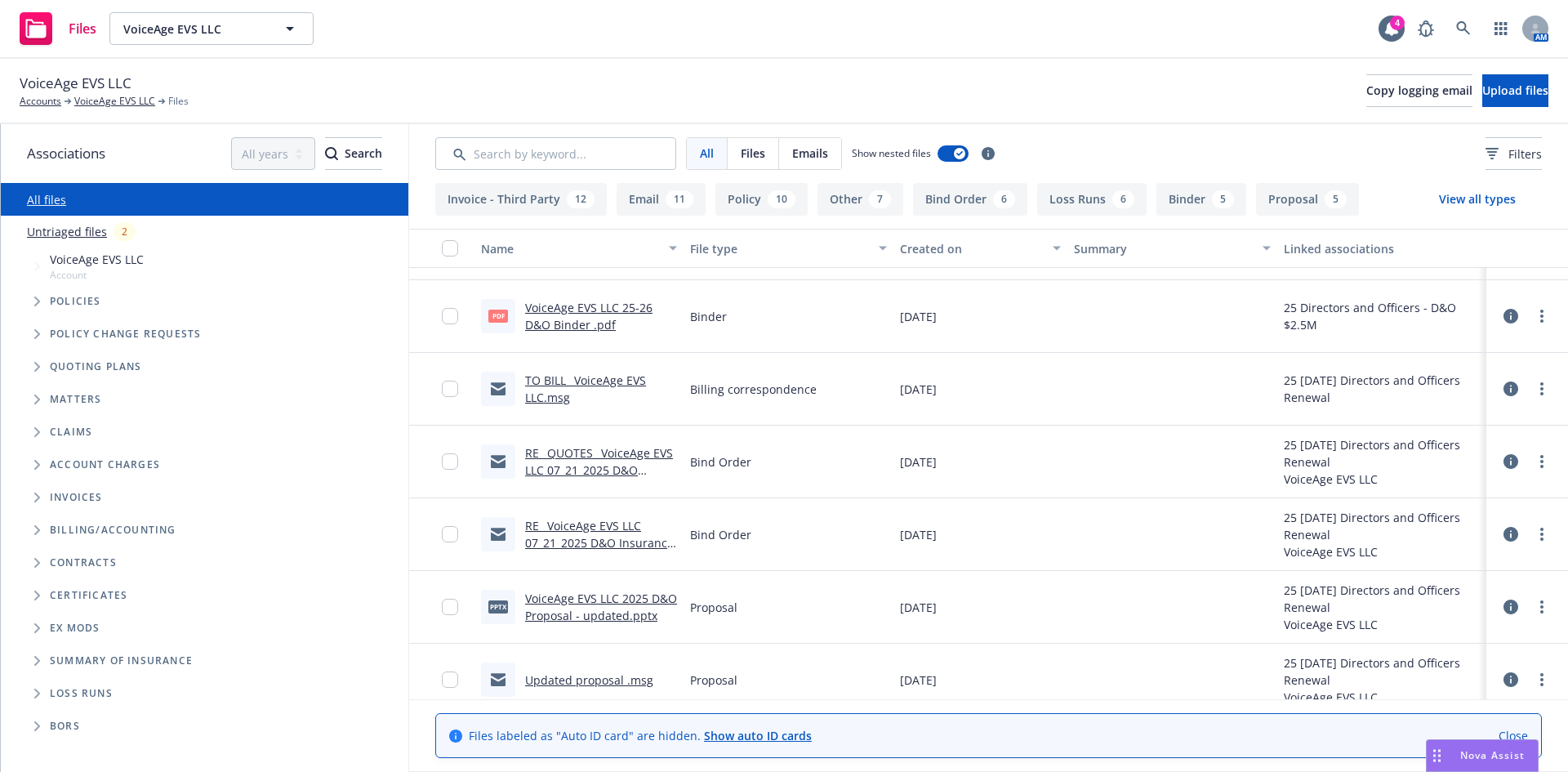
scroll to position [721, 0]
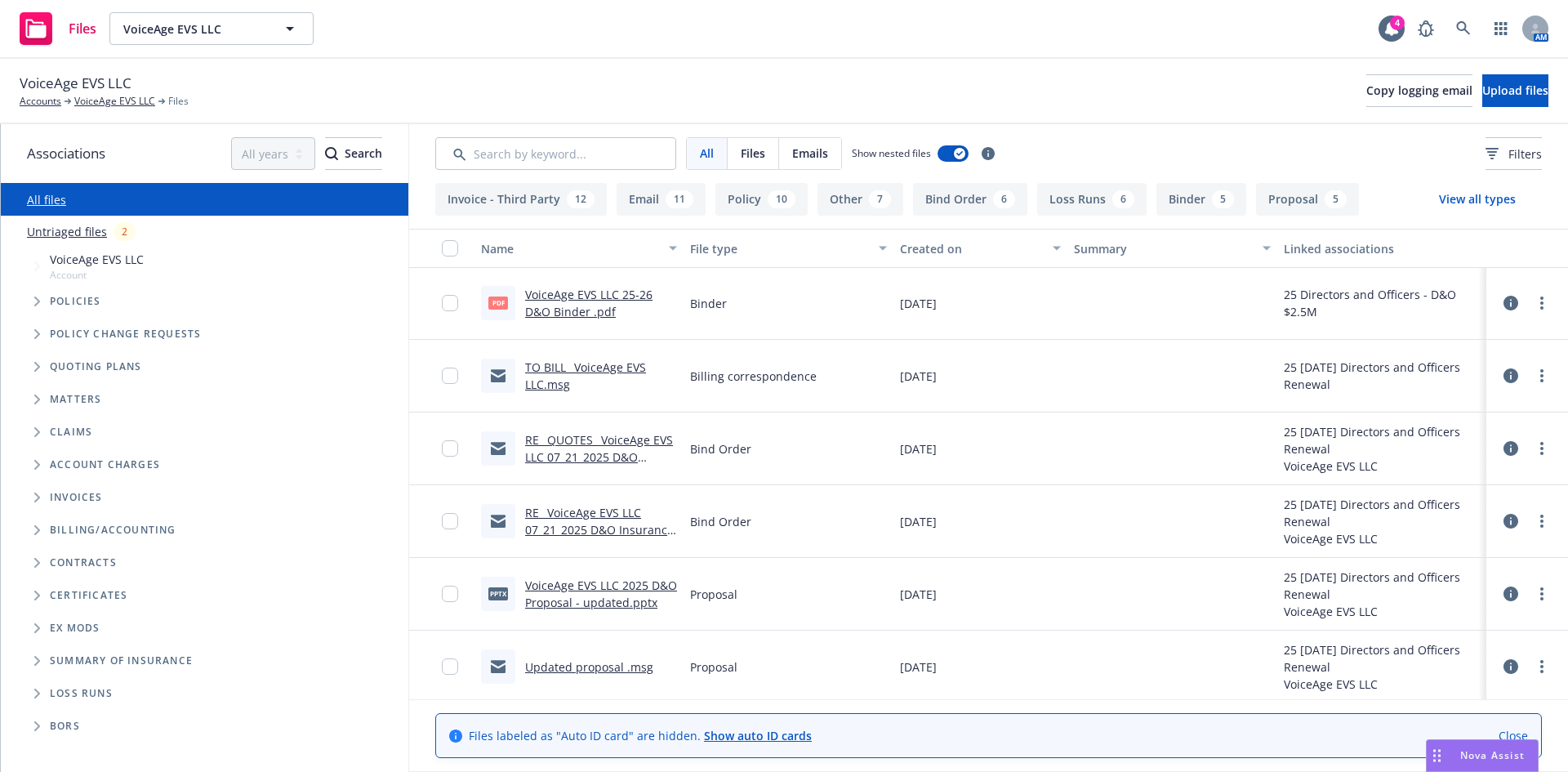
click at [612, 522] on link "RE_ VoiceAge EVS LLC 07_21_2025 D&O Insurance Renewal Proposal .msg" at bounding box center [599, 530] width 149 height 50
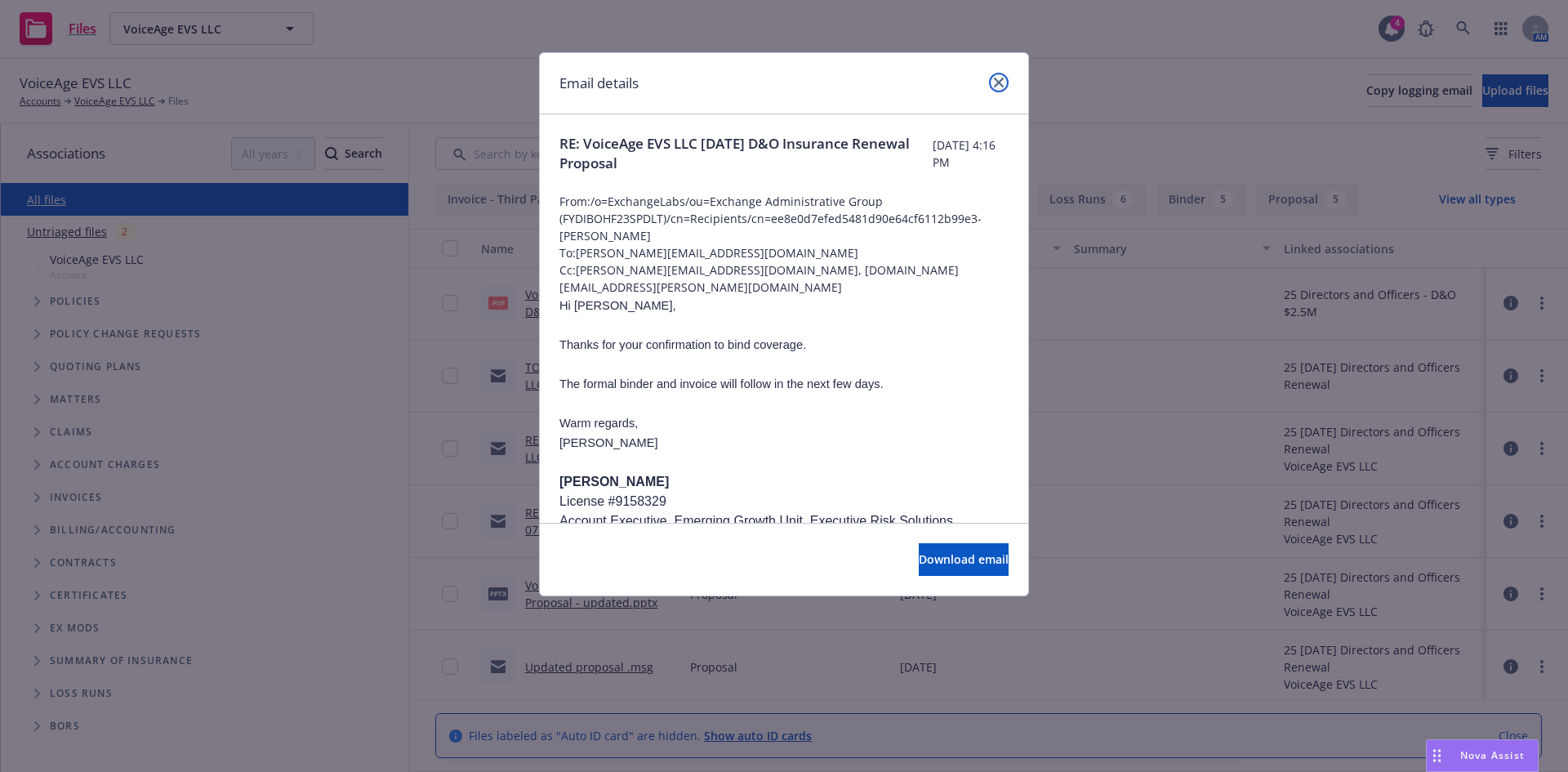
click at [1002, 88] on link "close" at bounding box center [998, 82] width 19 height 19
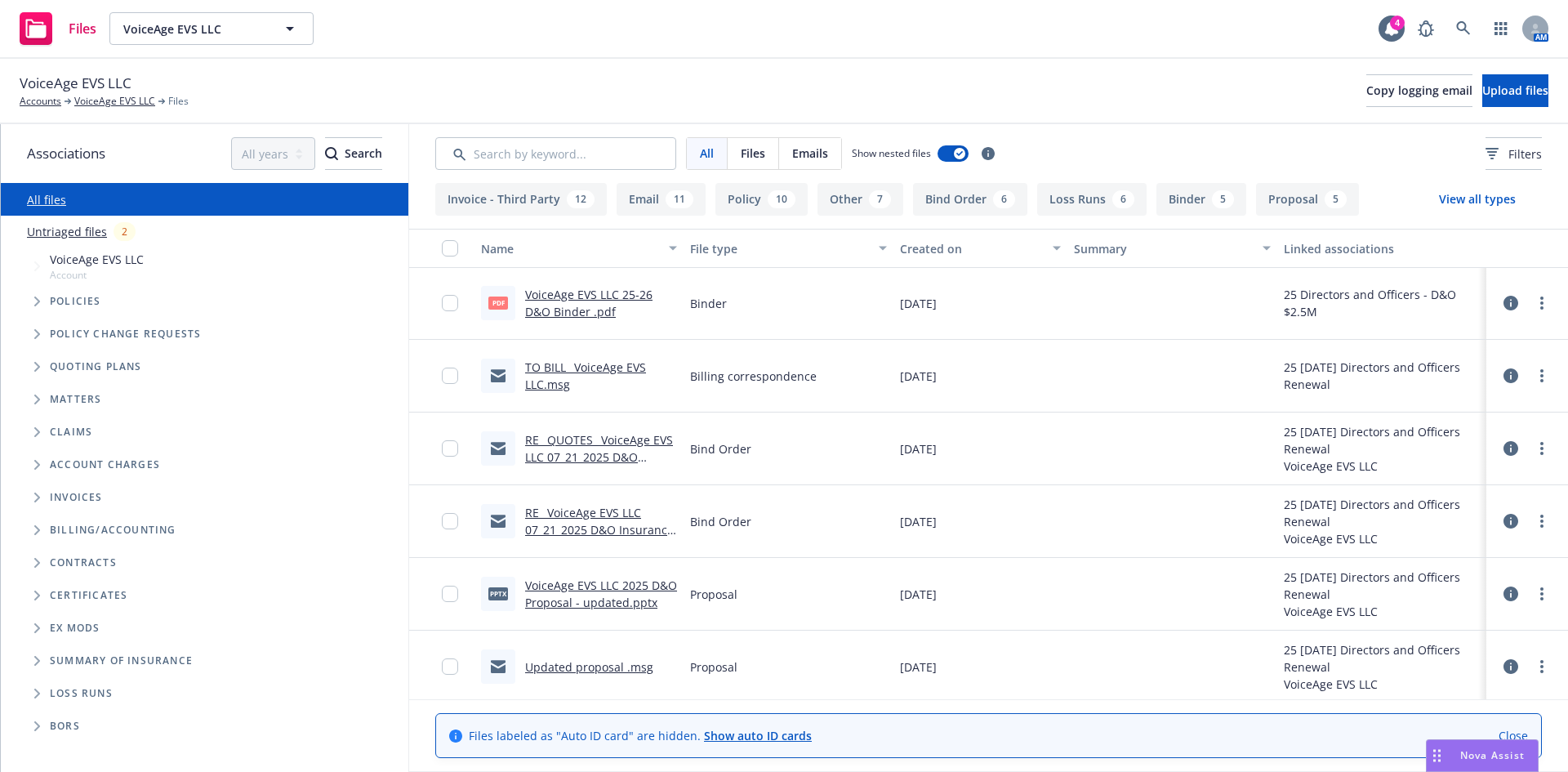
click at [599, 453] on link "RE_ QUOTES_ VoiceAge EVS LLC 07_21_2025 D&O Insurance Renewal submission .msg" at bounding box center [599, 465] width 148 height 67
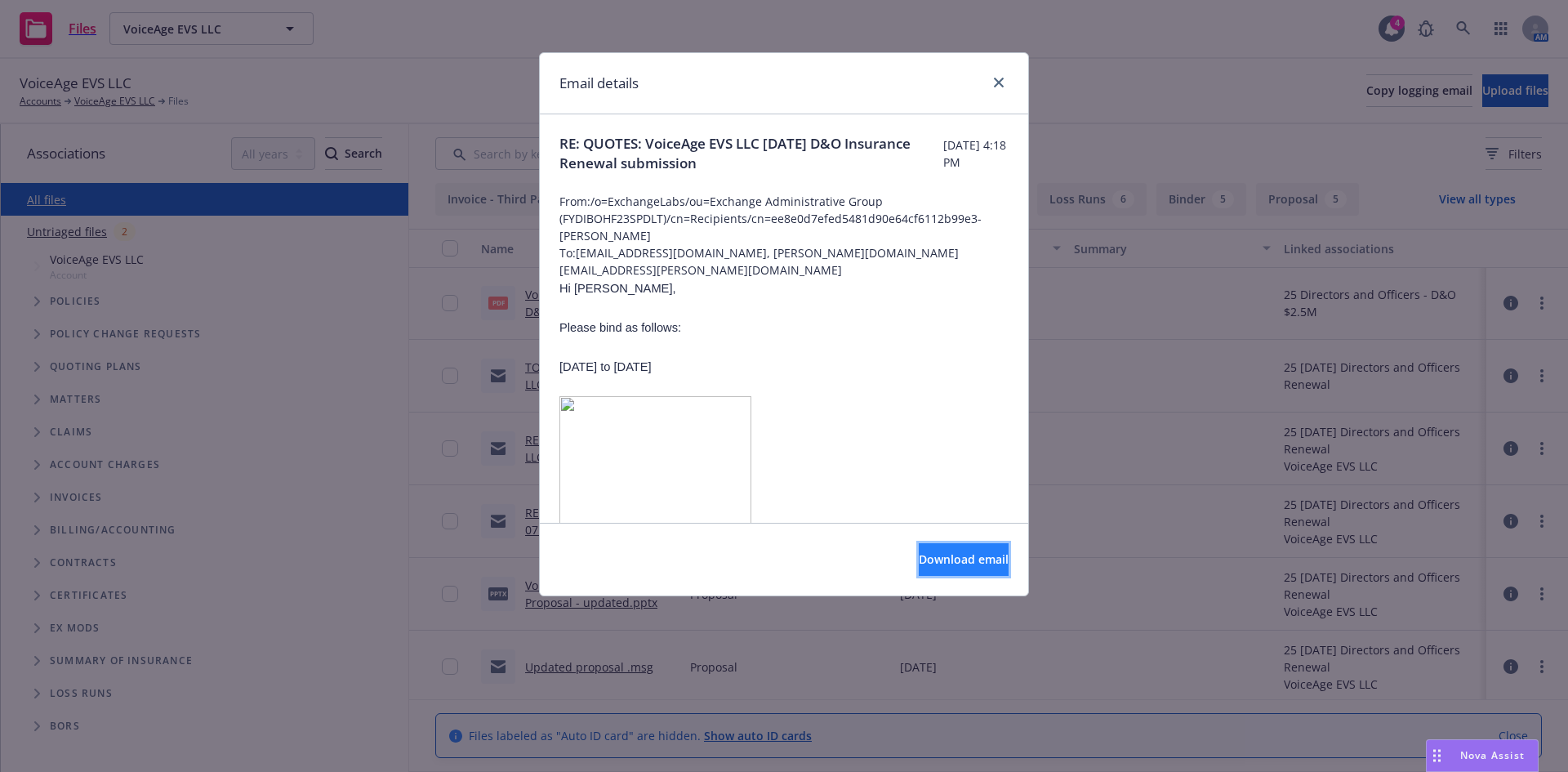
click at [945, 564] on span "Download email" at bounding box center [964, 559] width 90 height 16
click at [997, 85] on icon "close" at bounding box center [999, 83] width 10 height 10
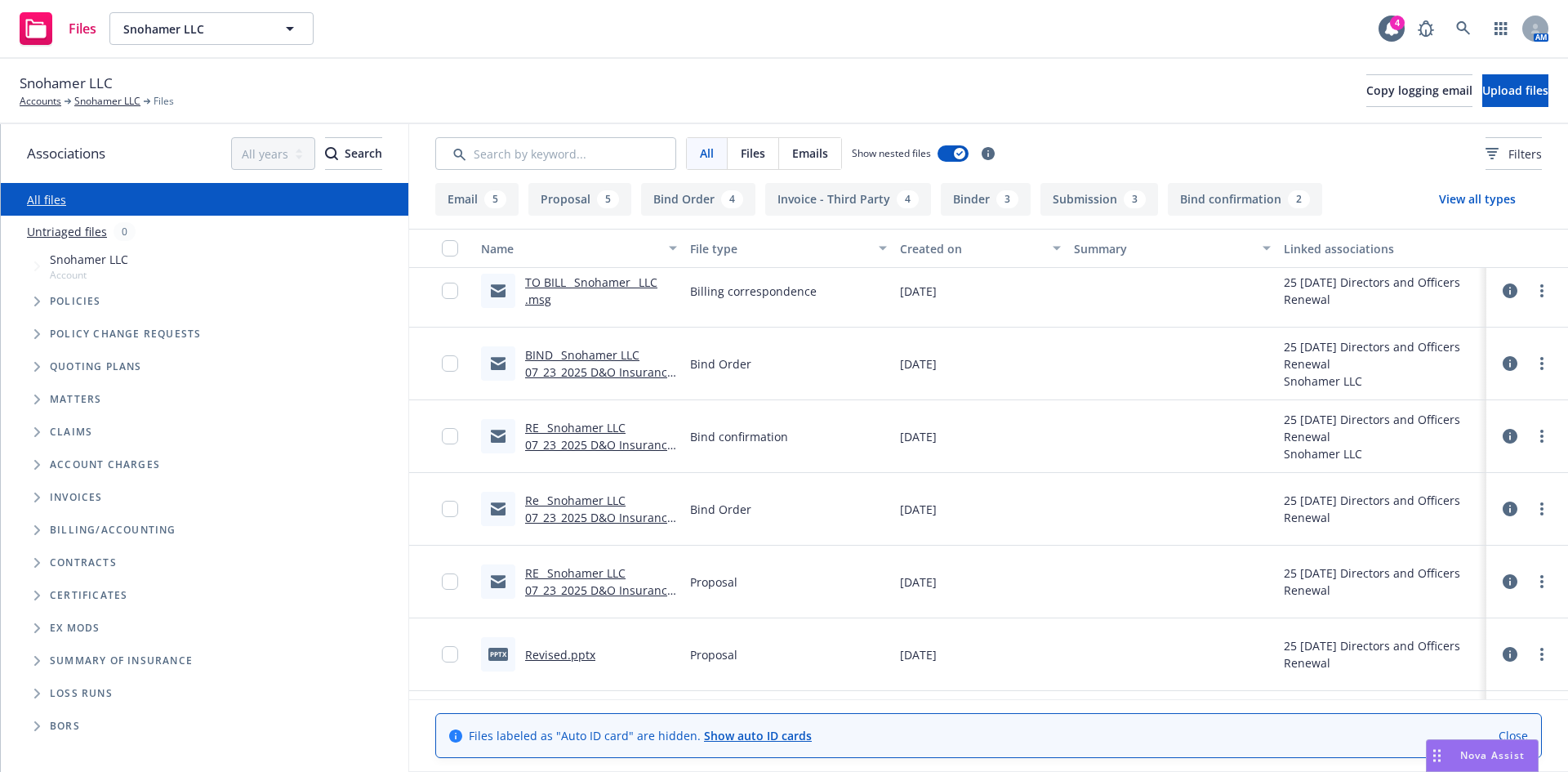
scroll to position [411, 0]
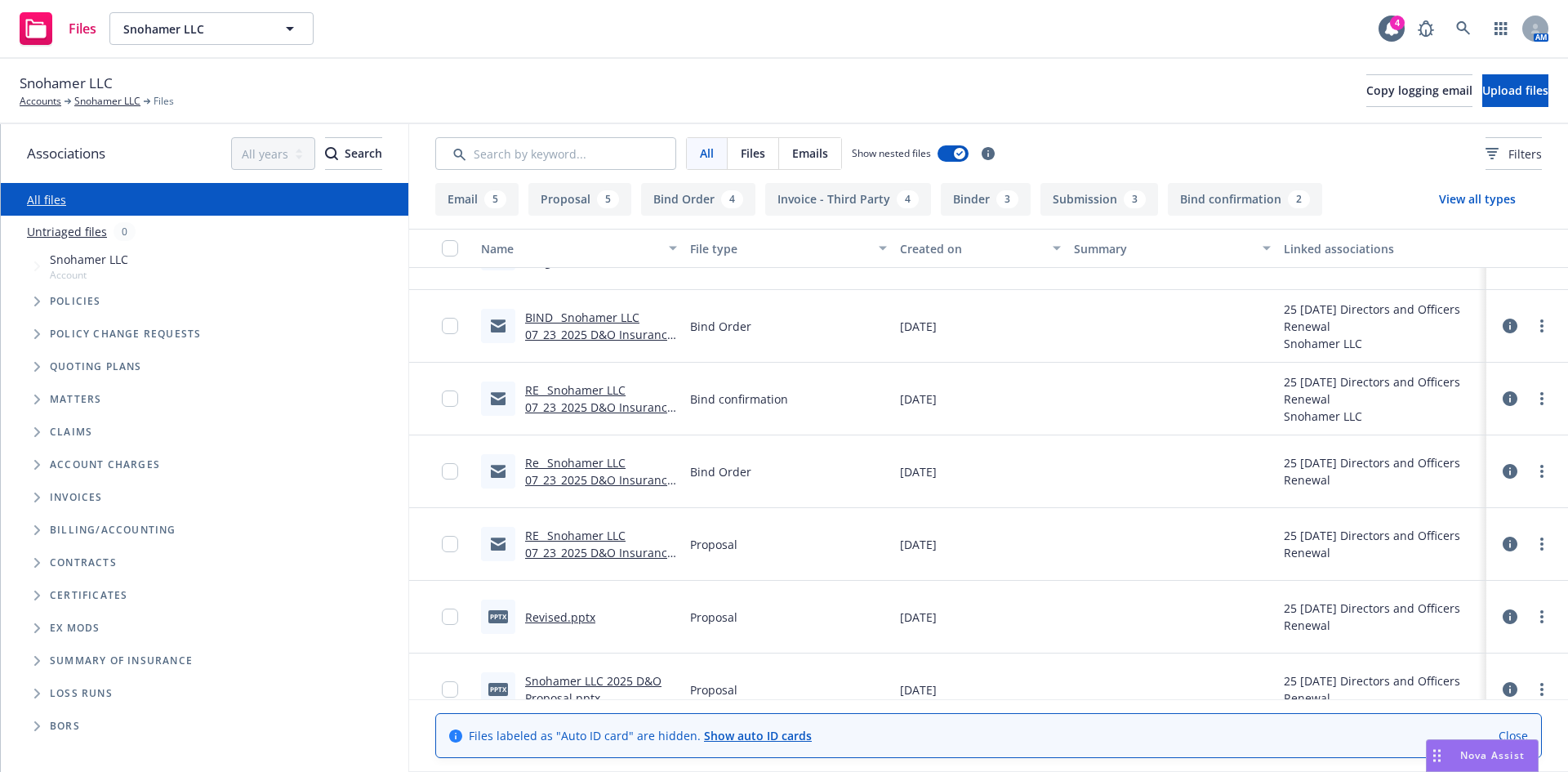
click at [581, 329] on link "BIND_ Snohamer LLC 07_23_2025 D&O Insurance Renewal Submission .msg" at bounding box center [599, 334] width 149 height 50
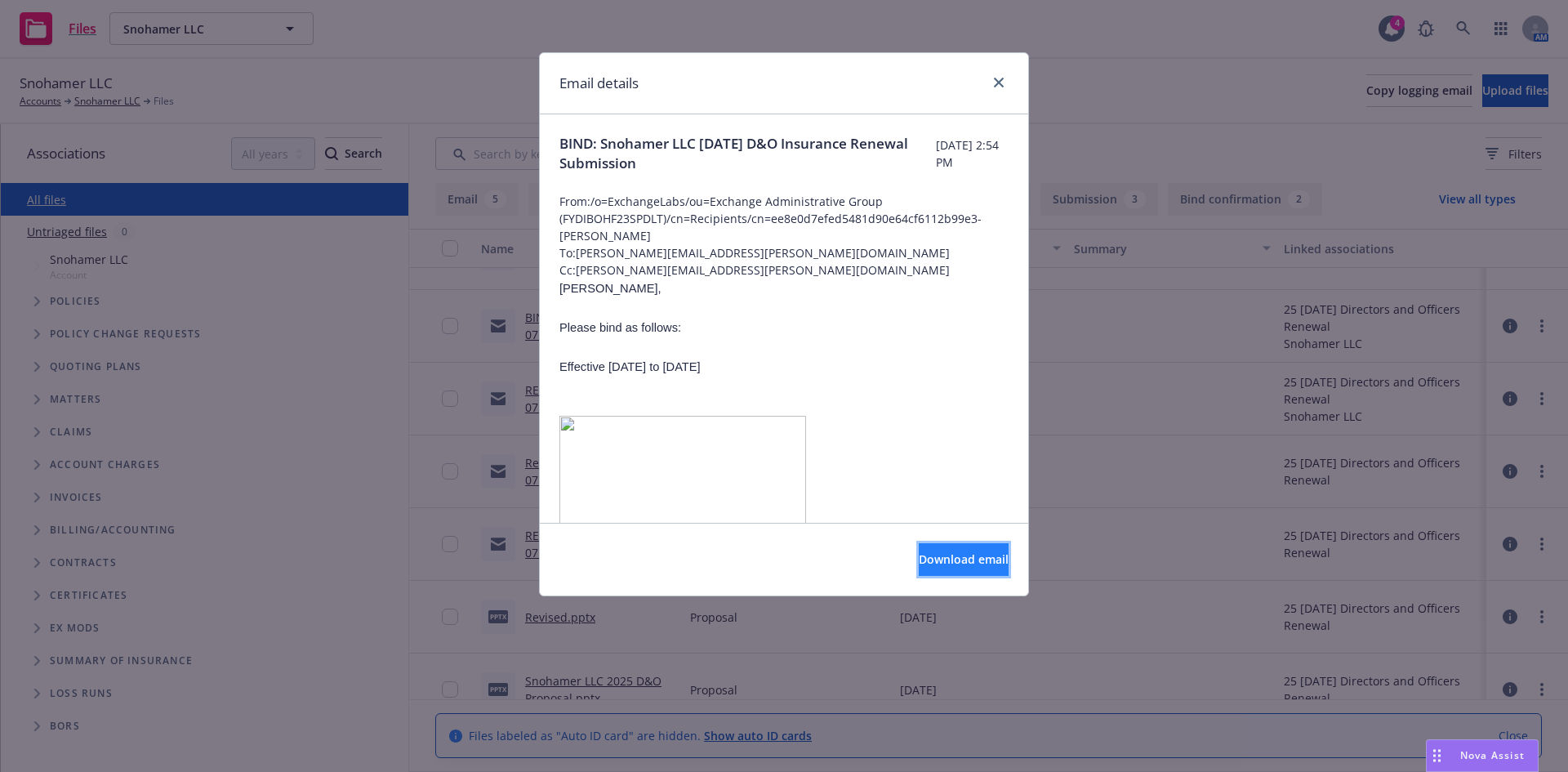
click at [952, 563] on span "Download email" at bounding box center [964, 559] width 90 height 16
click at [1000, 78] on icon "close" at bounding box center [999, 83] width 10 height 10
